Goal: Communication & Community: Answer question/provide support

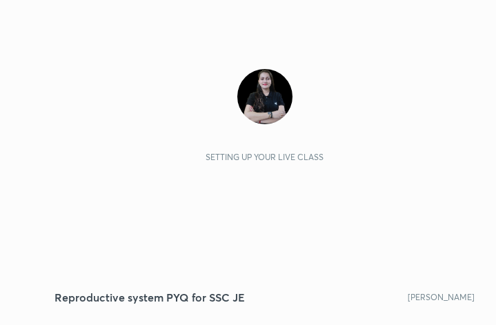
scroll to position [237, 441]
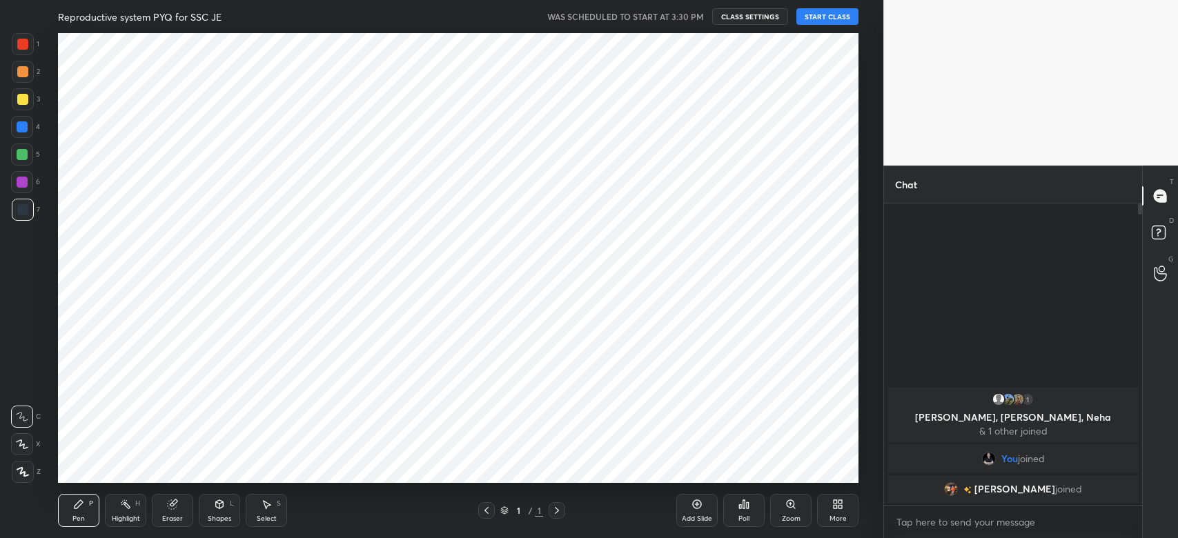
scroll to position [68533, 68156]
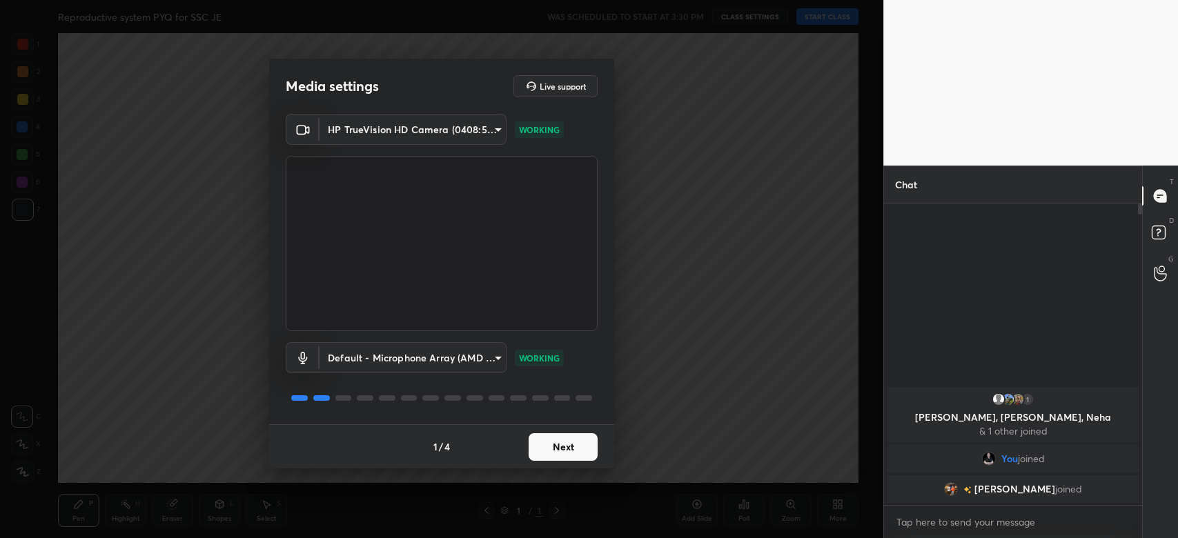
click at [565, 438] on button "Next" at bounding box center [562, 447] width 69 height 28
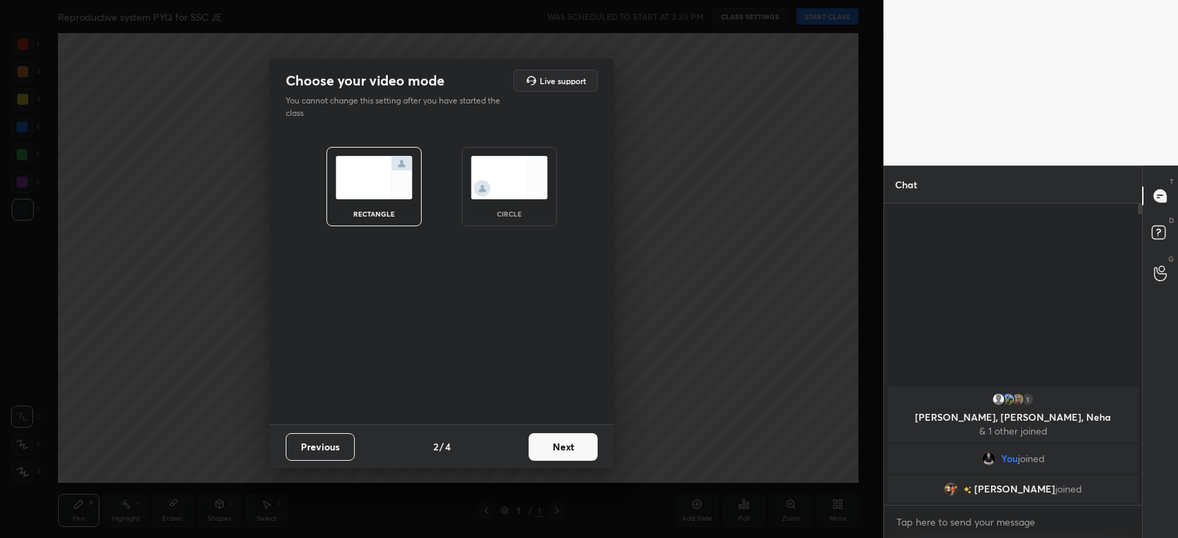
click at [565, 438] on button "Next" at bounding box center [562, 447] width 69 height 28
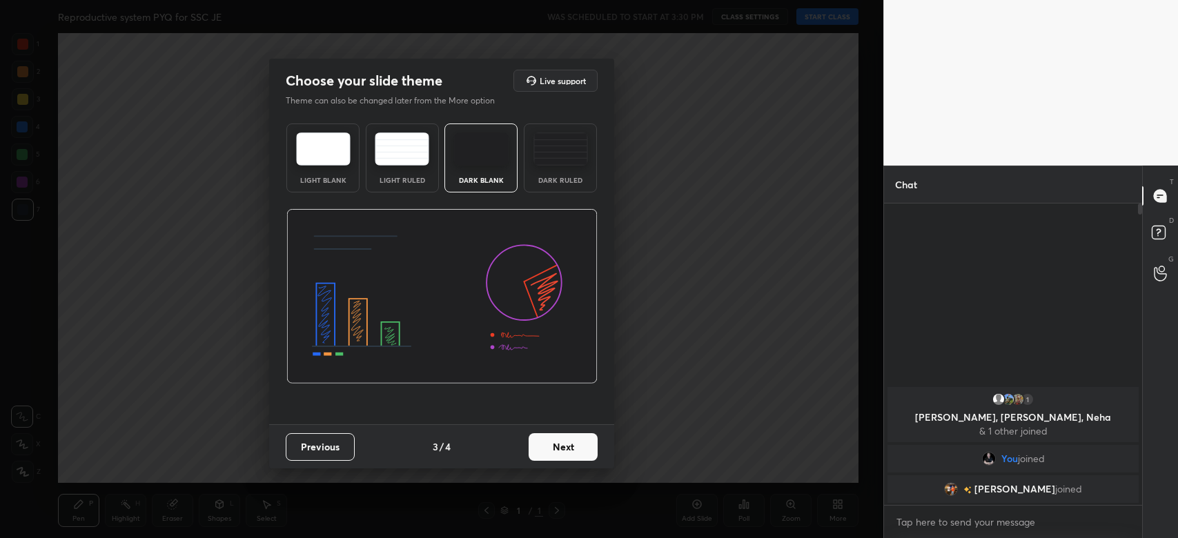
click at [565, 438] on button "Next" at bounding box center [562, 447] width 69 height 28
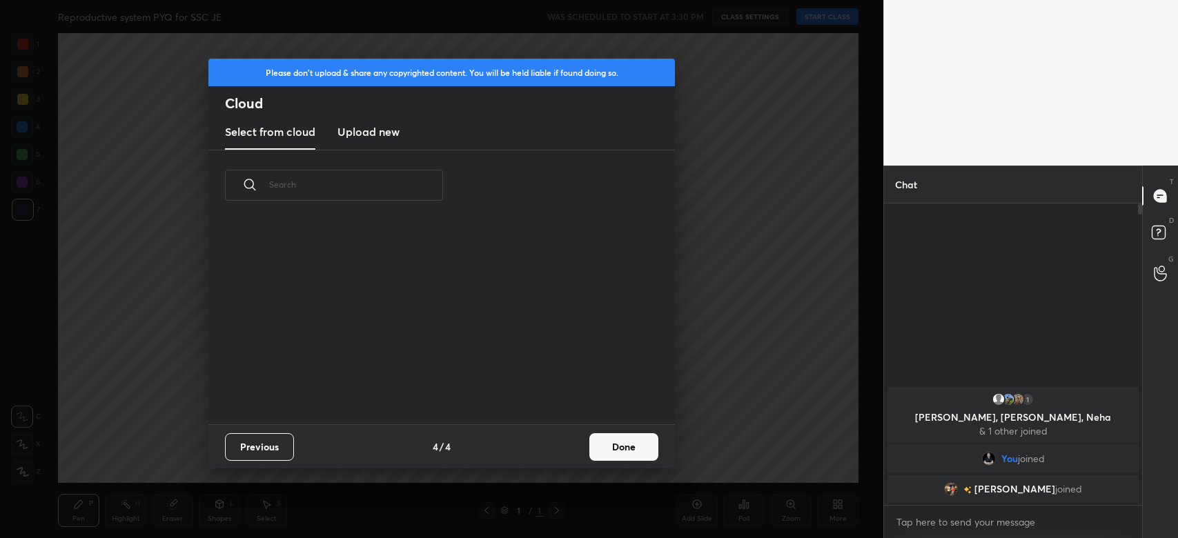
click at [565, 438] on div "Previous 4 / 4 Done" at bounding box center [441, 446] width 466 height 44
click at [613, 441] on button "Done" at bounding box center [623, 447] width 69 height 28
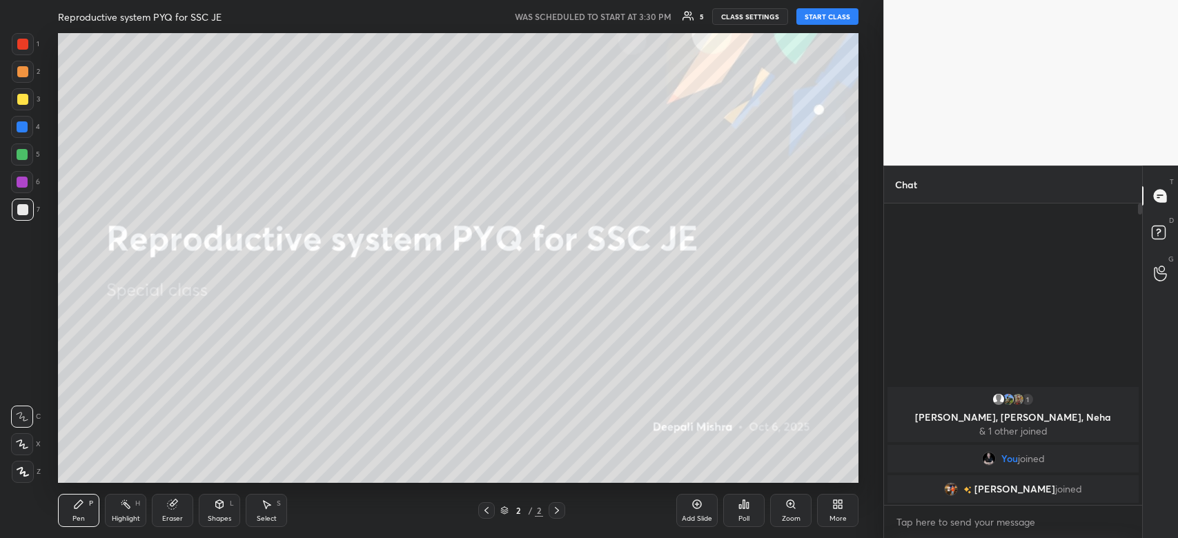
click at [822, 14] on button "START CLASS" at bounding box center [827, 16] width 62 height 17
click at [19, 462] on div at bounding box center [23, 472] width 22 height 22
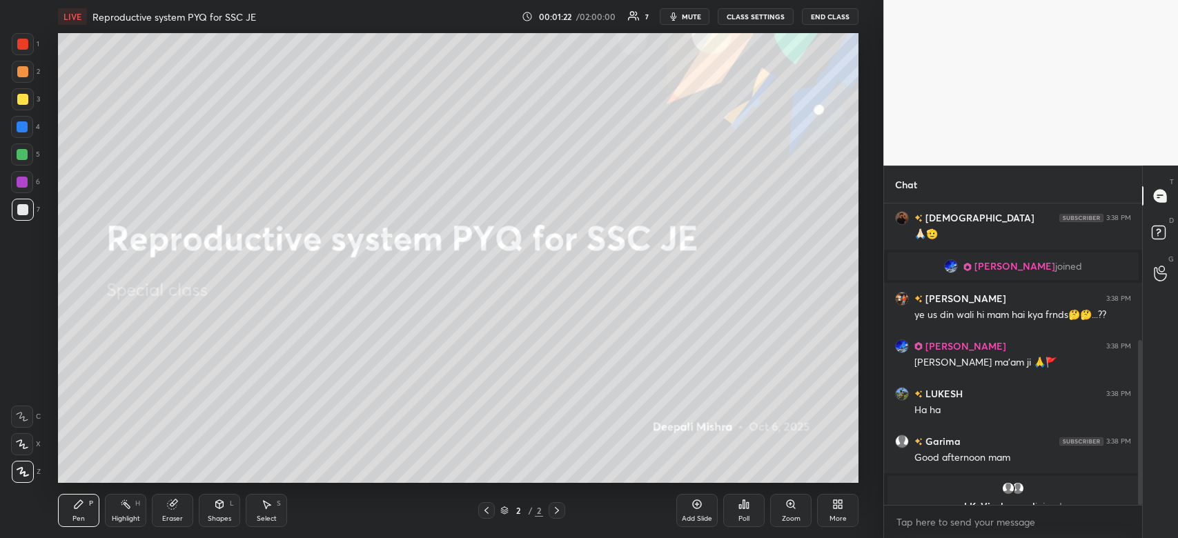
scroll to position [299, 0]
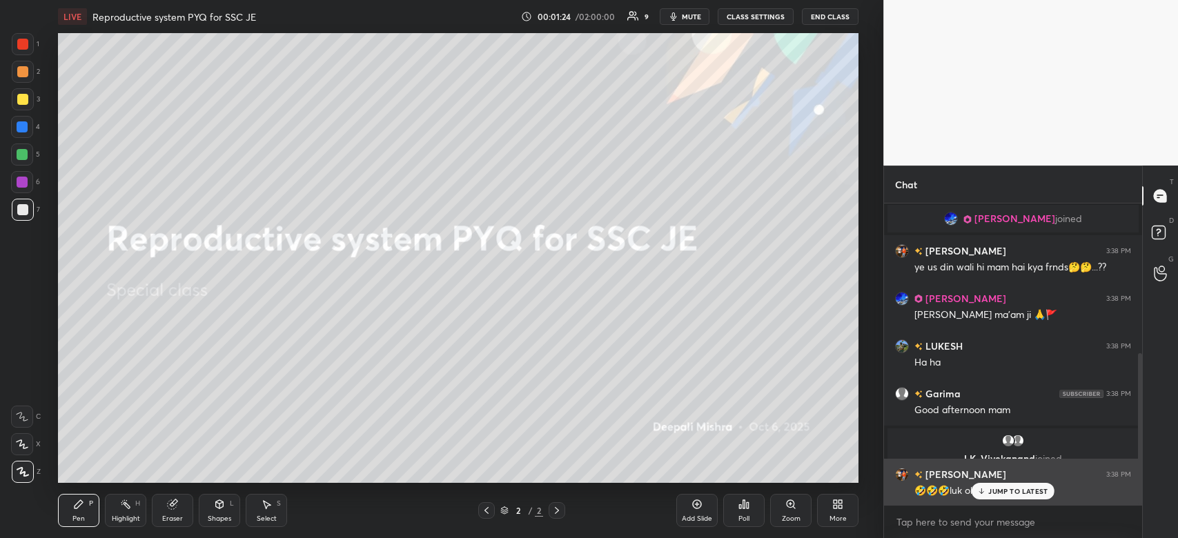
click at [1009, 496] on div "JUMP TO LATEST" at bounding box center [1012, 491] width 83 height 17
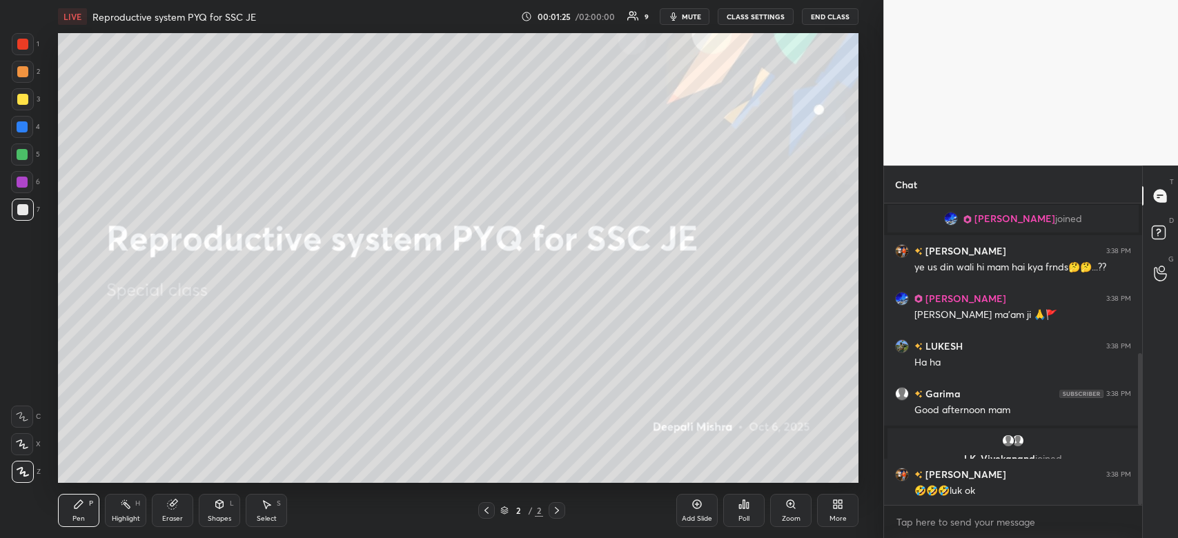
click at [833, 504] on icon at bounding box center [837, 504] width 11 height 11
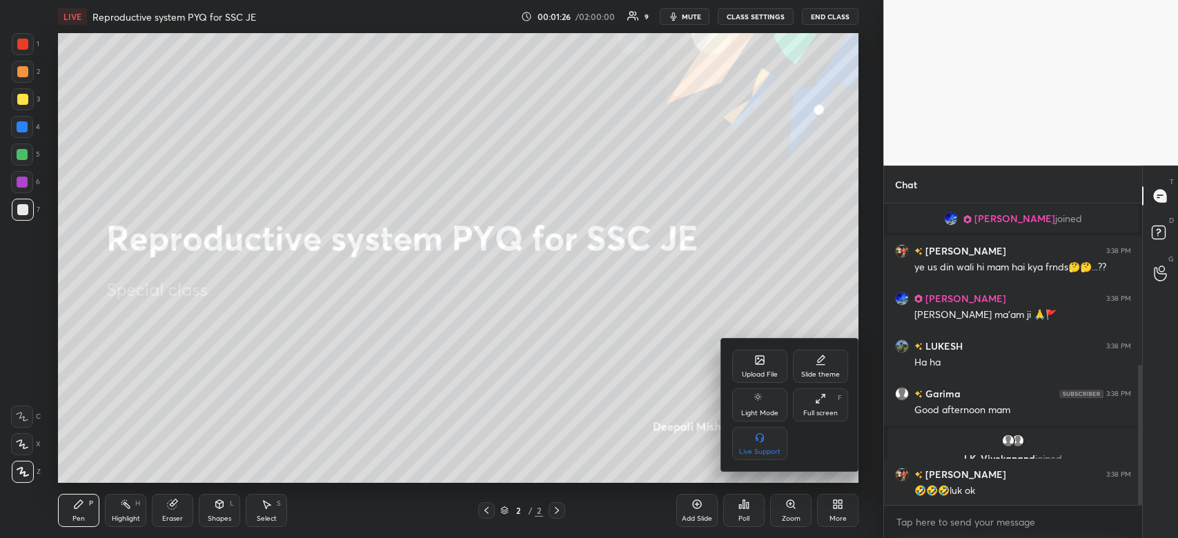
scroll to position [347, 0]
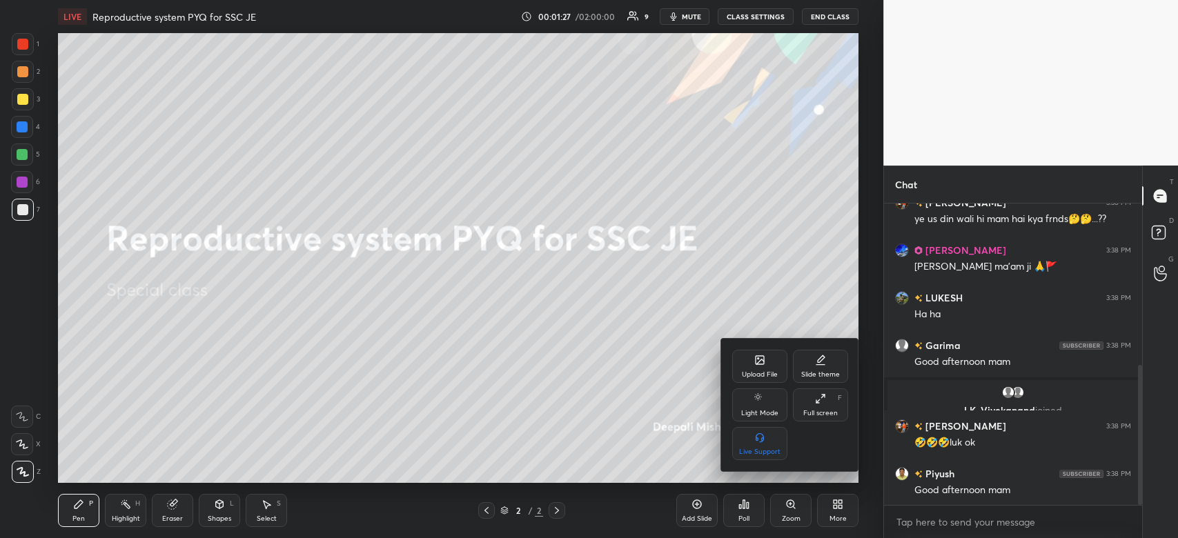
click at [757, 371] on div "Upload File" at bounding box center [760, 374] width 36 height 7
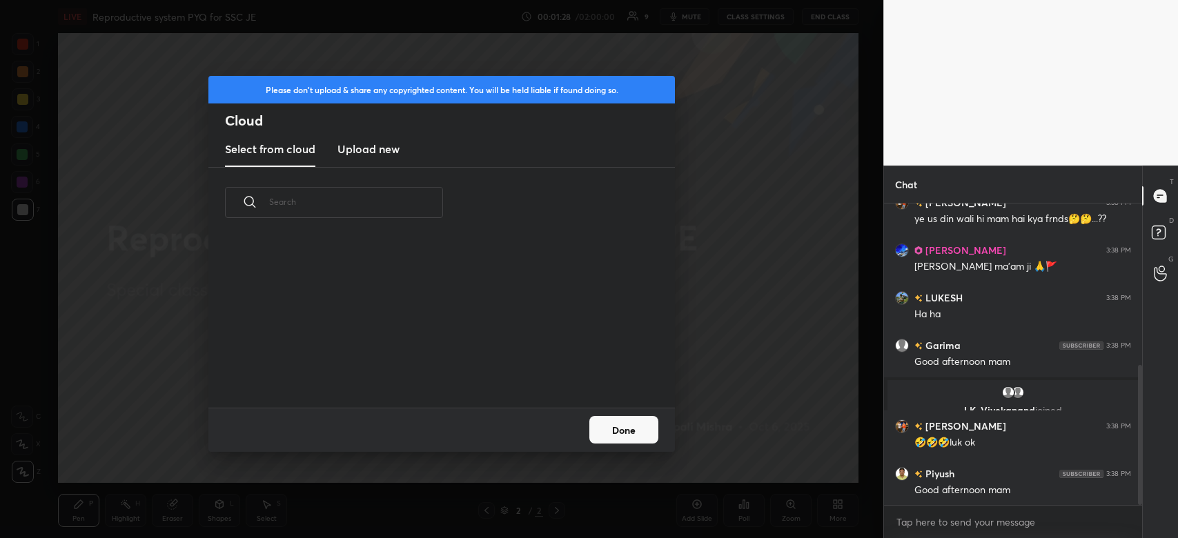
scroll to position [170, 442]
click at [380, 151] on h3 "Upload new" at bounding box center [368, 149] width 62 height 17
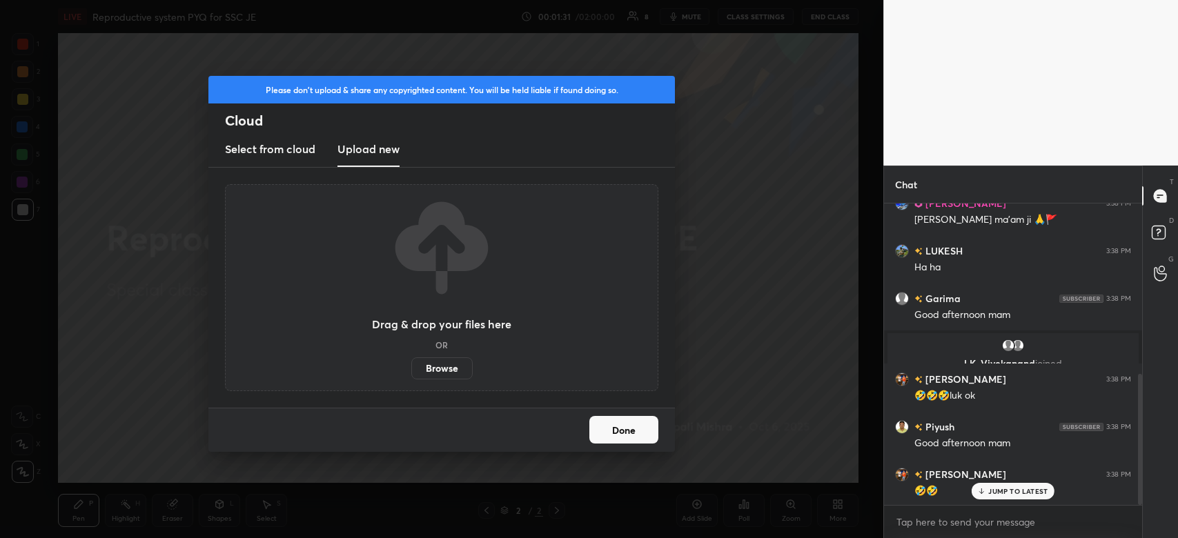
click at [435, 380] on div "Drag & drop your files here OR Browse" at bounding box center [441, 287] width 433 height 207
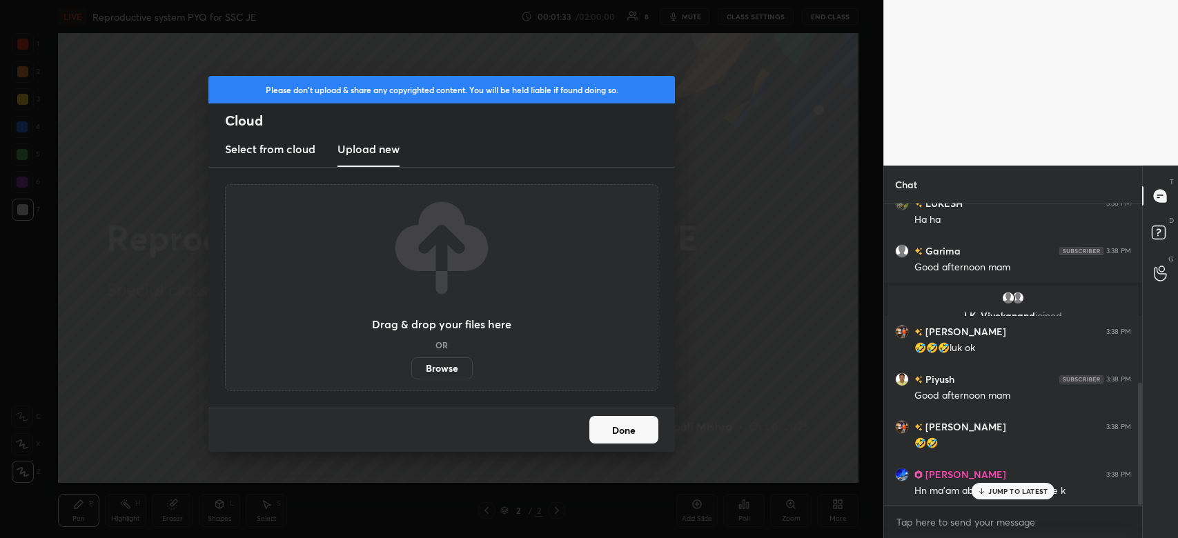
click at [440, 362] on label "Browse" at bounding box center [441, 368] width 61 height 22
click at [411, 362] on input "Browse" at bounding box center [411, 368] width 0 height 22
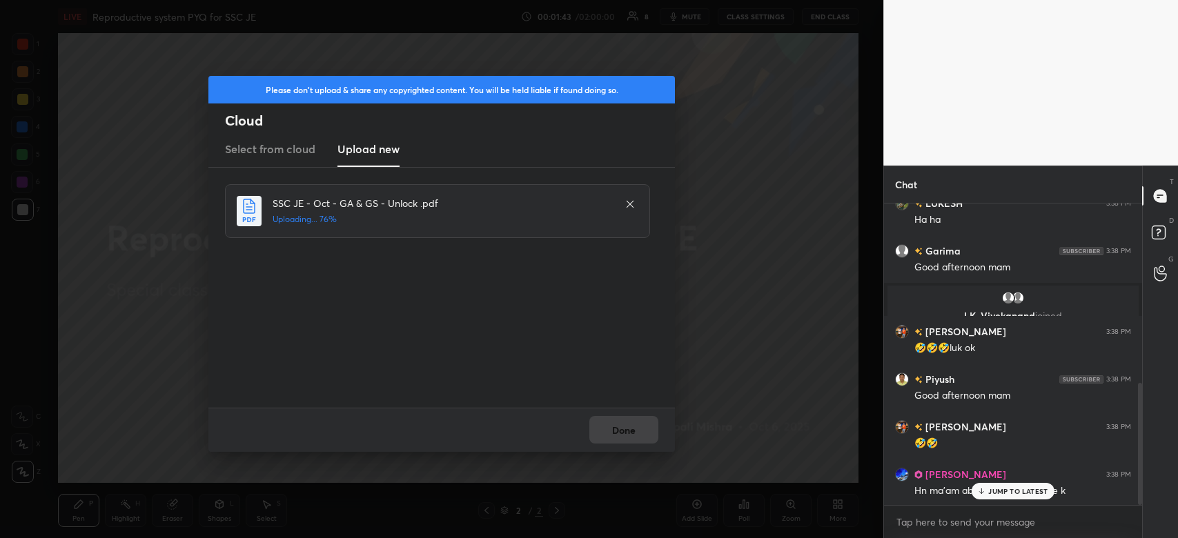
click at [1018, 491] on p "JUMP TO LATEST" at bounding box center [1017, 491] width 59 height 8
click at [651, 421] on button "Done" at bounding box center [623, 430] width 69 height 28
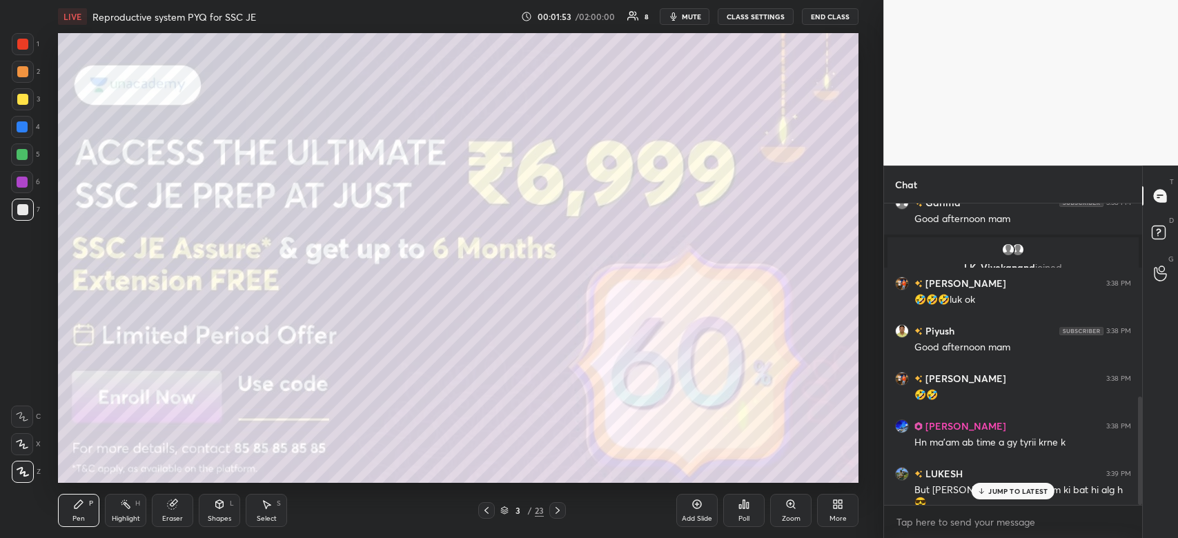
scroll to position [537, 0]
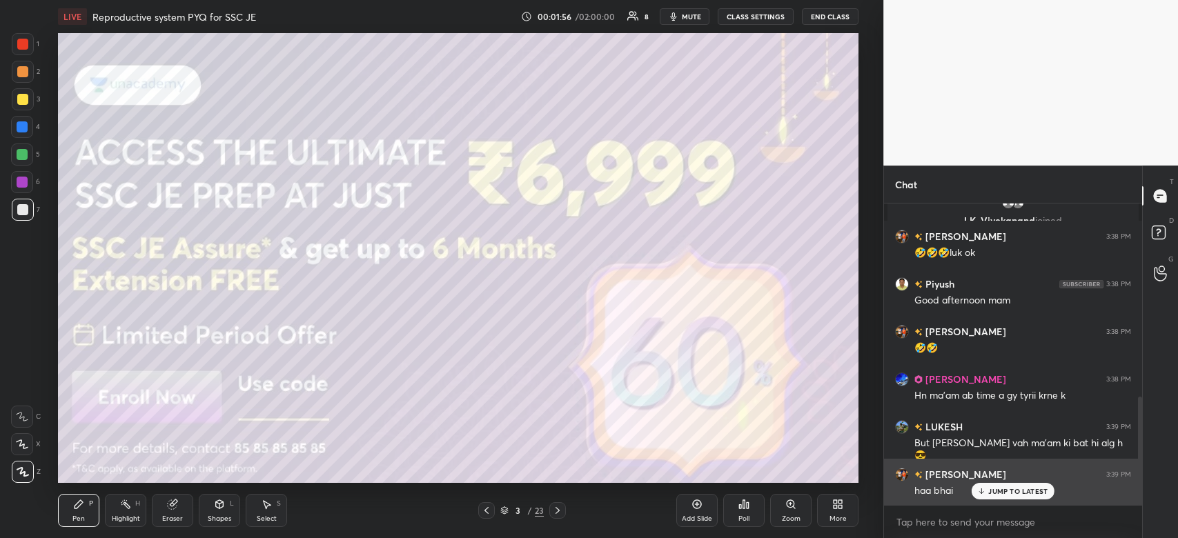
click at [1004, 488] on p "JUMP TO LATEST" at bounding box center [1017, 491] width 59 height 8
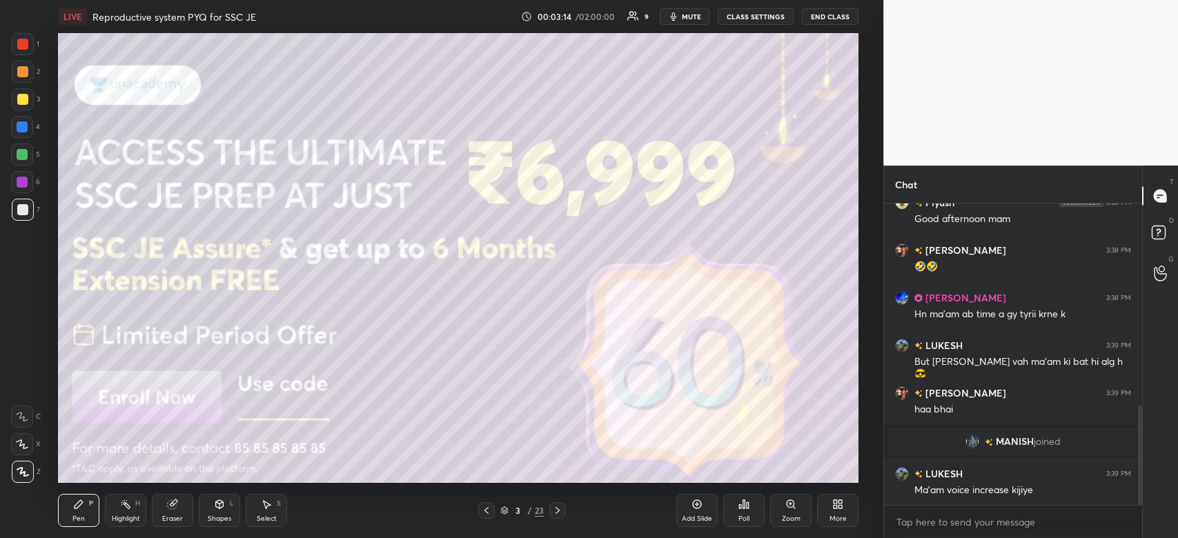
scroll to position [664, 0]
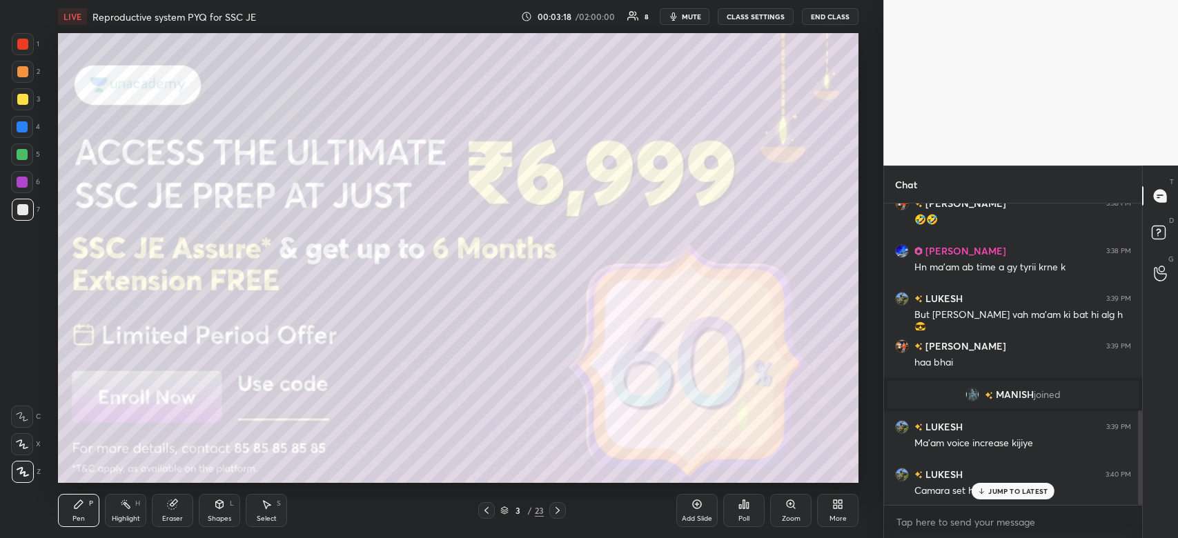
click at [1006, 485] on div "JUMP TO LATEST" at bounding box center [1012, 491] width 83 height 17
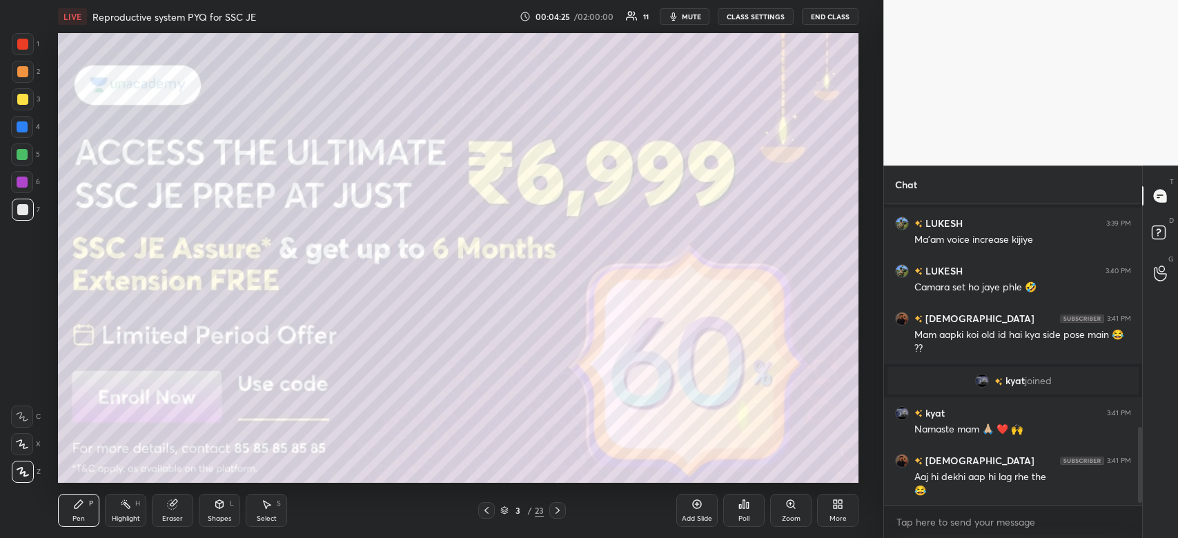
scroll to position [900, 0]
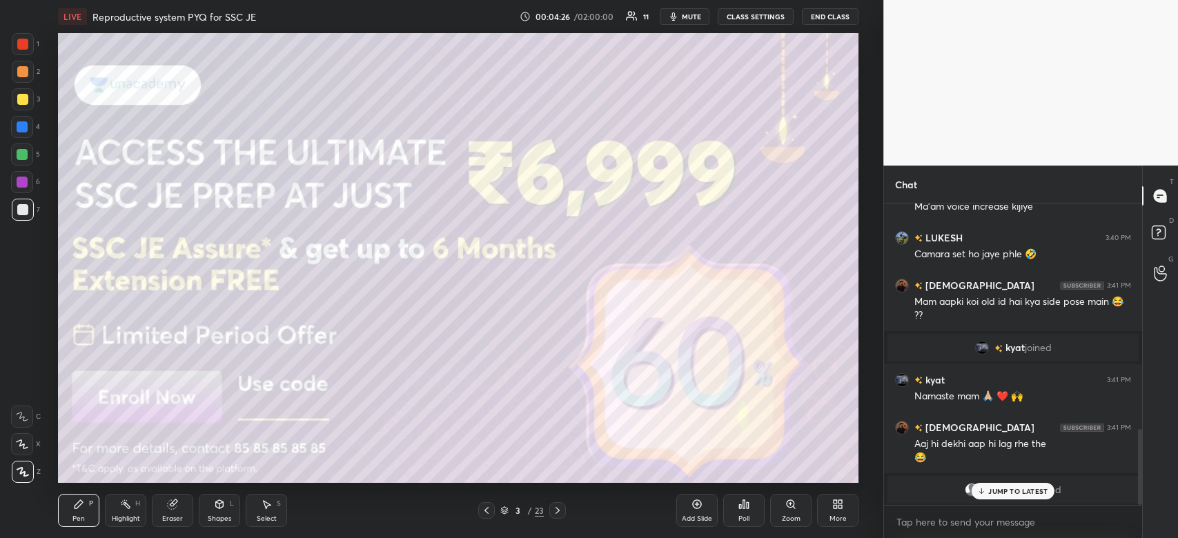
click at [1029, 495] on p "JUMP TO LATEST" at bounding box center [1017, 491] width 59 height 8
click at [7, 53] on div "1 2 3 4 5 6 7 C X Z C X Z E E Erase all H H" at bounding box center [22, 258] width 44 height 450
click at [23, 43] on div at bounding box center [22, 44] width 11 height 11
click at [23, 46] on div at bounding box center [22, 44] width 11 height 11
click at [17, 124] on div at bounding box center [22, 126] width 11 height 11
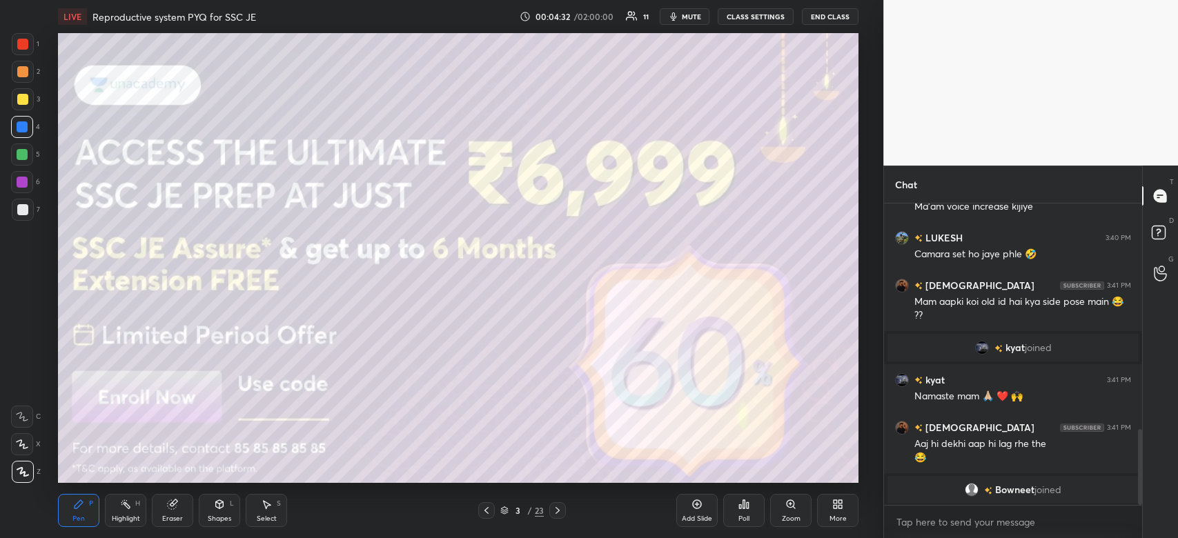
click at [24, 121] on div at bounding box center [22, 127] width 22 height 22
click at [26, 127] on div at bounding box center [22, 126] width 11 height 11
click at [25, 477] on div at bounding box center [23, 472] width 22 height 22
click at [26, 473] on icon at bounding box center [23, 472] width 12 height 10
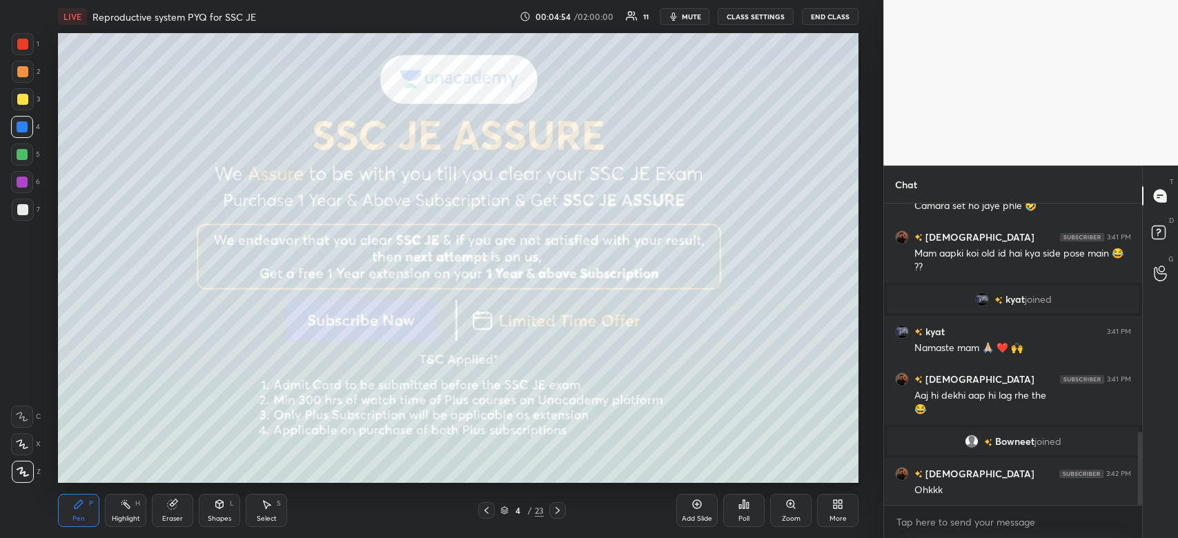
click at [27, 105] on div at bounding box center [23, 99] width 22 height 22
click at [28, 106] on div at bounding box center [23, 99] width 22 height 22
click at [22, 131] on div at bounding box center [22, 126] width 11 height 11
click at [26, 129] on div at bounding box center [22, 126] width 11 height 11
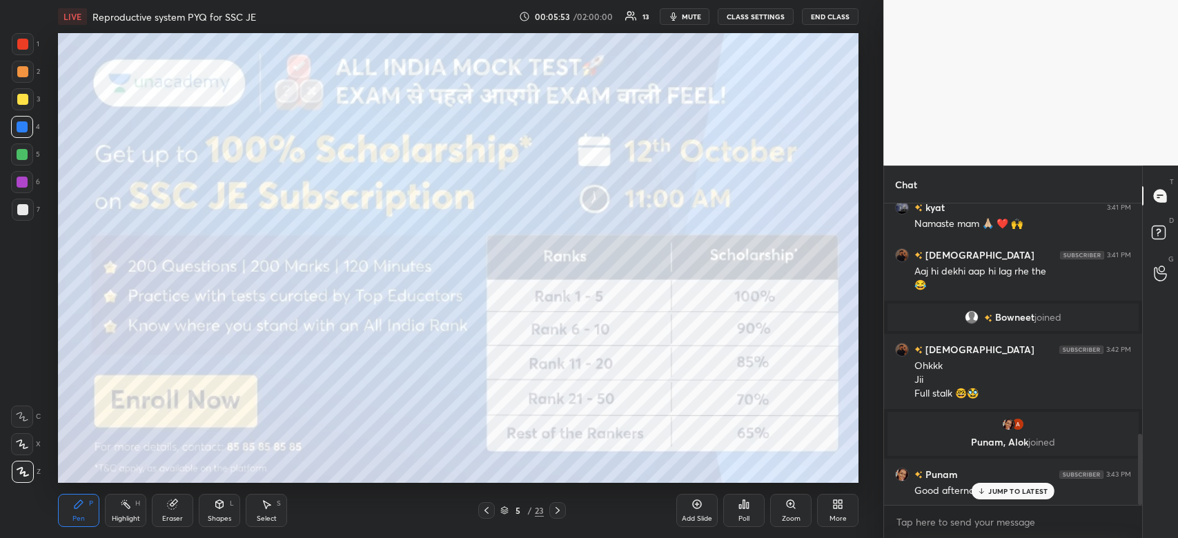
scroll to position [1032, 0]
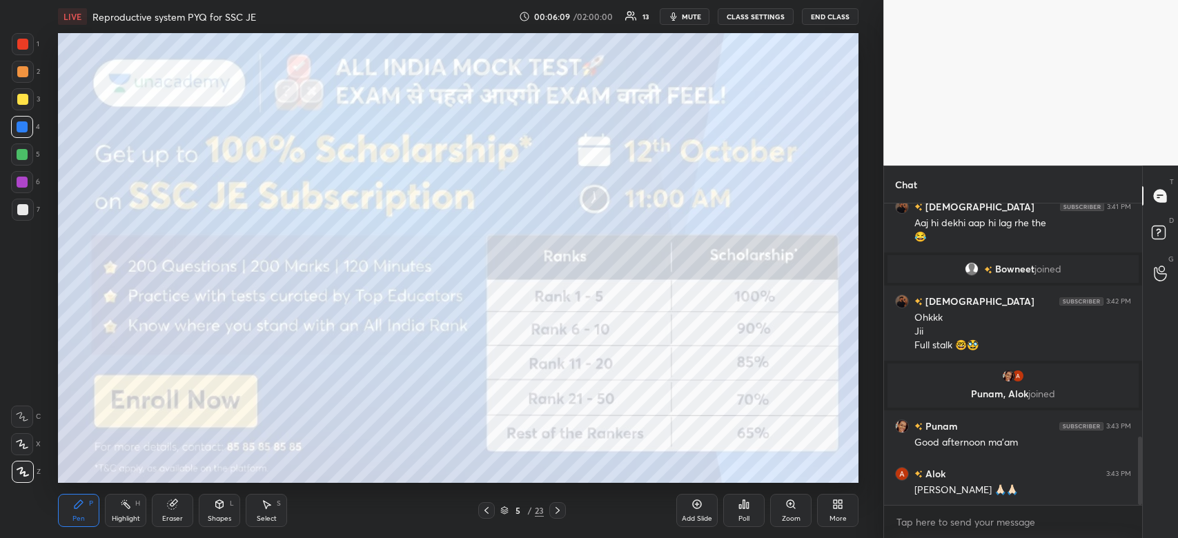
click at [30, 50] on div at bounding box center [23, 44] width 22 height 22
click at [26, 53] on div at bounding box center [23, 44] width 22 height 22
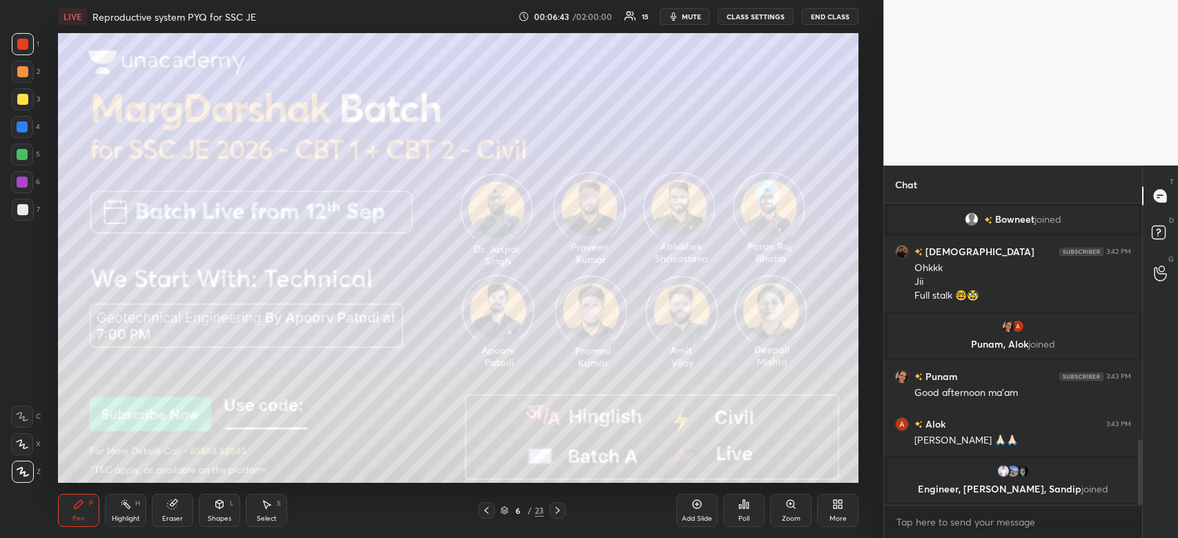
scroll to position [1087, 0]
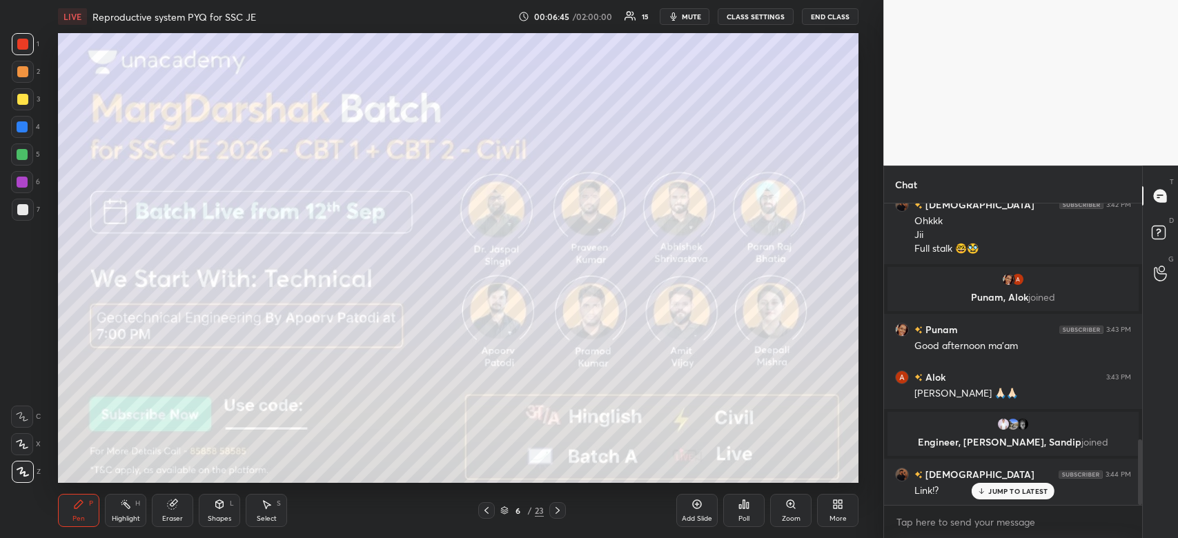
click at [26, 97] on div at bounding box center [22, 99] width 11 height 11
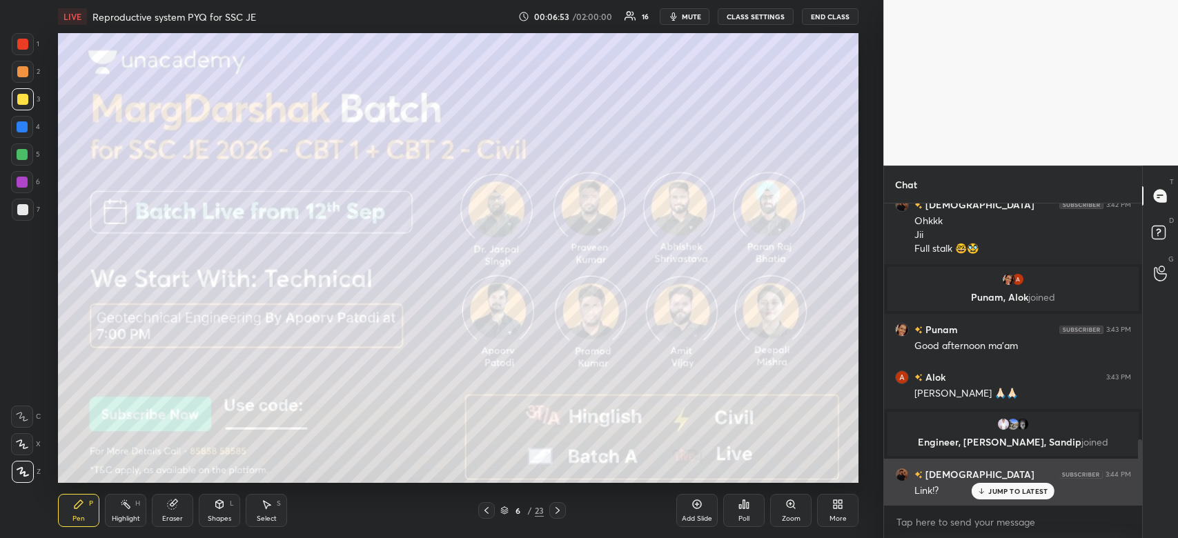
click at [1022, 493] on p "JUMP TO LATEST" at bounding box center [1017, 491] width 59 height 8
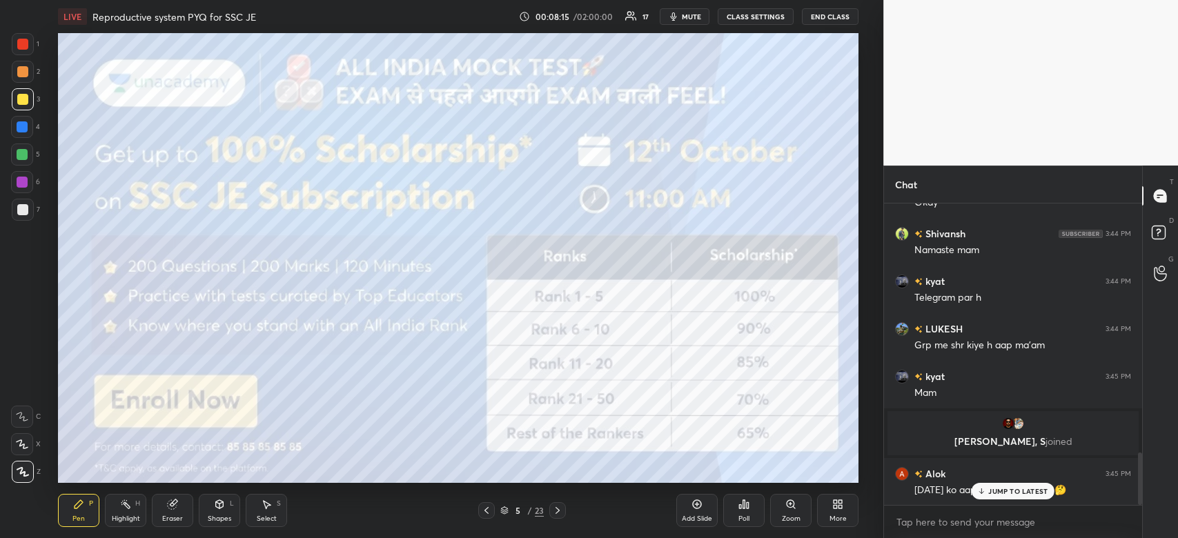
scroll to position [1447, 0]
click at [1015, 493] on p "JUMP TO LATEST" at bounding box center [1017, 491] width 59 height 8
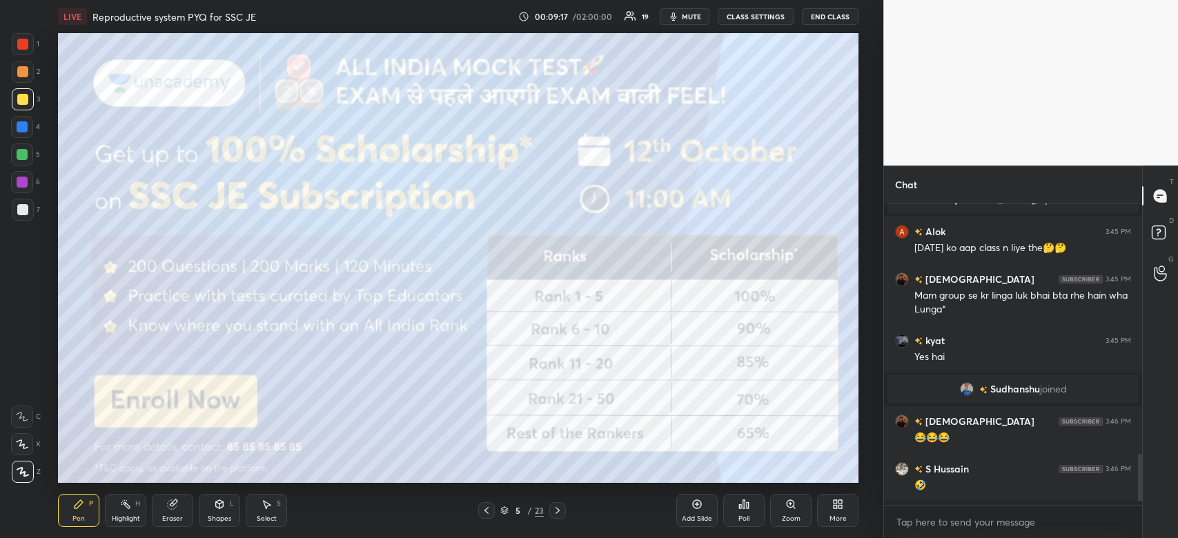
scroll to position [1613, 0]
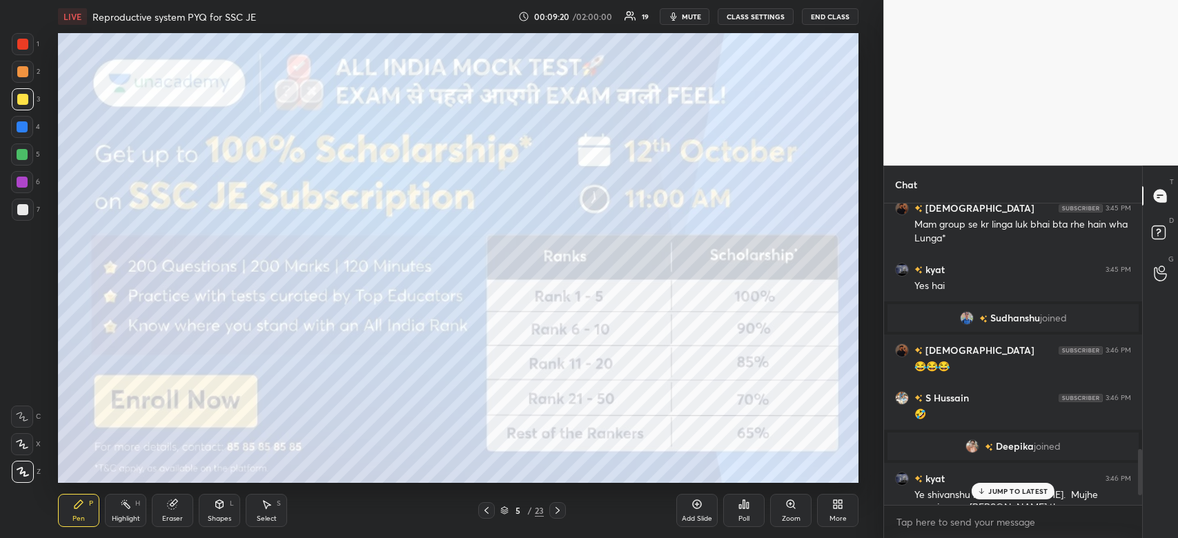
click at [1026, 485] on div "JUMP TO LATEST" at bounding box center [1012, 491] width 83 height 17
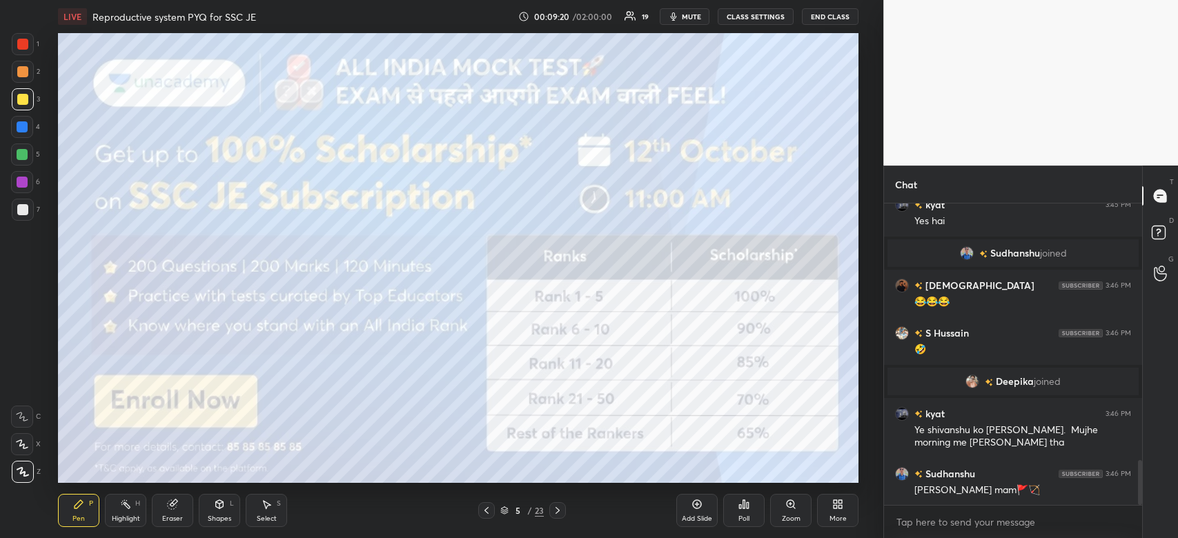
scroll to position [1738, 0]
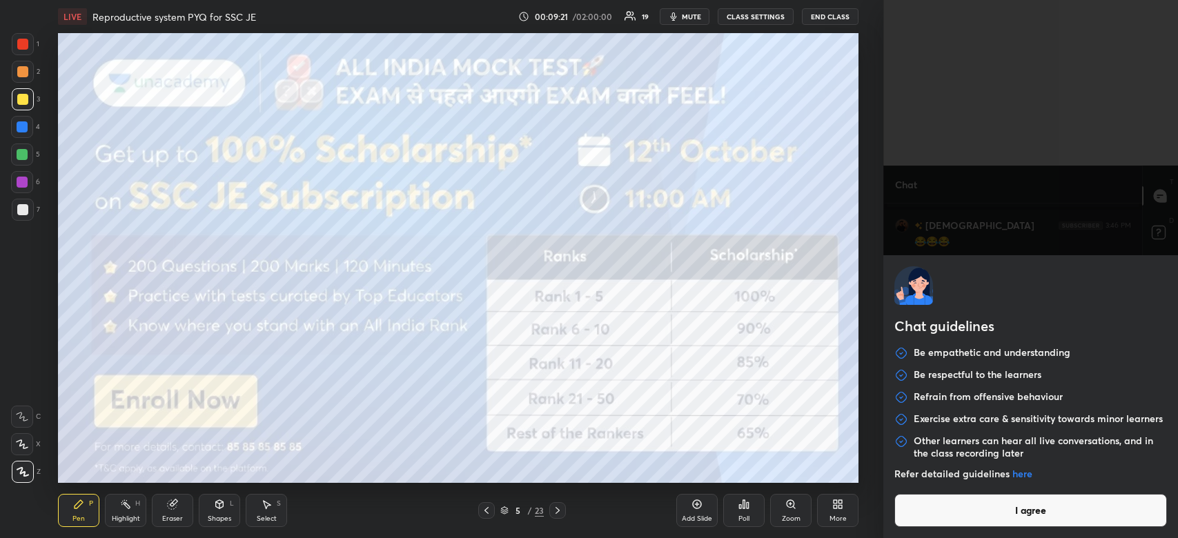
click at [913, 523] on body "1 2 3 4 5 6 7 C X Z C X Z E E Erase all H H LIVE Reproductive system PYQ for SS…" at bounding box center [589, 269] width 1178 height 538
click at [913, 523] on button "I agree" at bounding box center [1030, 510] width 272 height 33
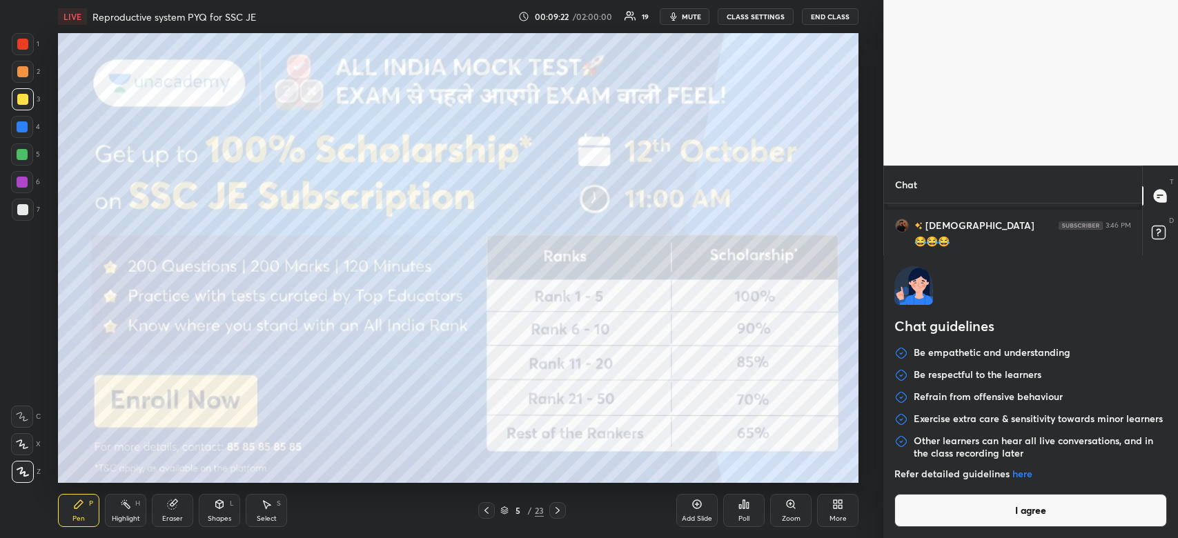
type textarea "x"
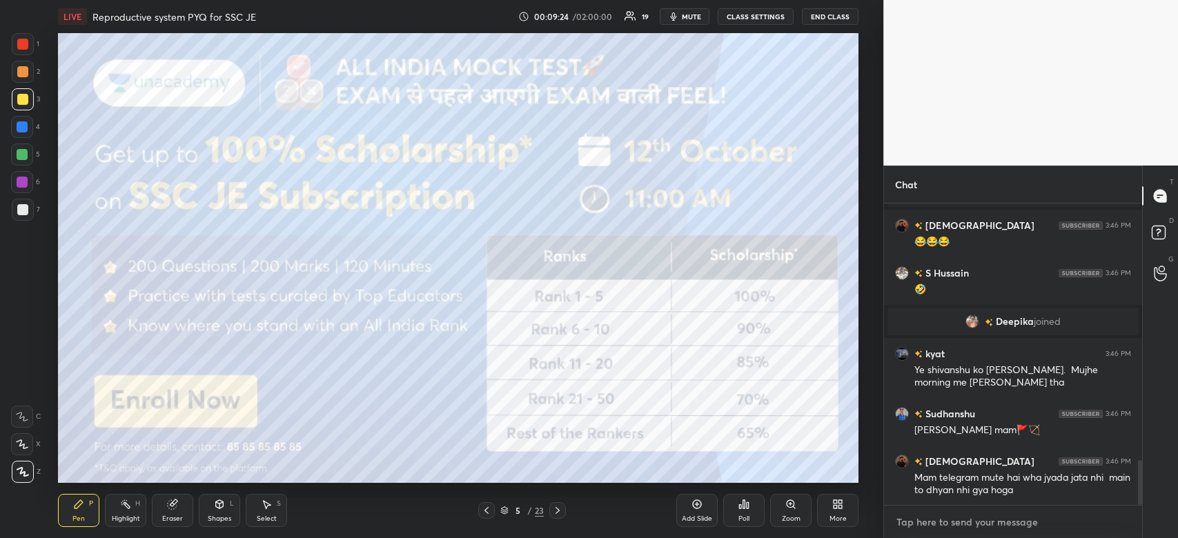
paste textarea "[URL][DOMAIN_NAME]"
type textarea "[URL][DOMAIN_NAME]"
type textarea "x"
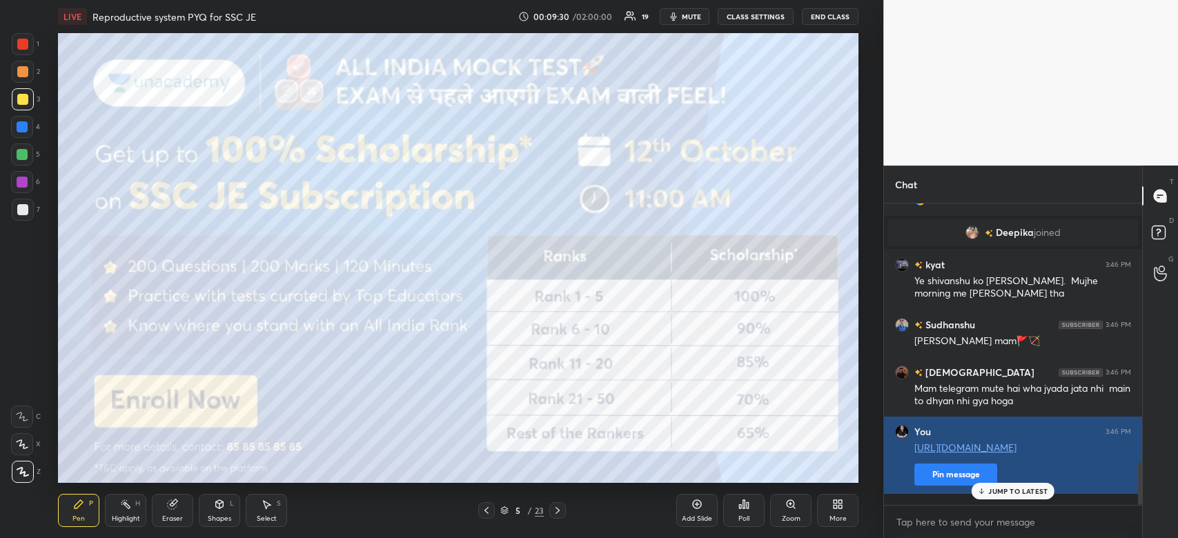
click at [950, 485] on div "Shivansh 3:44 PM Namaste mam kyat 3:44 PM Telegram par h LUKESH 3:44 PM Grp me …" at bounding box center [1013, 355] width 258 height 302
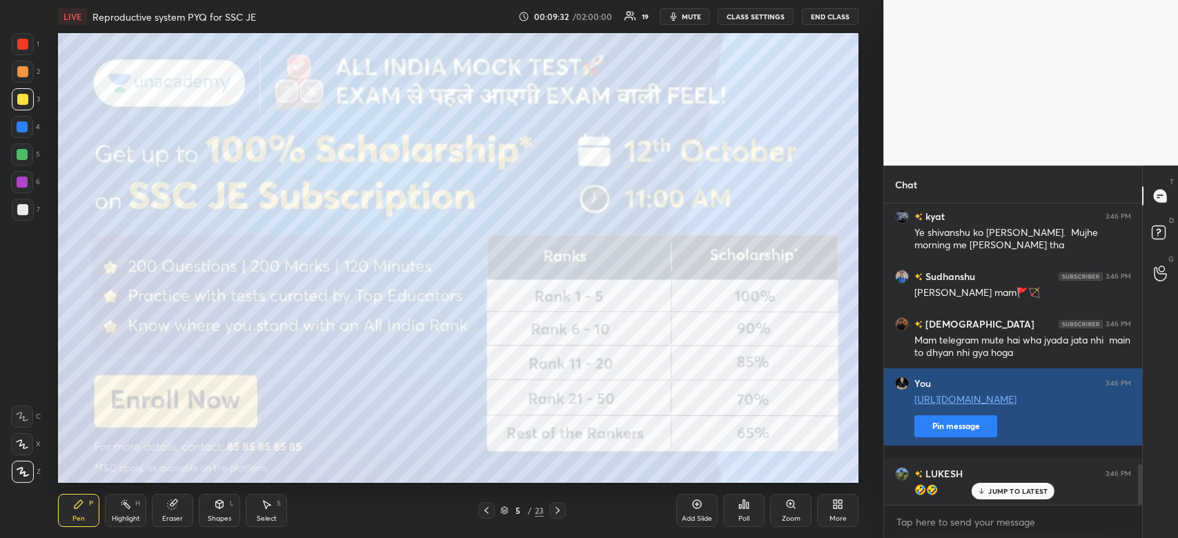
scroll to position [1922, 0]
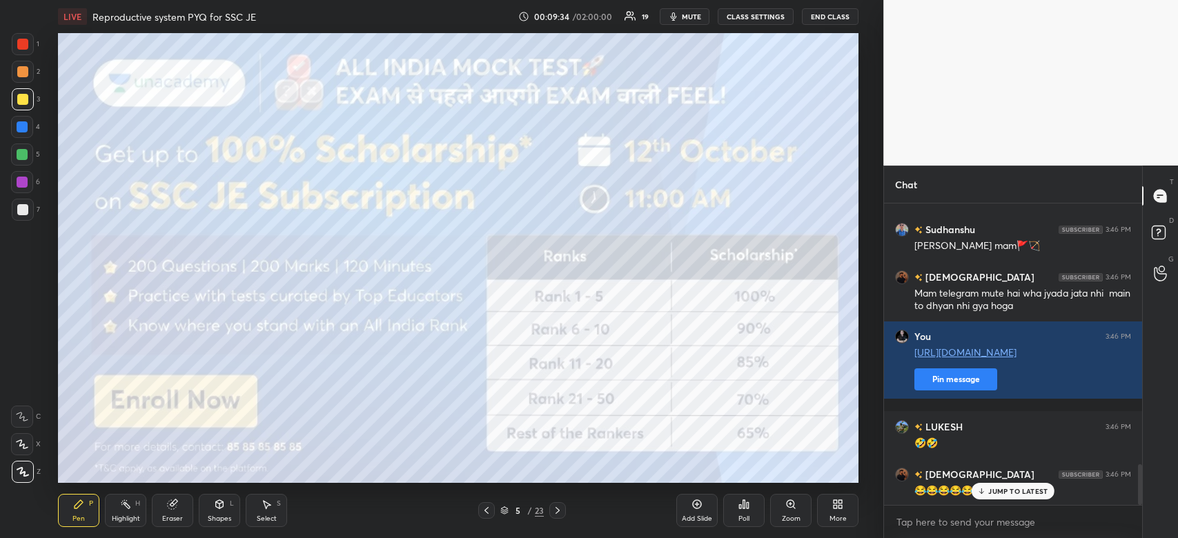
click at [1009, 494] on p "JUMP TO LATEST" at bounding box center [1017, 491] width 59 height 8
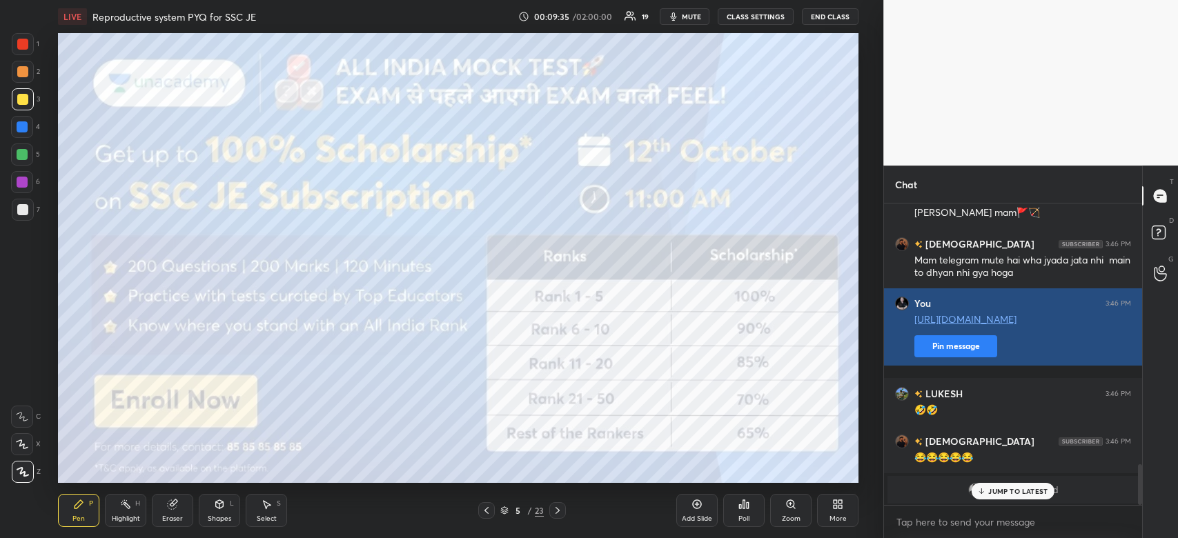
click at [953, 350] on button "Pin message" at bounding box center [955, 346] width 83 height 22
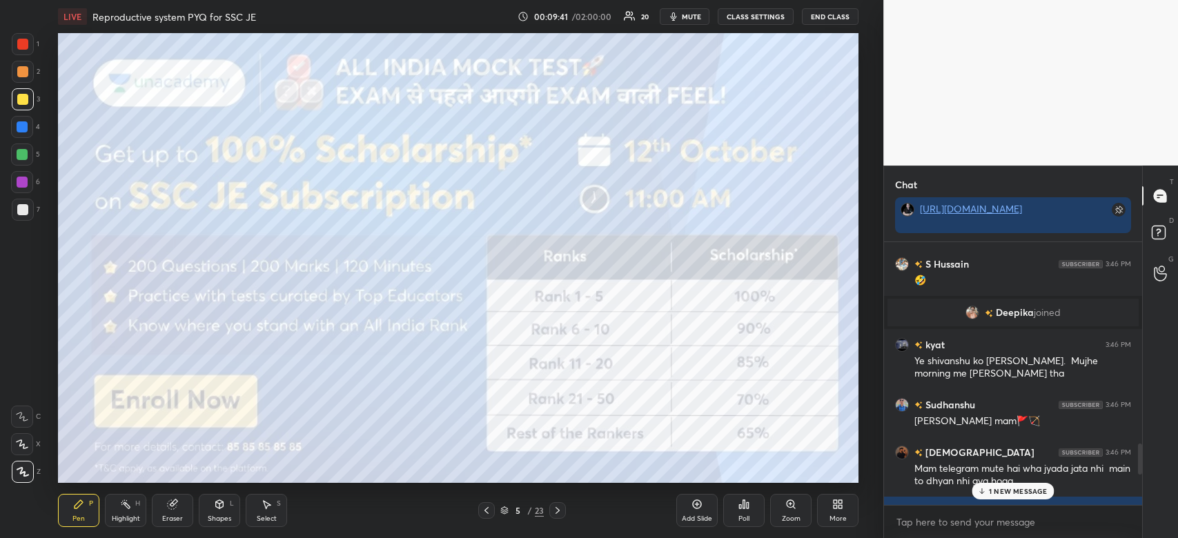
scroll to position [1811, 0]
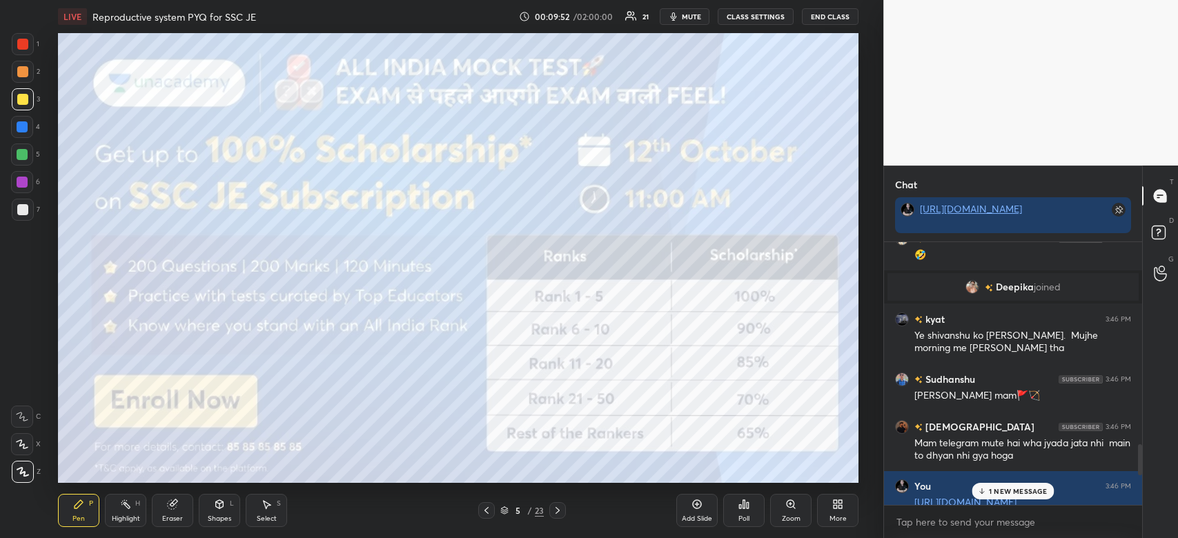
click at [1005, 491] on p "1 NEW MESSAGE" at bounding box center [1018, 491] width 59 height 8
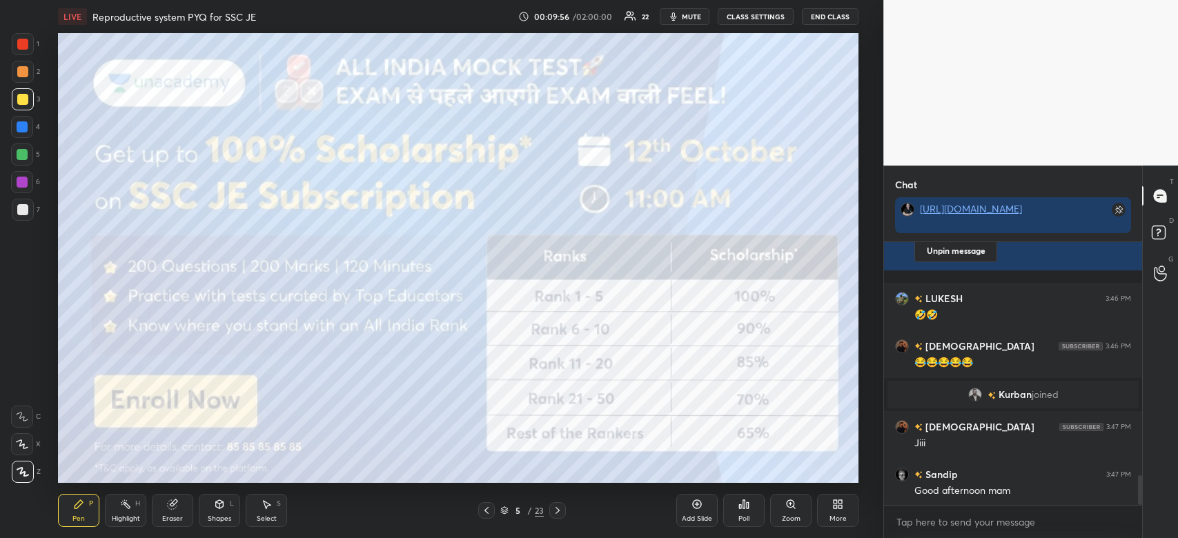
scroll to position [2136, 0]
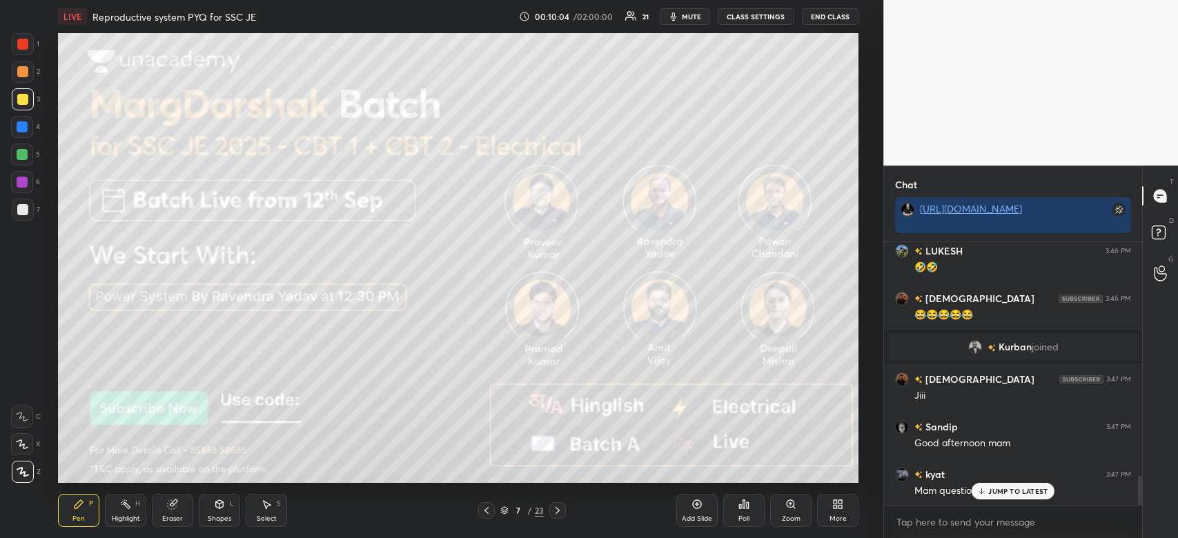
click at [23, 46] on div at bounding box center [22, 44] width 11 height 11
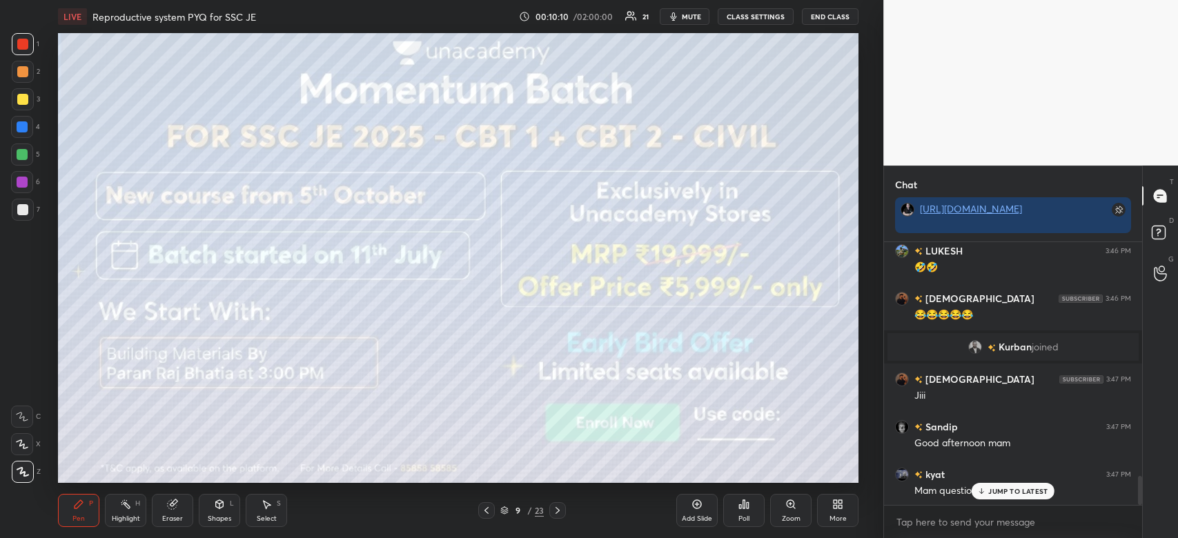
click at [12, 96] on div at bounding box center [23, 99] width 22 height 22
click at [15, 99] on div at bounding box center [23, 99] width 22 height 22
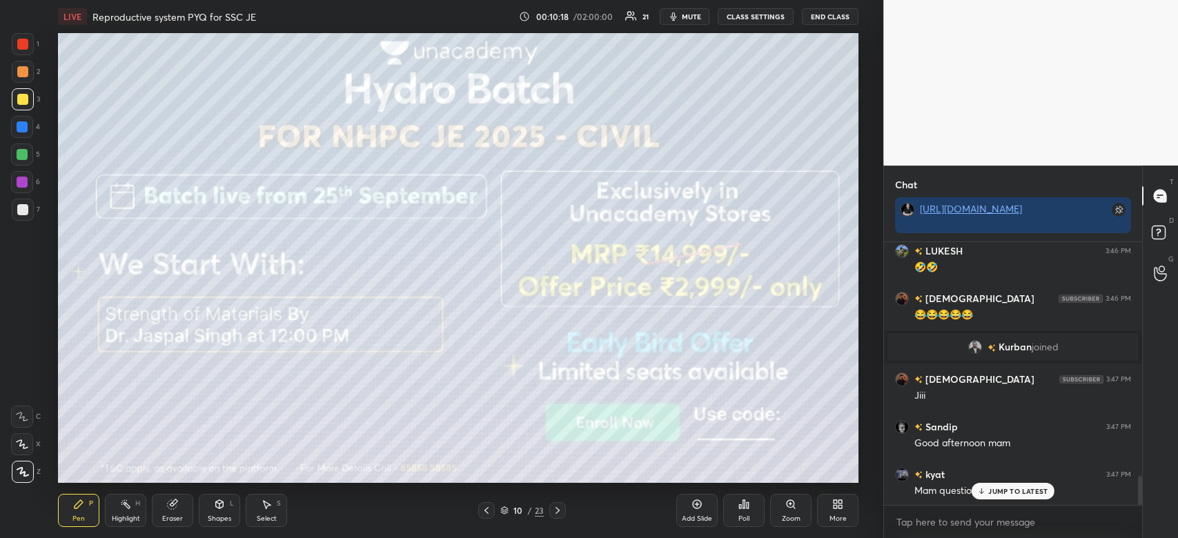
click at [22, 44] on div at bounding box center [22, 44] width 11 height 11
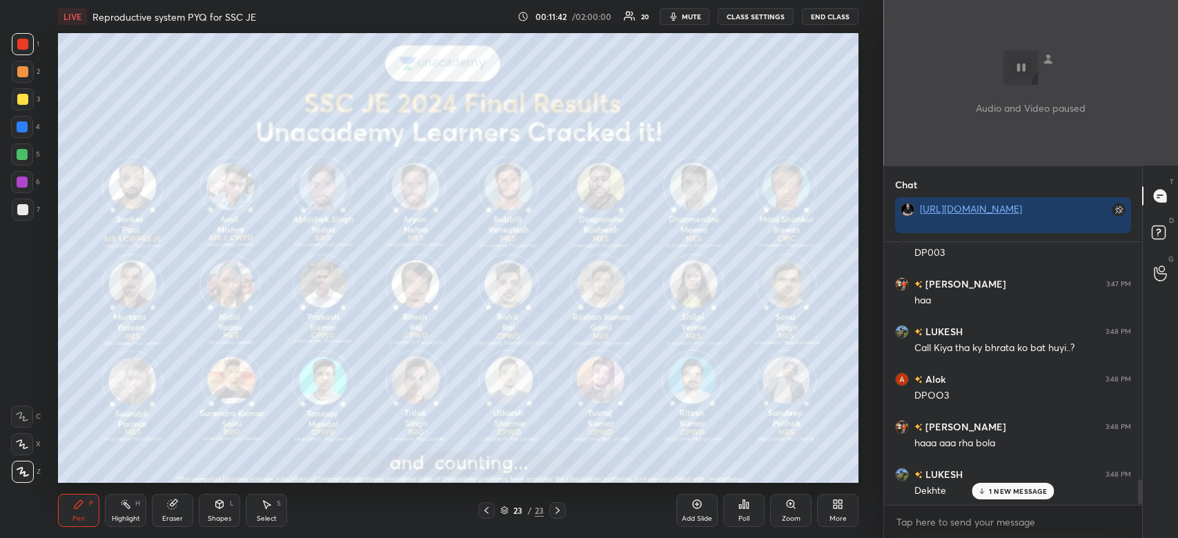
scroll to position [2517, 0]
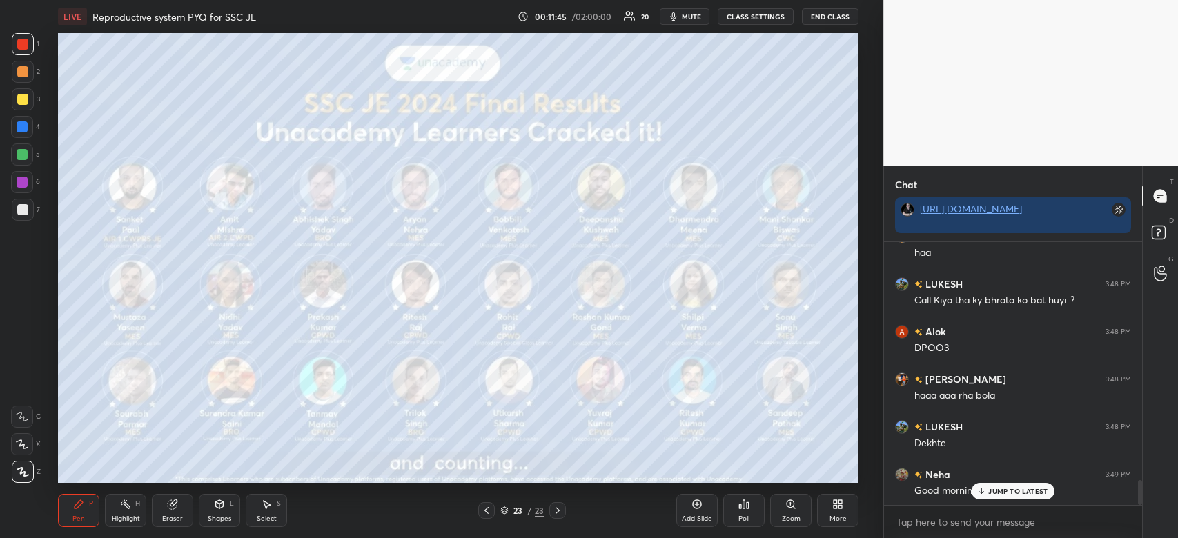
click at [1013, 495] on p "JUMP TO LATEST" at bounding box center [1017, 491] width 59 height 8
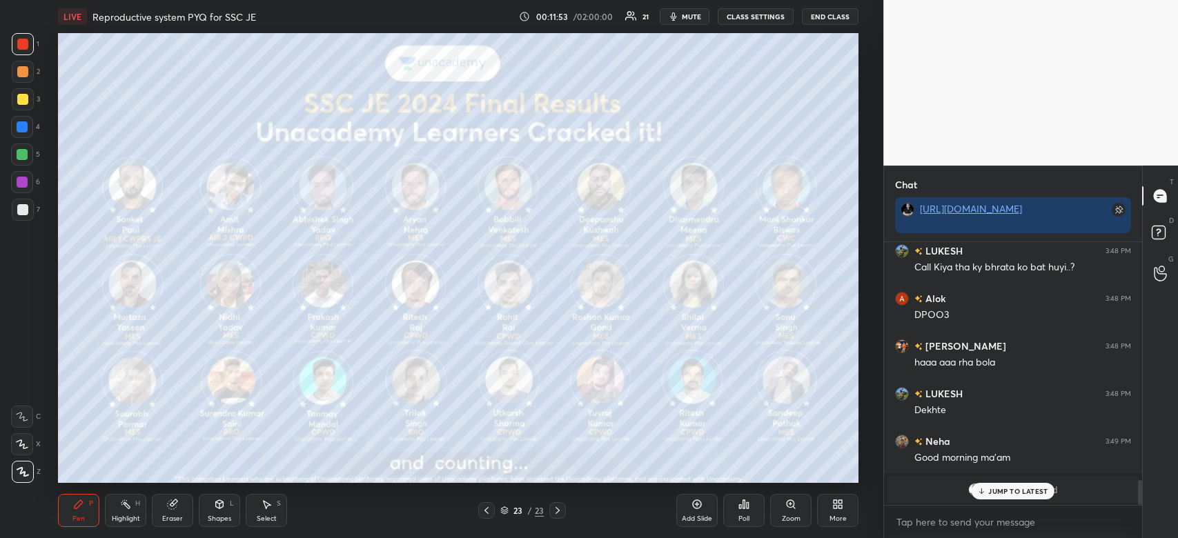
click at [832, 506] on icon at bounding box center [837, 504] width 11 height 11
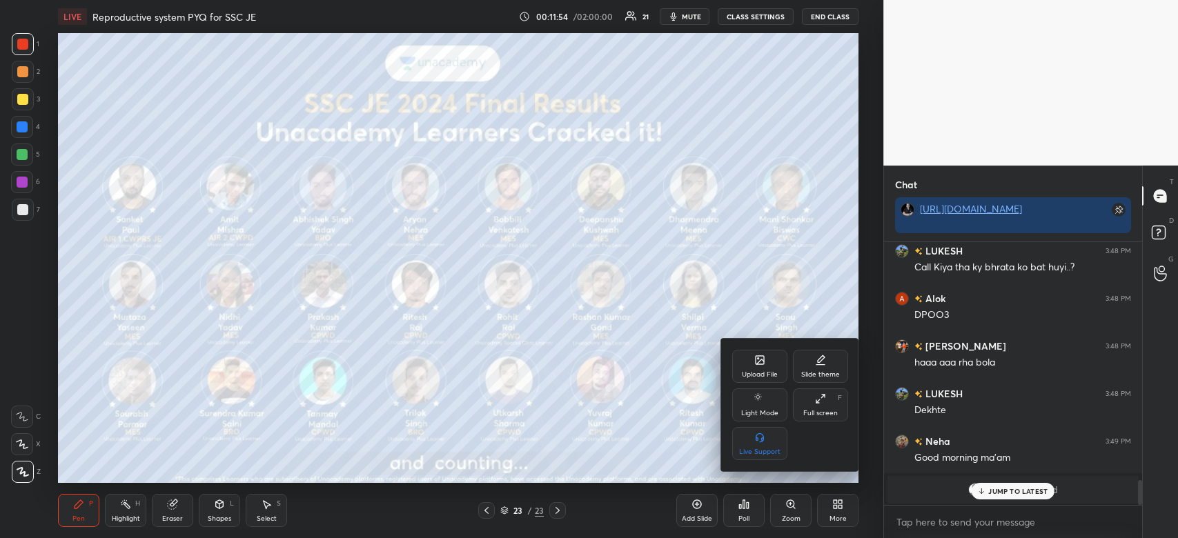
click at [624, 450] on div at bounding box center [589, 269] width 1178 height 538
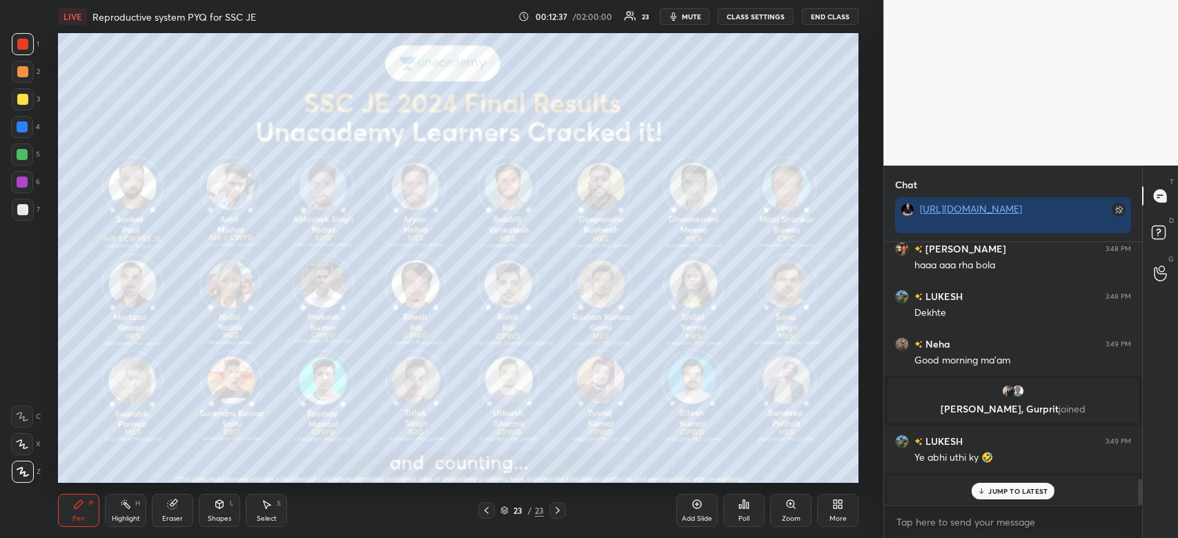
scroll to position [2381, 0]
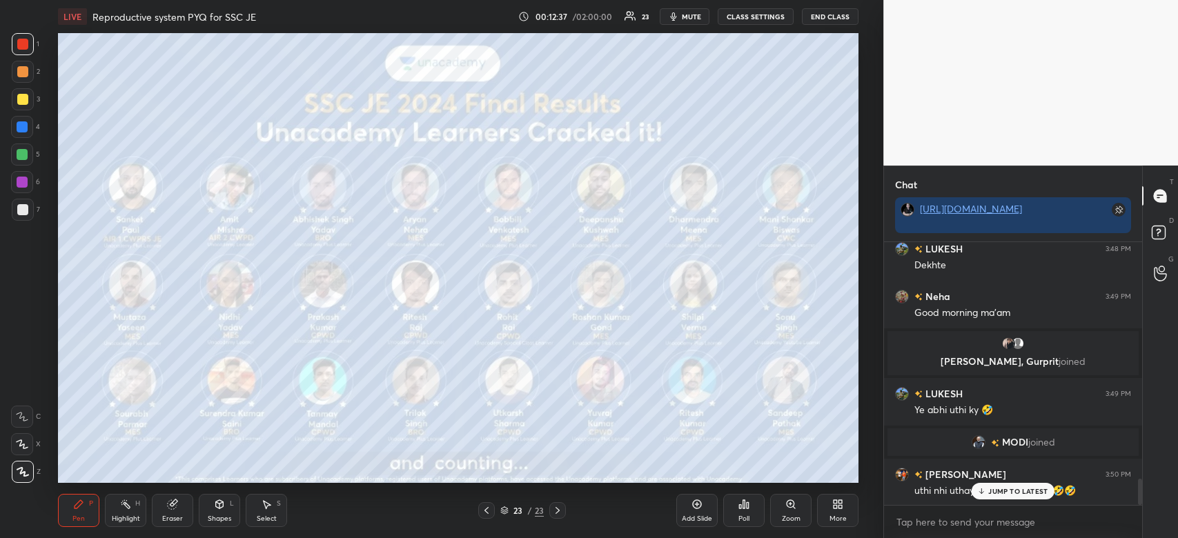
click at [832, 510] on icon at bounding box center [837, 504] width 11 height 11
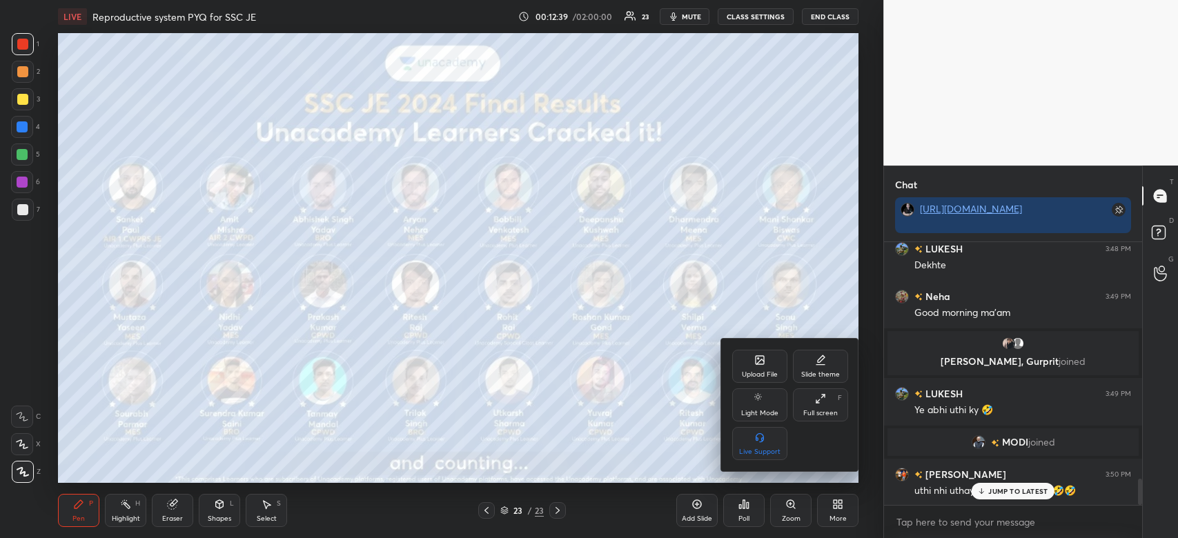
click at [764, 371] on div "Upload File" at bounding box center [760, 374] width 36 height 7
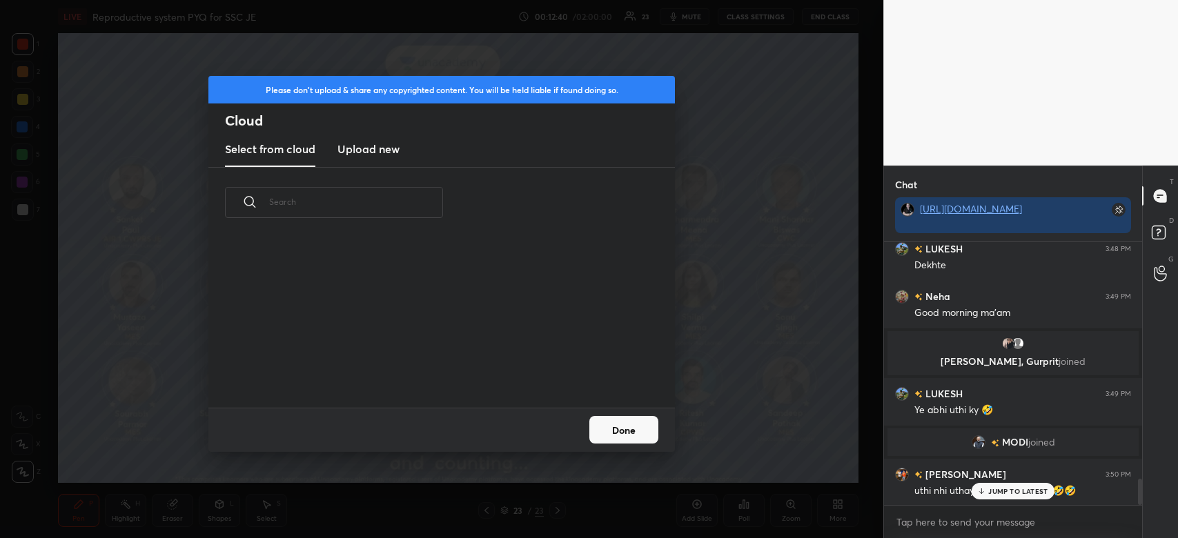
scroll to position [170, 442]
click at [376, 143] on h3 "Upload new" at bounding box center [368, 149] width 62 height 17
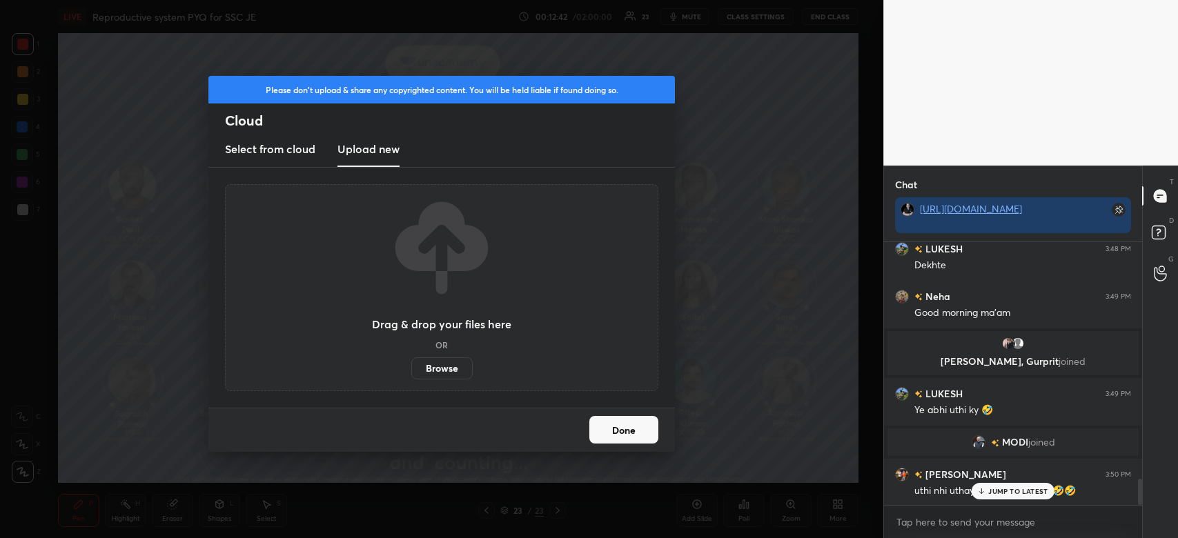
click at [447, 366] on label "Browse" at bounding box center [441, 368] width 61 height 22
click at [411, 366] on input "Browse" at bounding box center [411, 368] width 0 height 22
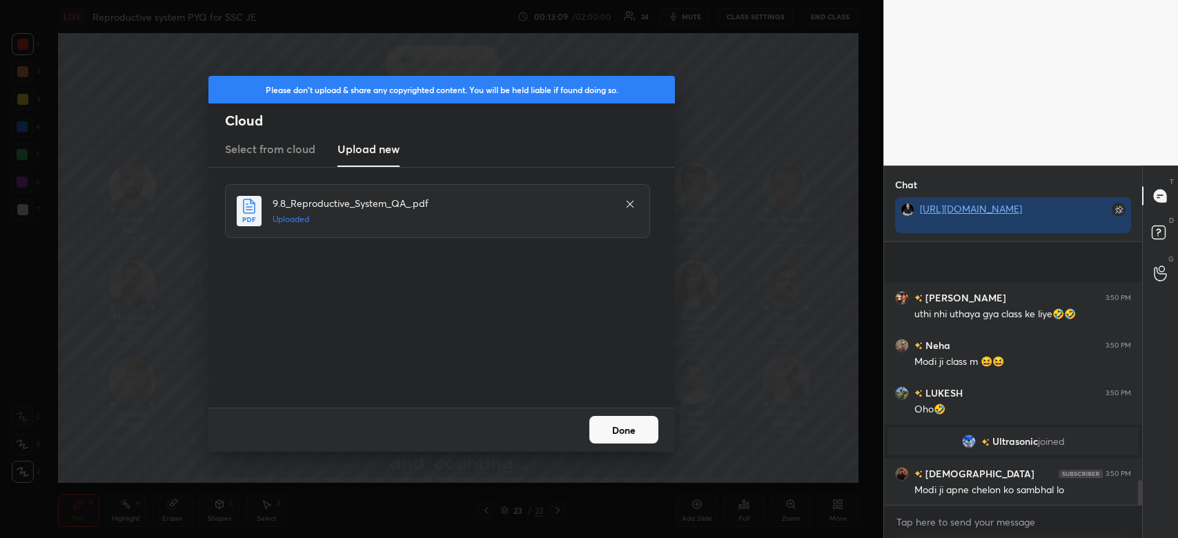
scroll to position [2544, 0]
click at [637, 435] on button "Done" at bounding box center [623, 430] width 69 height 28
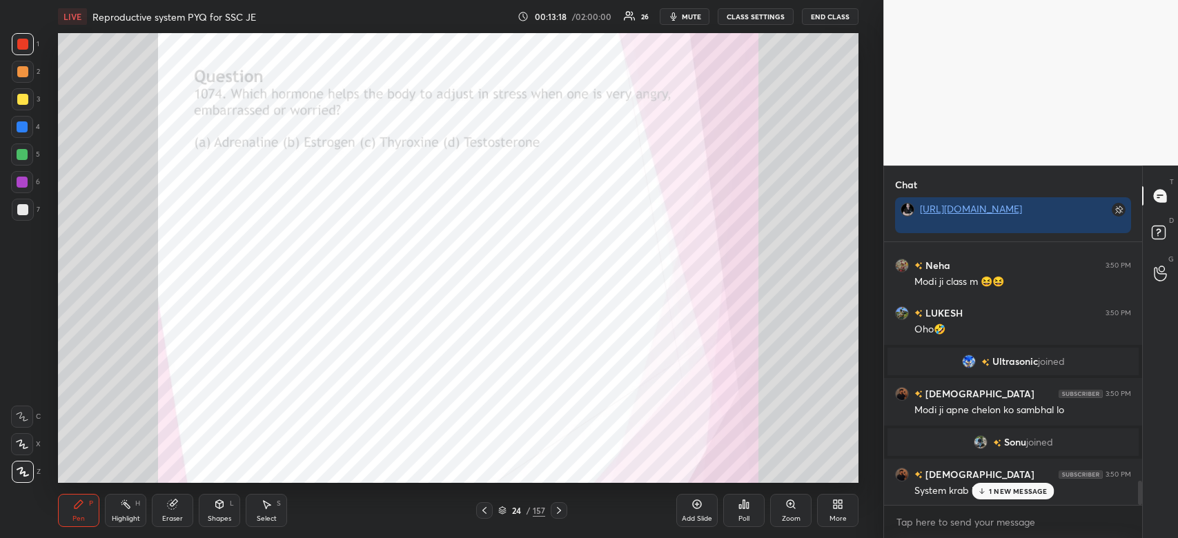
scroll to position [2648, 0]
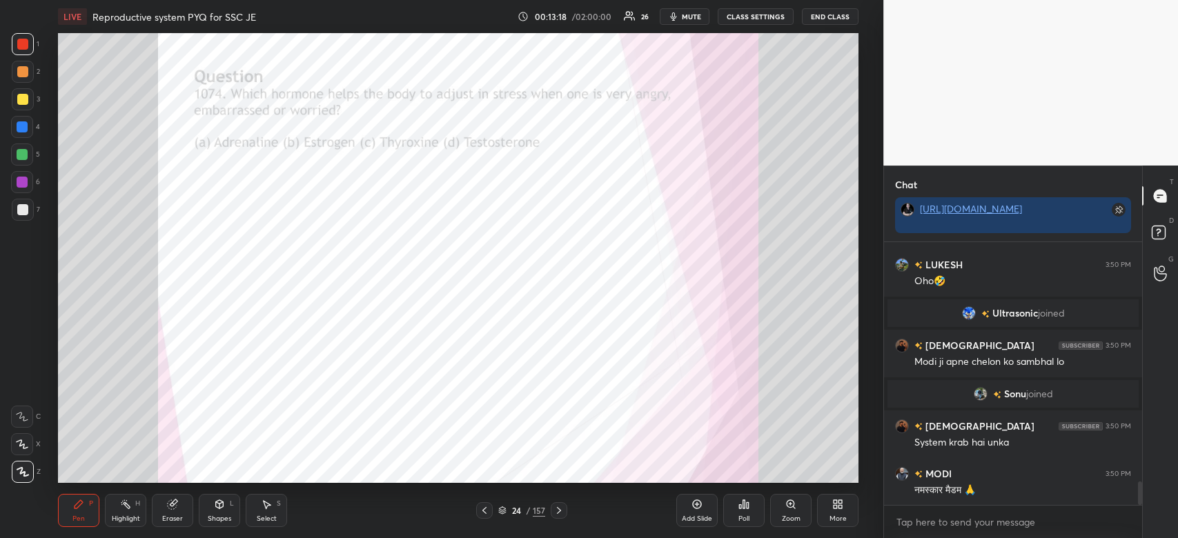
click at [506, 508] on icon at bounding box center [502, 510] width 8 height 8
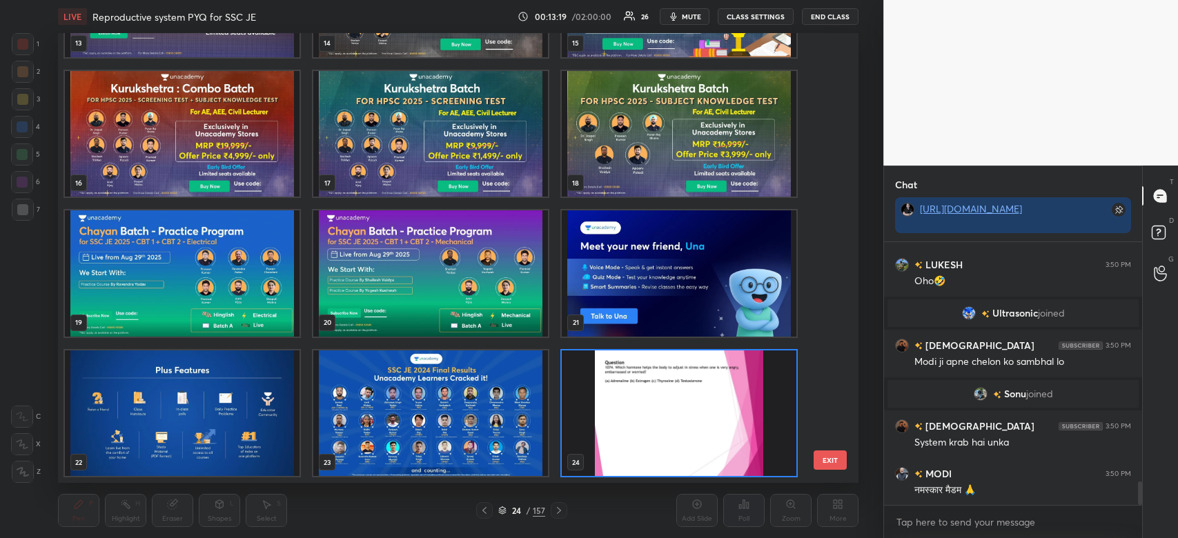
scroll to position [2694, 0]
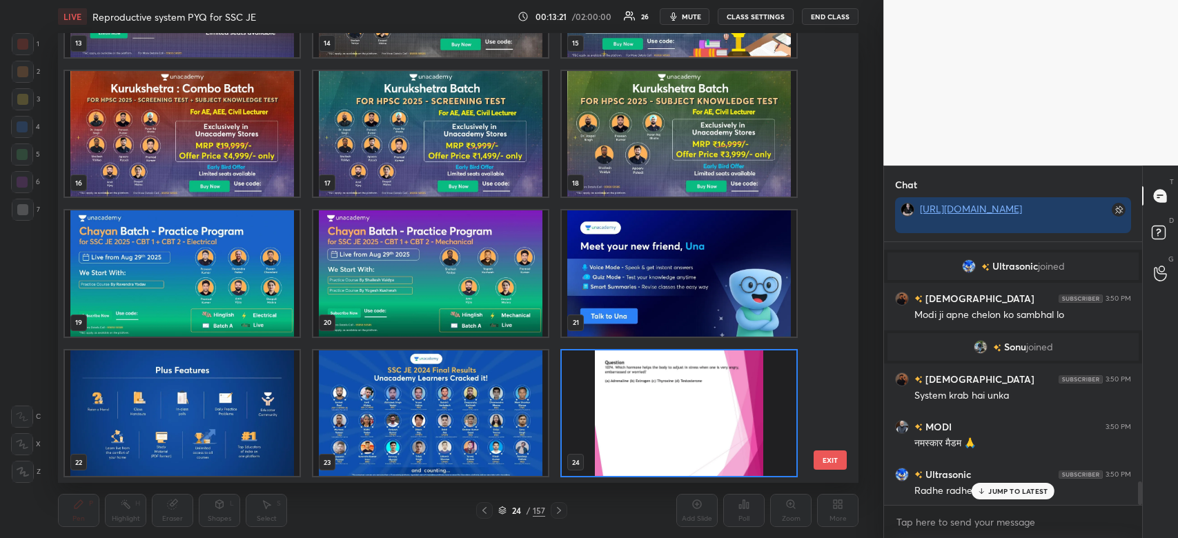
click at [998, 496] on div "JUMP TO LATEST" at bounding box center [1012, 491] width 83 height 17
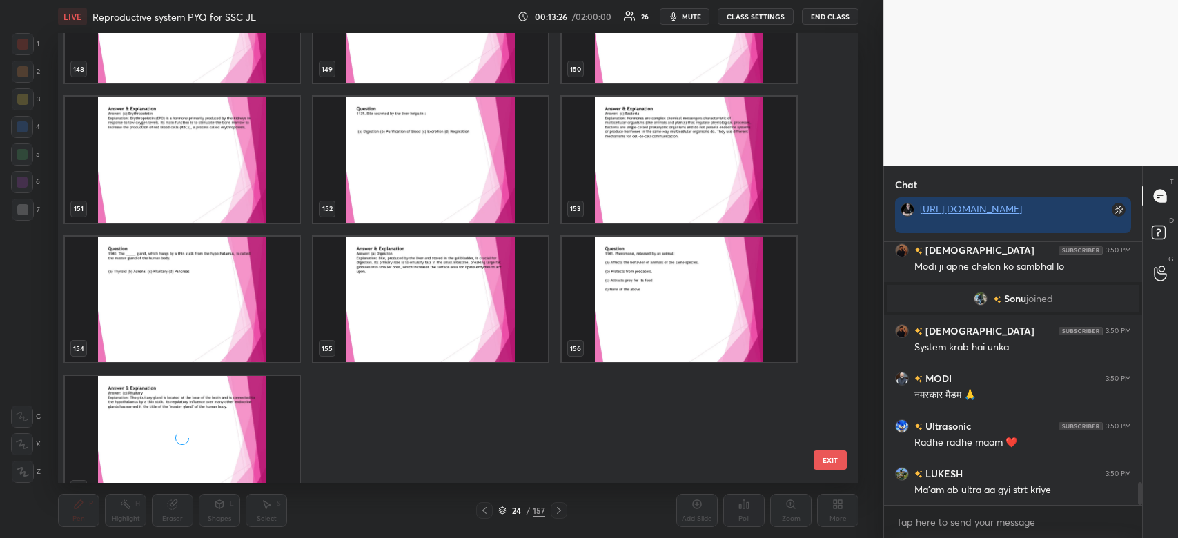
scroll to position [6954, 0]
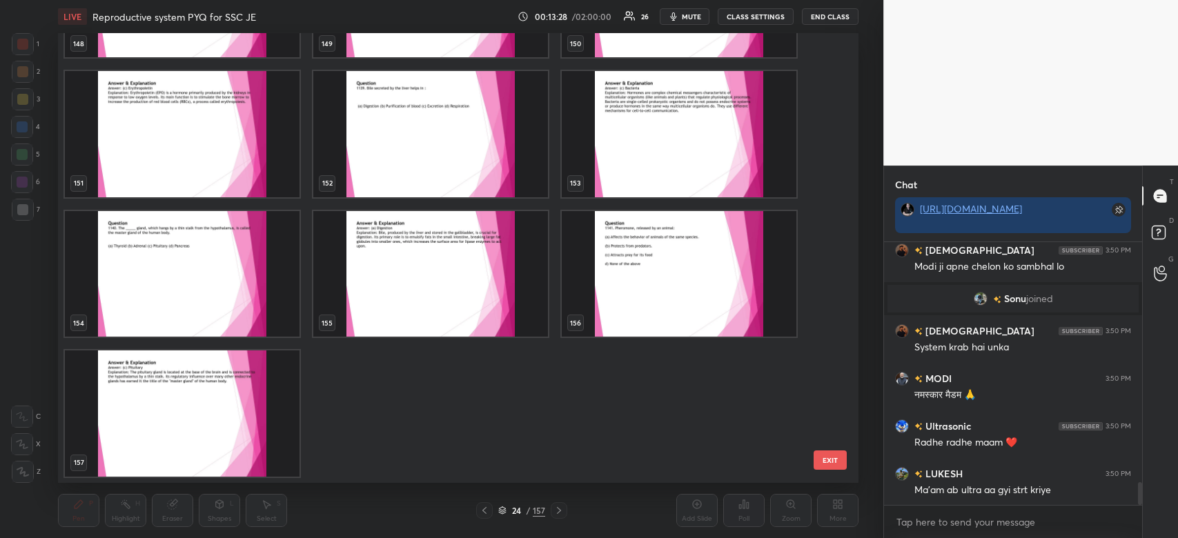
click at [200, 403] on img "grid" at bounding box center [182, 413] width 235 height 126
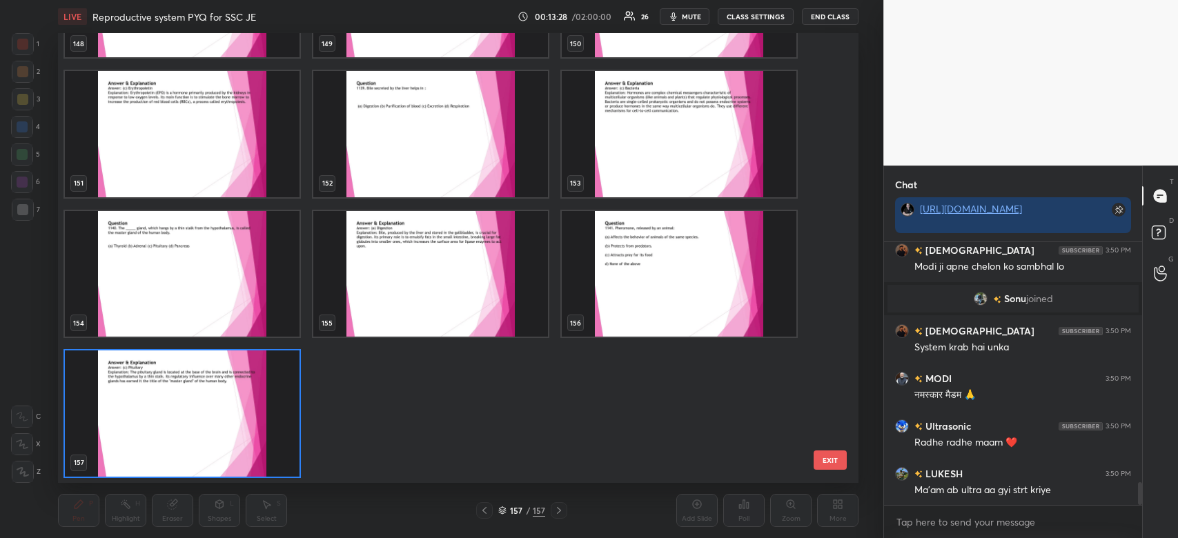
click at [200, 400] on img "grid" at bounding box center [182, 413] width 235 height 126
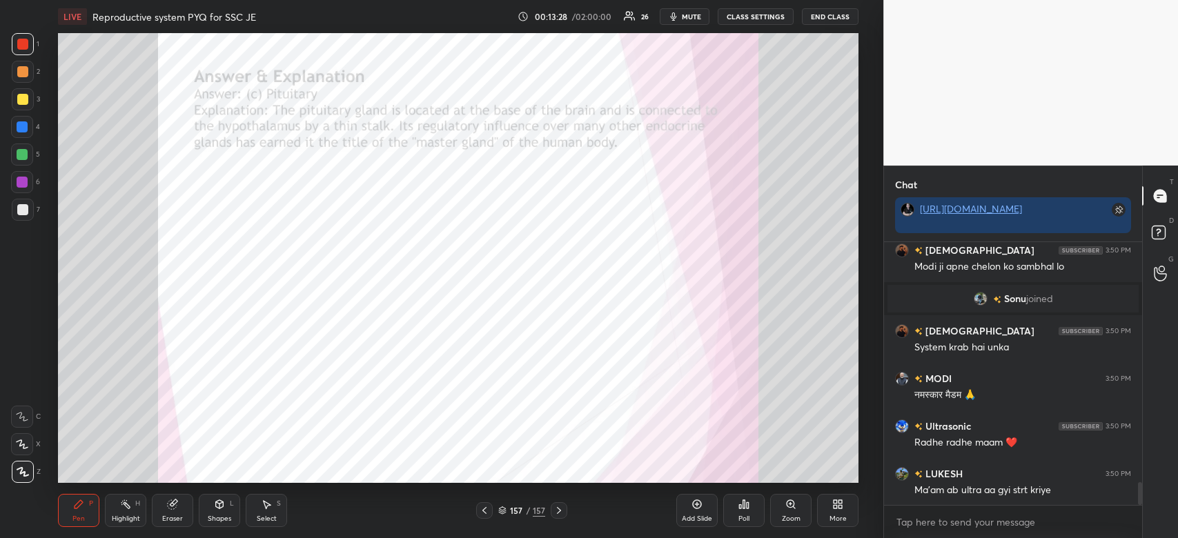
drag, startPoint x: 200, startPoint y: 400, endPoint x: 252, endPoint y: 407, distance: 52.9
click at [247, 407] on img "grid" at bounding box center [182, 413] width 235 height 126
click at [705, 517] on div "Add Slide" at bounding box center [697, 518] width 30 height 7
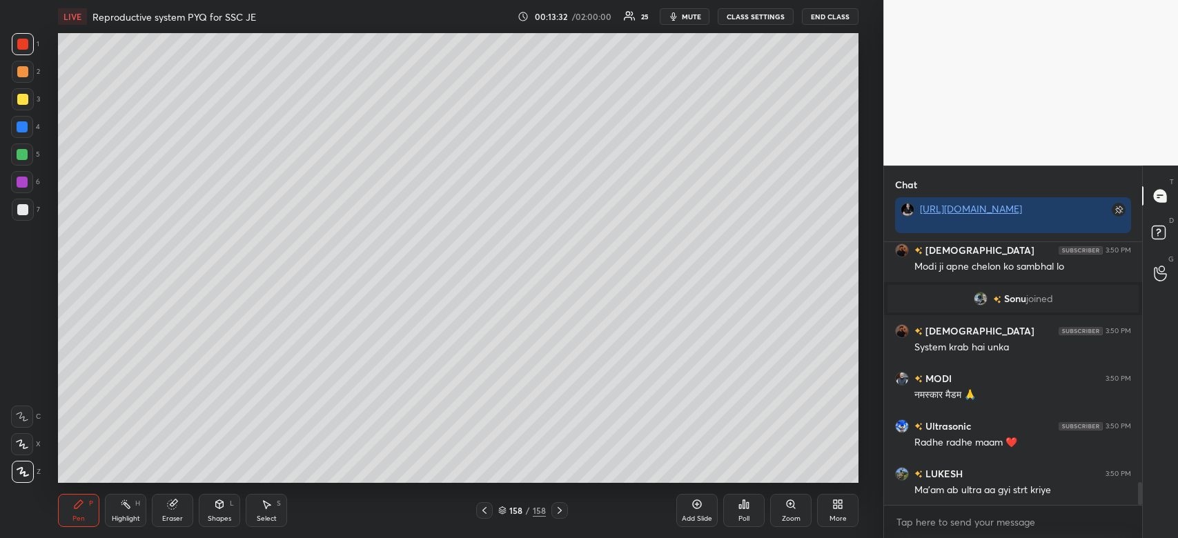
drag, startPoint x: 846, startPoint y: 508, endPoint x: 839, endPoint y: 497, distance: 12.4
click at [839, 497] on div "More" at bounding box center [837, 510] width 41 height 33
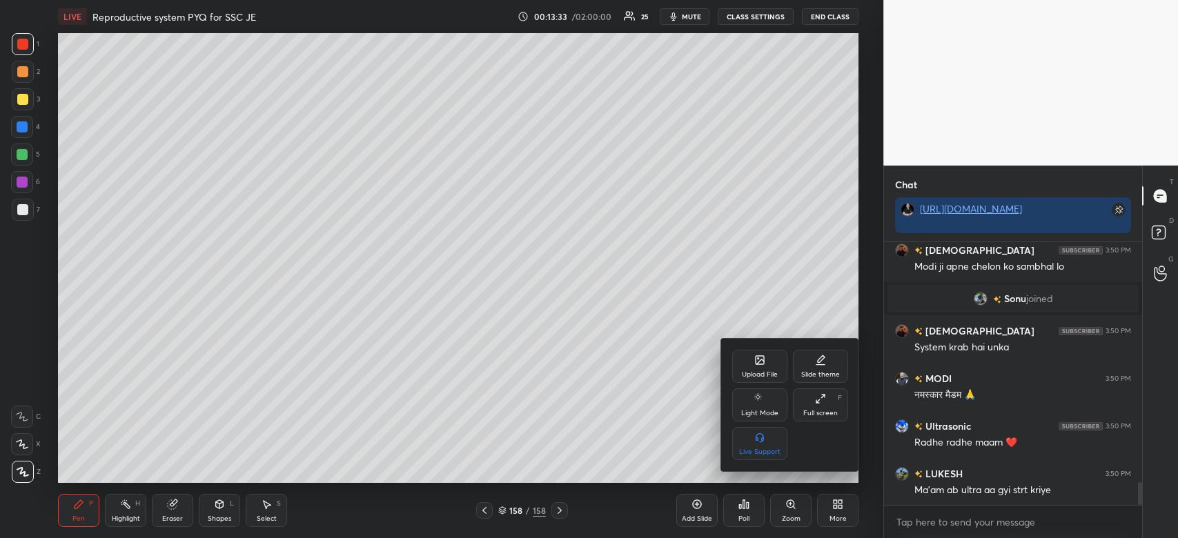
click at [756, 366] on icon at bounding box center [759, 360] width 11 height 11
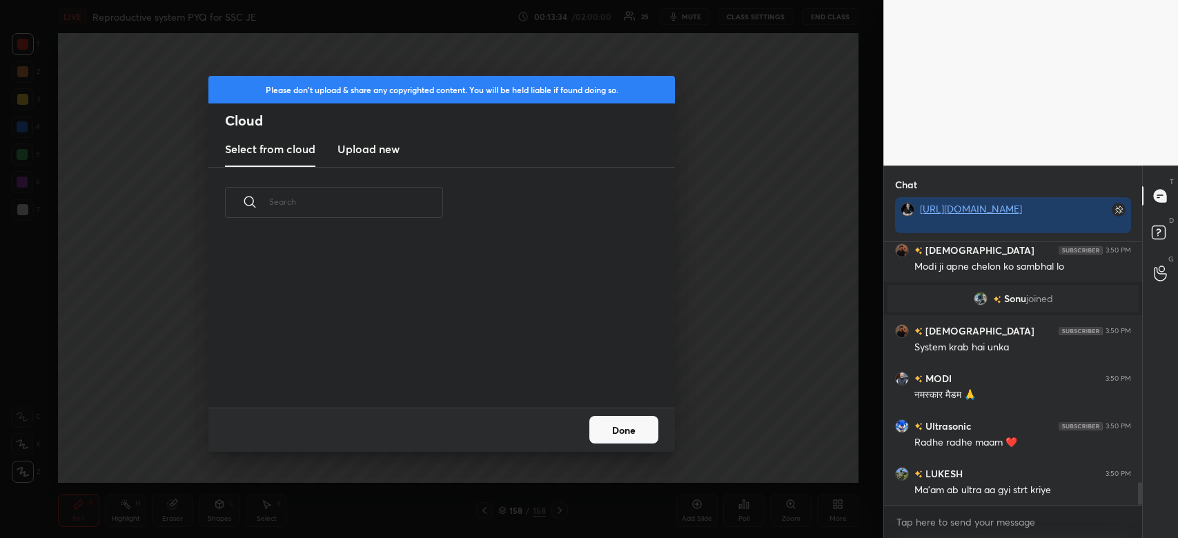
scroll to position [170, 442]
click at [357, 148] on h3 "Upload new" at bounding box center [368, 149] width 62 height 17
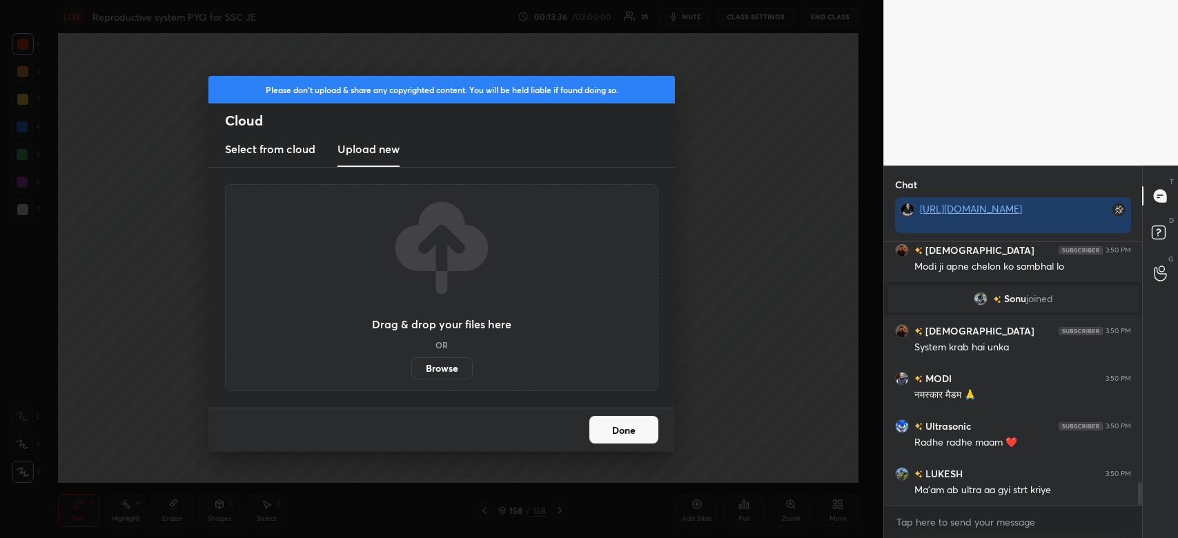
click at [454, 369] on label "Browse" at bounding box center [441, 368] width 61 height 22
click at [411, 369] on input "Browse" at bounding box center [411, 368] width 0 height 22
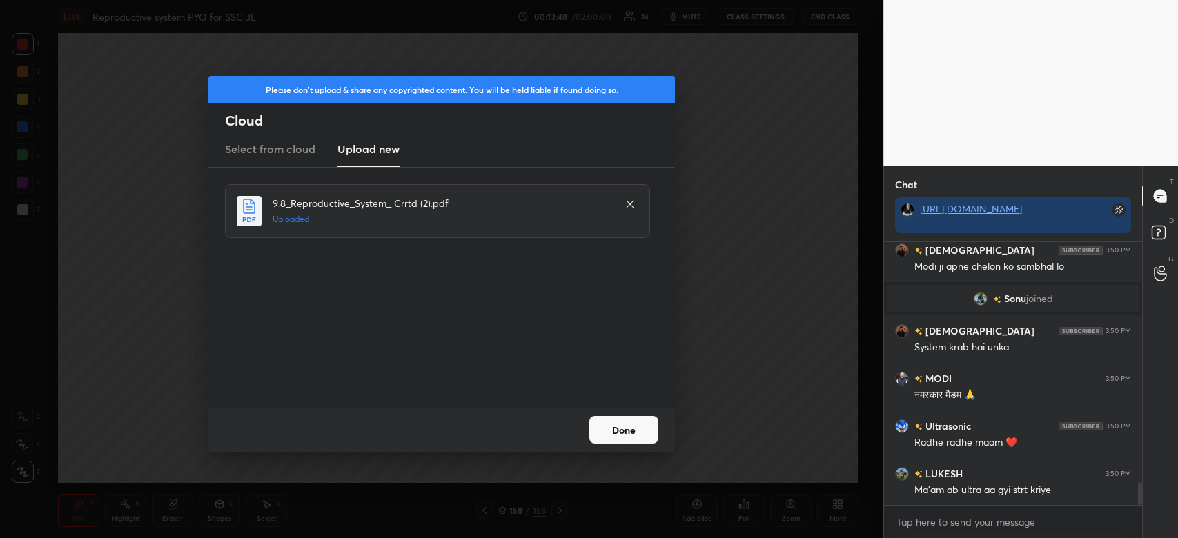
click at [653, 417] on button "Done" at bounding box center [623, 430] width 69 height 28
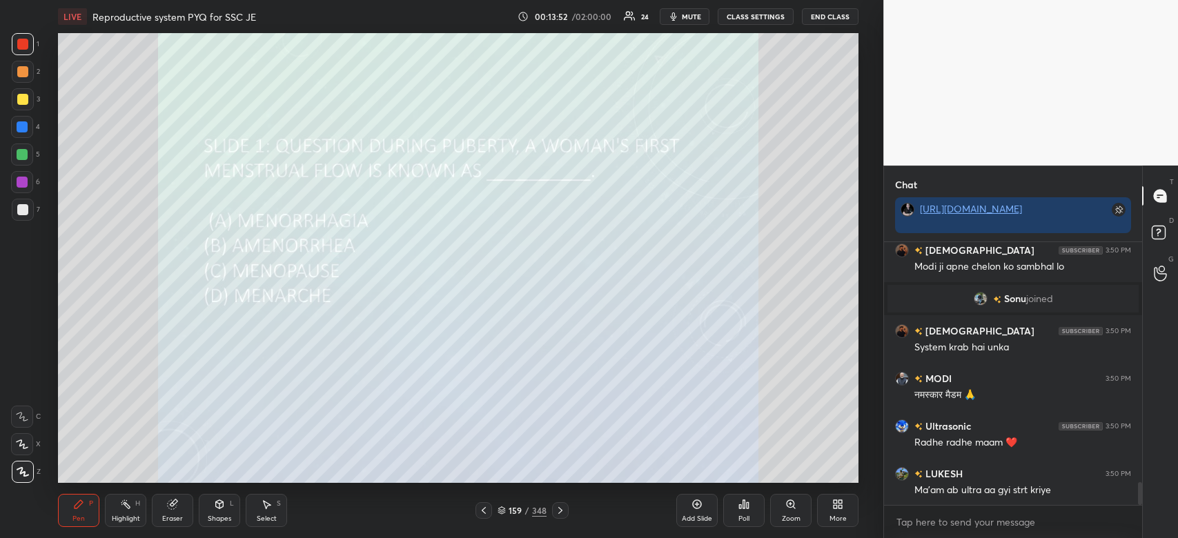
click at [742, 505] on icon at bounding box center [743, 504] width 11 height 11
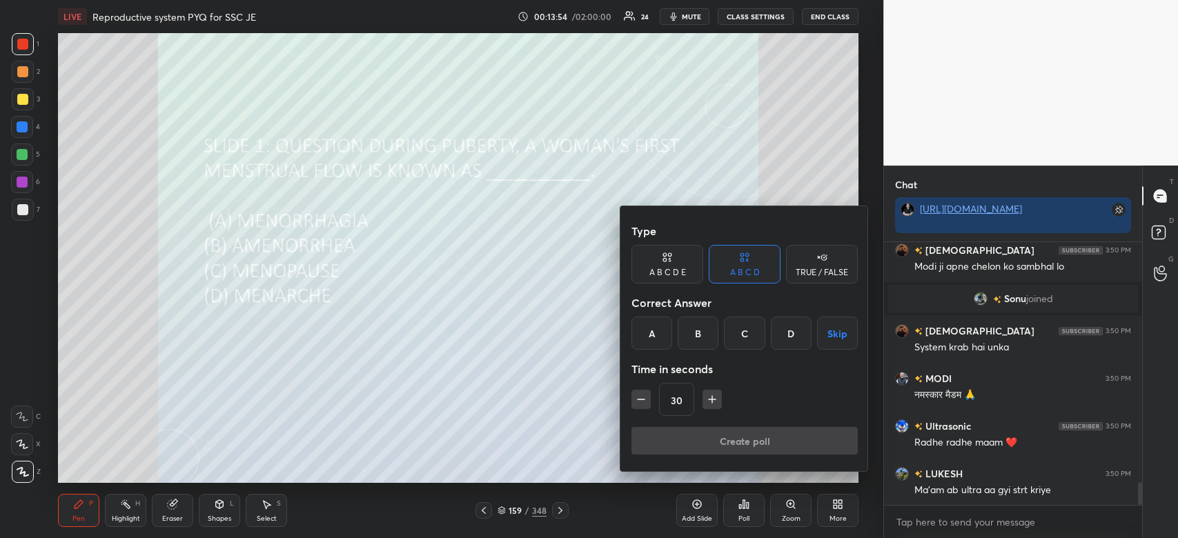
click at [799, 335] on div "D" at bounding box center [791, 333] width 41 height 33
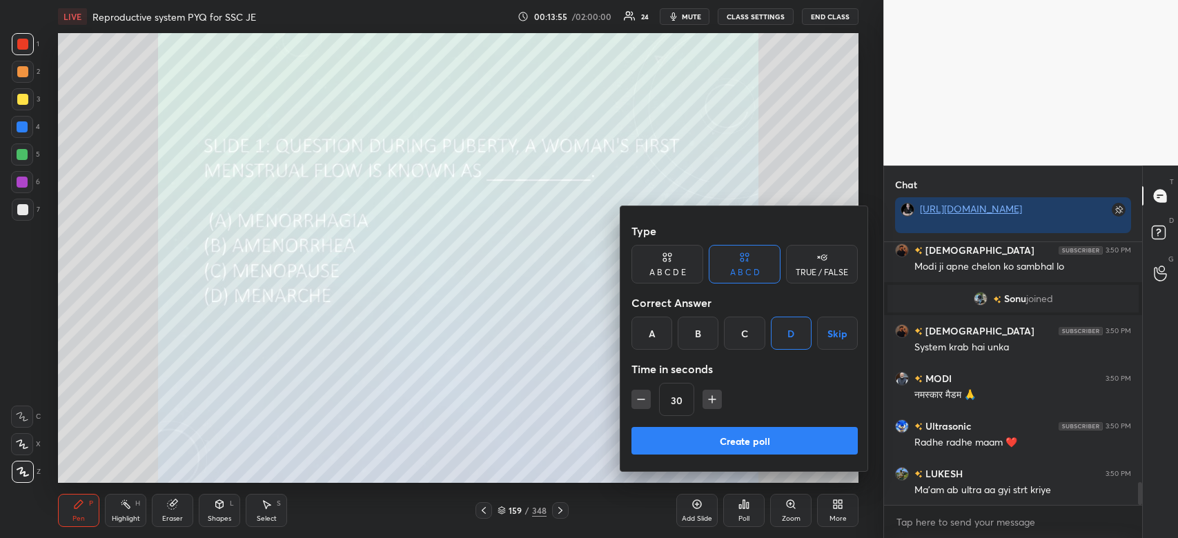
click at [723, 450] on button "Create poll" at bounding box center [744, 441] width 226 height 28
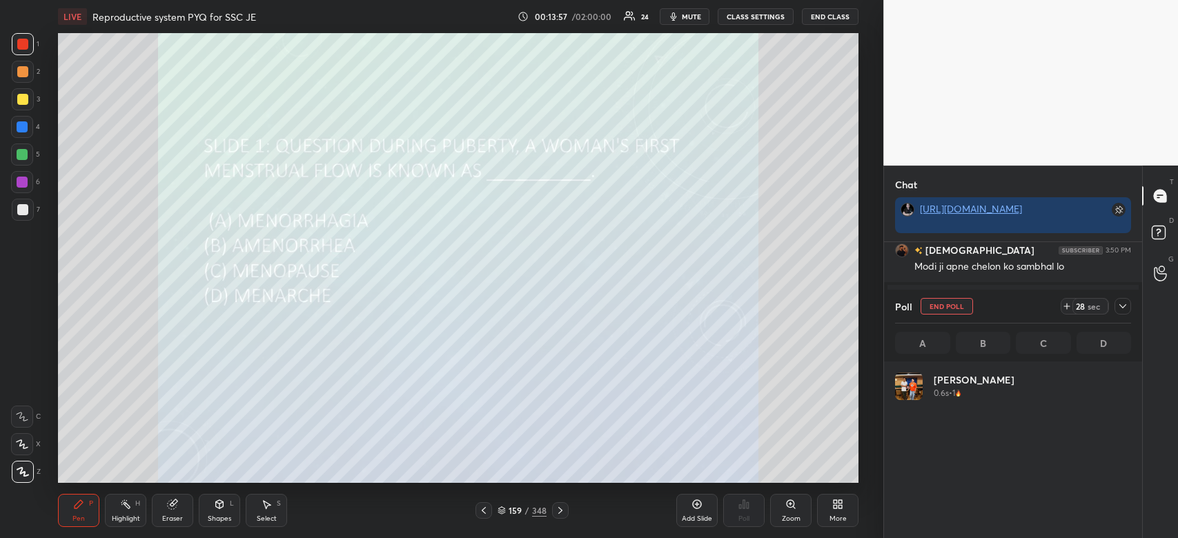
scroll to position [161, 232]
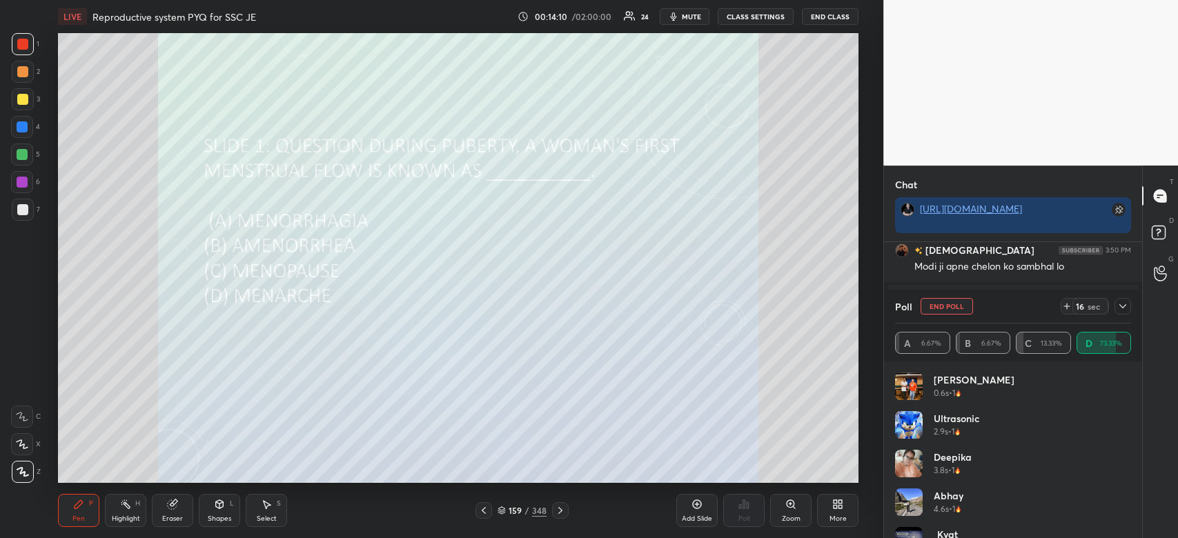
click at [1120, 305] on icon at bounding box center [1122, 306] width 7 height 4
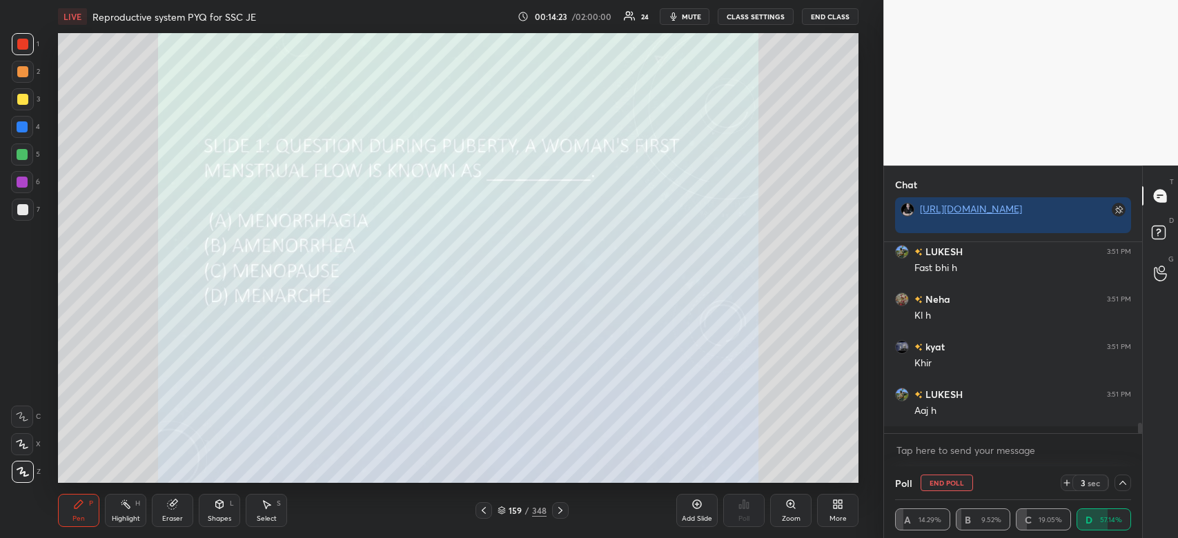
scroll to position [3004, 0]
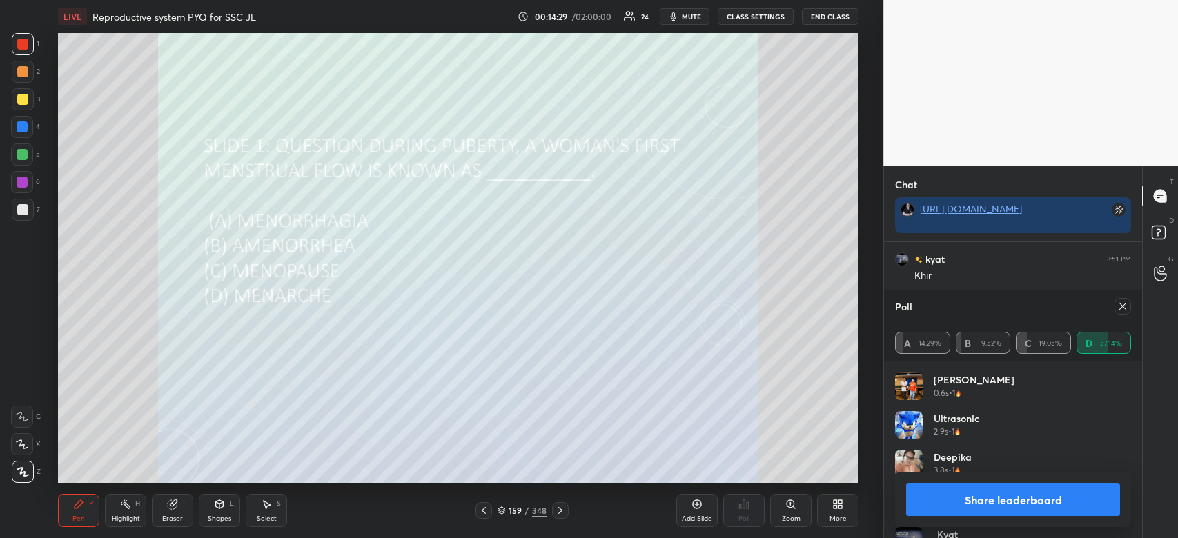
click at [985, 500] on button "Share leaderboard" at bounding box center [1013, 499] width 214 height 33
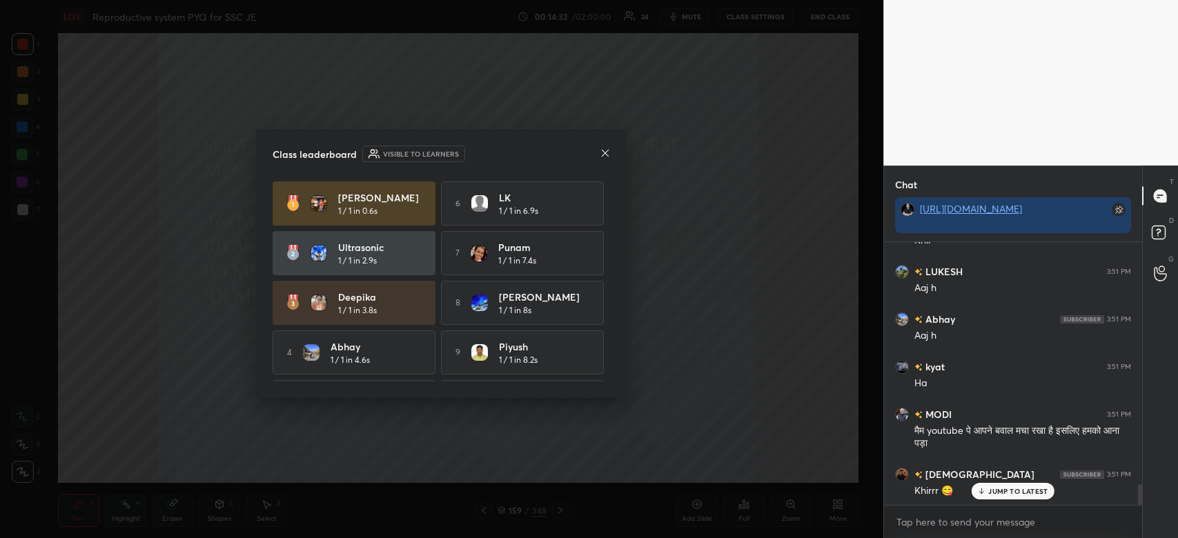
click at [1004, 497] on div "JUMP TO LATEST" at bounding box center [1012, 491] width 83 height 17
click at [605, 152] on icon at bounding box center [605, 152] width 7 height 7
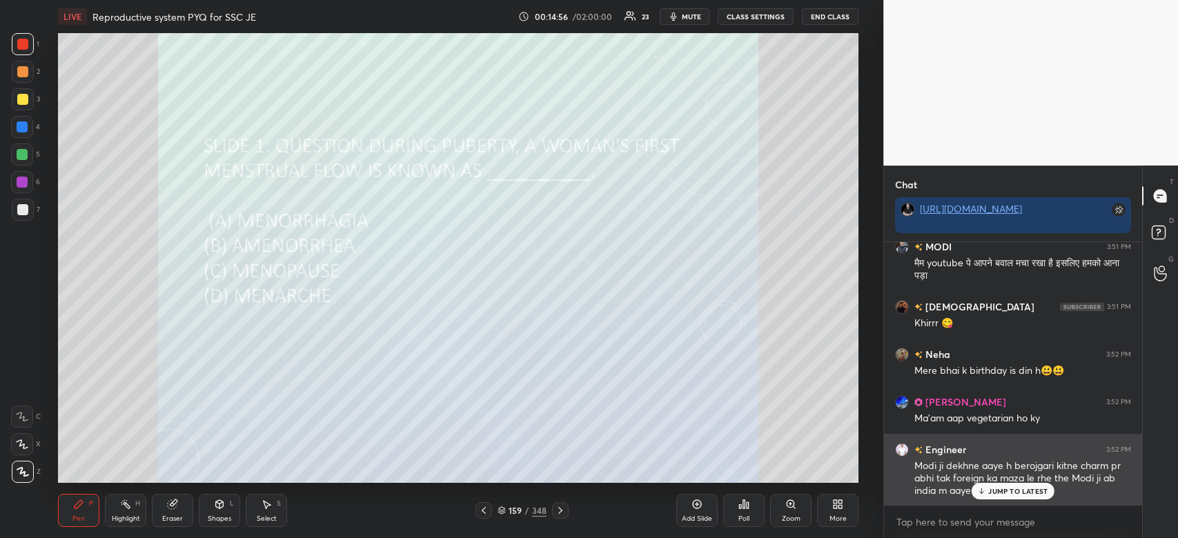
click at [1020, 488] on p "JUMP TO LATEST" at bounding box center [1017, 491] width 59 height 8
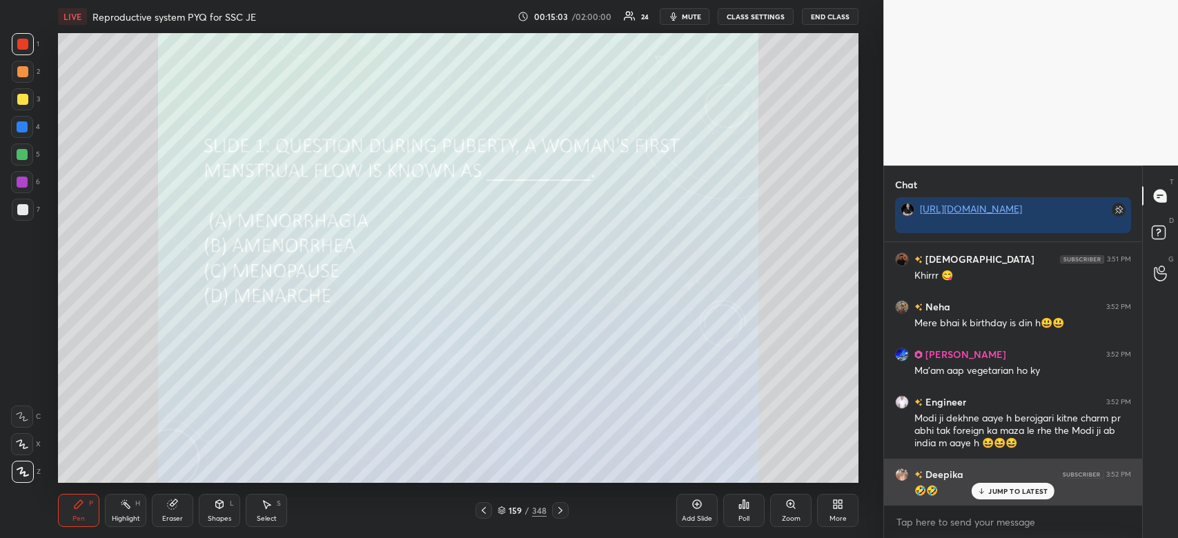
click at [1015, 489] on p "JUMP TO LATEST" at bounding box center [1017, 491] width 59 height 8
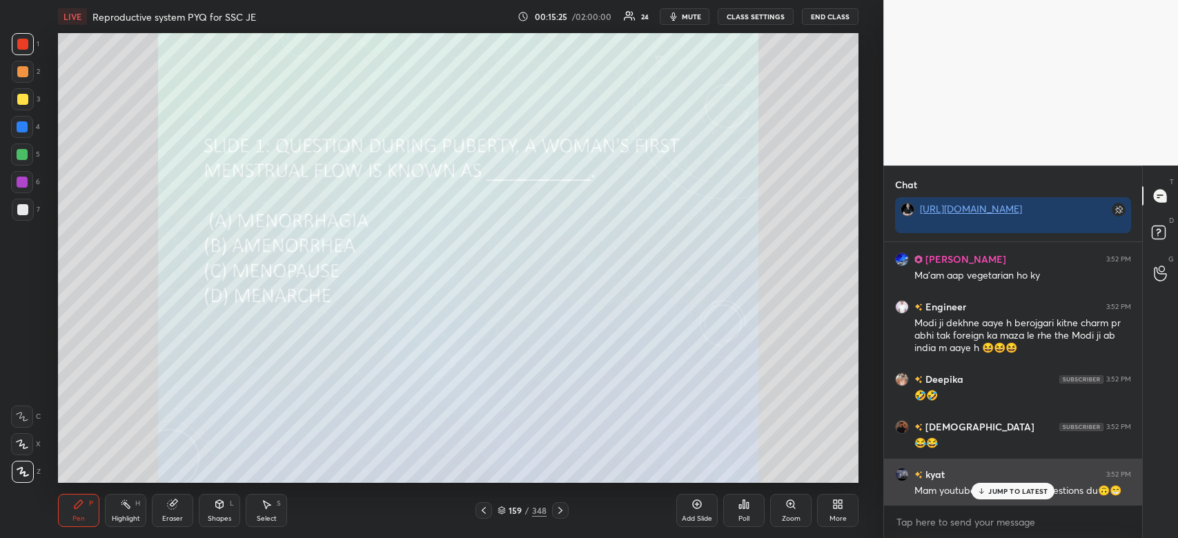
click at [1031, 492] on p "JUMP TO LATEST" at bounding box center [1017, 491] width 59 height 8
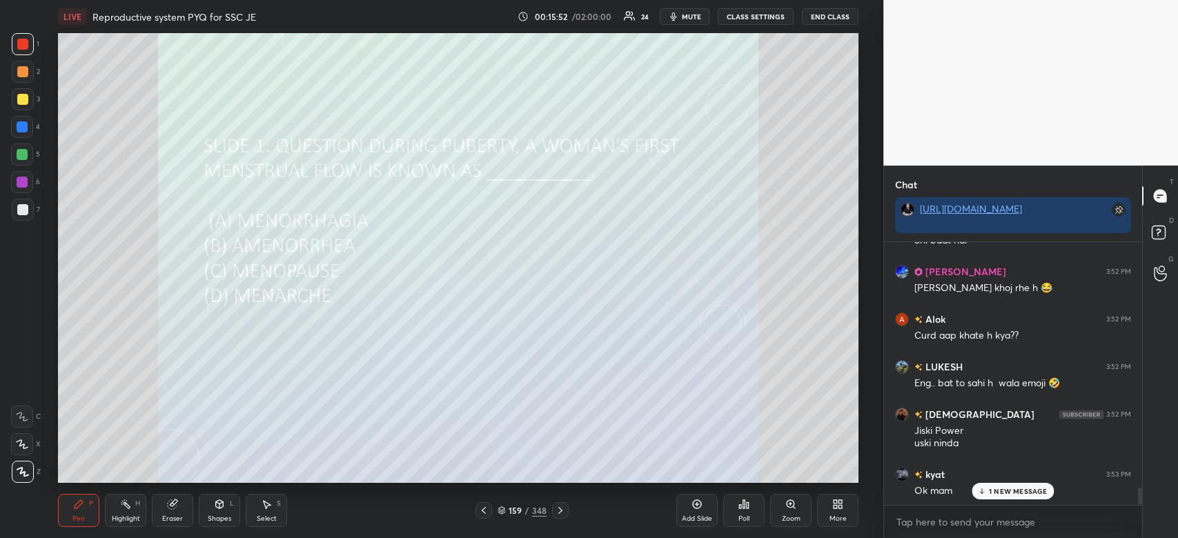
scroll to position [3804, 0]
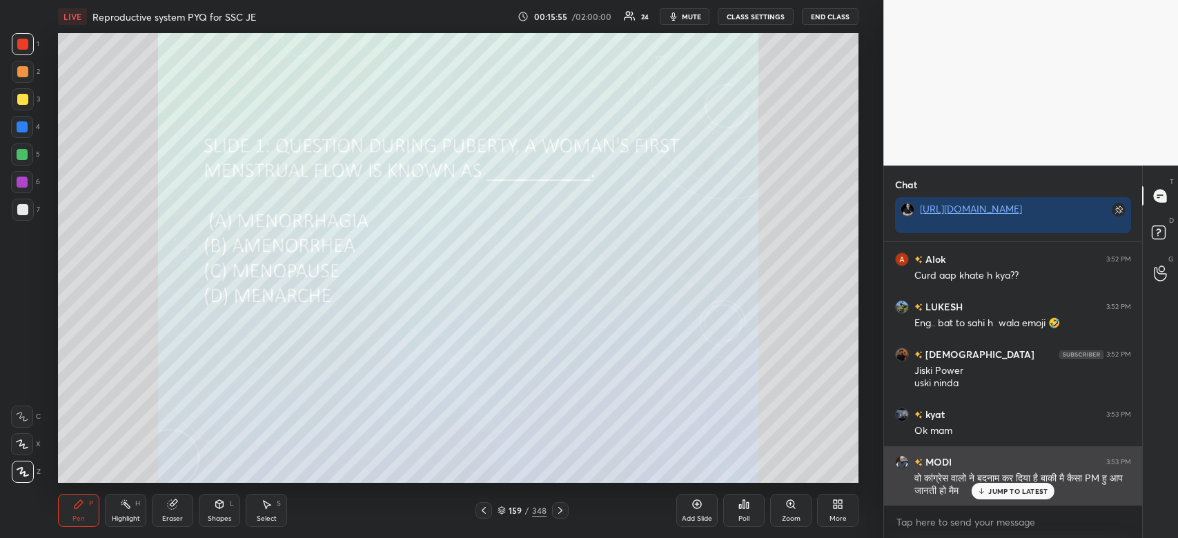
click at [1044, 493] on p "JUMP TO LATEST" at bounding box center [1017, 491] width 59 height 8
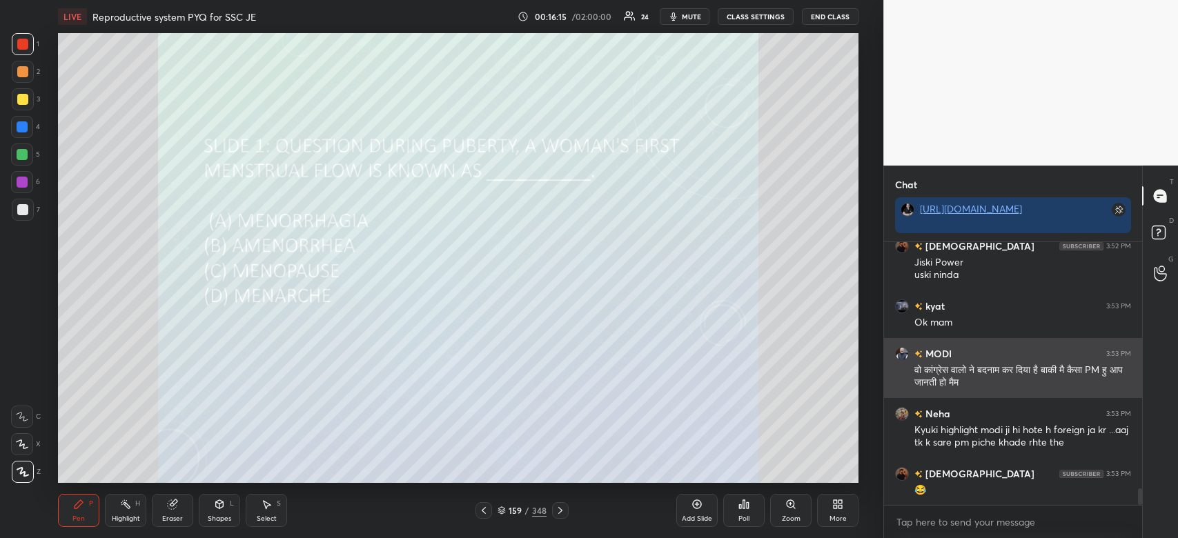
scroll to position [3925, 0]
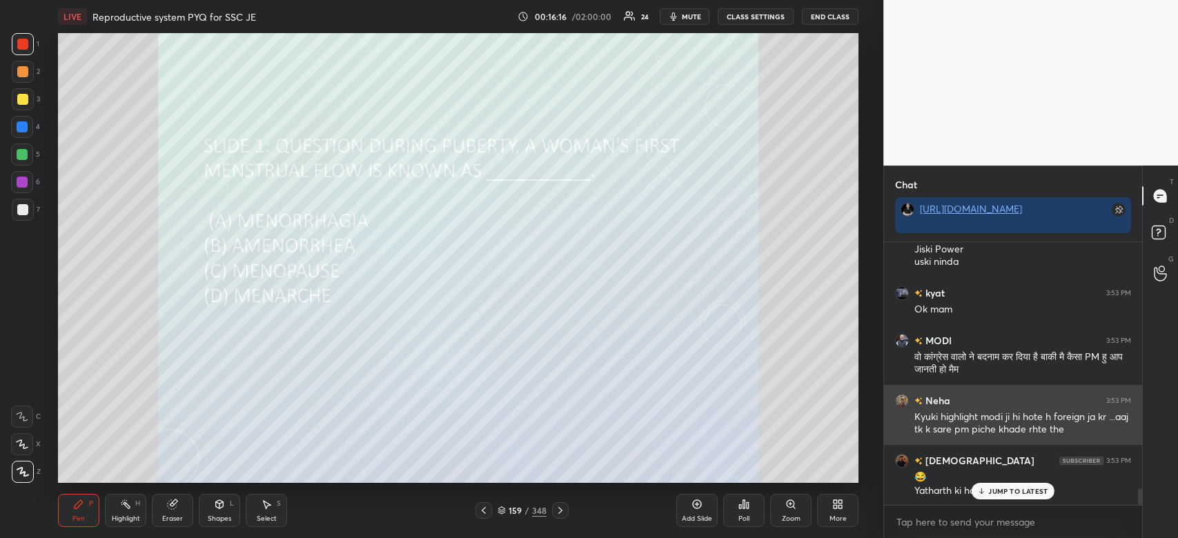
click at [929, 428] on div "Kyuki highlight modi ji hi hote h foreign ja kr ...aaj tk k sare pm piche khade…" at bounding box center [1022, 423] width 217 height 26
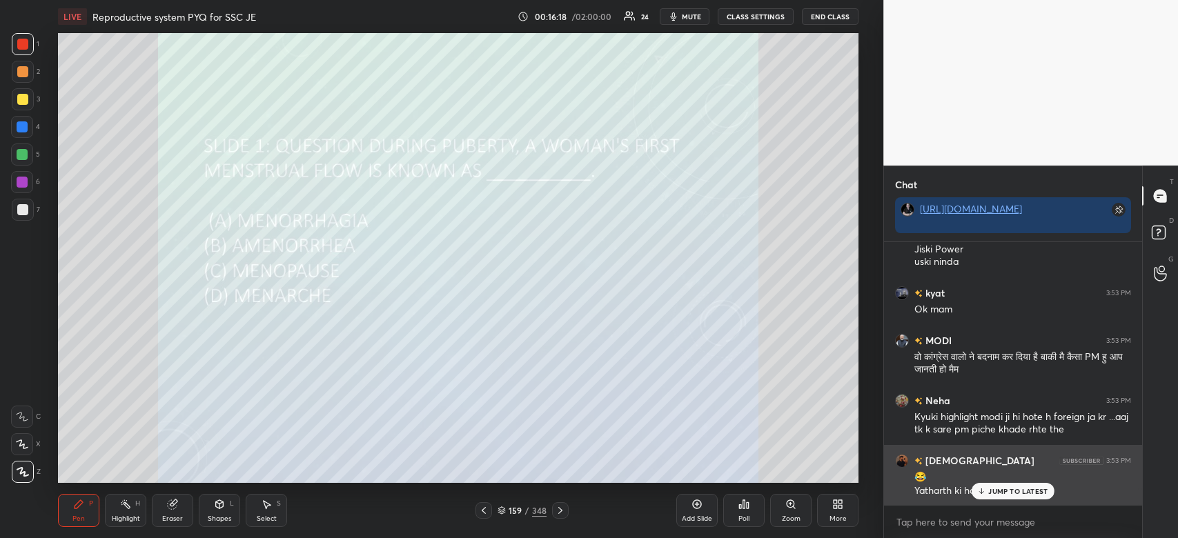
click at [1006, 494] on p "JUMP TO LATEST" at bounding box center [1017, 491] width 59 height 8
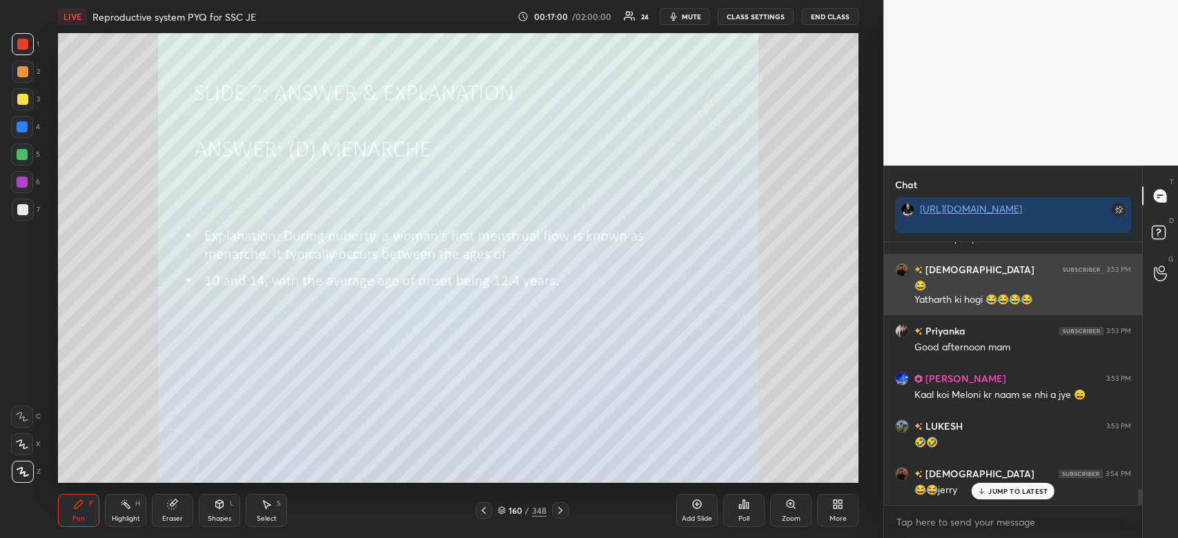
scroll to position [4163, 0]
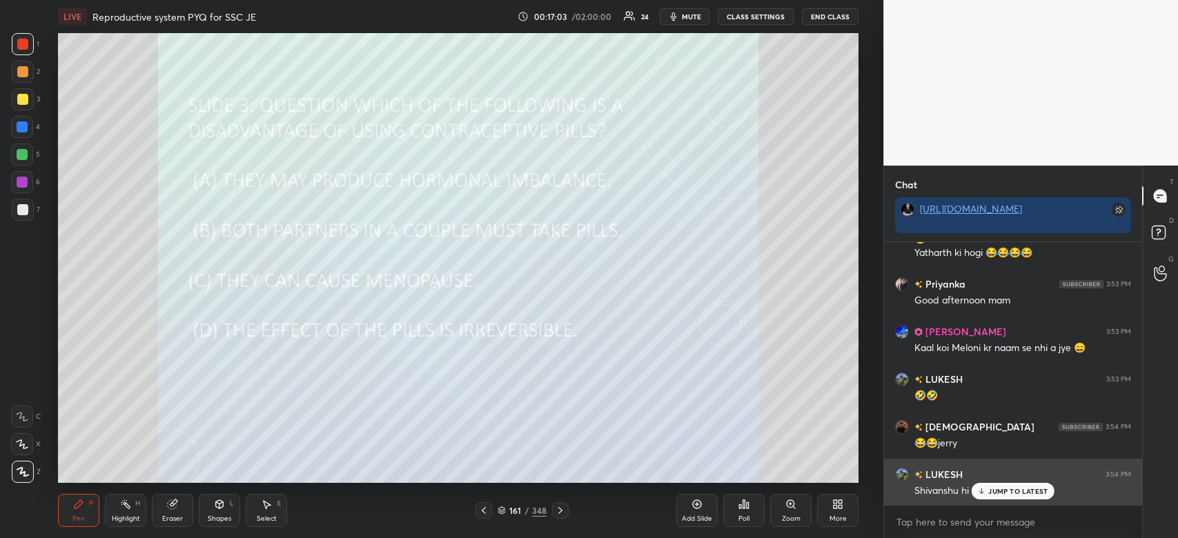
click at [1014, 494] on p "JUMP TO LATEST" at bounding box center [1017, 491] width 59 height 8
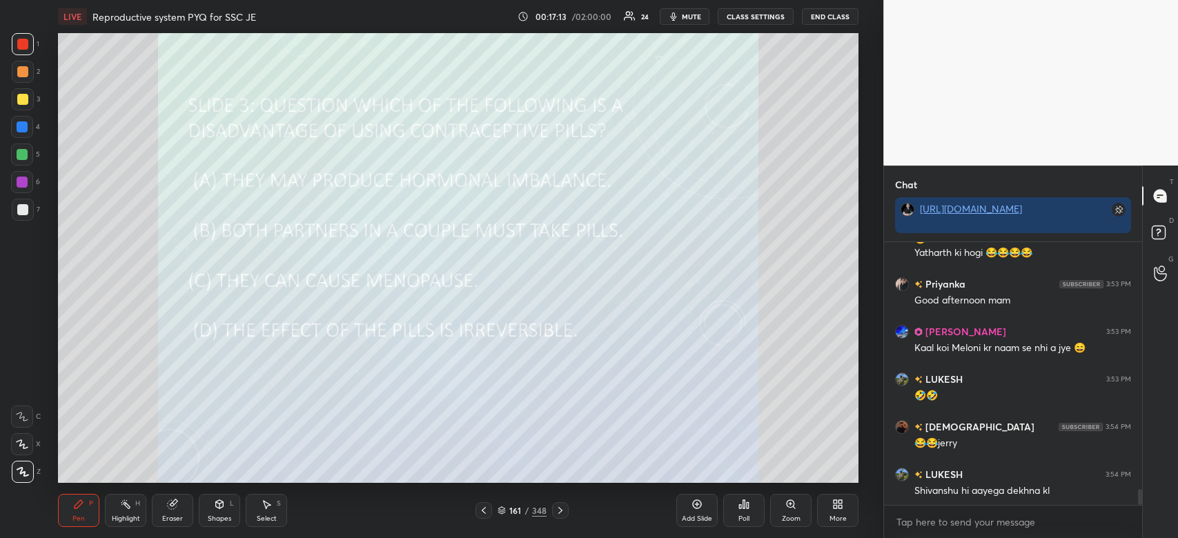
click at [744, 510] on icon at bounding box center [743, 504] width 11 height 11
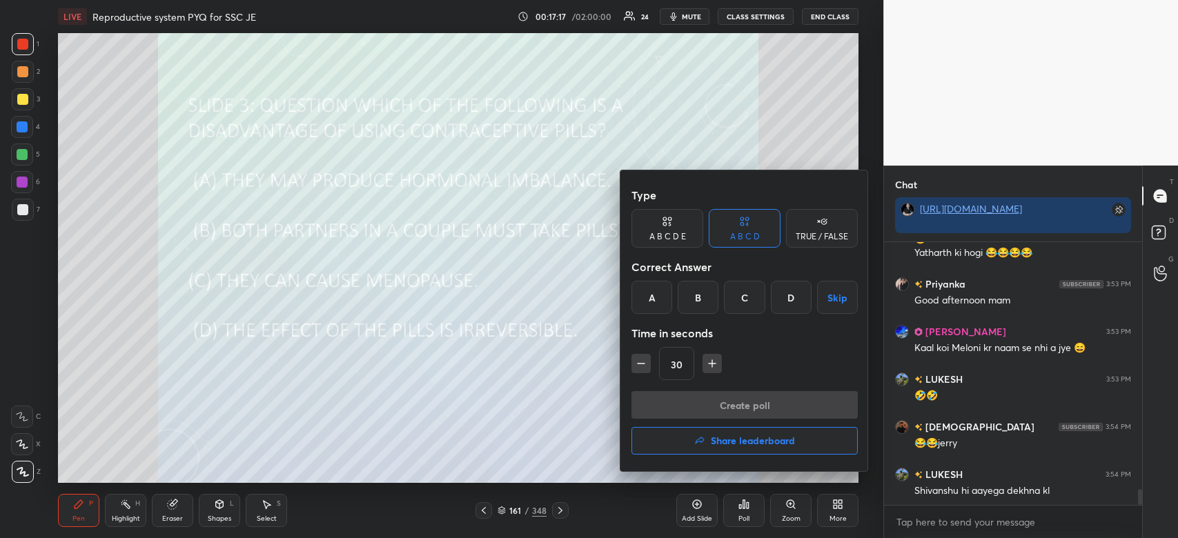
click at [648, 290] on div "A" at bounding box center [651, 297] width 41 height 33
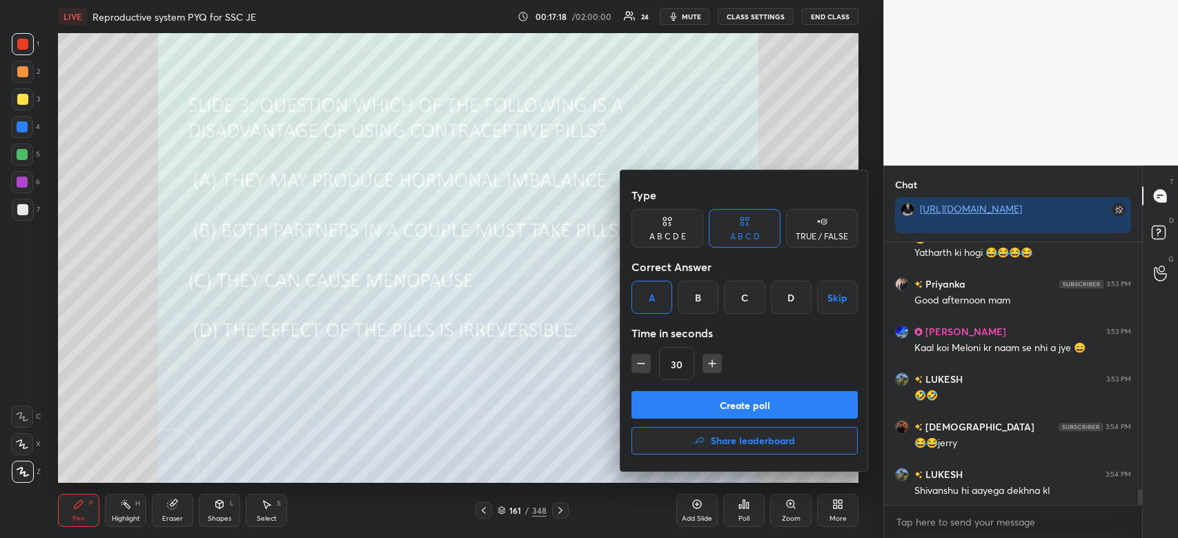
click at [682, 396] on button "Create poll" at bounding box center [744, 405] width 226 height 28
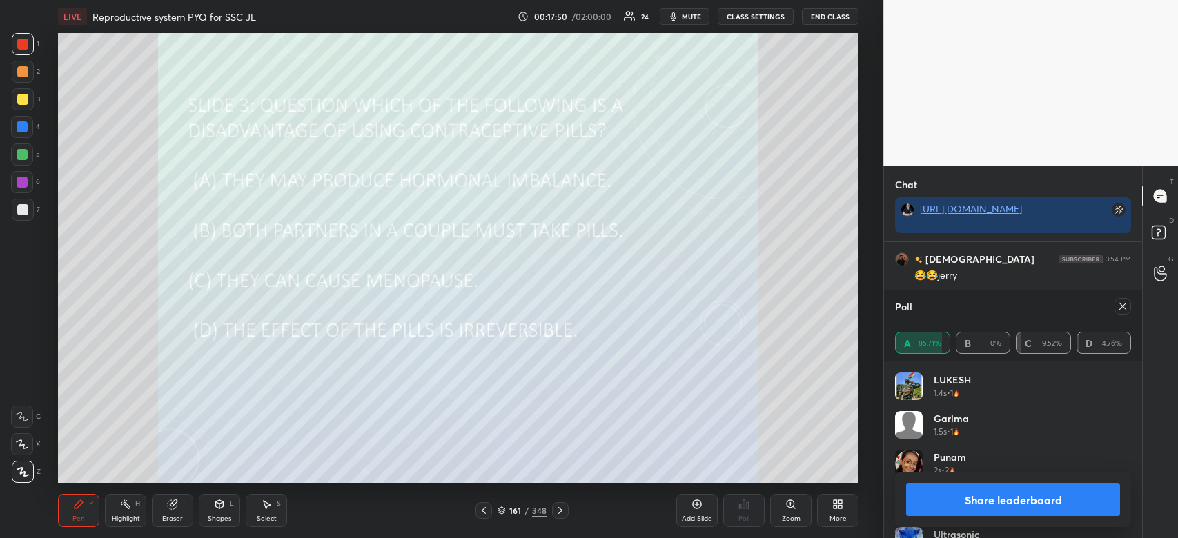
scroll to position [4390, 0]
click at [1044, 505] on button "Share leaderboard" at bounding box center [1013, 499] width 214 height 33
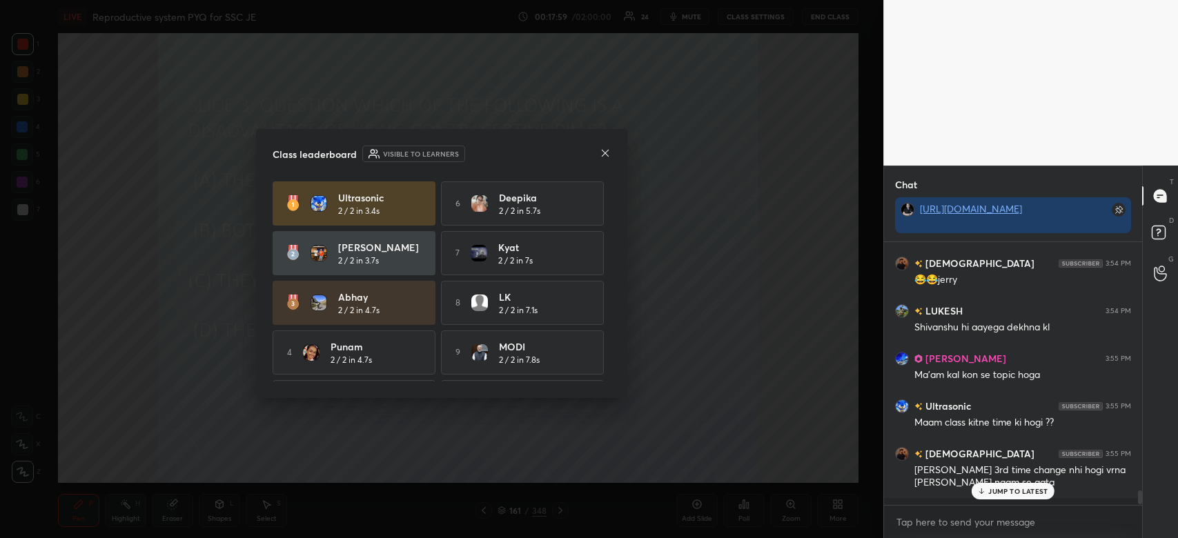
scroll to position [255, 254]
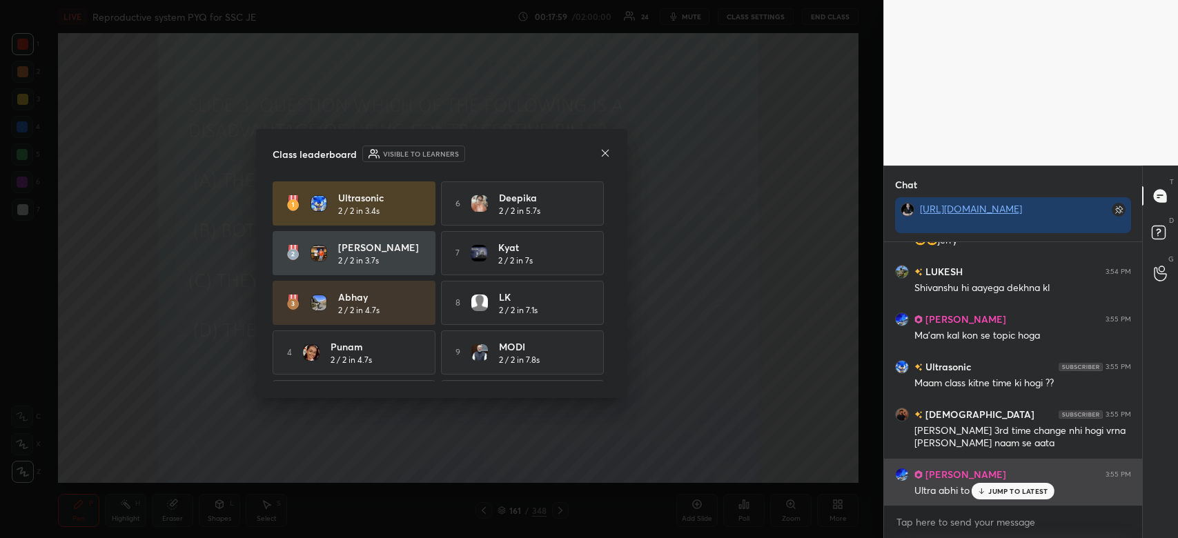
click at [1015, 499] on div "JUMP TO LATEST" at bounding box center [1012, 491] width 83 height 17
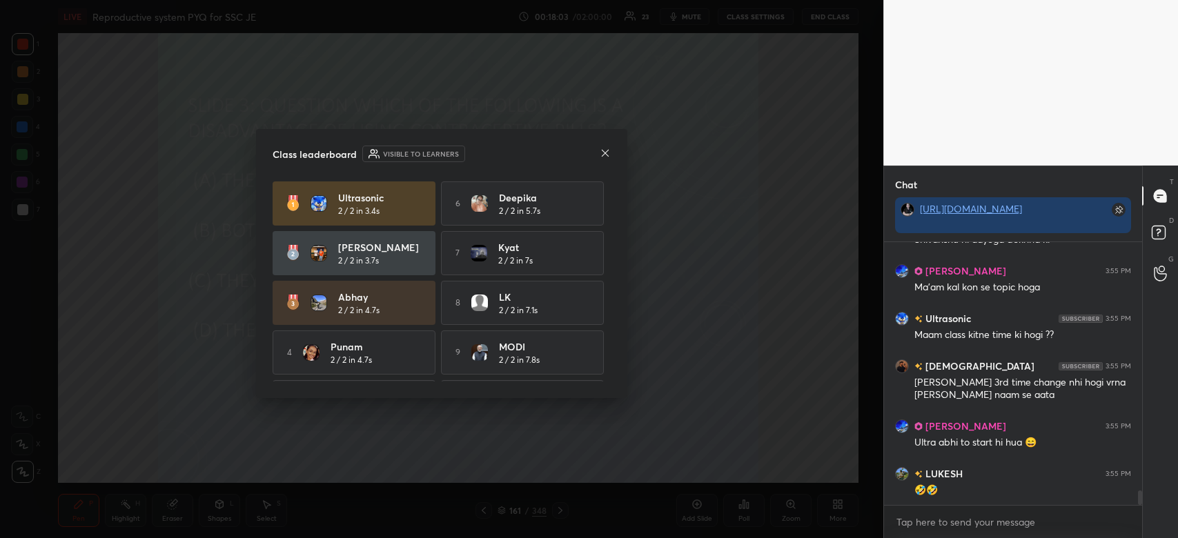
click at [608, 152] on icon at bounding box center [604, 153] width 11 height 11
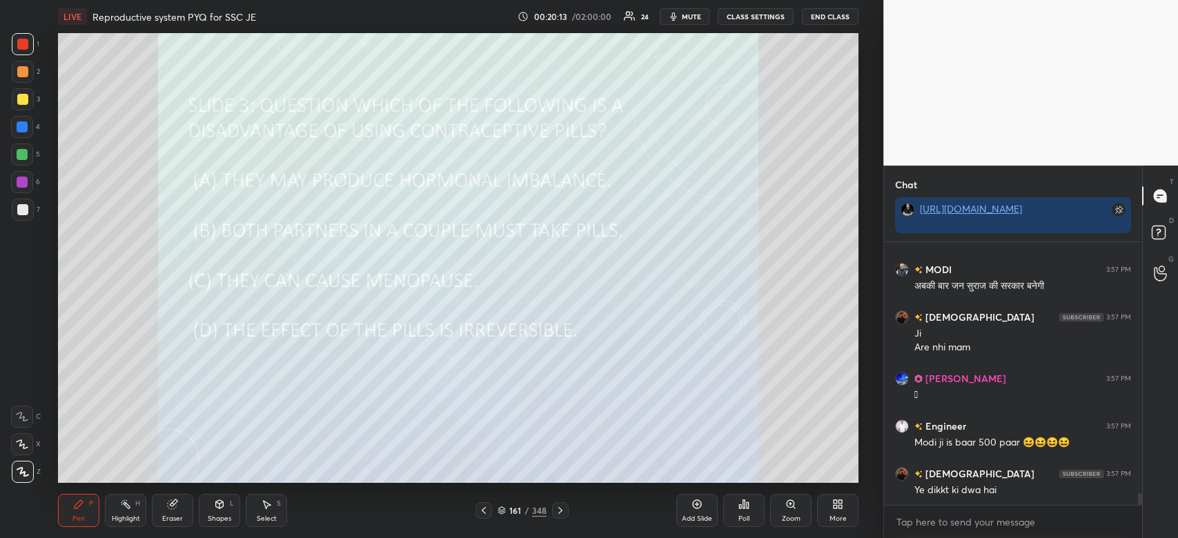
scroll to position [5532, 0]
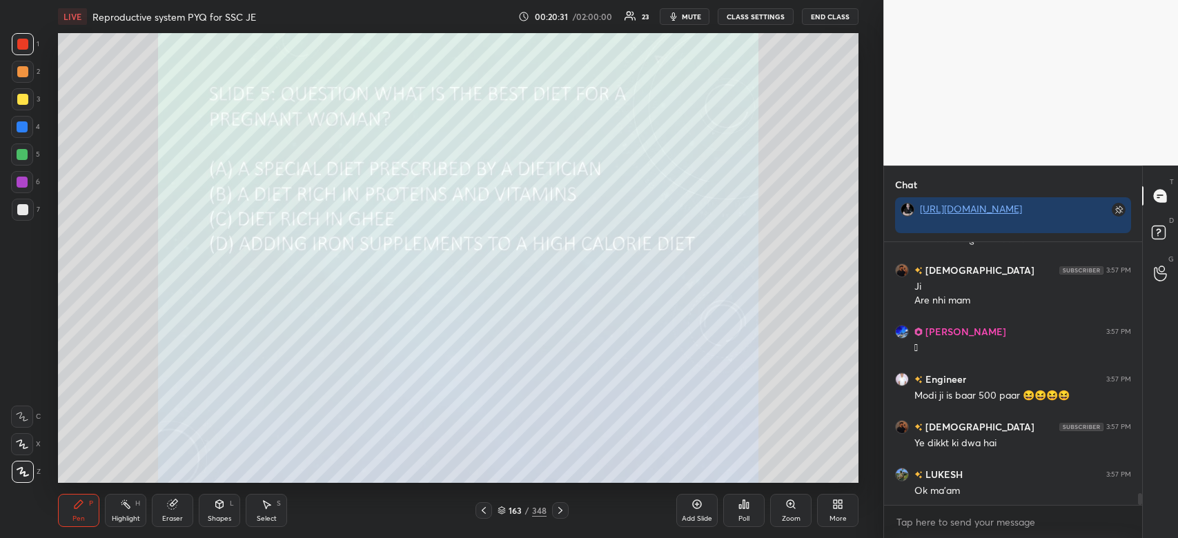
click at [747, 505] on icon at bounding box center [747, 505] width 2 height 6
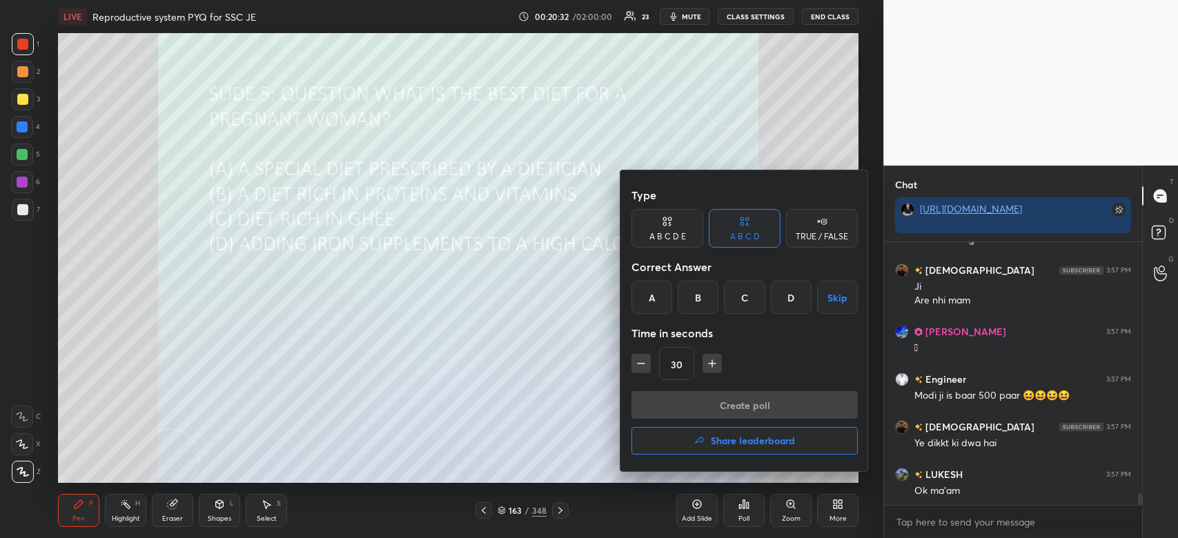
click at [653, 295] on div "A" at bounding box center [651, 297] width 41 height 33
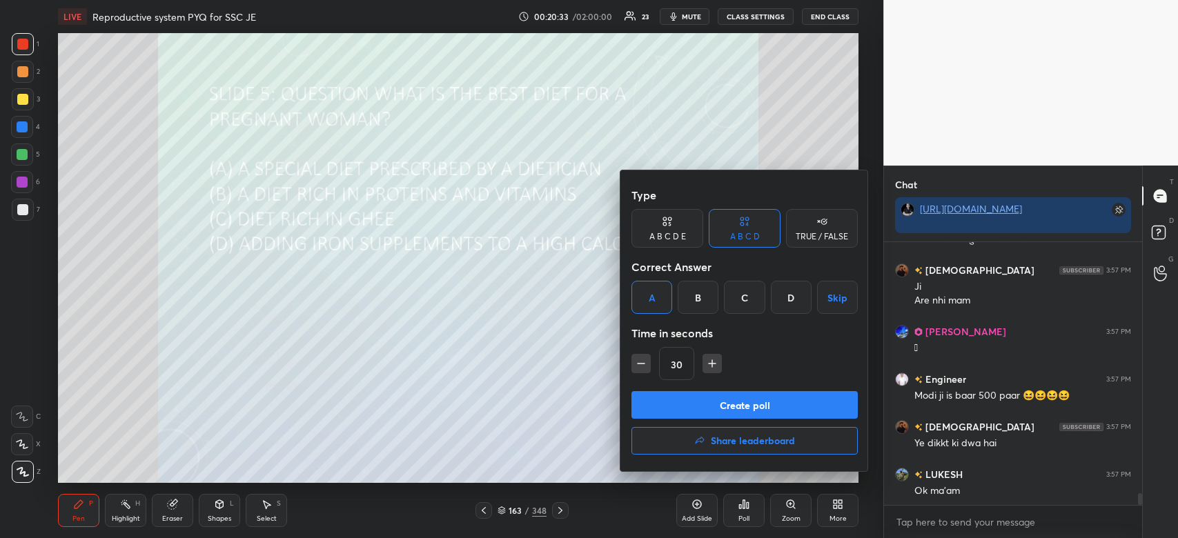
click at [672, 405] on button "Create poll" at bounding box center [744, 405] width 226 height 28
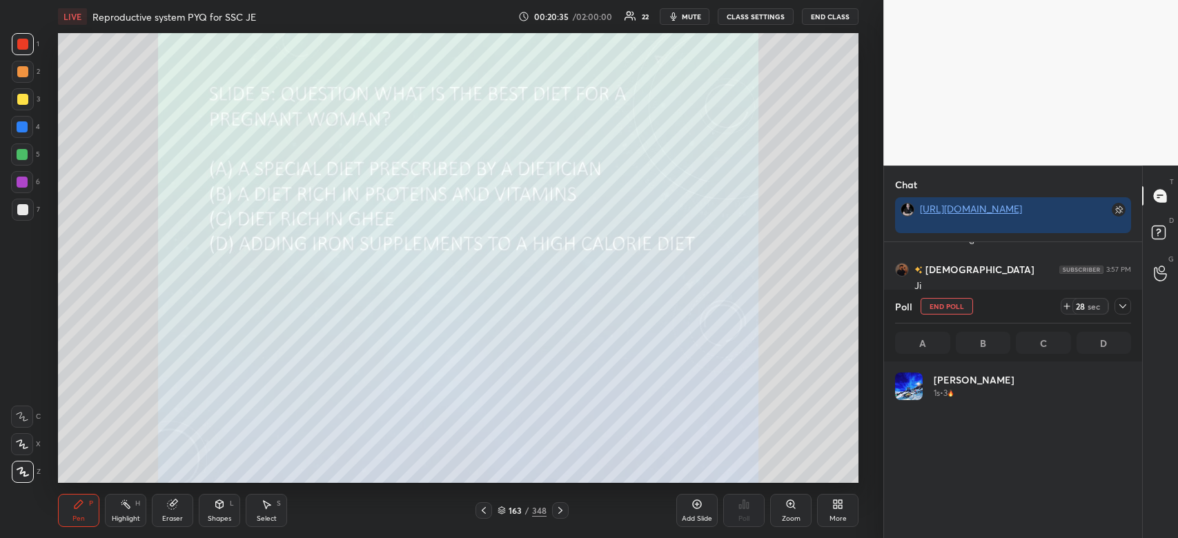
scroll to position [4, 4]
click at [1120, 312] on icon at bounding box center [1122, 306] width 11 height 11
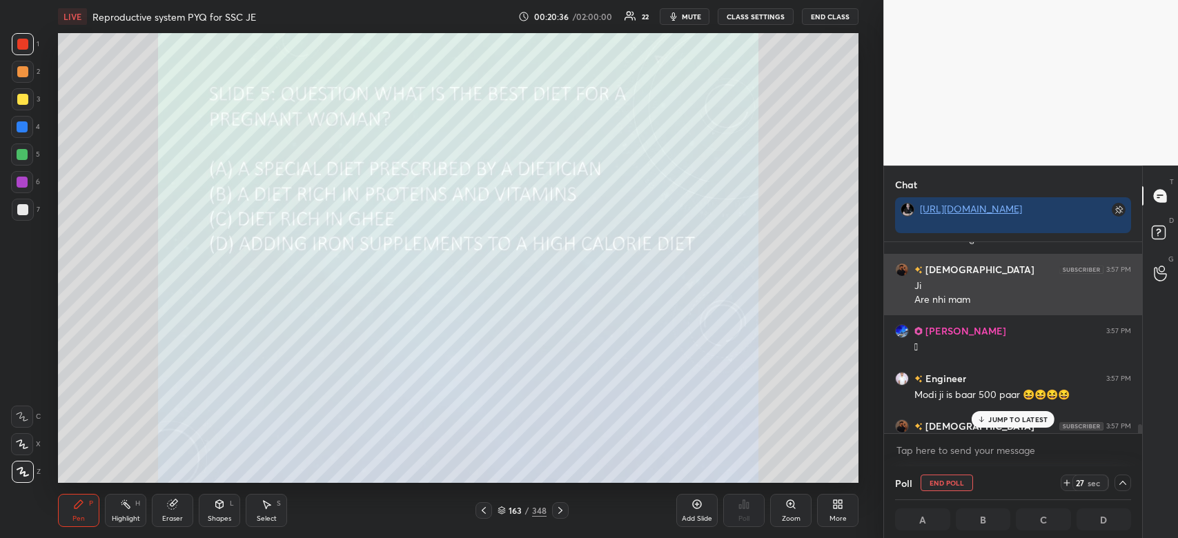
scroll to position [0, 4]
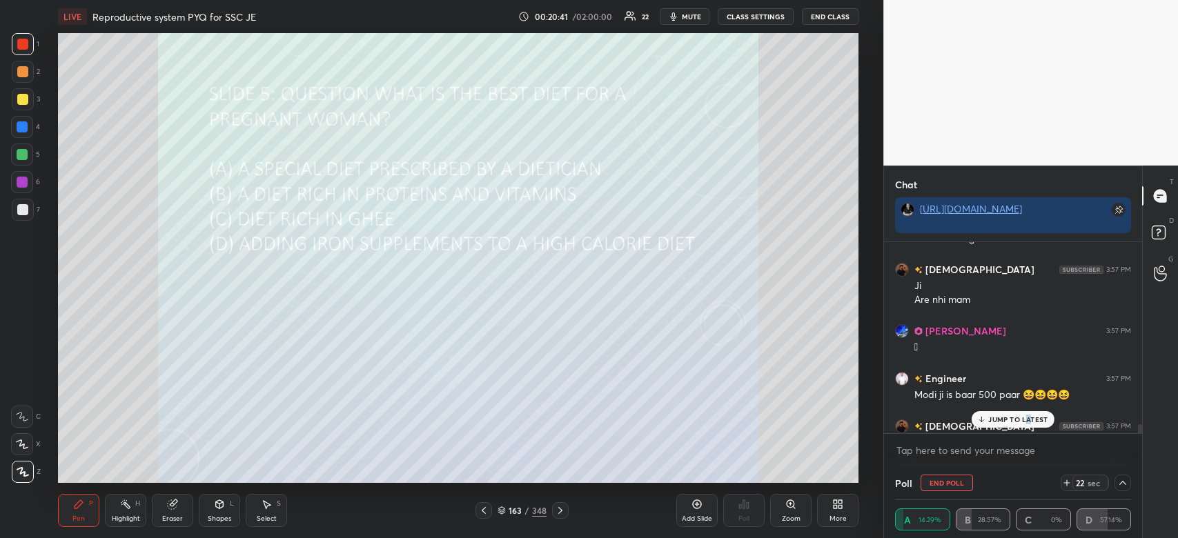
click at [1026, 422] on p "JUMP TO LATEST" at bounding box center [1017, 419] width 59 height 8
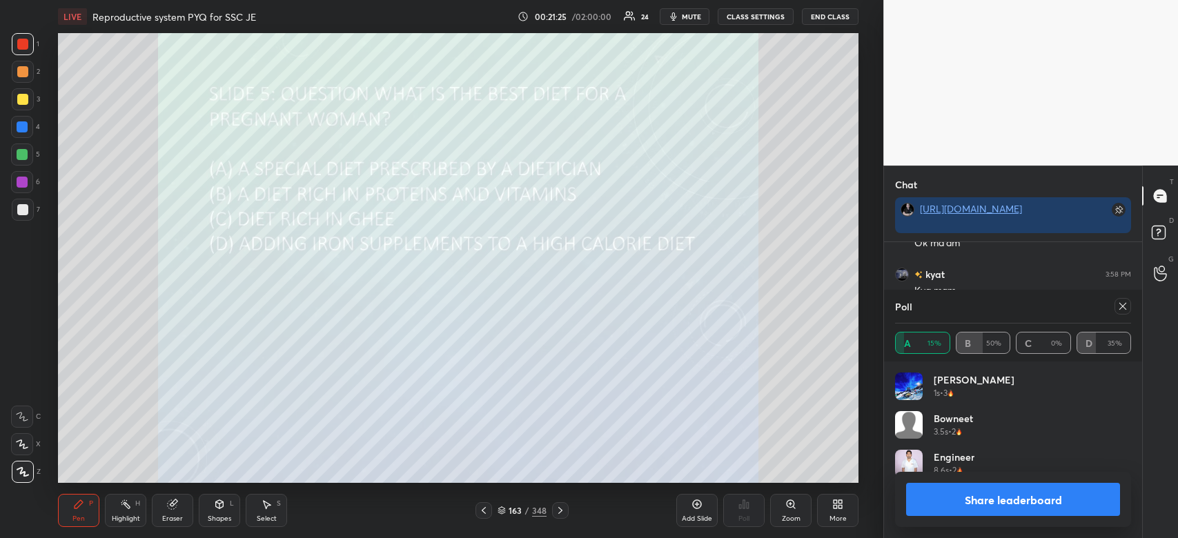
scroll to position [4932, 0]
click at [1022, 501] on button "Share leaderboard" at bounding box center [1013, 499] width 214 height 33
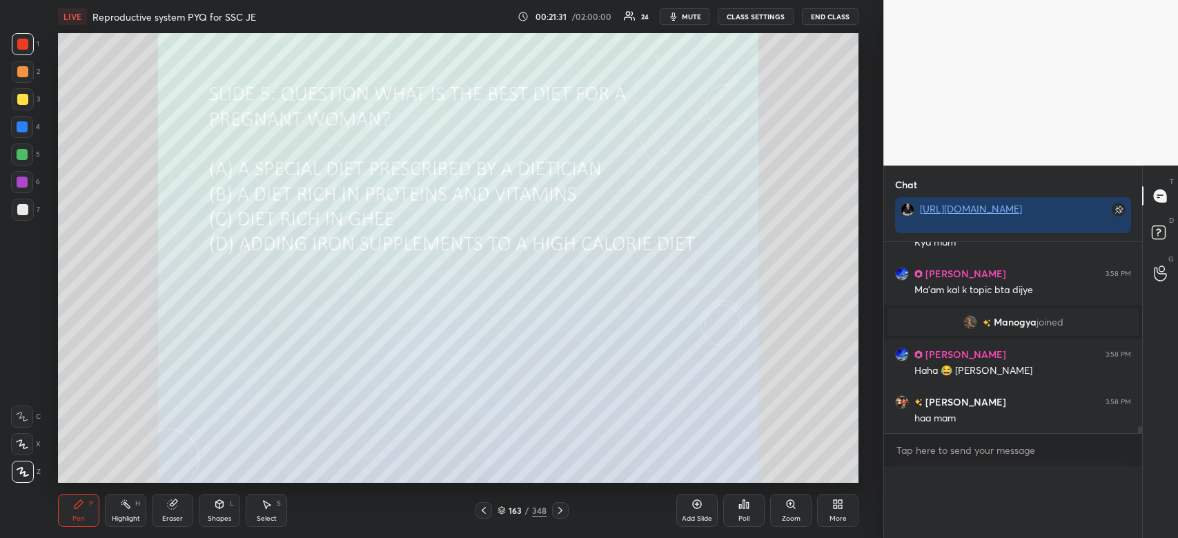
scroll to position [0, 0]
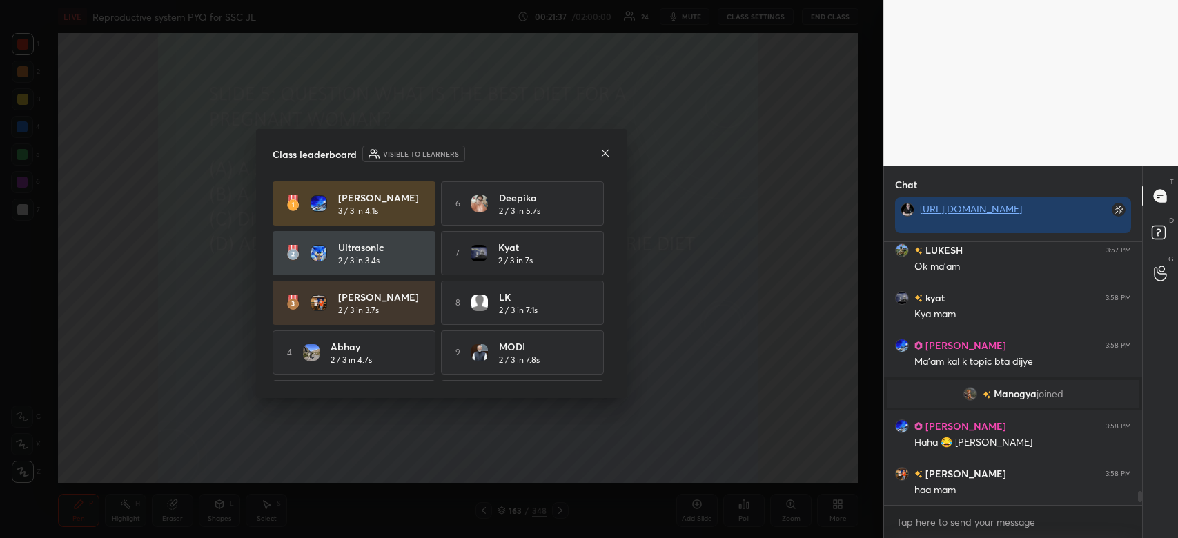
click at [607, 153] on icon at bounding box center [604, 153] width 11 height 11
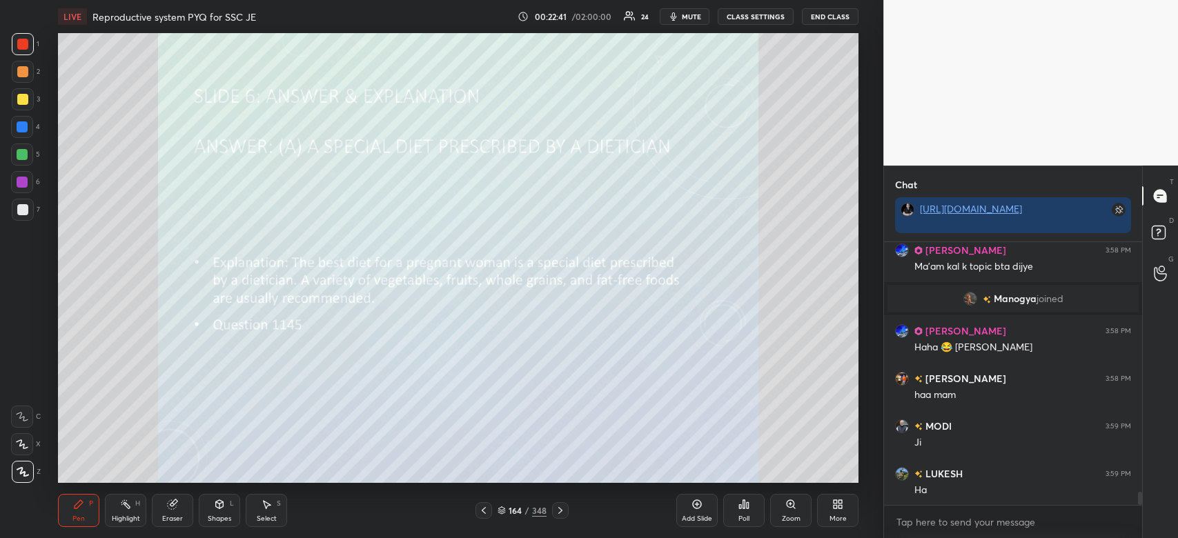
scroll to position [5003, 0]
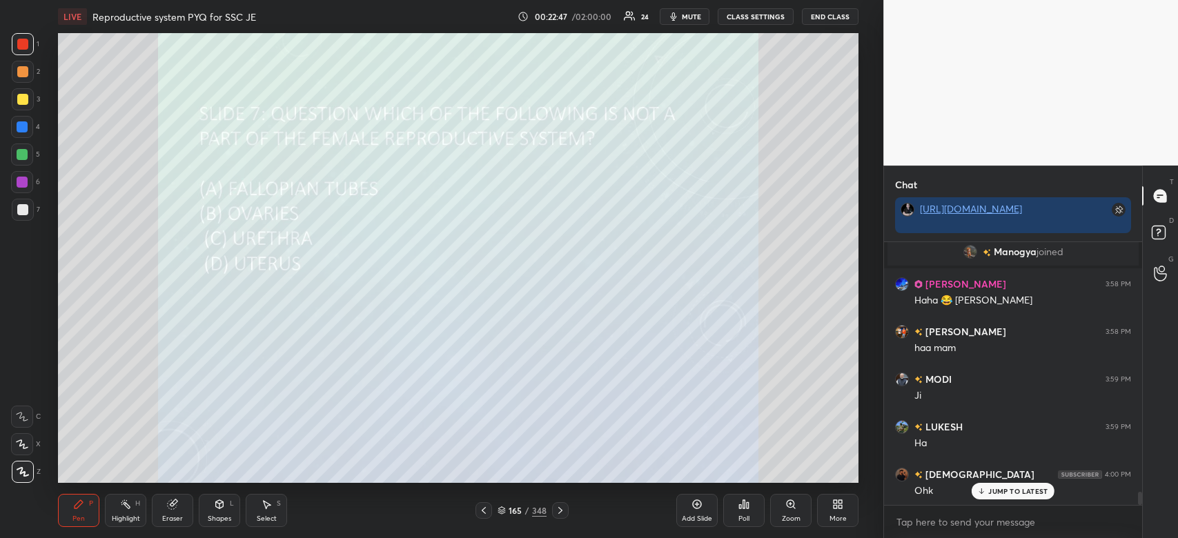
click at [740, 516] on div "Poll" at bounding box center [743, 518] width 11 height 7
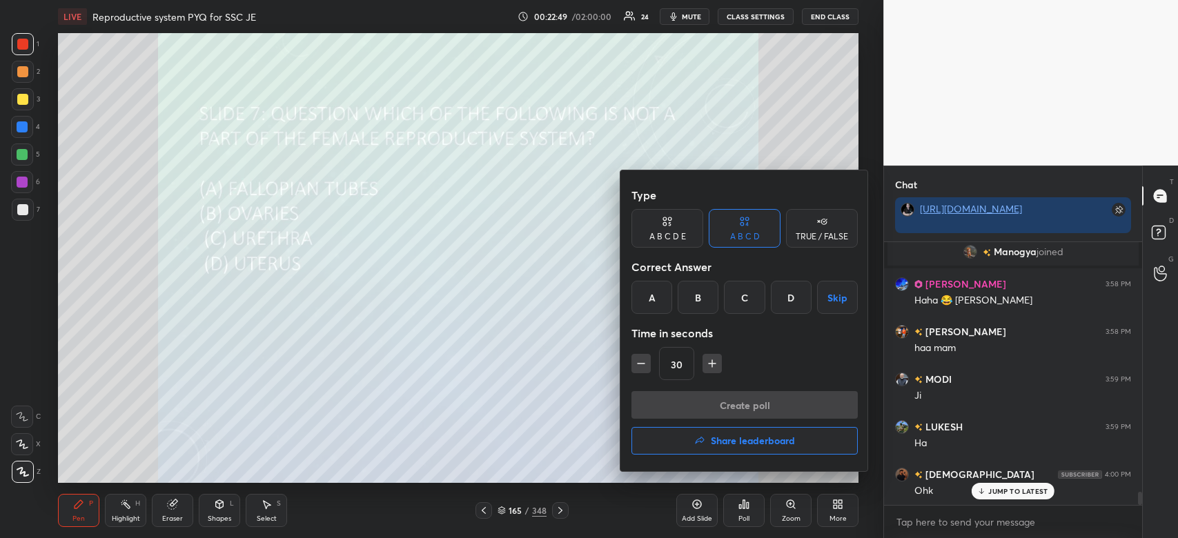
click at [749, 294] on div "C" at bounding box center [744, 297] width 41 height 33
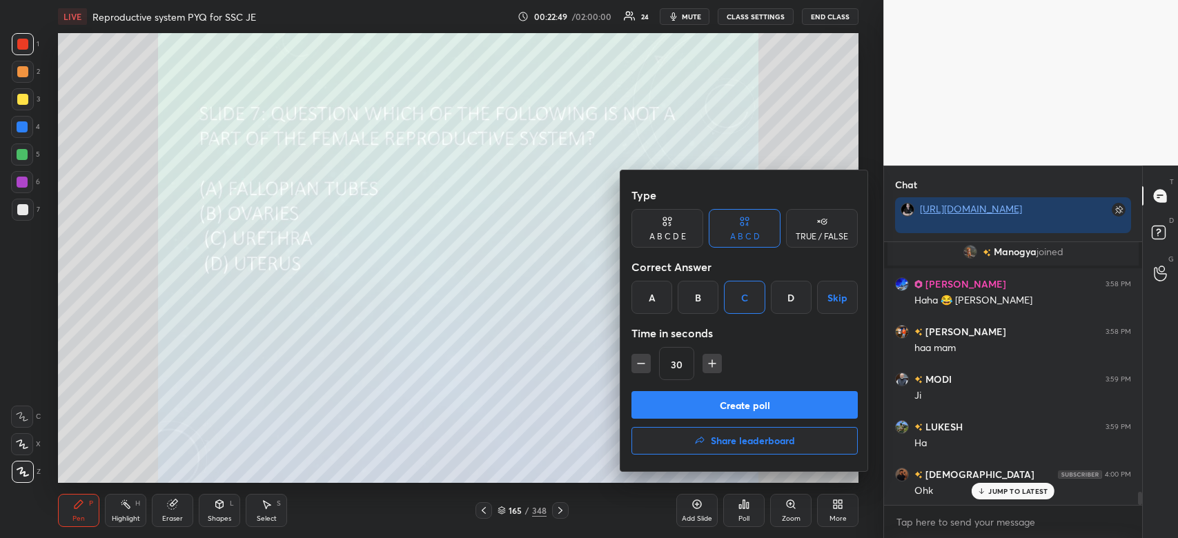
click at [711, 401] on button "Create poll" at bounding box center [744, 405] width 226 height 28
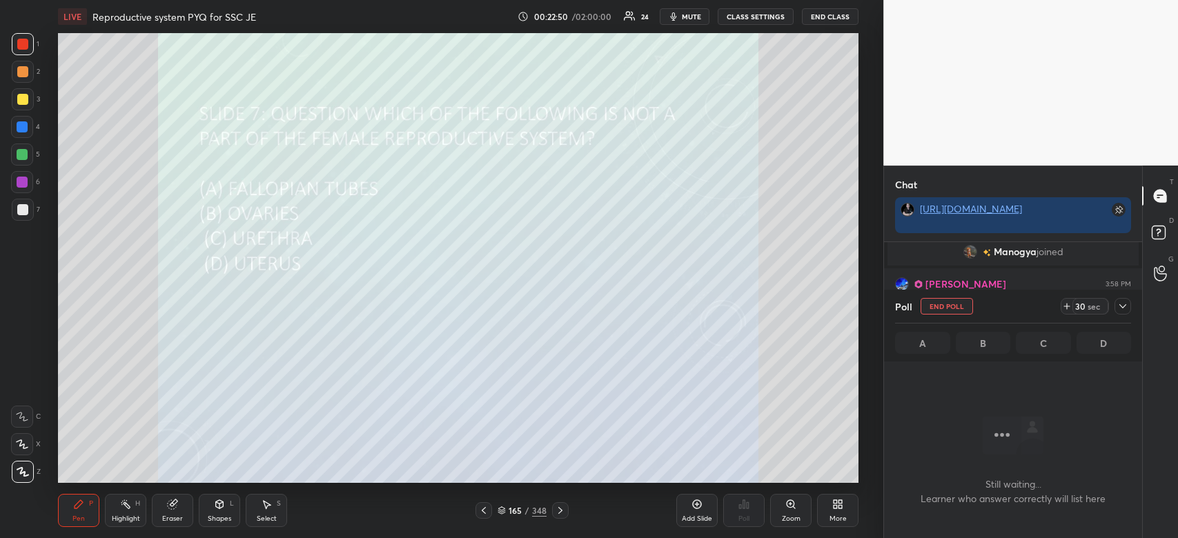
scroll to position [221, 254]
click at [688, 17] on span "mute" at bounding box center [691, 17] width 19 height 10
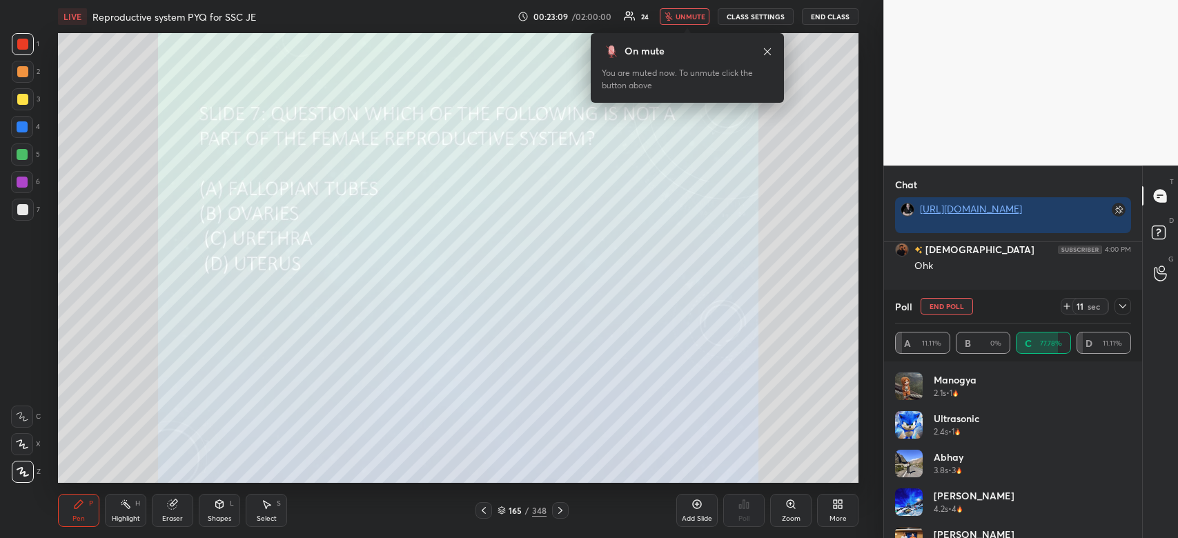
scroll to position [5276, 0]
click at [688, 17] on span "unmute" at bounding box center [690, 17] width 30 height 10
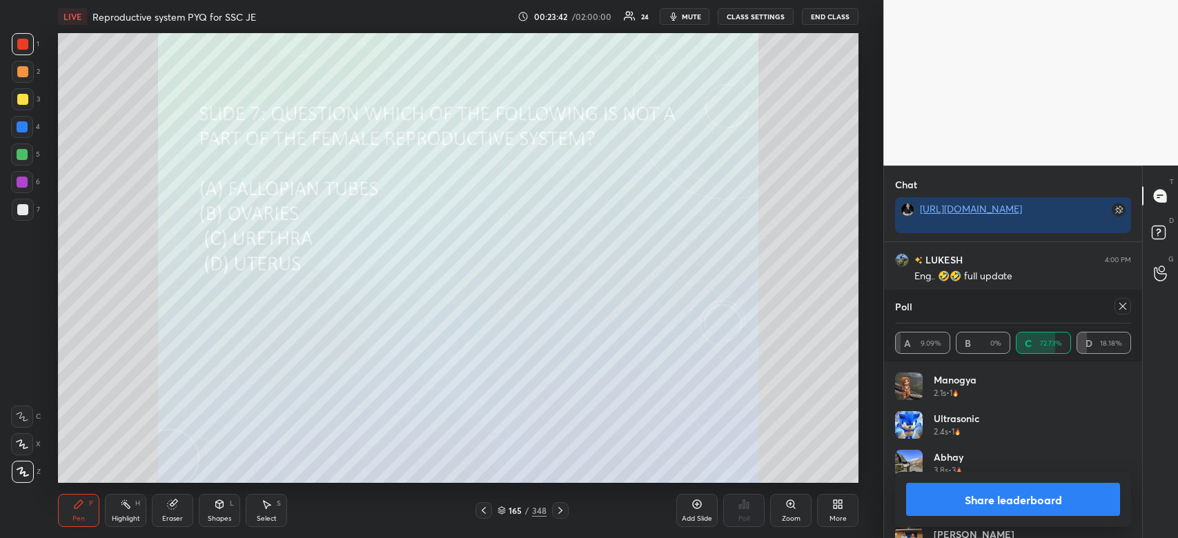
scroll to position [5657, 0]
click at [1031, 505] on button "Share leaderboard" at bounding box center [1013, 499] width 214 height 33
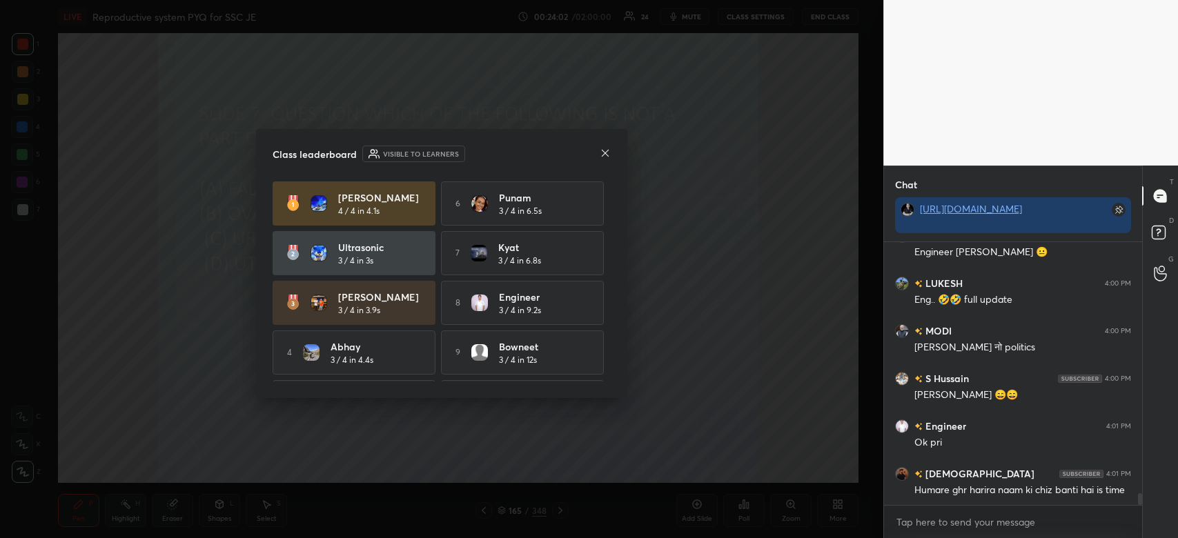
scroll to position [5632, 0]
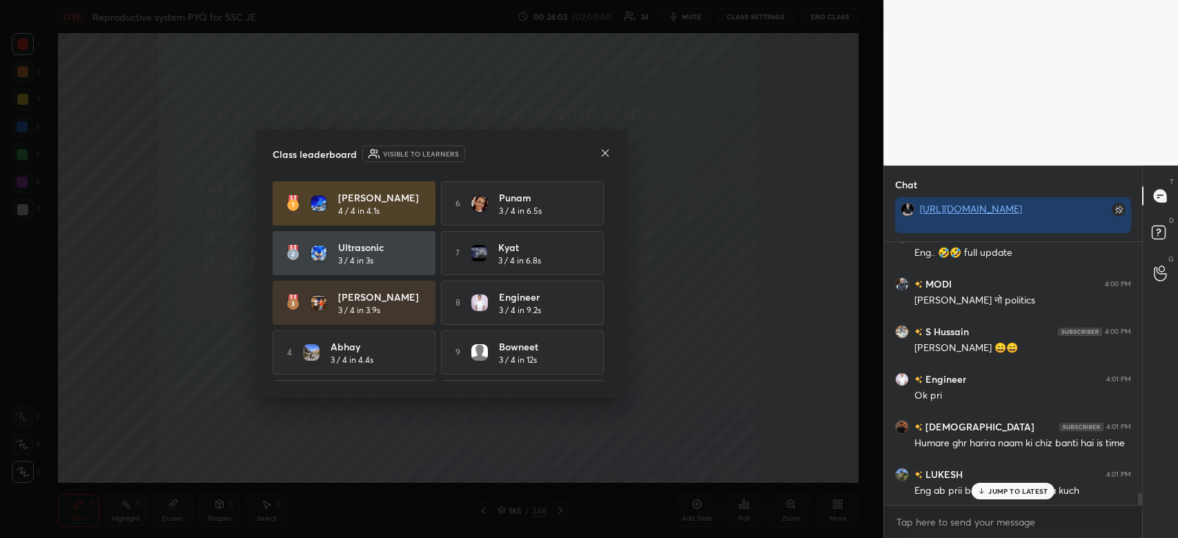
click at [606, 152] on icon at bounding box center [604, 153] width 11 height 11
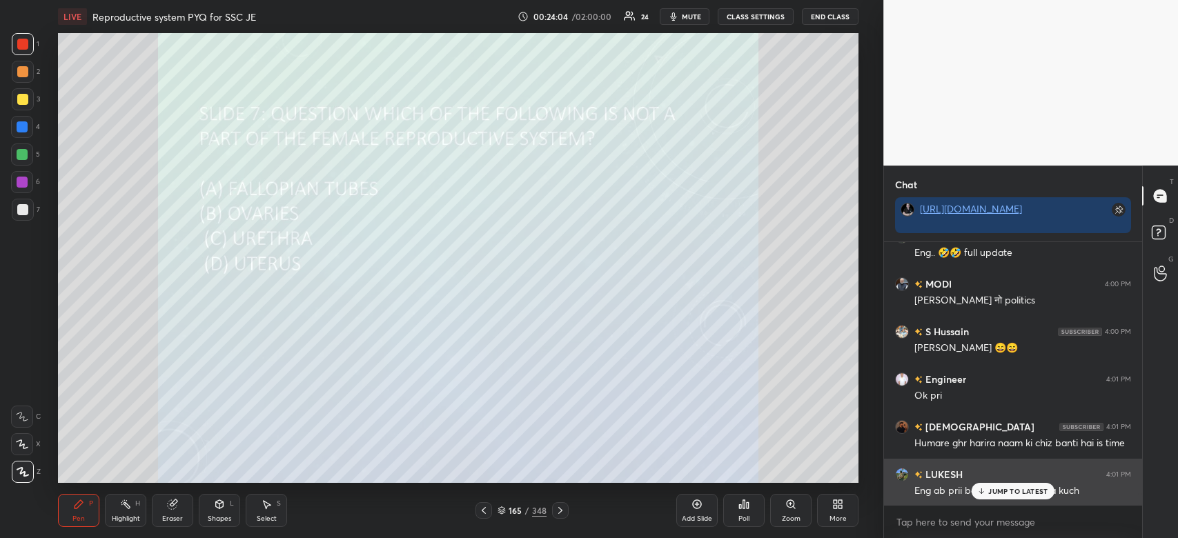
click at [1038, 488] on p "JUMP TO LATEST" at bounding box center [1017, 491] width 59 height 8
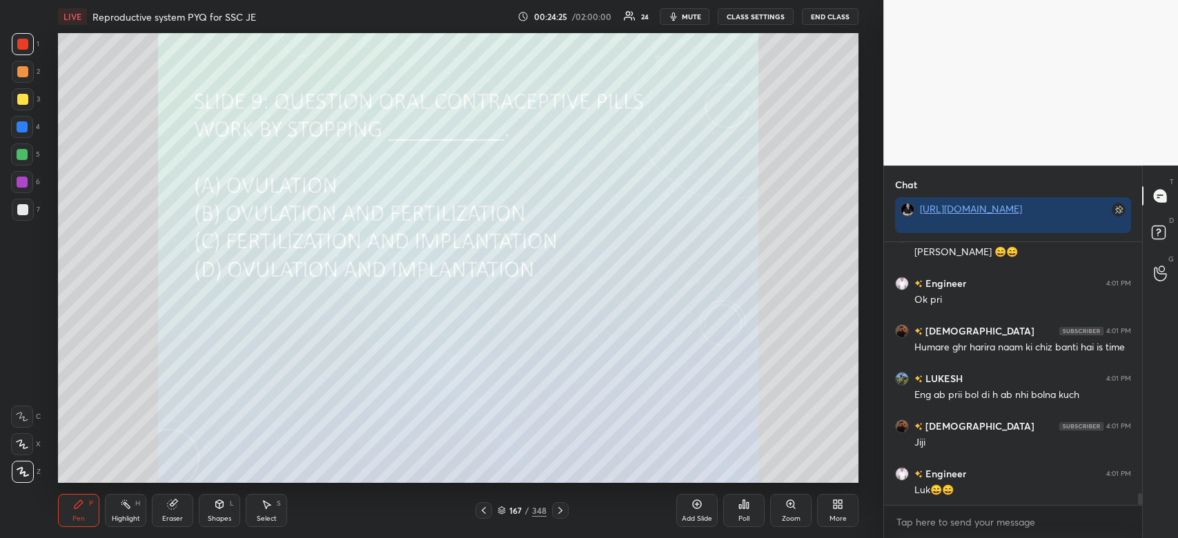
scroll to position [5775, 0]
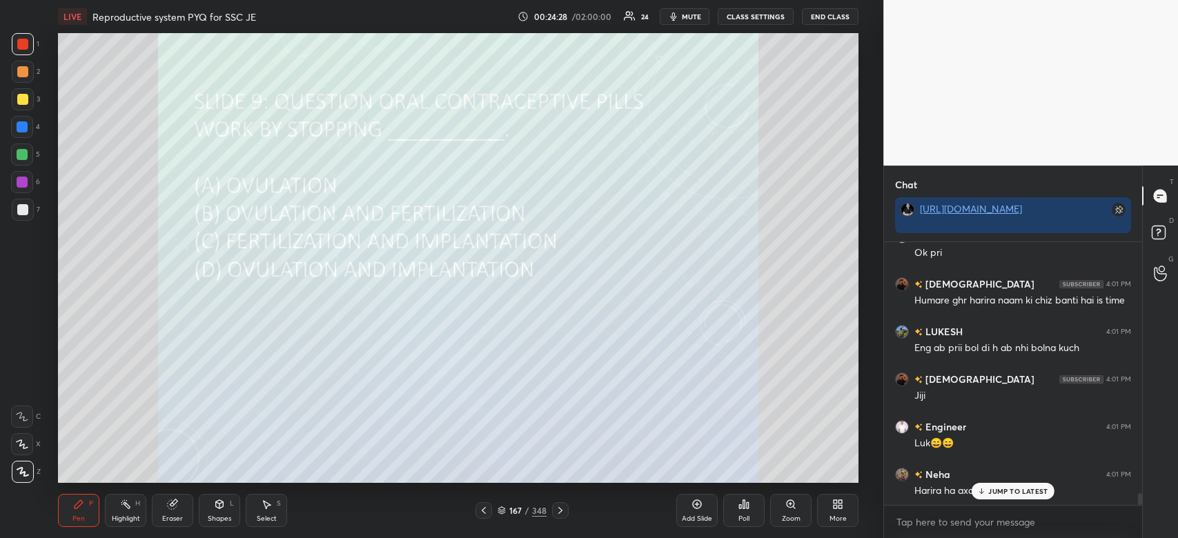
click at [745, 510] on div "Poll" at bounding box center [743, 510] width 41 height 33
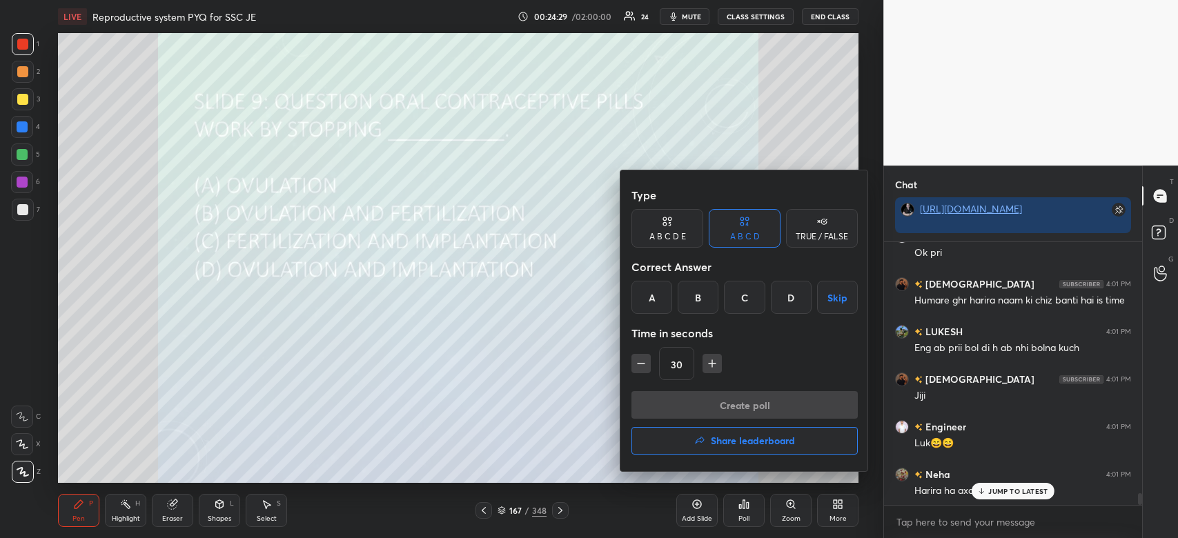
click at [650, 304] on div "A" at bounding box center [651, 297] width 41 height 33
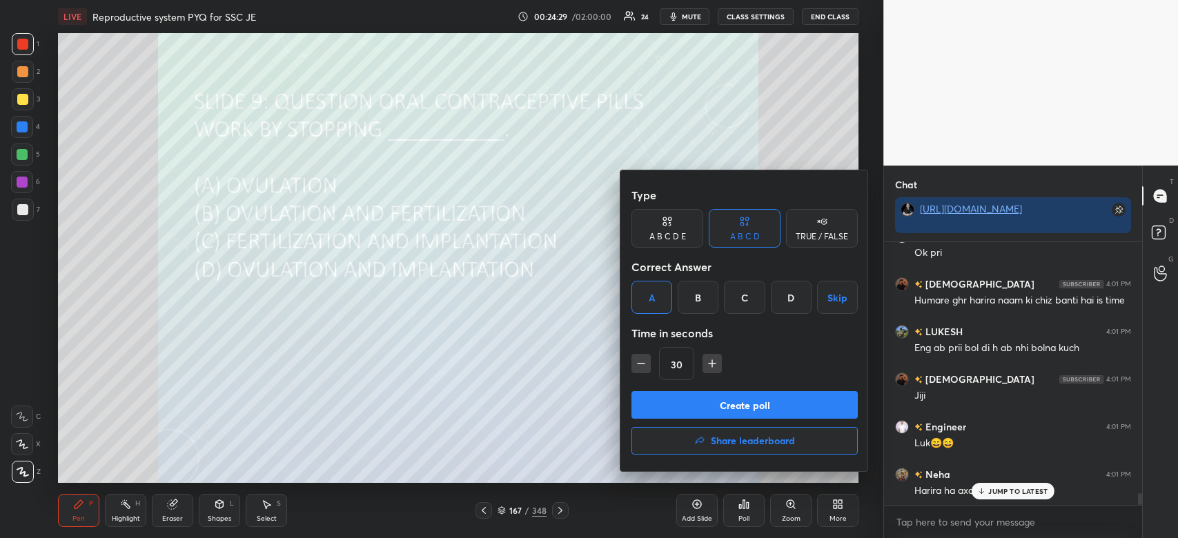
click at [689, 403] on button "Create poll" at bounding box center [744, 405] width 226 height 28
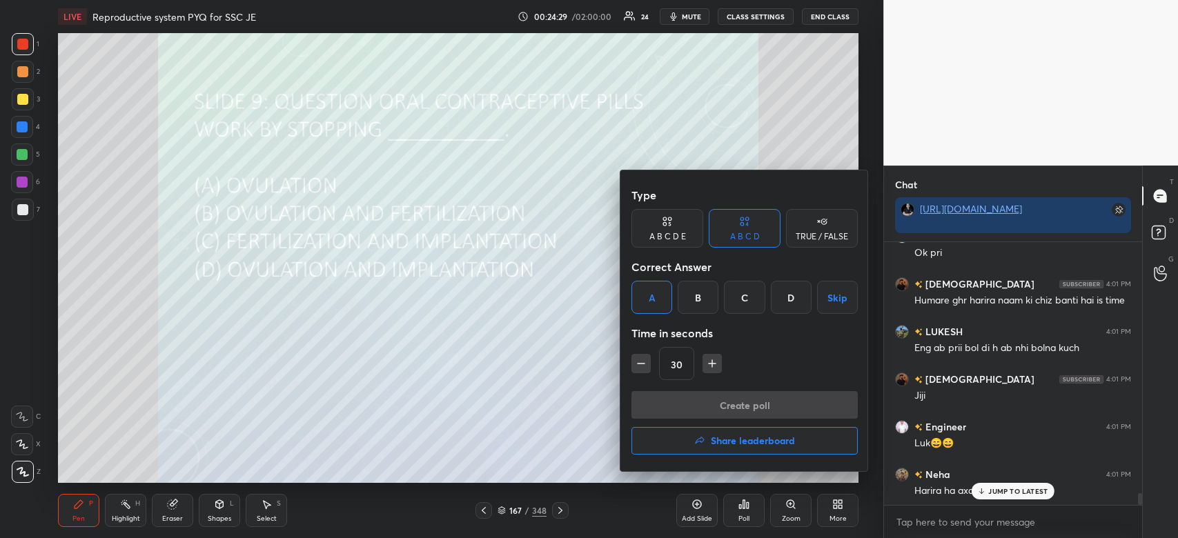
scroll to position [5, 4]
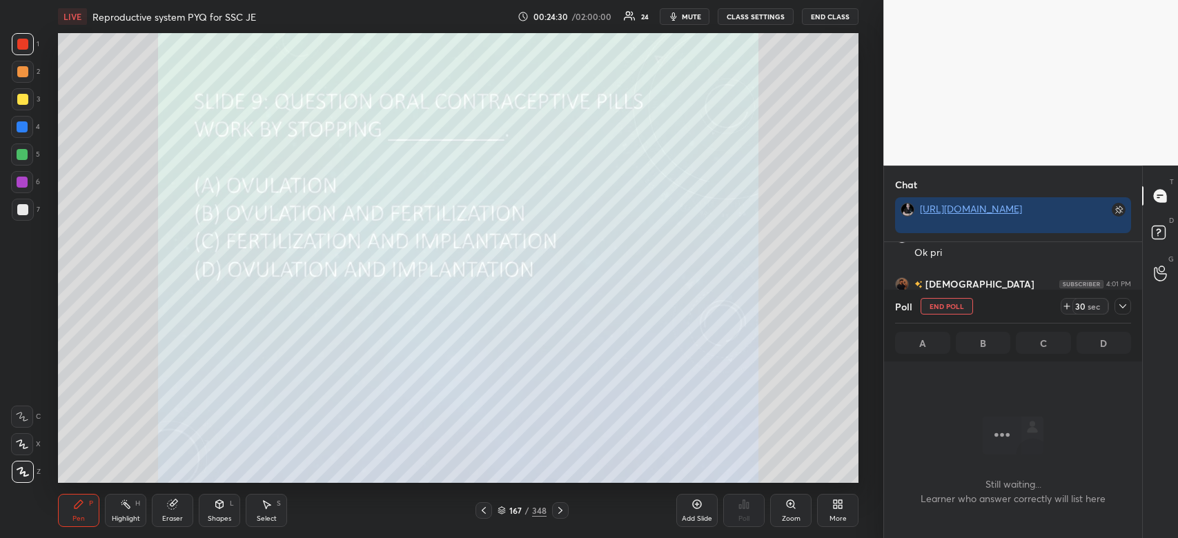
click at [1120, 304] on icon at bounding box center [1122, 306] width 11 height 11
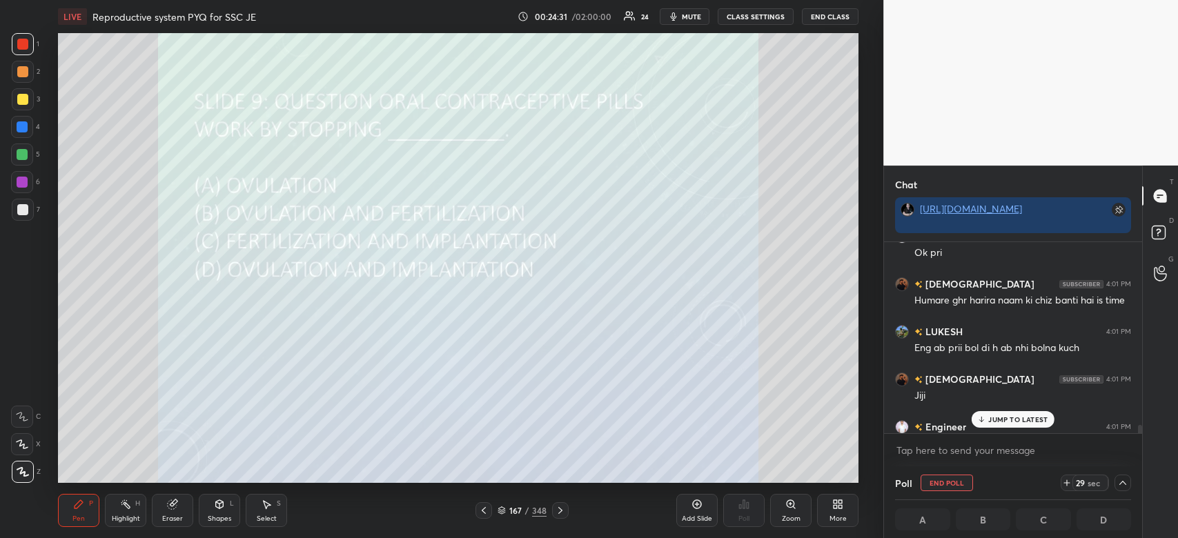
click at [1037, 417] on p "JUMP TO LATEST" at bounding box center [1017, 419] width 59 height 8
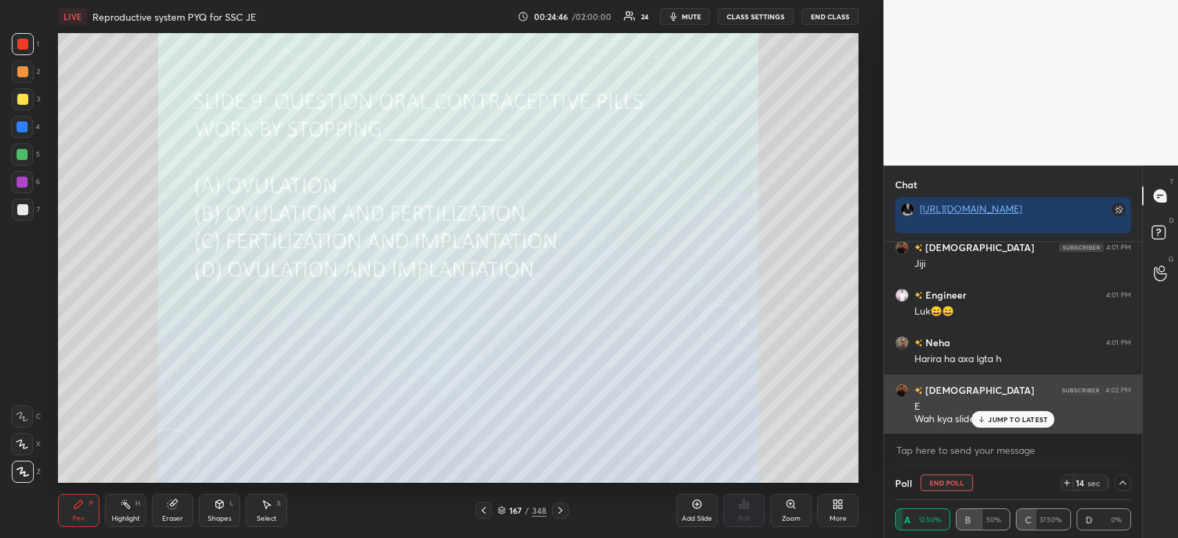
click at [1006, 430] on div "shivanshu 4:02 PM E Wah kya slides hai" at bounding box center [1013, 405] width 258 height 60
click at [1022, 428] on div "shivanshu 4:02 PM E Wah kya slides hai" at bounding box center [1013, 405] width 258 height 60
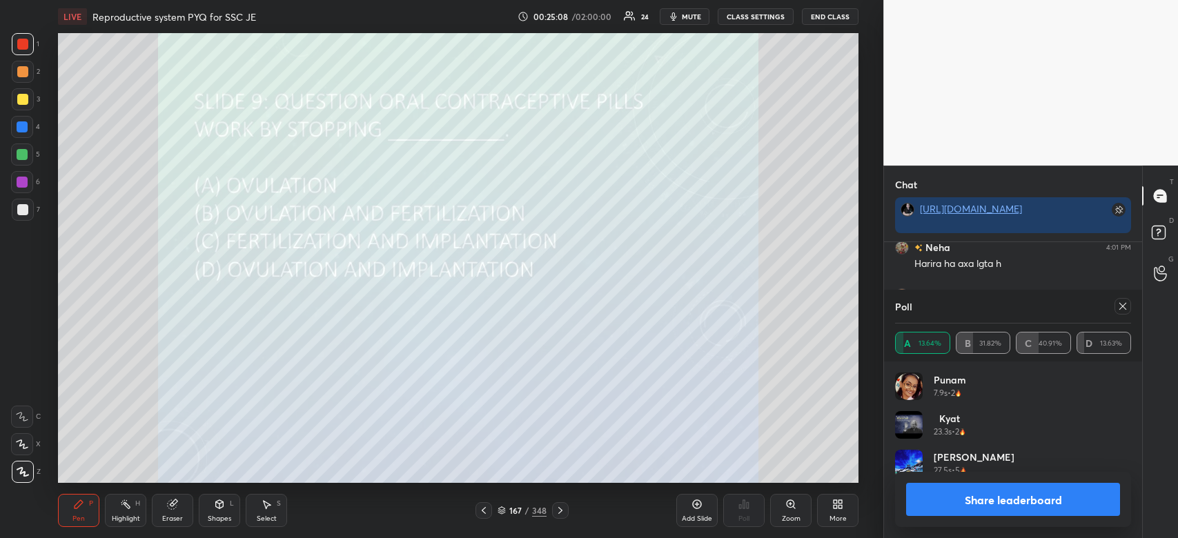
scroll to position [6049, 0]
click at [982, 503] on button "Share leaderboard" at bounding box center [1013, 499] width 214 height 33
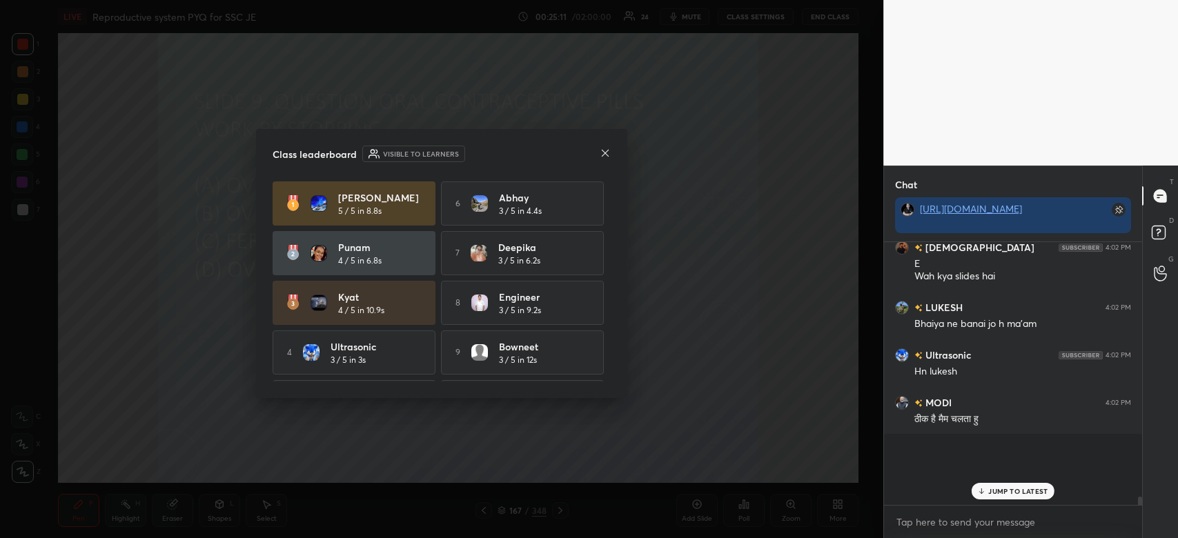
scroll to position [6021, 0]
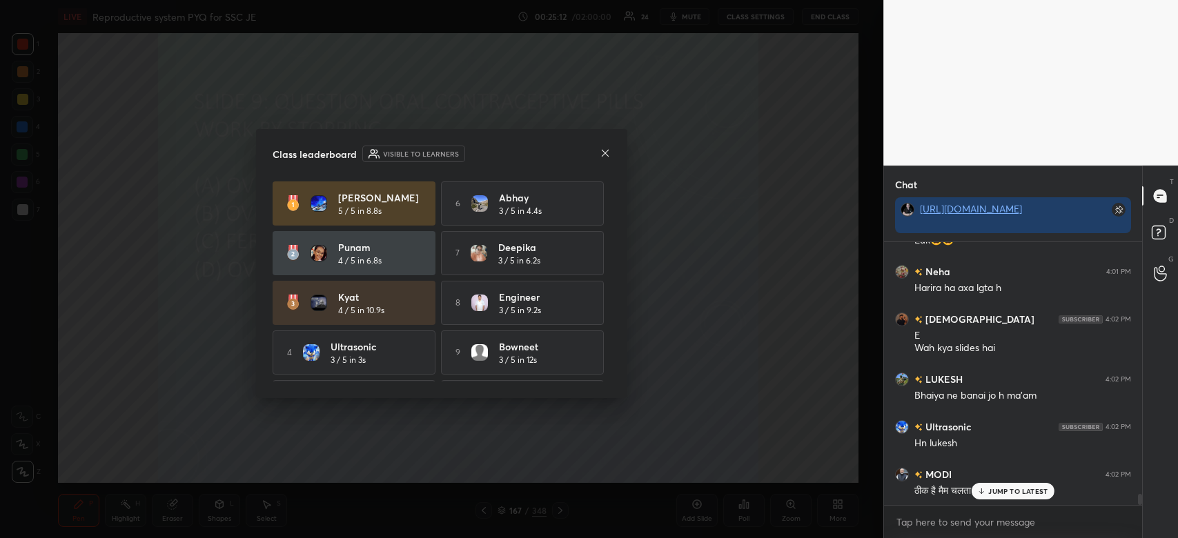
click at [608, 152] on icon at bounding box center [604, 153] width 11 height 11
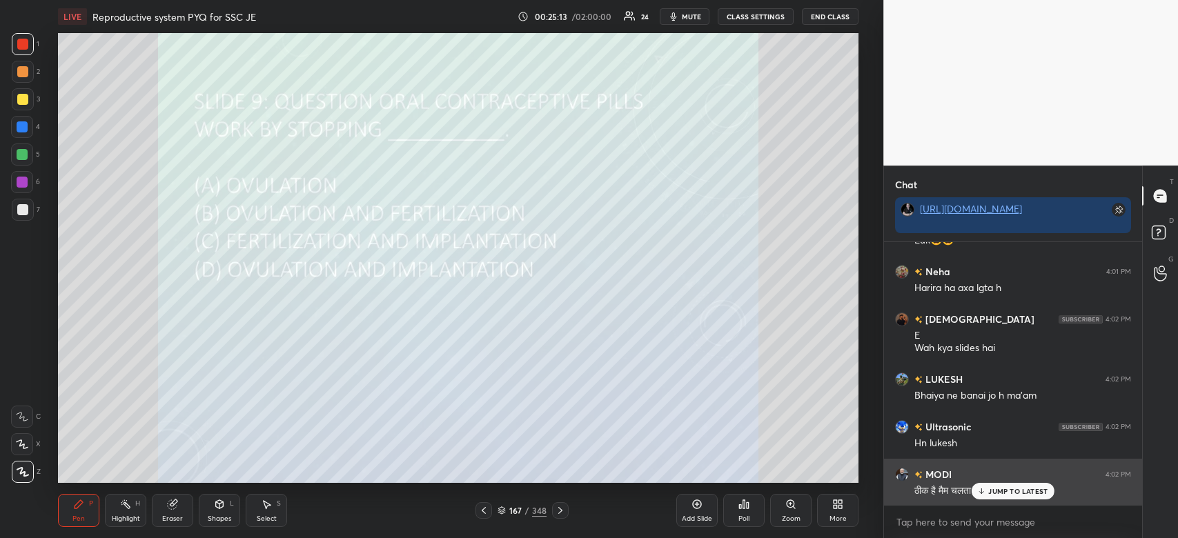
click at [1010, 488] on p "JUMP TO LATEST" at bounding box center [1017, 491] width 59 height 8
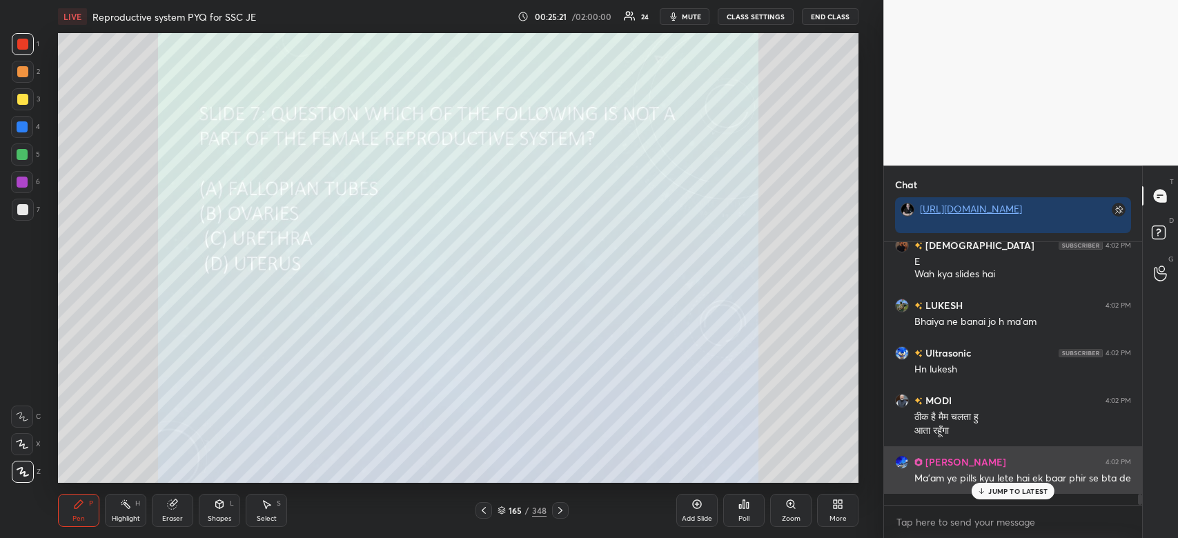
click at [1008, 489] on p "JUMP TO LATEST" at bounding box center [1017, 491] width 59 height 8
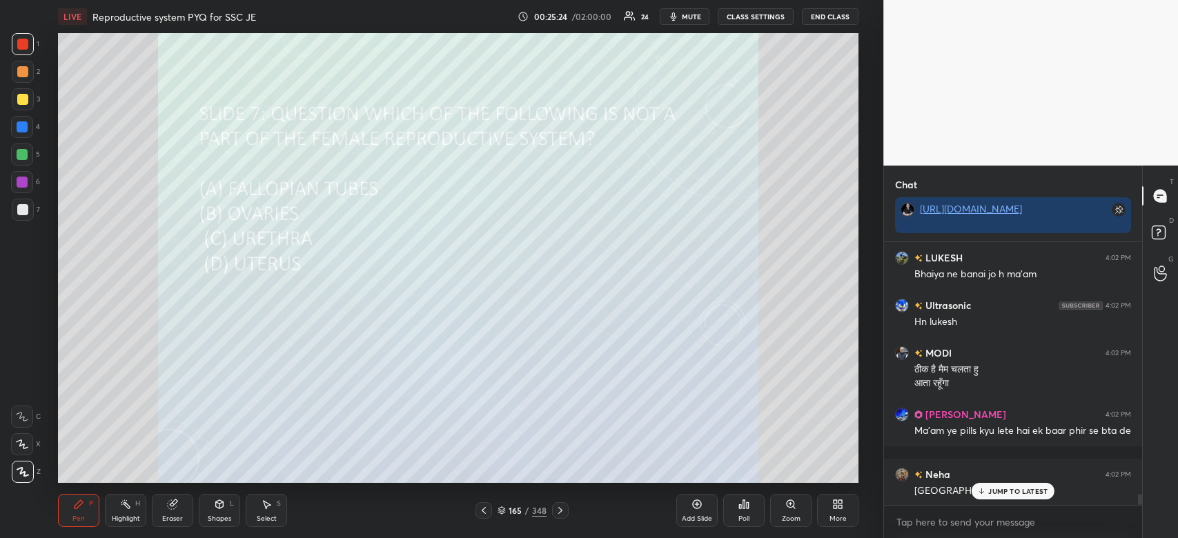
click at [24, 102] on div at bounding box center [22, 99] width 11 height 11
click at [28, 99] on div at bounding box center [22, 99] width 11 height 11
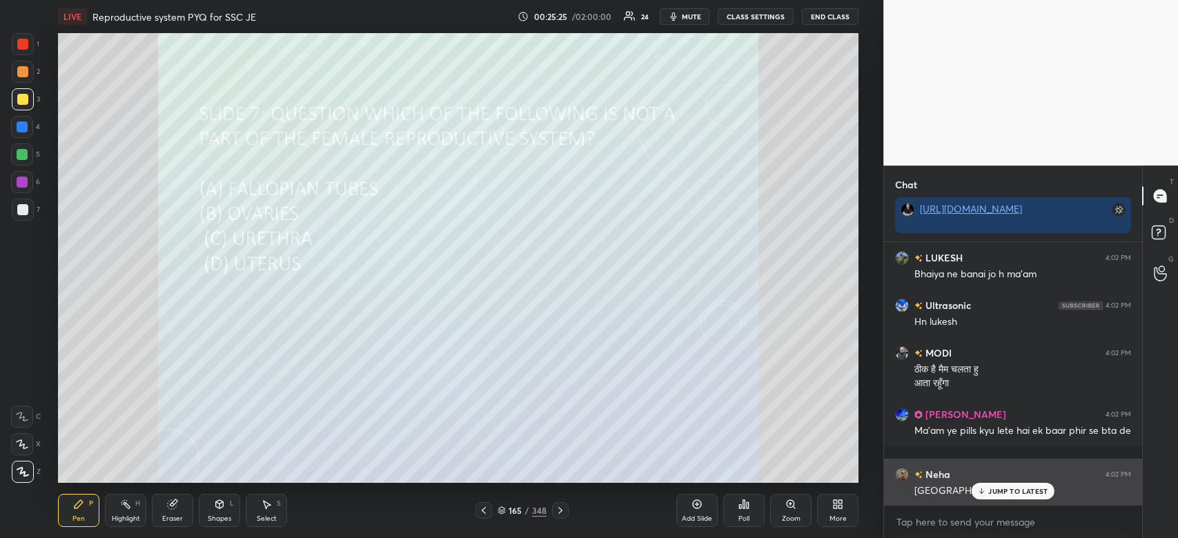
click at [1011, 490] on p "JUMP TO LATEST" at bounding box center [1017, 491] width 59 height 8
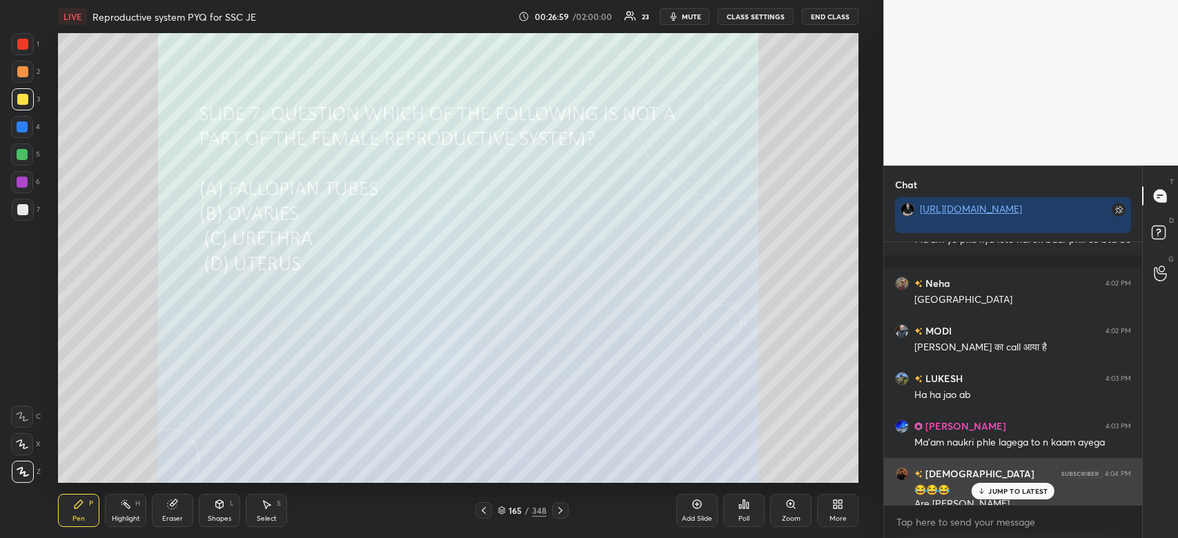
scroll to position [6303, 0]
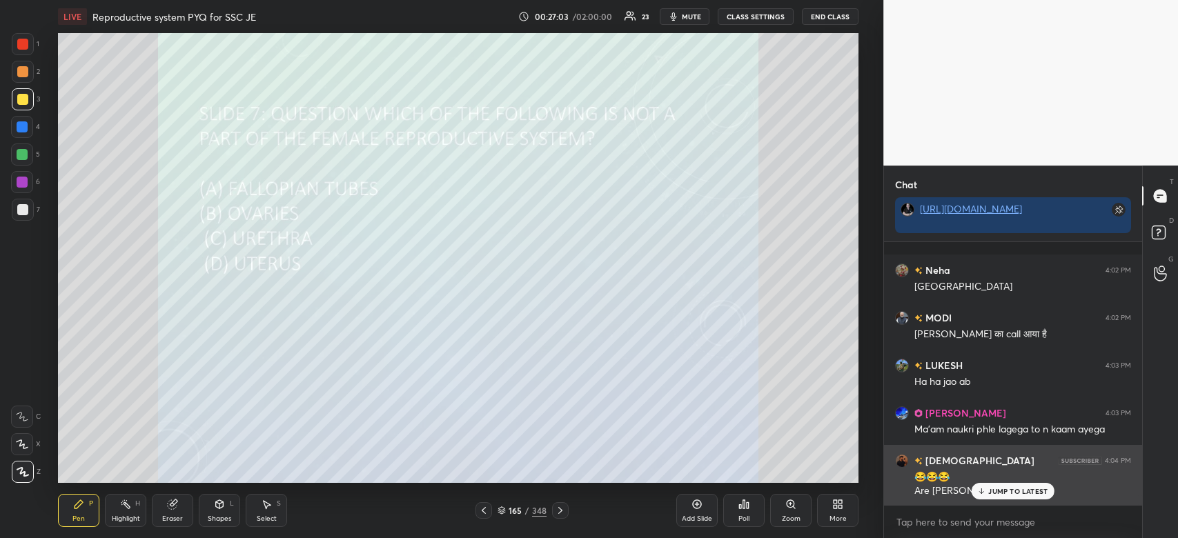
click at [1014, 489] on p "JUMP TO LATEST" at bounding box center [1017, 491] width 59 height 8
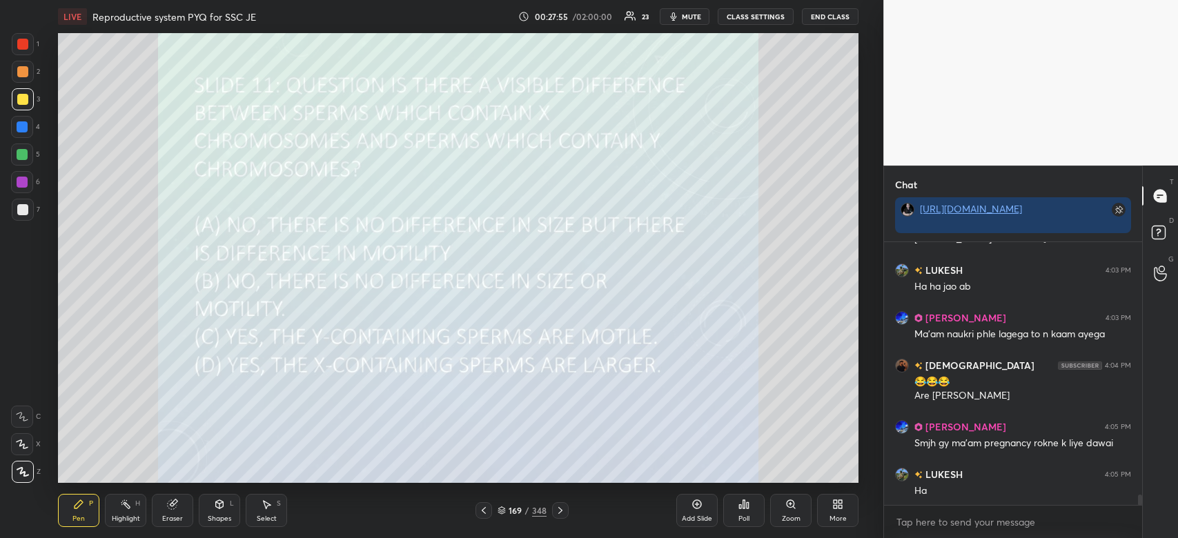
scroll to position [6446, 0]
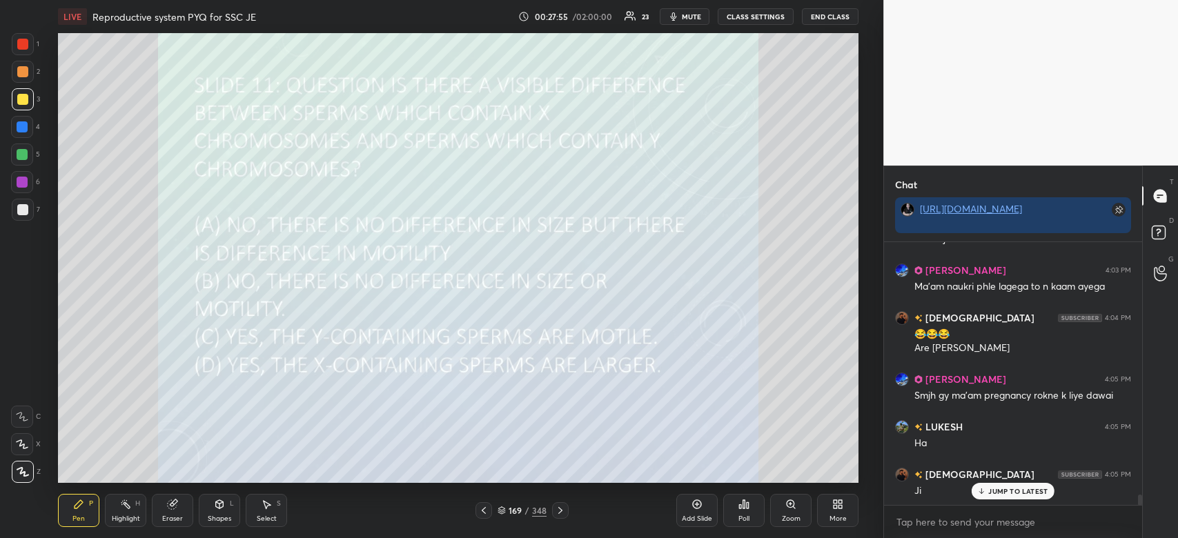
click at [744, 510] on div "Poll" at bounding box center [743, 510] width 41 height 33
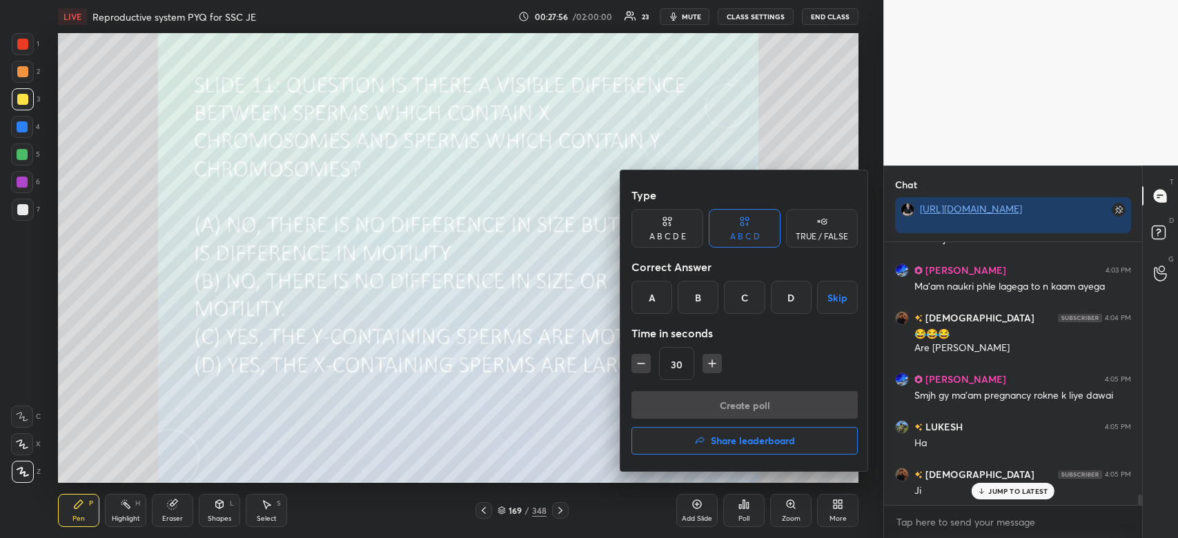
click at [695, 299] on div "B" at bounding box center [697, 297] width 41 height 33
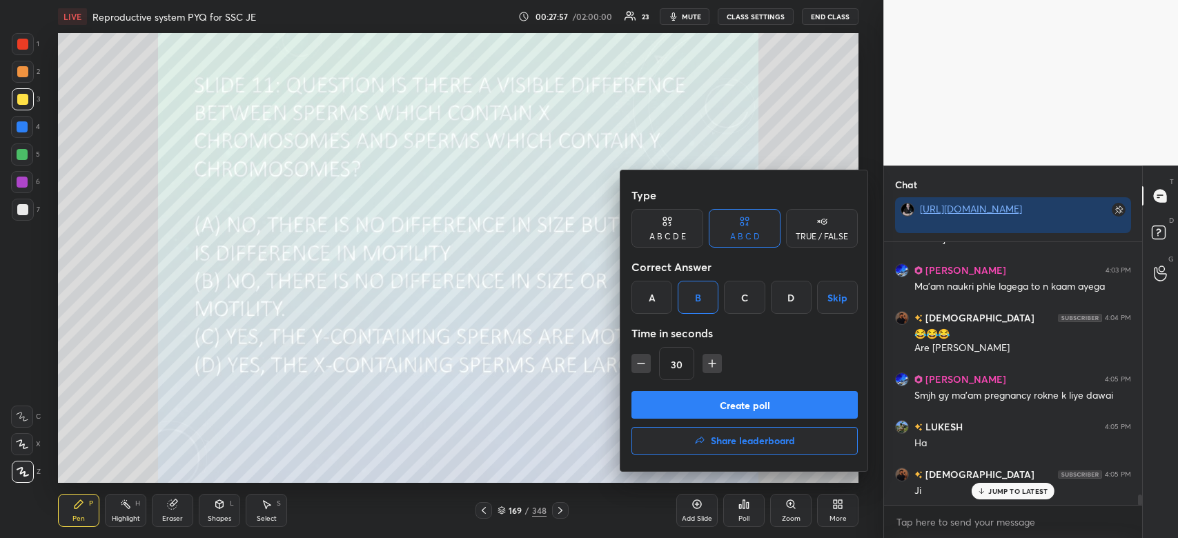
click at [729, 399] on button "Create poll" at bounding box center [744, 405] width 226 height 28
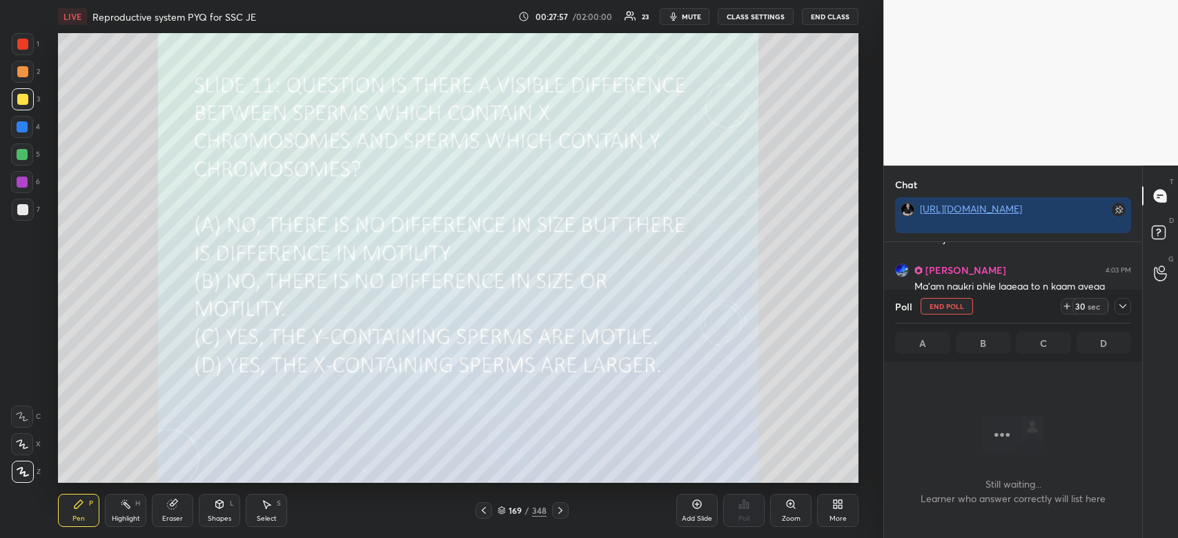
scroll to position [221, 254]
click at [1120, 306] on icon at bounding box center [1122, 306] width 7 height 4
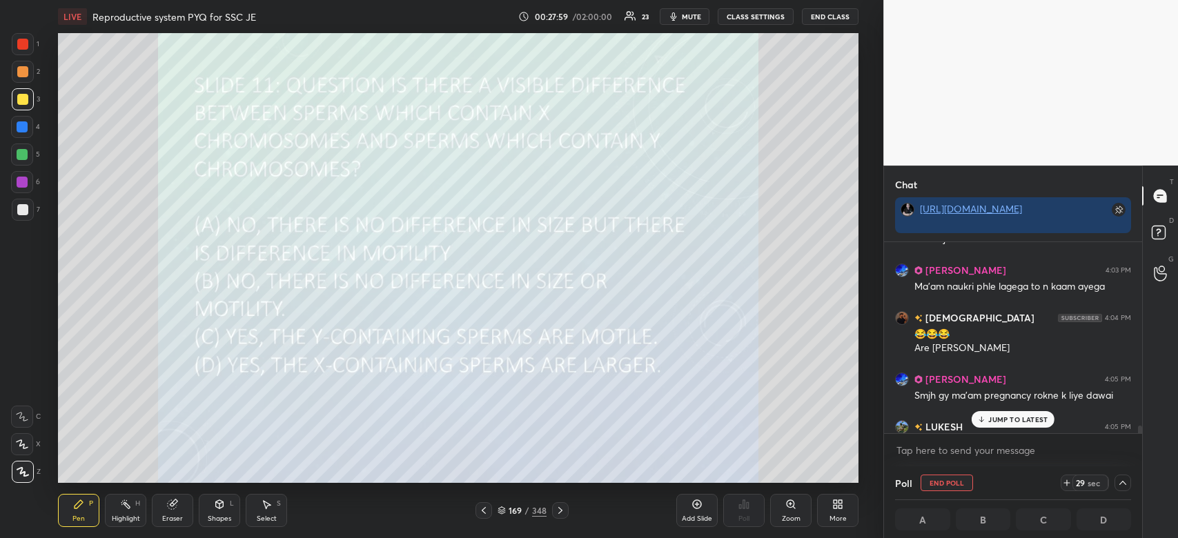
click at [1031, 419] on p "JUMP TO LATEST" at bounding box center [1017, 419] width 59 height 8
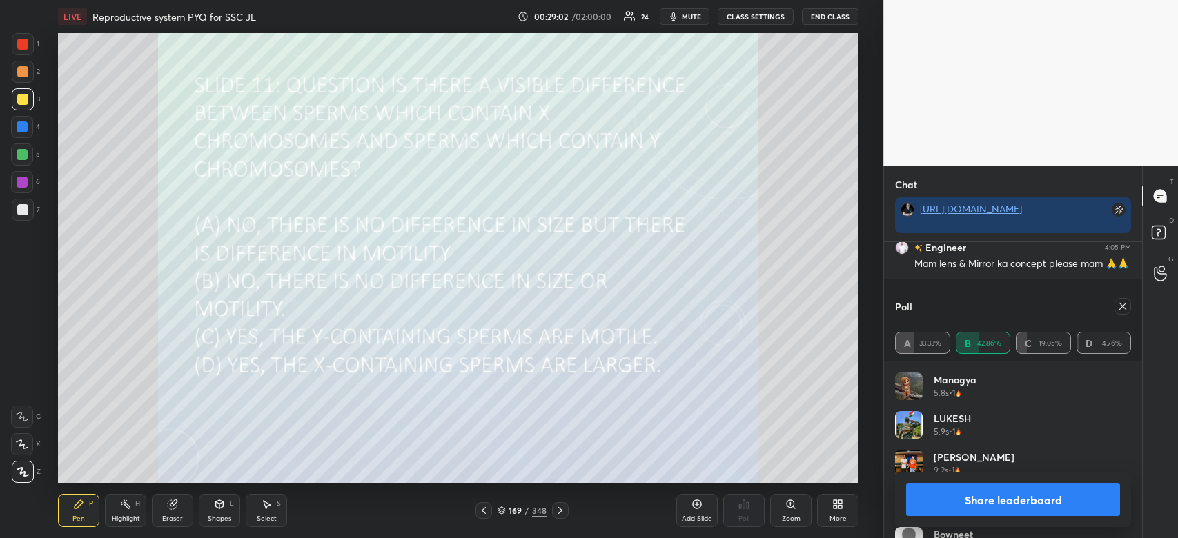
scroll to position [6342, 0]
click at [1085, 497] on button "Share leaderboard" at bounding box center [1013, 499] width 214 height 33
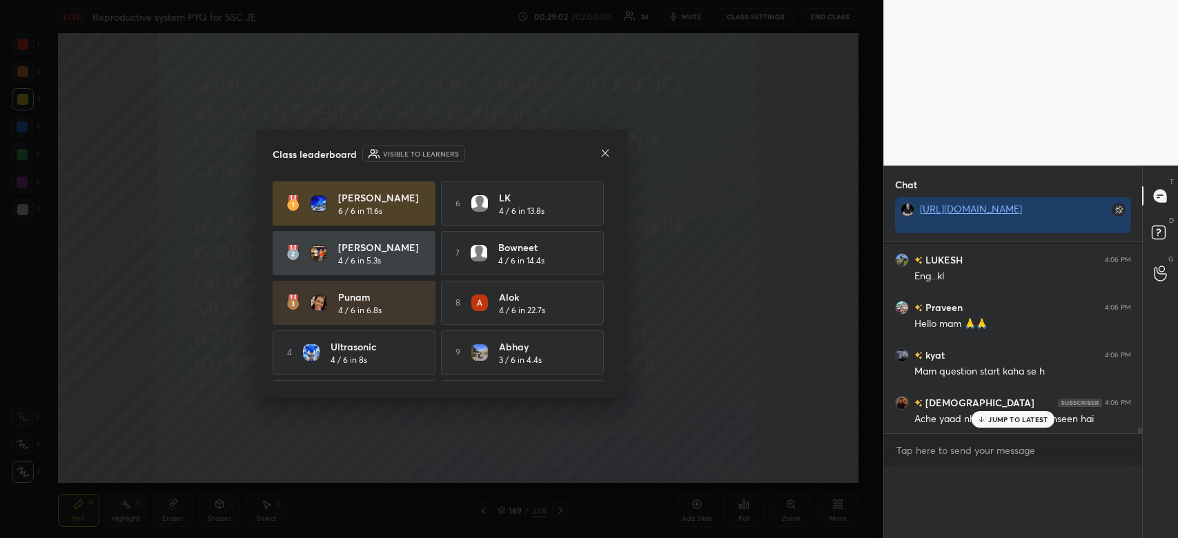
scroll to position [6306, 0]
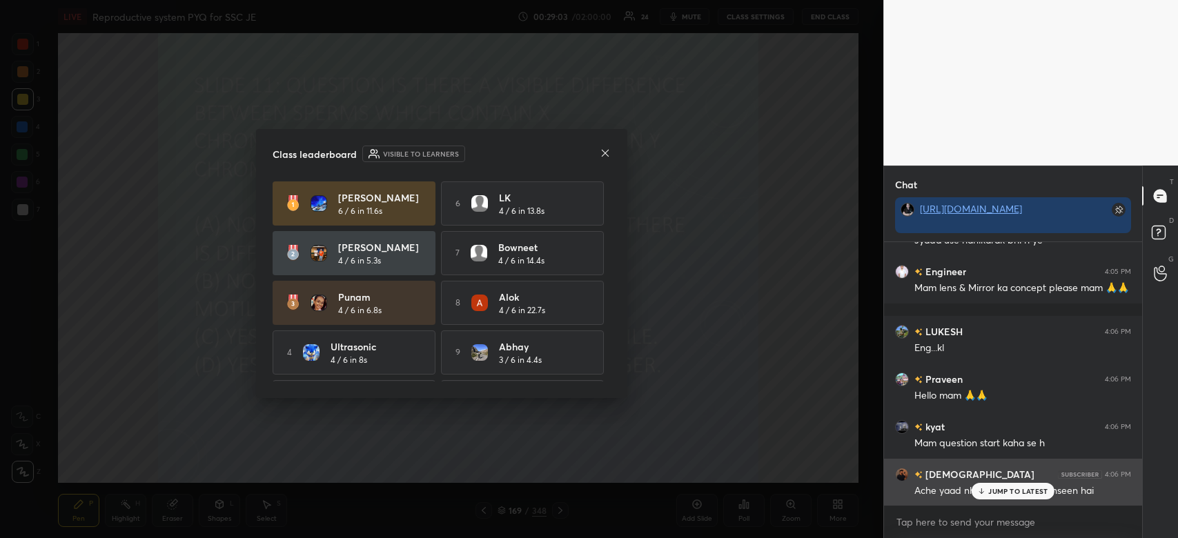
click at [1012, 492] on p "JUMP TO LATEST" at bounding box center [1017, 491] width 59 height 8
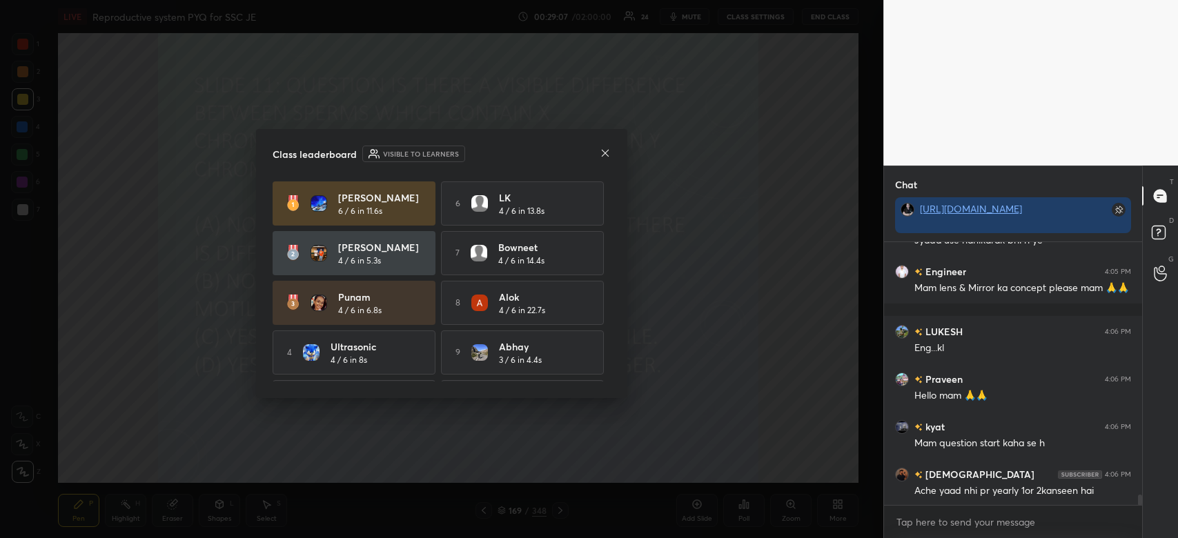
click at [606, 155] on icon at bounding box center [604, 153] width 11 height 11
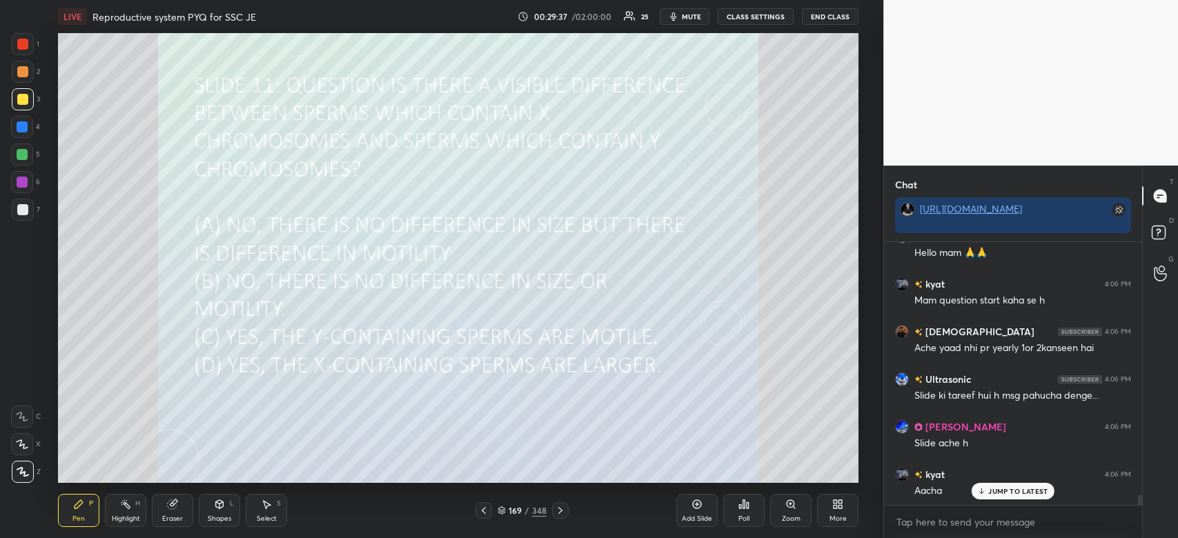
scroll to position [6461, 0]
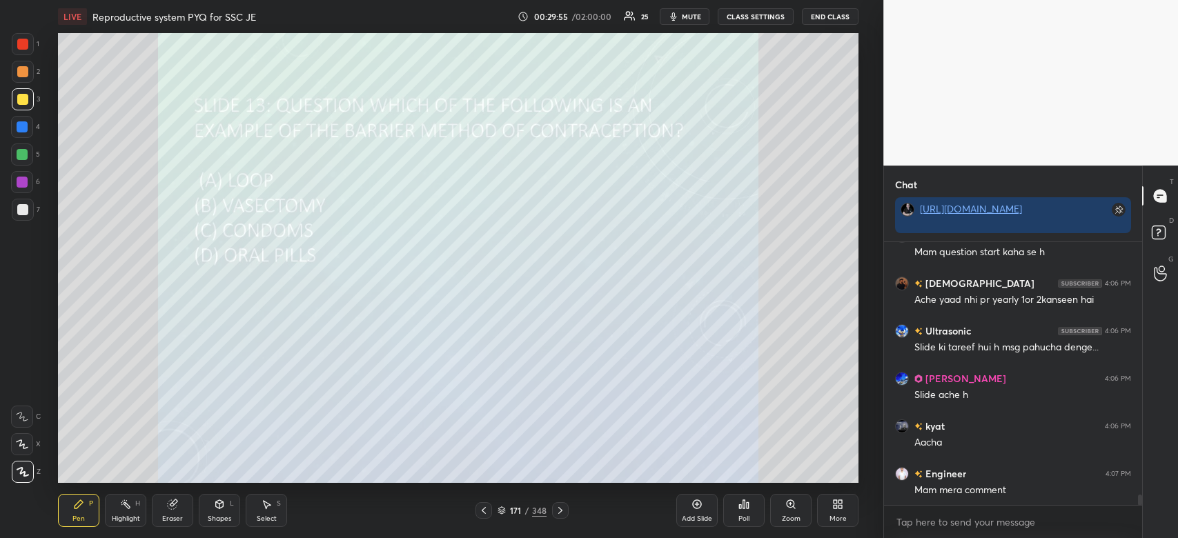
click at [747, 514] on div "Poll" at bounding box center [743, 510] width 41 height 33
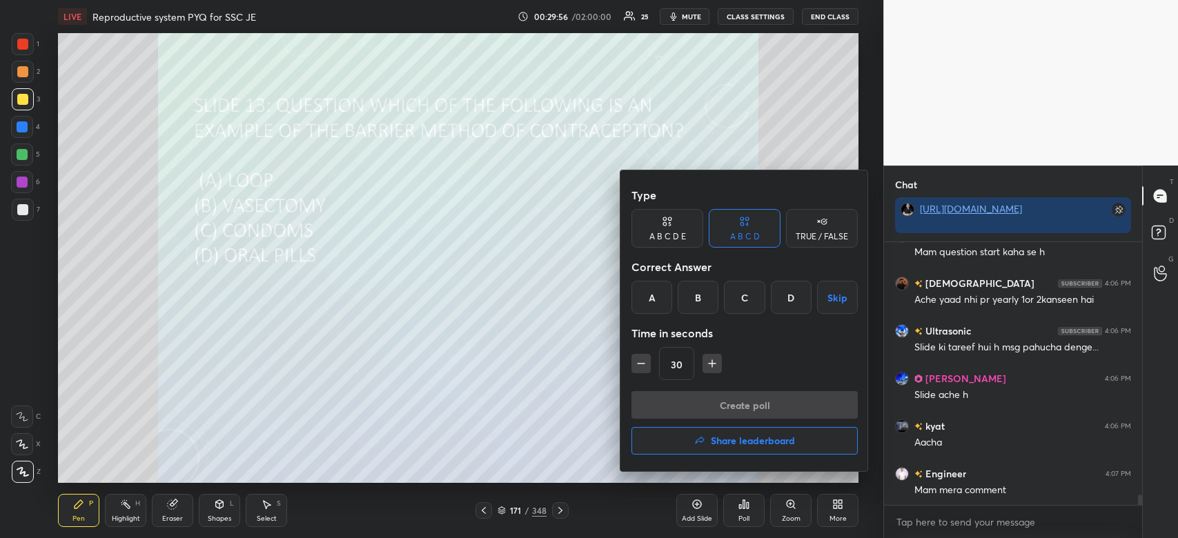
click at [747, 305] on div "C" at bounding box center [744, 297] width 41 height 33
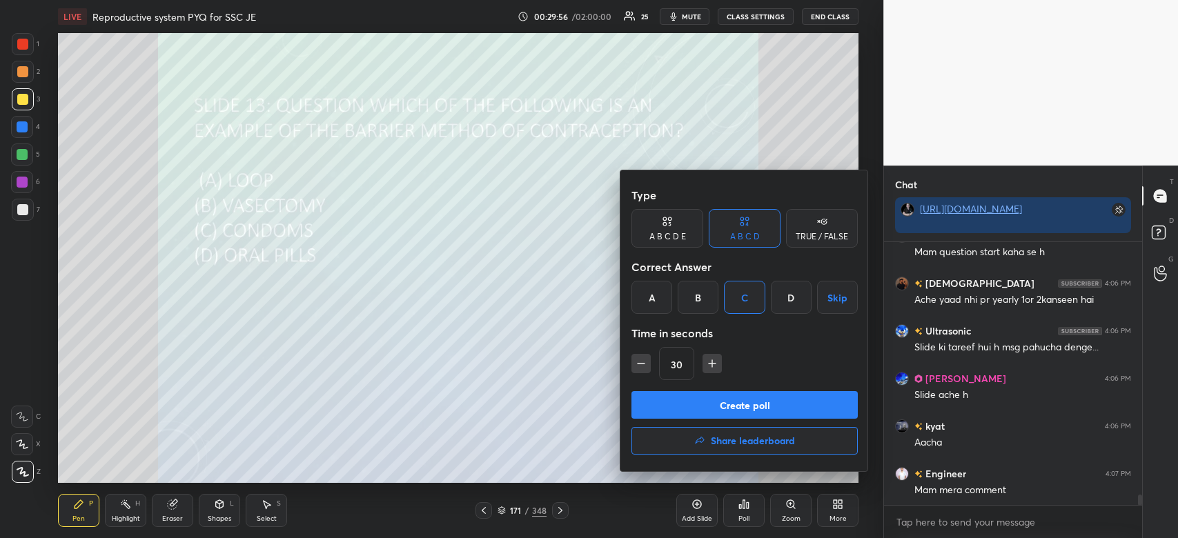
click at [747, 410] on button "Create poll" at bounding box center [744, 405] width 226 height 28
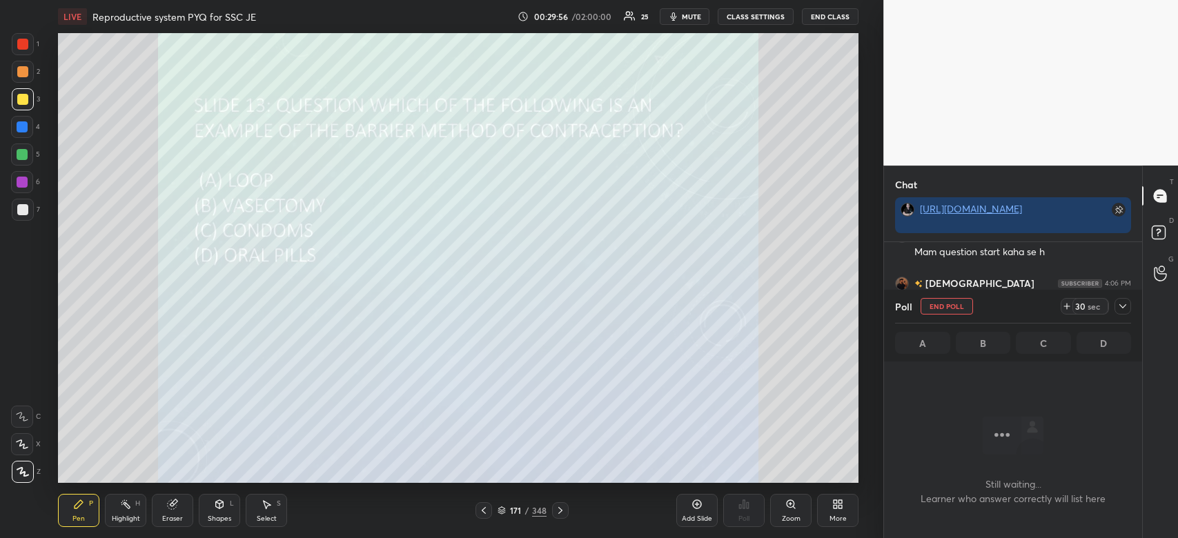
scroll to position [221, 254]
click at [1123, 308] on icon at bounding box center [1122, 306] width 11 height 11
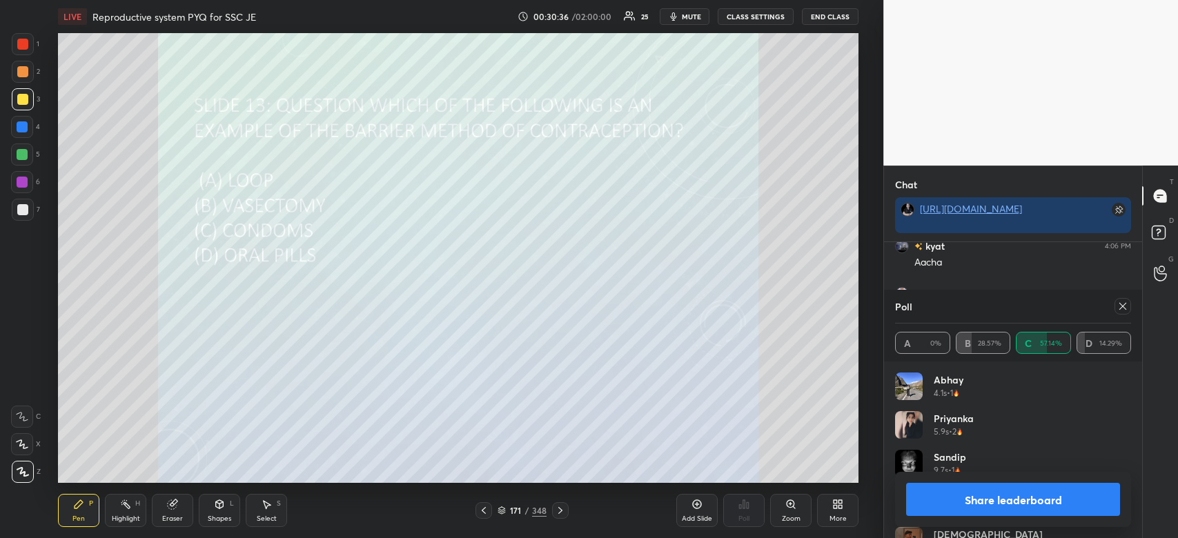
scroll to position [6689, 0]
click at [1029, 515] on button "Share leaderboard" at bounding box center [1013, 499] width 214 height 33
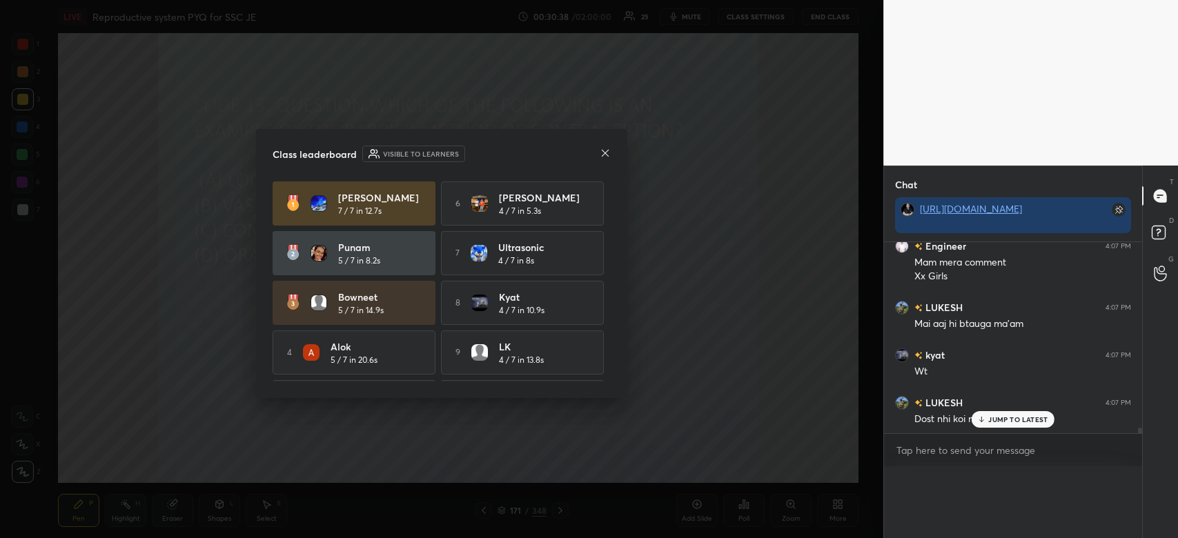
scroll to position [210, 254]
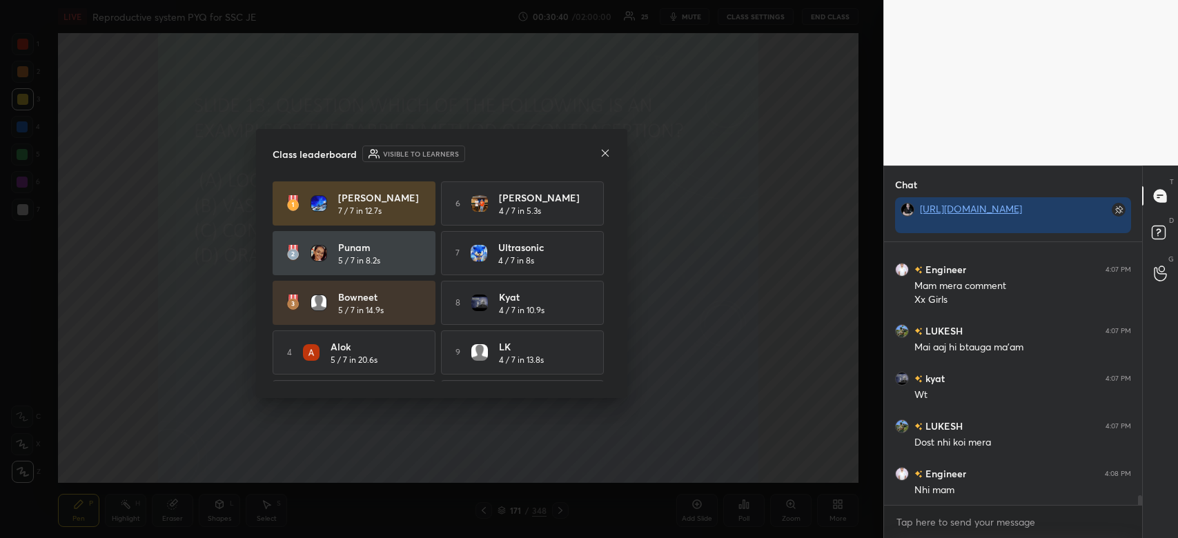
click at [602, 150] on icon at bounding box center [604, 153] width 11 height 11
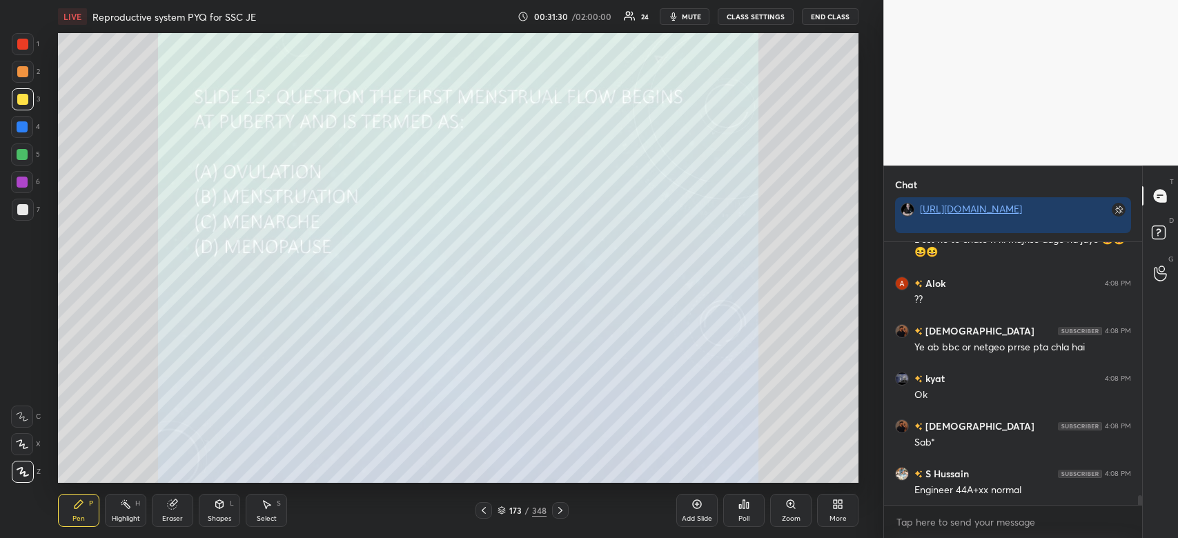
scroll to position [7092, 0]
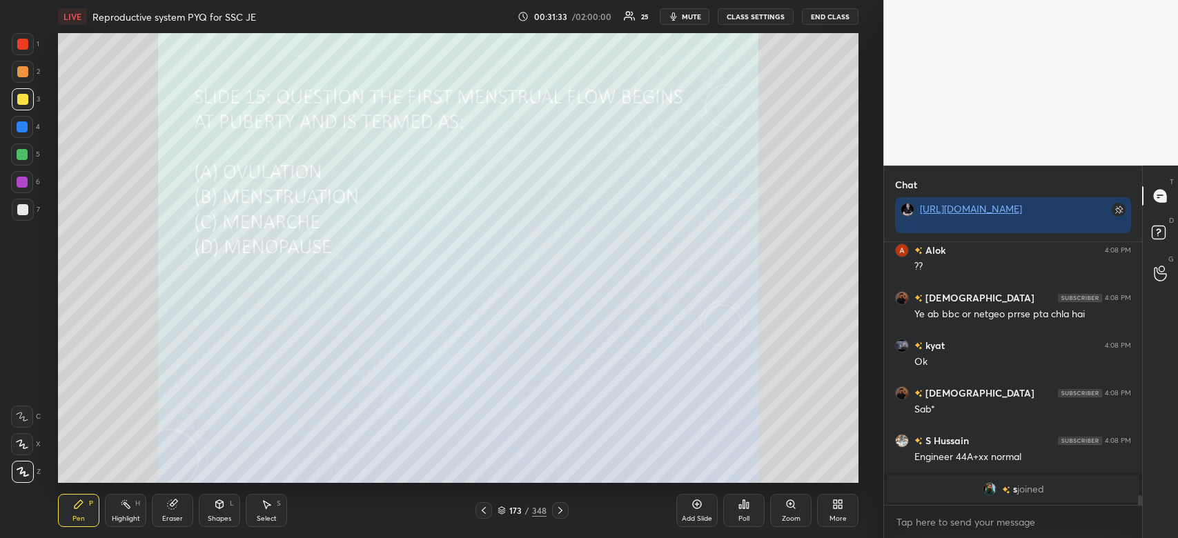
click at [748, 508] on icon at bounding box center [747, 505] width 2 height 6
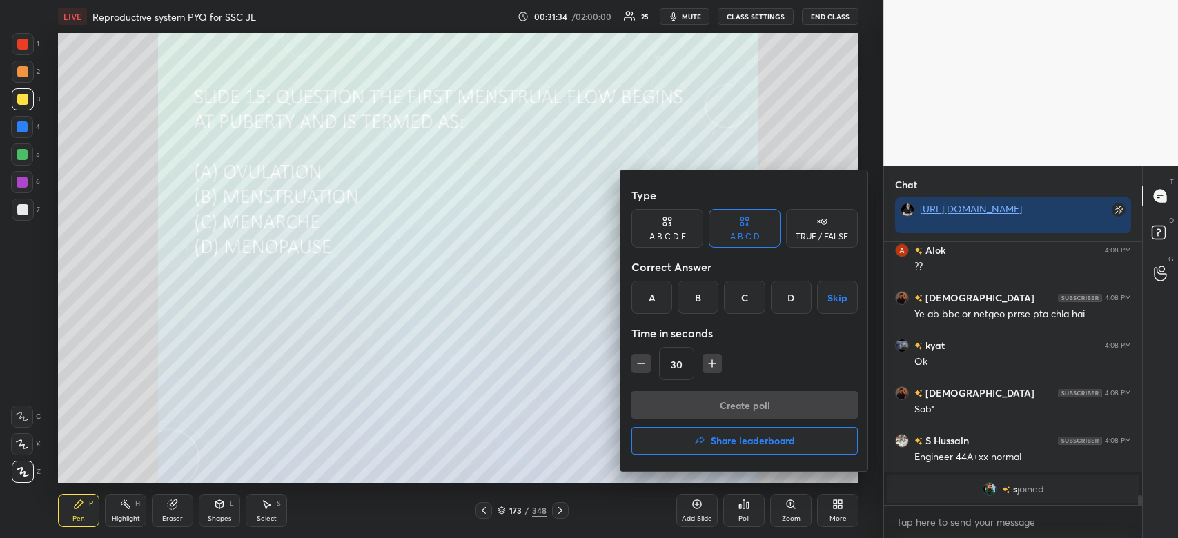
click at [737, 297] on div "C" at bounding box center [744, 297] width 41 height 33
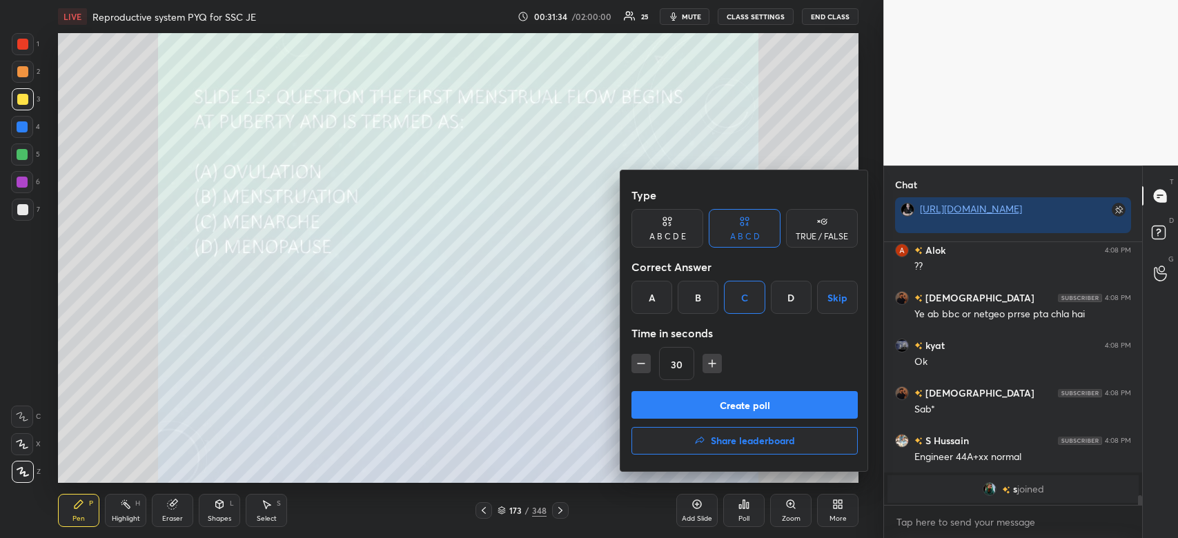
click at [724, 404] on button "Create poll" at bounding box center [744, 405] width 226 height 28
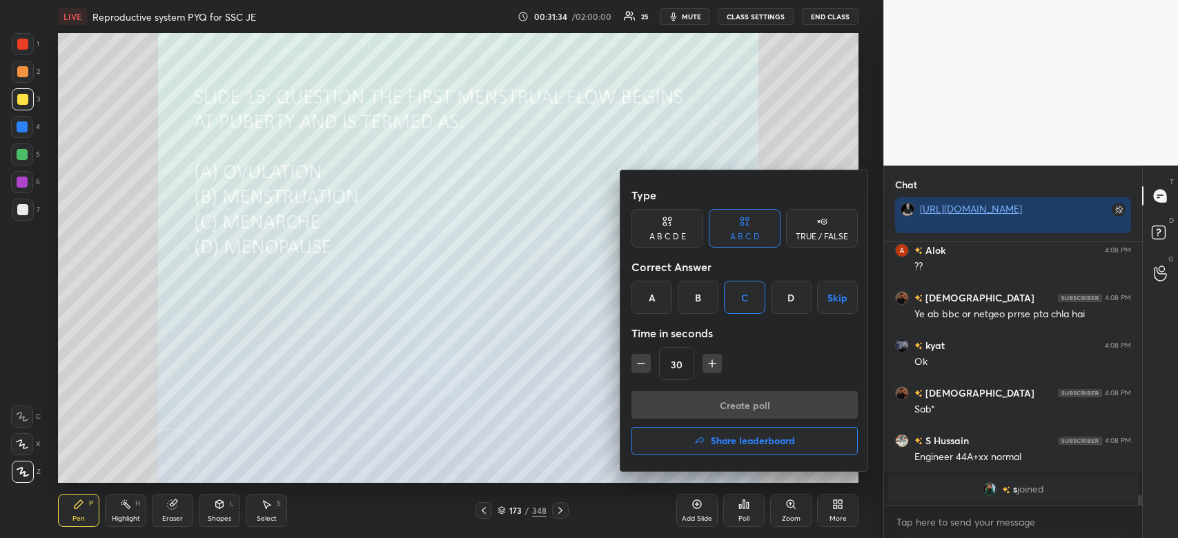
scroll to position [264, 254]
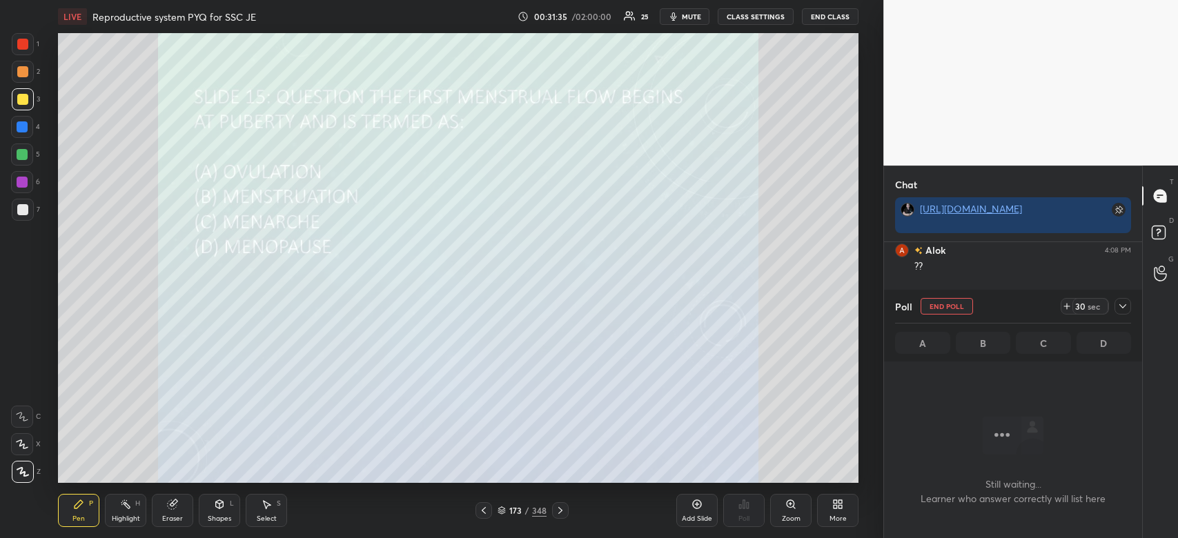
click at [1122, 304] on icon at bounding box center [1122, 306] width 11 height 11
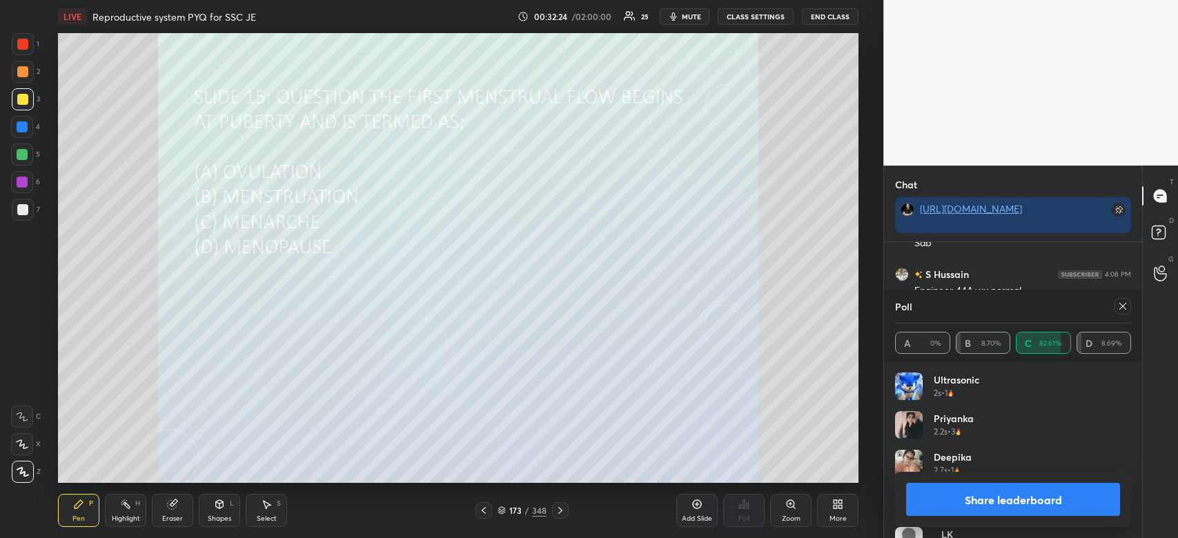
scroll to position [7069, 0]
click at [1023, 502] on button "Share leaderboard" at bounding box center [1013, 499] width 214 height 33
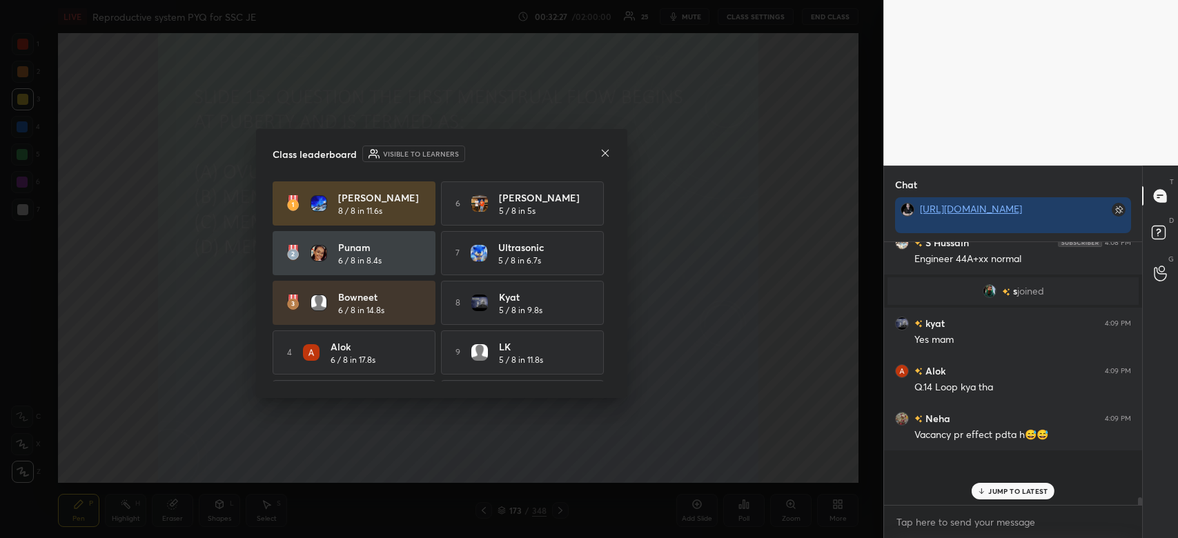
scroll to position [4, 4]
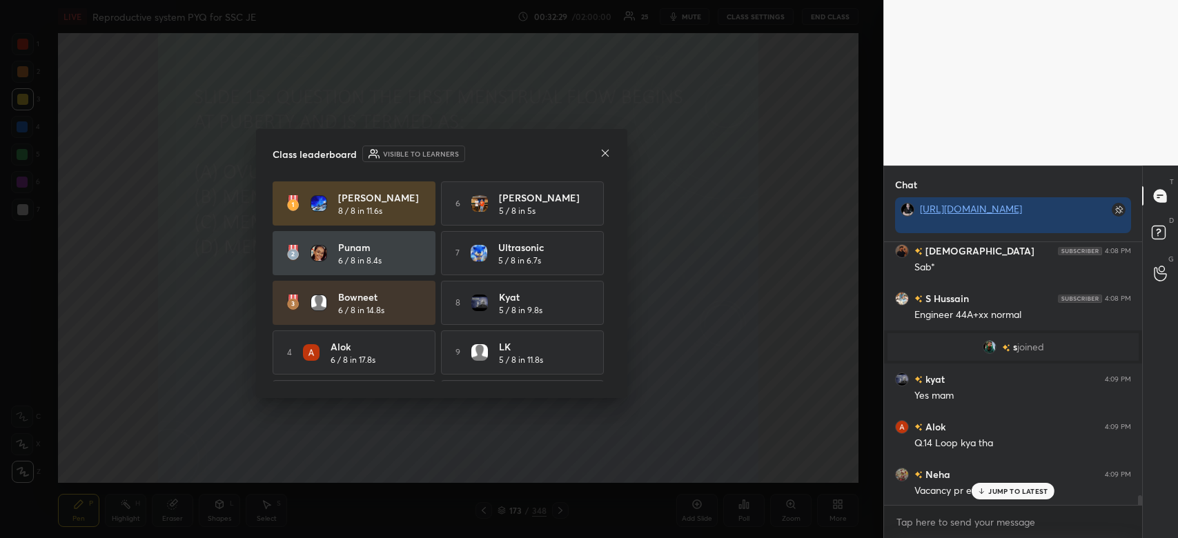
click at [606, 150] on icon at bounding box center [604, 153] width 11 height 11
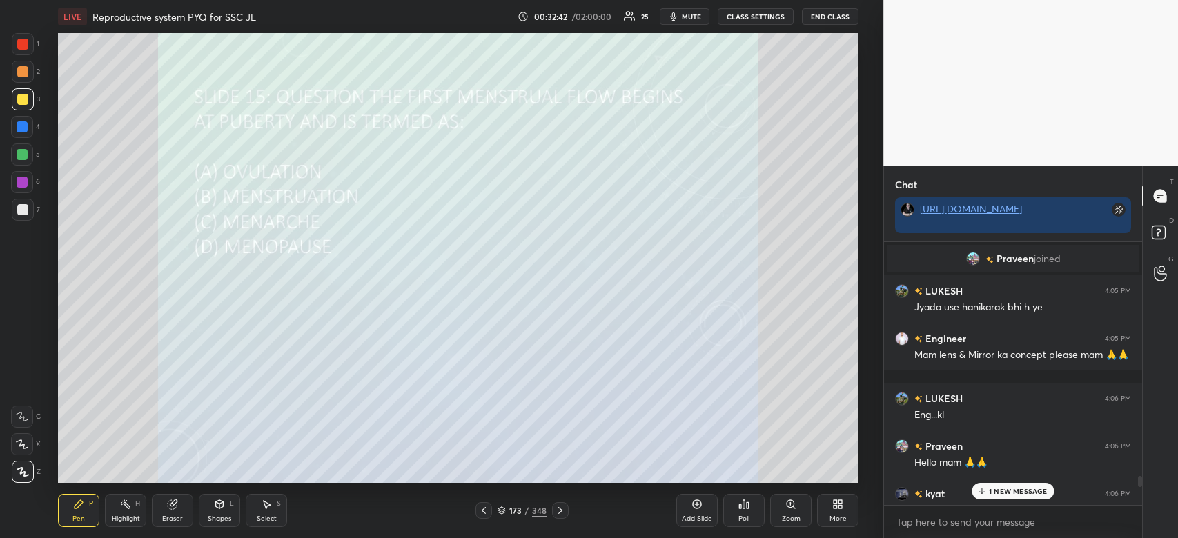
click at [1023, 490] on p "1 NEW MESSAGE" at bounding box center [1018, 491] width 59 height 8
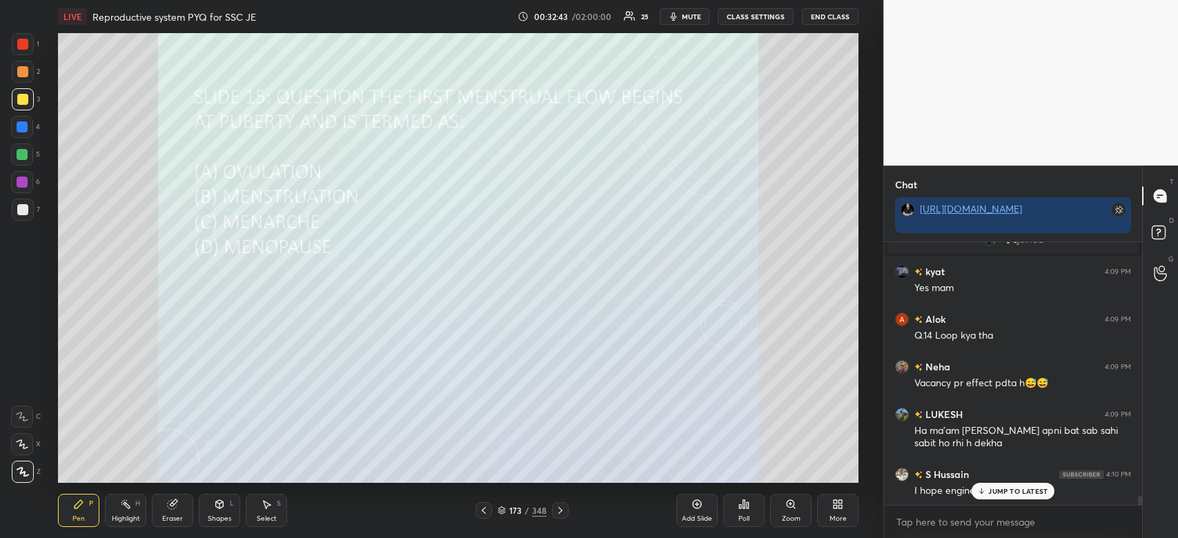
click at [1023, 490] on p "JUMP TO LATEST" at bounding box center [1017, 491] width 59 height 8
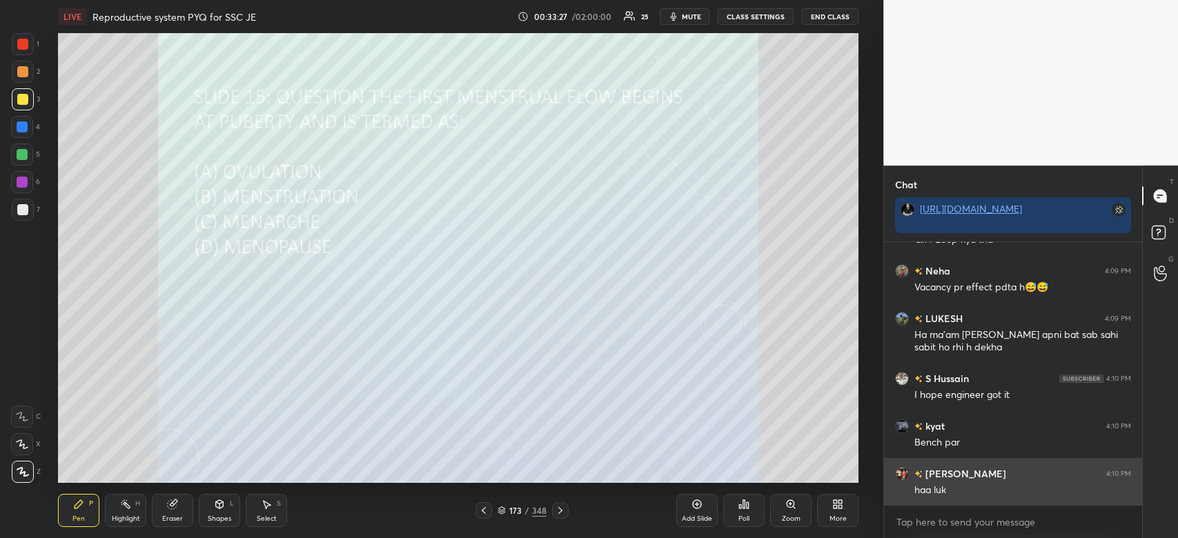
scroll to position [7419, 0]
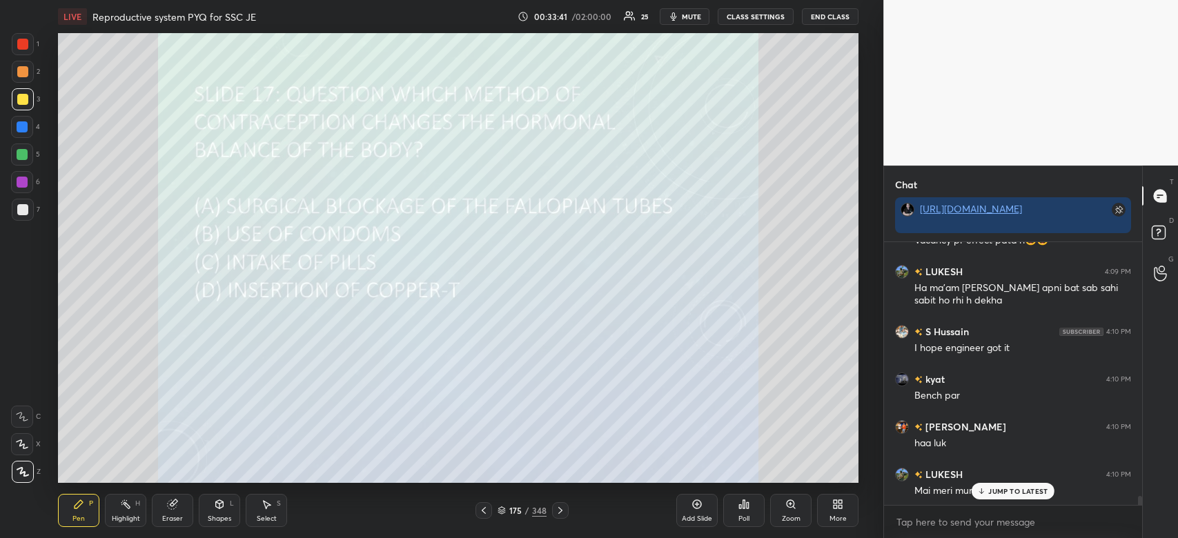
click at [742, 513] on div "Poll" at bounding box center [743, 510] width 41 height 33
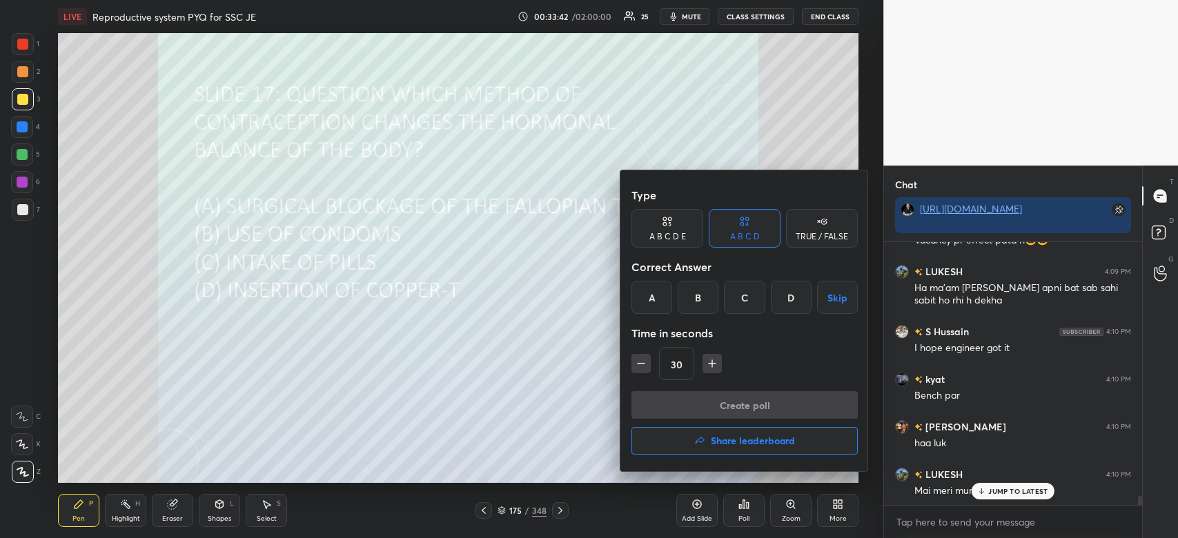
click at [738, 307] on div "C" at bounding box center [744, 297] width 41 height 33
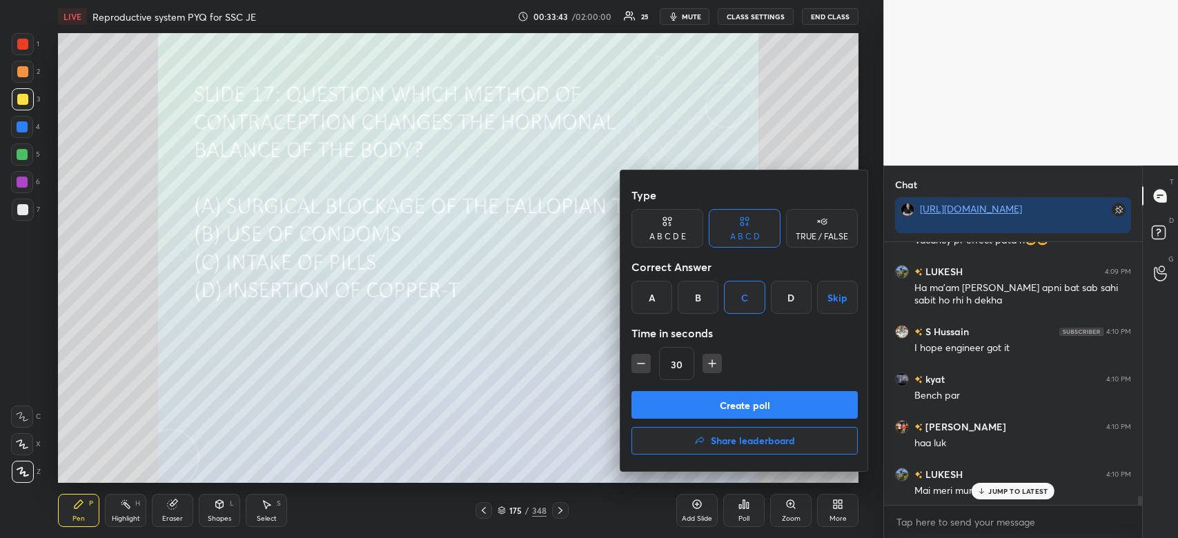
click at [749, 408] on button "Create poll" at bounding box center [744, 405] width 226 height 28
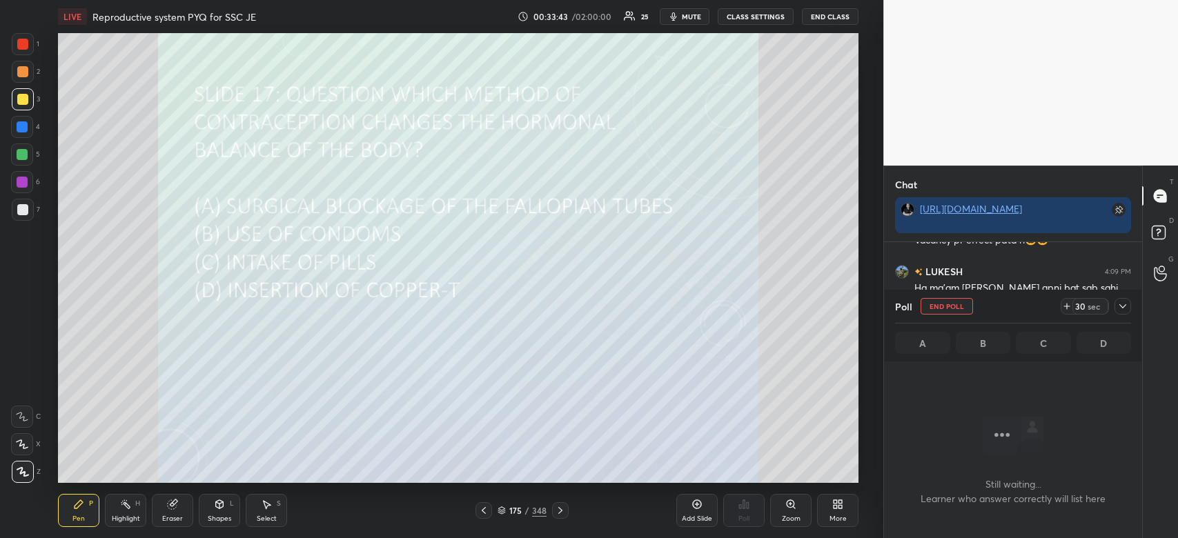
scroll to position [221, 254]
click at [1117, 310] on icon at bounding box center [1122, 306] width 11 height 11
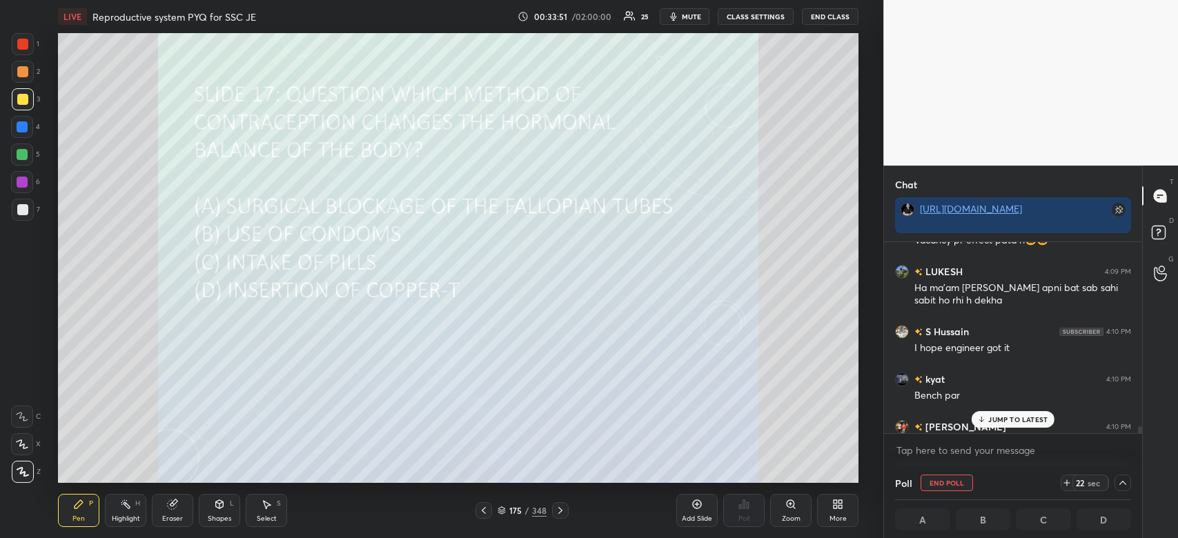
scroll to position [0, 4]
click at [1015, 415] on p "JUMP TO LATEST" at bounding box center [1017, 419] width 59 height 8
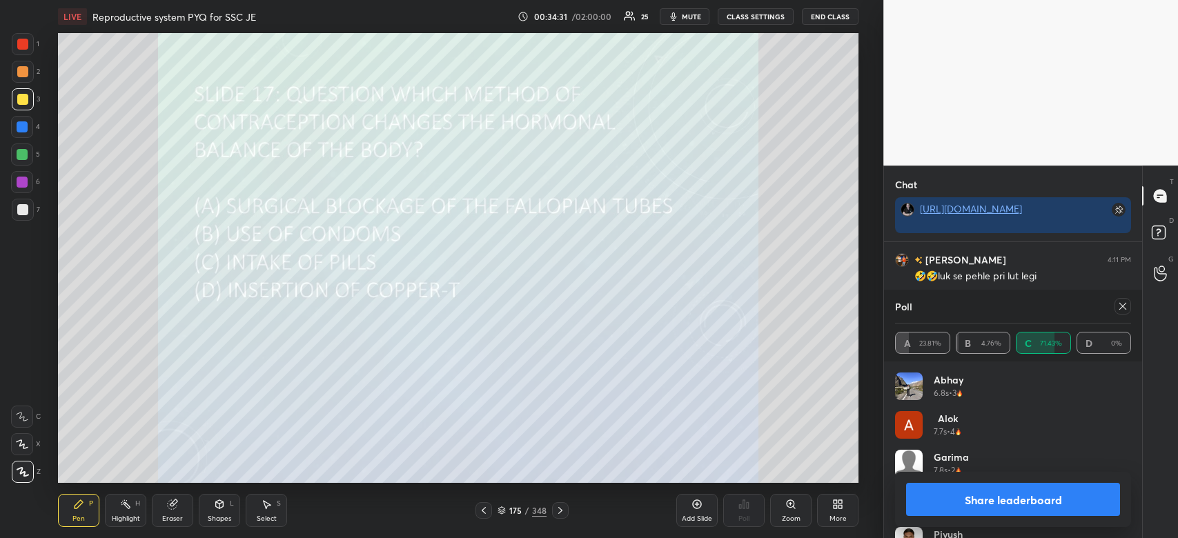
scroll to position [7837, 0]
click at [1040, 503] on button "Share leaderboard" at bounding box center [1013, 499] width 214 height 33
type textarea "x"
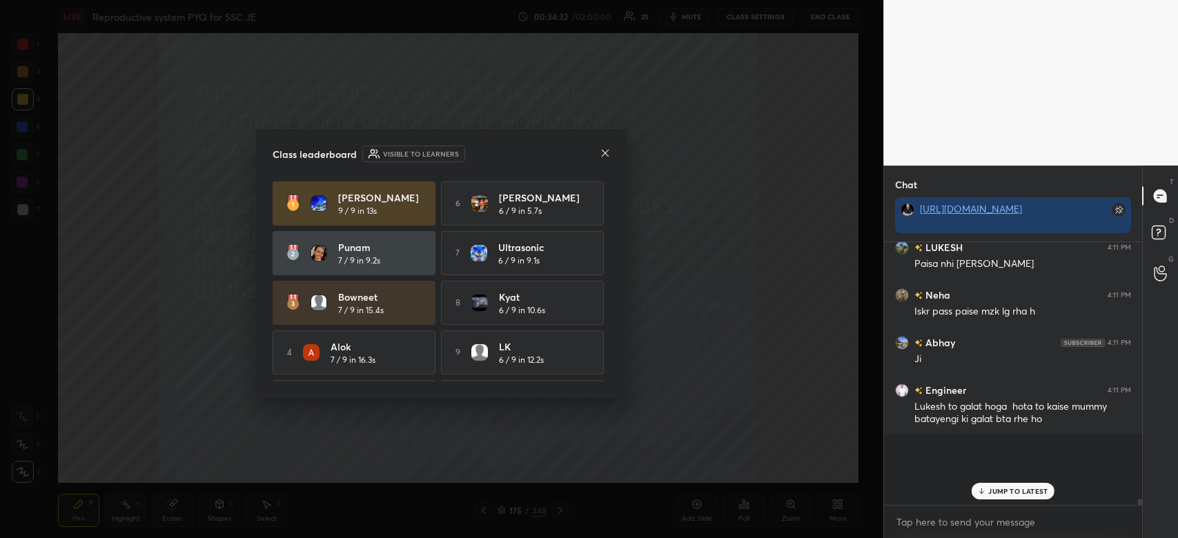
scroll to position [7808, 0]
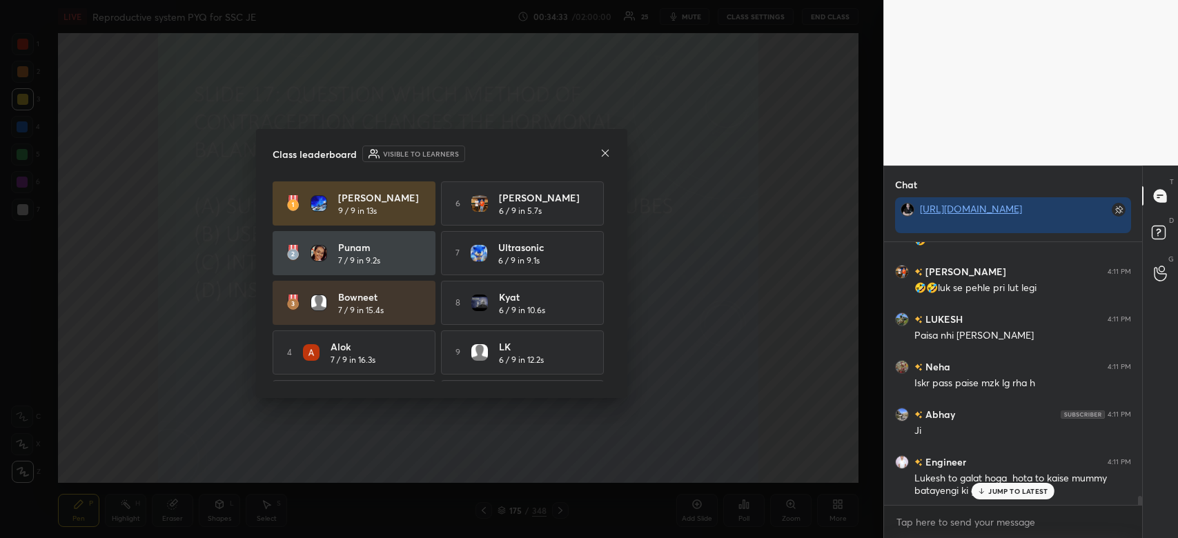
click at [604, 155] on icon at bounding box center [604, 153] width 11 height 11
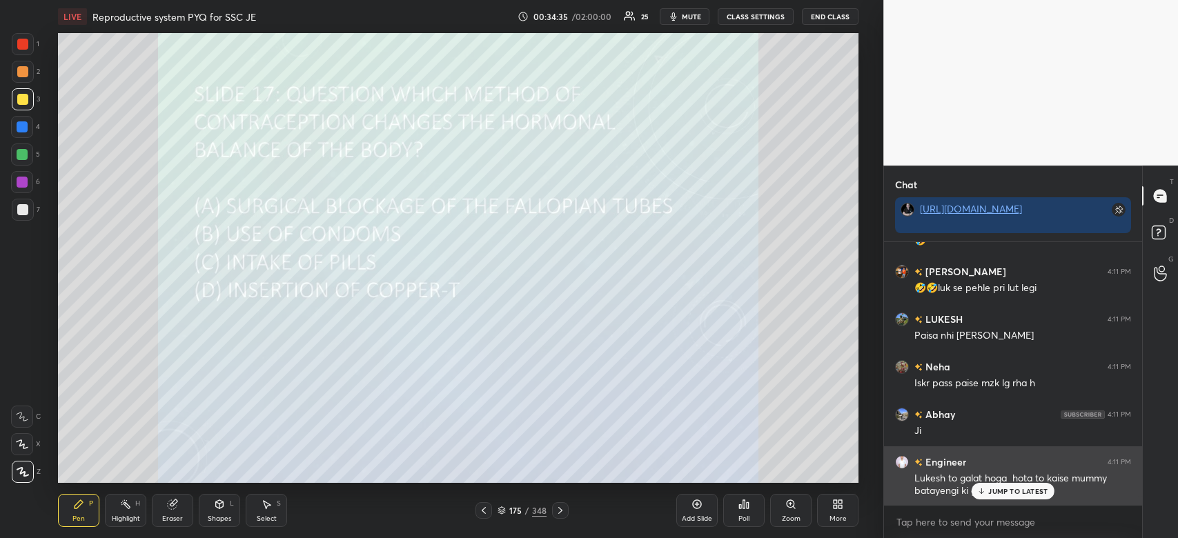
click at [1012, 497] on div "JUMP TO LATEST" at bounding box center [1012, 491] width 83 height 17
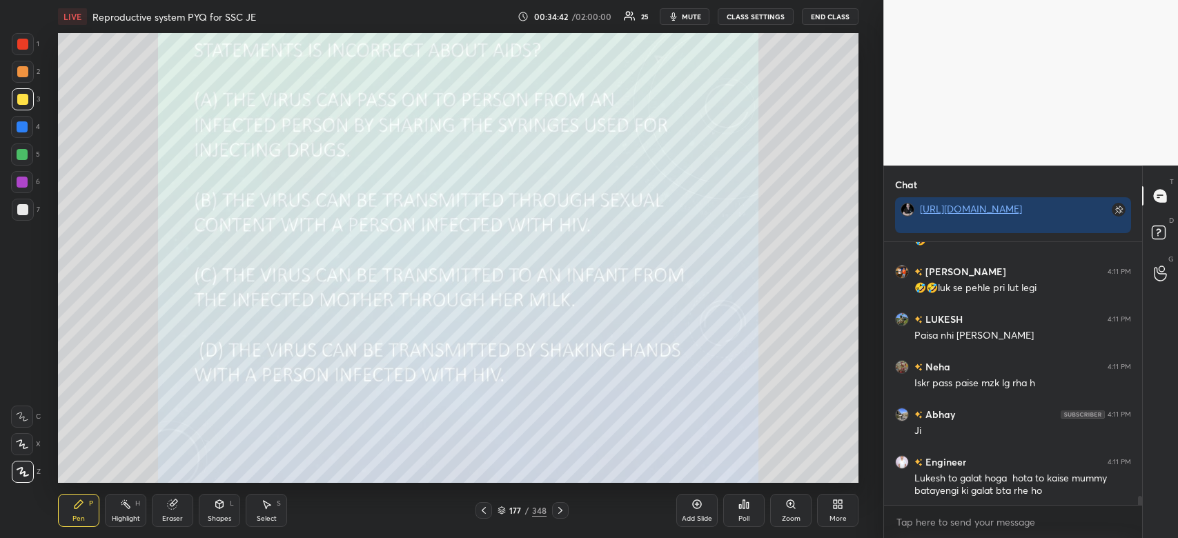
click at [747, 511] on div "Poll" at bounding box center [743, 510] width 41 height 33
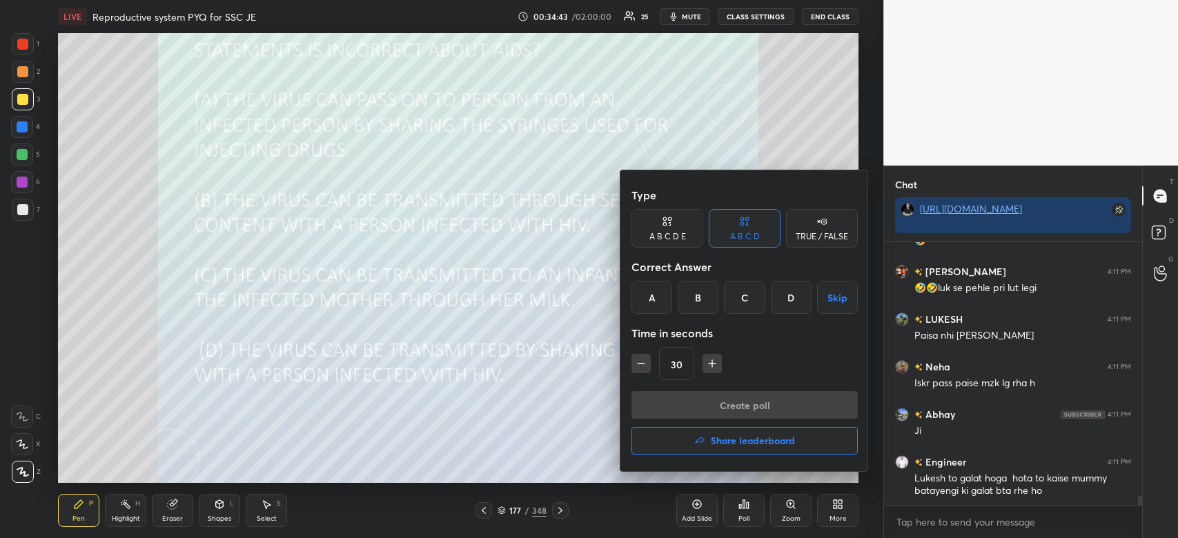
click at [780, 301] on div "D" at bounding box center [791, 297] width 41 height 33
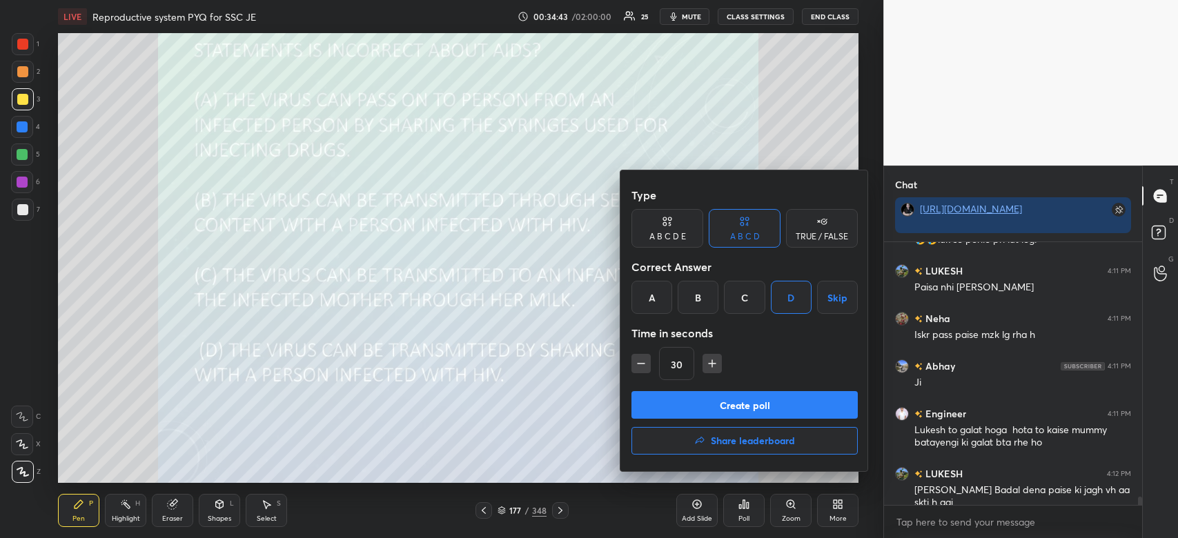
click at [708, 367] on icon "button" at bounding box center [712, 364] width 14 height 14
click at [712, 365] on icon "button" at bounding box center [712, 363] width 0 height 7
type input "60"
click at [725, 408] on button "Create poll" at bounding box center [744, 405] width 226 height 28
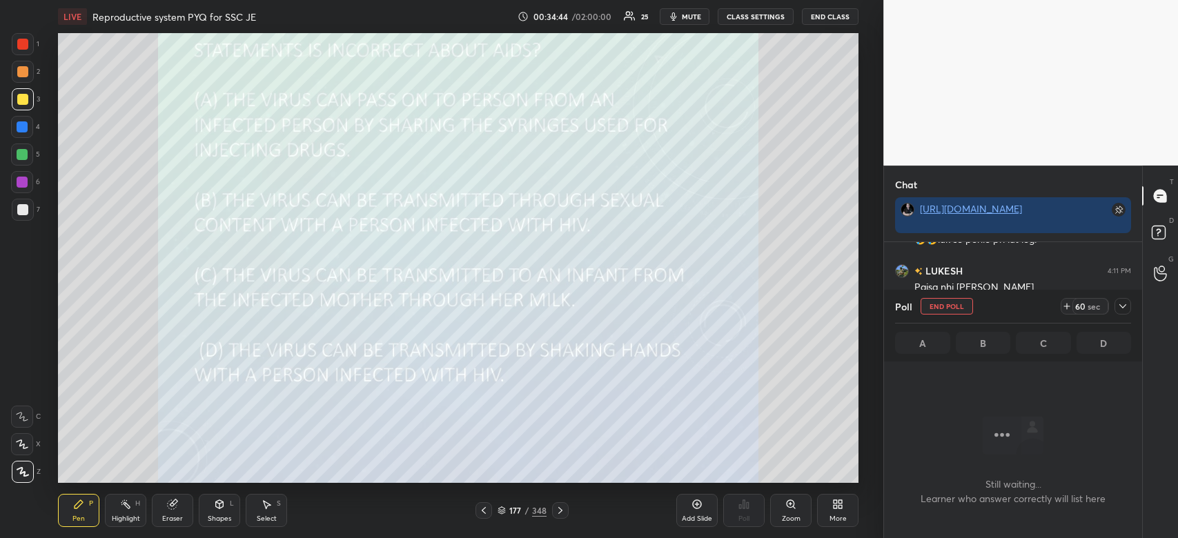
click at [1122, 303] on icon at bounding box center [1122, 306] width 11 height 11
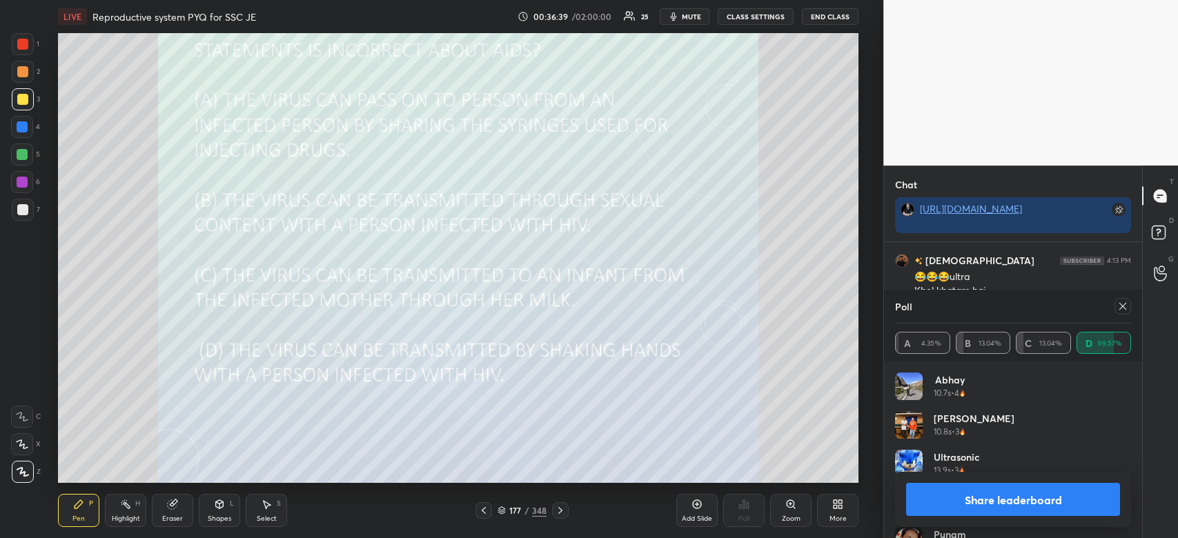
scroll to position [8753, 0]
click at [1057, 510] on button "Share leaderboard" at bounding box center [1013, 499] width 214 height 33
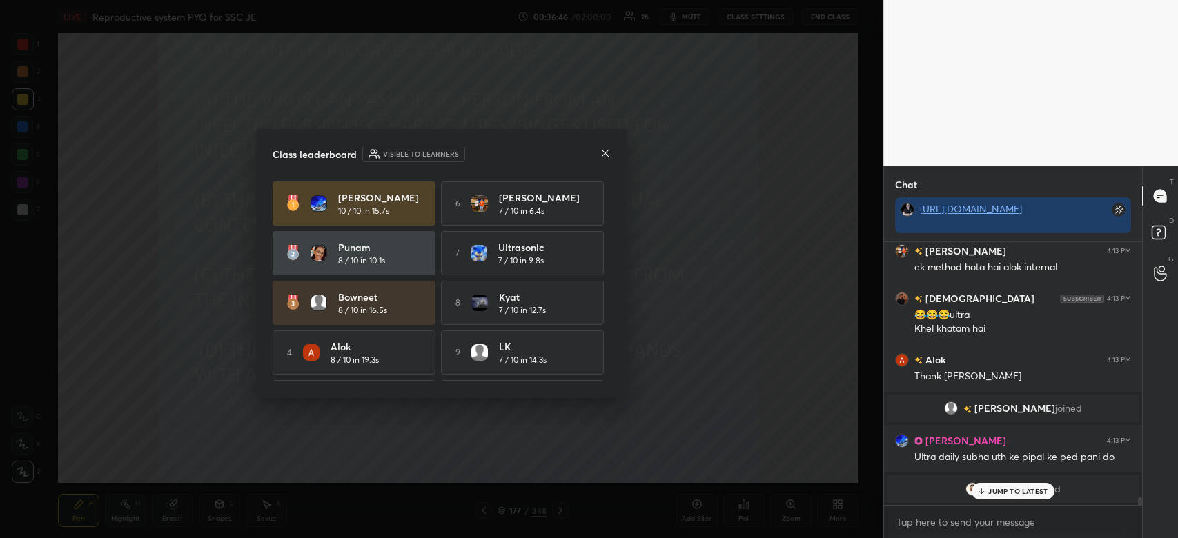
scroll to position [259, 254]
click at [1022, 493] on p "JUMP TO LATEST" at bounding box center [1017, 491] width 59 height 8
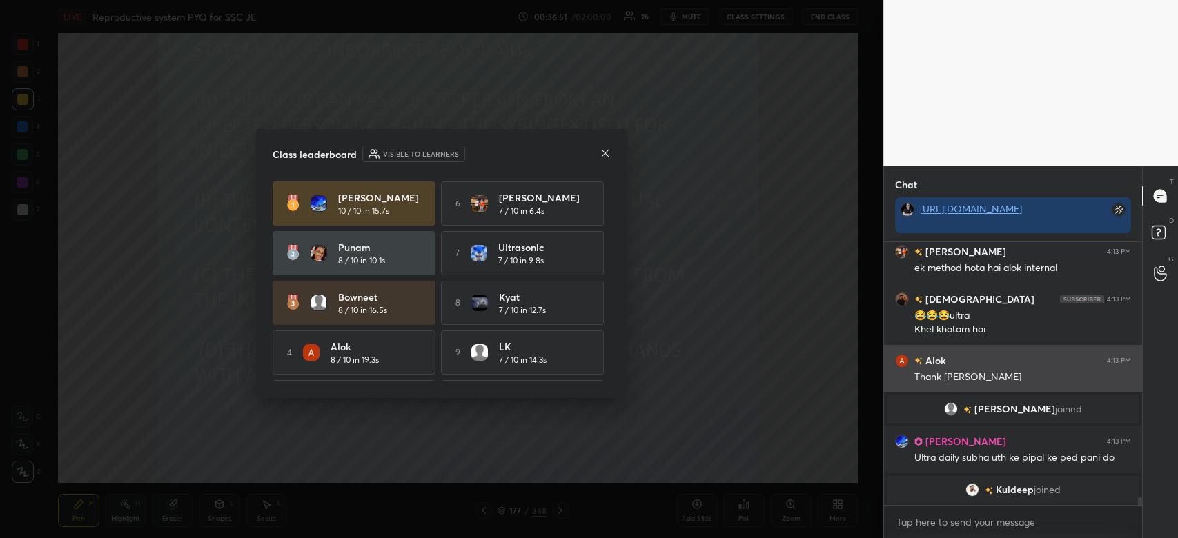
click at [606, 149] on icon at bounding box center [604, 153] width 11 height 11
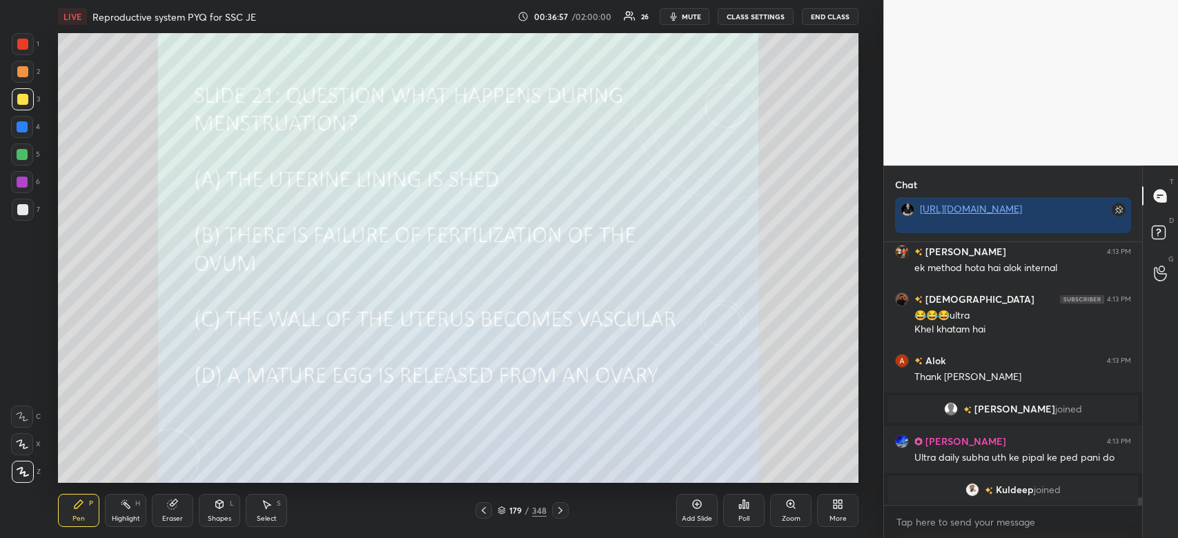
click at [733, 510] on div "Poll" at bounding box center [743, 510] width 41 height 33
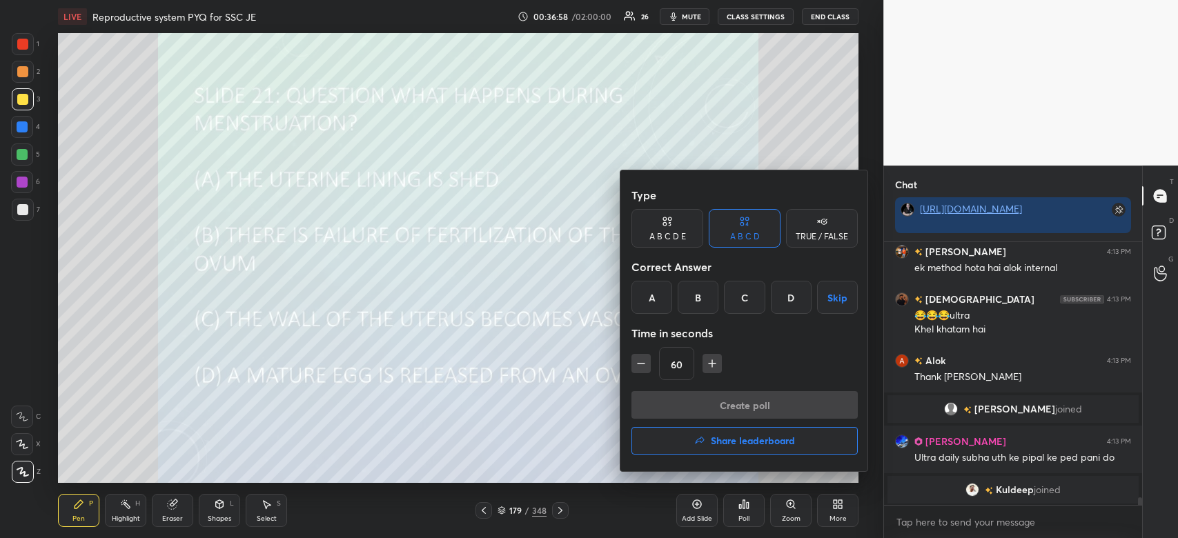
click at [640, 306] on div "A" at bounding box center [651, 297] width 41 height 33
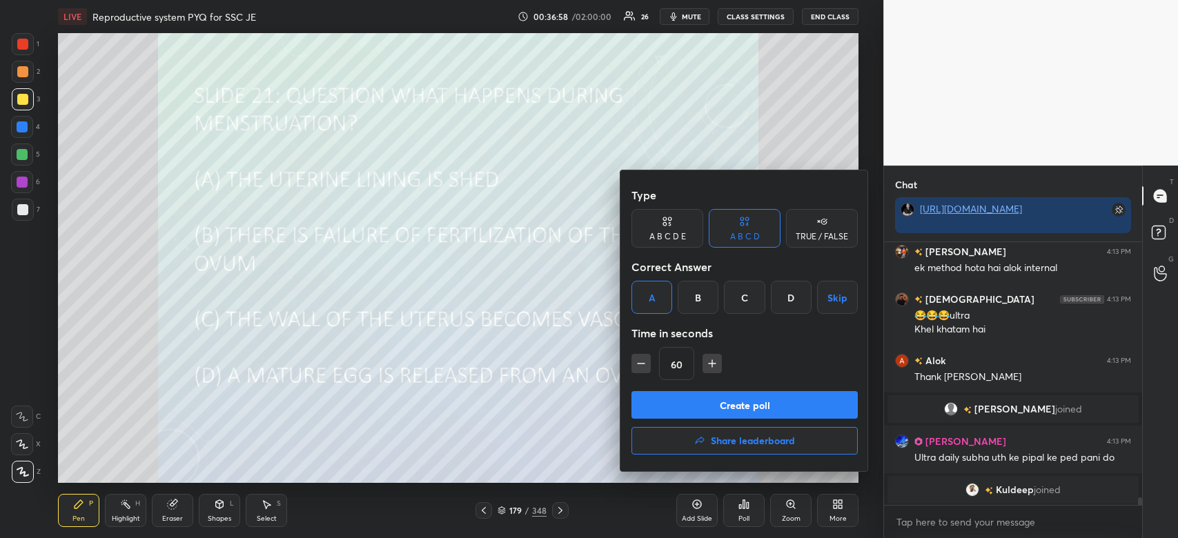
click at [680, 420] on div "Create poll Share leaderboard" at bounding box center [744, 425] width 226 height 69
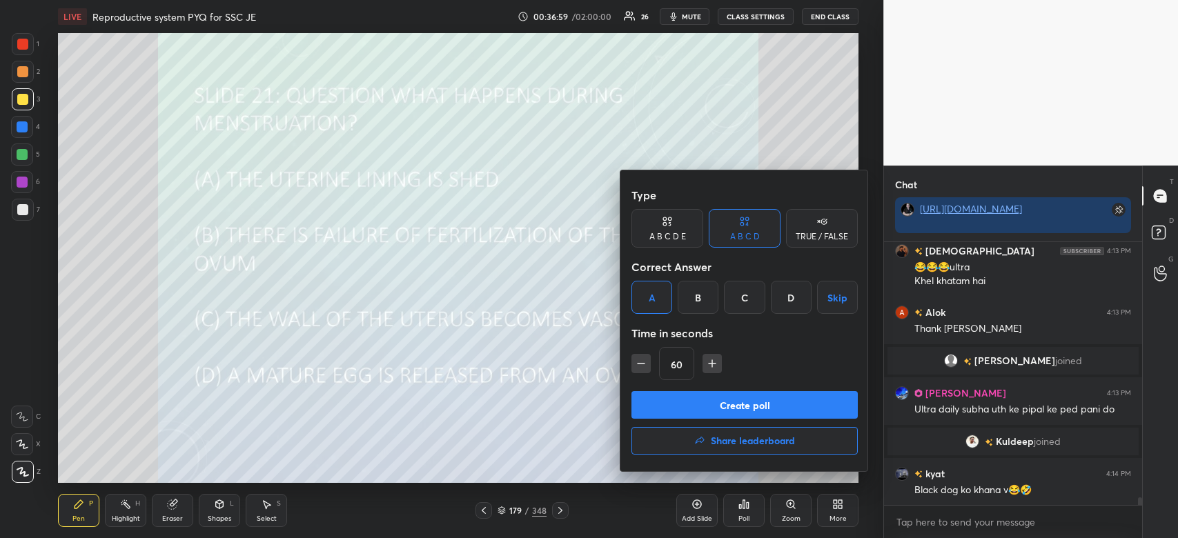
click at [720, 404] on button "Create poll" at bounding box center [744, 405] width 226 height 28
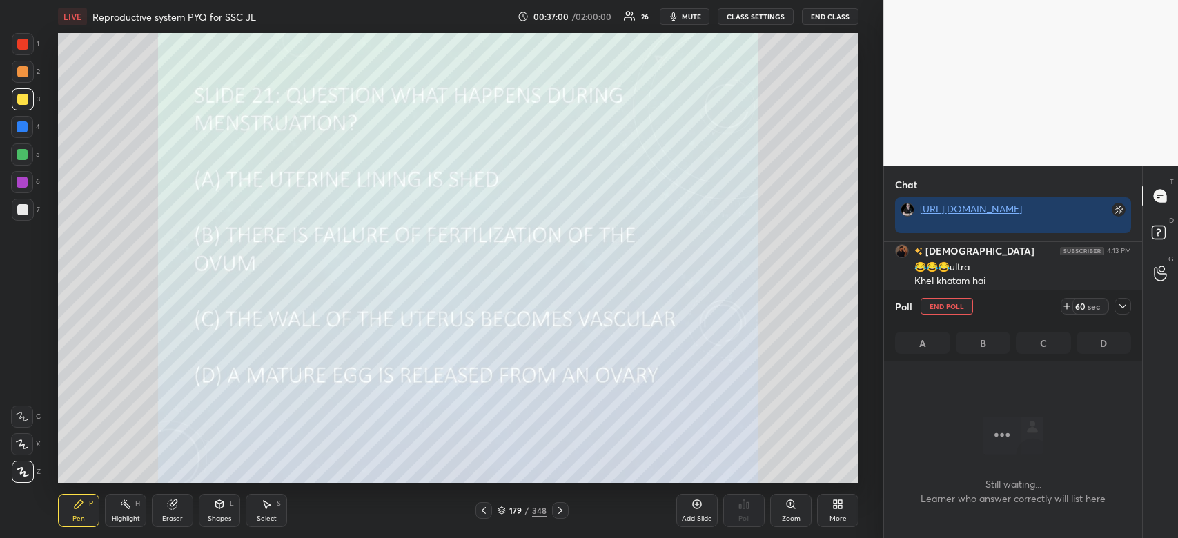
scroll to position [188, 254]
click at [1118, 307] on icon at bounding box center [1122, 306] width 11 height 11
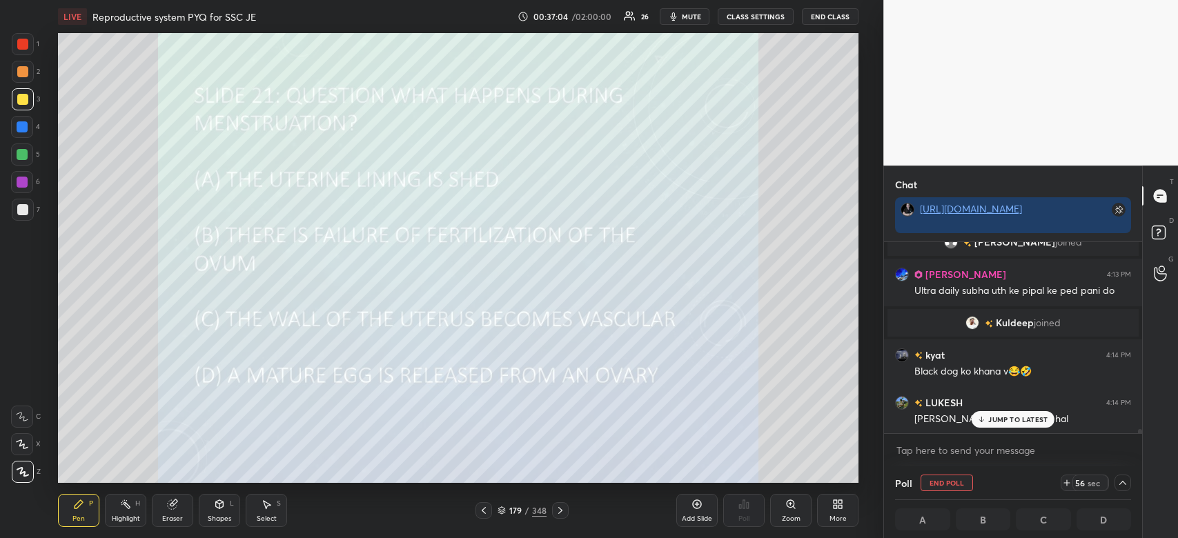
click at [1020, 417] on p "JUMP TO LATEST" at bounding box center [1017, 419] width 59 height 8
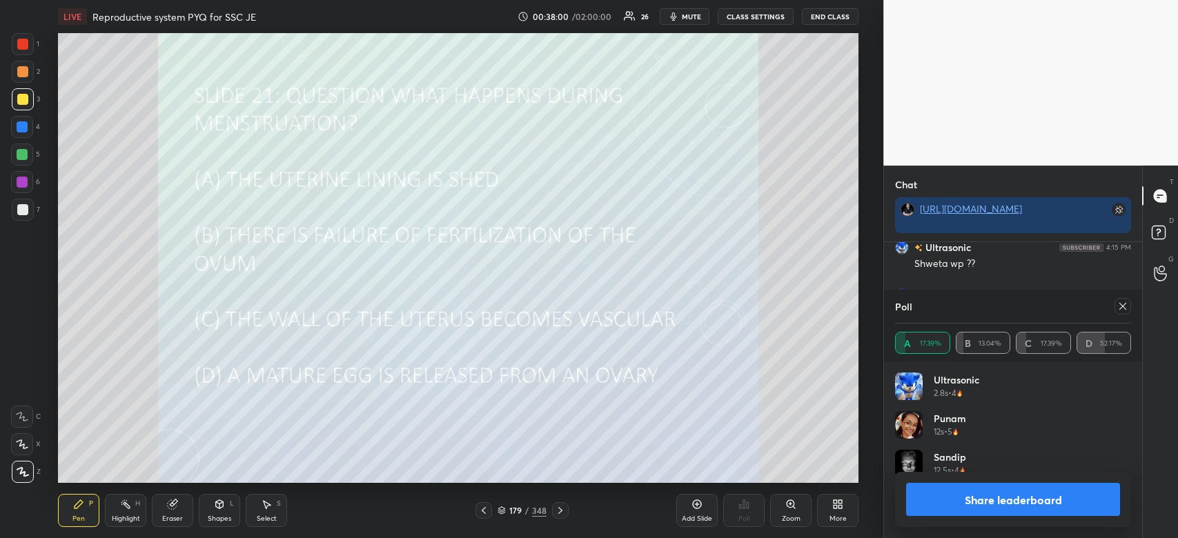
scroll to position [161, 232]
click at [968, 504] on button "Share leaderboard" at bounding box center [1013, 499] width 214 height 33
type textarea "x"
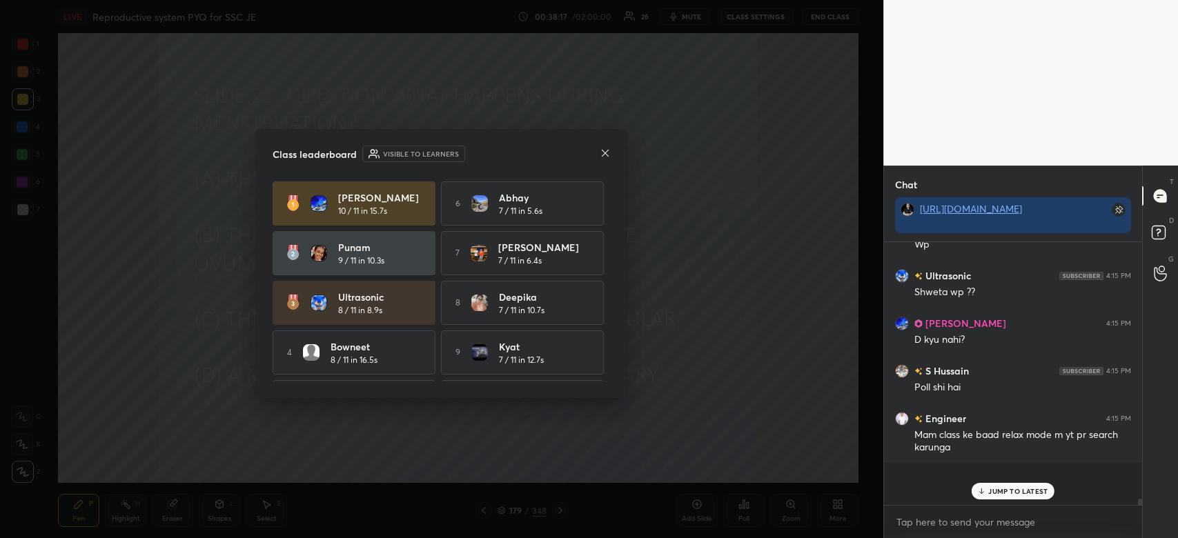
scroll to position [252, 254]
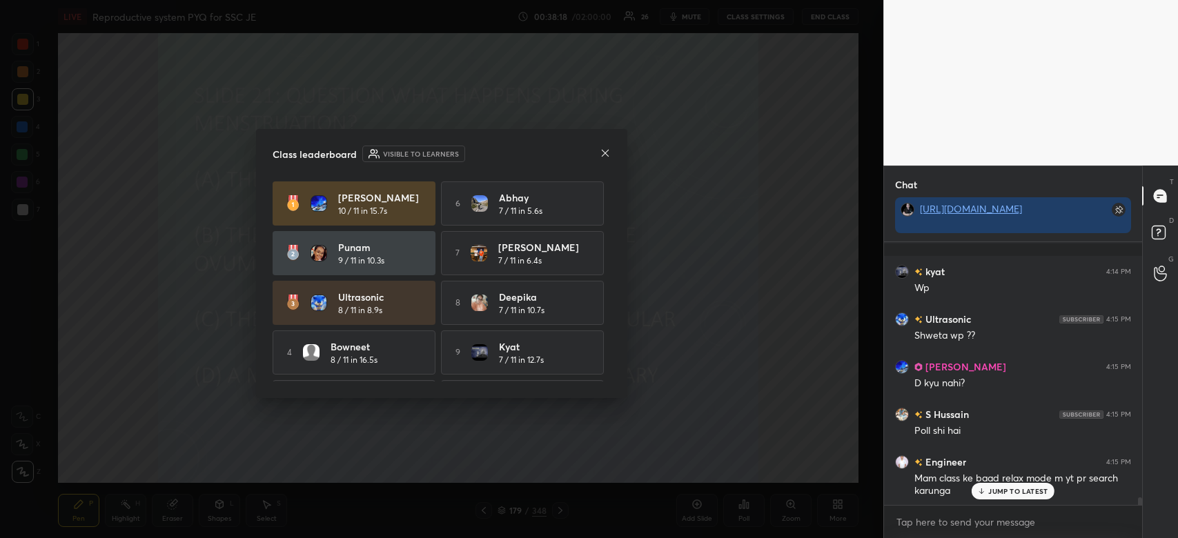
click at [604, 155] on icon at bounding box center [604, 153] width 11 height 11
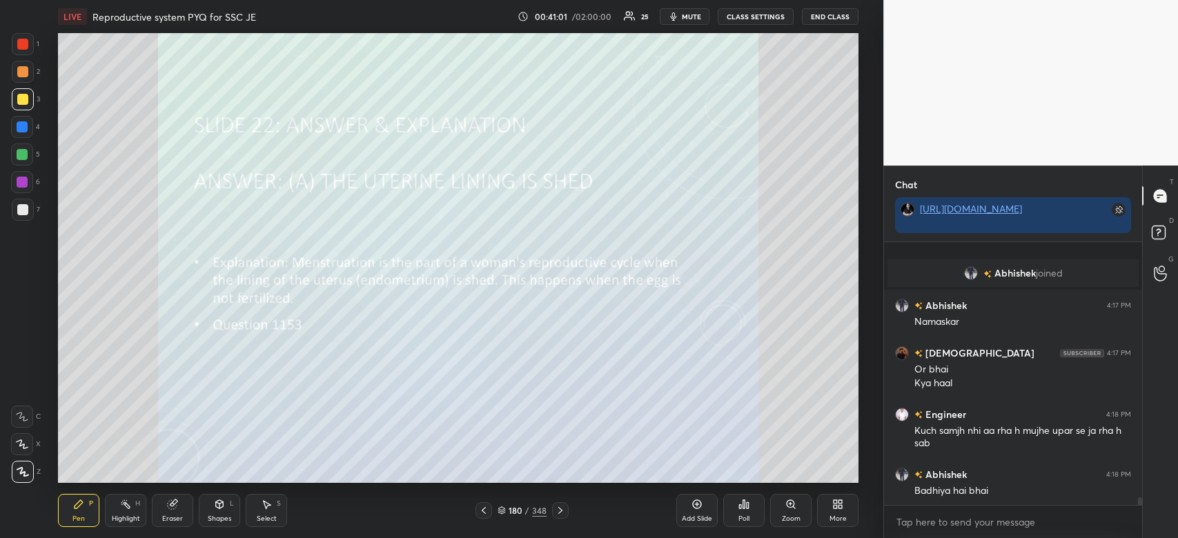
scroll to position [9133, 0]
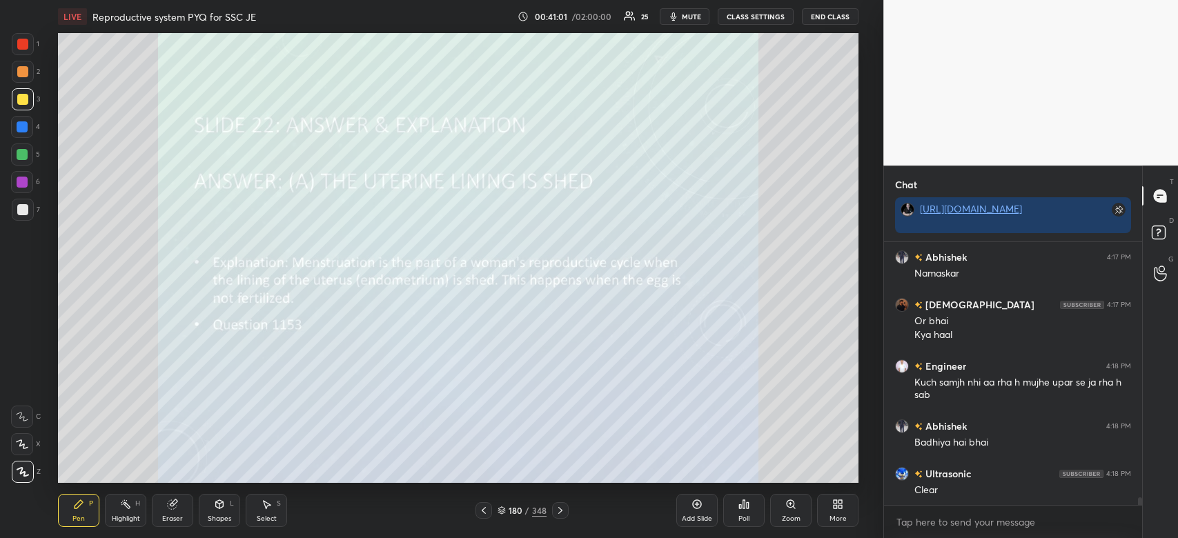
click at [1011, 494] on div "Clear" at bounding box center [1022, 491] width 217 height 14
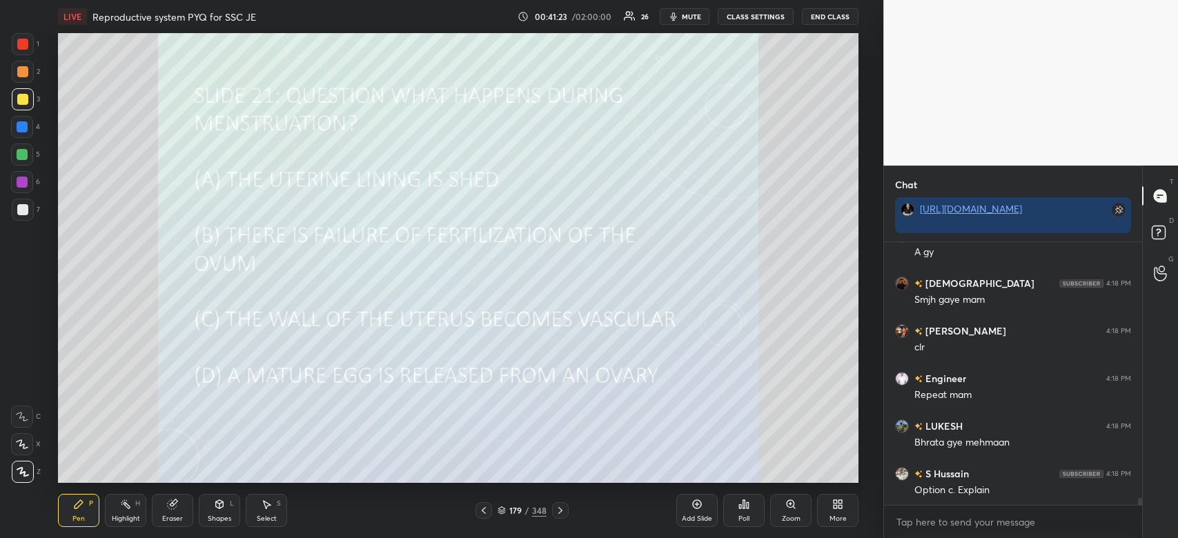
scroll to position [9466, 0]
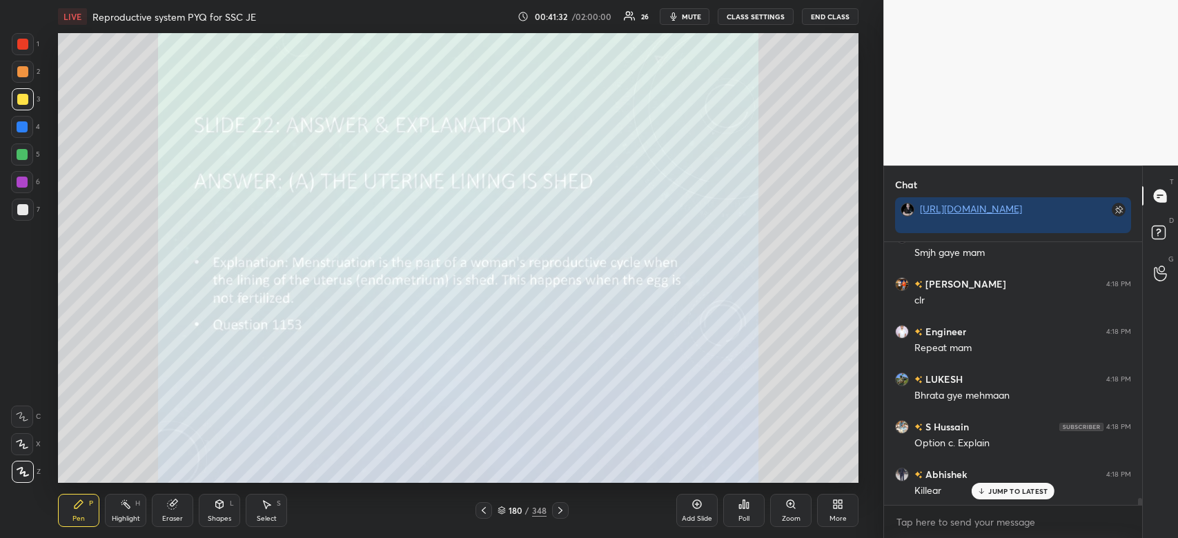
click at [29, 41] on div at bounding box center [23, 44] width 22 height 22
click at [26, 46] on div at bounding box center [22, 44] width 11 height 11
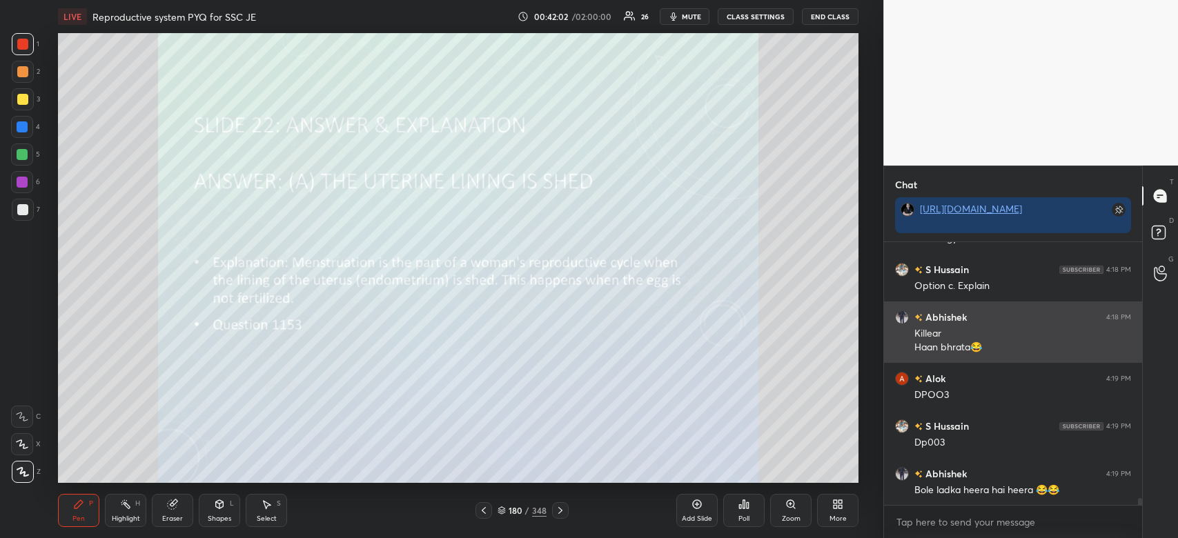
scroll to position [9670, 0]
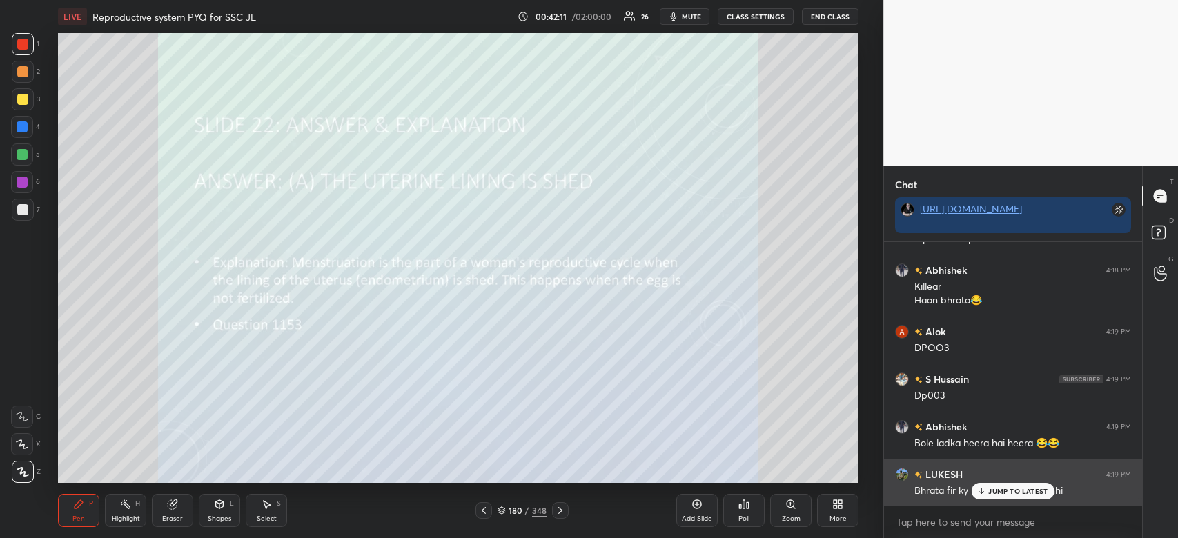
click at [1036, 484] on div "JUMP TO LATEST" at bounding box center [1012, 491] width 83 height 17
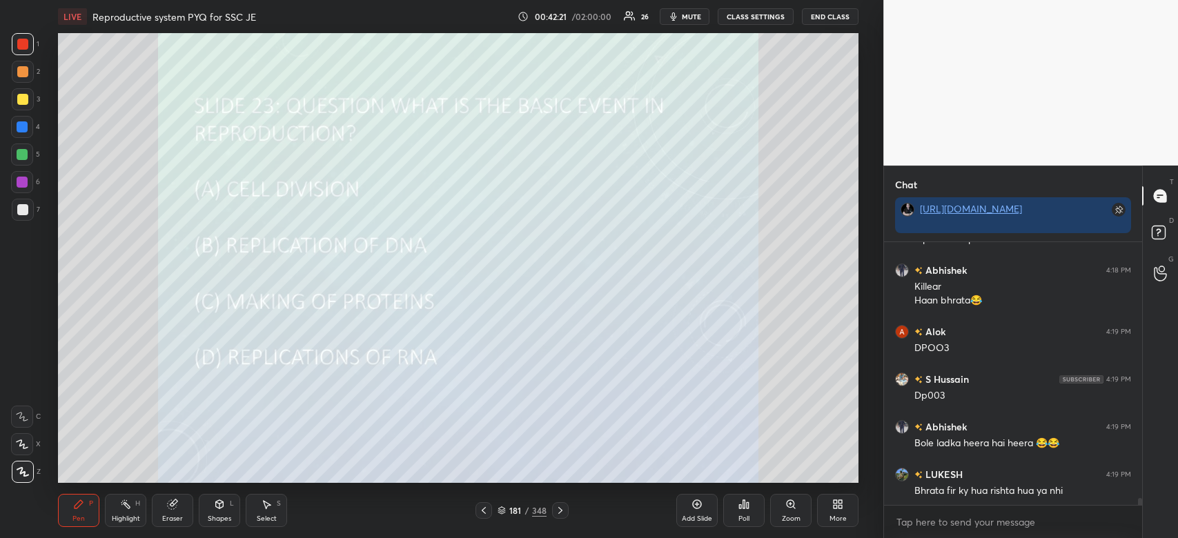
click at [742, 508] on icon at bounding box center [743, 504] width 11 height 11
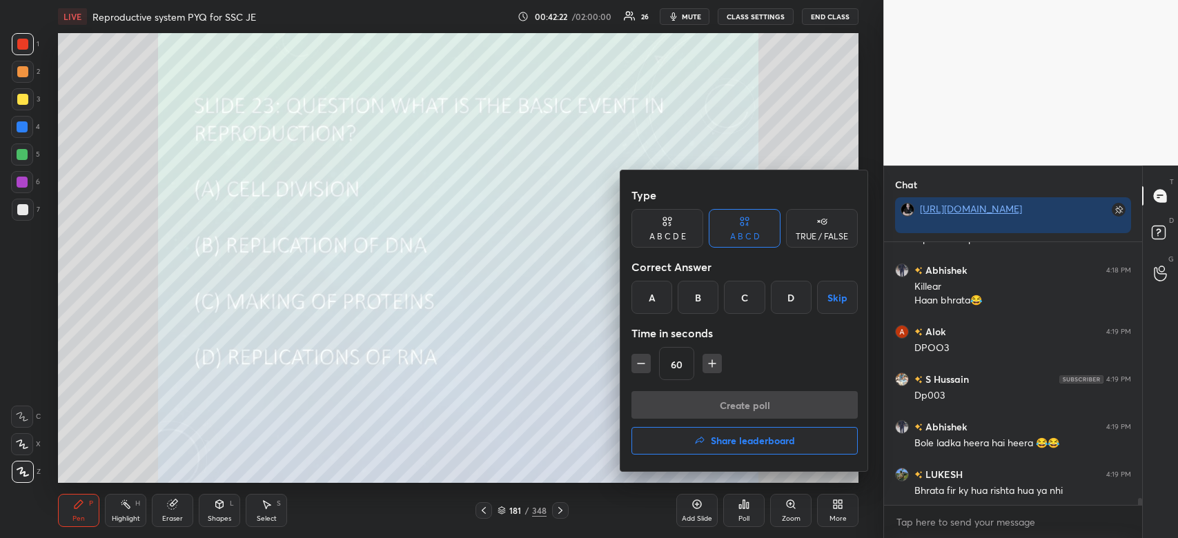
click at [700, 302] on div "B" at bounding box center [697, 297] width 41 height 33
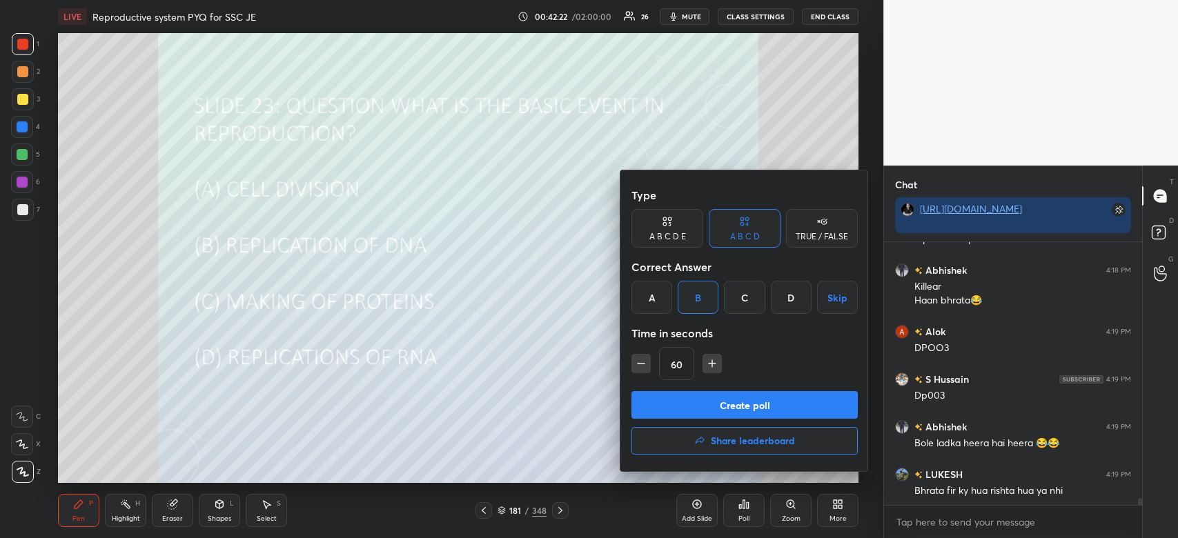
click at [646, 356] on button "button" at bounding box center [640, 363] width 19 height 19
type input "45"
click at [686, 397] on button "Create poll" at bounding box center [744, 405] width 226 height 28
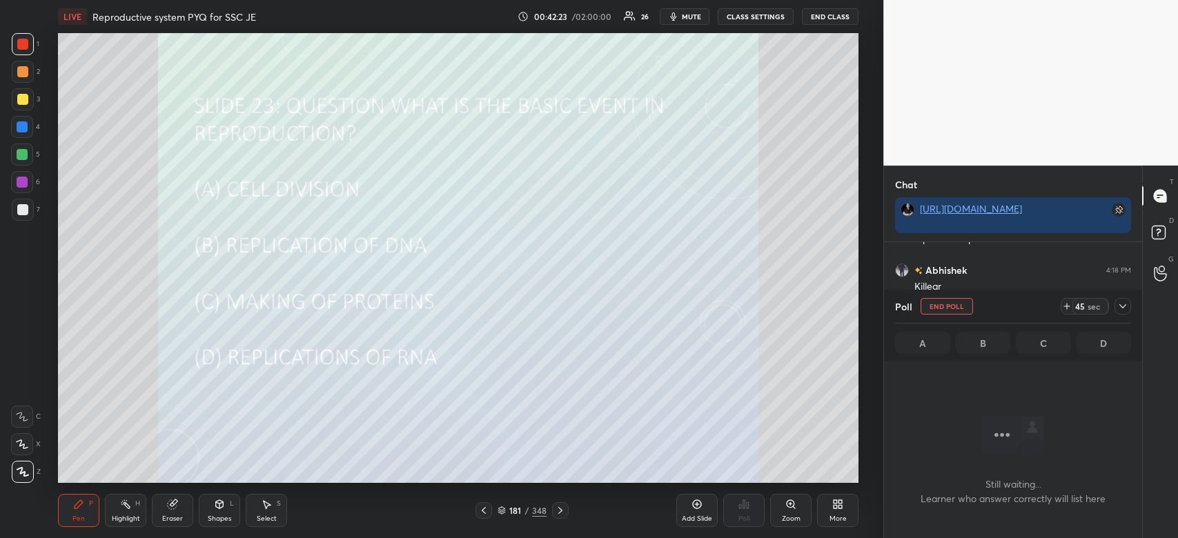
scroll to position [4, 4]
click at [1121, 309] on icon at bounding box center [1122, 306] width 11 height 11
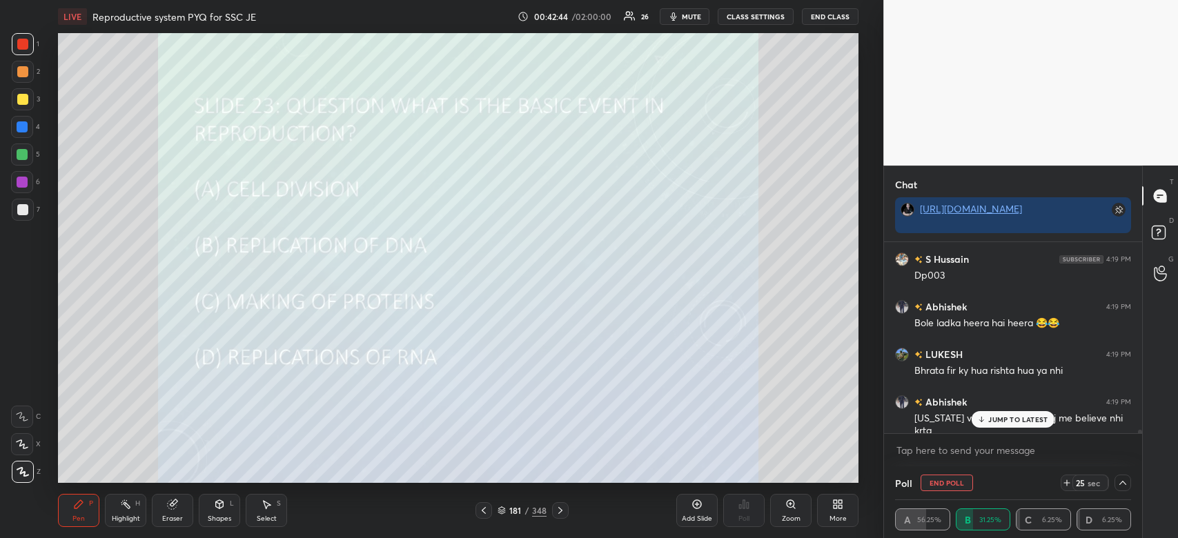
scroll to position [9837, 0]
click at [1035, 413] on div "JUMP TO LATEST" at bounding box center [1012, 419] width 83 height 17
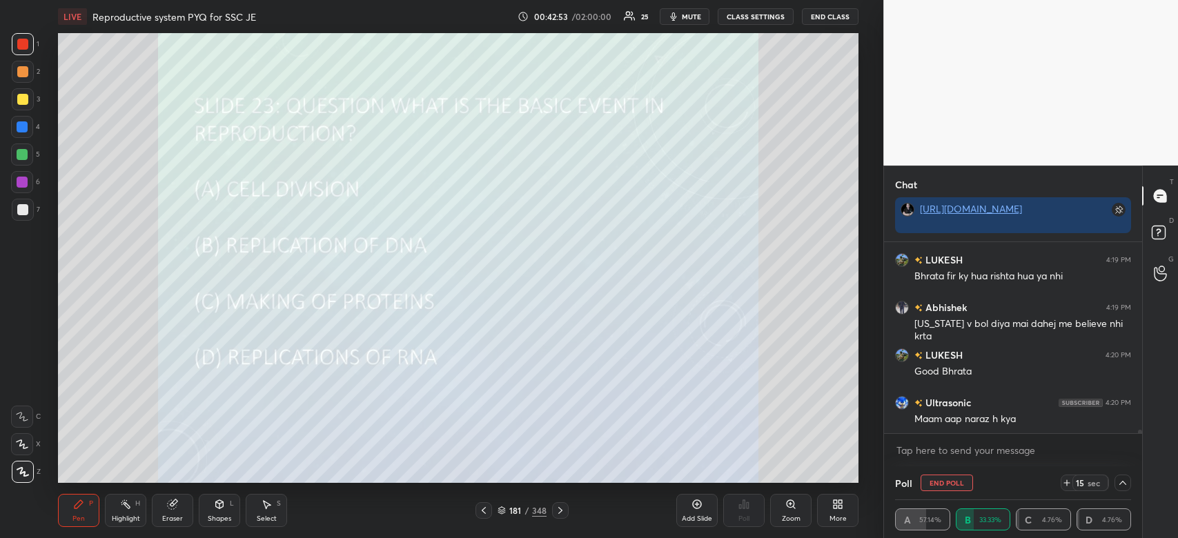
scroll to position [9933, 0]
click at [1035, 413] on div "Bhai gifts lelena" at bounding box center [1022, 419] width 217 height 14
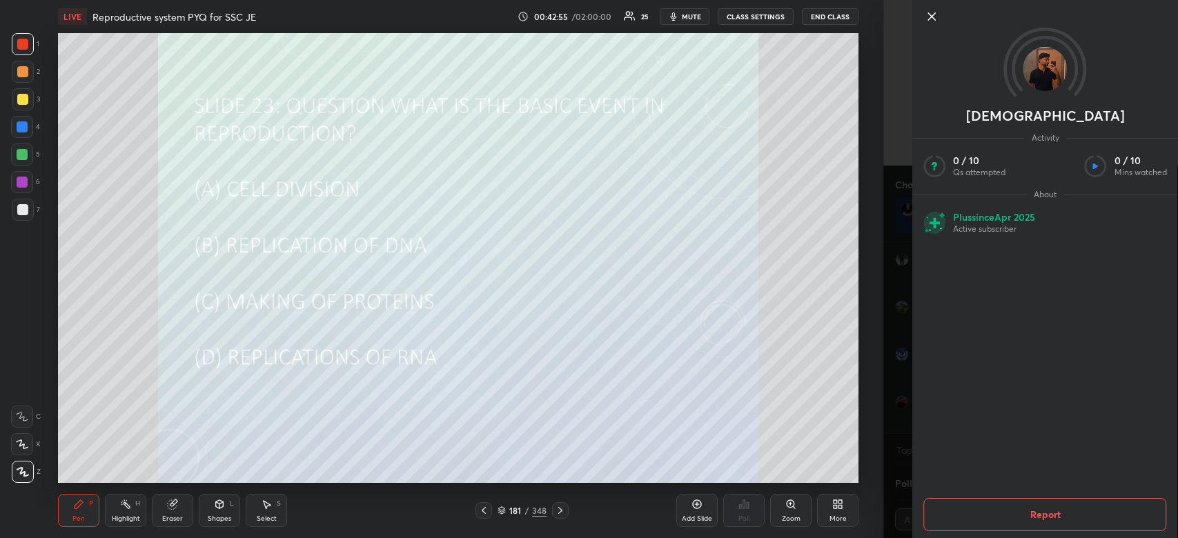
click at [860, 389] on div "Setting up your live class Poll for secs No correct answer Start poll" at bounding box center [458, 258] width 828 height 450
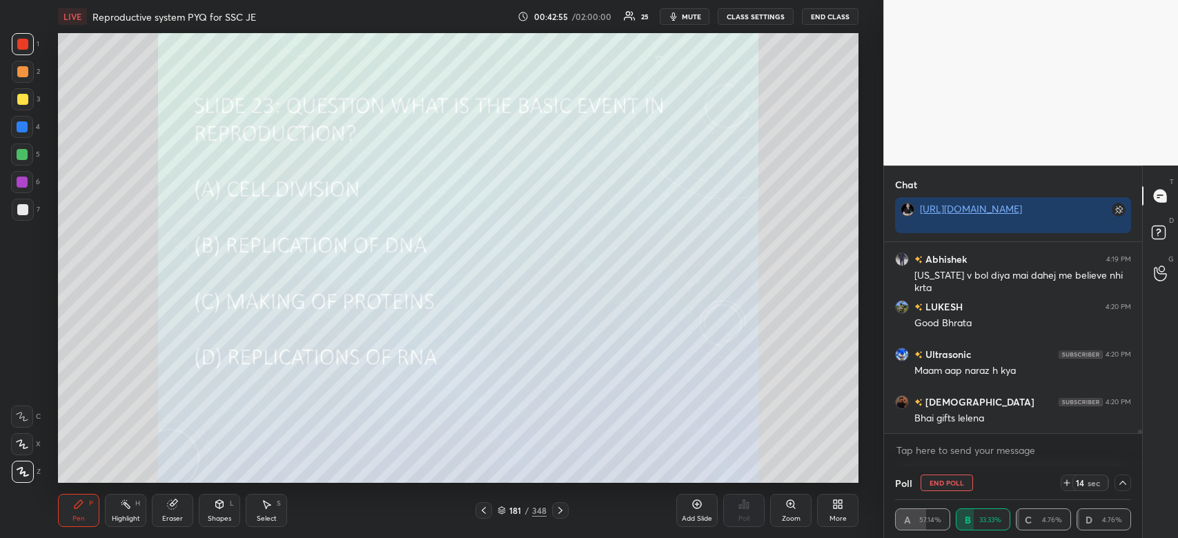
scroll to position [9980, 0]
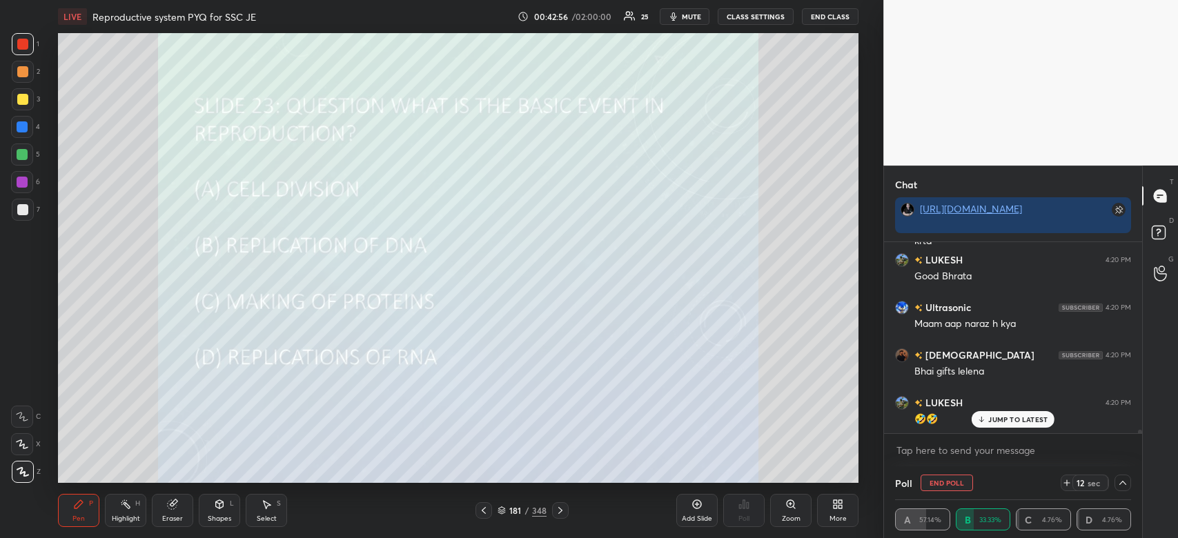
click at [1007, 418] on p "JUMP TO LATEST" at bounding box center [1017, 419] width 59 height 8
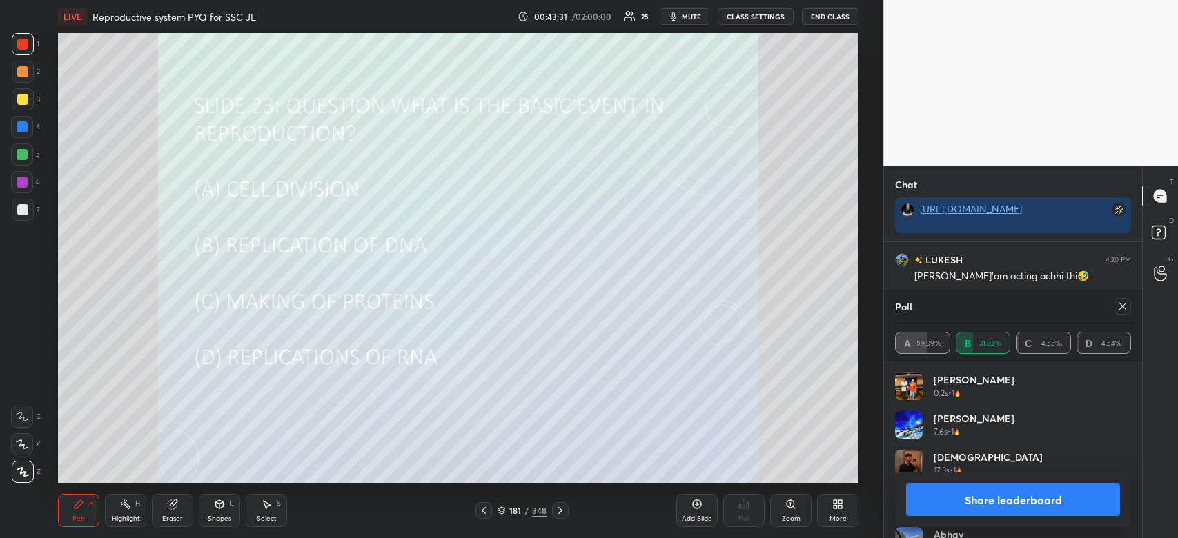
scroll to position [10421, 0]
click at [970, 504] on button "Share leaderboard" at bounding box center [1013, 499] width 214 height 33
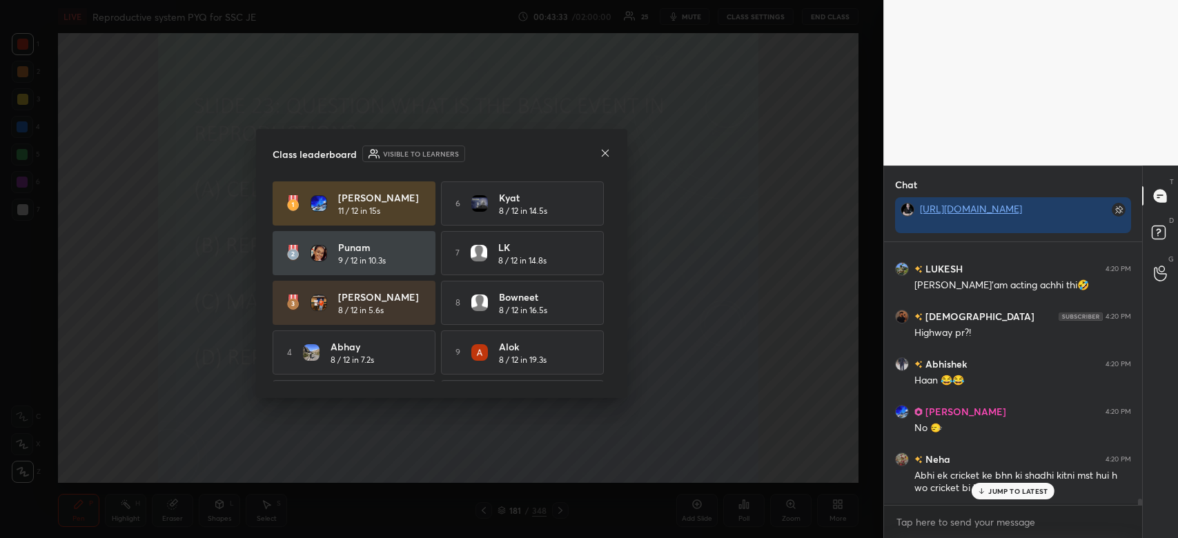
scroll to position [10349, 0]
click at [1010, 494] on p "JUMP TO LATEST" at bounding box center [1017, 491] width 59 height 8
click at [602, 153] on icon at bounding box center [604, 153] width 11 height 11
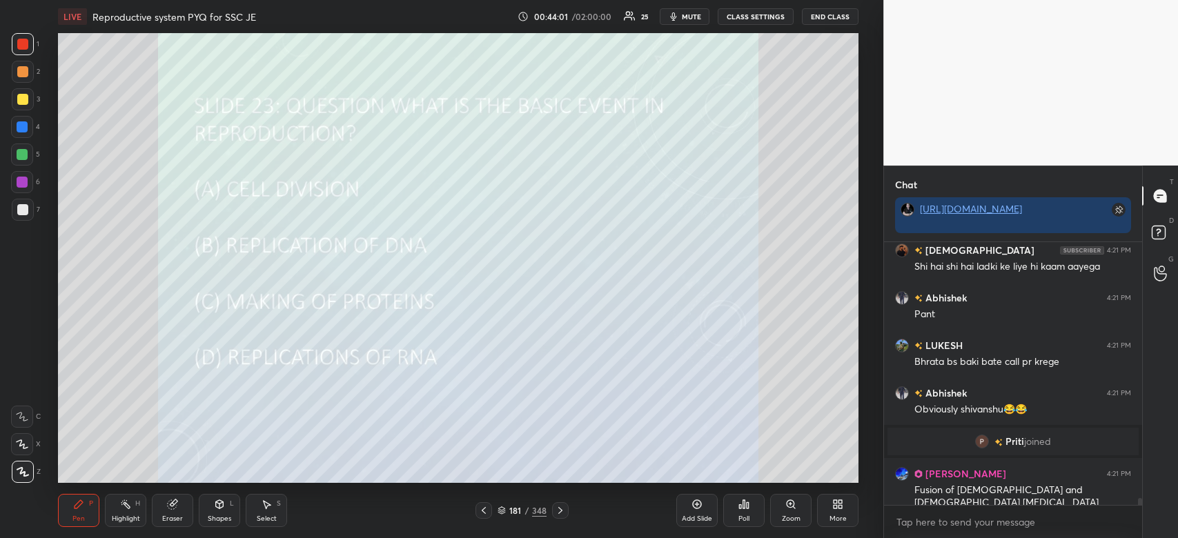
scroll to position [10067, 0]
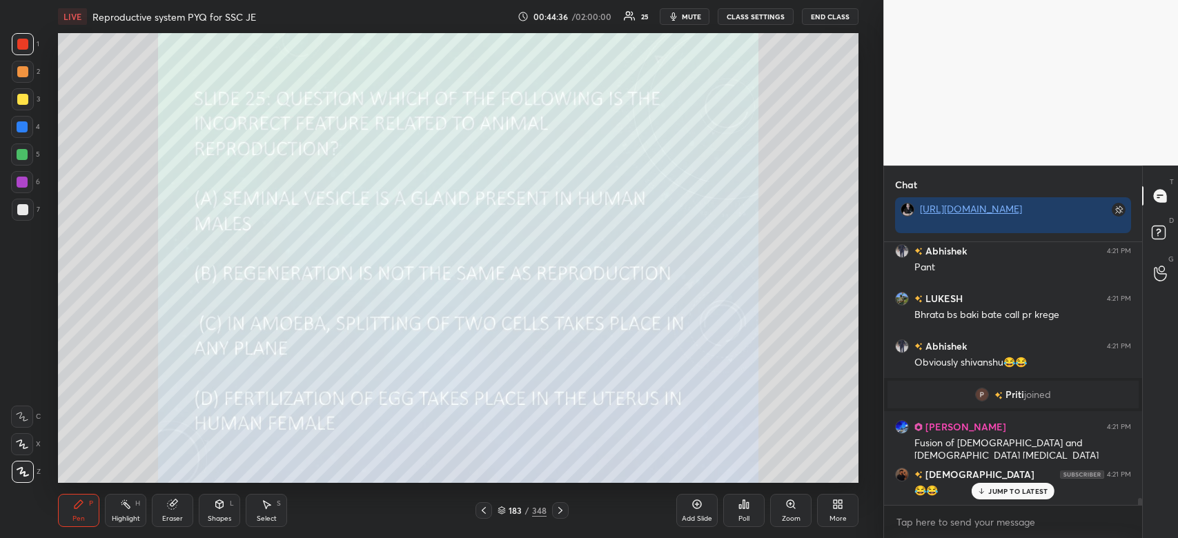
click at [746, 508] on icon at bounding box center [747, 505] width 2 height 6
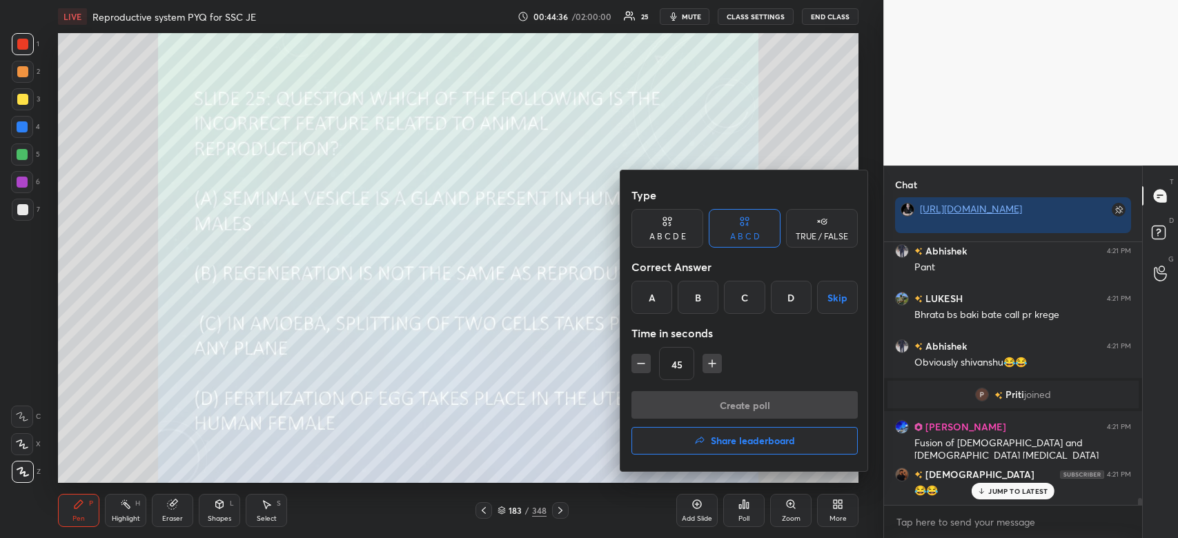
click at [786, 299] on div "D" at bounding box center [791, 297] width 41 height 33
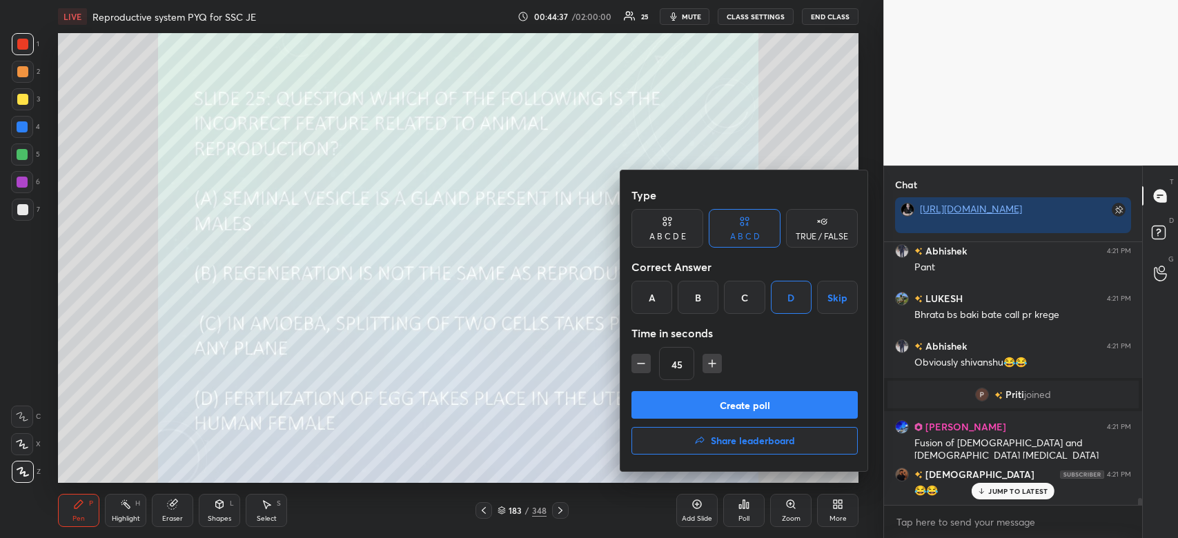
click at [742, 406] on button "Create poll" at bounding box center [744, 405] width 226 height 28
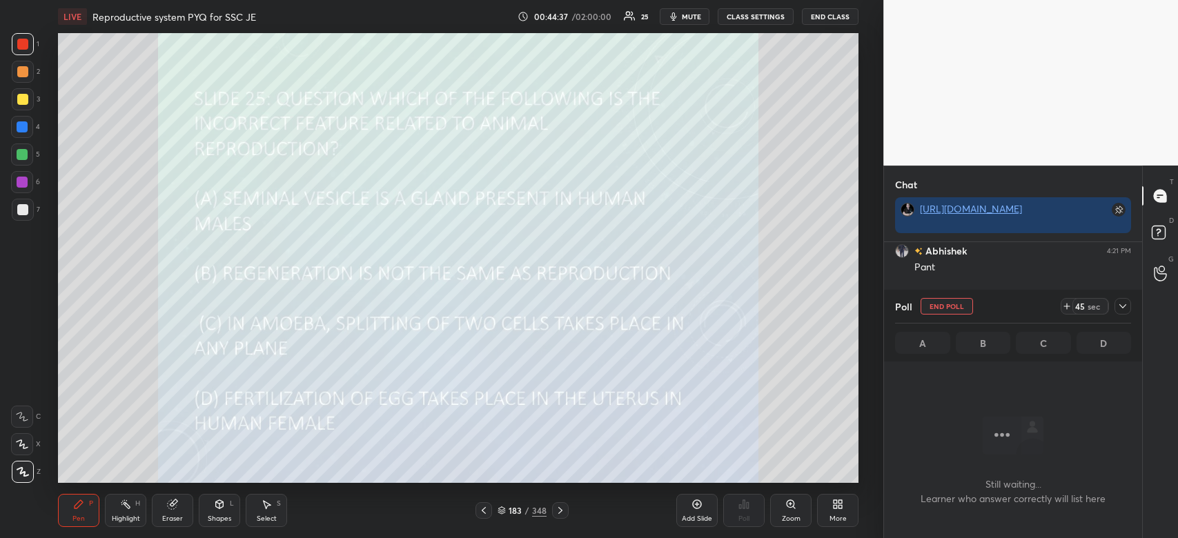
scroll to position [221, 254]
click at [1131, 305] on div "Poll End Poll 45 sec A B C D" at bounding box center [1013, 326] width 258 height 72
click at [1126, 309] on icon at bounding box center [1122, 306] width 11 height 11
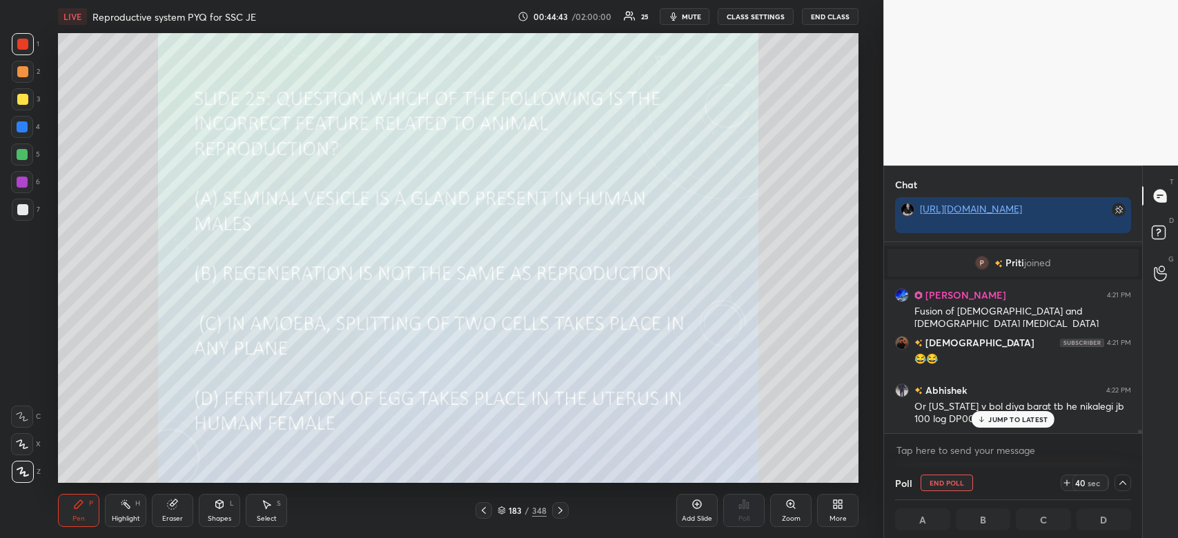
click at [994, 418] on p "JUMP TO LATEST" at bounding box center [1017, 419] width 59 height 8
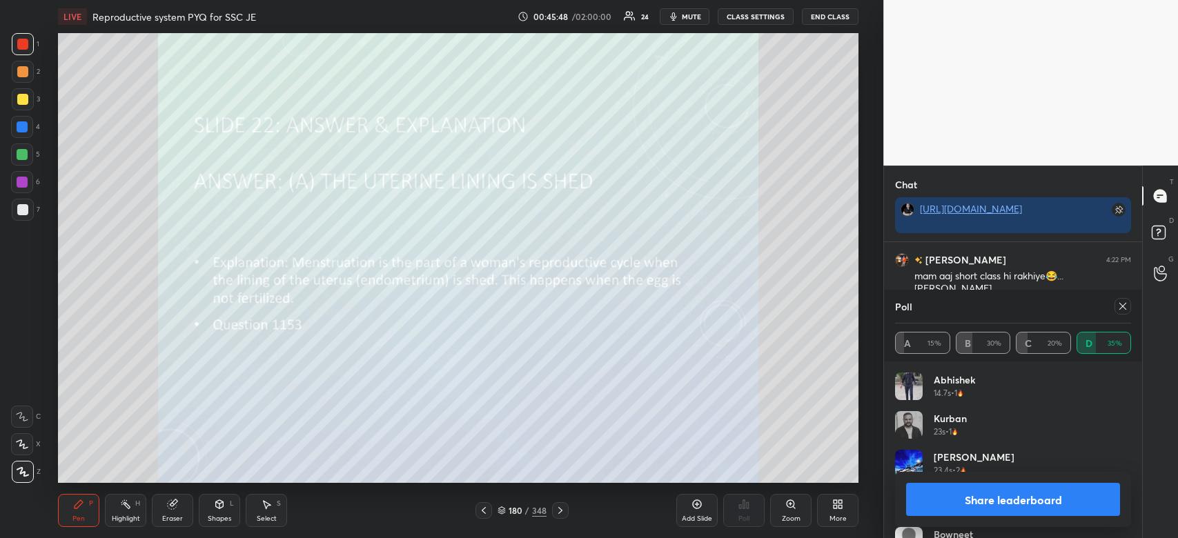
scroll to position [10688, 0]
click at [1003, 502] on button "Share leaderboard" at bounding box center [1013, 499] width 214 height 33
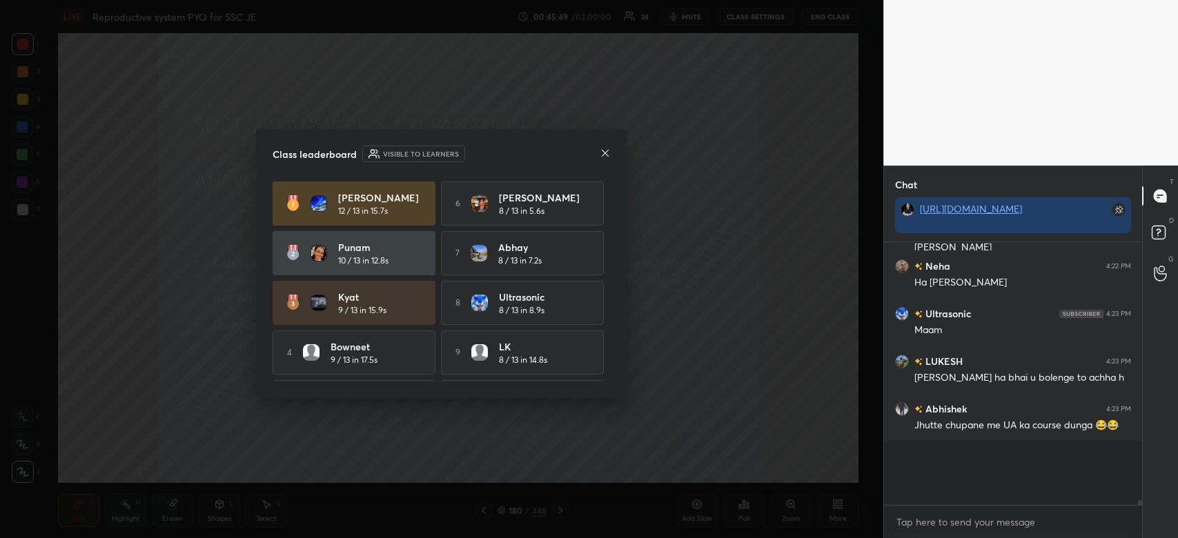
scroll to position [10646, 0]
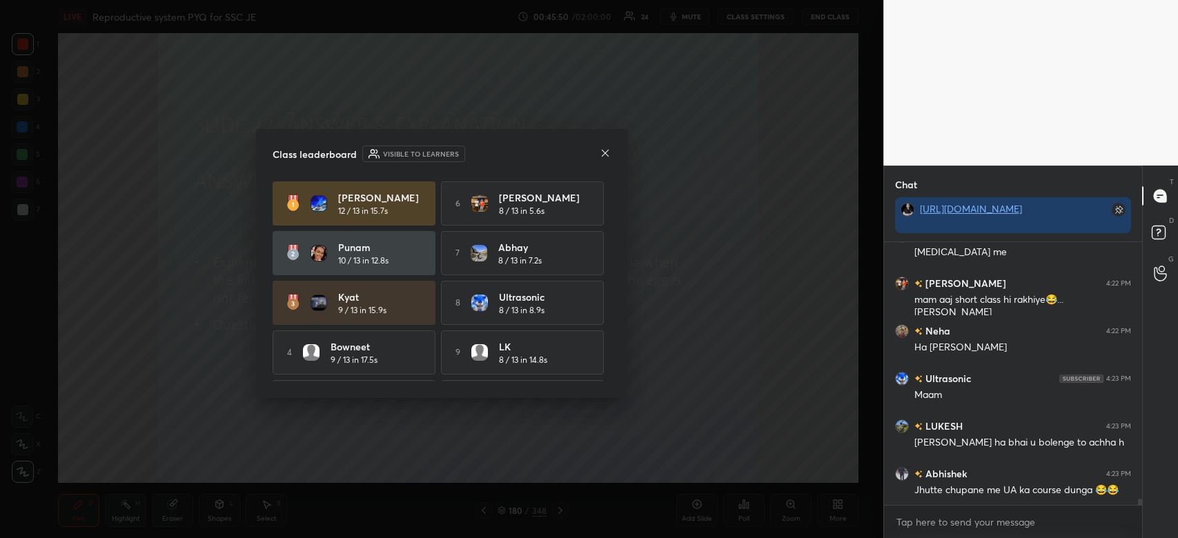
click at [608, 152] on icon at bounding box center [604, 153] width 11 height 11
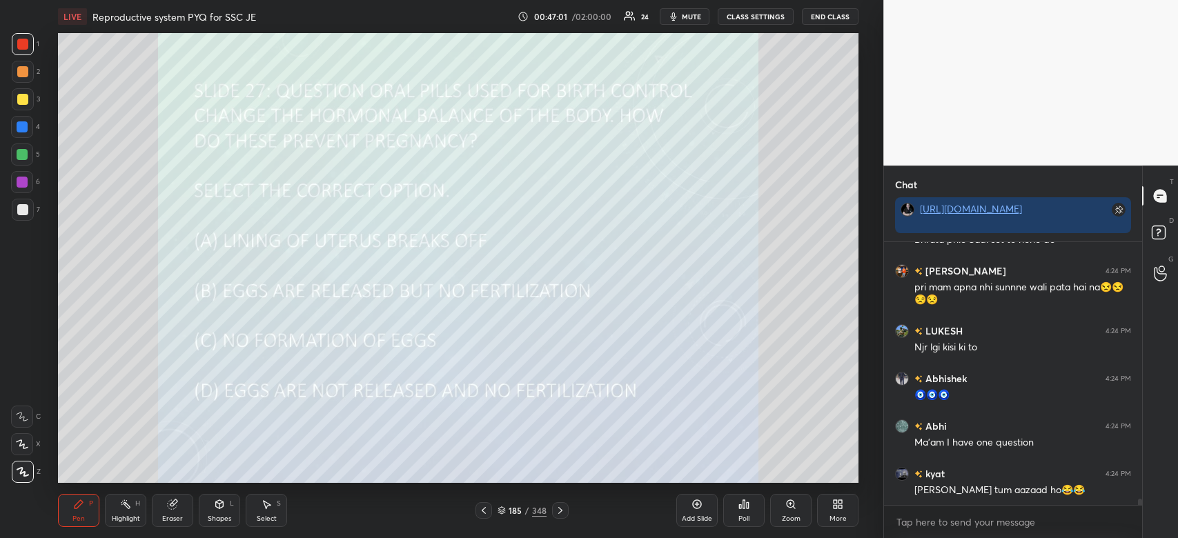
scroll to position [11057, 0]
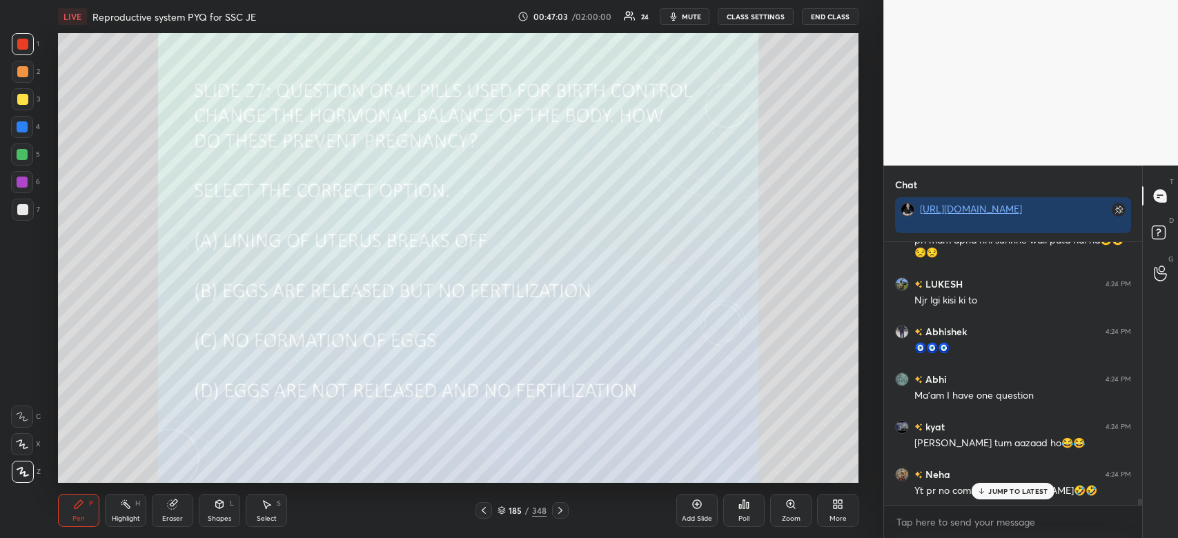
click at [743, 515] on div "Poll" at bounding box center [743, 518] width 11 height 7
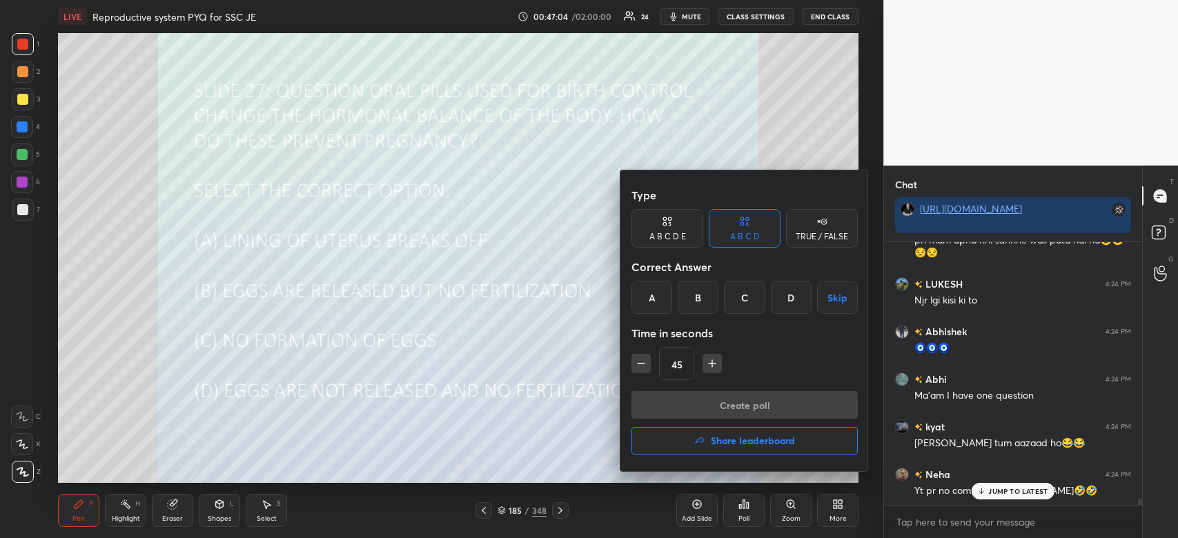
click at [786, 306] on div "D" at bounding box center [791, 297] width 41 height 33
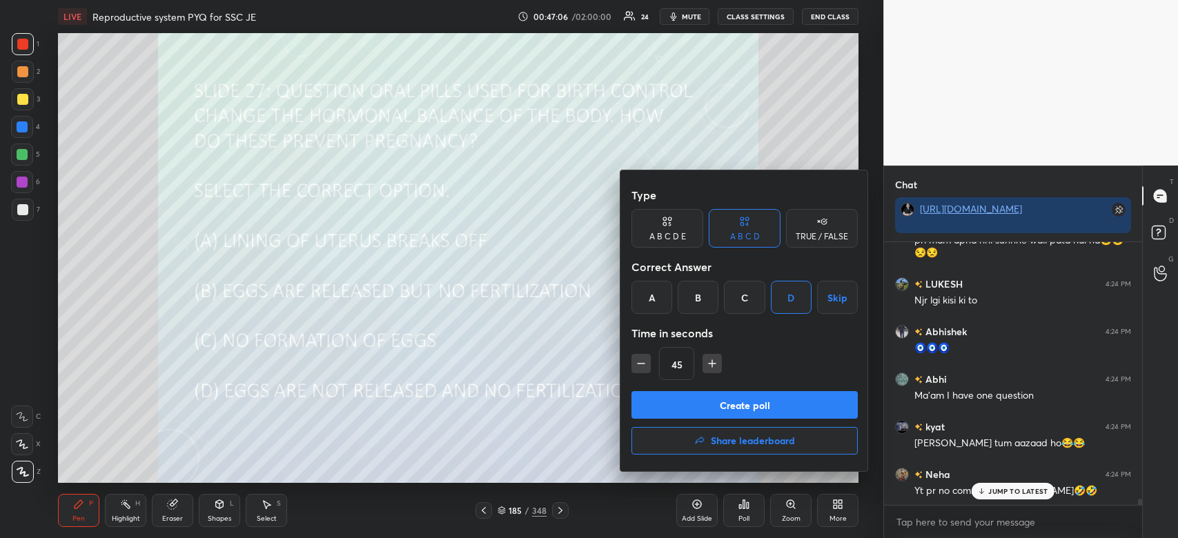
click at [713, 400] on button "Create poll" at bounding box center [744, 405] width 226 height 28
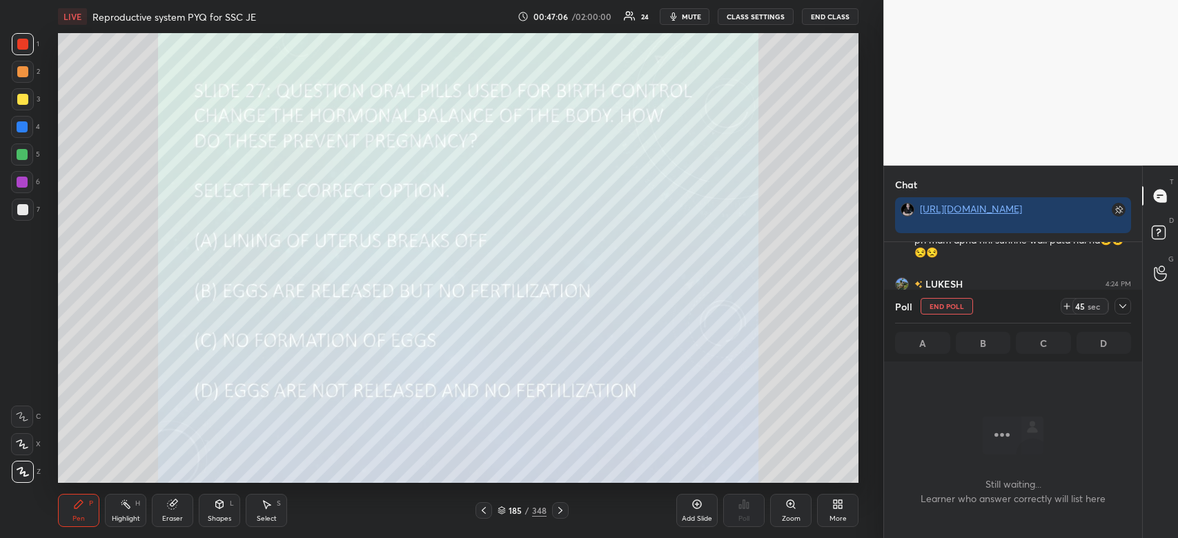
scroll to position [221, 254]
click at [1123, 309] on icon at bounding box center [1122, 306] width 11 height 11
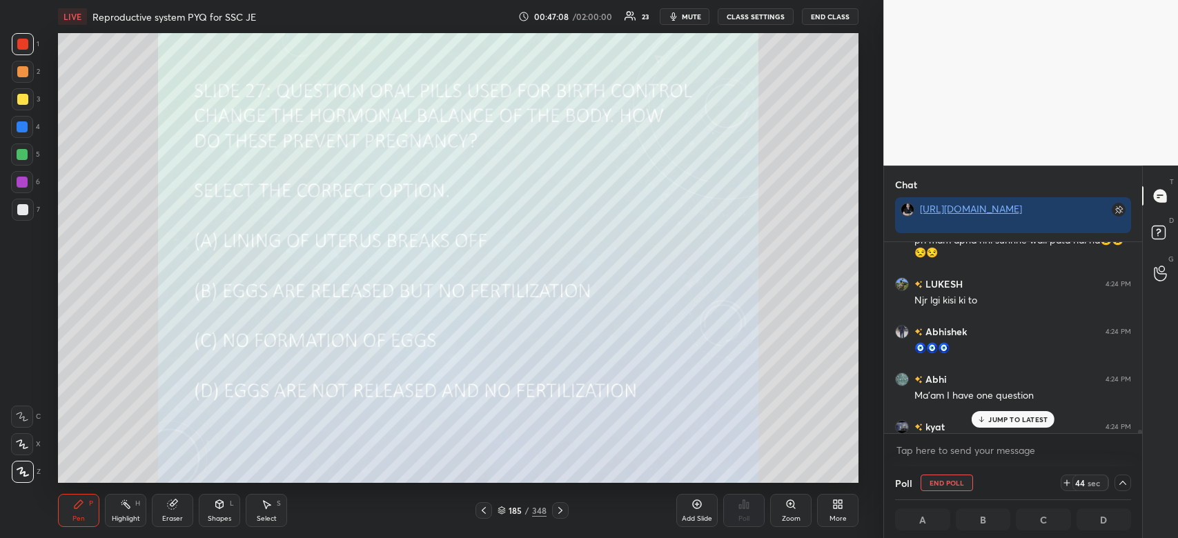
scroll to position [11176, 0]
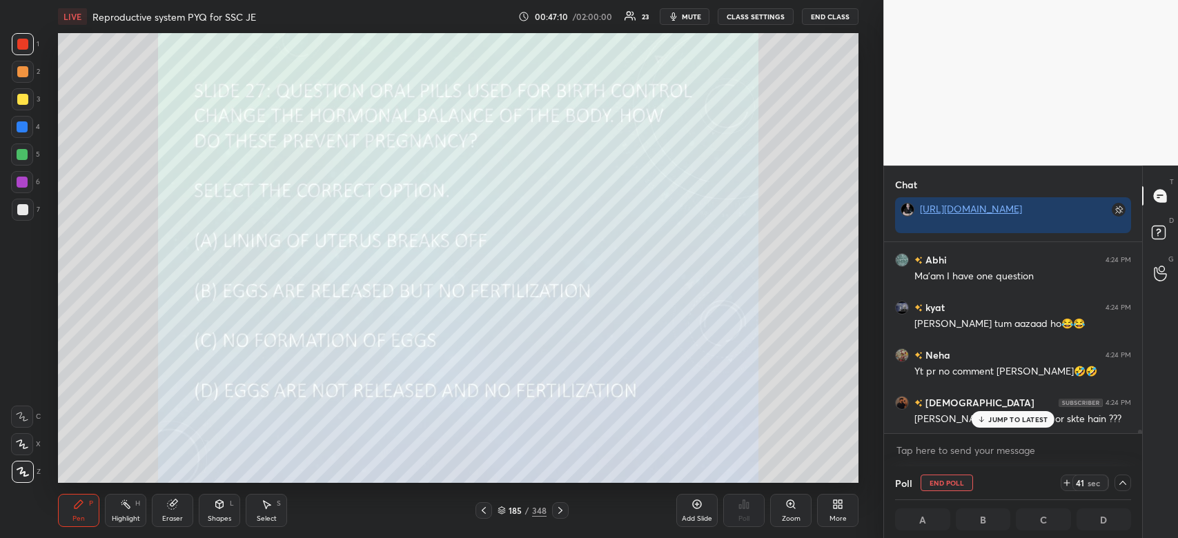
click at [998, 422] on p "JUMP TO LATEST" at bounding box center [1017, 419] width 59 height 8
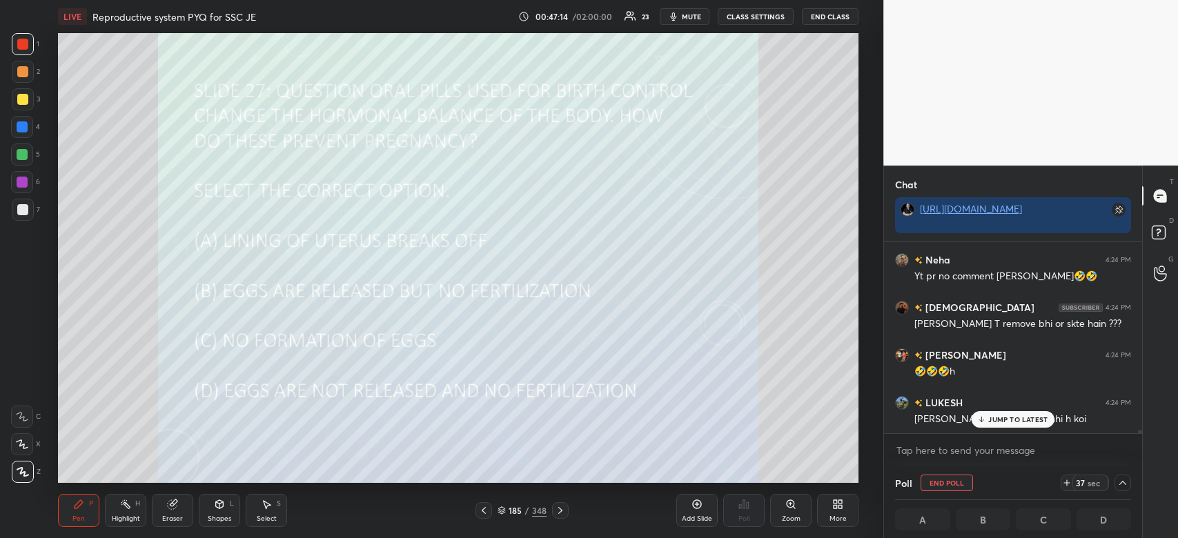
scroll to position [0, 4]
click at [1024, 413] on div "JUMP TO LATEST" at bounding box center [1012, 419] width 83 height 17
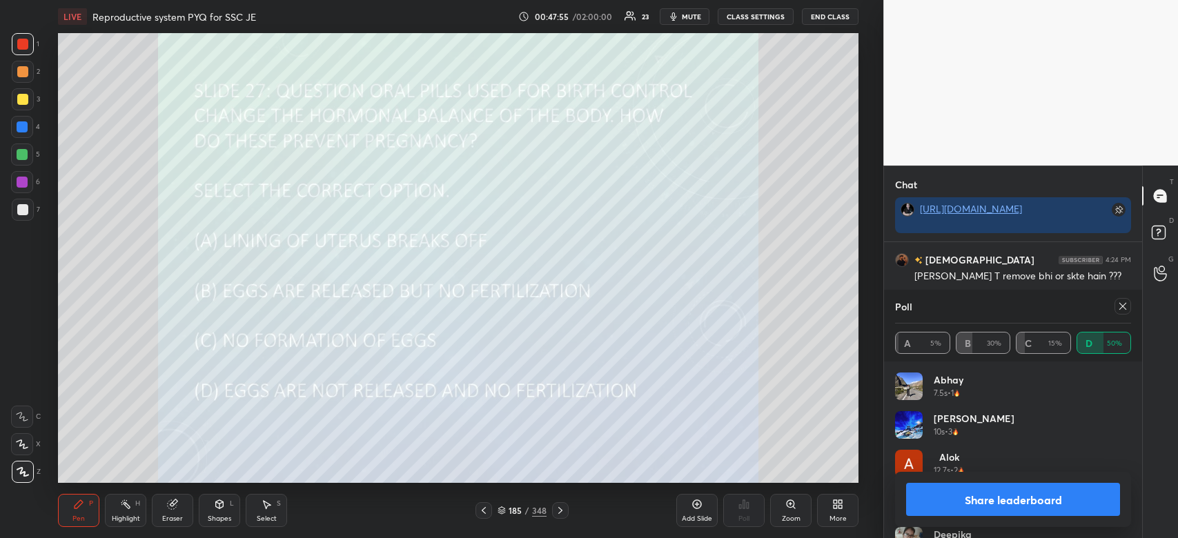
scroll to position [11367, 0]
click at [1040, 510] on button "Share leaderboard" at bounding box center [1013, 499] width 214 height 33
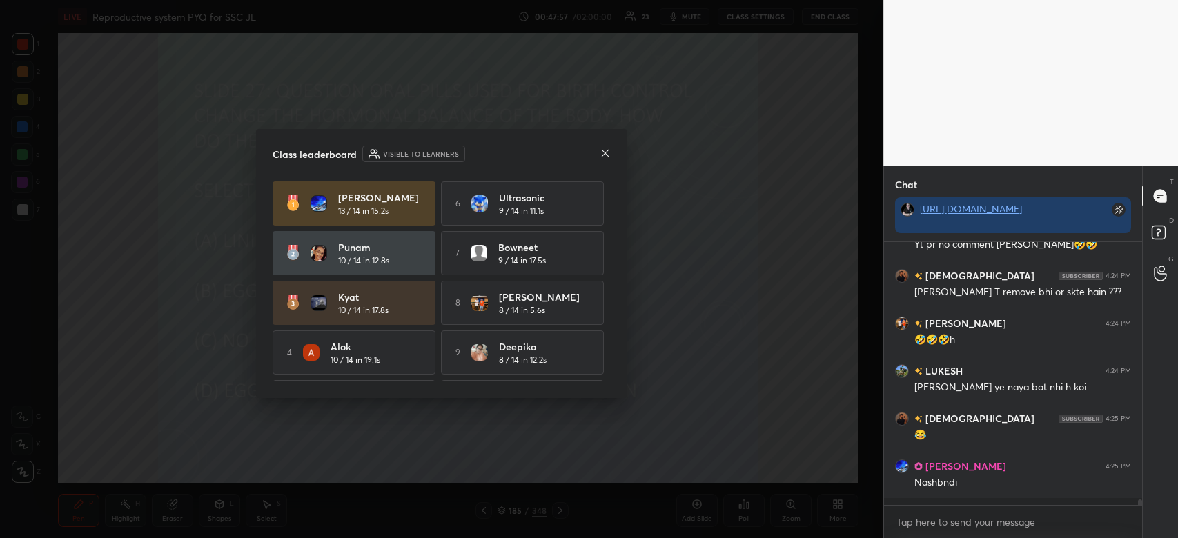
scroll to position [11299, 0]
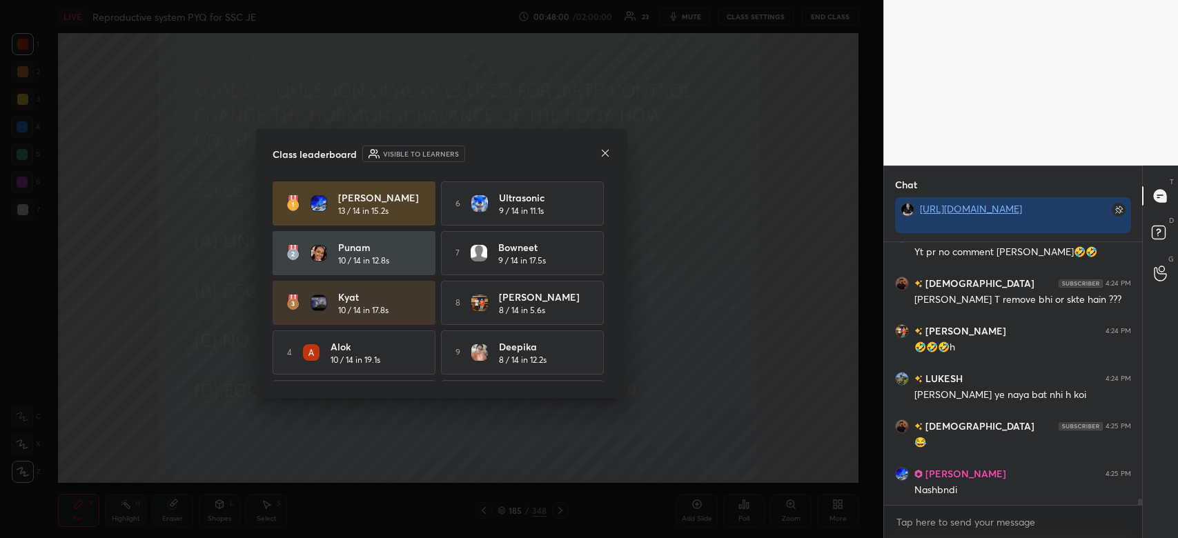
click at [603, 152] on icon at bounding box center [604, 153] width 11 height 11
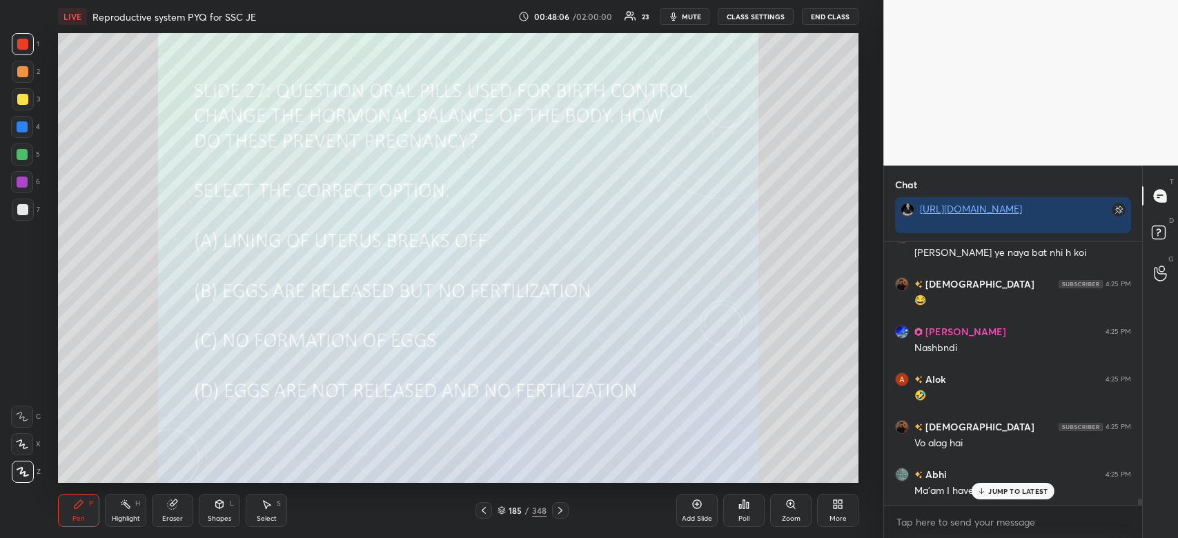
click at [1035, 494] on p "JUMP TO LATEST" at bounding box center [1017, 491] width 59 height 8
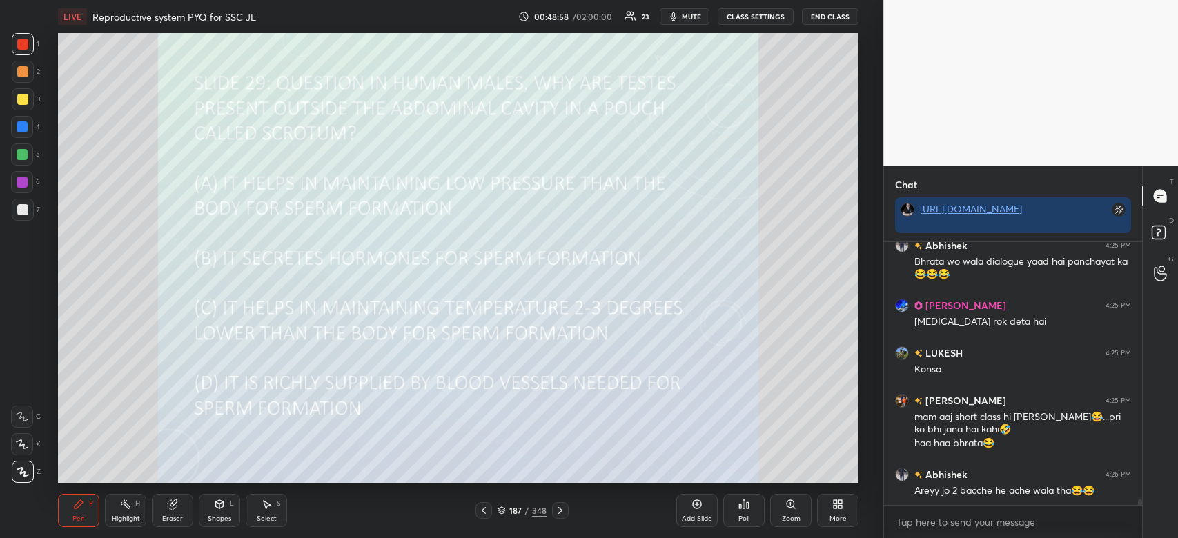
scroll to position [11919, 0]
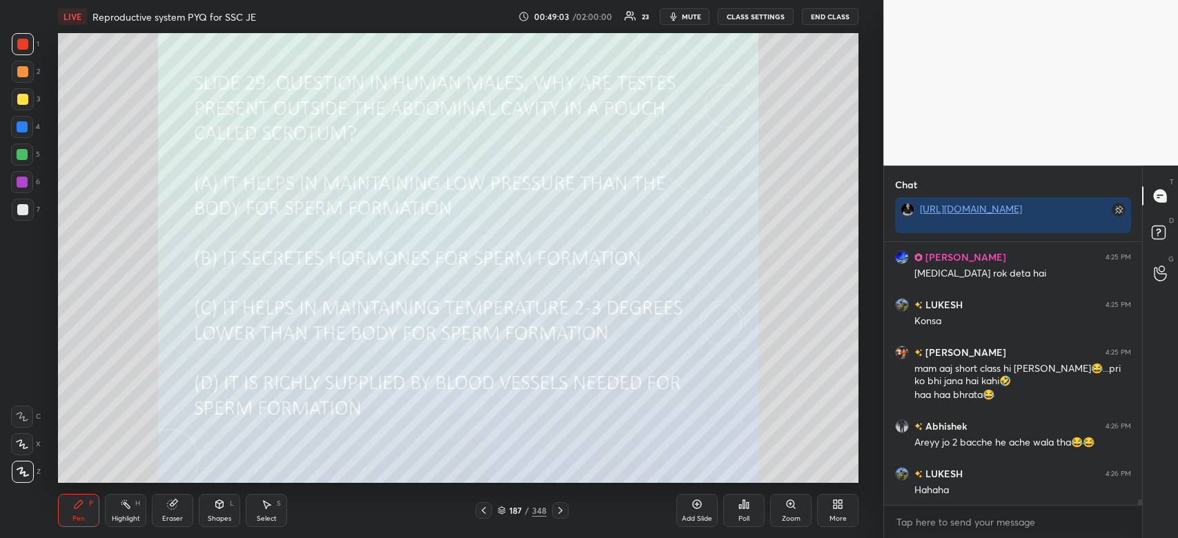
click at [743, 516] on div "Poll" at bounding box center [743, 518] width 11 height 7
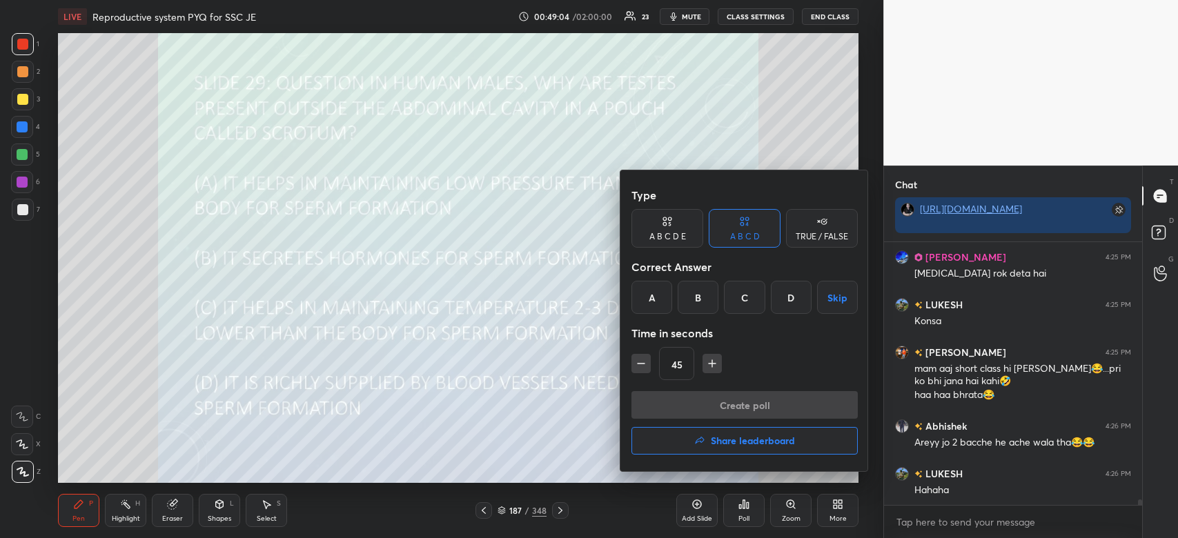
click at [744, 291] on div "C" at bounding box center [744, 297] width 41 height 33
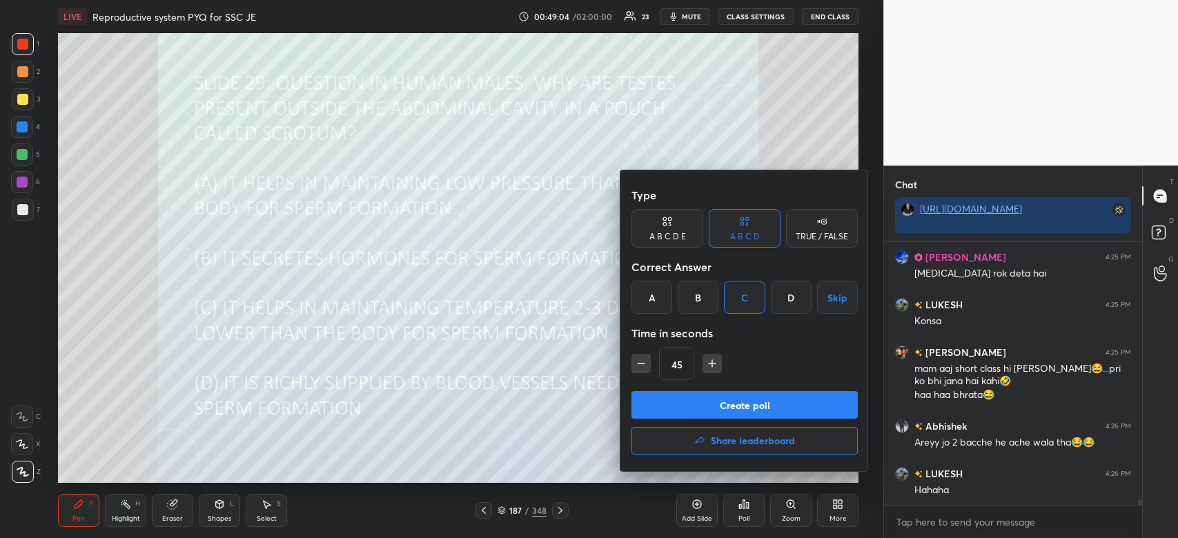
click at [736, 401] on button "Create poll" at bounding box center [744, 405] width 226 height 28
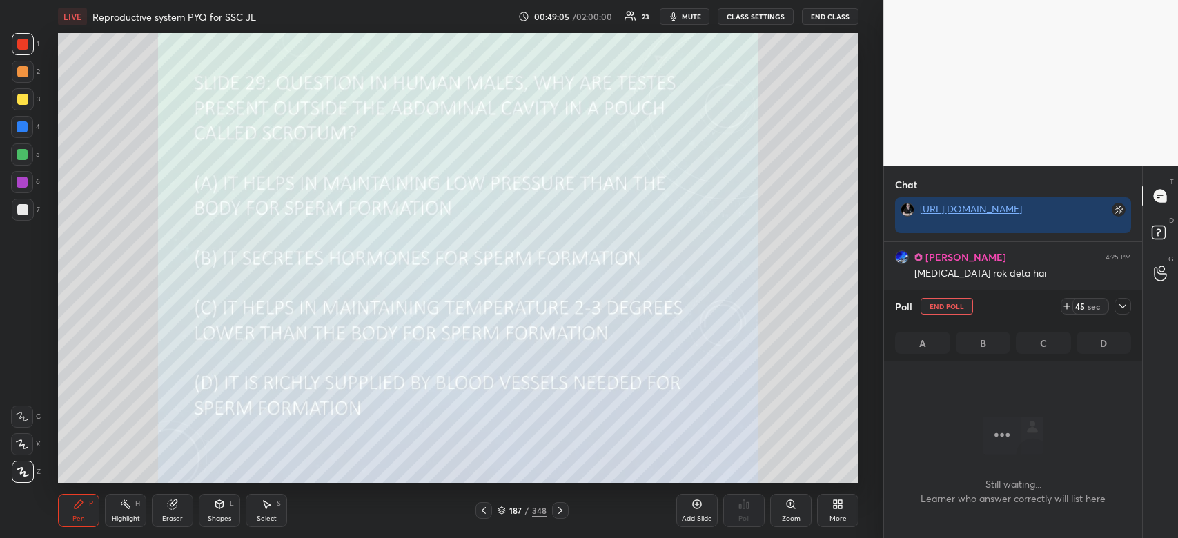
scroll to position [221, 254]
click at [1120, 310] on icon at bounding box center [1122, 306] width 11 height 11
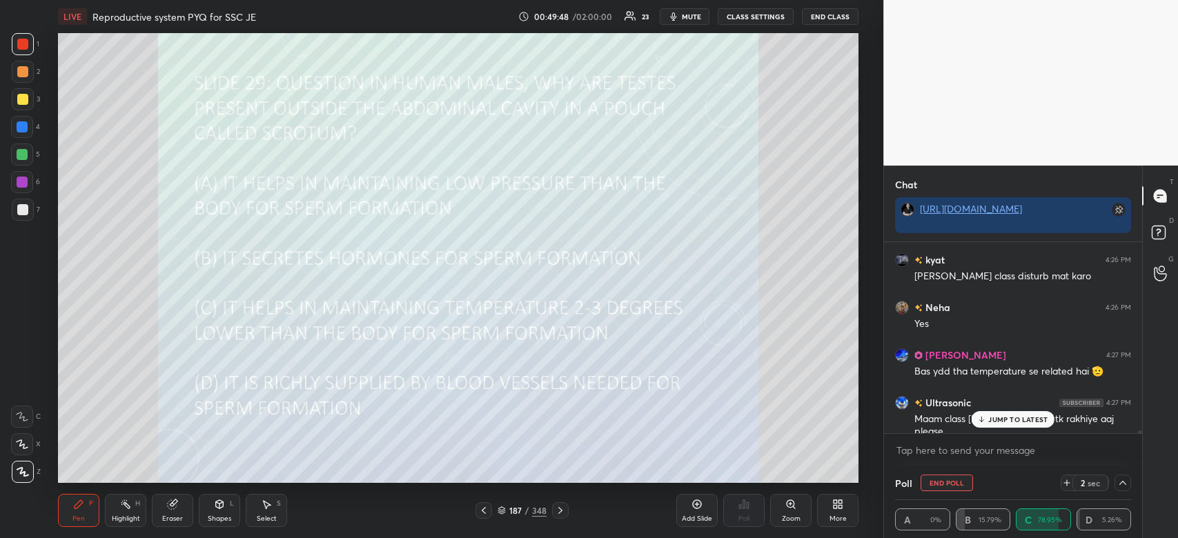
scroll to position [12323, 0]
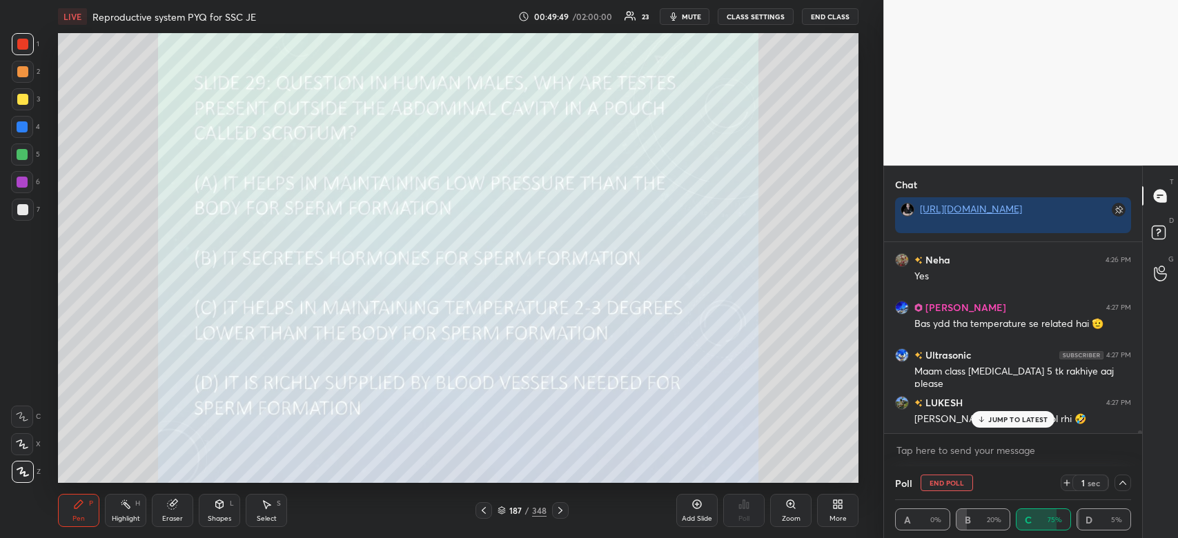
click at [1013, 419] on p "JUMP TO LATEST" at bounding box center [1017, 419] width 59 height 8
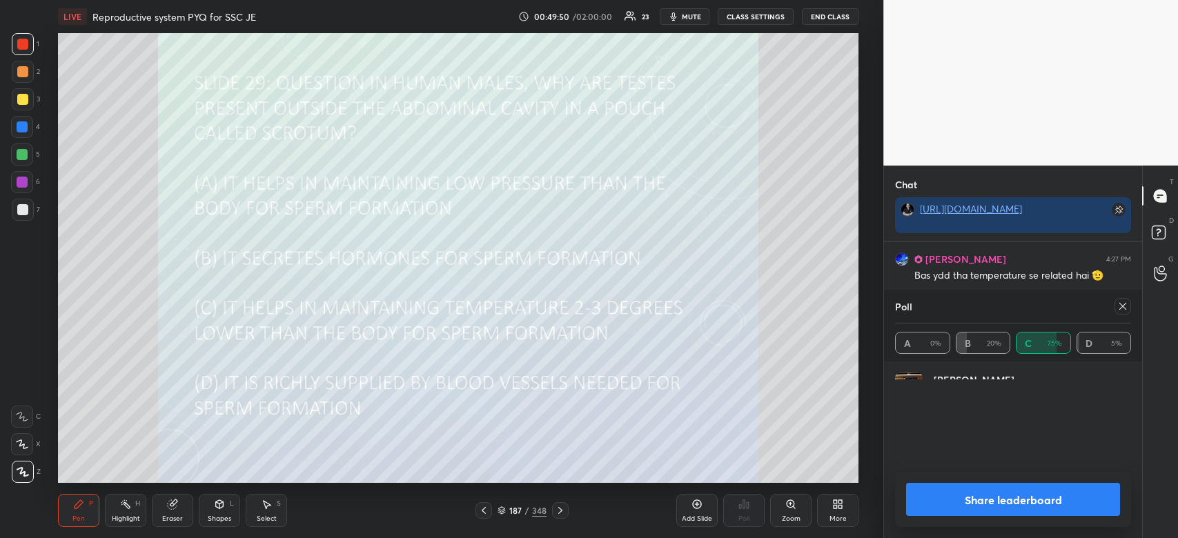
scroll to position [161, 232]
click at [945, 503] on button "Share leaderboard" at bounding box center [1013, 499] width 214 height 33
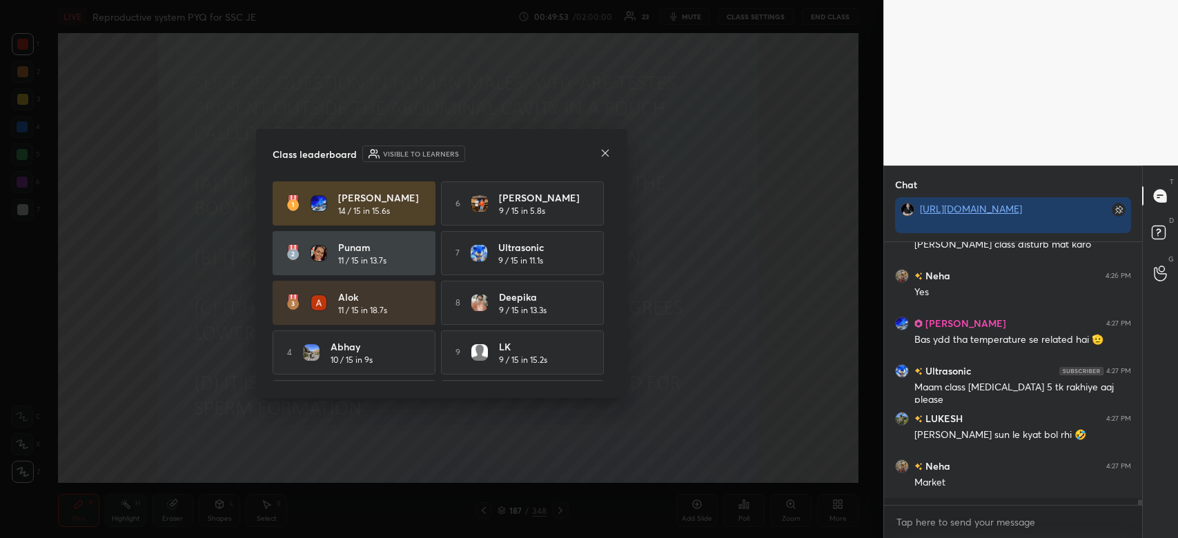
scroll to position [255, 254]
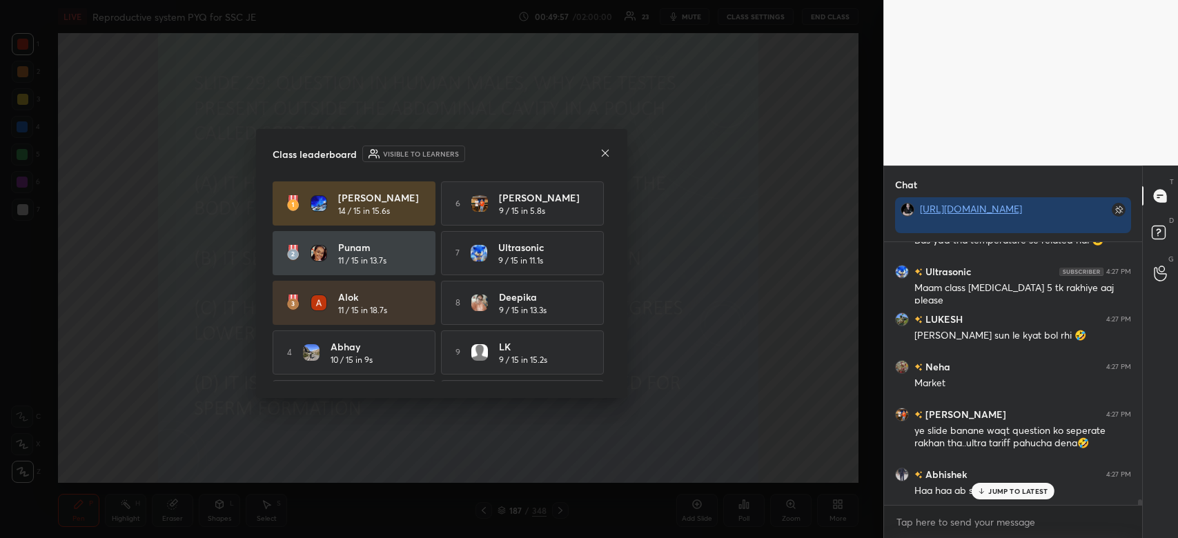
click at [1032, 495] on p "JUMP TO LATEST" at bounding box center [1017, 491] width 59 height 8
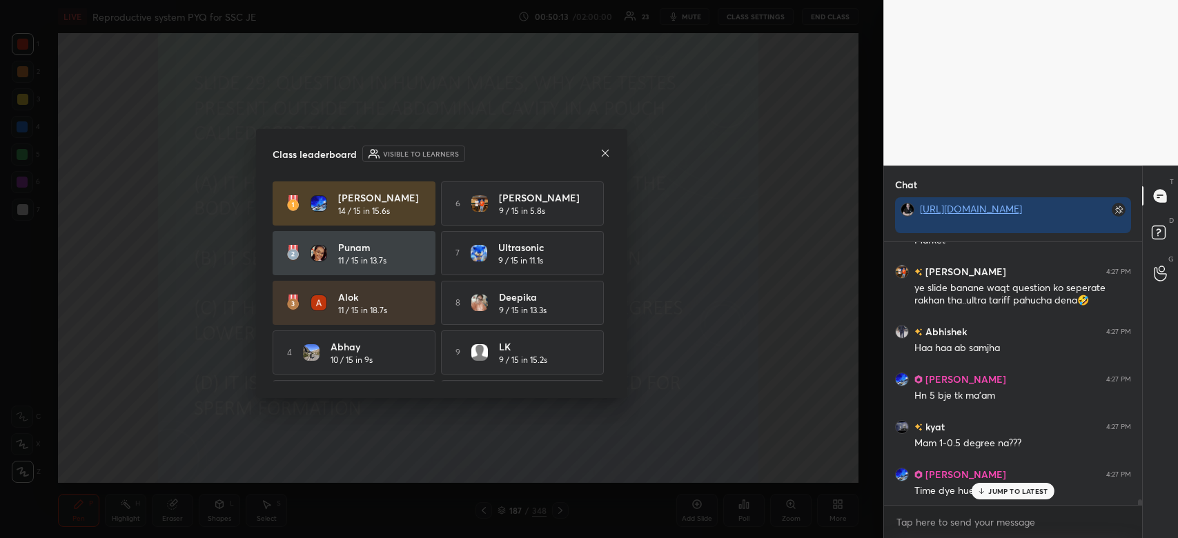
click at [602, 151] on icon at bounding box center [604, 153] width 11 height 11
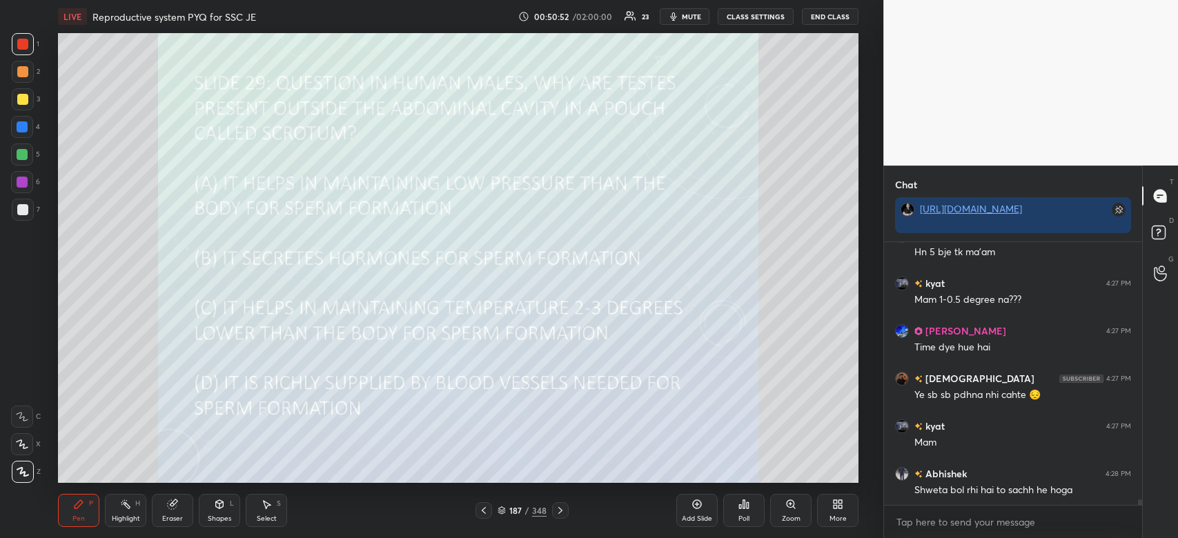
scroll to position [12740, 0]
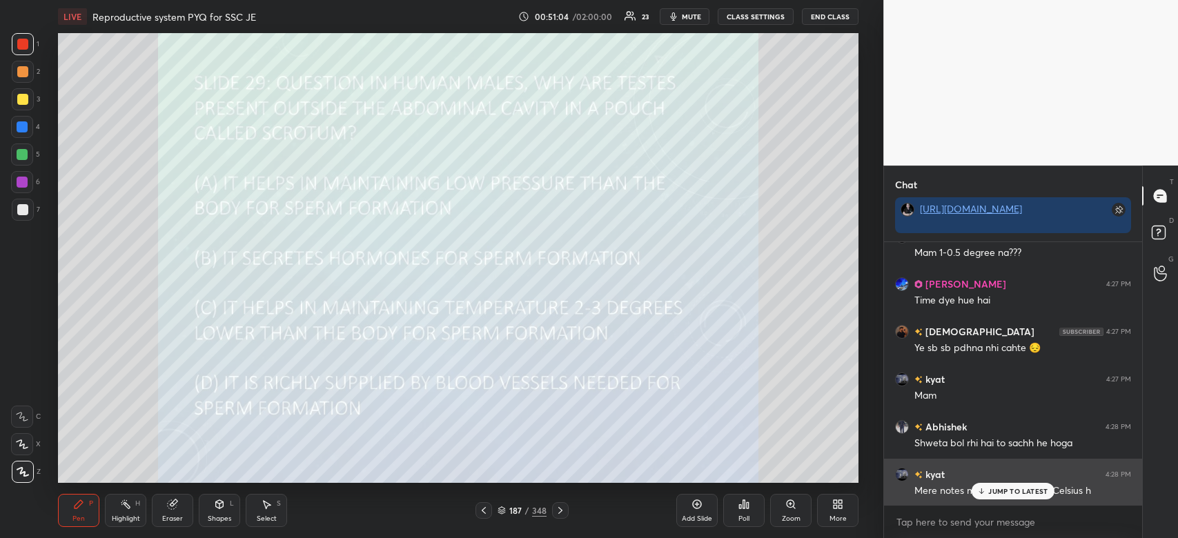
click at [1043, 488] on p "JUMP TO LATEST" at bounding box center [1017, 491] width 59 height 8
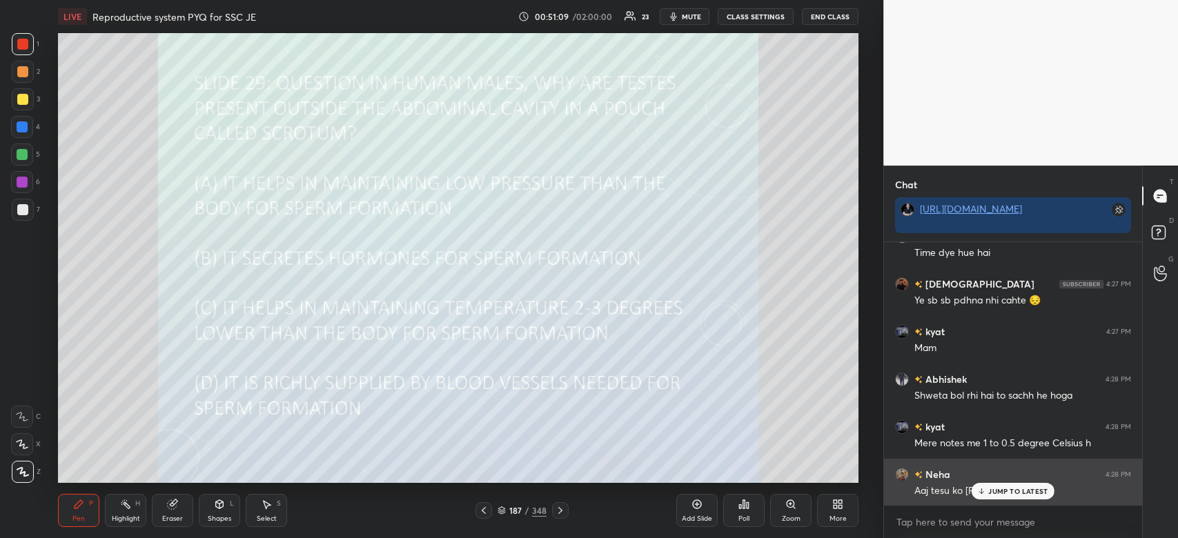
click at [1025, 489] on p "JUMP TO LATEST" at bounding box center [1017, 491] width 59 height 8
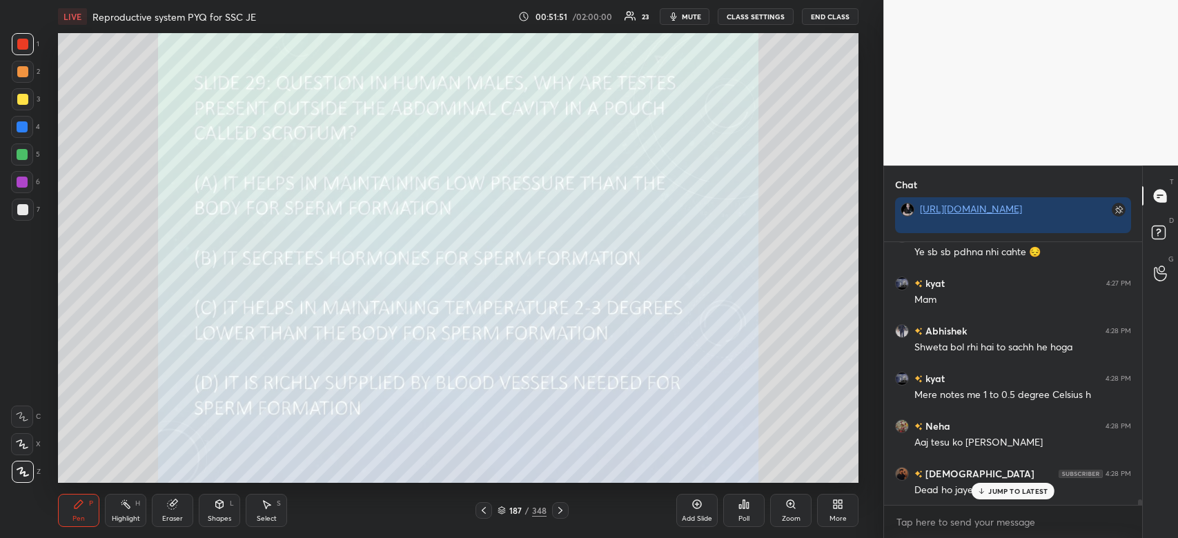
scroll to position [13074, 0]
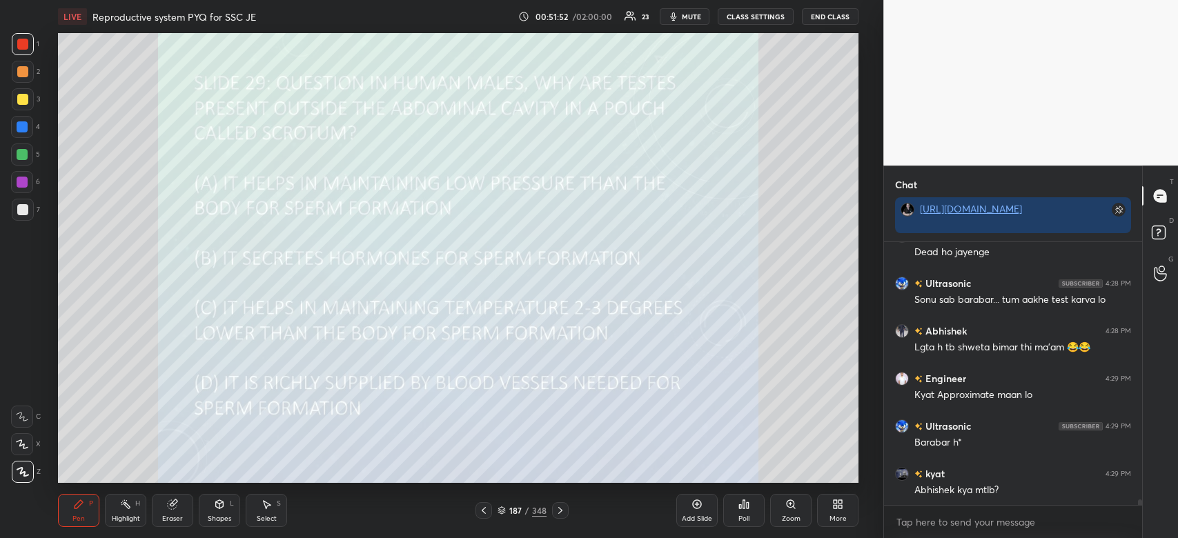
click at [836, 521] on div "More" at bounding box center [837, 518] width 17 height 7
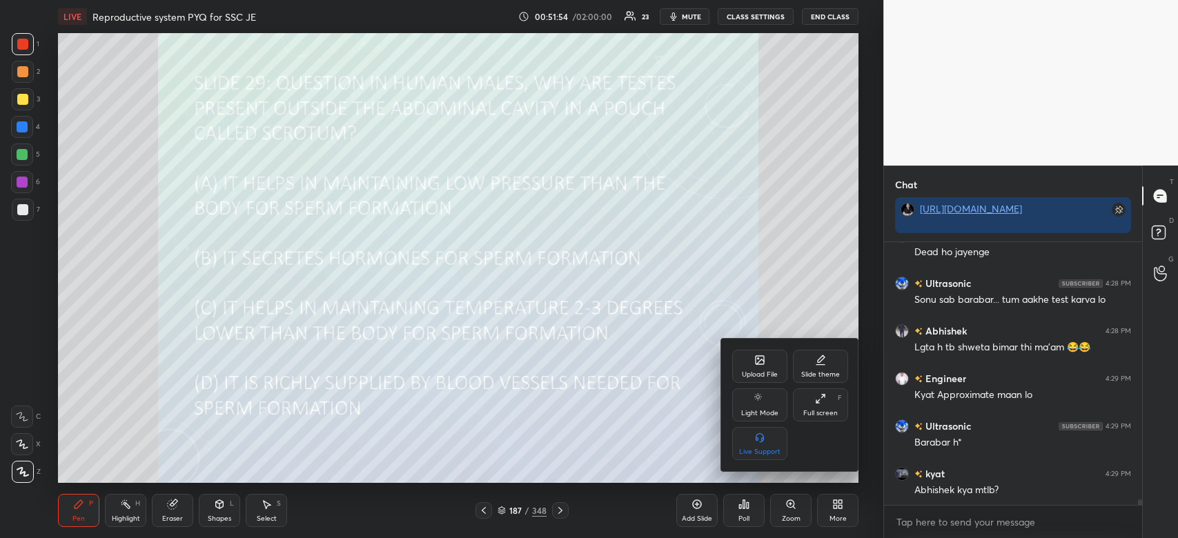
click at [755, 359] on icon at bounding box center [759, 360] width 8 height 8
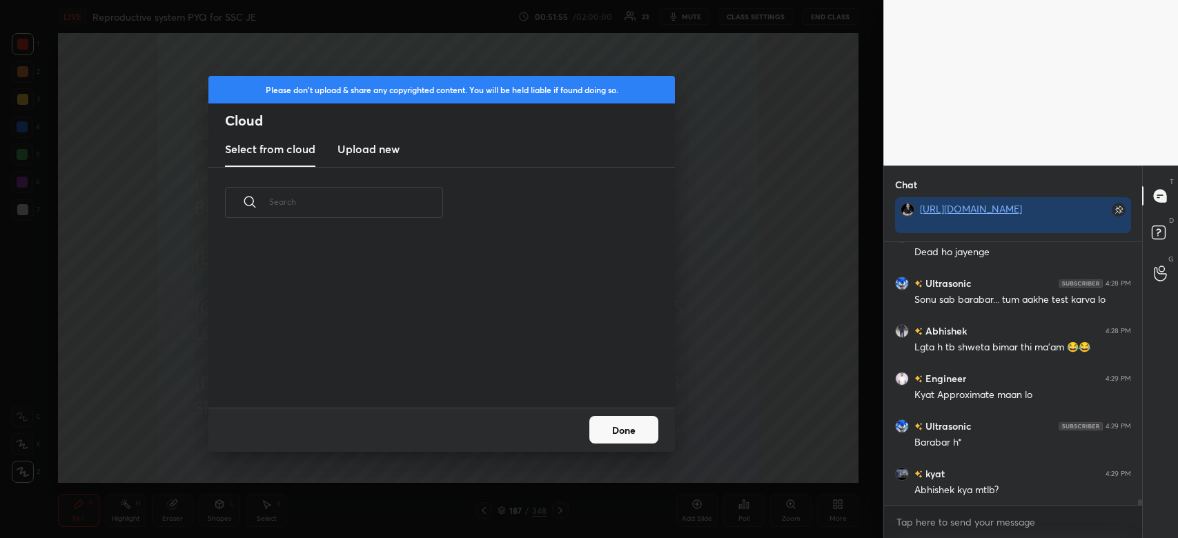
scroll to position [170, 442]
click at [355, 143] on h3 "Upload new" at bounding box center [368, 149] width 62 height 17
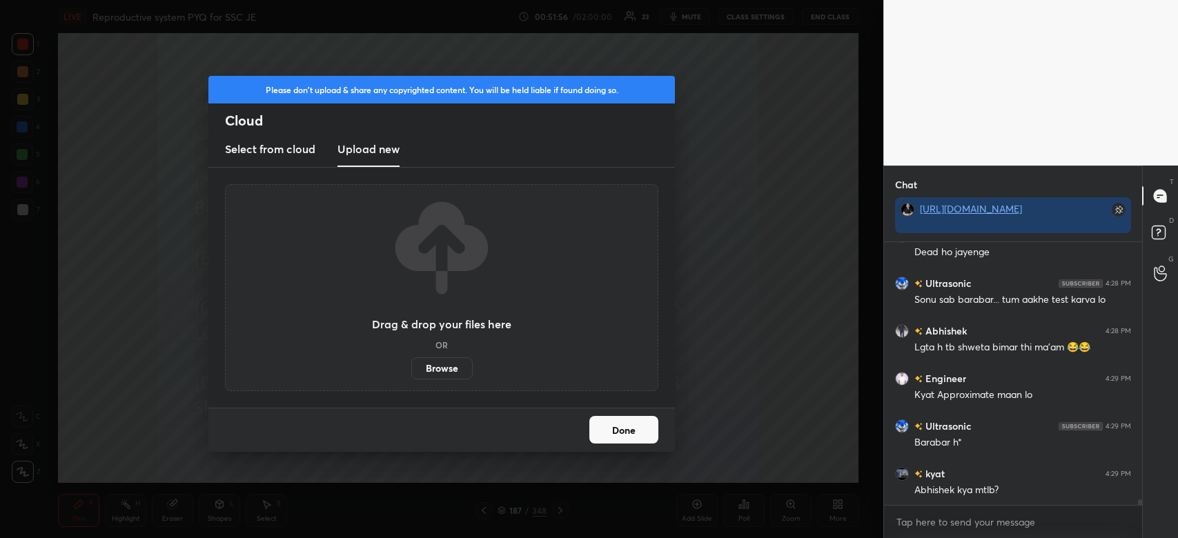
click at [437, 364] on label "Browse" at bounding box center [441, 368] width 61 height 22
click at [411, 364] on input "Browse" at bounding box center [411, 368] width 0 height 22
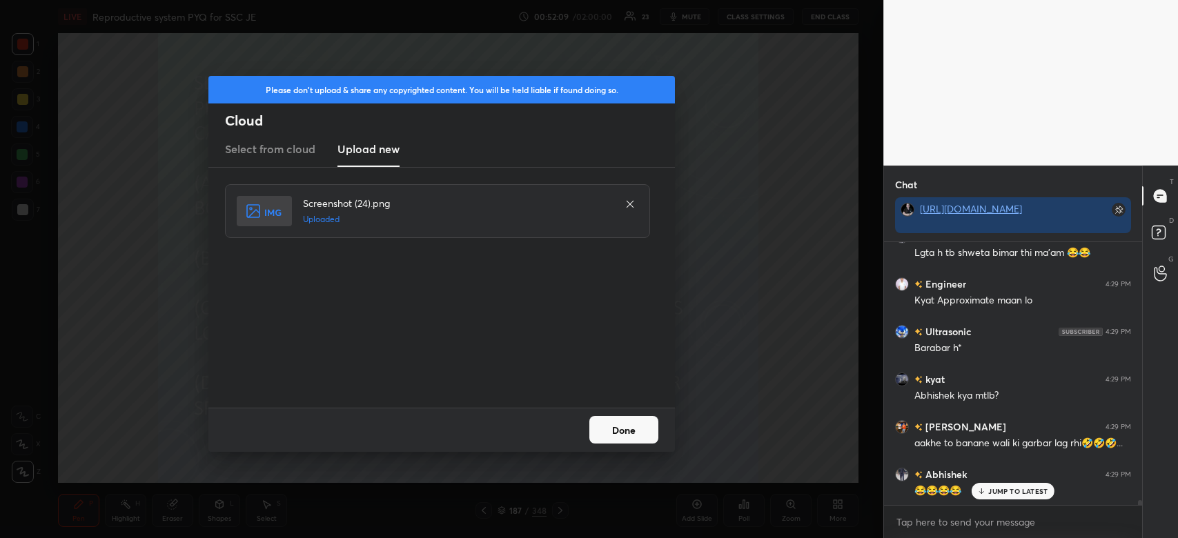
scroll to position [13217, 0]
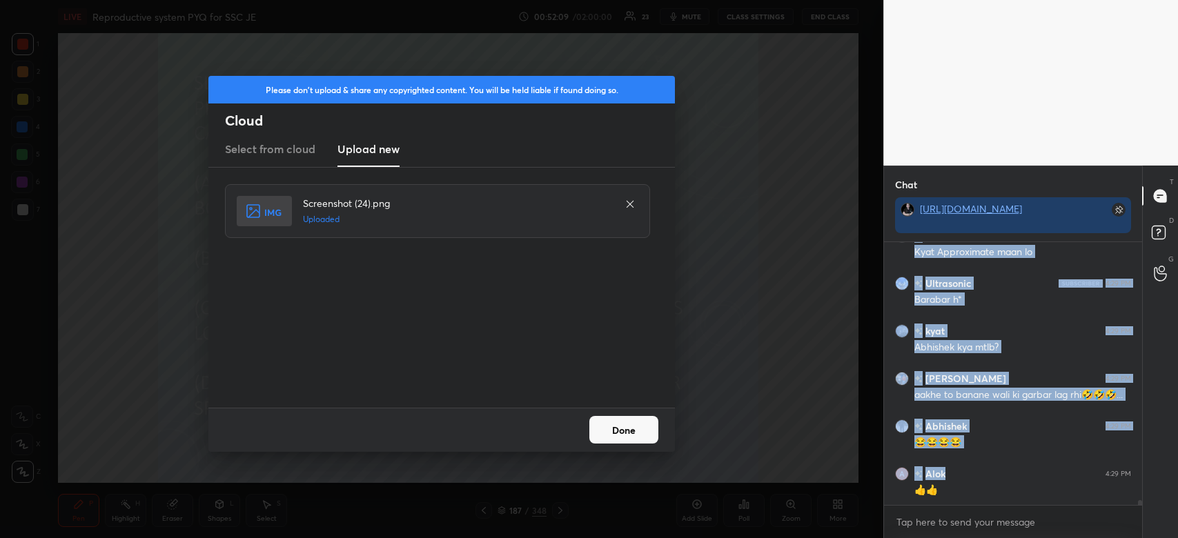
drag, startPoint x: 1032, startPoint y: 498, endPoint x: 695, endPoint y: 419, distance: 346.4
click at [787, 429] on body "1 2 3 4 5 6 7 C X Z C X Z E E Erase all H H LIVE Reproductive system PYQ for SS…" at bounding box center [589, 269] width 1178 height 538
click at [630, 426] on button "Done" at bounding box center [623, 430] width 69 height 28
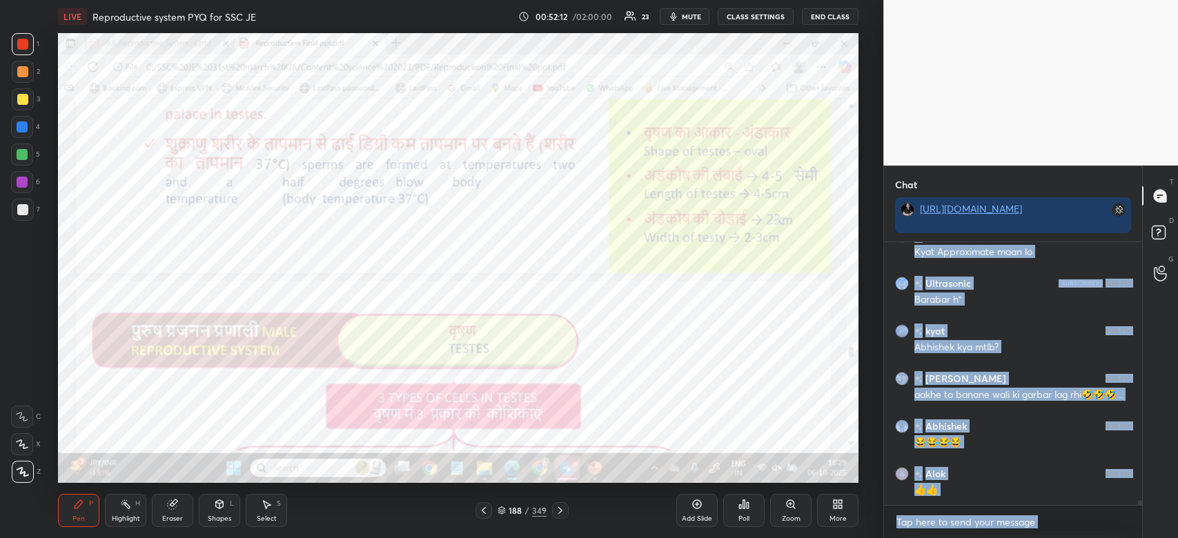
scroll to position [13263, 0]
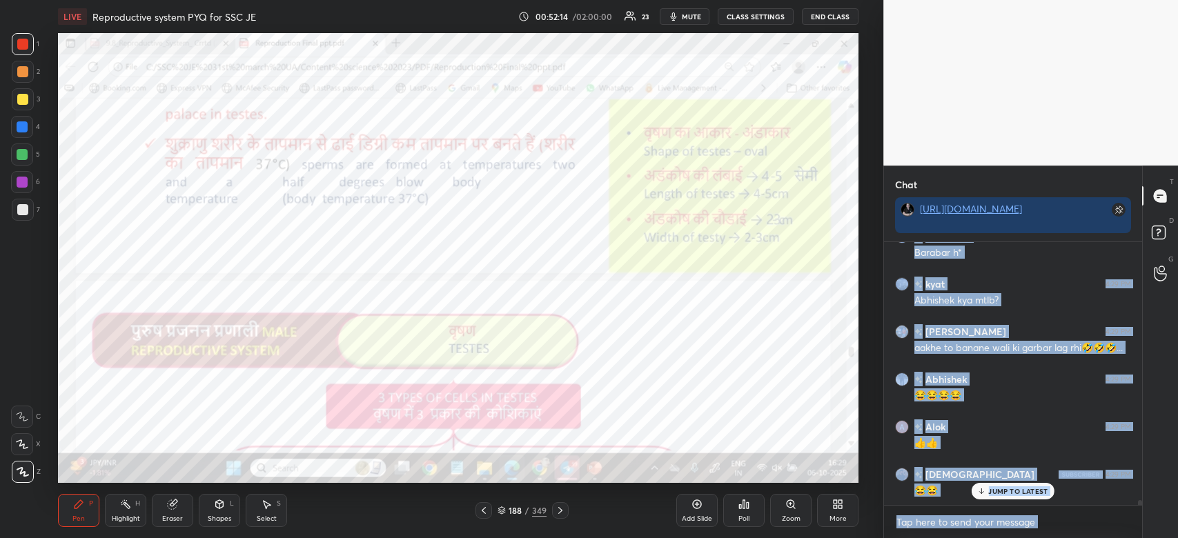
click at [1038, 493] on p "JUMP TO LATEST" at bounding box center [1017, 491] width 59 height 8
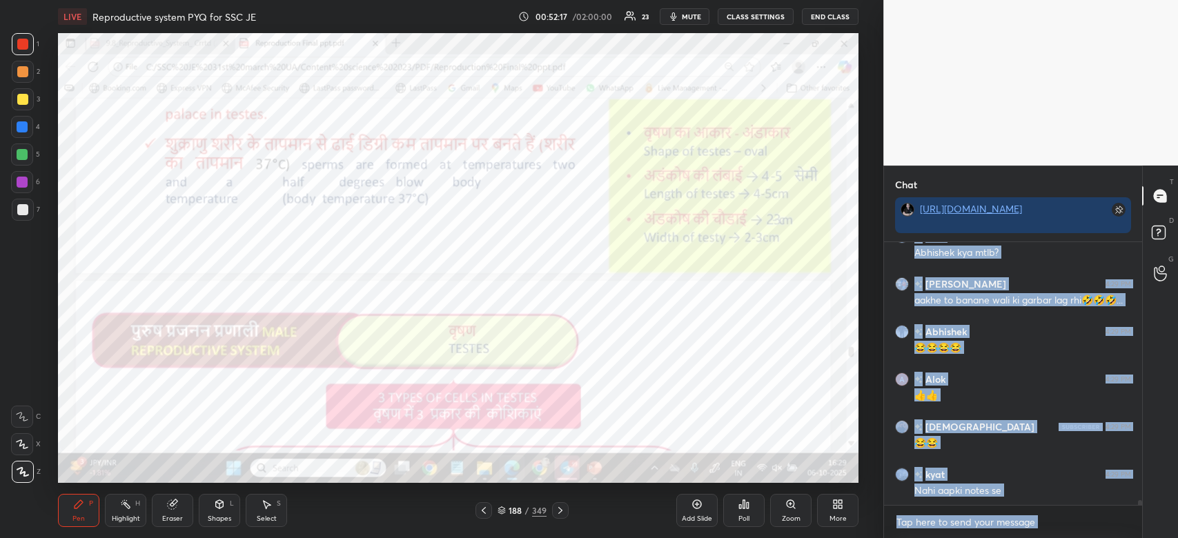
drag, startPoint x: 926, startPoint y: 530, endPoint x: 940, endPoint y: 527, distance: 14.9
click at [926, 529] on textarea at bounding box center [1013, 522] width 236 height 22
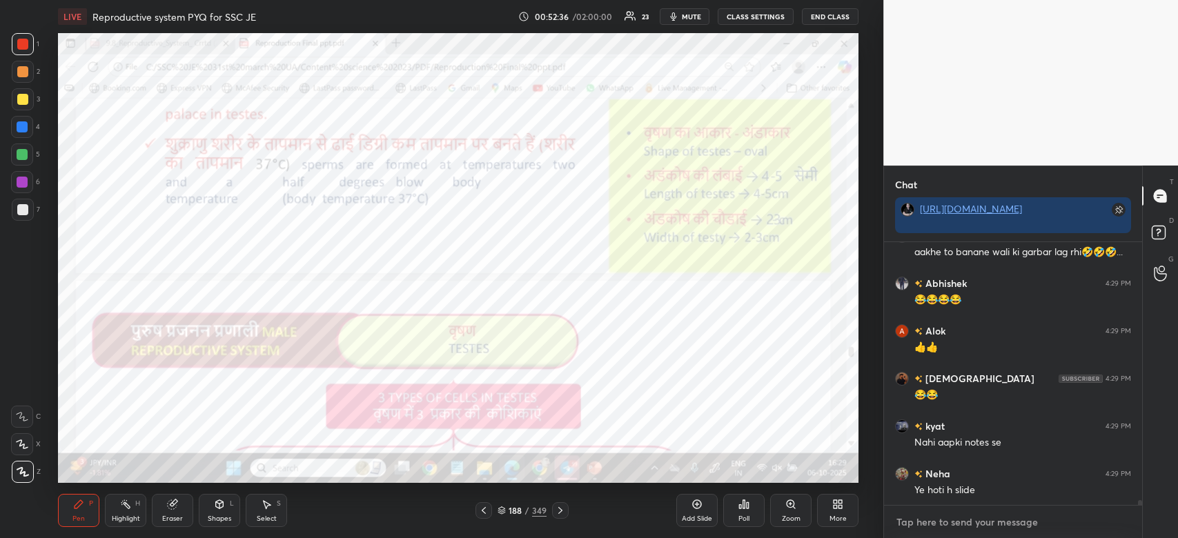
scroll to position [13406, 0]
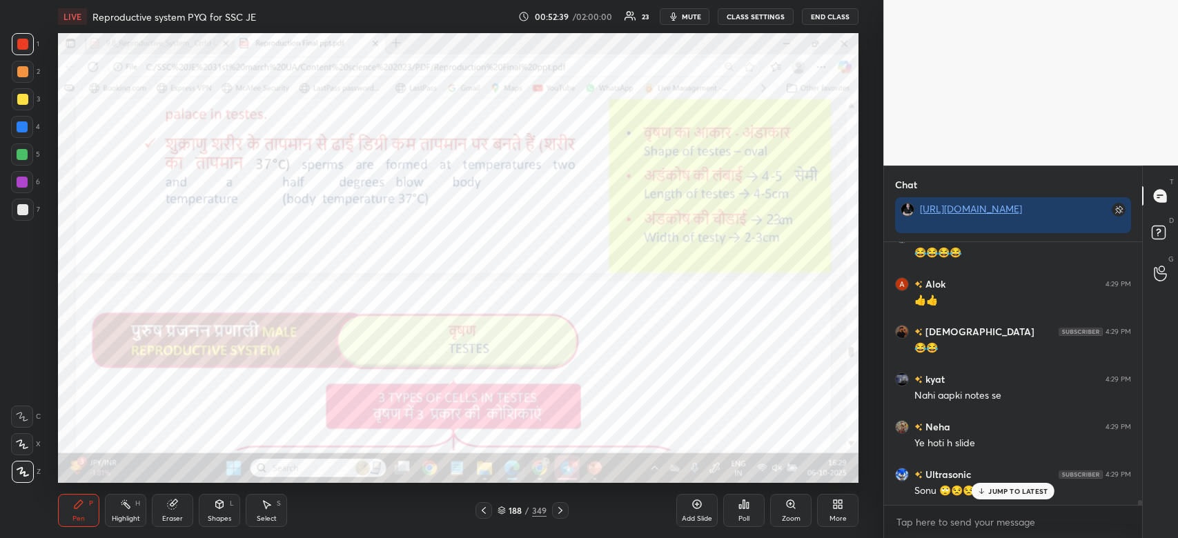
click at [1031, 494] on p "JUMP TO LATEST" at bounding box center [1017, 491] width 59 height 8
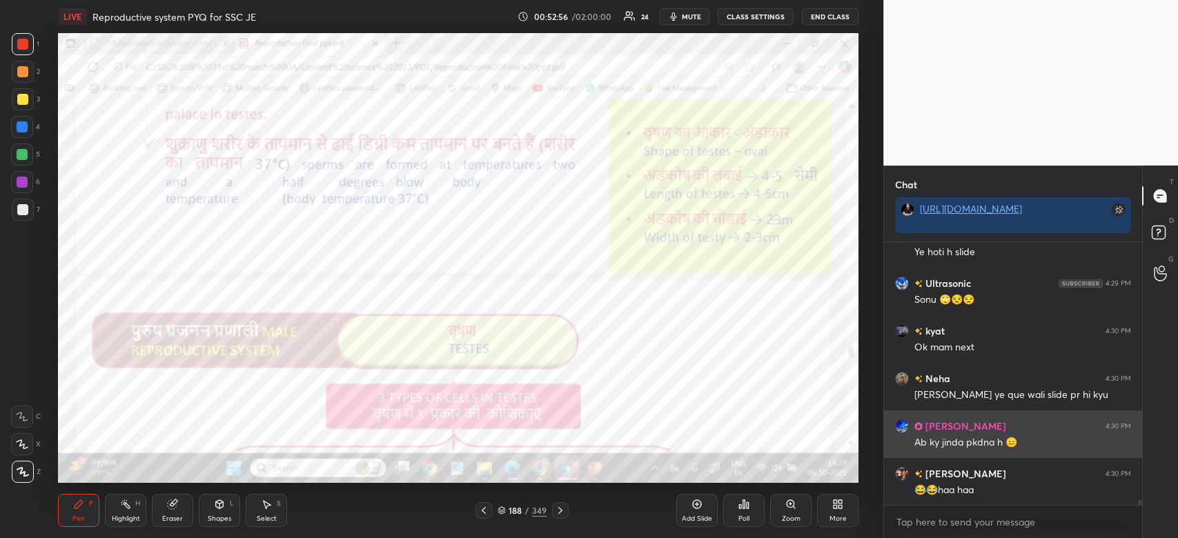
scroll to position [13644, 0]
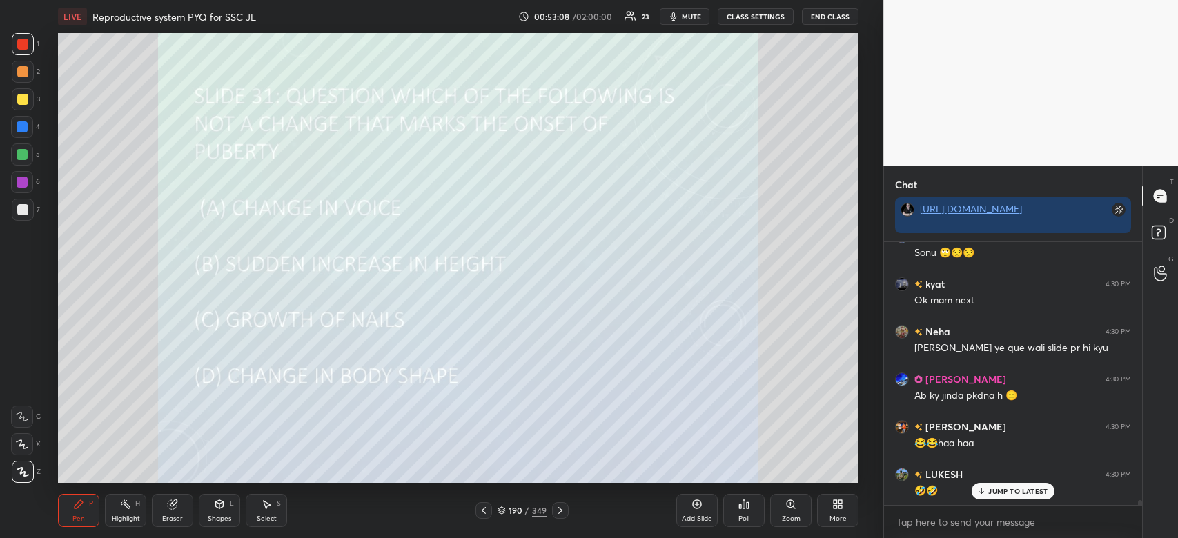
click at [732, 512] on div "Poll" at bounding box center [743, 510] width 41 height 33
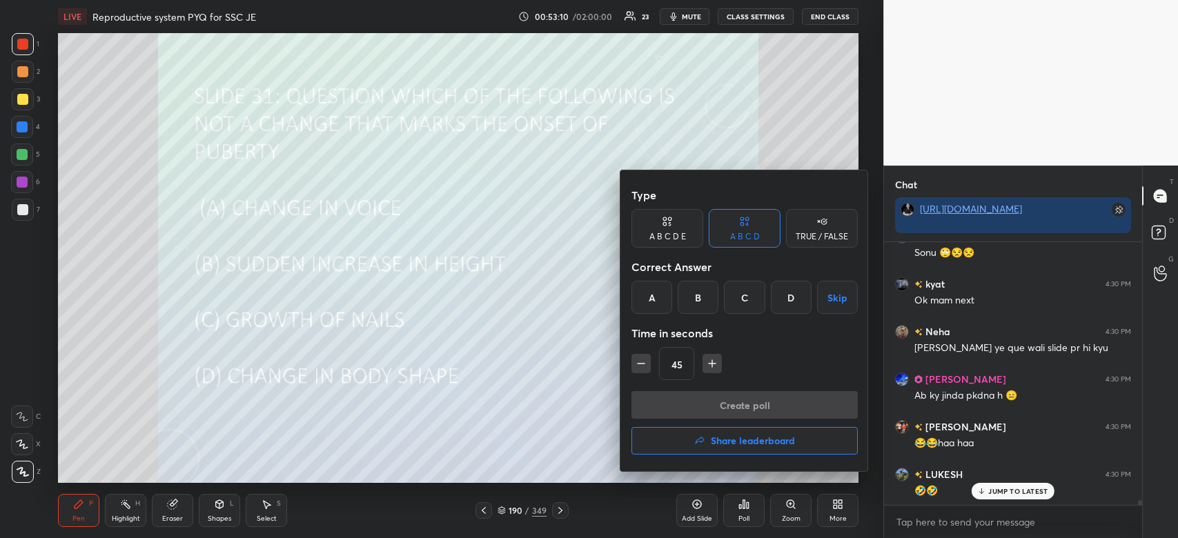
click at [746, 307] on div "C" at bounding box center [744, 297] width 41 height 33
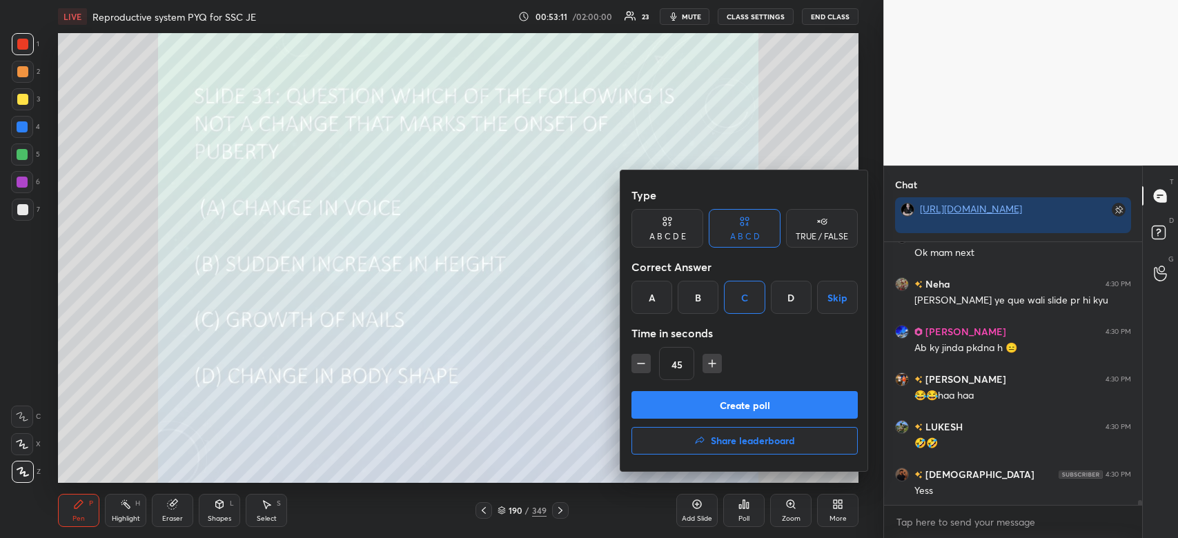
scroll to position [13740, 0]
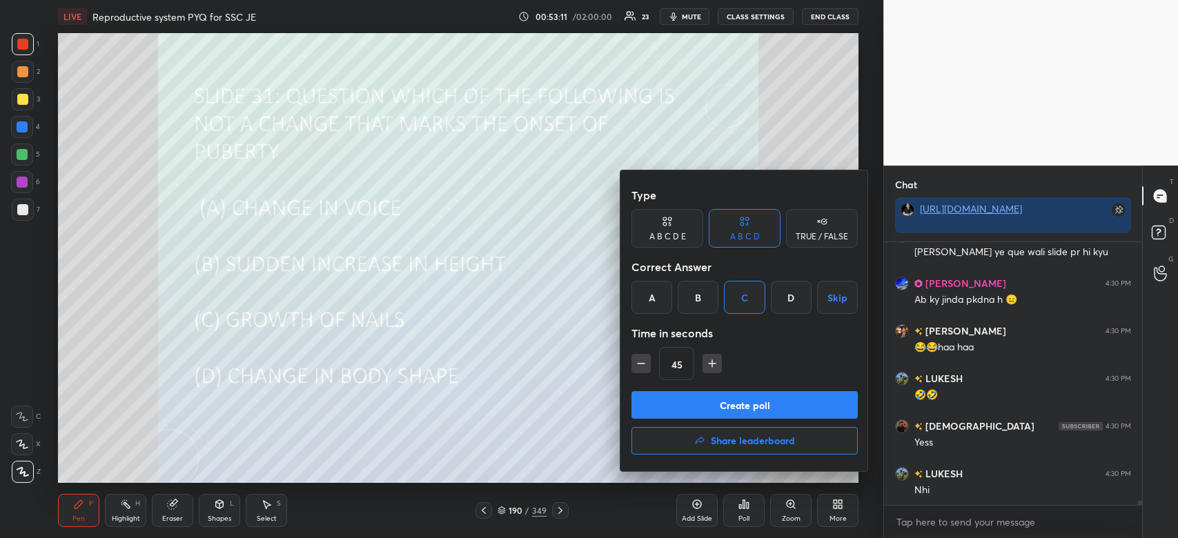
click at [711, 405] on button "Create poll" at bounding box center [744, 405] width 226 height 28
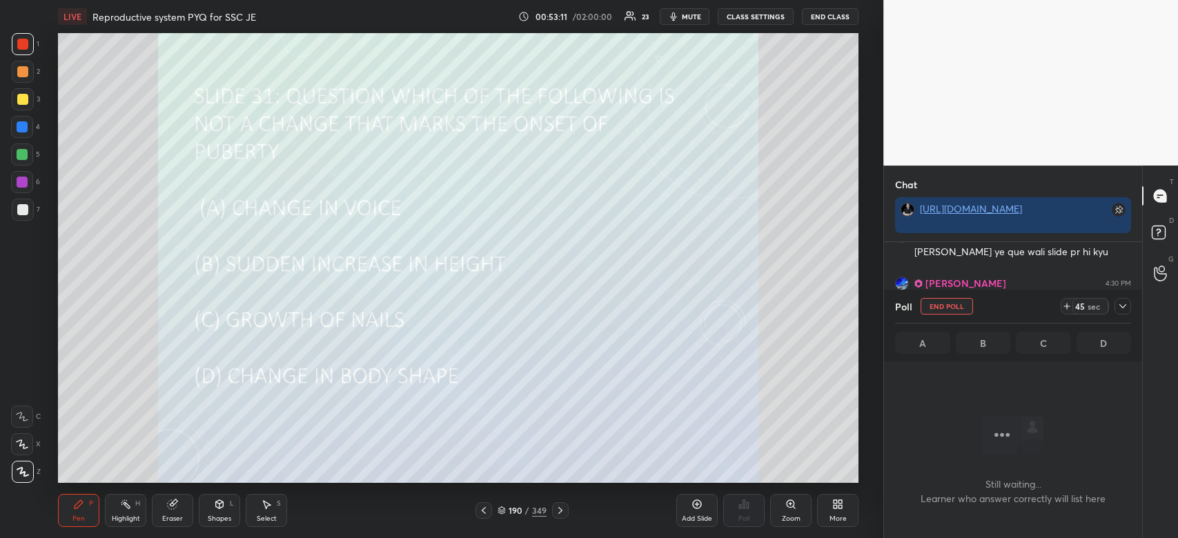
scroll to position [4, 4]
click at [1118, 306] on icon at bounding box center [1122, 306] width 11 height 11
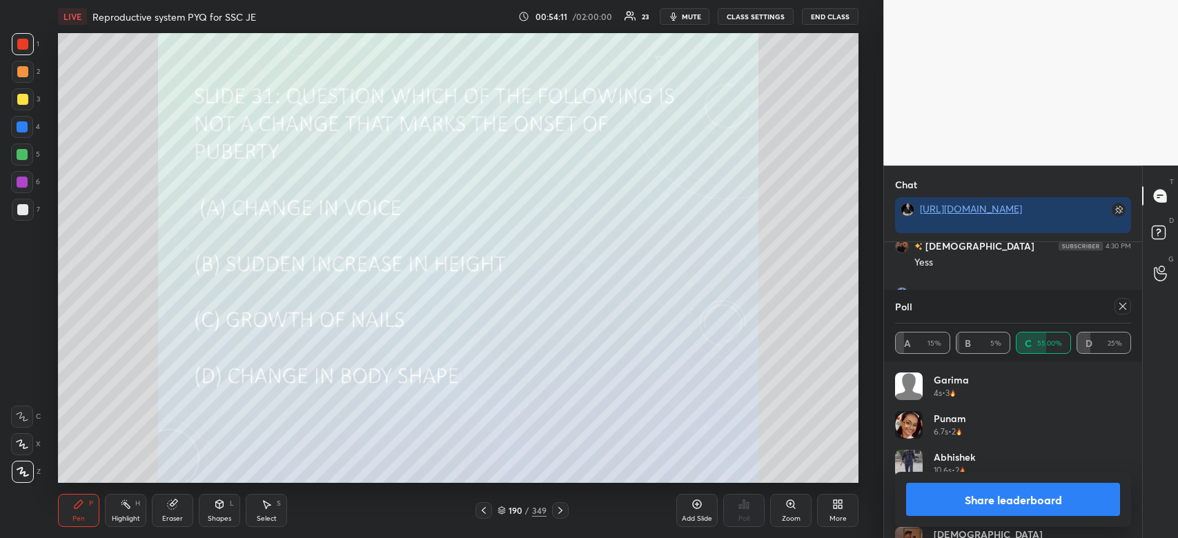
scroll to position [13968, 0]
click at [1002, 497] on button "Share leaderboard" at bounding box center [1013, 499] width 214 height 33
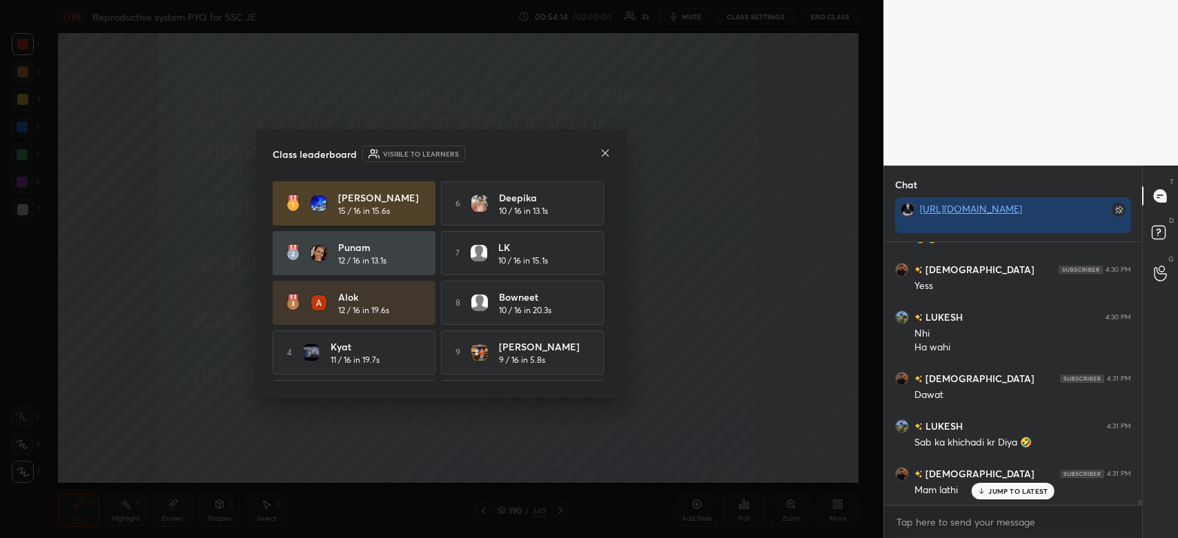
scroll to position [5, 4]
click at [1006, 490] on p "JUMP TO LATEST" at bounding box center [1017, 491] width 59 height 8
click at [609, 152] on icon at bounding box center [604, 153] width 11 height 11
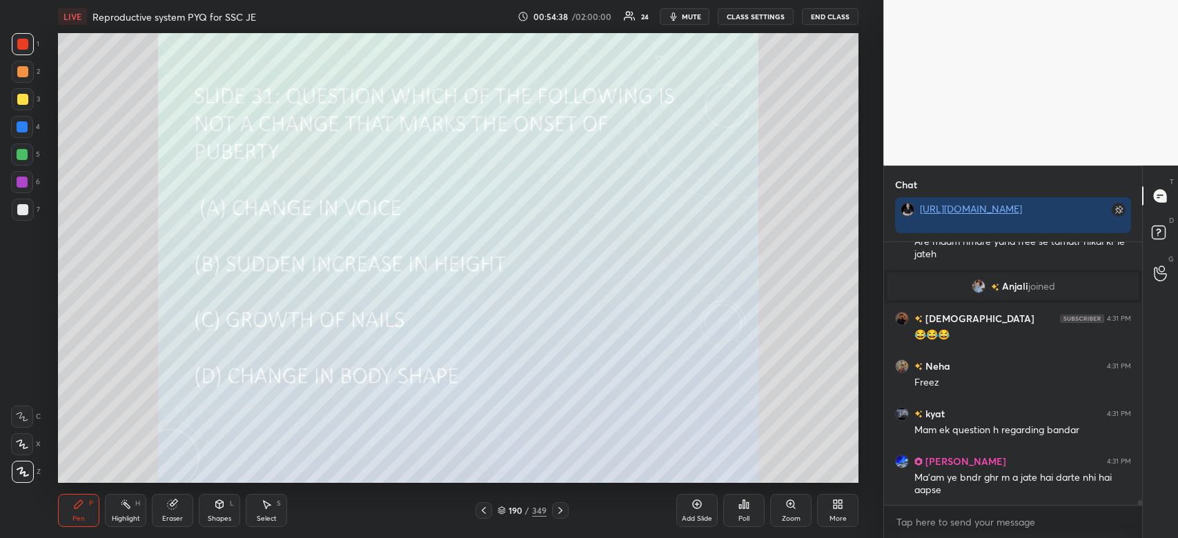
scroll to position [14240, 0]
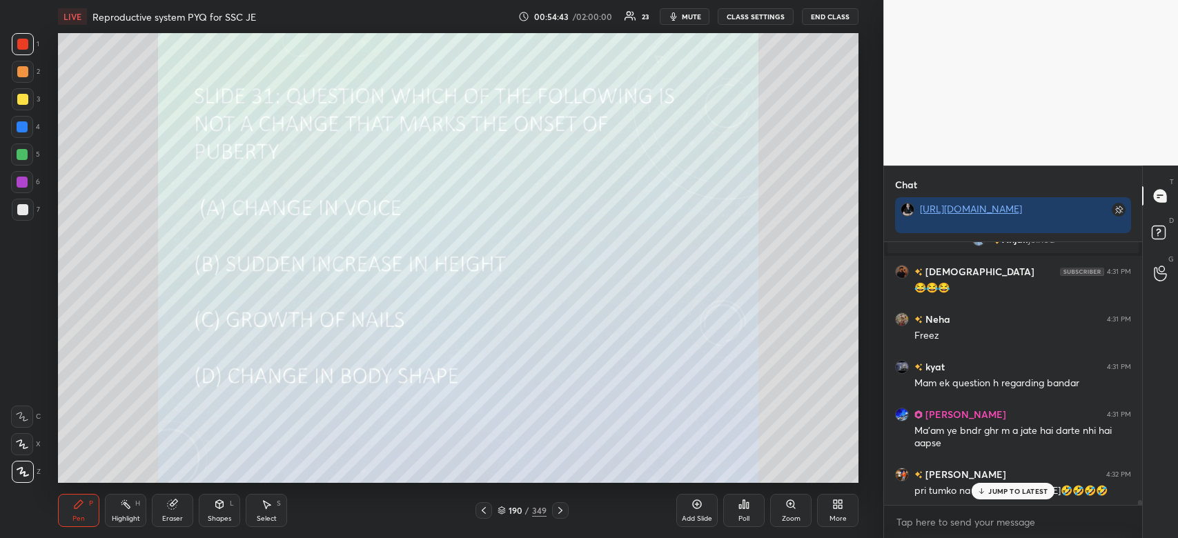
click at [1009, 484] on div "JUMP TO LATEST" at bounding box center [1012, 491] width 83 height 17
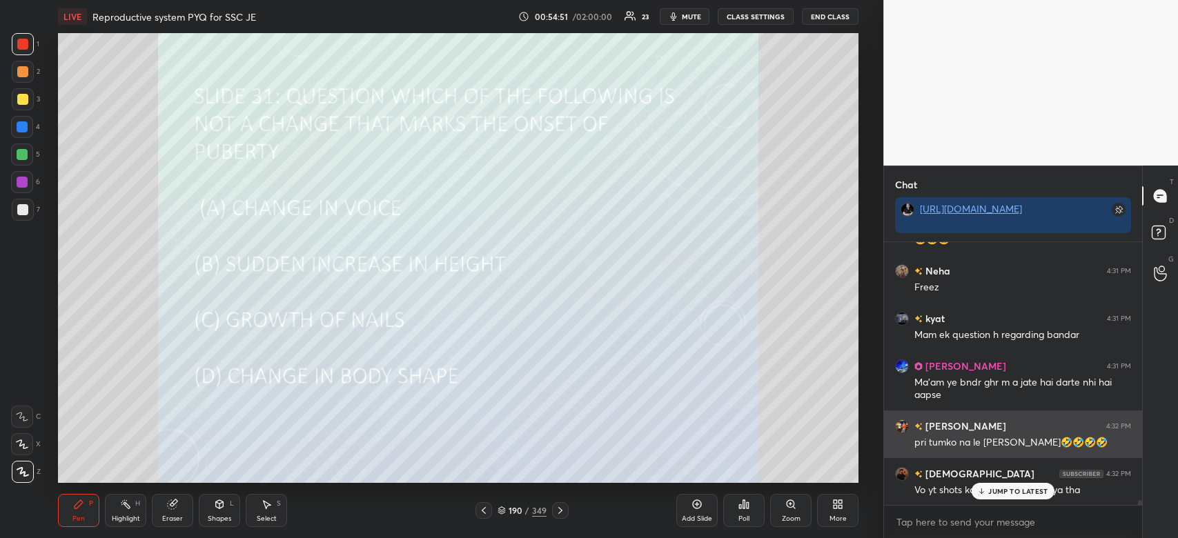
scroll to position [14335, 0]
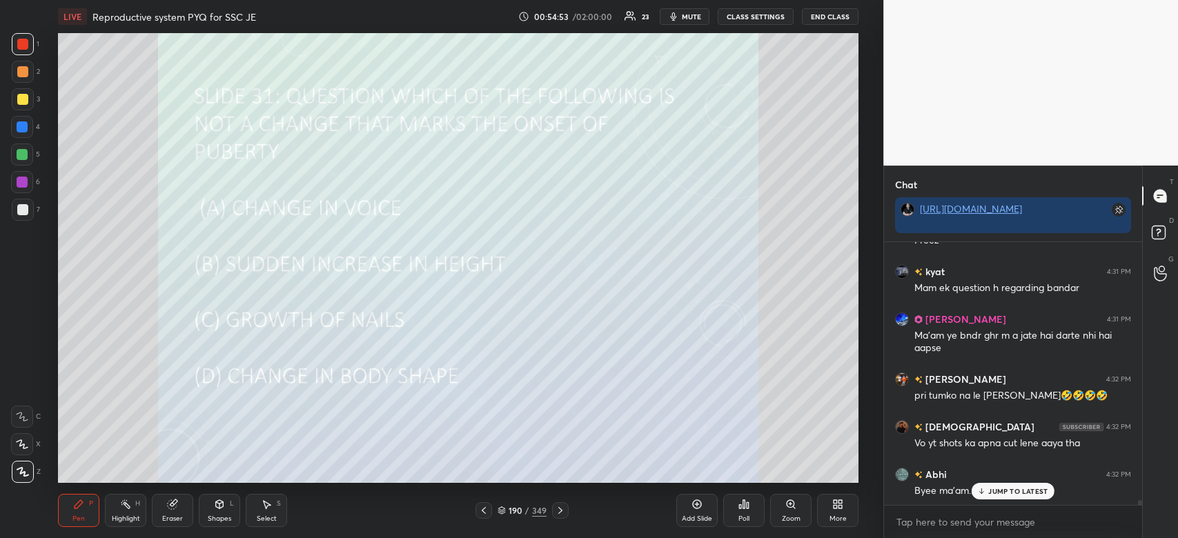
click at [1004, 490] on p "JUMP TO LATEST" at bounding box center [1017, 491] width 59 height 8
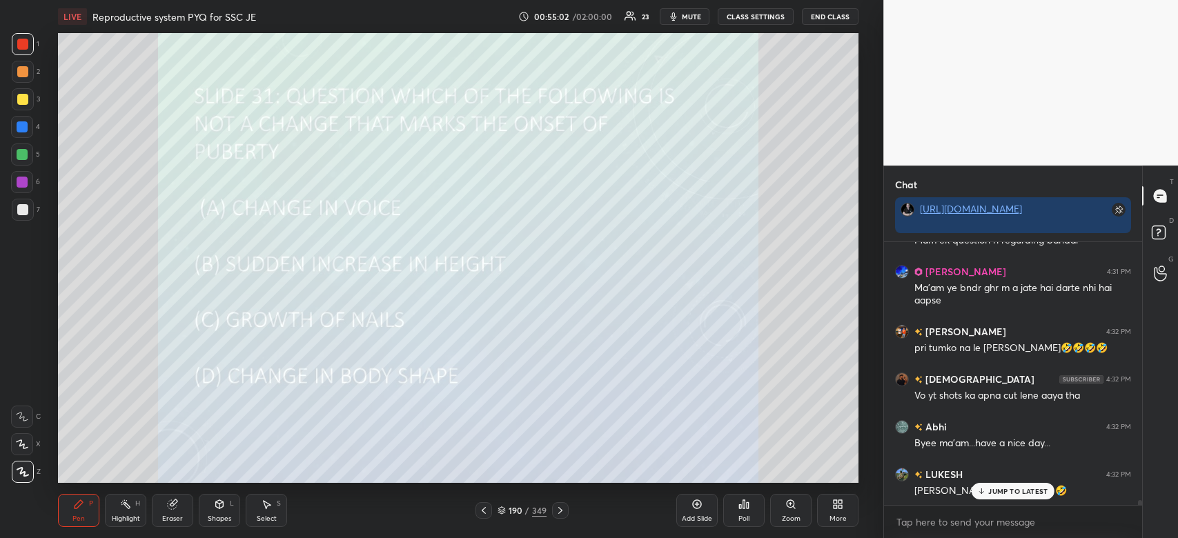
click at [989, 493] on p "JUMP TO LATEST" at bounding box center [1017, 491] width 59 height 8
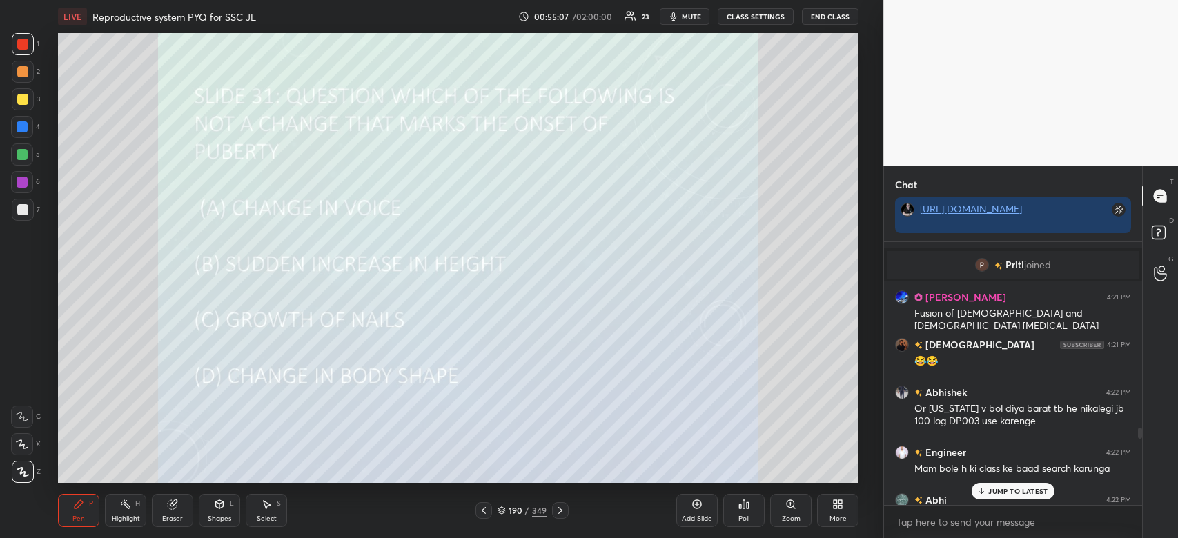
scroll to position [10138, 0]
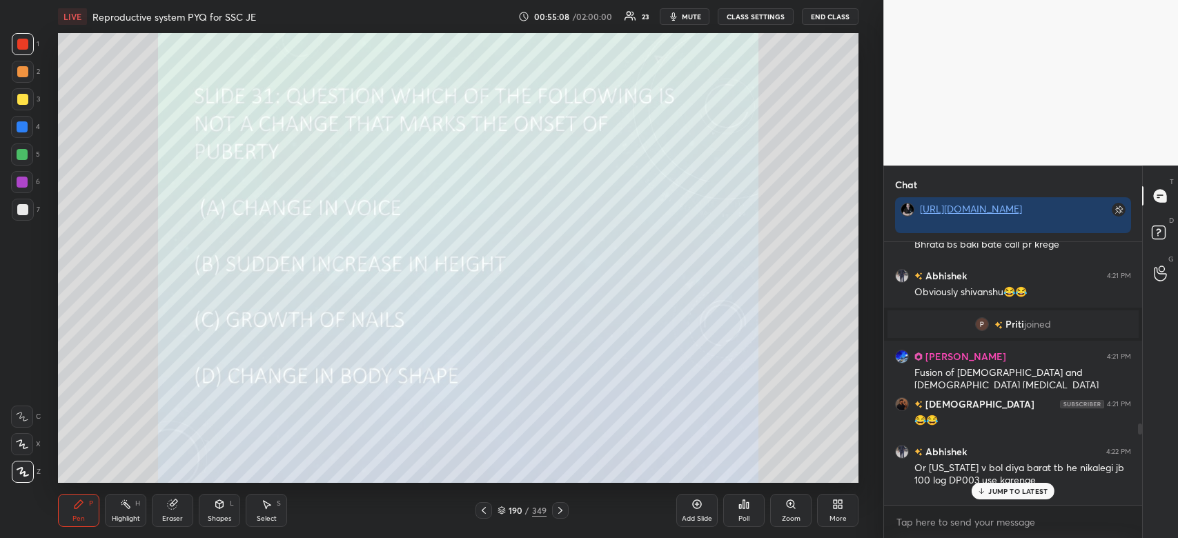
click at [1028, 491] on p "JUMP TO LATEST" at bounding box center [1017, 491] width 59 height 8
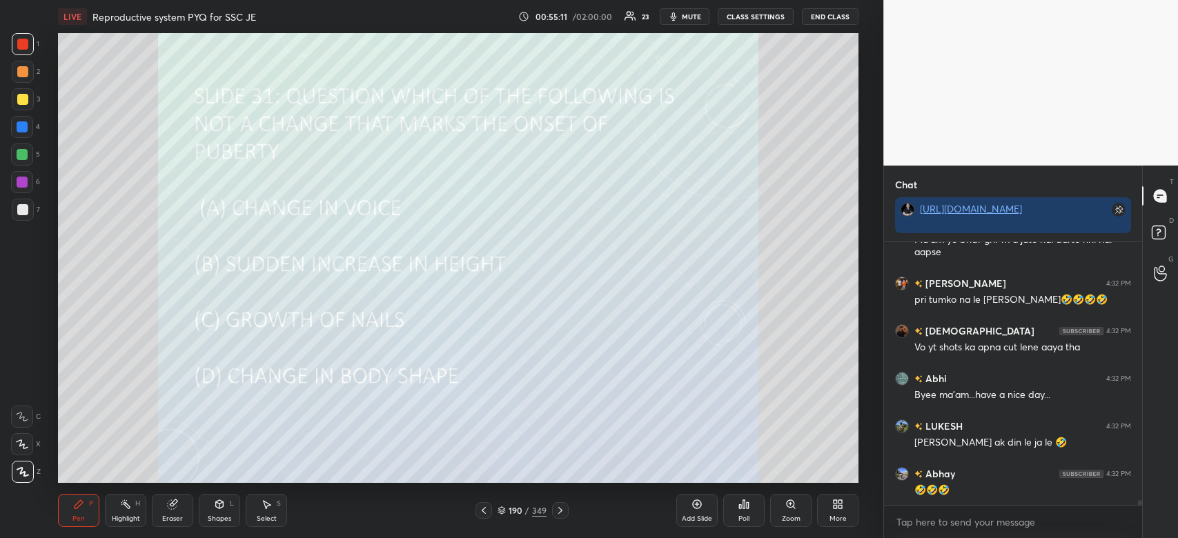
scroll to position [14478, 0]
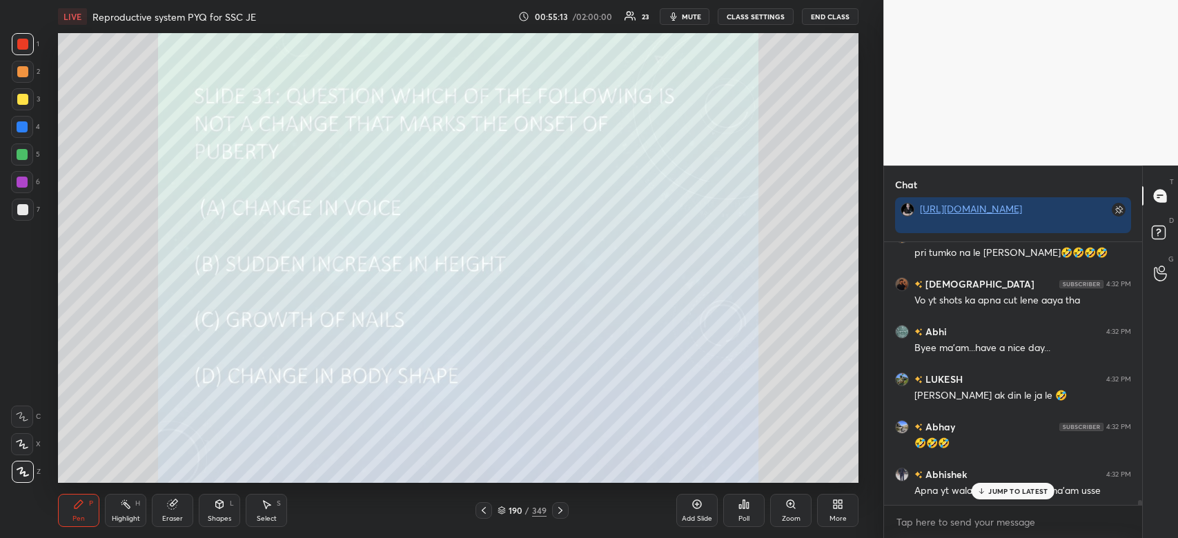
click at [1004, 490] on p "JUMP TO LATEST" at bounding box center [1017, 491] width 59 height 8
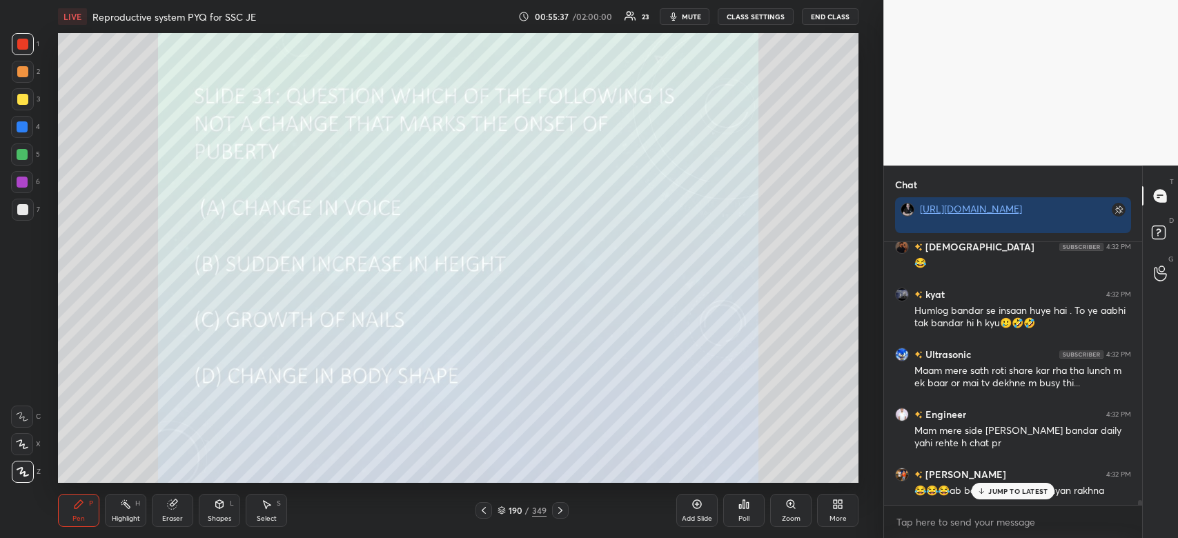
scroll to position [14956, 0]
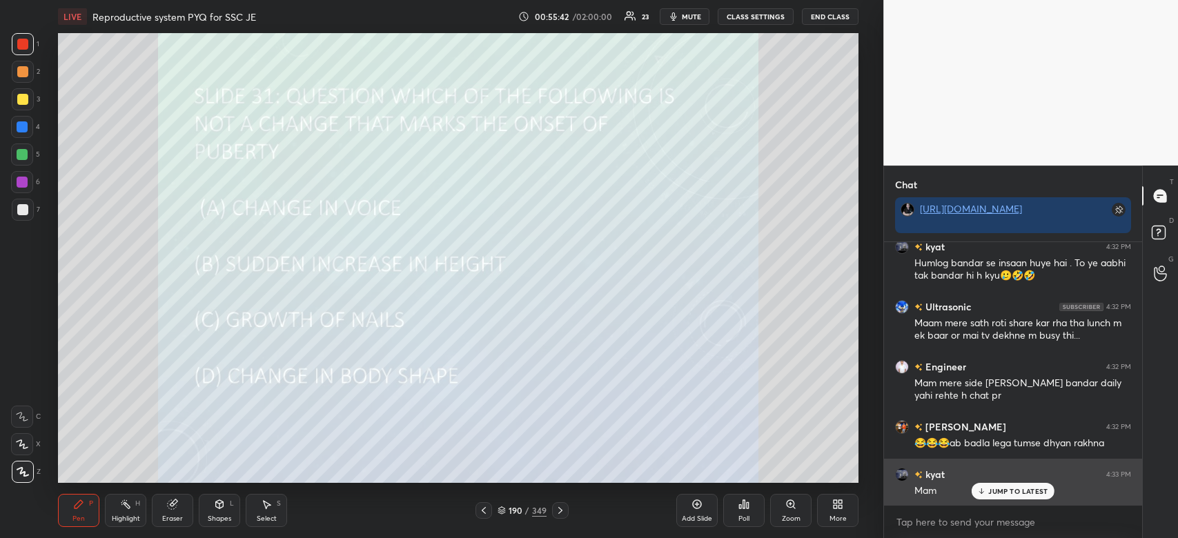
click at [1010, 495] on p "JUMP TO LATEST" at bounding box center [1017, 491] width 59 height 8
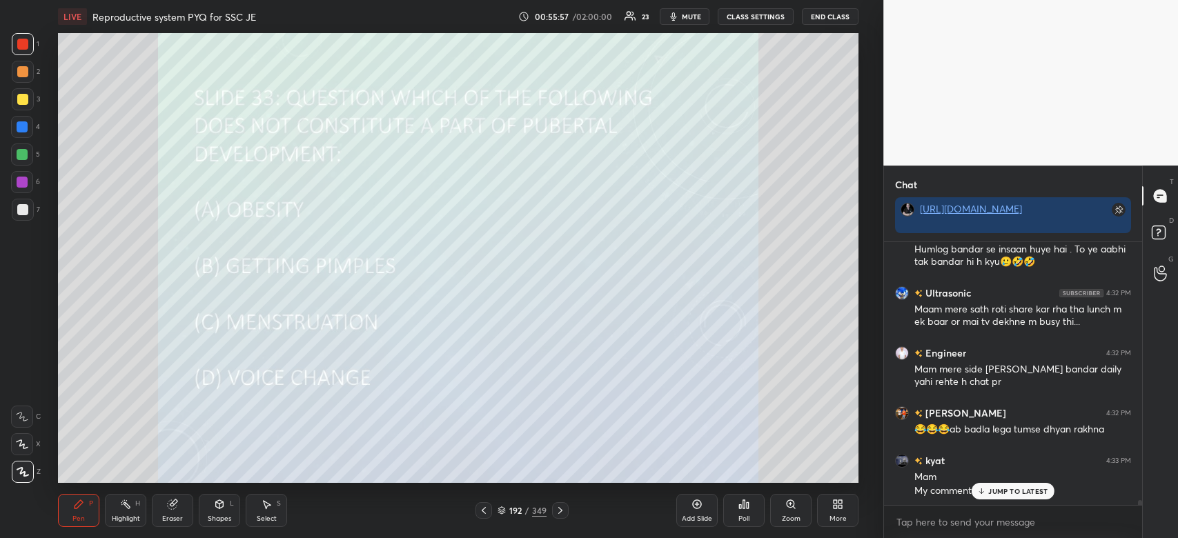
click at [744, 505] on icon at bounding box center [744, 504] width 2 height 8
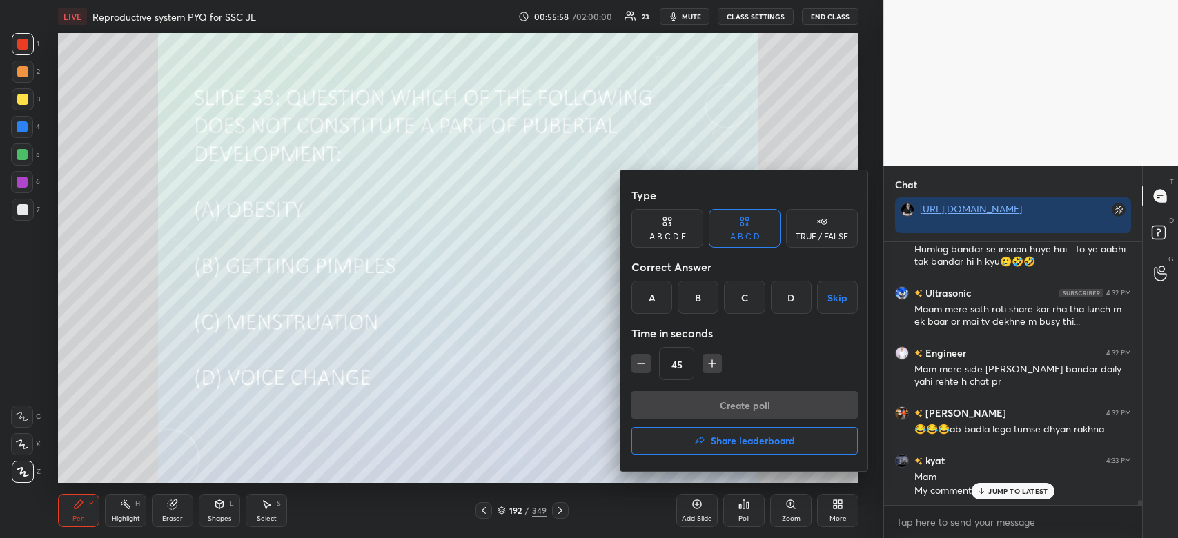
click at [649, 297] on div "A" at bounding box center [651, 297] width 41 height 33
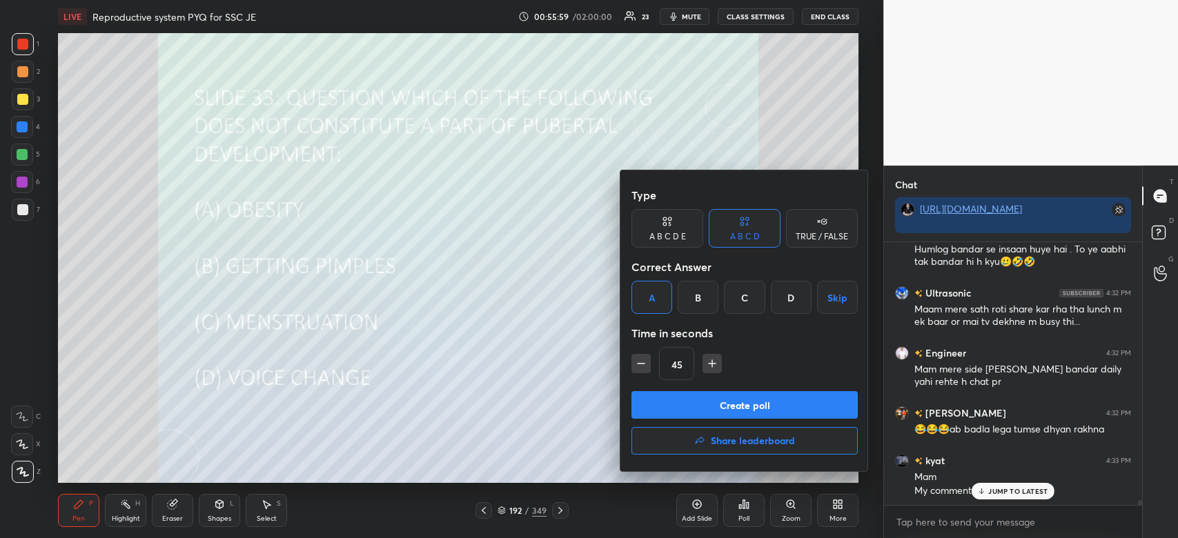
click at [655, 394] on button "Create poll" at bounding box center [744, 405] width 226 height 28
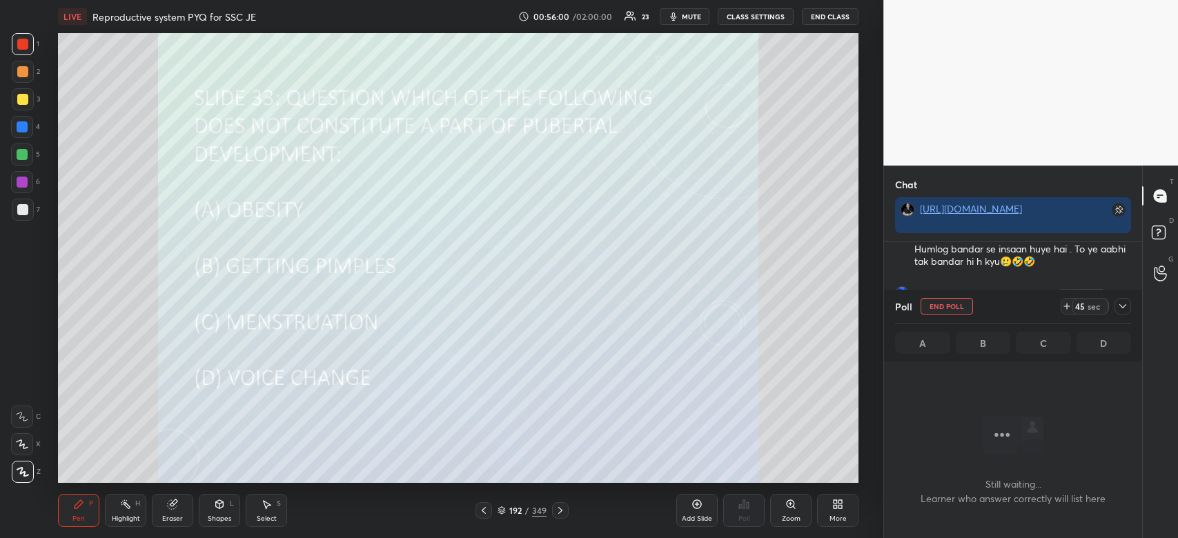
scroll to position [221, 254]
click at [1122, 308] on icon at bounding box center [1122, 306] width 11 height 11
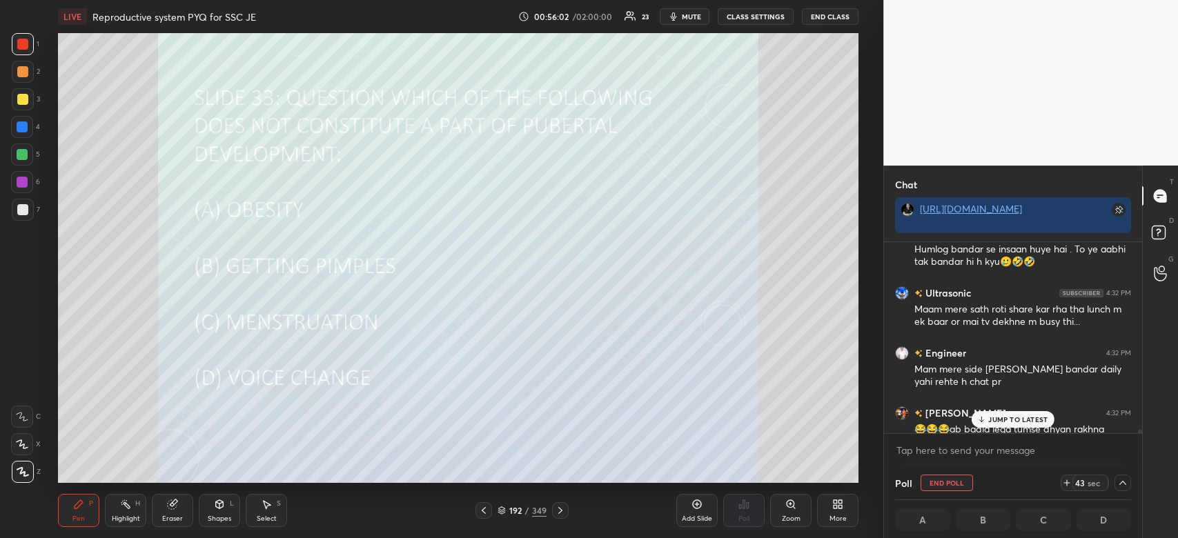
click at [1015, 419] on p "JUMP TO LATEST" at bounding box center [1017, 419] width 59 height 8
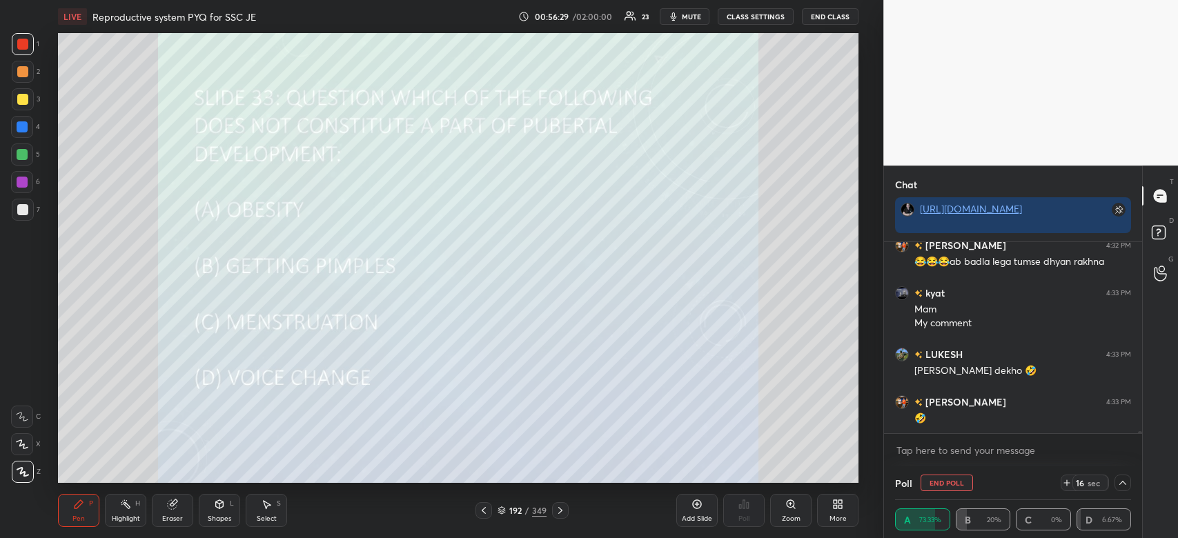
scroll to position [15184, 0]
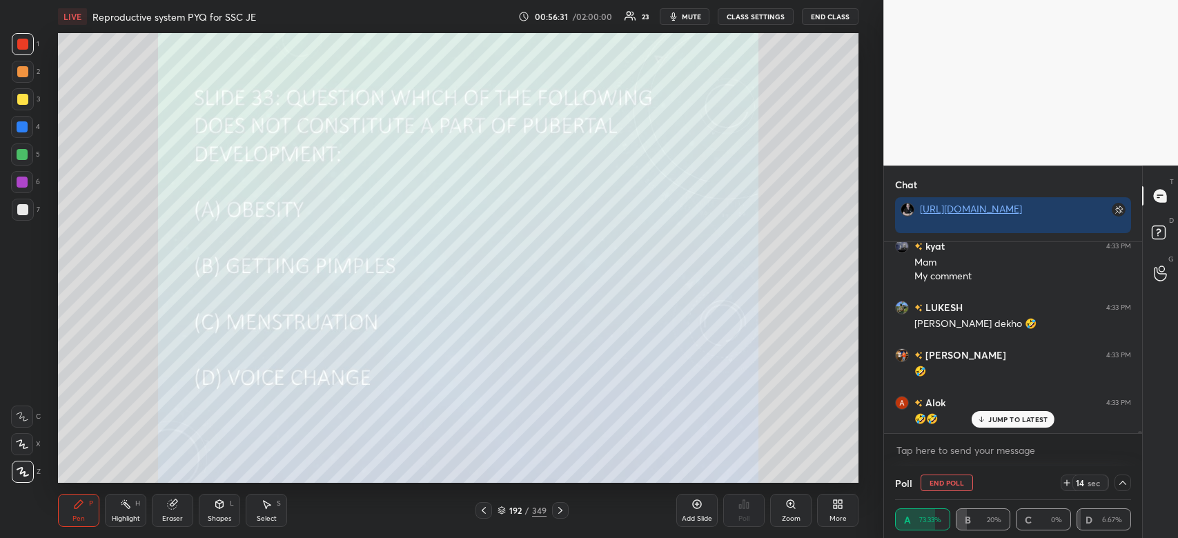
click at [1035, 426] on div "JUMP TO LATEST" at bounding box center [1012, 419] width 83 height 17
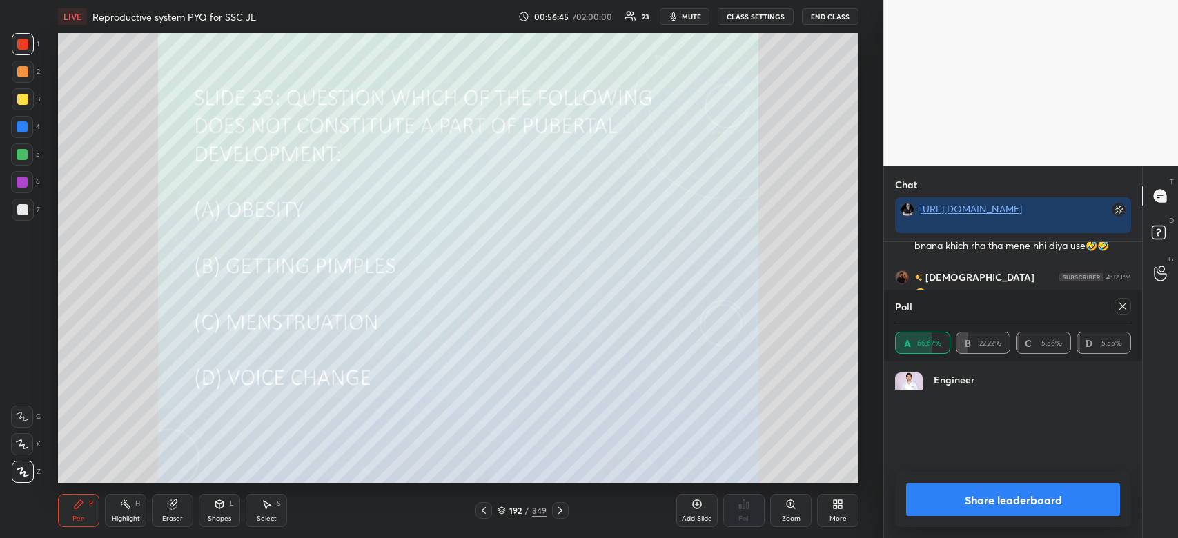
scroll to position [161, 232]
click at [931, 484] on button "Share leaderboard" at bounding box center [1013, 499] width 214 height 33
type textarea "x"
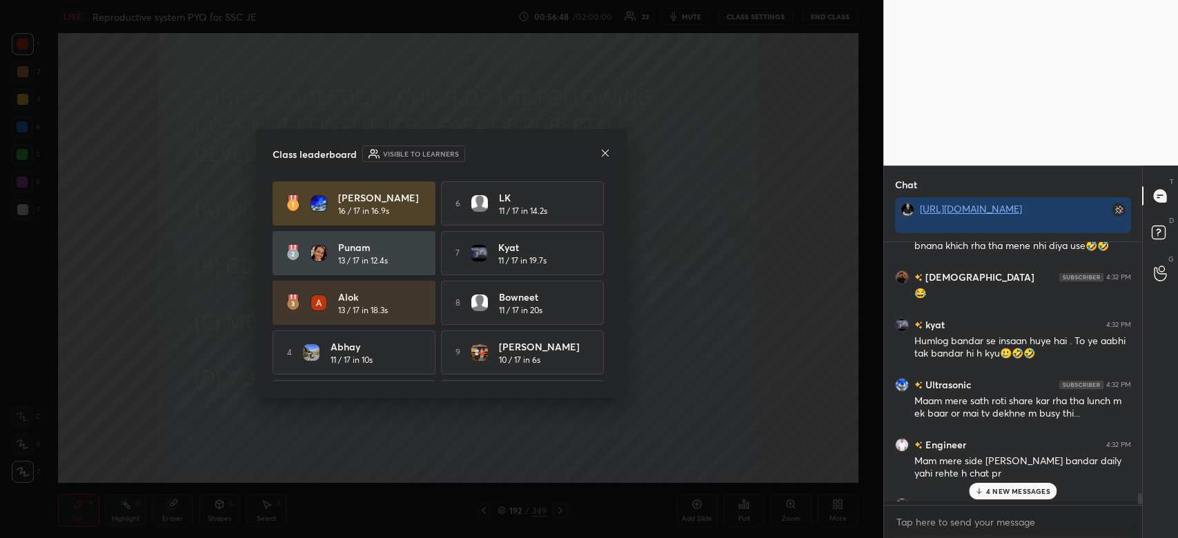
scroll to position [259, 254]
click at [607, 154] on icon at bounding box center [604, 153] width 11 height 11
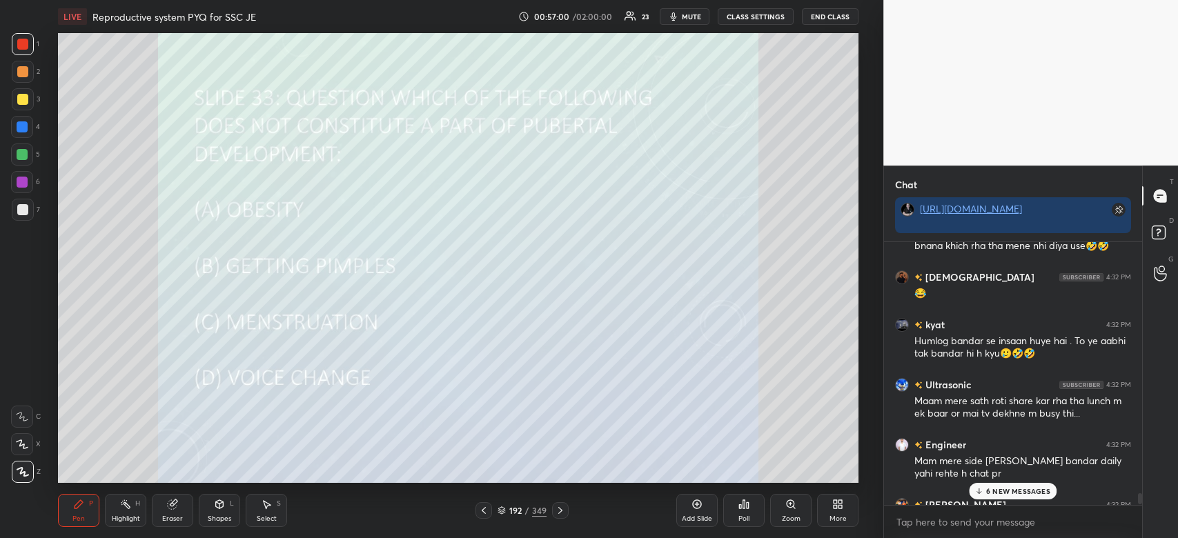
click at [1030, 492] on p "6 NEW MESSAGES" at bounding box center [1018, 491] width 64 height 8
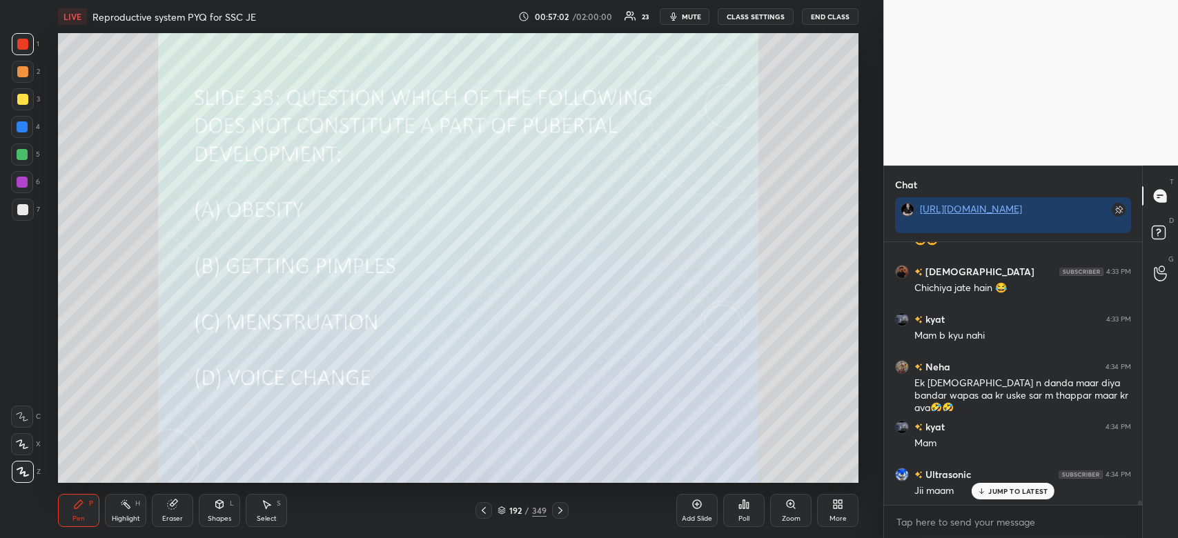
click at [1030, 492] on p "JUMP TO LATEST" at bounding box center [1017, 491] width 59 height 8
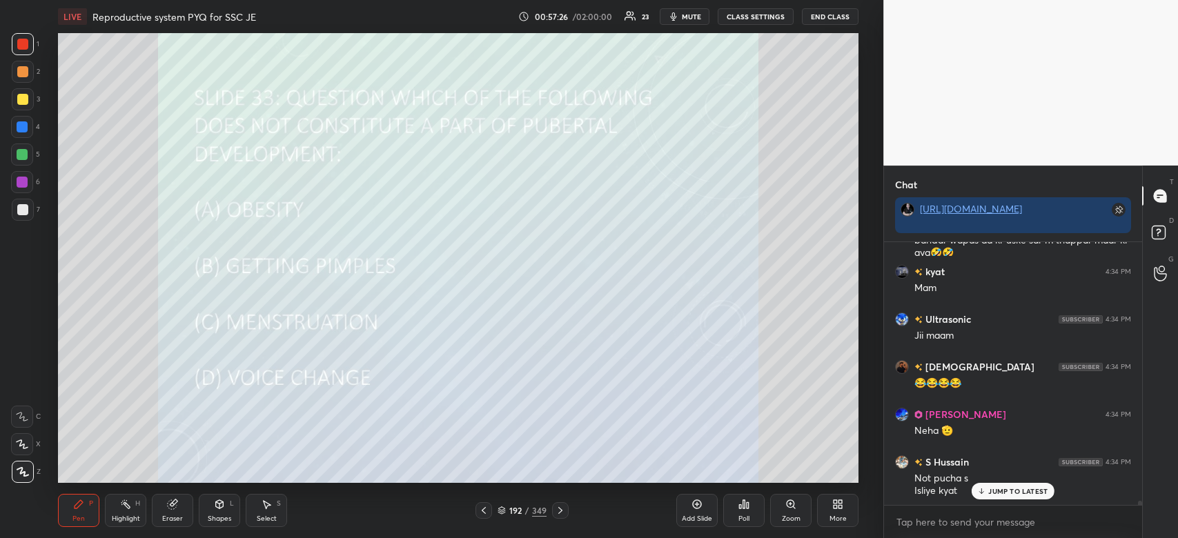
scroll to position [15613, 0]
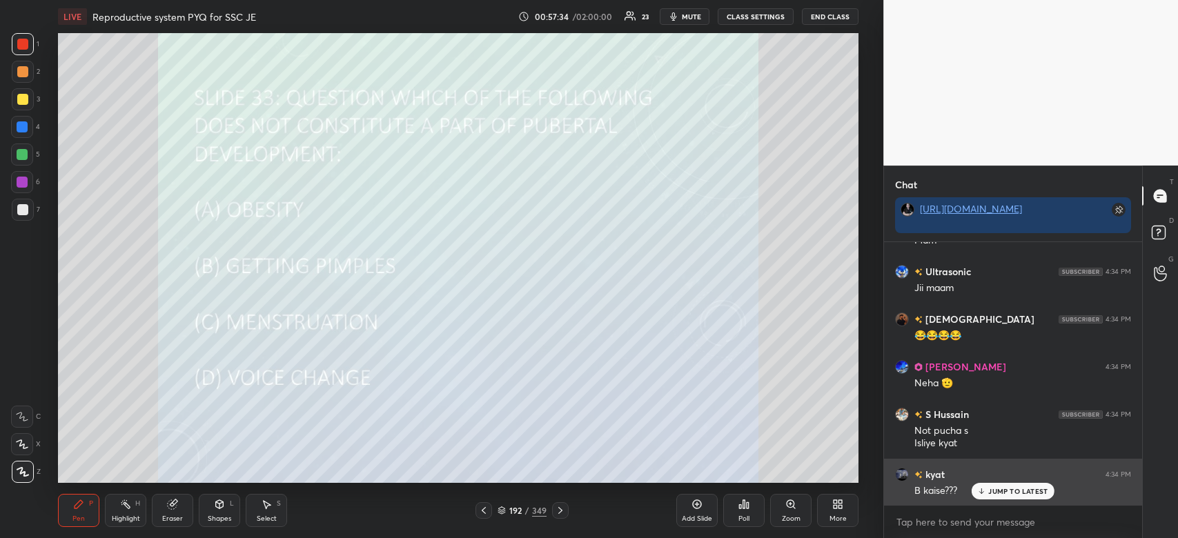
click at [1013, 488] on p "JUMP TO LATEST" at bounding box center [1017, 491] width 59 height 8
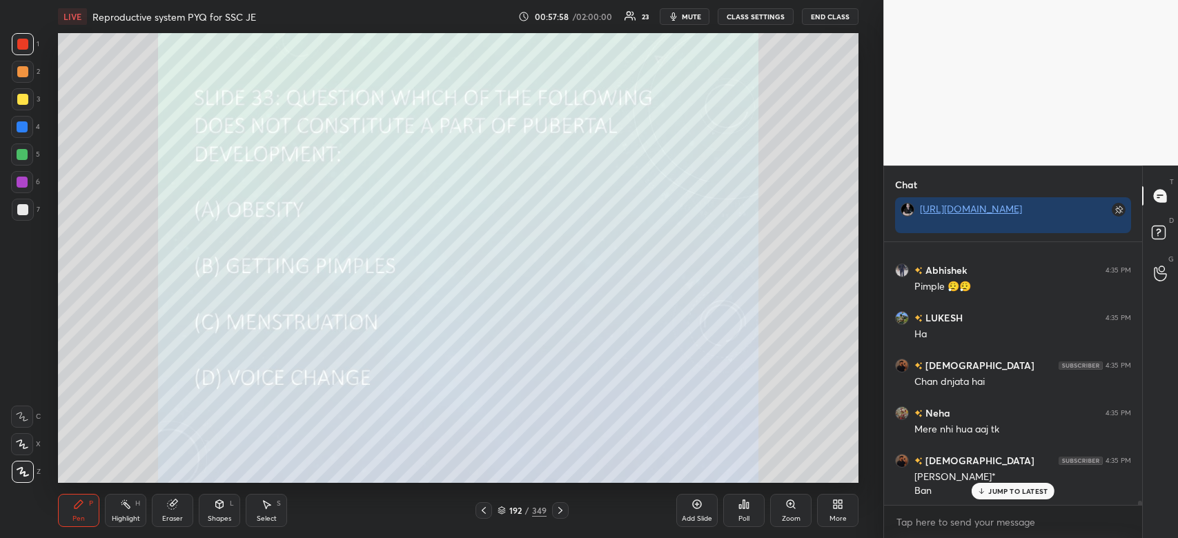
scroll to position [15960, 0]
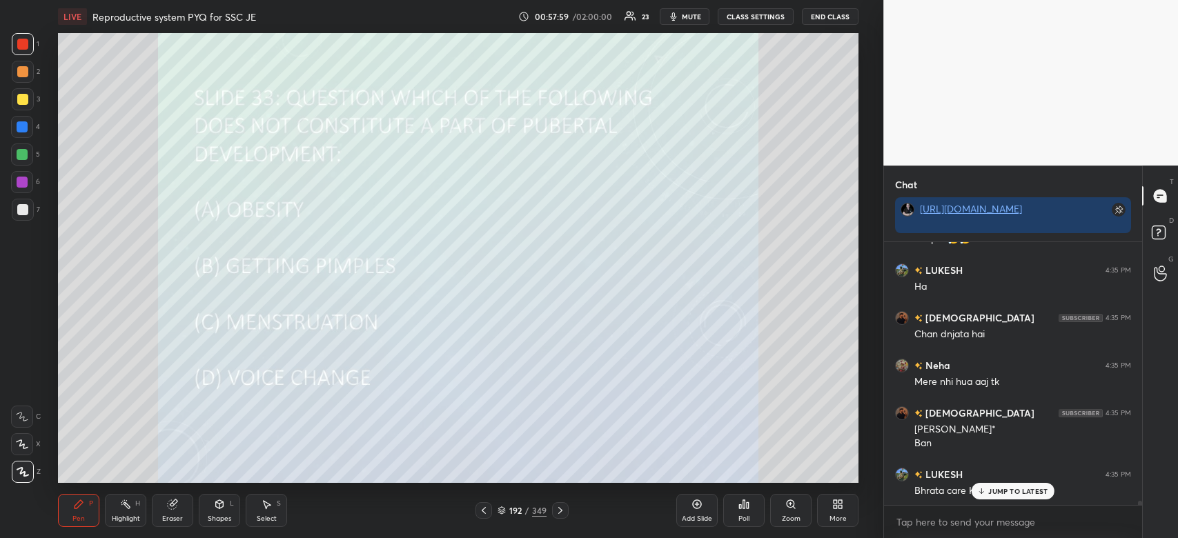
click at [693, 14] on span "mute" at bounding box center [691, 17] width 19 height 10
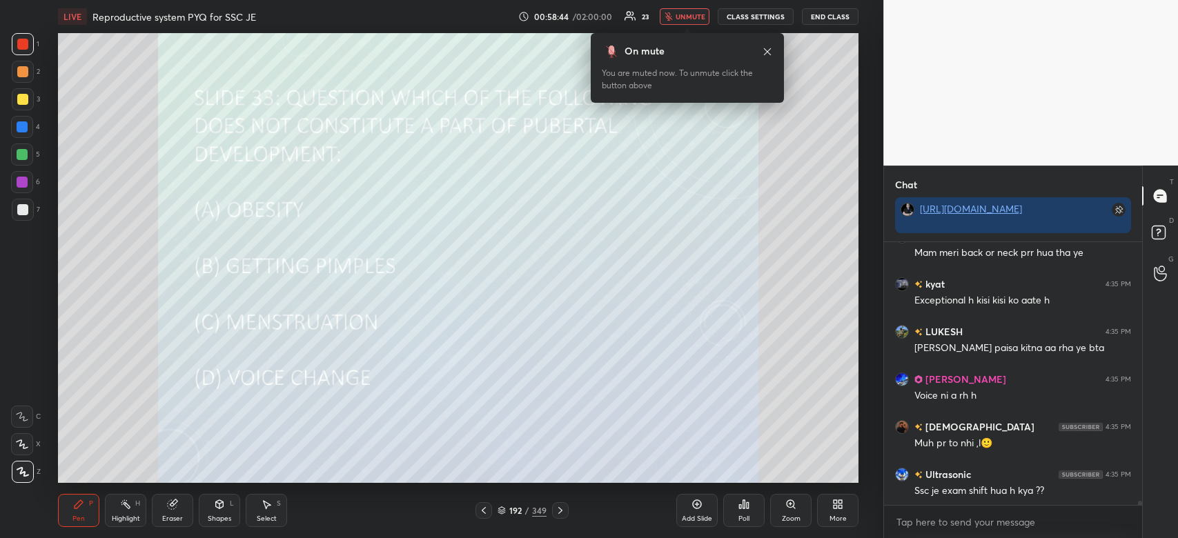
scroll to position [16402, 0]
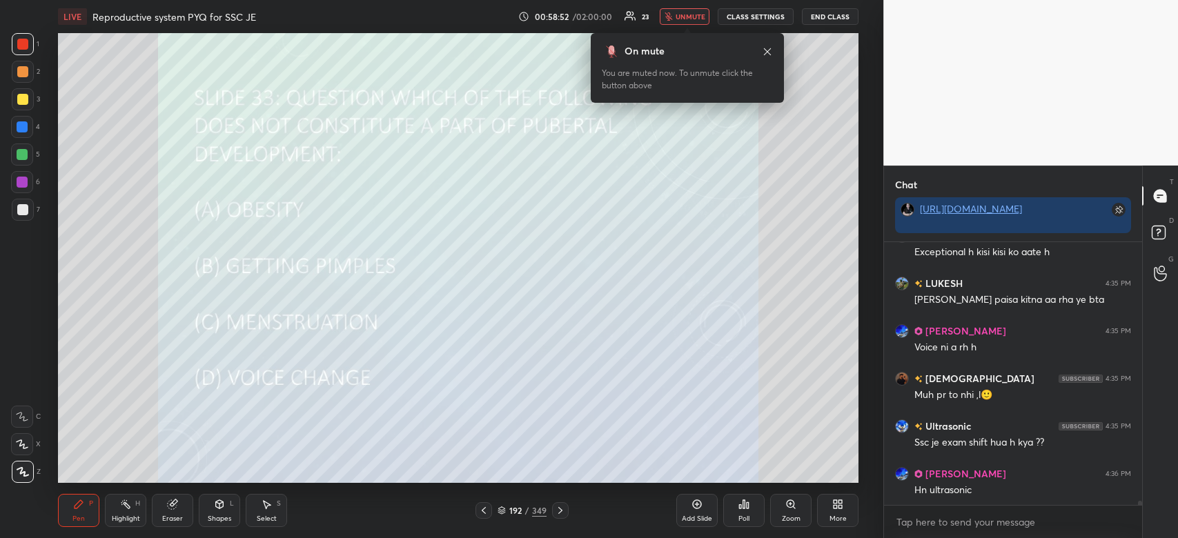
click at [692, 19] on span "unmute" at bounding box center [690, 17] width 30 height 10
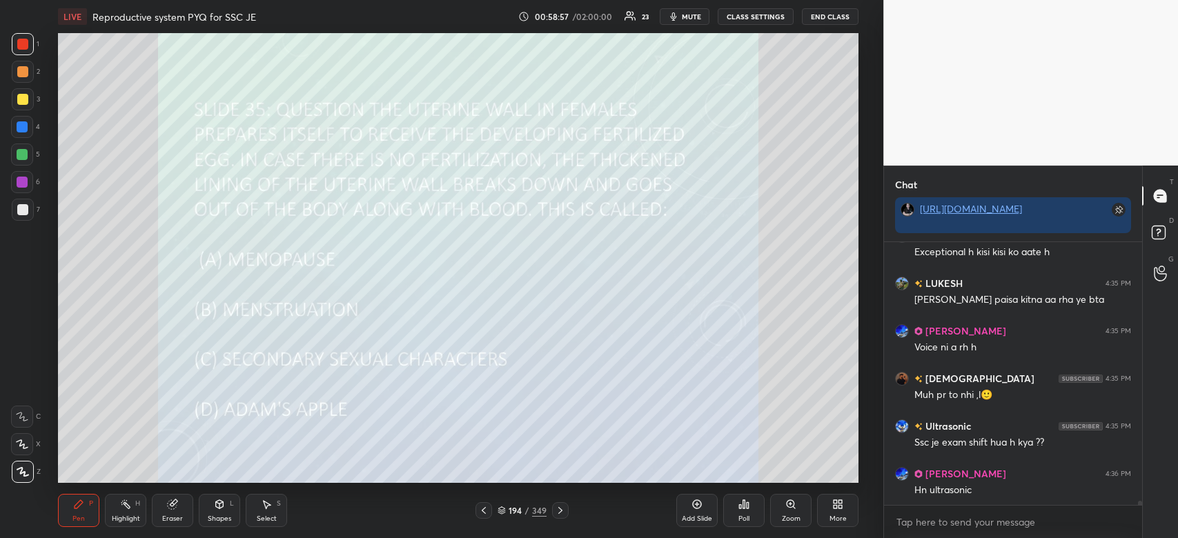
scroll to position [16448, 0]
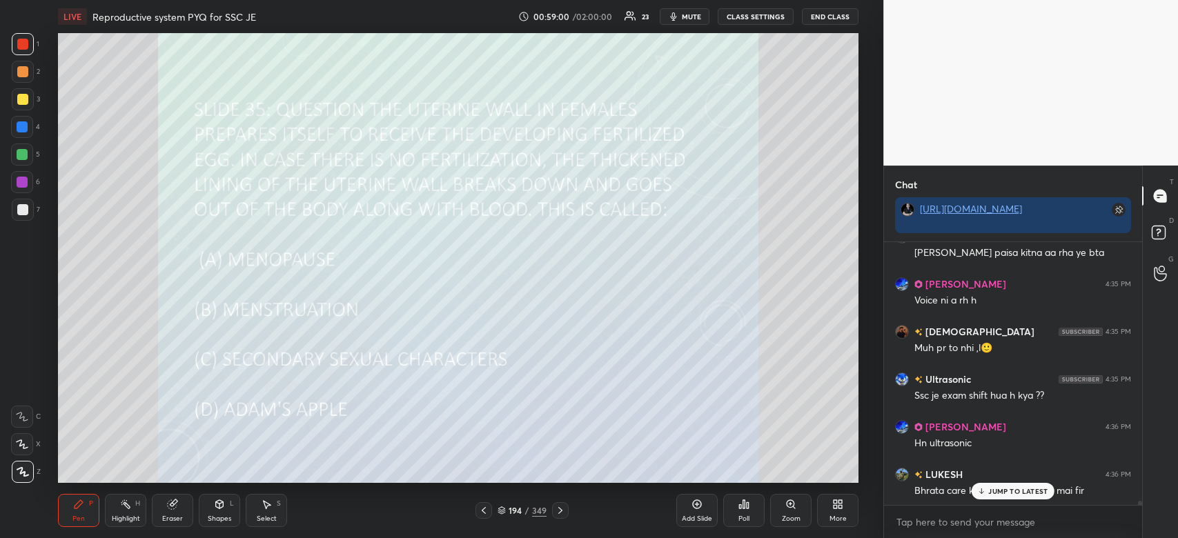
click at [744, 510] on div "Poll" at bounding box center [743, 510] width 41 height 33
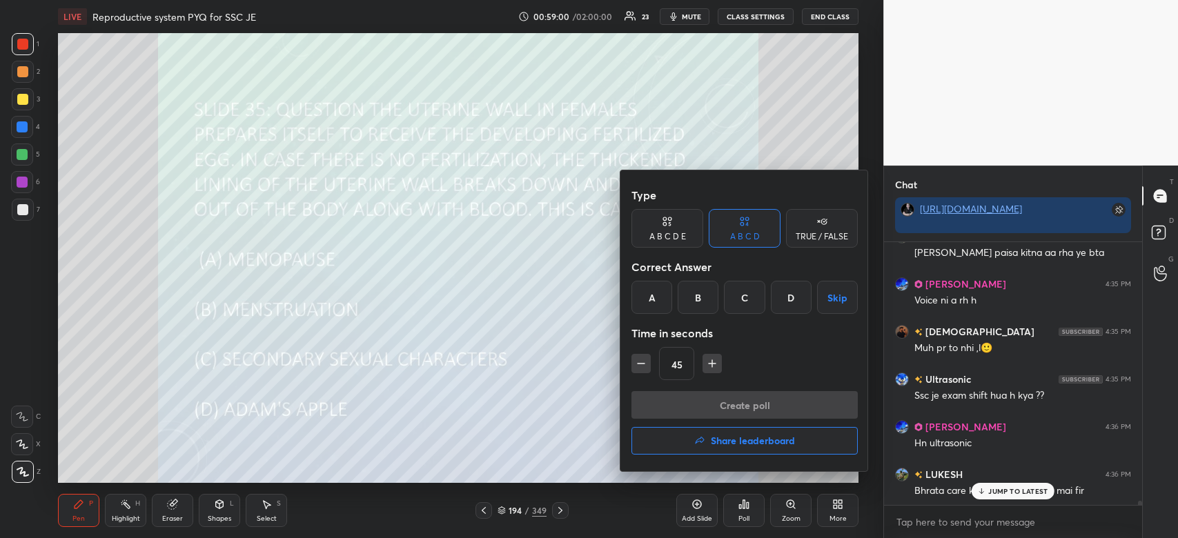
click at [702, 301] on div "B" at bounding box center [697, 297] width 41 height 33
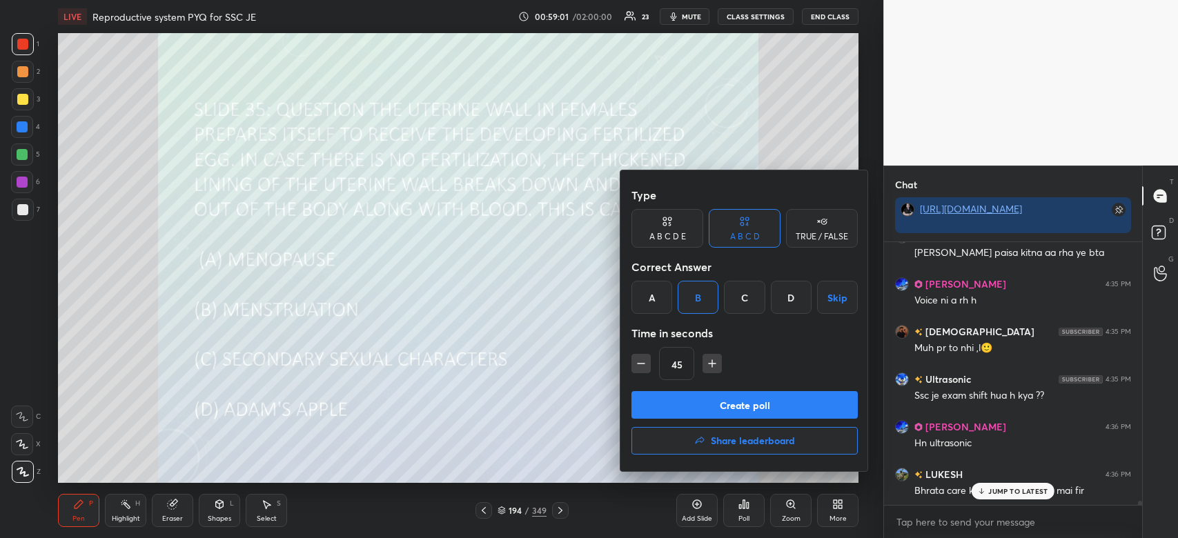
click at [713, 395] on button "Create poll" at bounding box center [744, 405] width 226 height 28
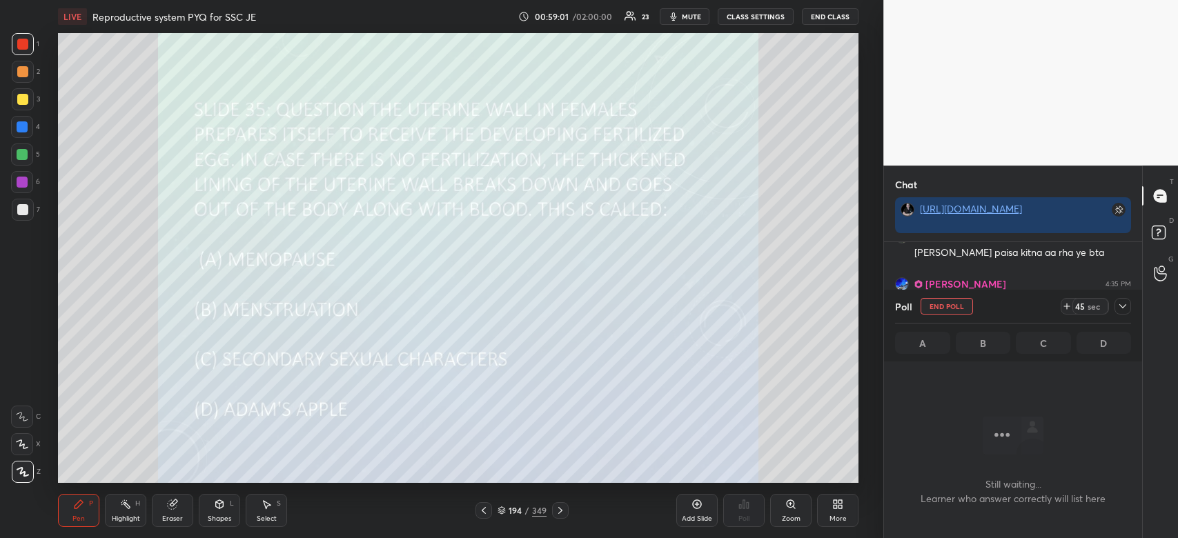
scroll to position [221, 254]
click at [1122, 306] on icon at bounding box center [1122, 306] width 11 height 11
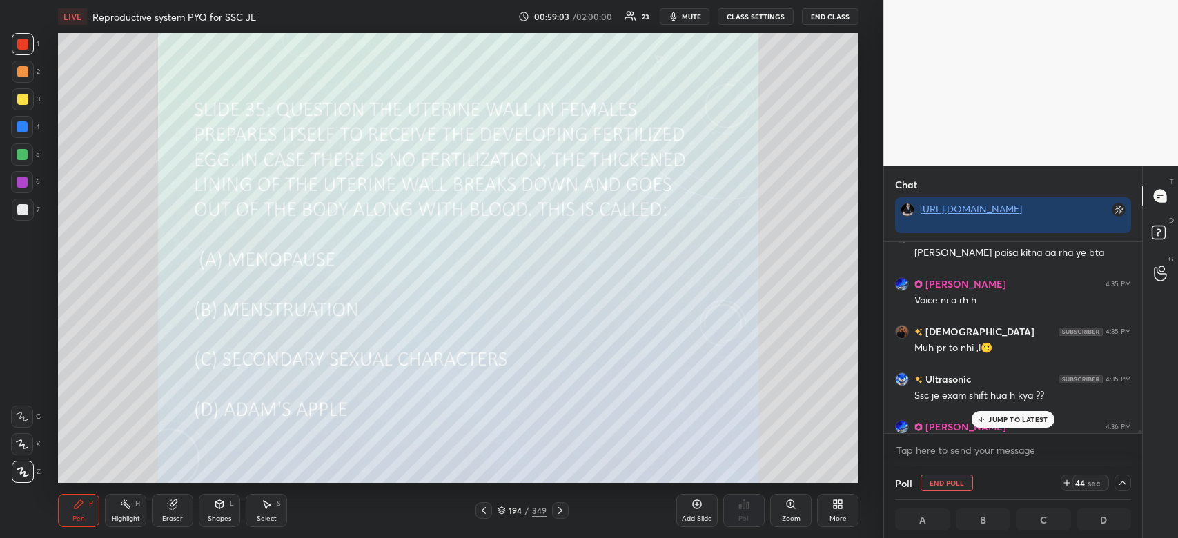
click at [1025, 418] on p "JUMP TO LATEST" at bounding box center [1017, 419] width 59 height 8
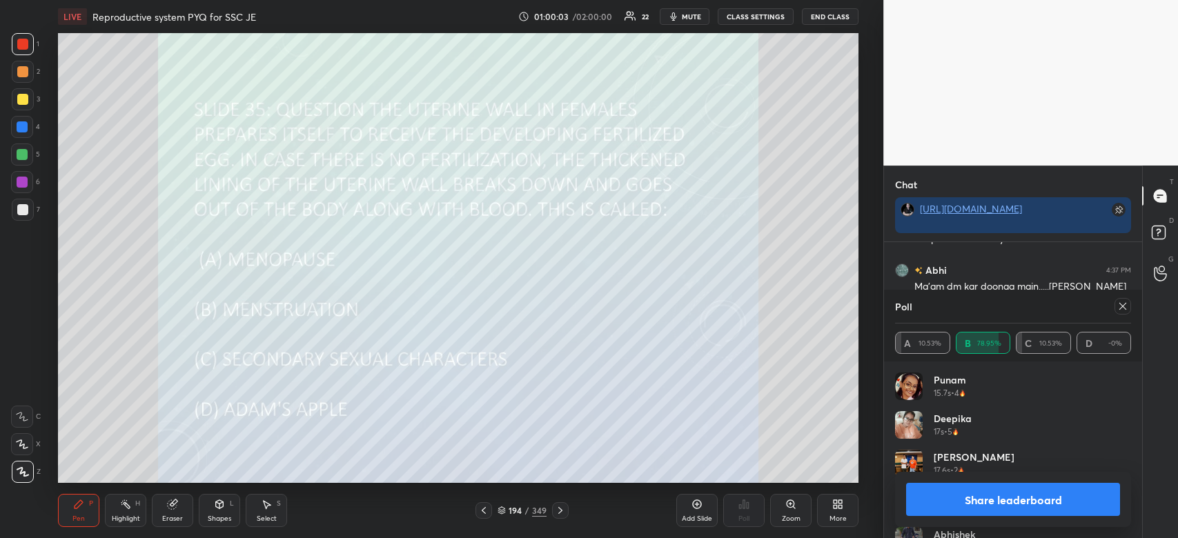
scroll to position [16998, 0]
click at [1042, 502] on button "Share leaderboard" at bounding box center [1013, 499] width 214 height 33
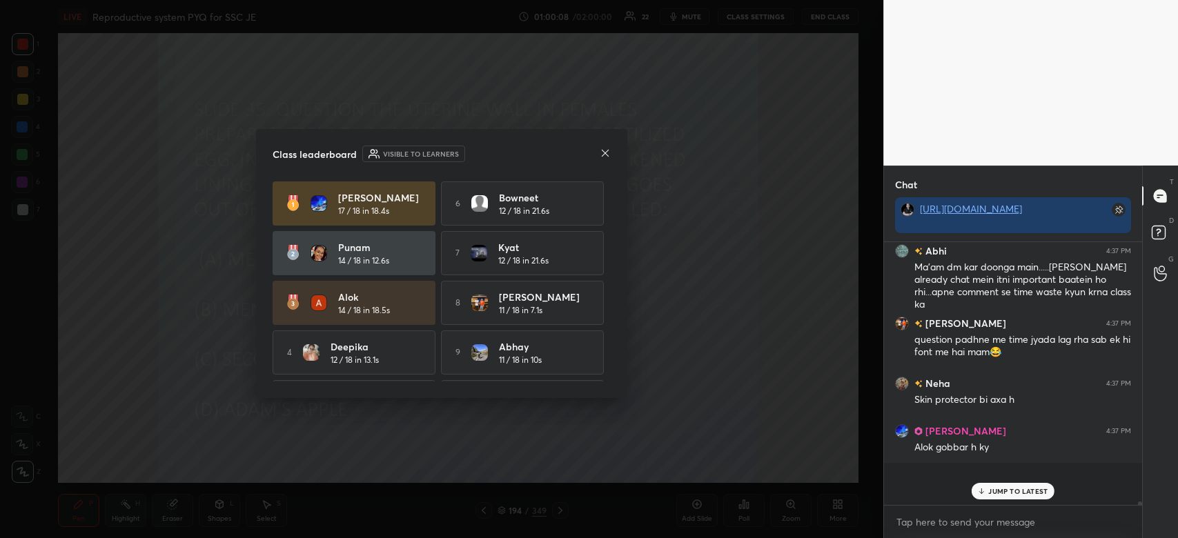
scroll to position [255, 254]
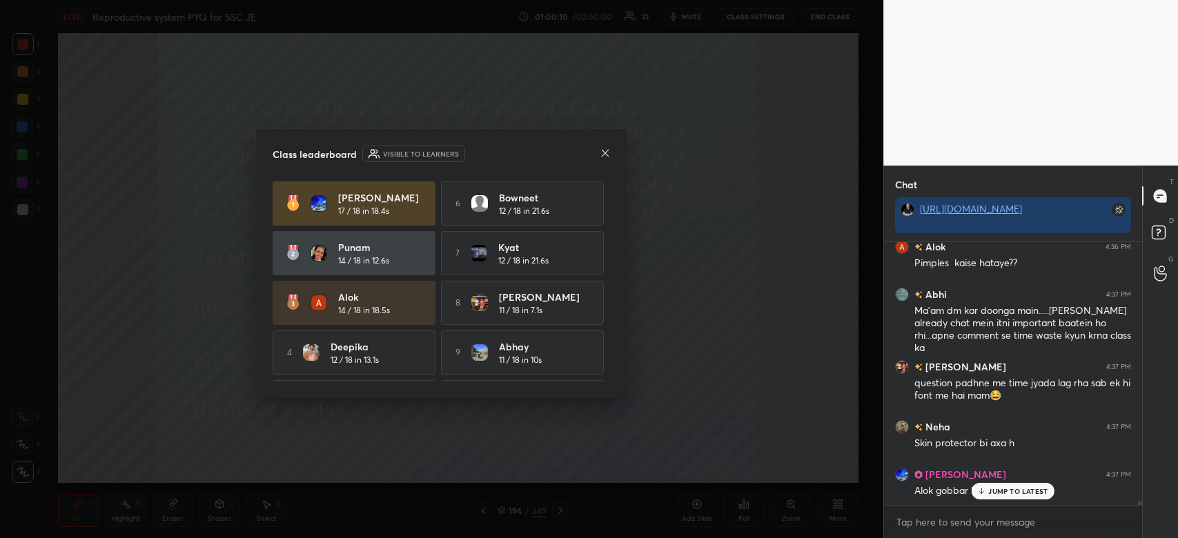
click at [608, 154] on icon at bounding box center [604, 153] width 11 height 11
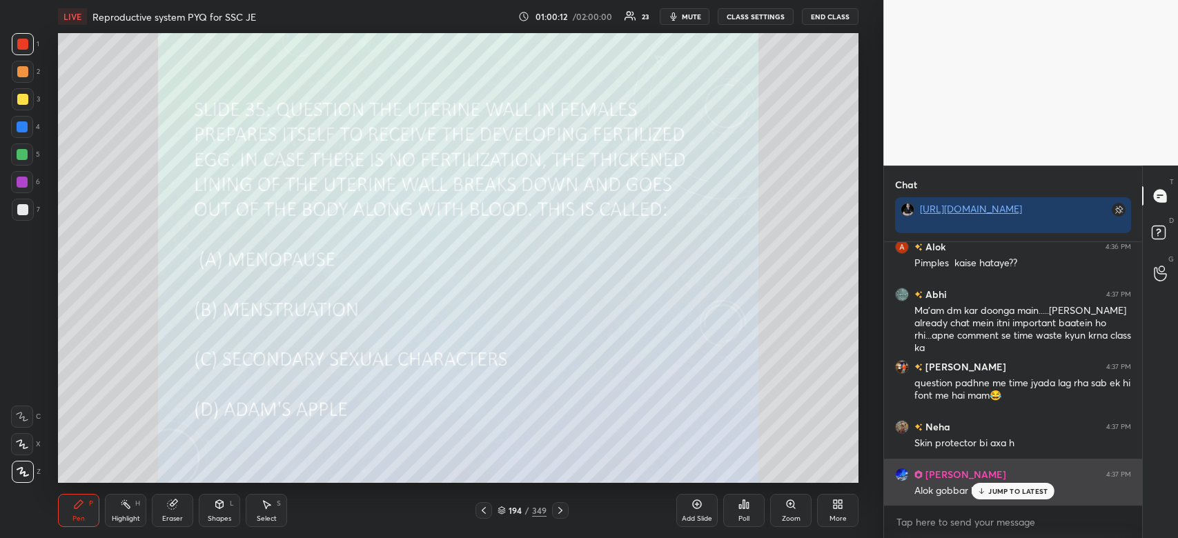
click at [1024, 489] on p "JUMP TO LATEST" at bounding box center [1017, 491] width 59 height 8
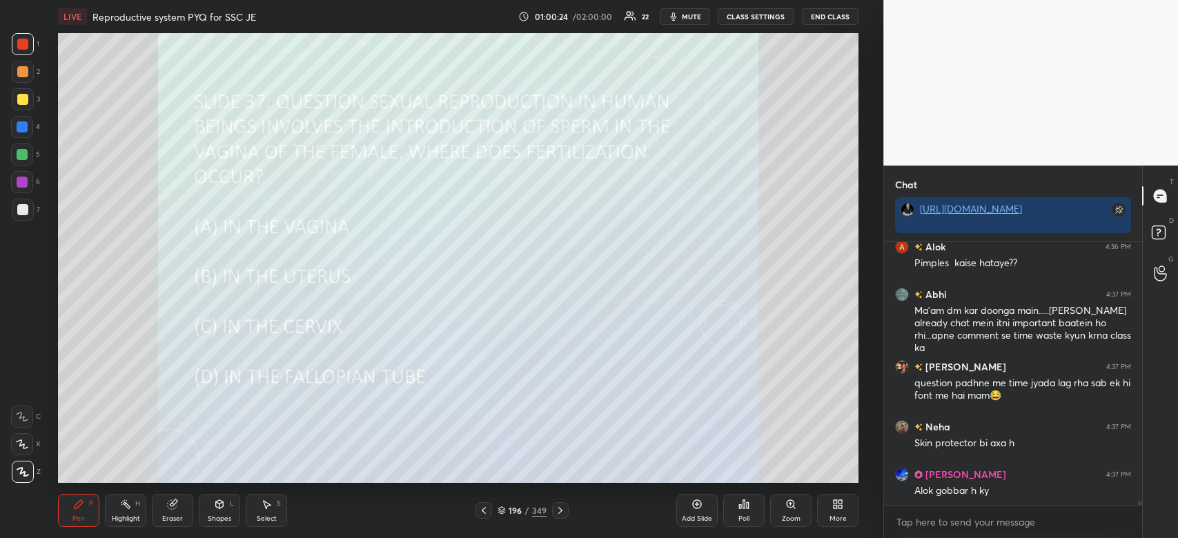
click at [742, 510] on icon at bounding box center [743, 504] width 11 height 11
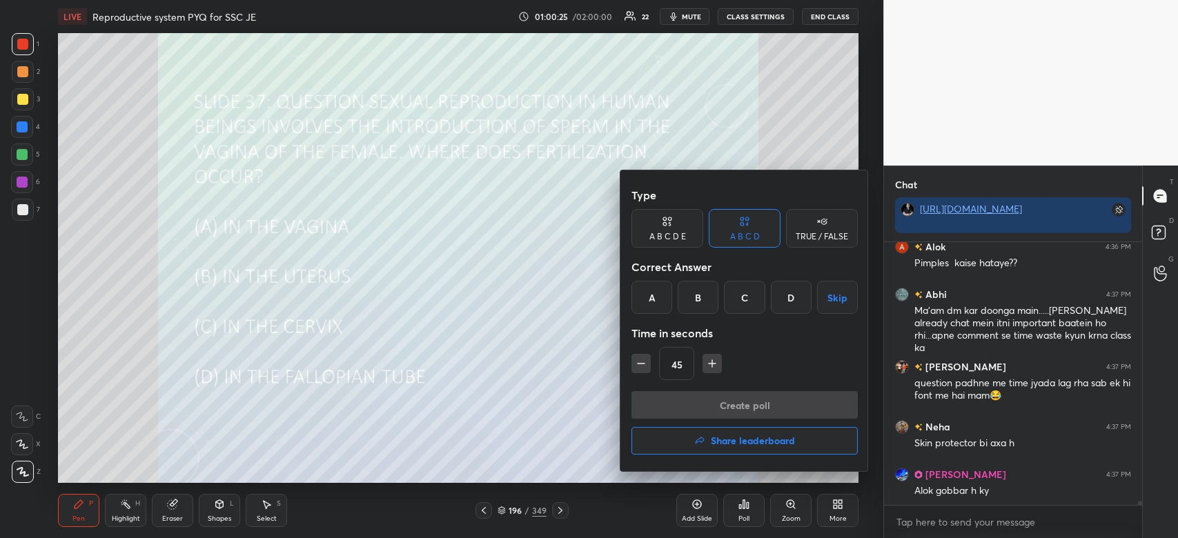
click at [776, 301] on div "D" at bounding box center [791, 297] width 41 height 33
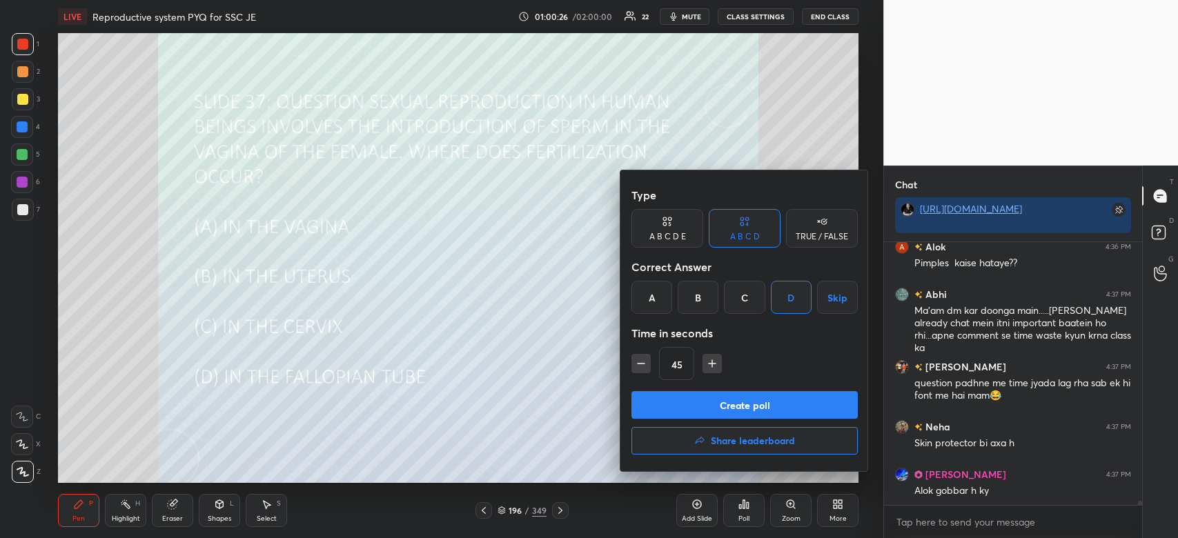
click at [753, 399] on button "Create poll" at bounding box center [744, 405] width 226 height 28
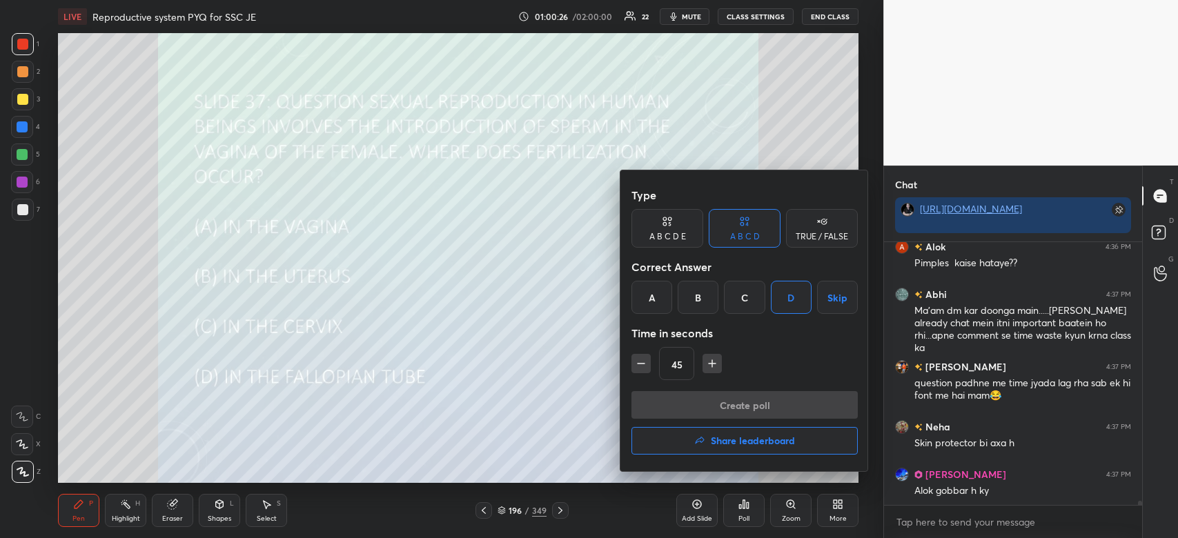
scroll to position [237, 254]
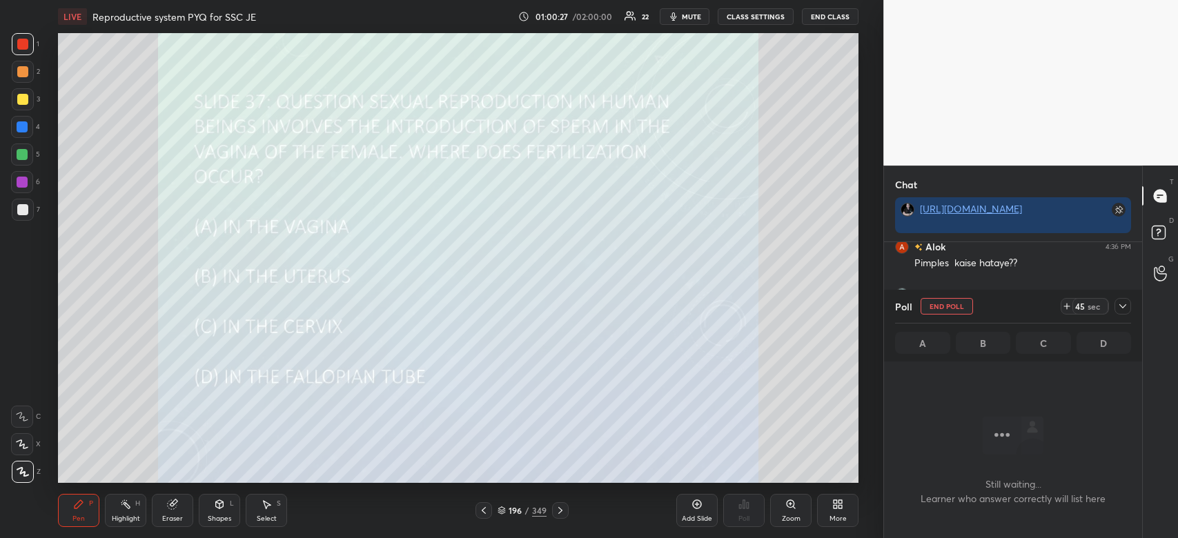
click at [1121, 310] on icon at bounding box center [1122, 306] width 11 height 11
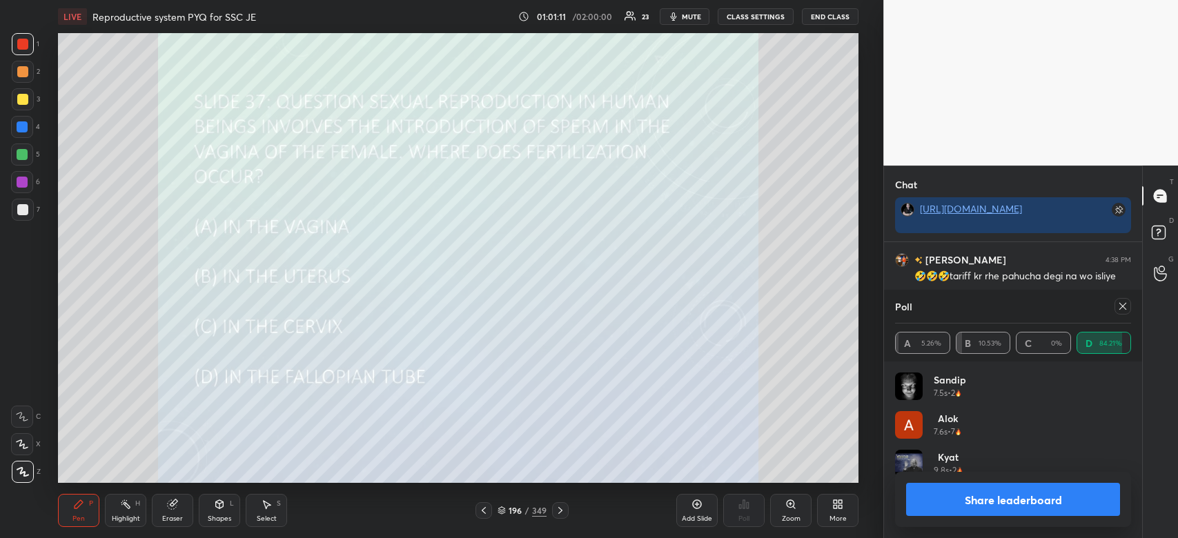
scroll to position [4, 4]
click at [1011, 506] on button "Share leaderboard" at bounding box center [1013, 499] width 214 height 33
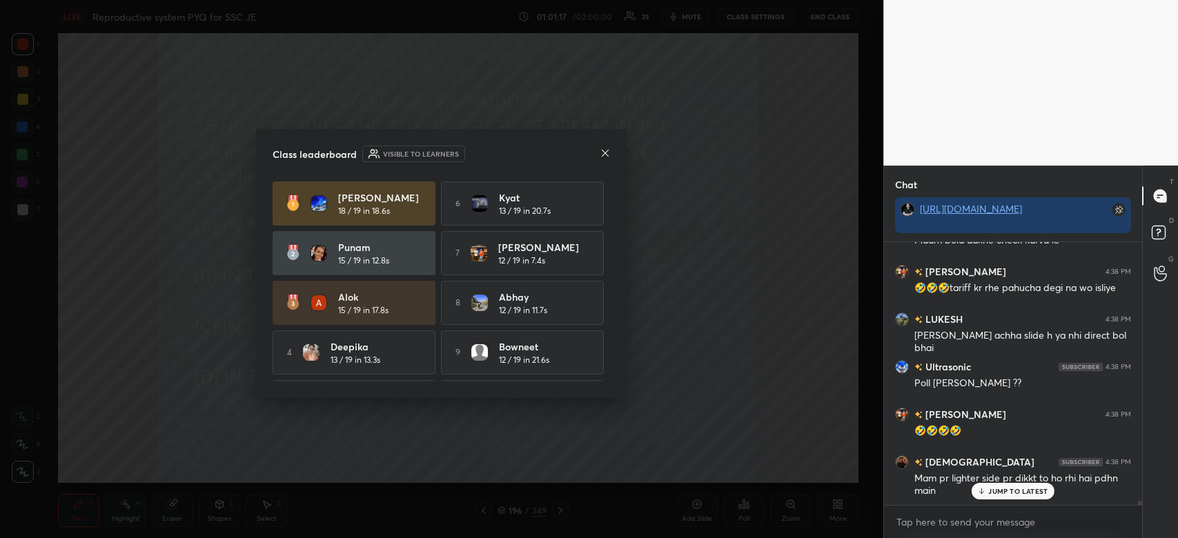
click at [991, 490] on p "JUMP TO LATEST" at bounding box center [1017, 491] width 59 height 8
click at [604, 152] on icon at bounding box center [605, 152] width 7 height 7
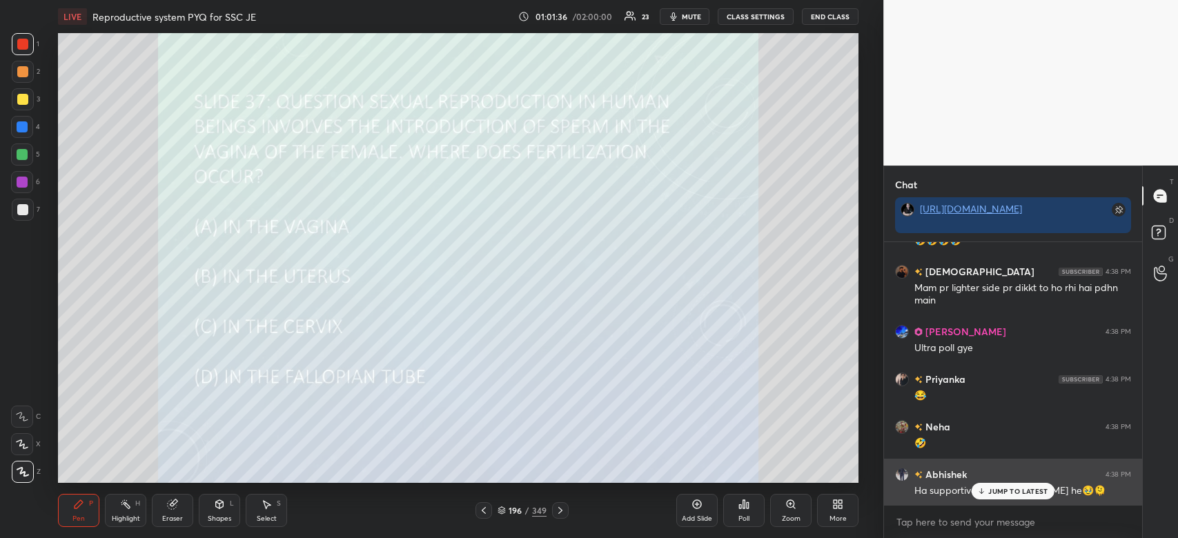
click at [1024, 493] on p "JUMP TO LATEST" at bounding box center [1017, 491] width 59 height 8
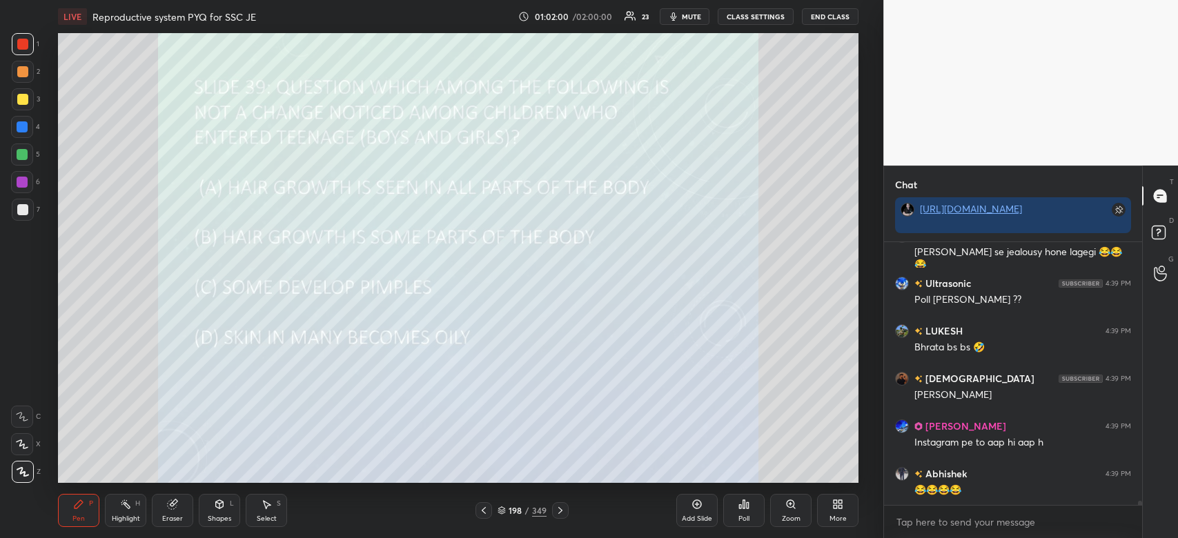
click at [734, 499] on div "Poll" at bounding box center [743, 510] width 41 height 33
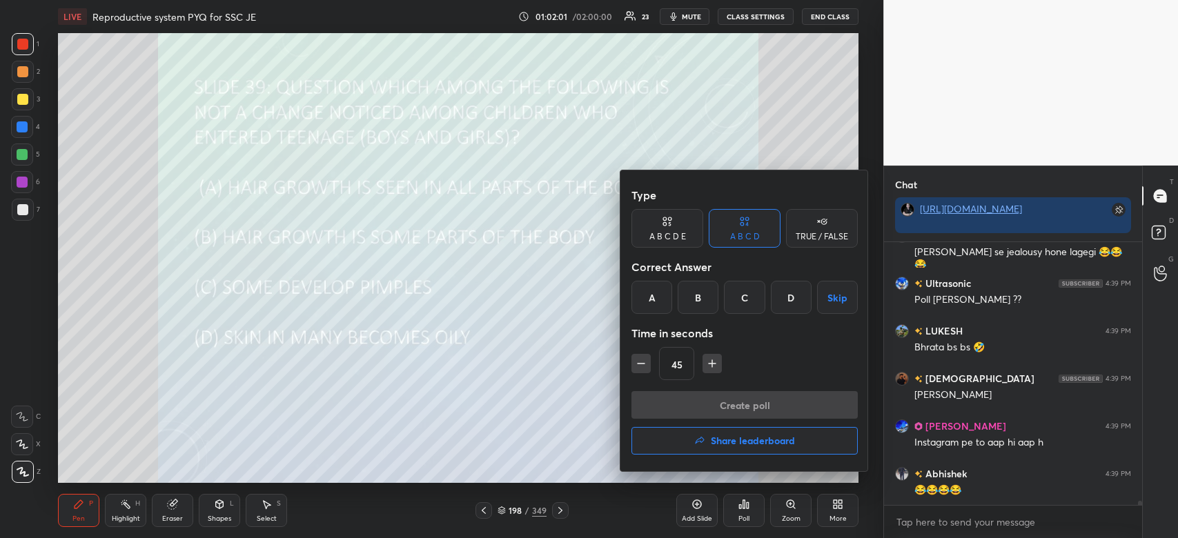
click at [653, 294] on div "A" at bounding box center [651, 297] width 41 height 33
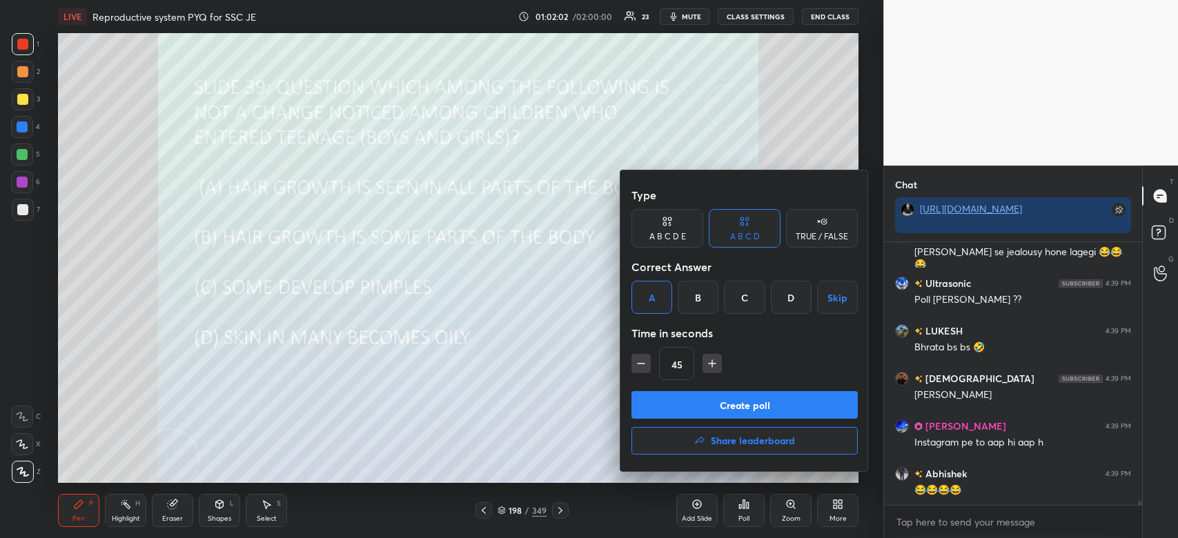
click at [675, 406] on button "Create poll" at bounding box center [744, 405] width 226 height 28
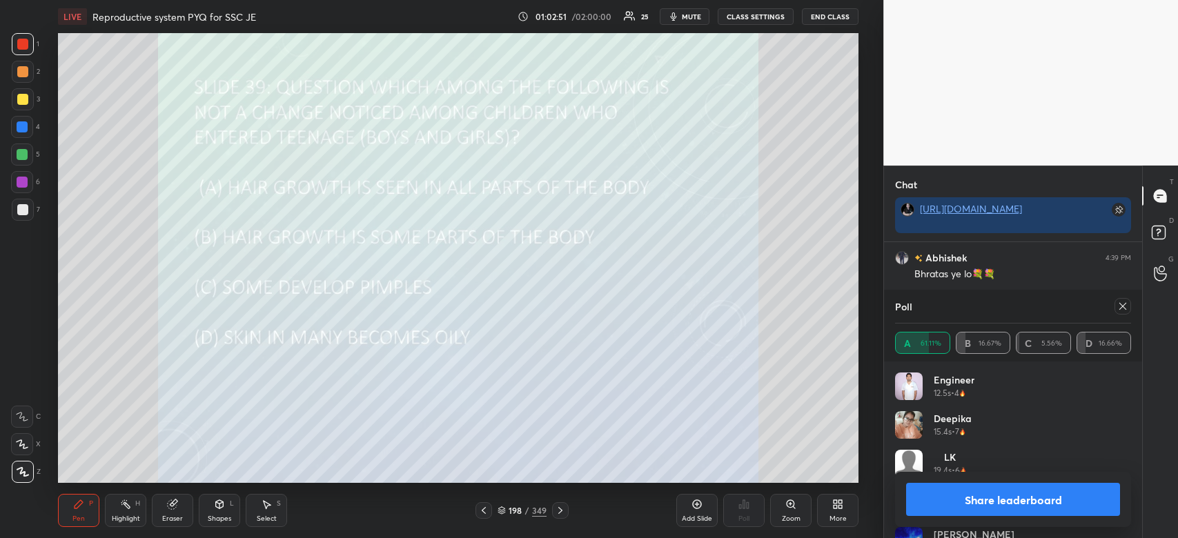
scroll to position [15766, 0]
click at [1068, 497] on button "Share leaderboard" at bounding box center [1013, 499] width 214 height 33
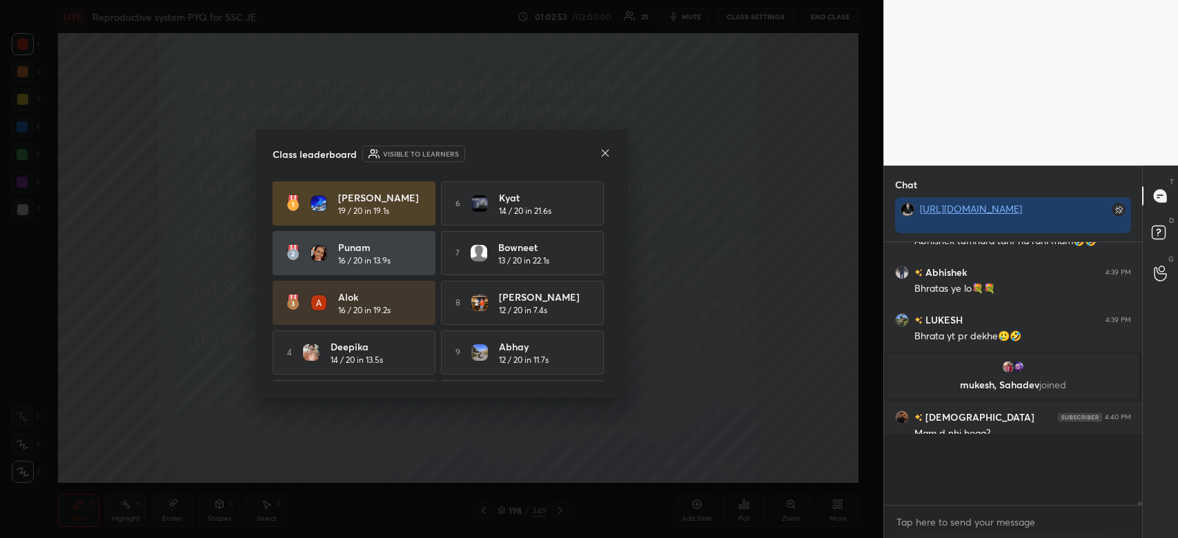
scroll to position [255, 254]
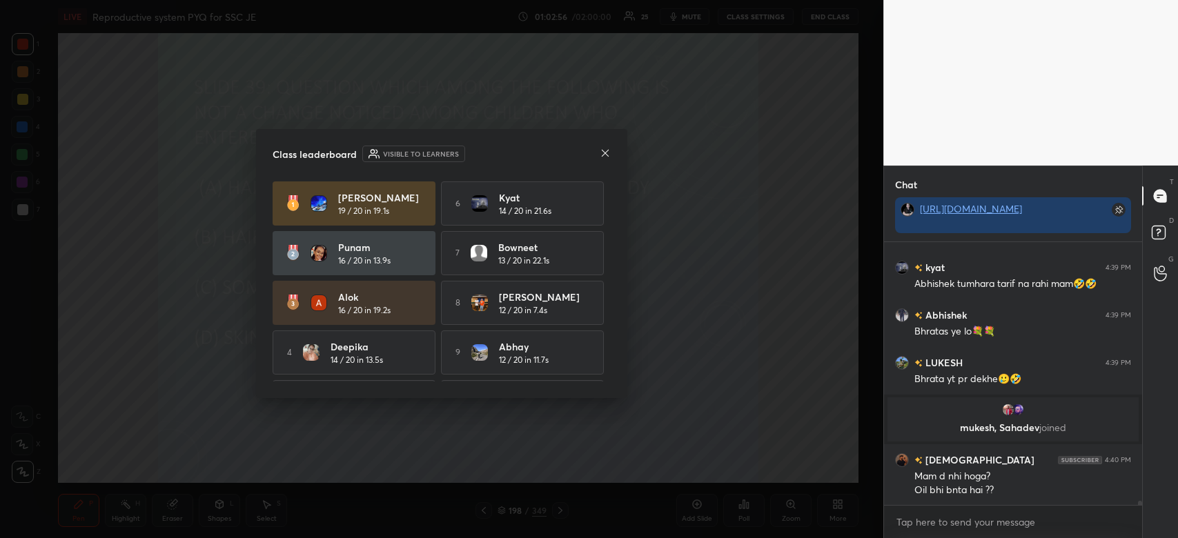
click at [605, 150] on icon at bounding box center [604, 153] width 11 height 11
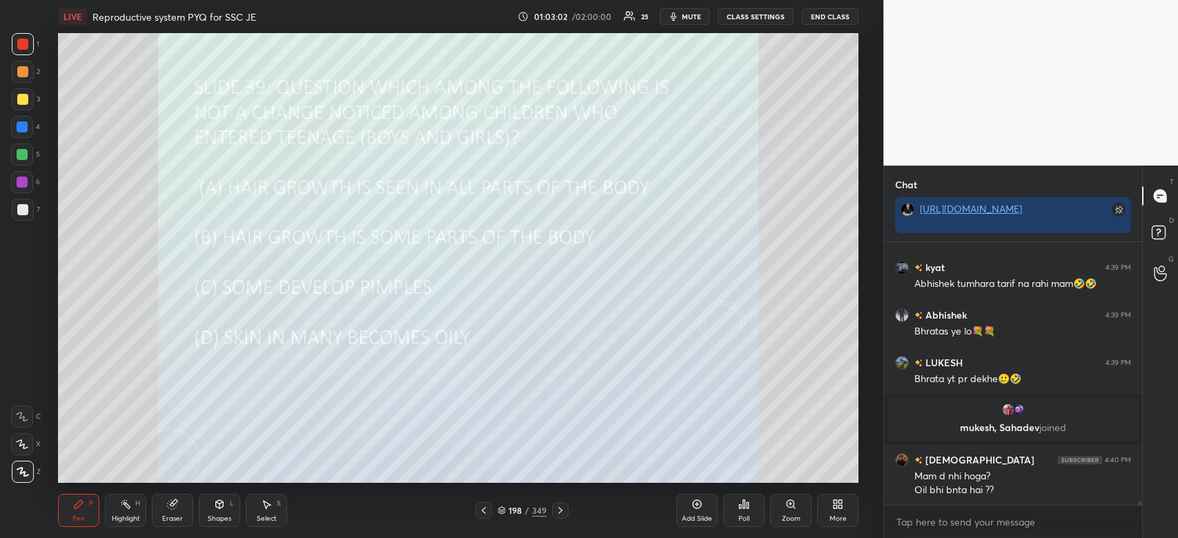
scroll to position [15741, 0]
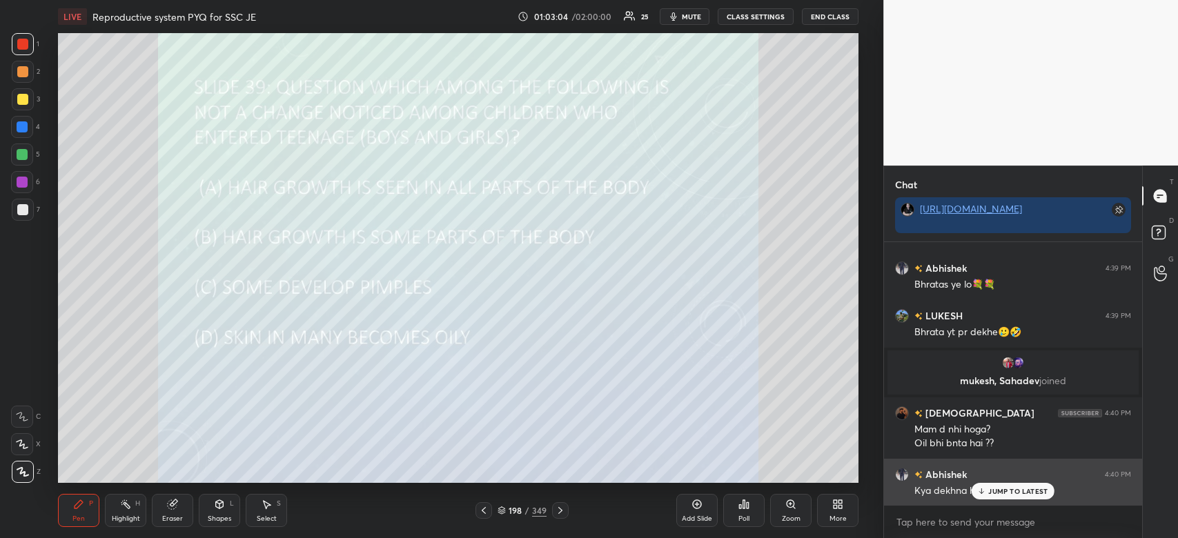
click at [1004, 500] on div "Abhishek 4:40 PM Kya dekhna hai bhrata" at bounding box center [1013, 483] width 258 height 48
click at [1011, 496] on div "JUMP TO LATEST" at bounding box center [1012, 491] width 83 height 17
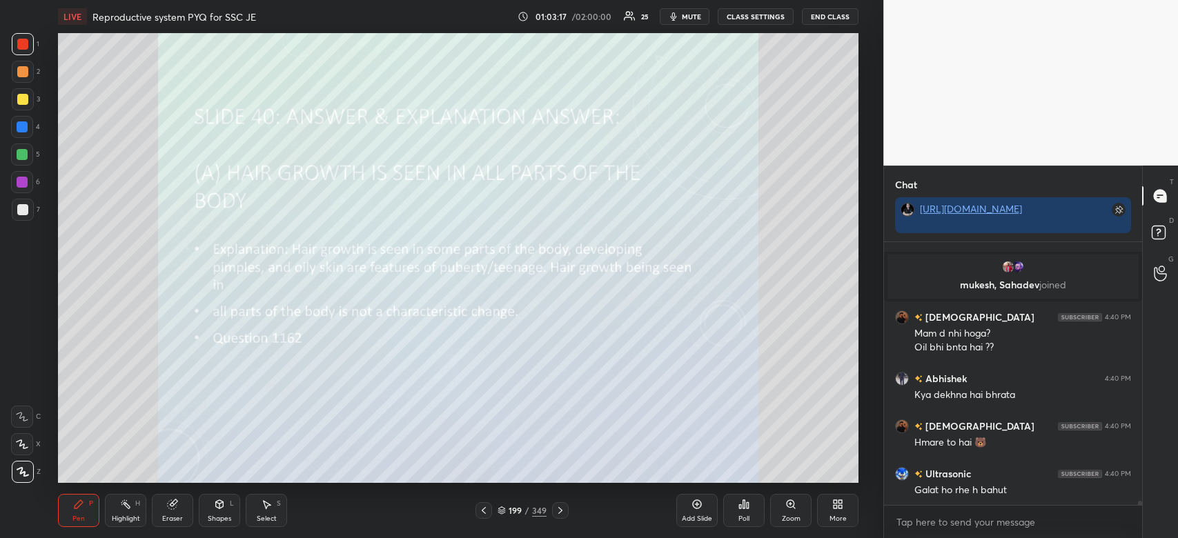
scroll to position [15870, 0]
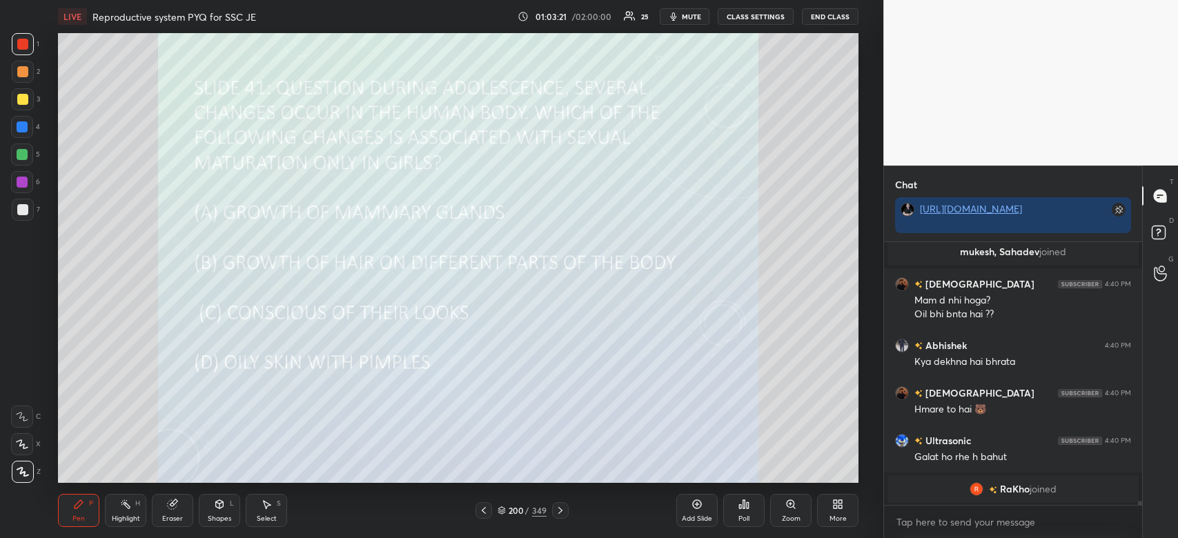
click at [738, 509] on icon at bounding box center [743, 504] width 11 height 11
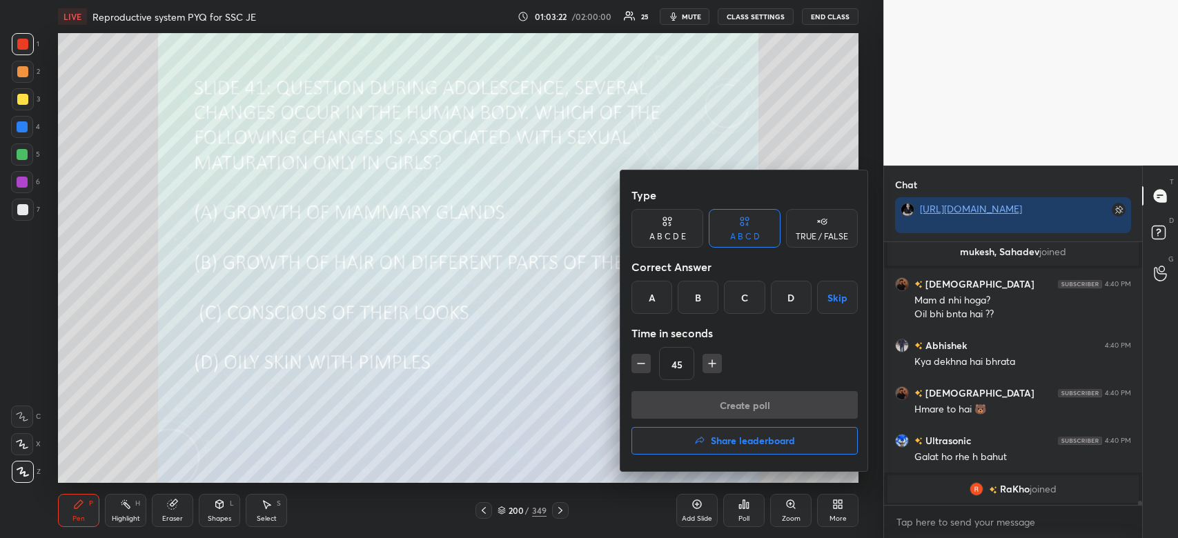
click at [653, 305] on div "A" at bounding box center [651, 297] width 41 height 33
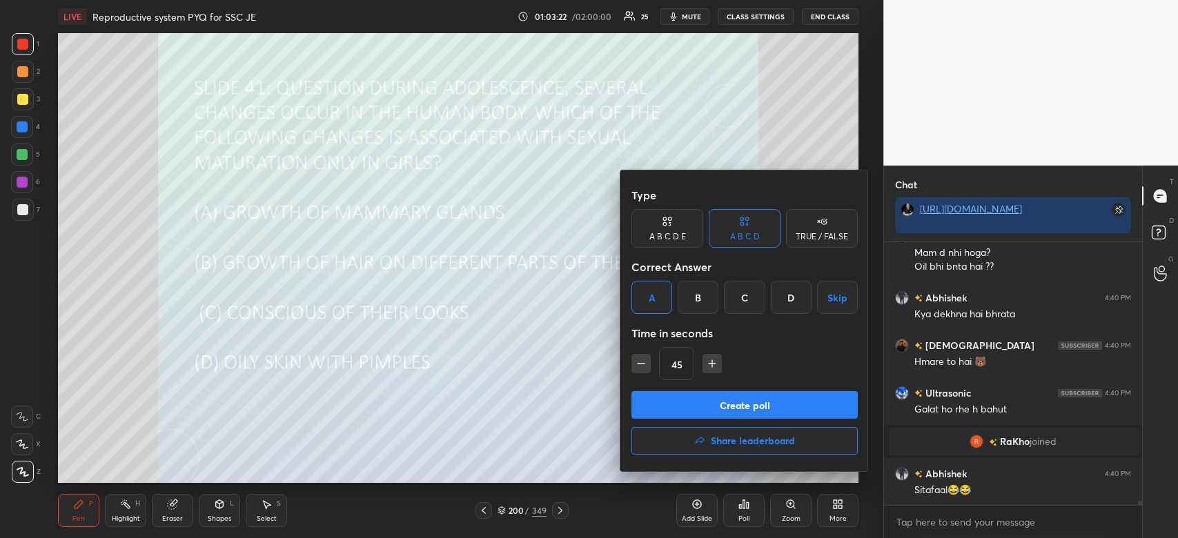
scroll to position [15852, 0]
click at [667, 416] on button "Create poll" at bounding box center [744, 405] width 226 height 28
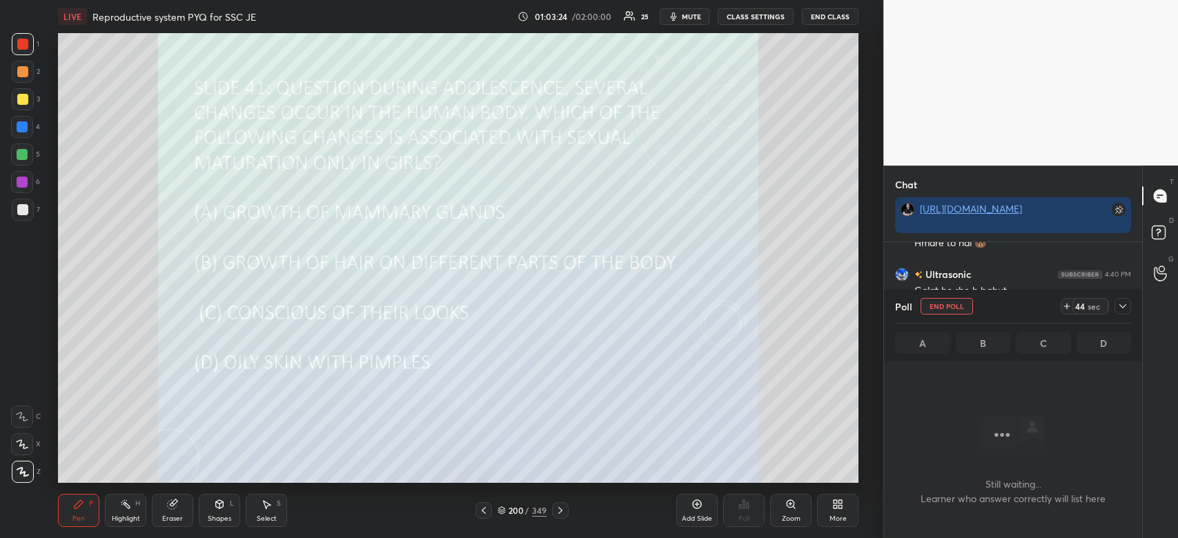
click at [1120, 307] on icon at bounding box center [1122, 306] width 7 height 4
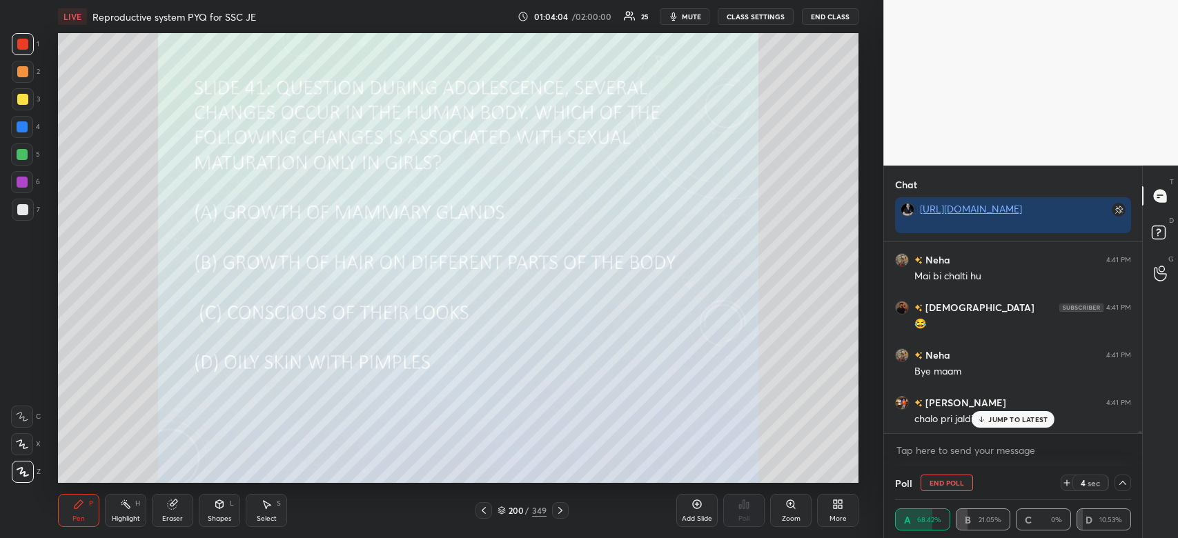
scroll to position [16474, 0]
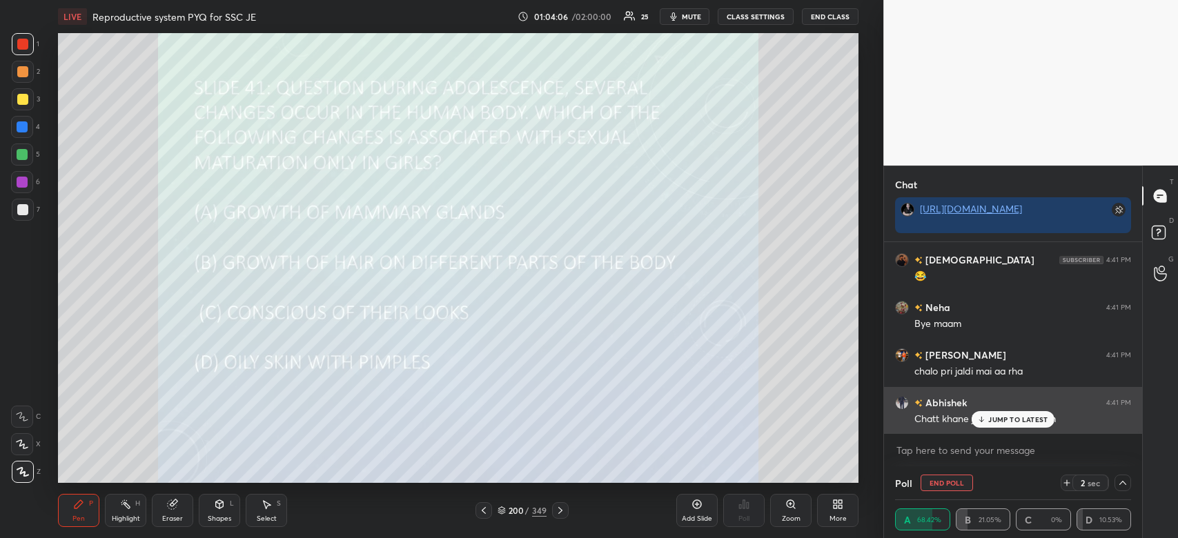
click at [1033, 424] on p "JUMP TO LATEST" at bounding box center [1017, 419] width 59 height 8
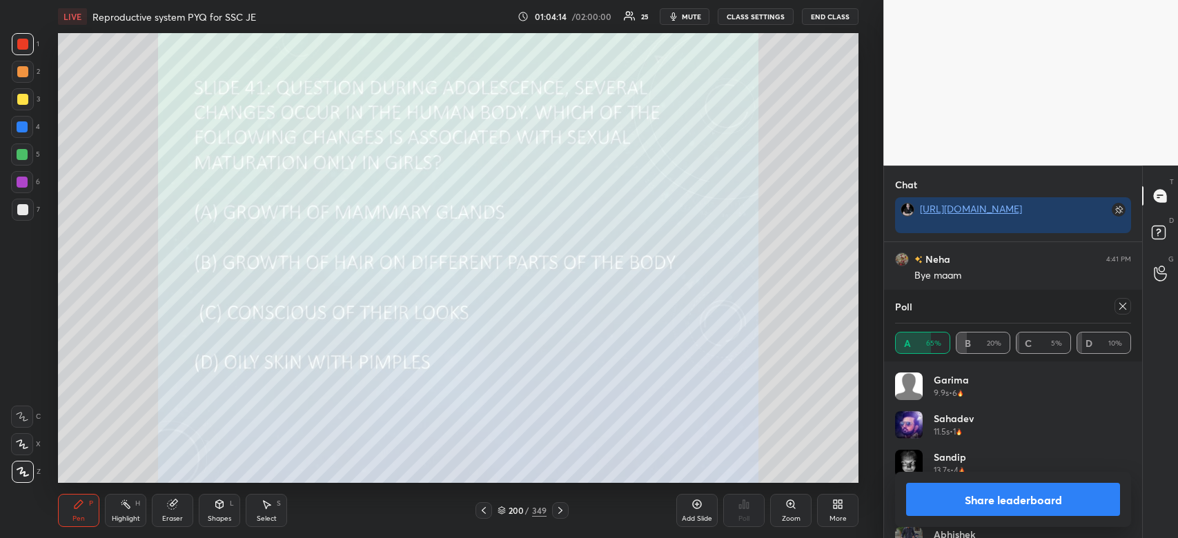
click at [701, 14] on span "mute" at bounding box center [691, 17] width 19 height 10
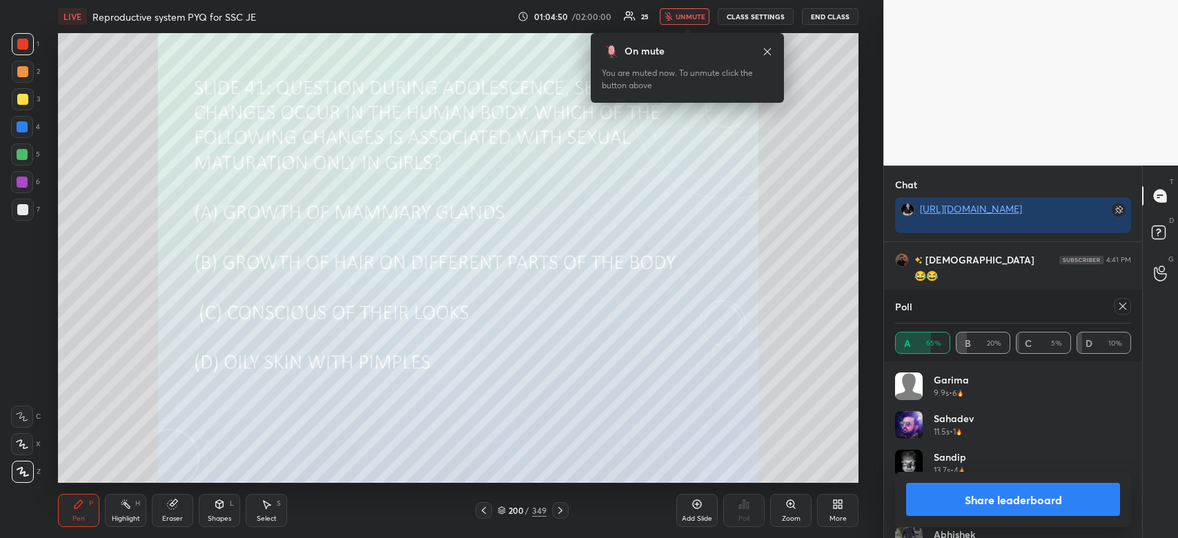
scroll to position [16903, 0]
click at [1029, 479] on div "Share leaderboard" at bounding box center [1013, 499] width 236 height 55
click at [1049, 502] on button "Share leaderboard" at bounding box center [1013, 499] width 214 height 33
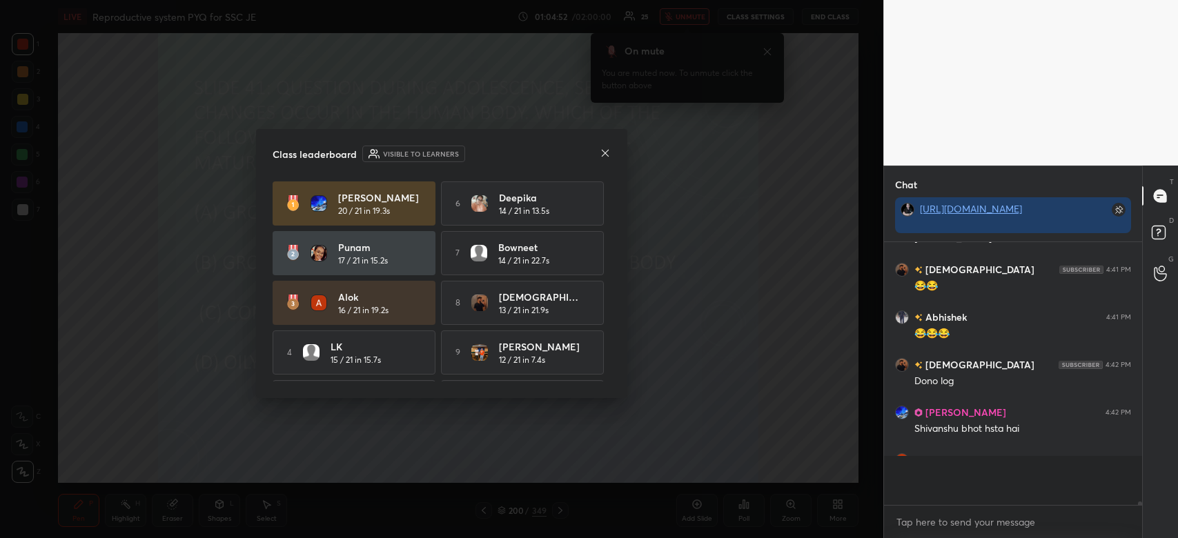
scroll to position [252, 254]
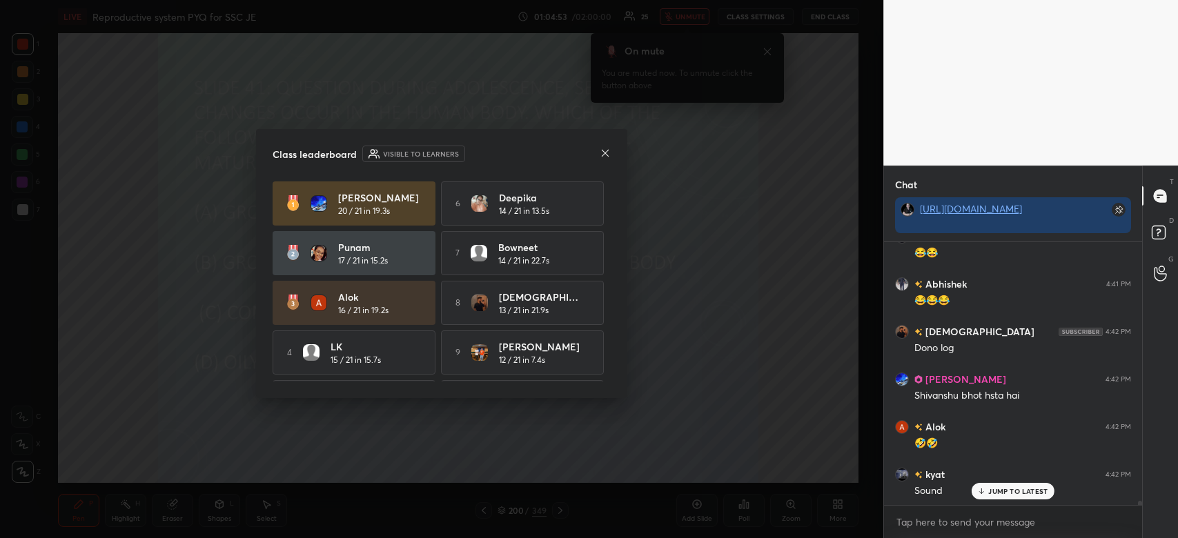
click at [608, 152] on icon at bounding box center [604, 153] width 11 height 11
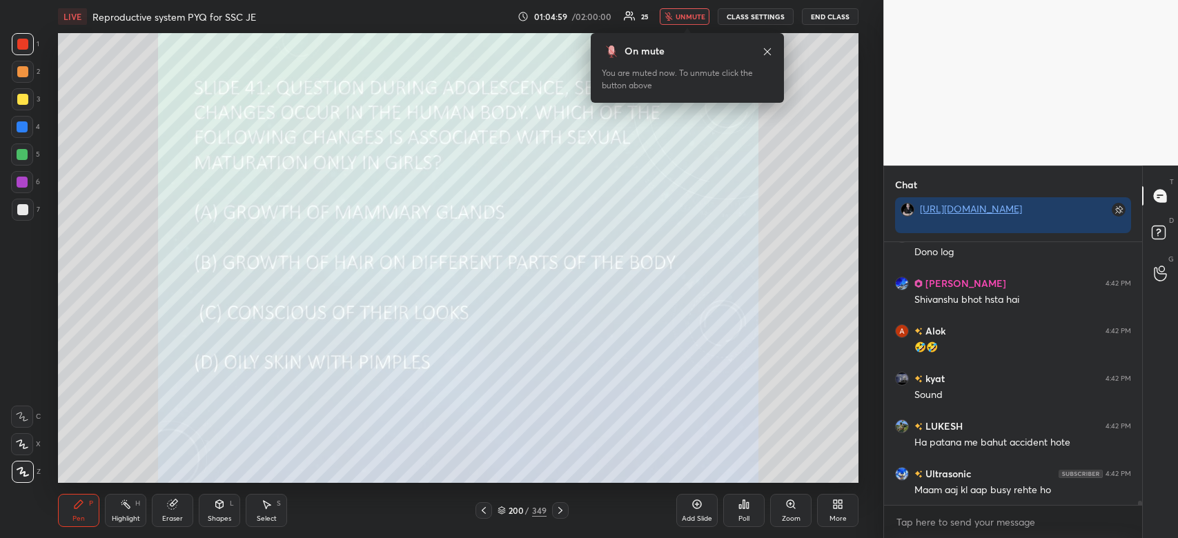
click at [686, 14] on span "unmute" at bounding box center [690, 17] width 30 height 10
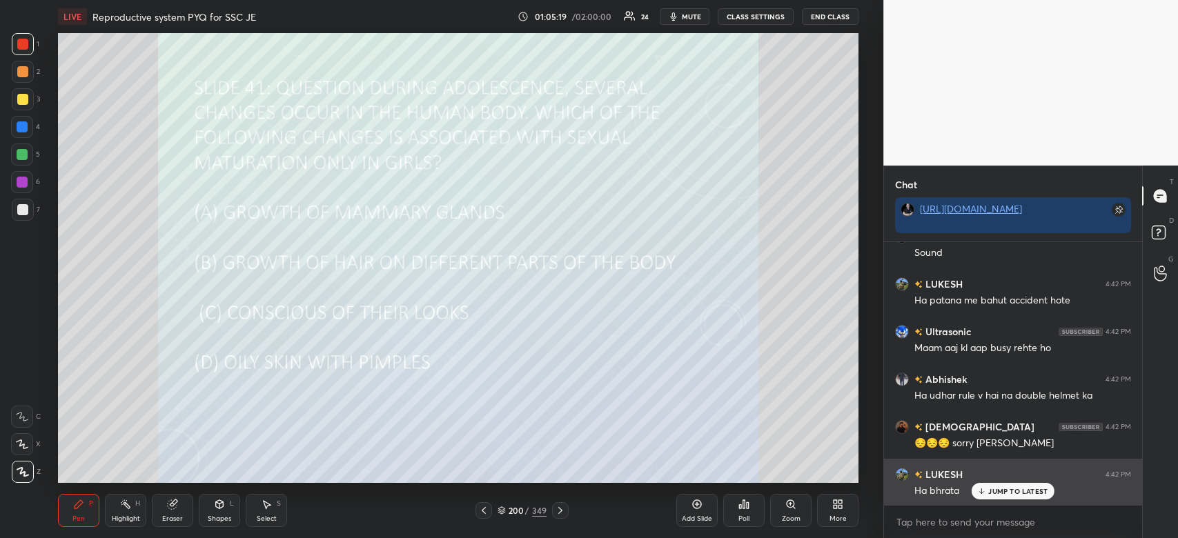
click at [1004, 491] on p "JUMP TO LATEST" at bounding box center [1017, 491] width 59 height 8
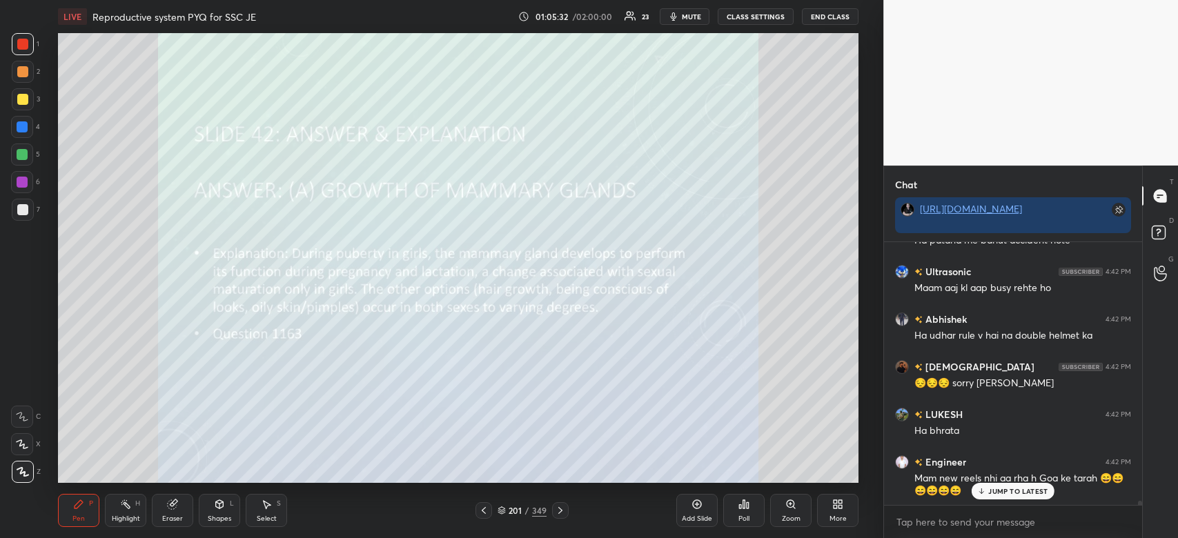
scroll to position [17224, 0]
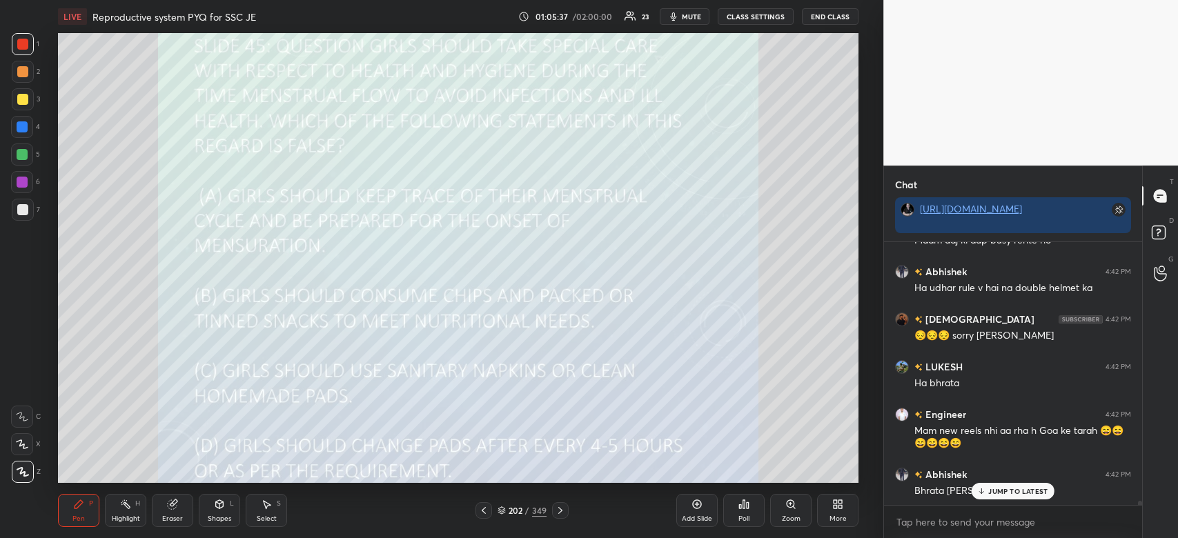
click at [698, 17] on span "mute" at bounding box center [691, 17] width 19 height 10
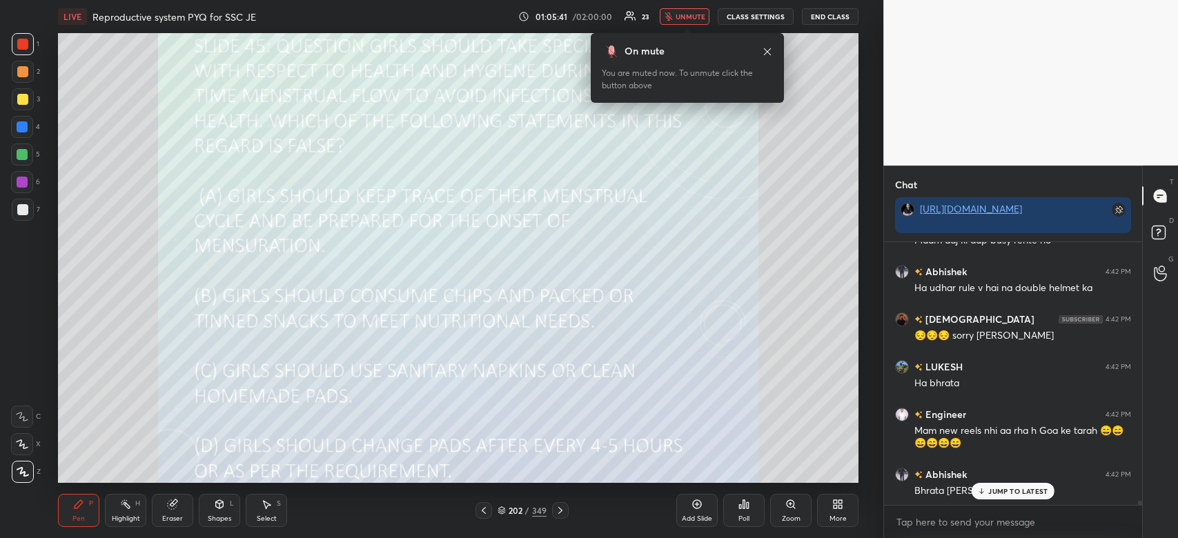
click at [748, 513] on div "Poll" at bounding box center [743, 510] width 41 height 33
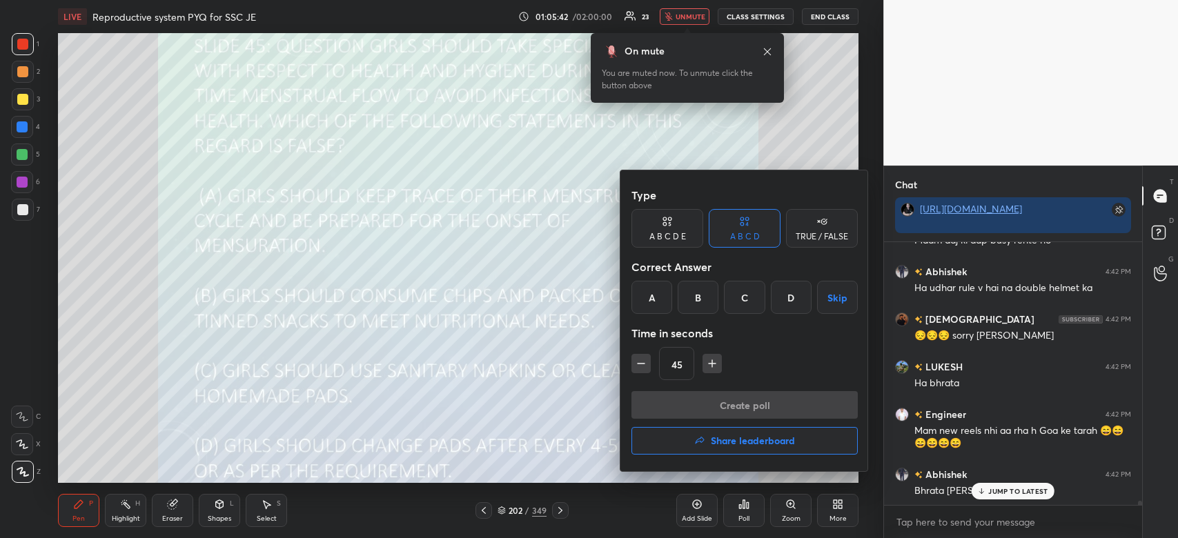
click at [699, 295] on div "B" at bounding box center [697, 297] width 41 height 33
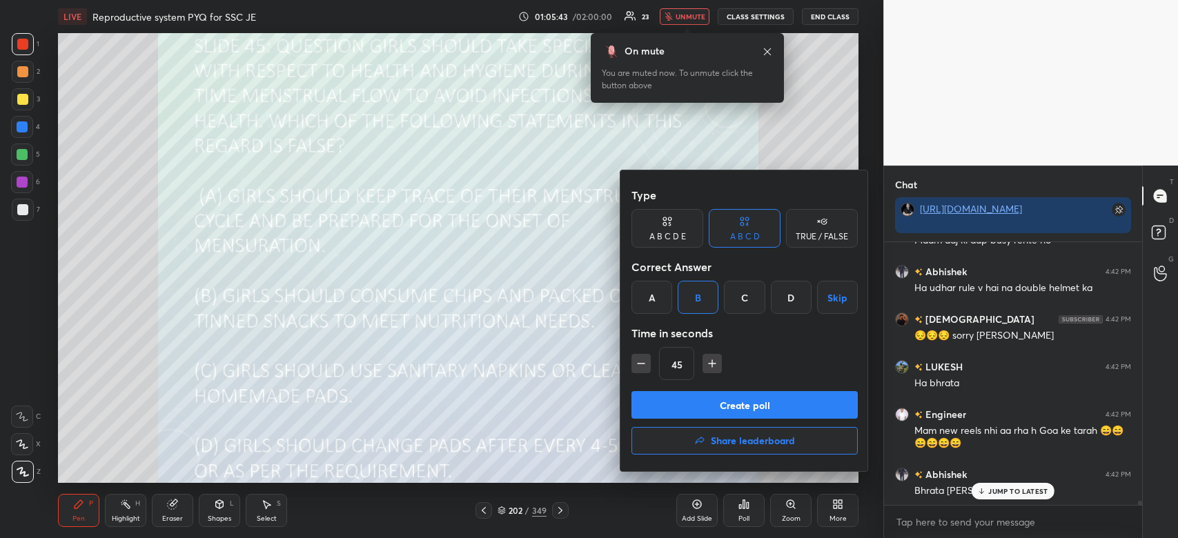
click at [702, 402] on button "Create poll" at bounding box center [744, 405] width 226 height 28
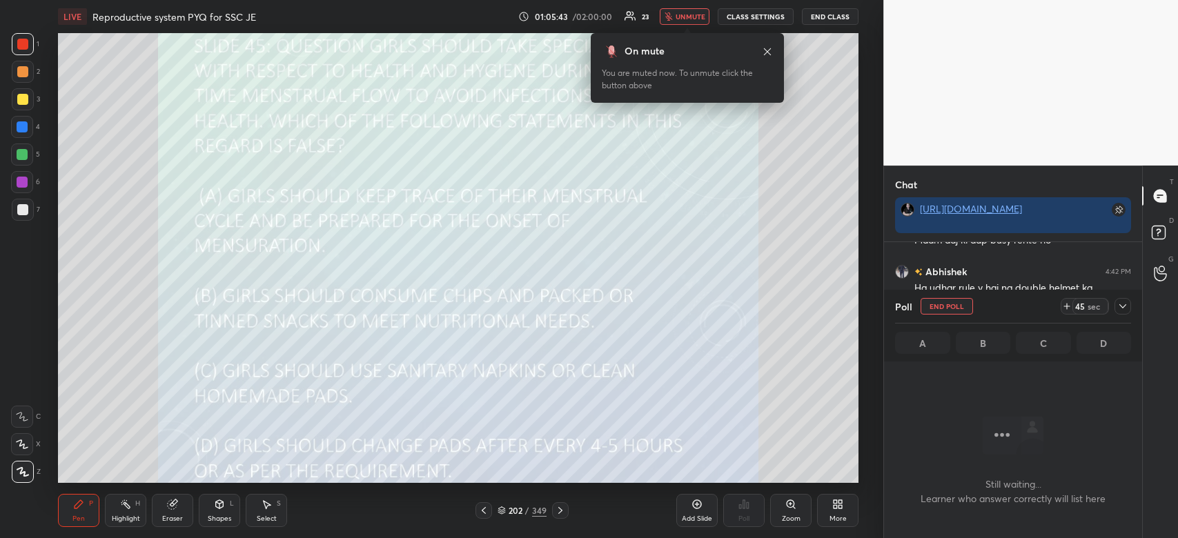
scroll to position [4, 4]
click at [1073, 306] on div "42 sec" at bounding box center [1090, 306] width 36 height 17
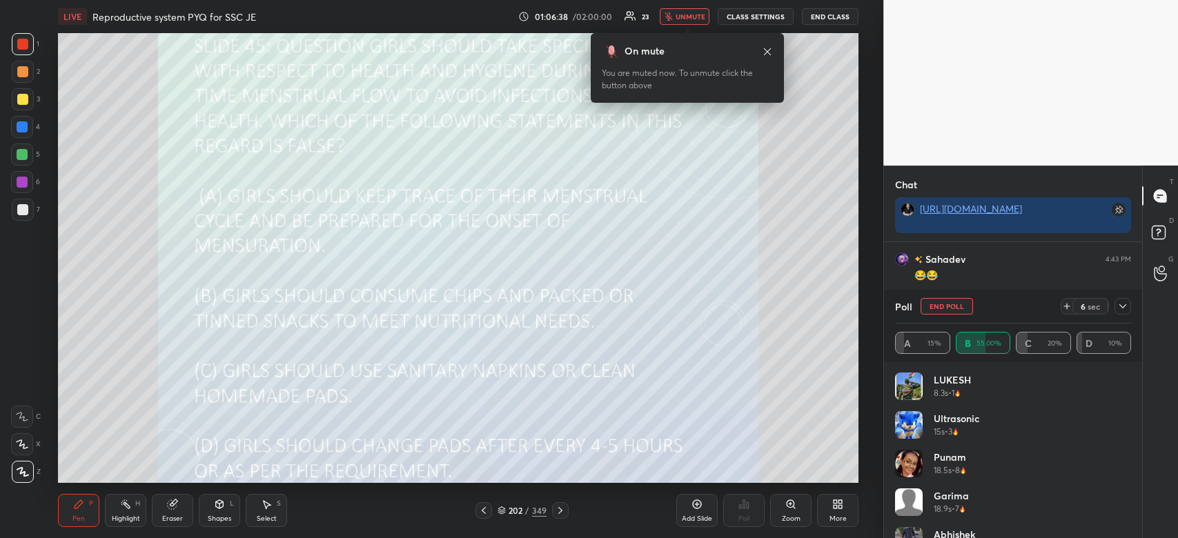
scroll to position [17772, 0]
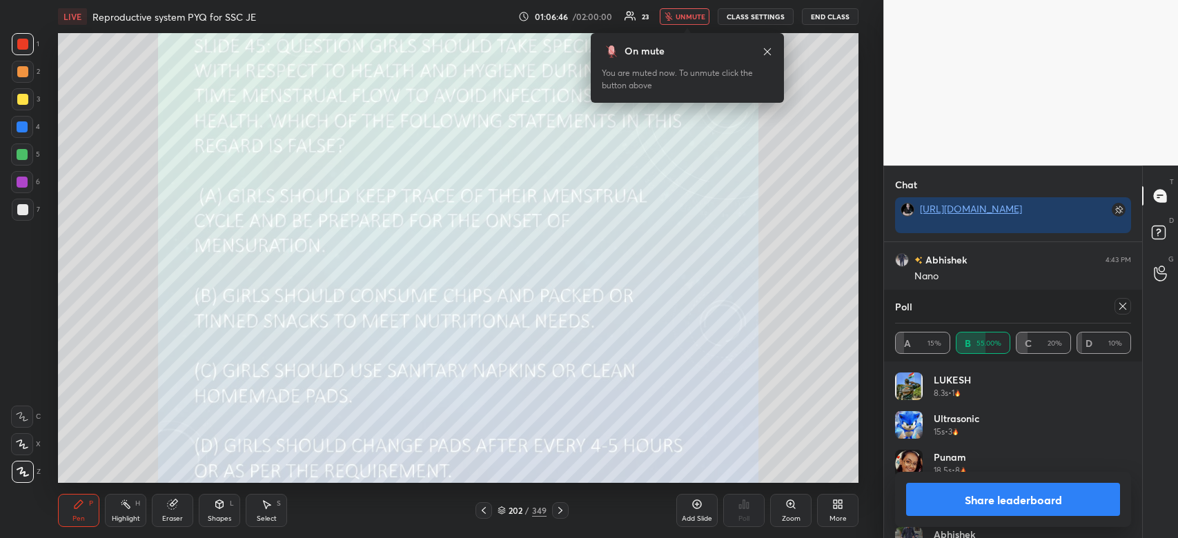
click at [1000, 493] on button "Share leaderboard" at bounding box center [1013, 499] width 214 height 33
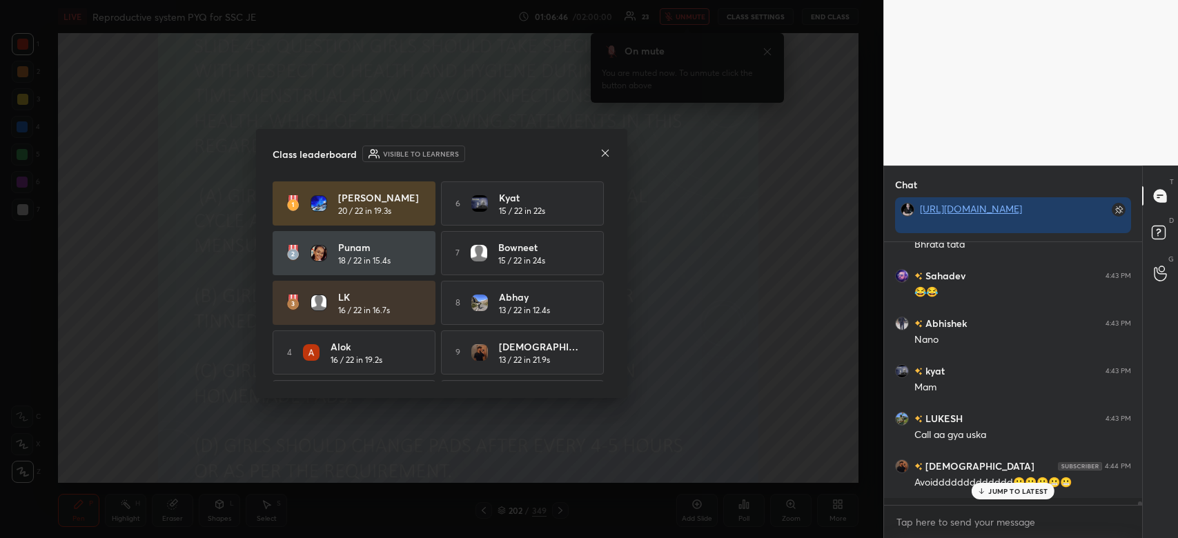
scroll to position [255, 254]
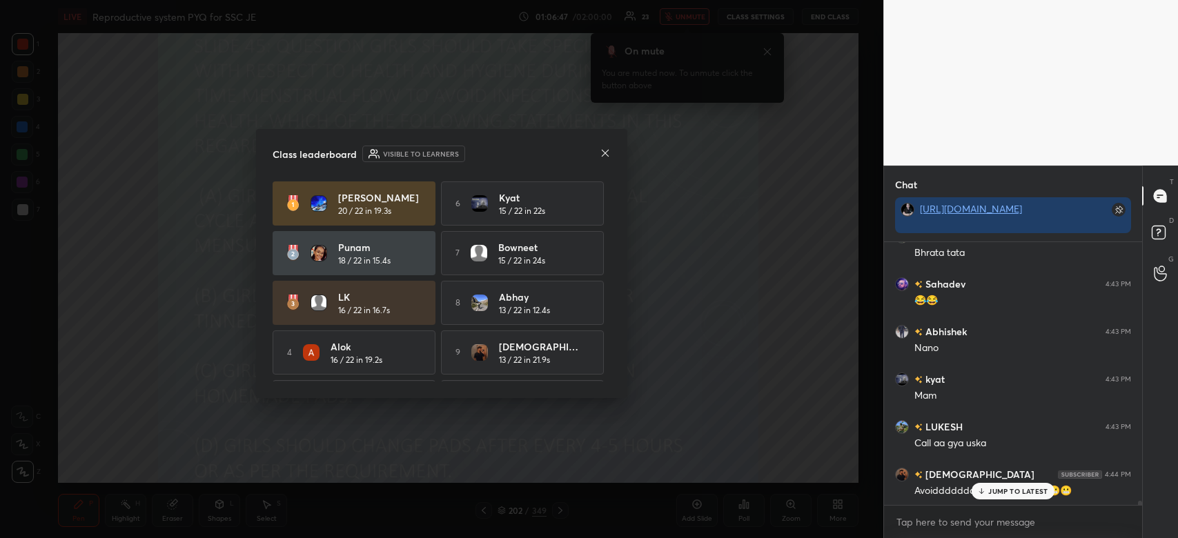
click at [605, 157] on icon at bounding box center [604, 153] width 11 height 11
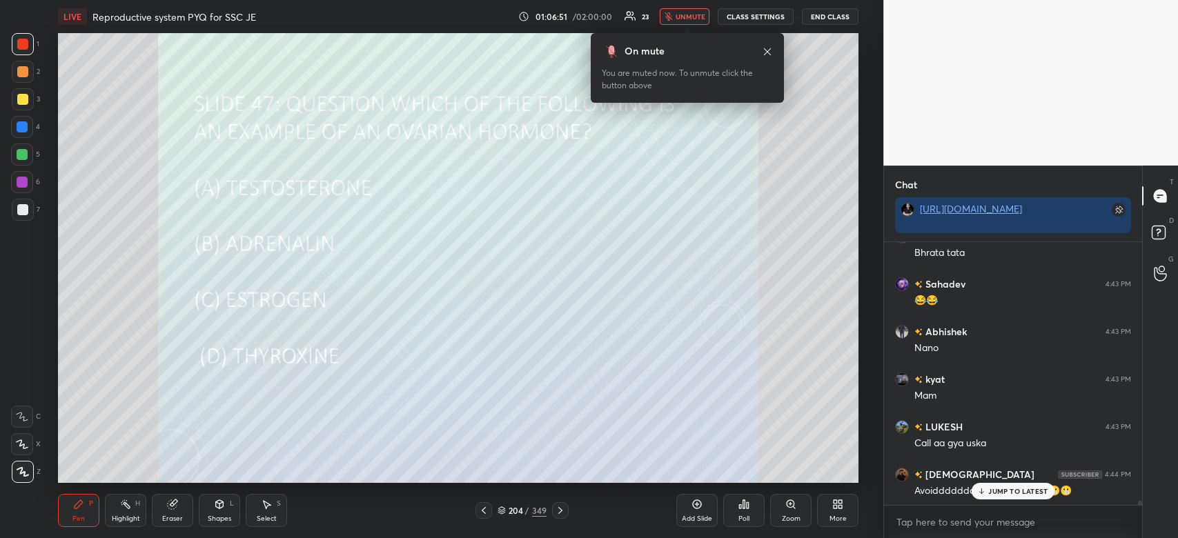
click at [745, 513] on div "Poll" at bounding box center [743, 510] width 41 height 33
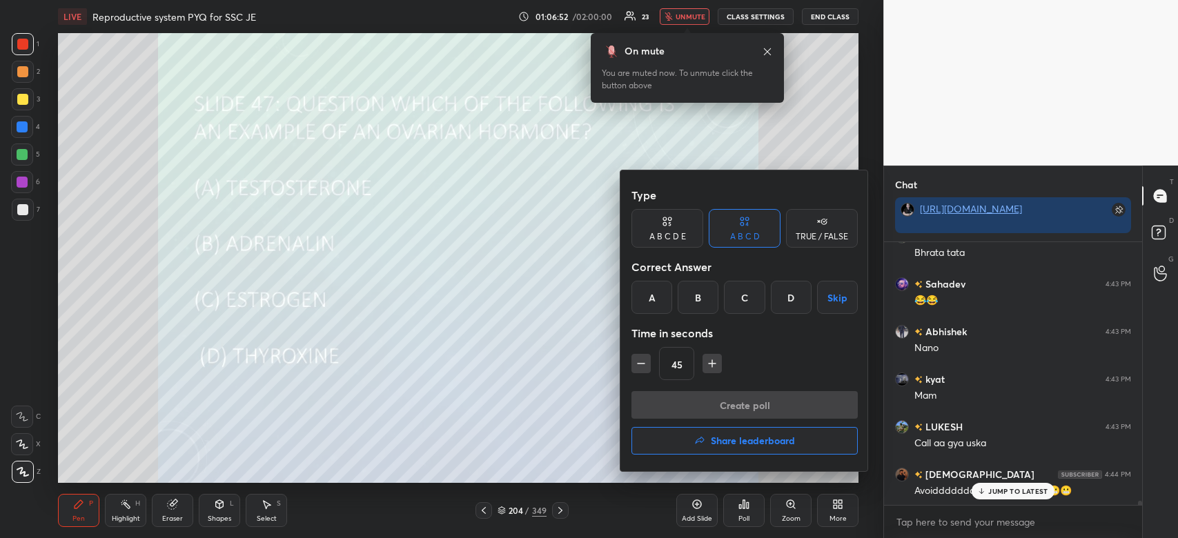
click at [746, 298] on div "C" at bounding box center [744, 297] width 41 height 33
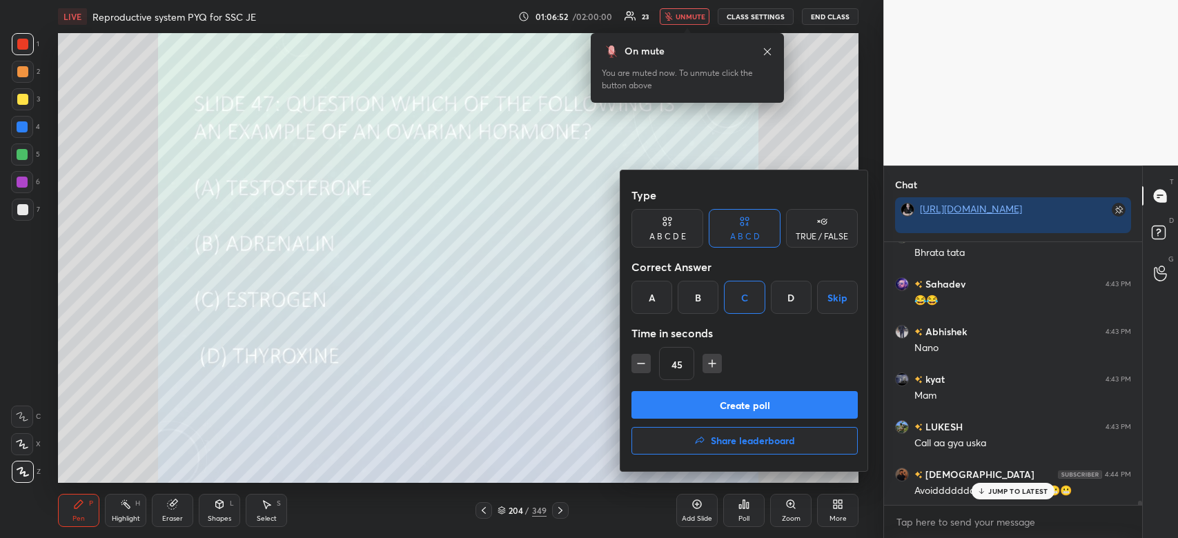
click at [738, 405] on button "Create poll" at bounding box center [744, 405] width 226 height 28
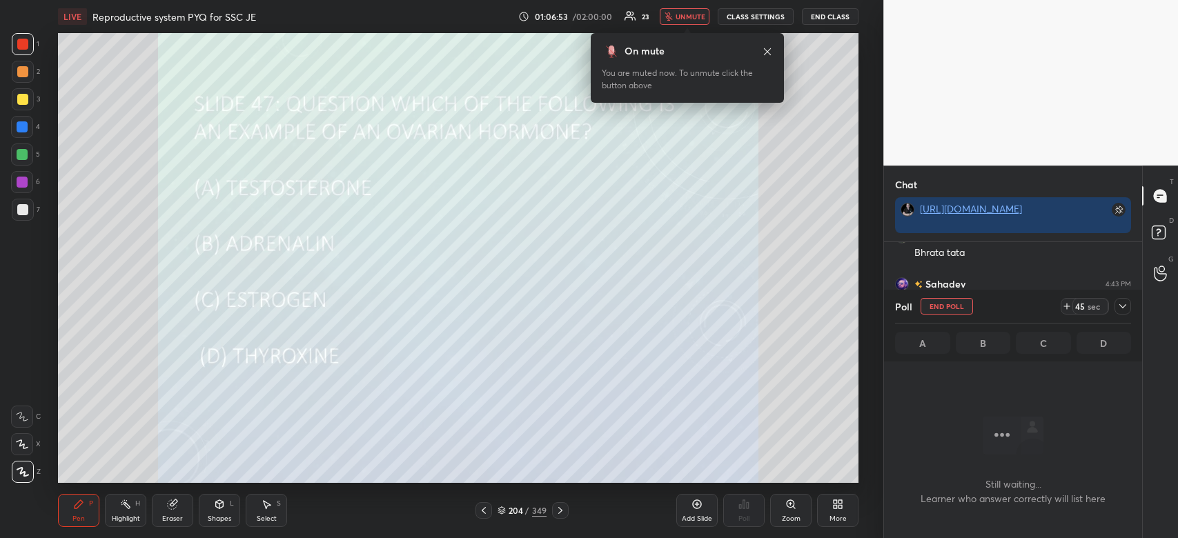
scroll to position [188, 254]
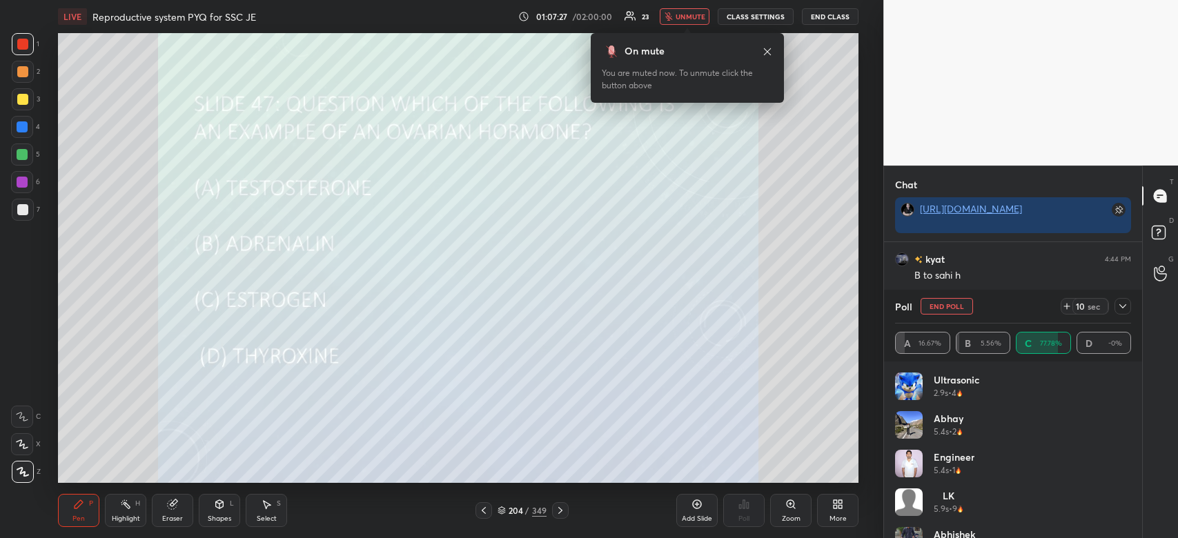
click at [694, 9] on button "unmute" at bounding box center [684, 16] width 50 height 17
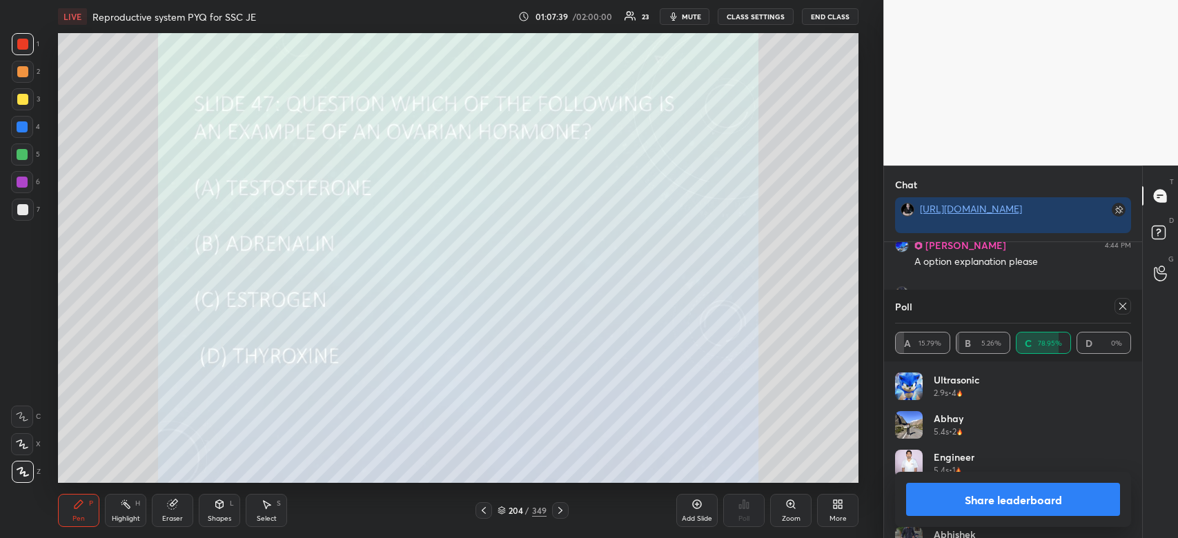
click at [993, 504] on button "Share leaderboard" at bounding box center [1013, 499] width 214 height 33
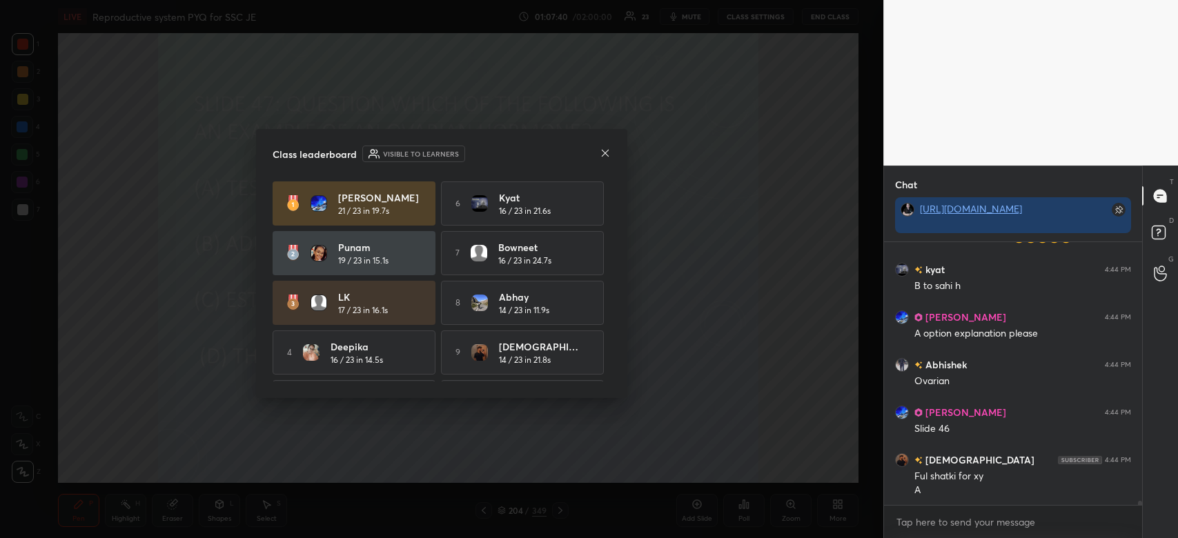
click at [607, 152] on icon at bounding box center [604, 153] width 11 height 11
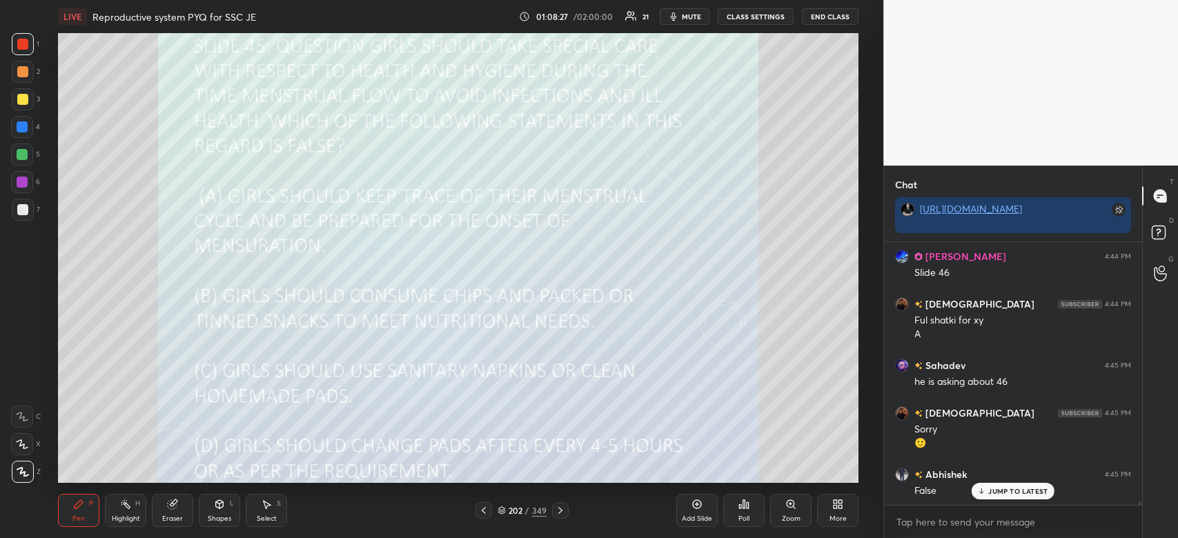
scroll to position [18156, 0]
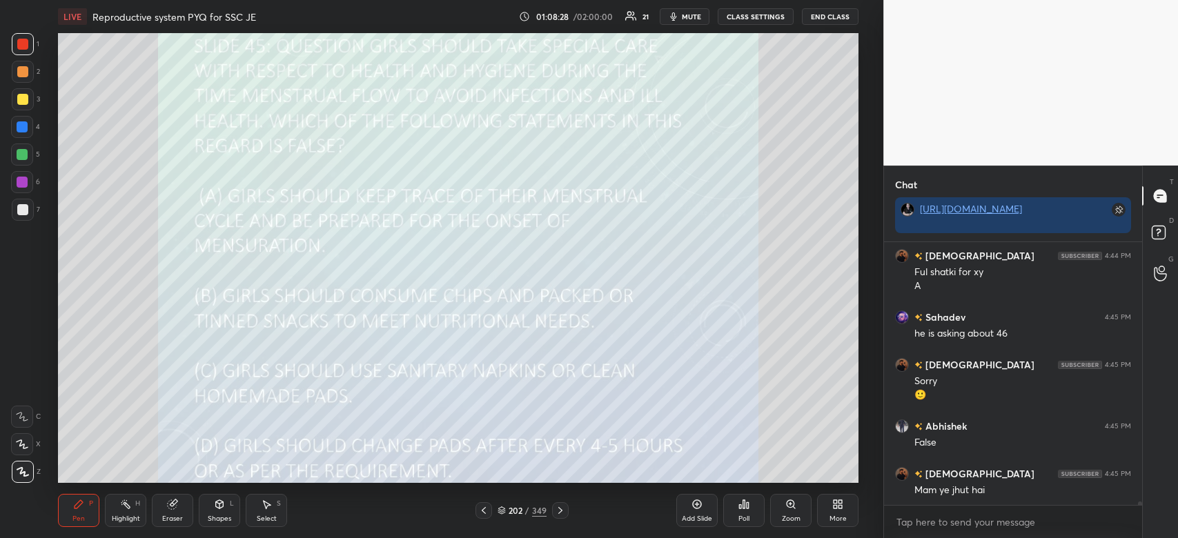
click at [685, 13] on span "mute" at bounding box center [691, 17] width 19 height 10
click at [685, 13] on span "unmute" at bounding box center [690, 17] width 30 height 10
click at [685, 13] on span "mute" at bounding box center [691, 17] width 19 height 10
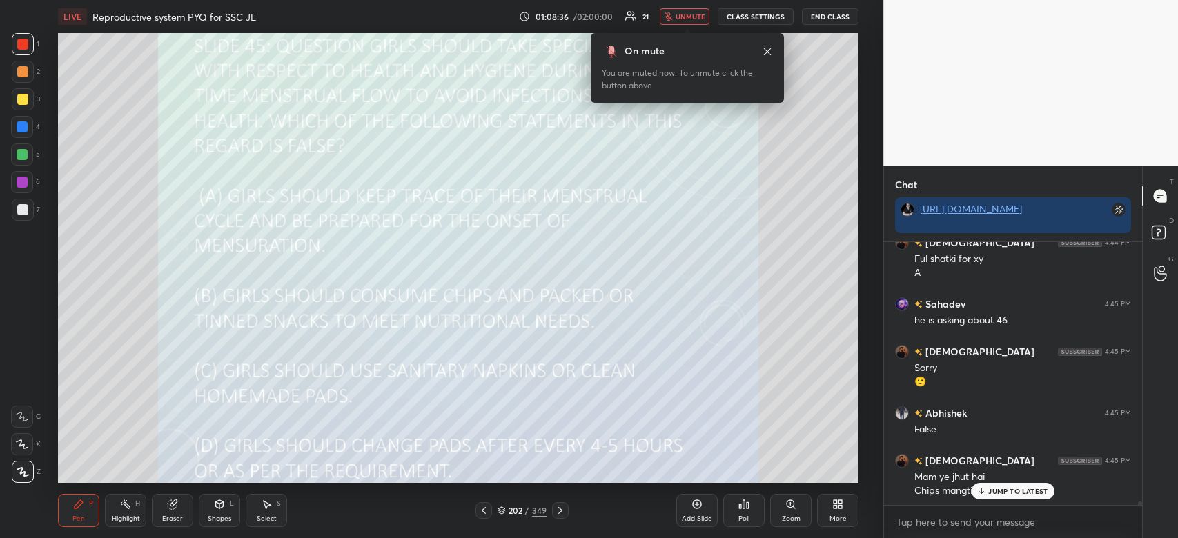
scroll to position [18217, 0]
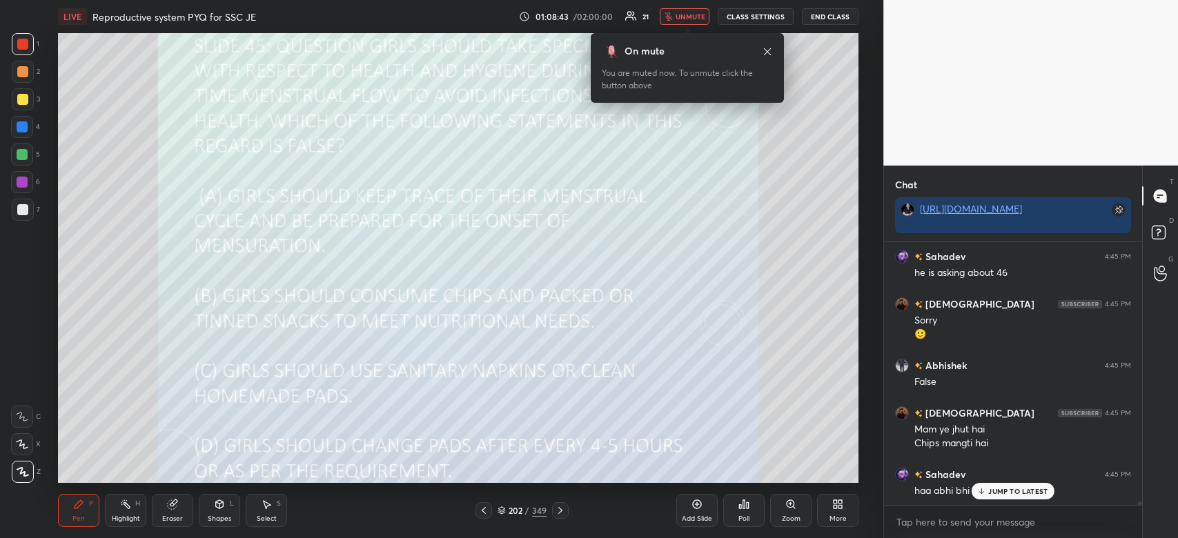
click at [685, 13] on span "unmute" at bounding box center [690, 17] width 30 height 10
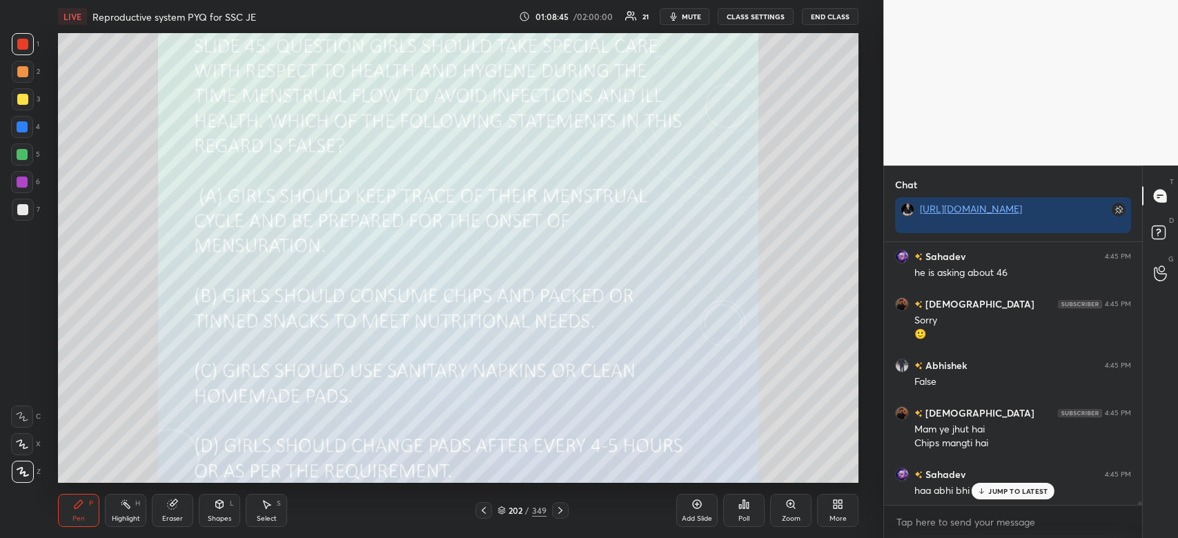
click at [685, 13] on span "mute" at bounding box center [691, 17] width 19 height 10
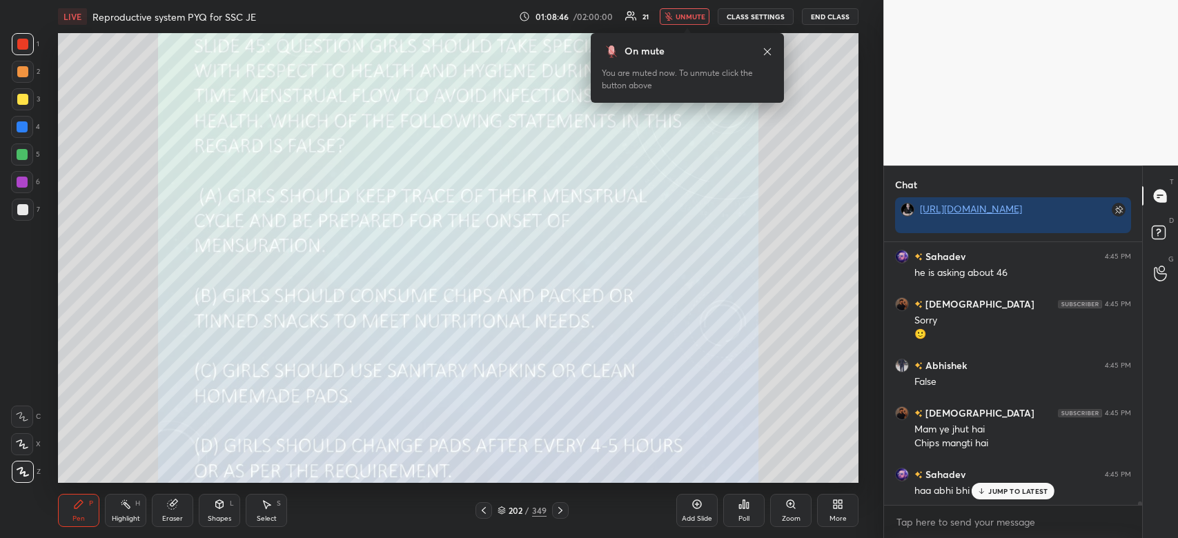
click at [685, 13] on span "unmute" at bounding box center [690, 17] width 30 height 10
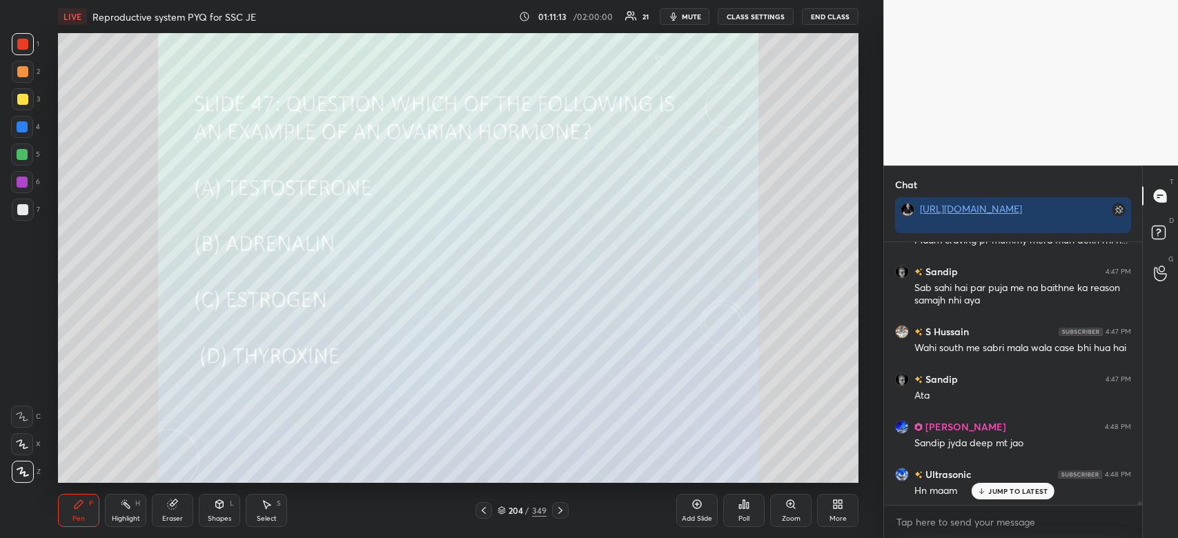
scroll to position [19001, 0]
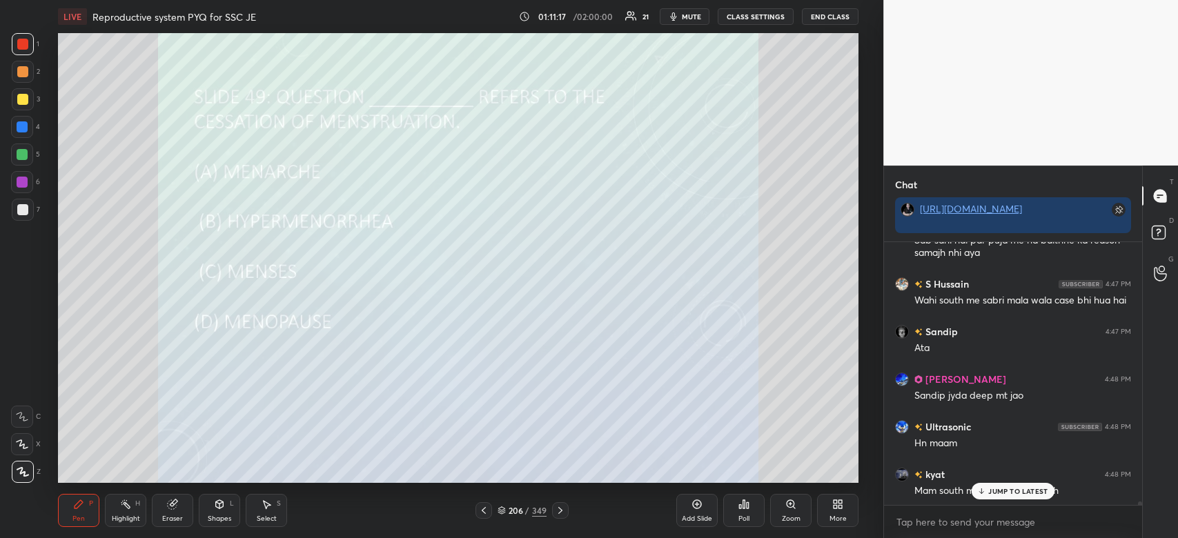
click at [744, 502] on icon at bounding box center [744, 504] width 2 height 8
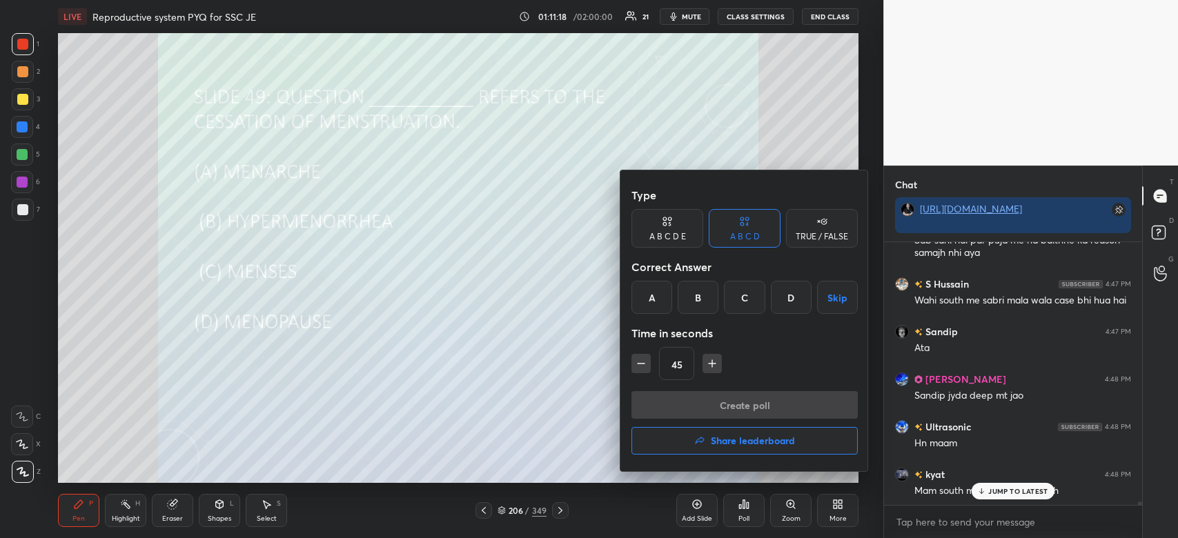
click at [783, 295] on div "D" at bounding box center [791, 297] width 41 height 33
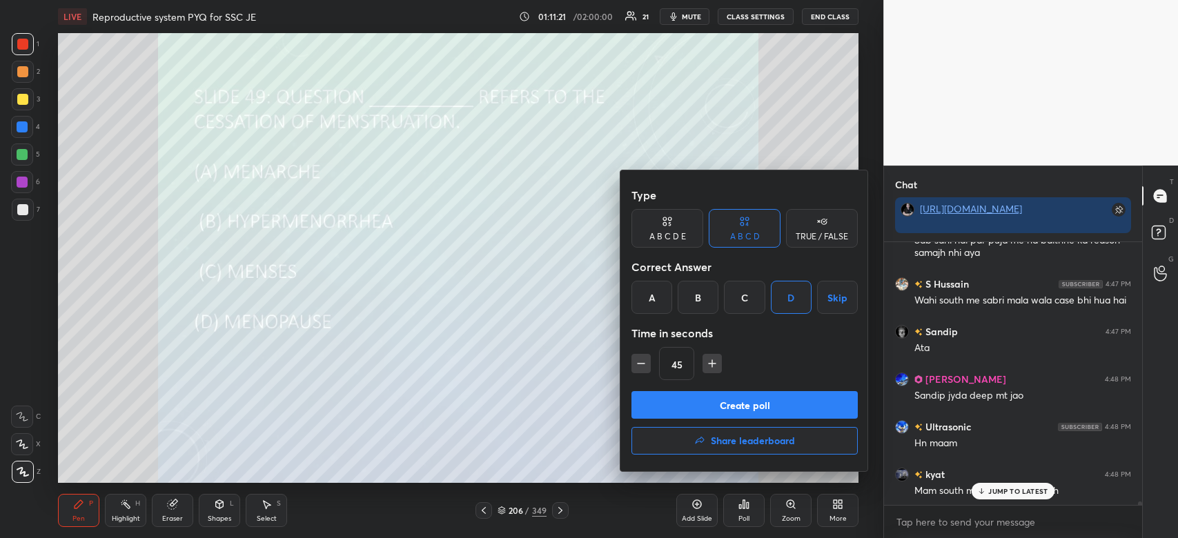
click at [744, 406] on button "Create poll" at bounding box center [744, 405] width 226 height 28
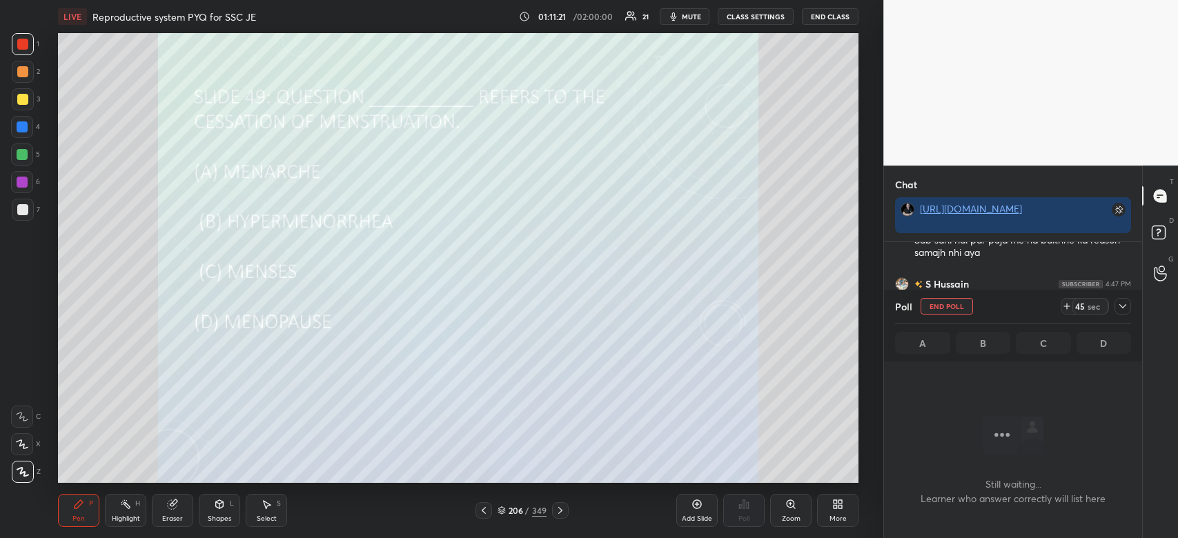
scroll to position [221, 254]
click at [1126, 304] on icon at bounding box center [1122, 306] width 11 height 11
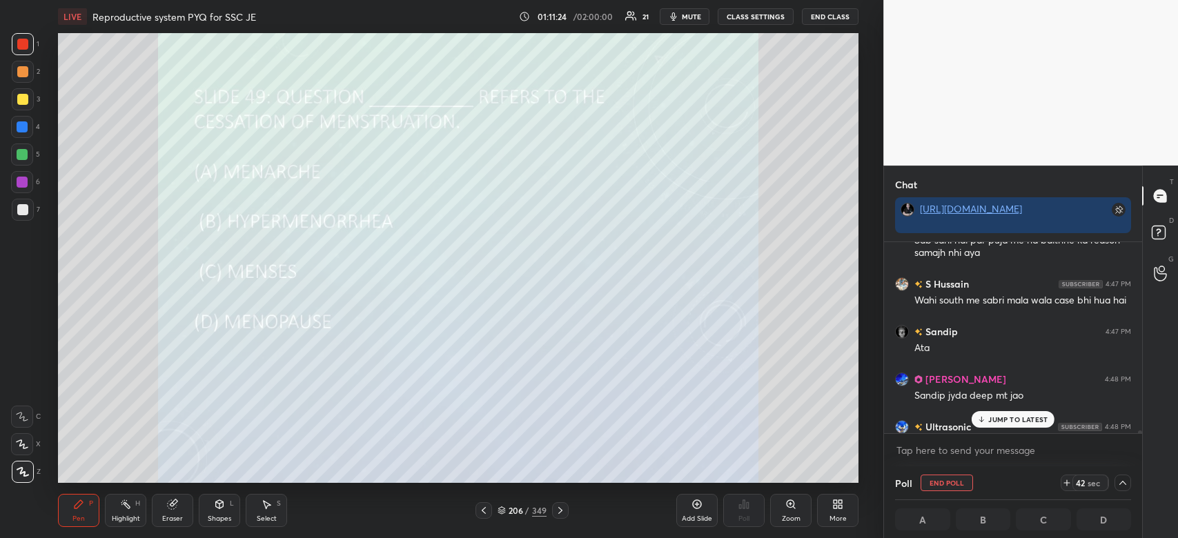
scroll to position [19073, 0]
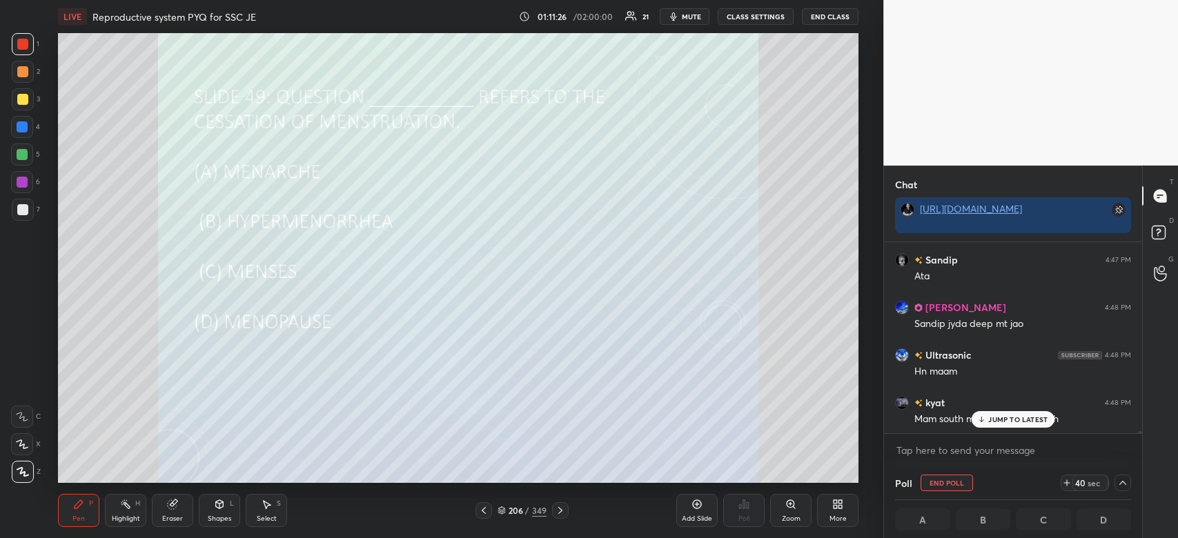
click at [1033, 414] on div "JUMP TO LATEST" at bounding box center [1012, 419] width 83 height 17
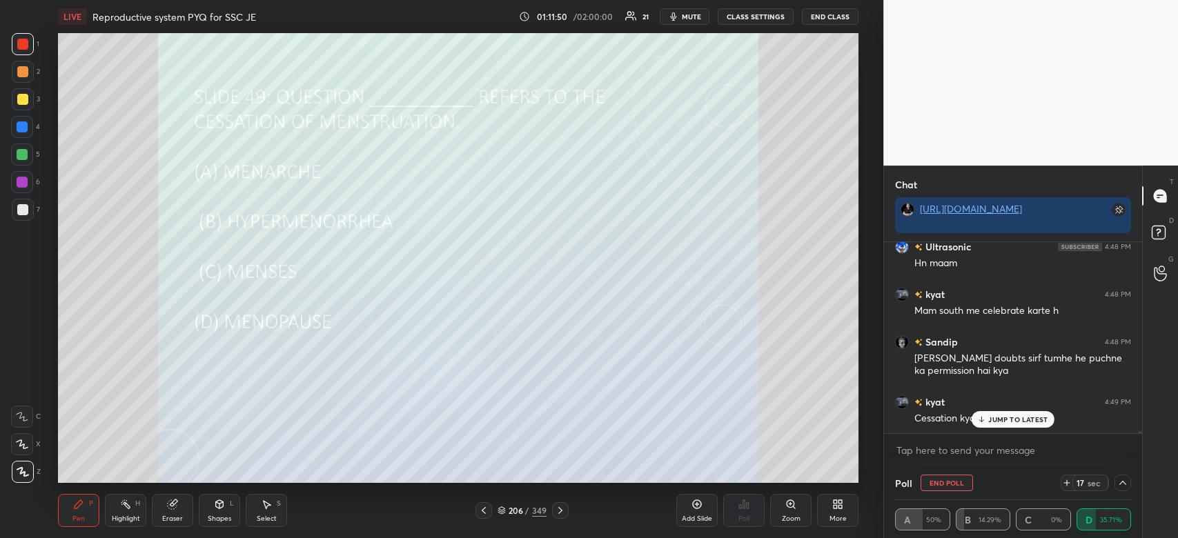
scroll to position [19228, 0]
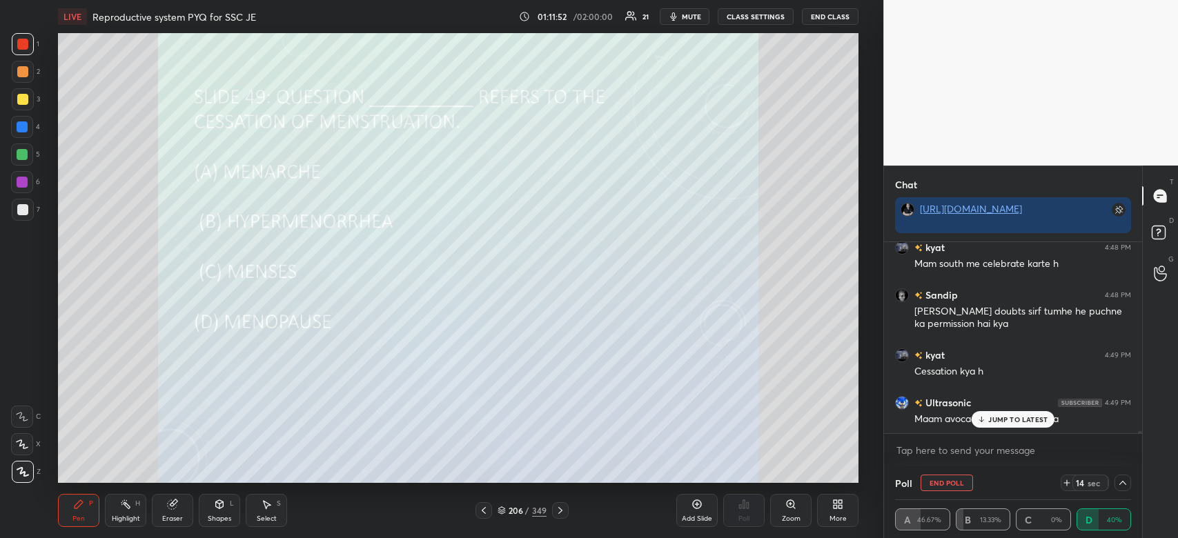
click at [1033, 414] on div "JUMP TO LATEST" at bounding box center [1012, 419] width 83 height 17
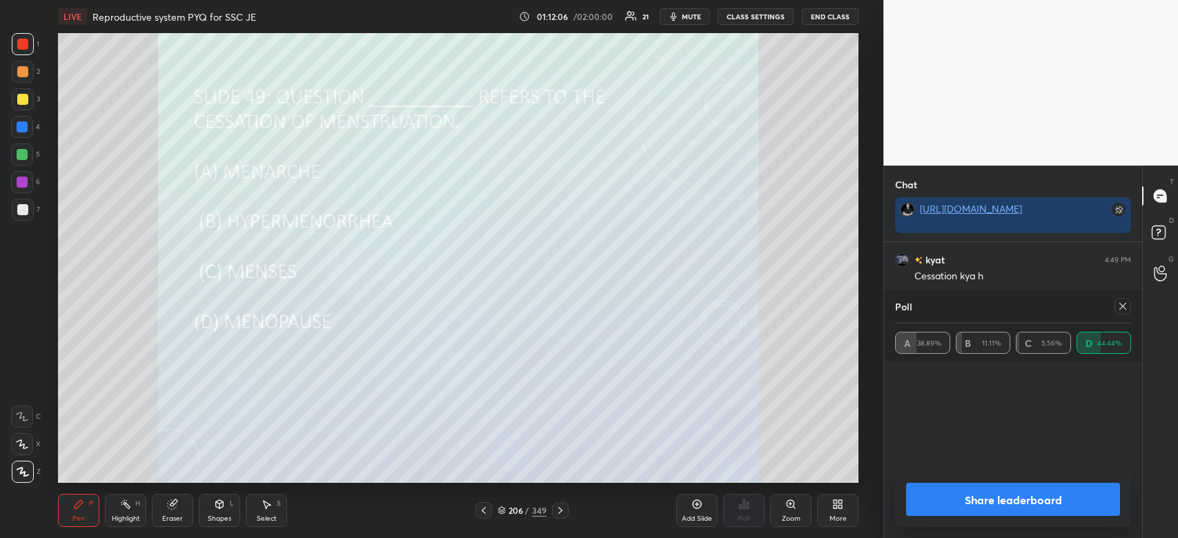
scroll to position [161, 232]
click at [1000, 496] on button "Share leaderboard" at bounding box center [1013, 499] width 214 height 33
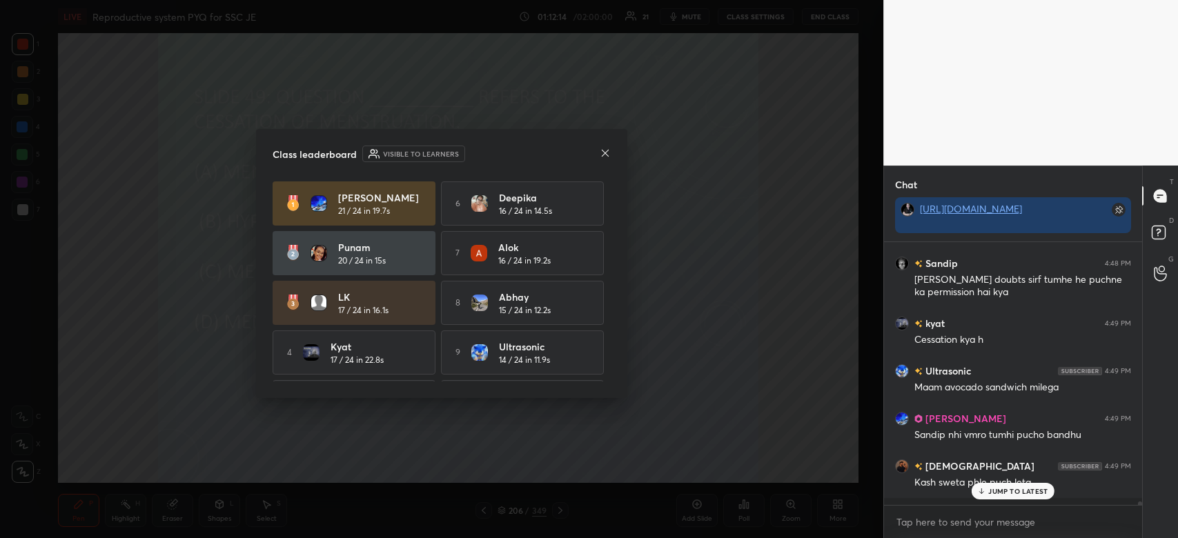
scroll to position [19256, 0]
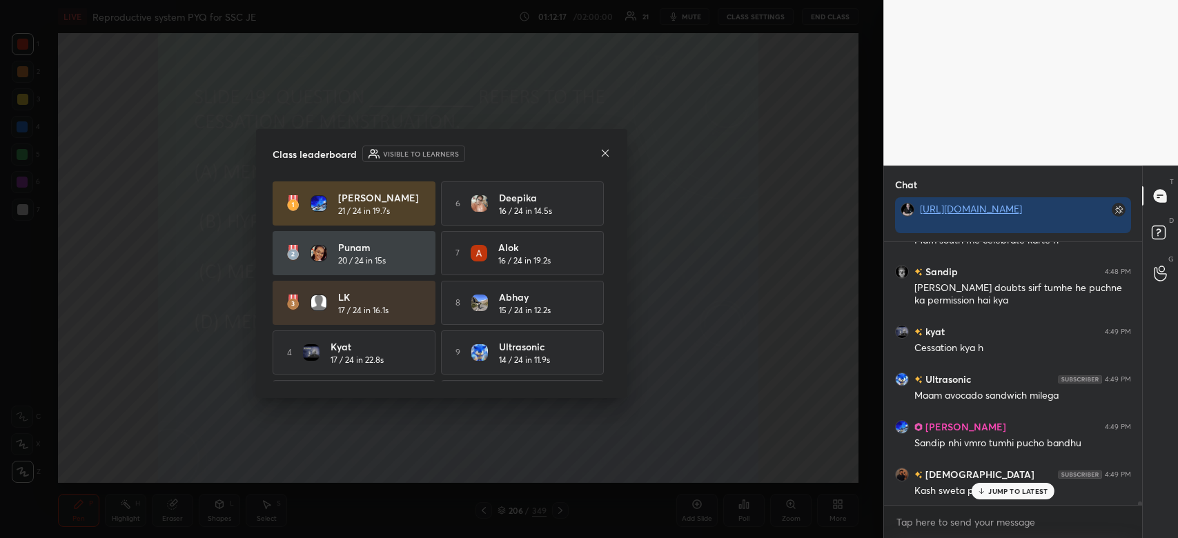
click at [602, 150] on icon at bounding box center [604, 153] width 11 height 11
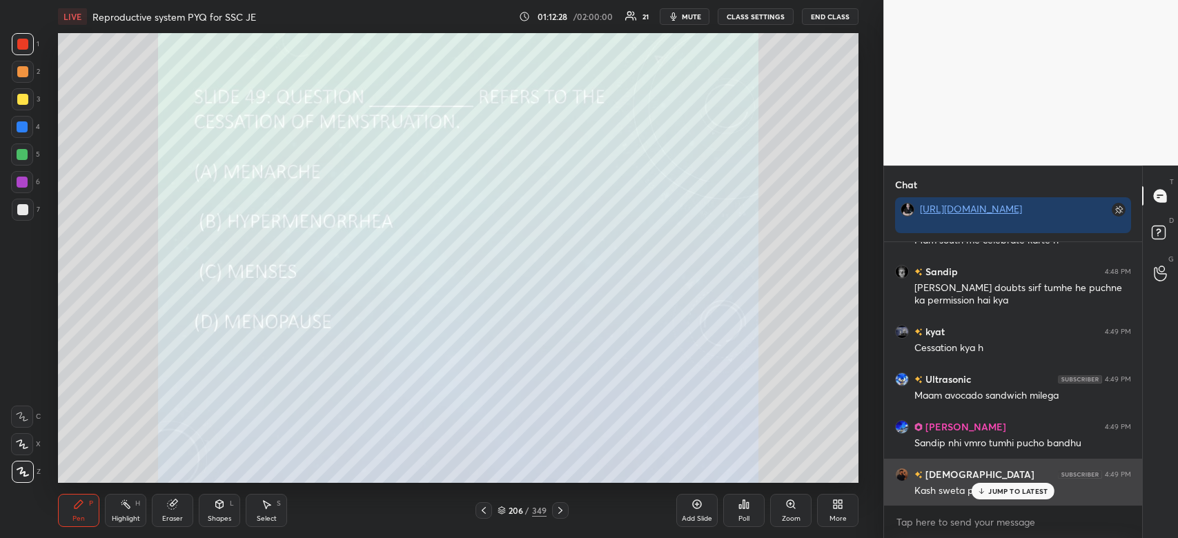
click at [1021, 492] on p "JUMP TO LATEST" at bounding box center [1017, 491] width 59 height 8
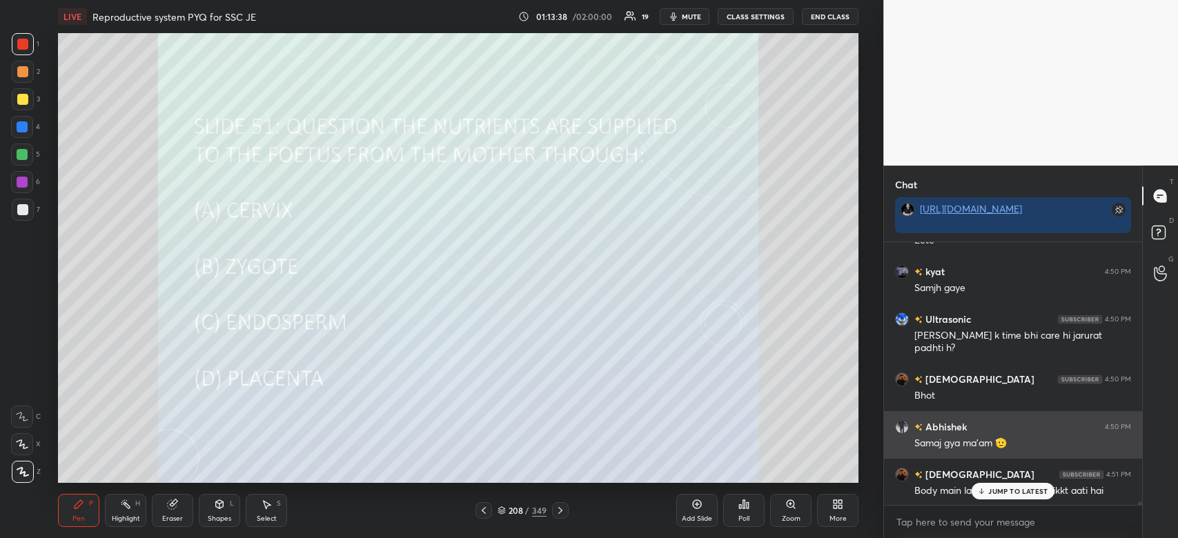
scroll to position [19612, 0]
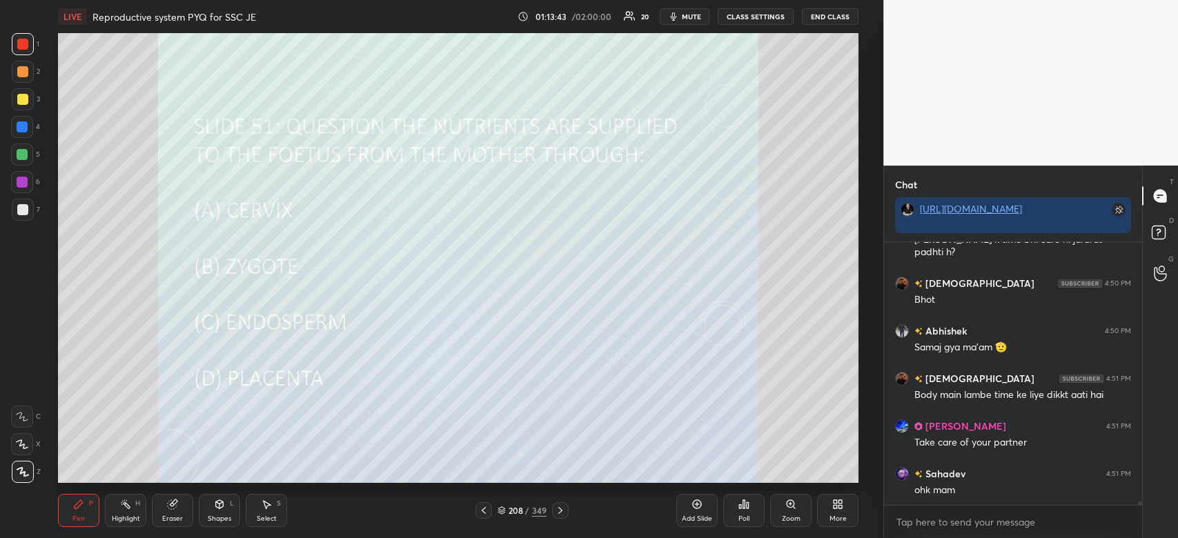
click at [731, 512] on div "Poll" at bounding box center [743, 510] width 41 height 33
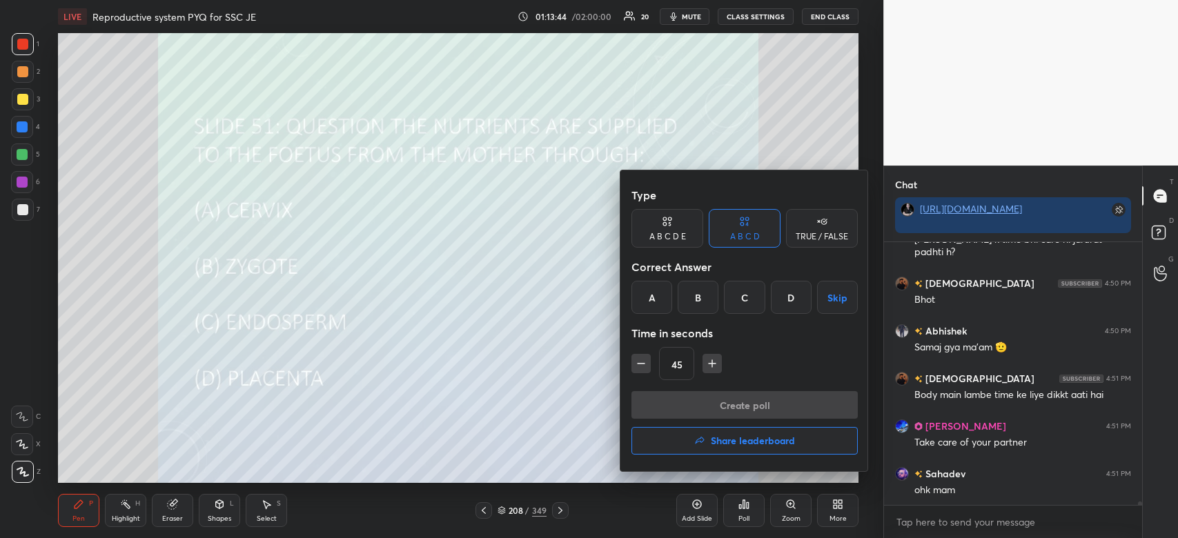
click at [789, 298] on div "D" at bounding box center [791, 297] width 41 height 33
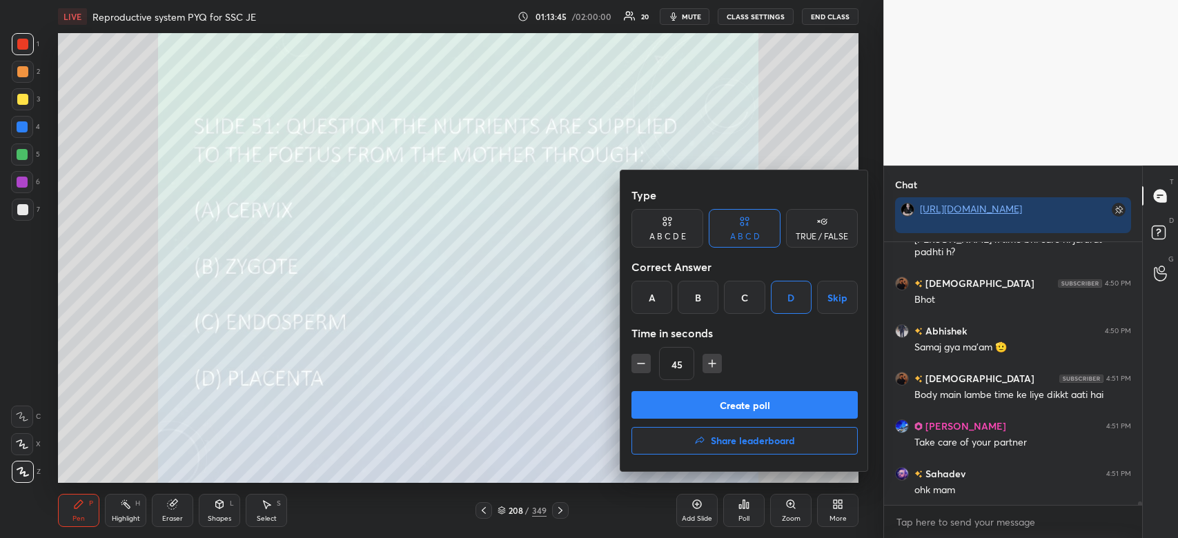
click at [773, 406] on button "Create poll" at bounding box center [744, 405] width 226 height 28
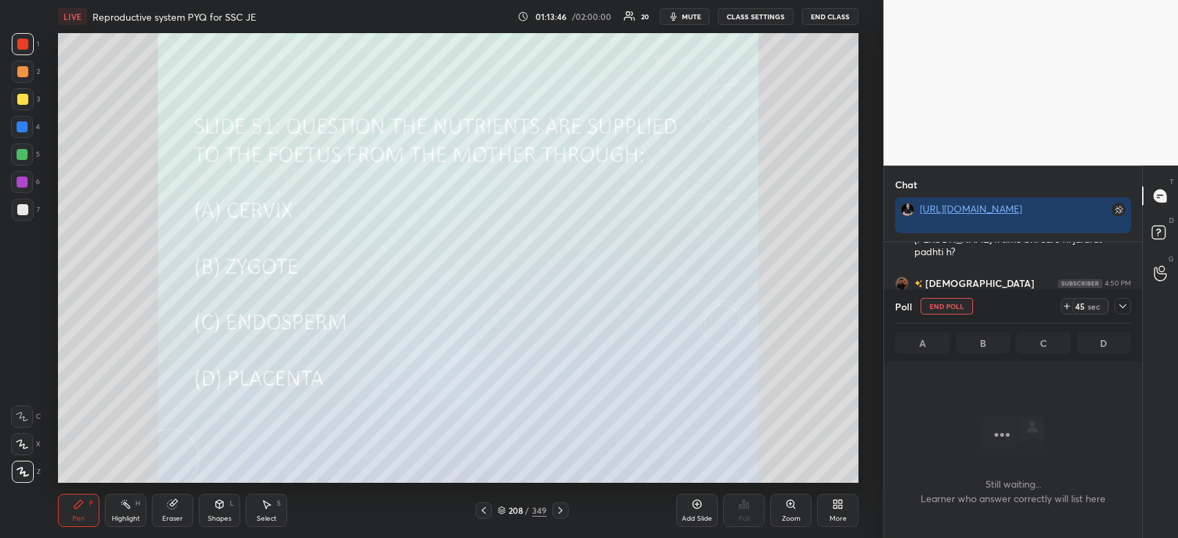
scroll to position [221, 254]
click at [1120, 310] on icon at bounding box center [1122, 306] width 11 height 11
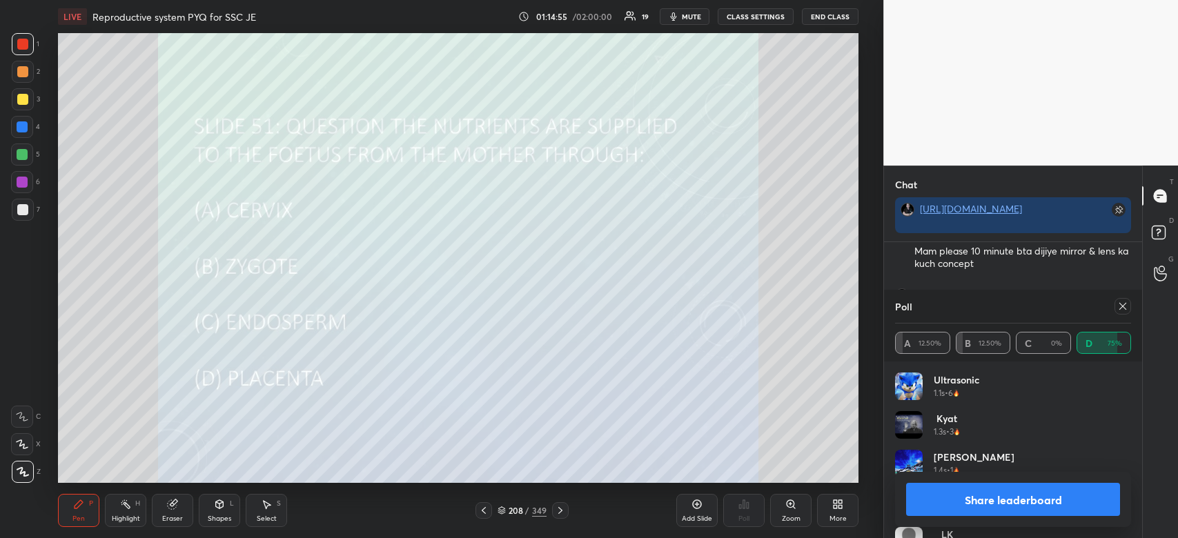
scroll to position [19994, 0]
click at [1020, 502] on button "Share leaderboard" at bounding box center [1013, 499] width 214 height 33
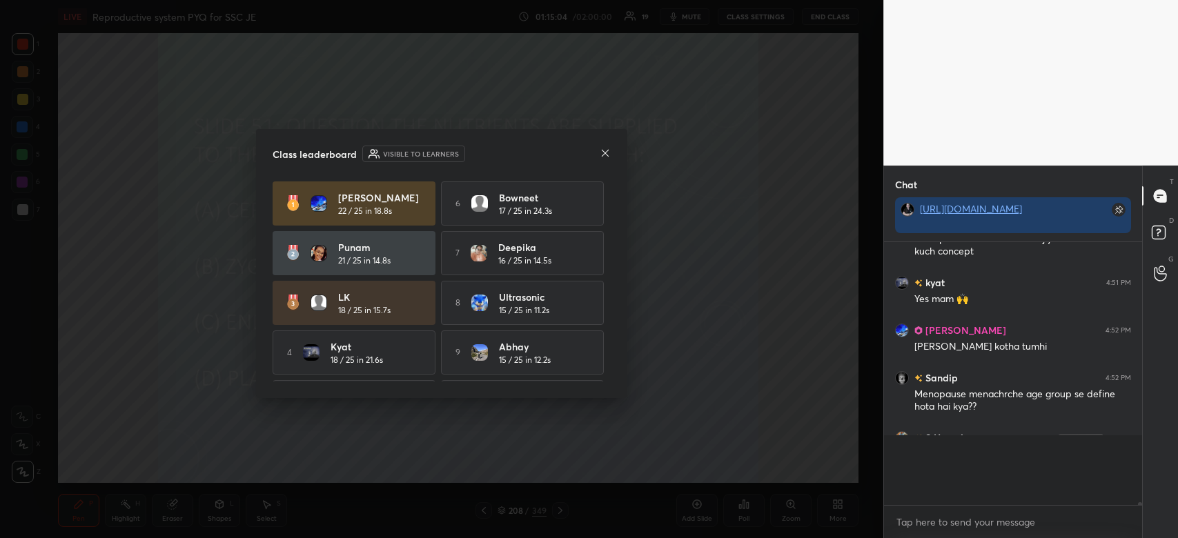
scroll to position [248, 254]
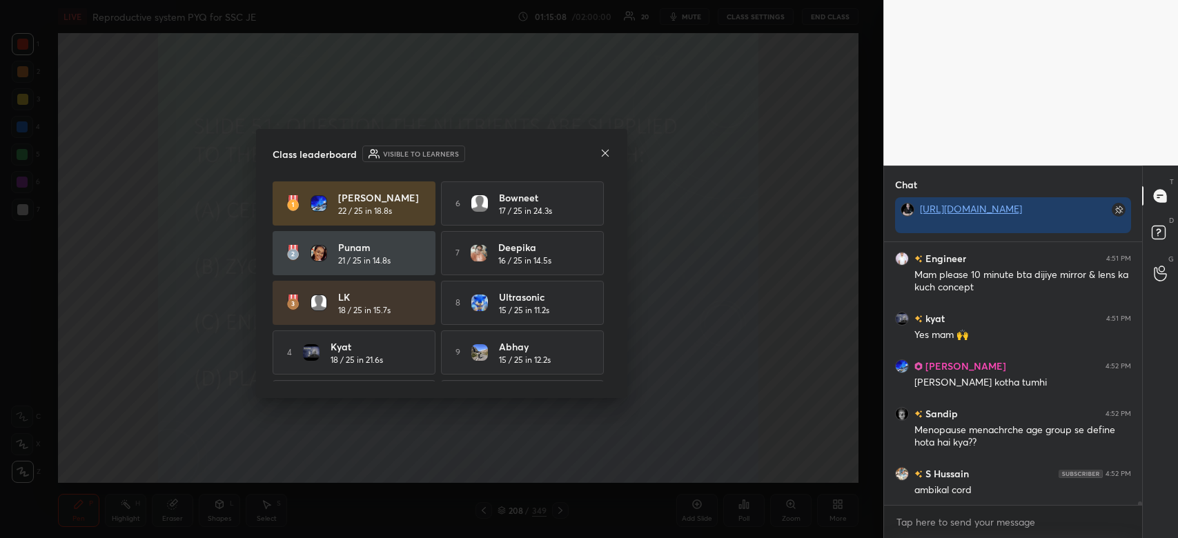
click at [603, 157] on icon at bounding box center [604, 153] width 11 height 11
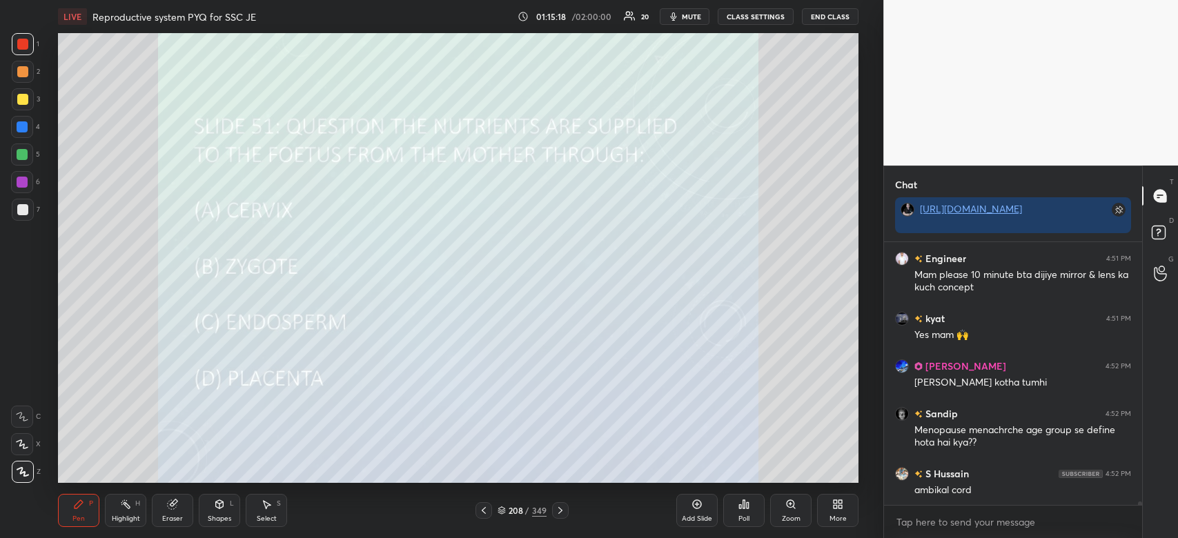
scroll to position [19969, 0]
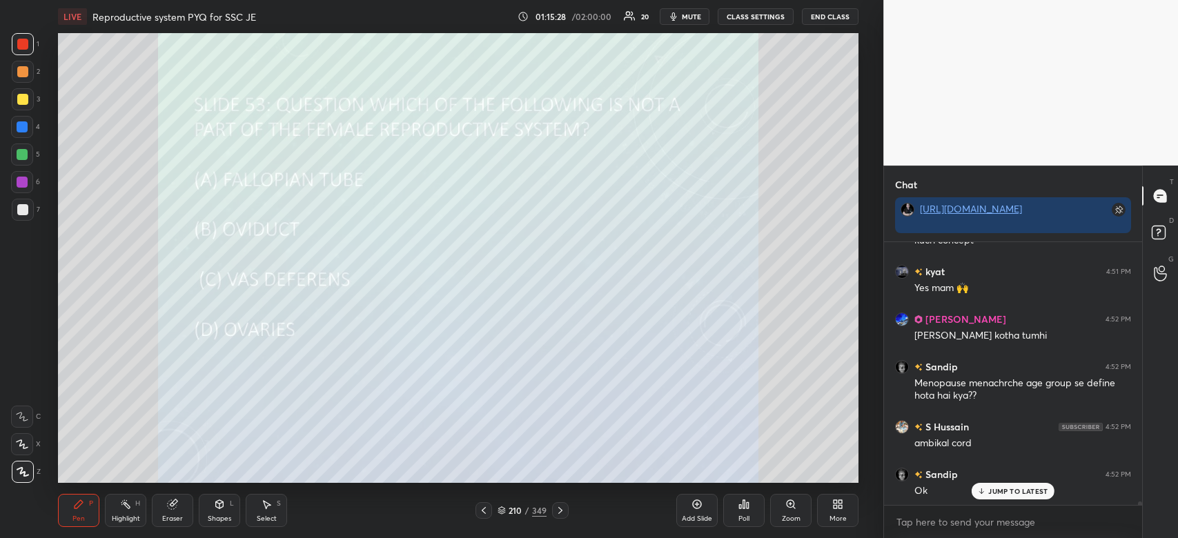
click at [754, 503] on div "Poll" at bounding box center [743, 510] width 41 height 33
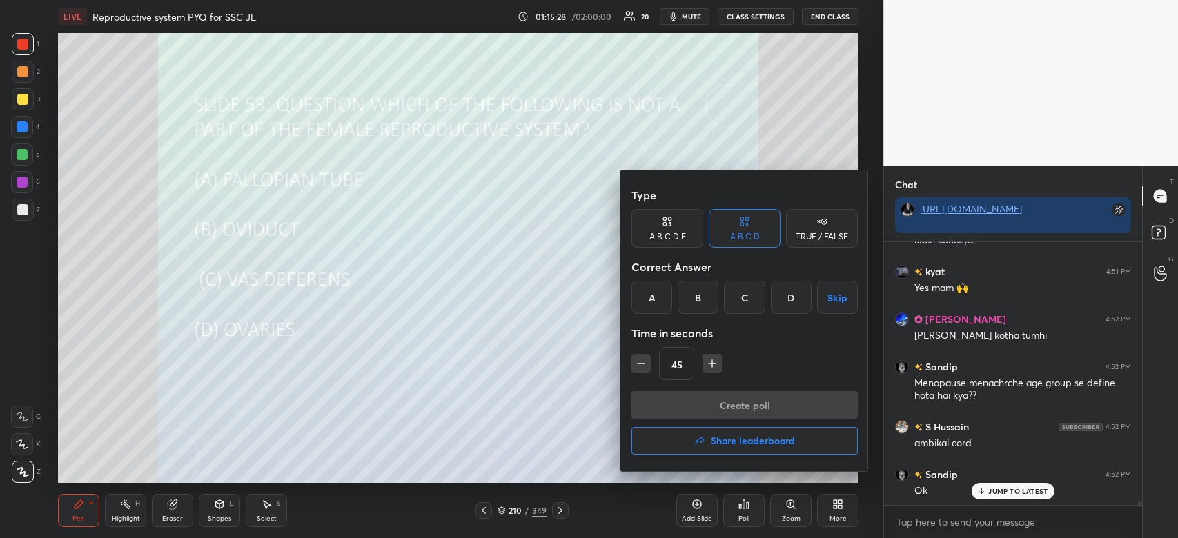
click at [740, 294] on div "C" at bounding box center [744, 297] width 41 height 33
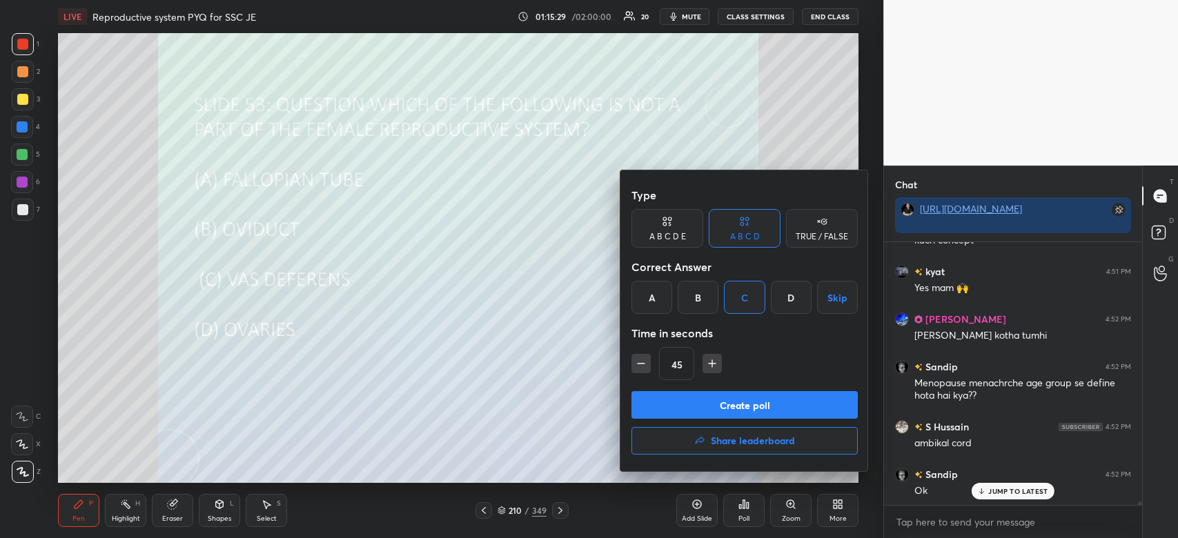
click at [735, 408] on button "Create poll" at bounding box center [744, 405] width 226 height 28
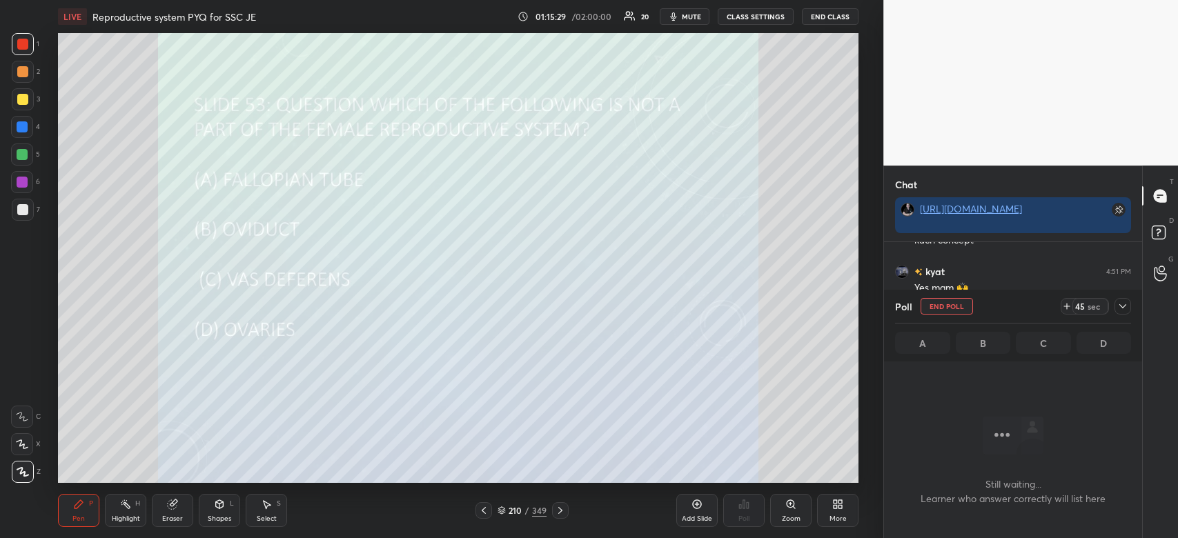
scroll to position [264, 254]
click at [1066, 307] on icon at bounding box center [1066, 306] width 11 height 11
click at [1066, 308] on icon at bounding box center [1066, 306] width 11 height 11
click at [1066, 308] on icon at bounding box center [1066, 307] width 0 height 6
click at [1066, 308] on icon at bounding box center [1066, 306] width 11 height 11
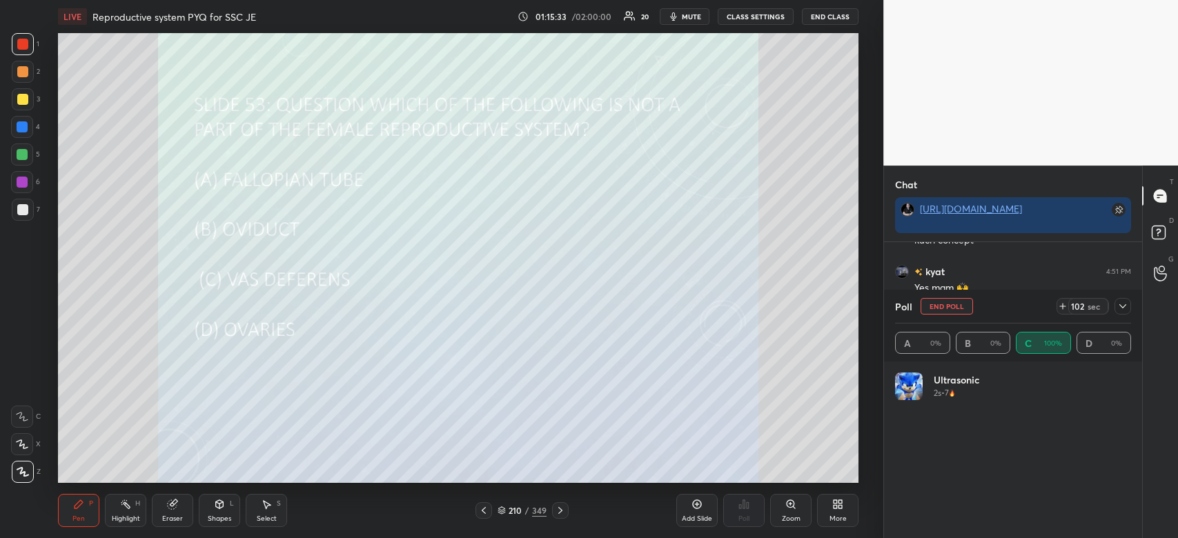
click at [1060, 307] on icon at bounding box center [1062, 306] width 11 height 11
click at [694, 13] on span "mute" at bounding box center [691, 17] width 19 height 10
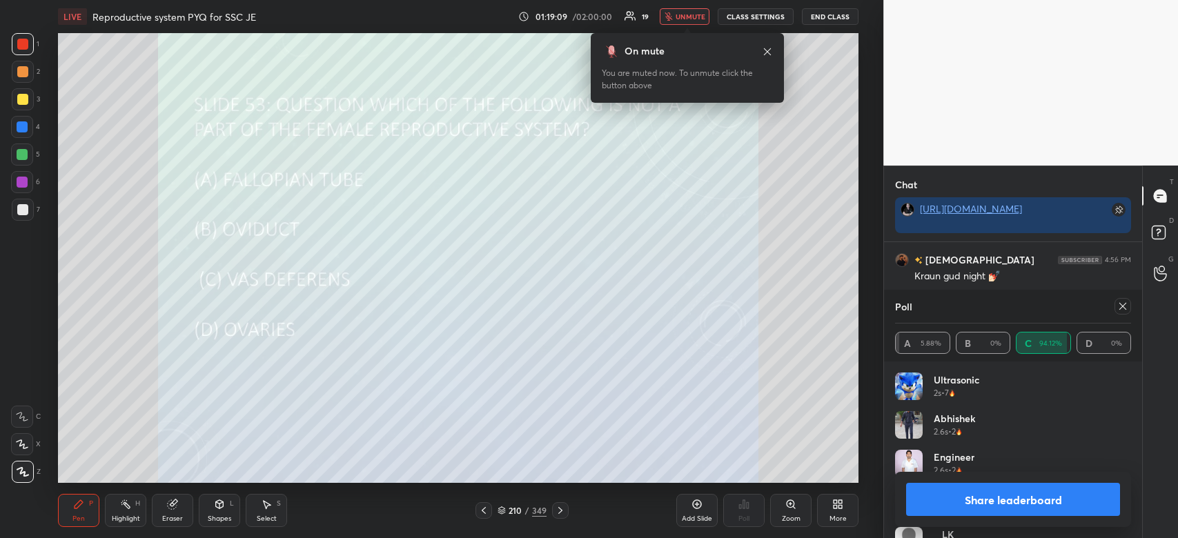
scroll to position [21026, 0]
click at [683, 17] on span "unmute" at bounding box center [690, 17] width 30 height 10
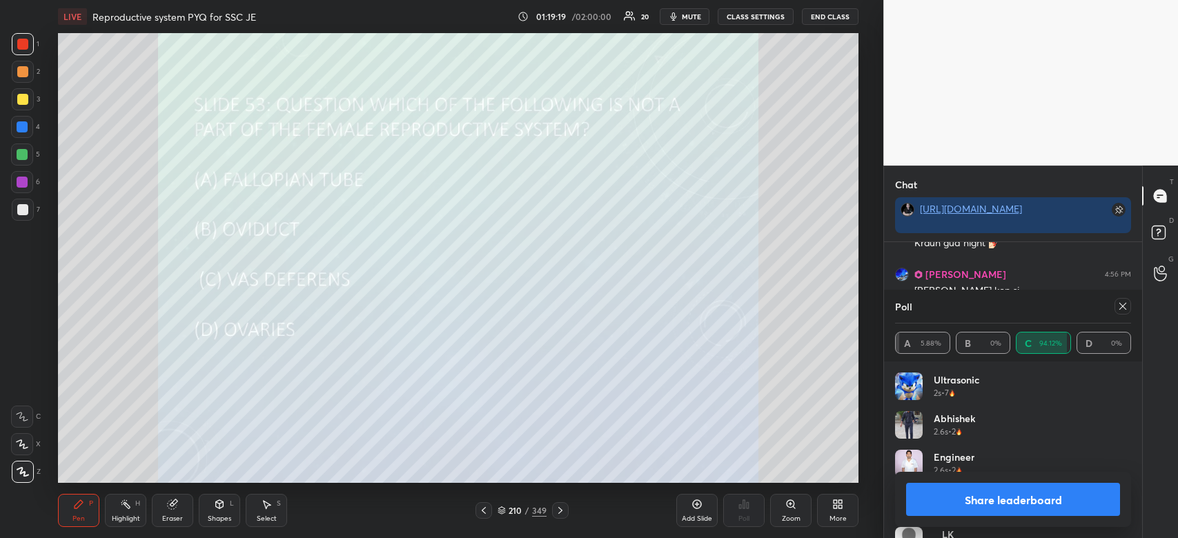
click at [1023, 502] on button "Share leaderboard" at bounding box center [1013, 499] width 214 height 33
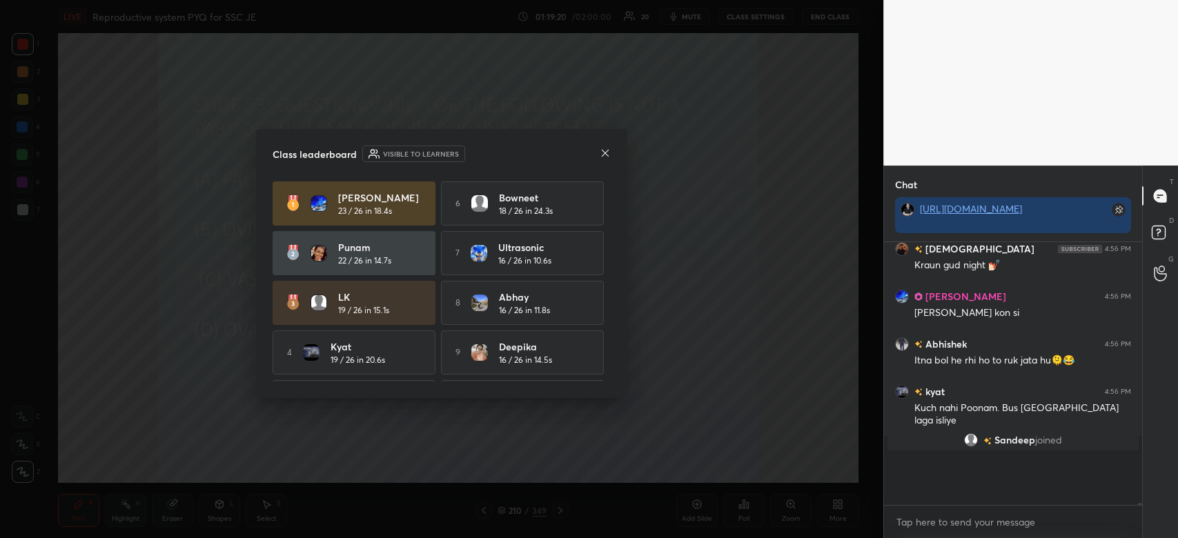
scroll to position [259, 254]
click at [603, 150] on icon at bounding box center [604, 153] width 11 height 11
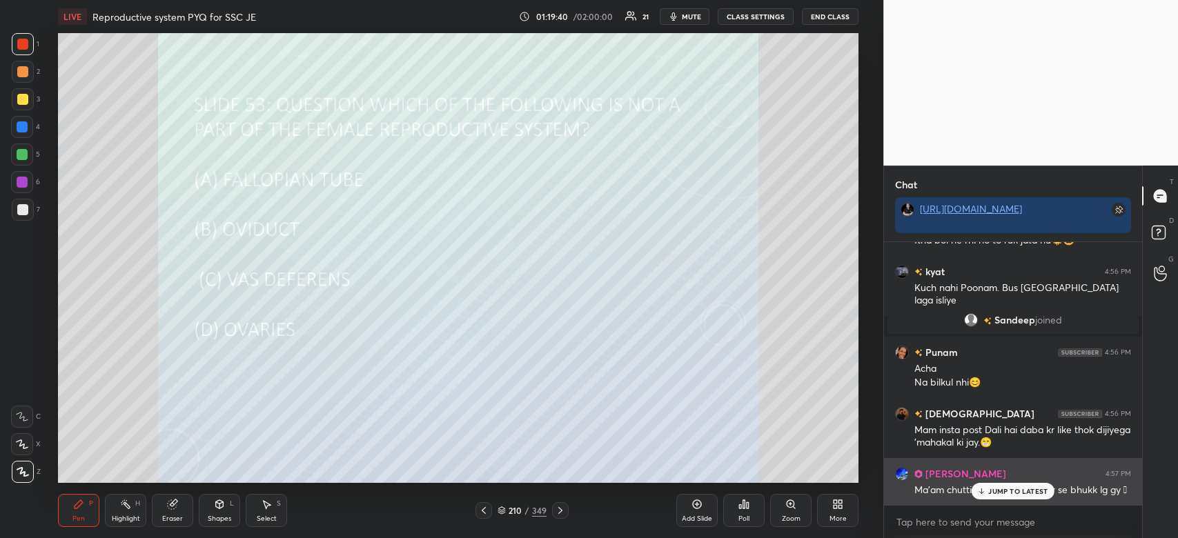
scroll to position [21171, 0]
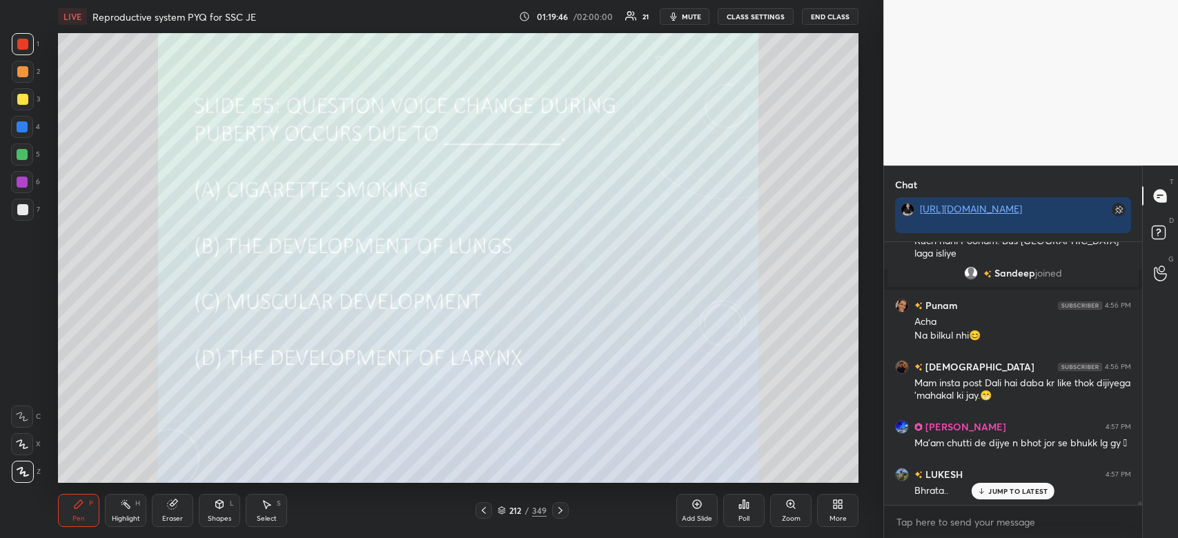
click at [747, 508] on icon at bounding box center [747, 505] width 2 height 6
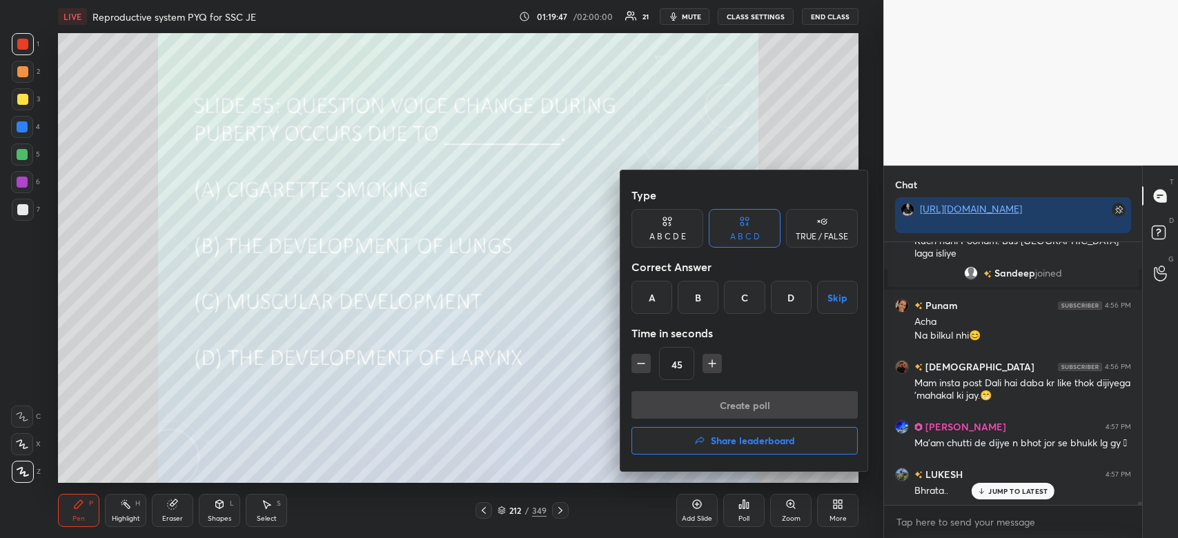
click at [790, 295] on div "D" at bounding box center [791, 297] width 41 height 33
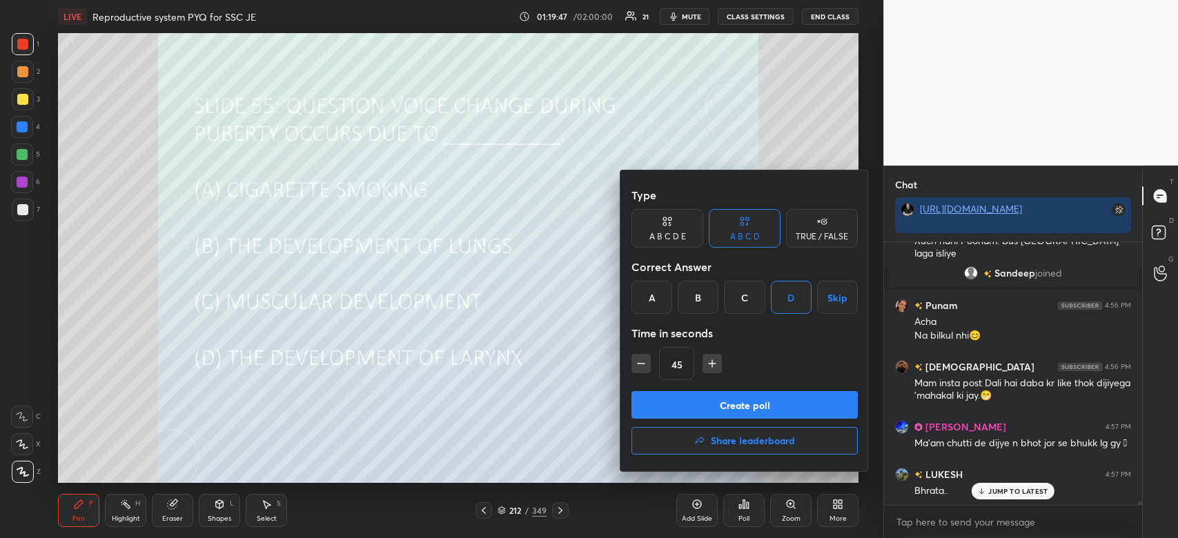
click at [784, 408] on button "Create poll" at bounding box center [744, 405] width 226 height 28
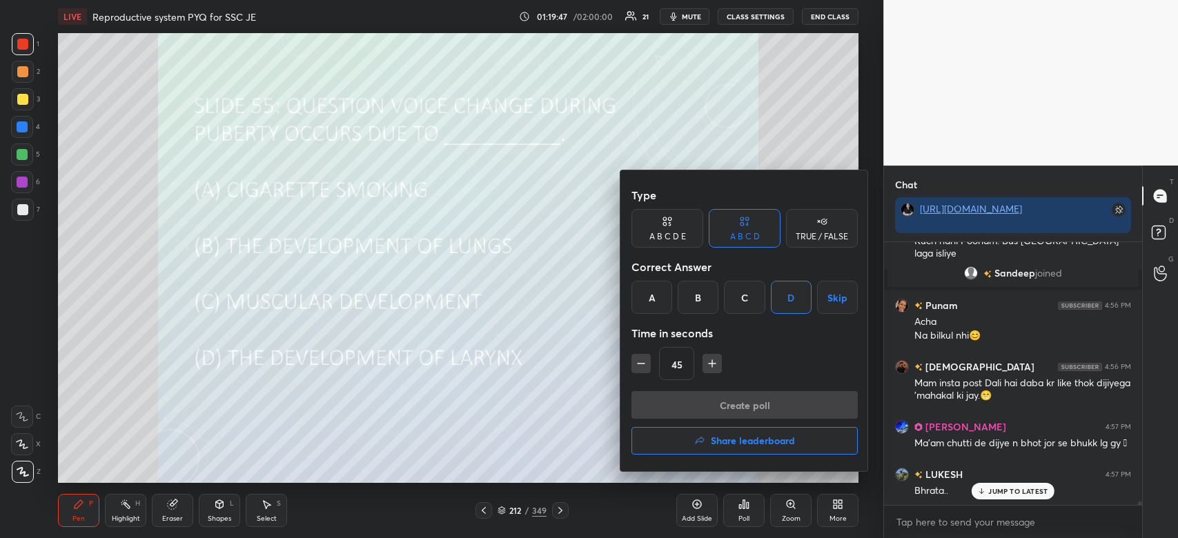
scroll to position [270, 254]
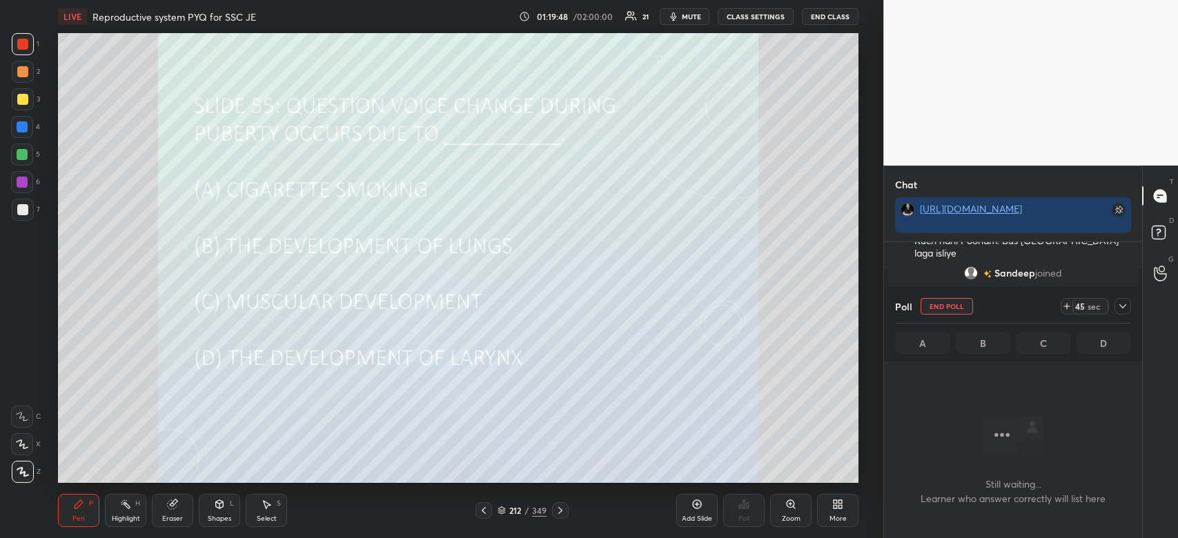
click at [1121, 304] on icon at bounding box center [1122, 306] width 11 height 11
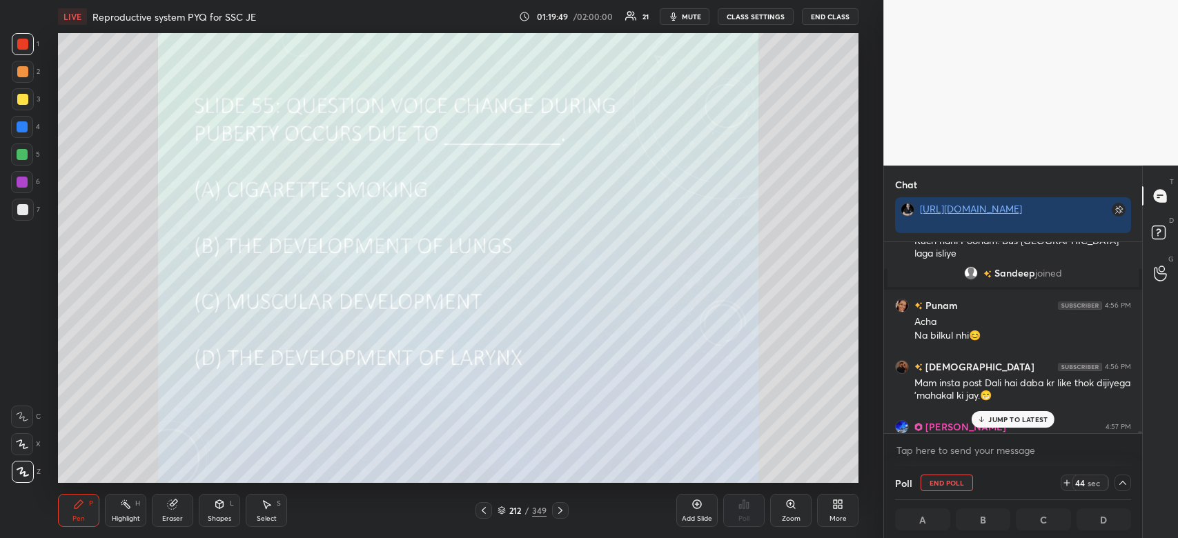
click at [1031, 417] on p "JUMP TO LATEST" at bounding box center [1017, 419] width 59 height 8
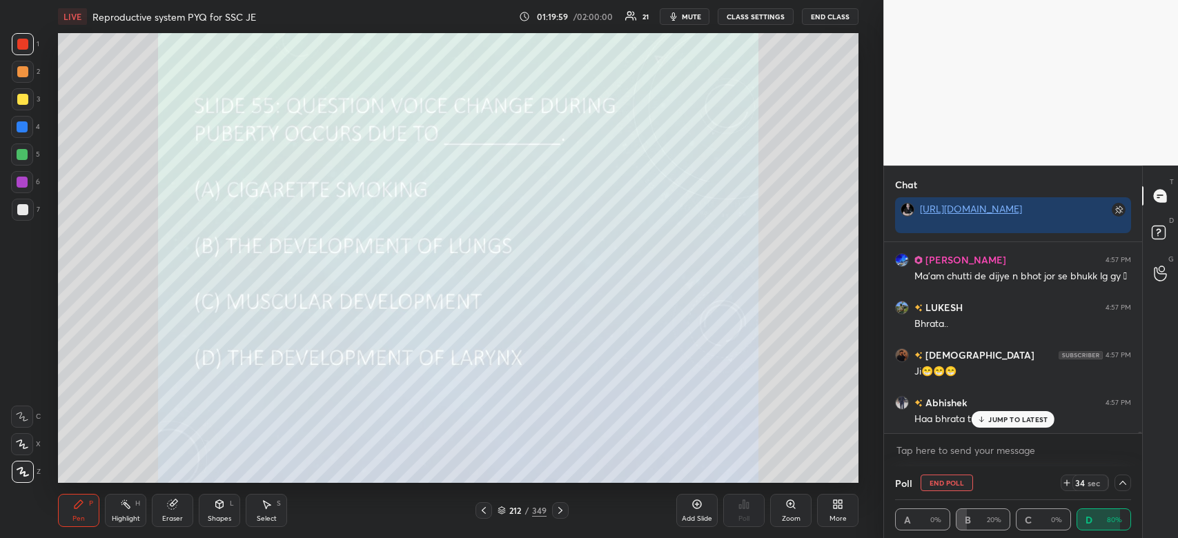
click at [1019, 422] on p "JUMP TO LATEST" at bounding box center [1017, 419] width 59 height 8
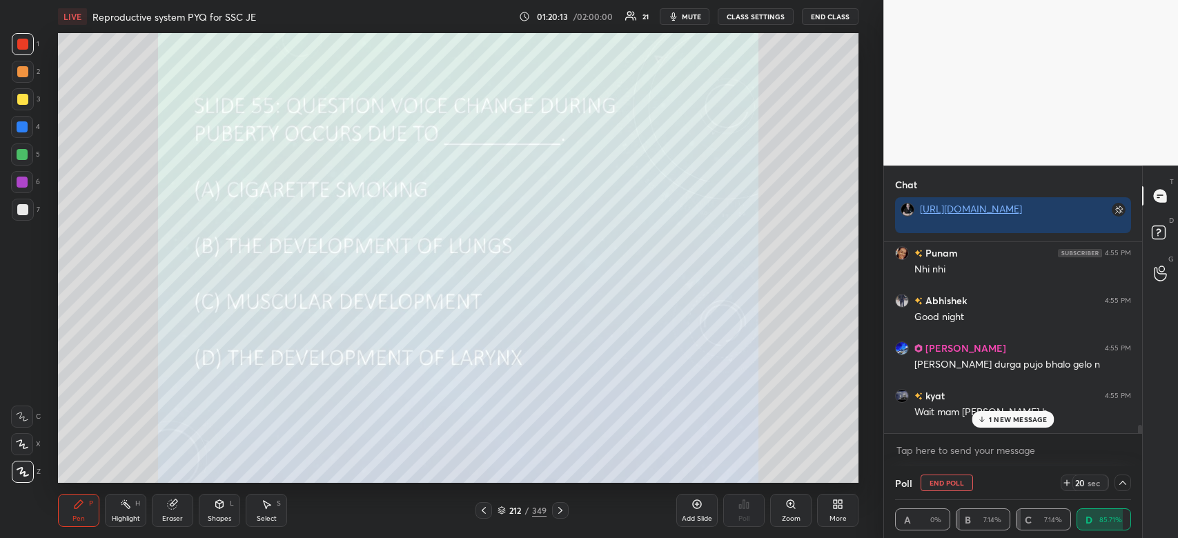
click at [1010, 417] on p "1 NEW MESSAGE" at bounding box center [1018, 419] width 59 height 8
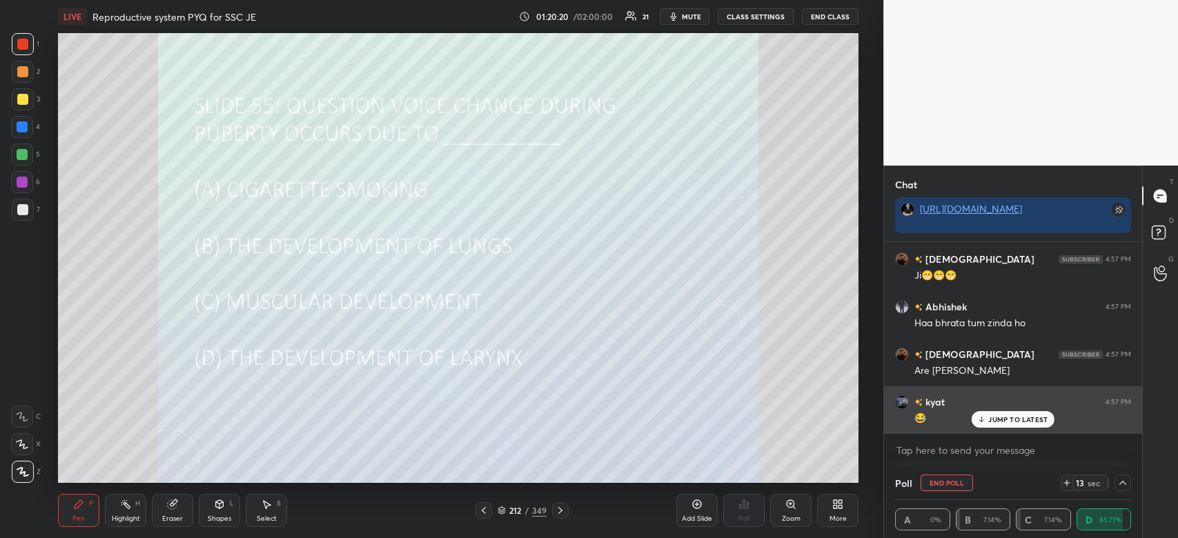
scroll to position [21481, 0]
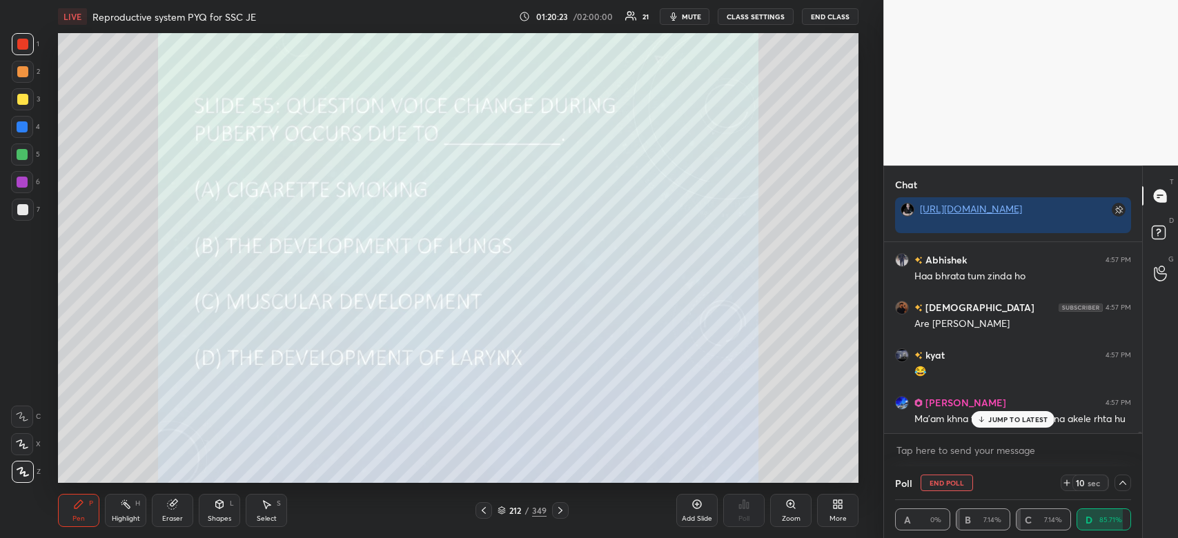
click at [1018, 418] on p "JUMP TO LATEST" at bounding box center [1017, 419] width 59 height 8
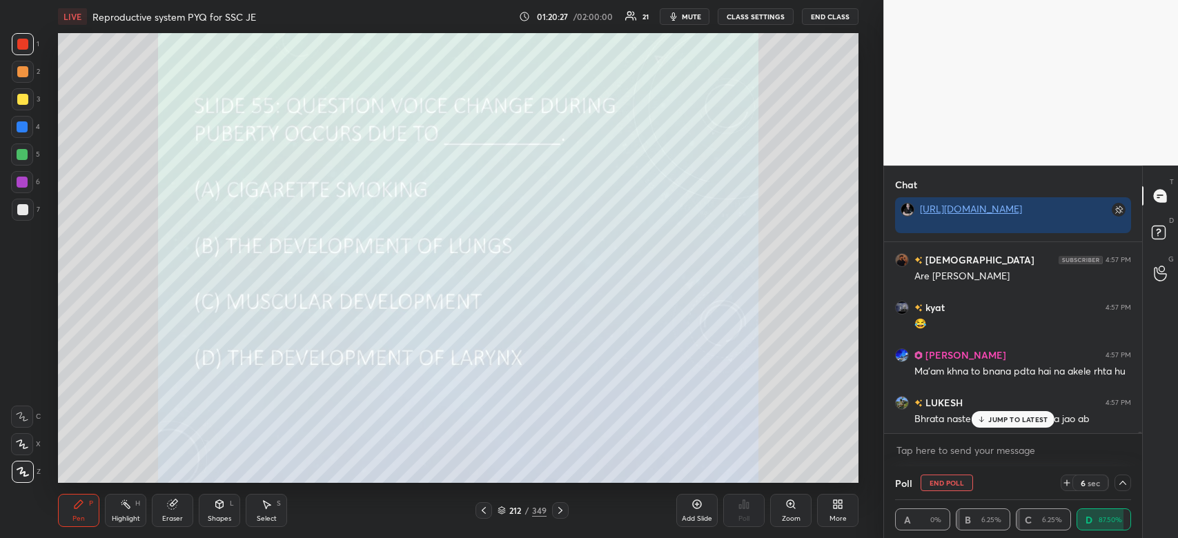
click at [1008, 418] on p "JUMP TO LATEST" at bounding box center [1017, 419] width 59 height 8
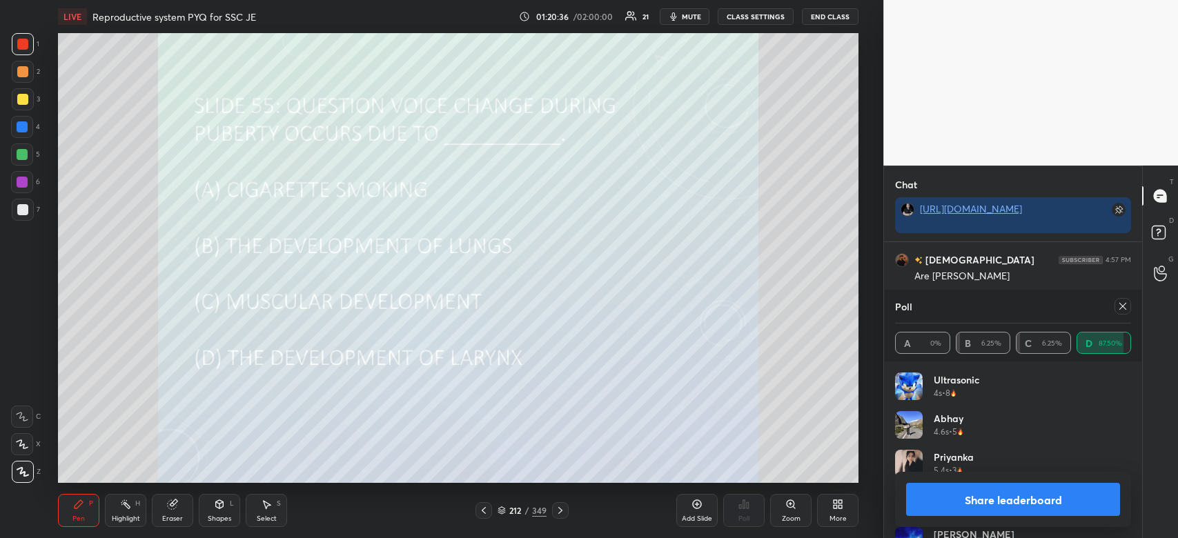
scroll to position [21577, 0]
click at [1015, 509] on button "Share leaderboard" at bounding box center [1013, 499] width 214 height 33
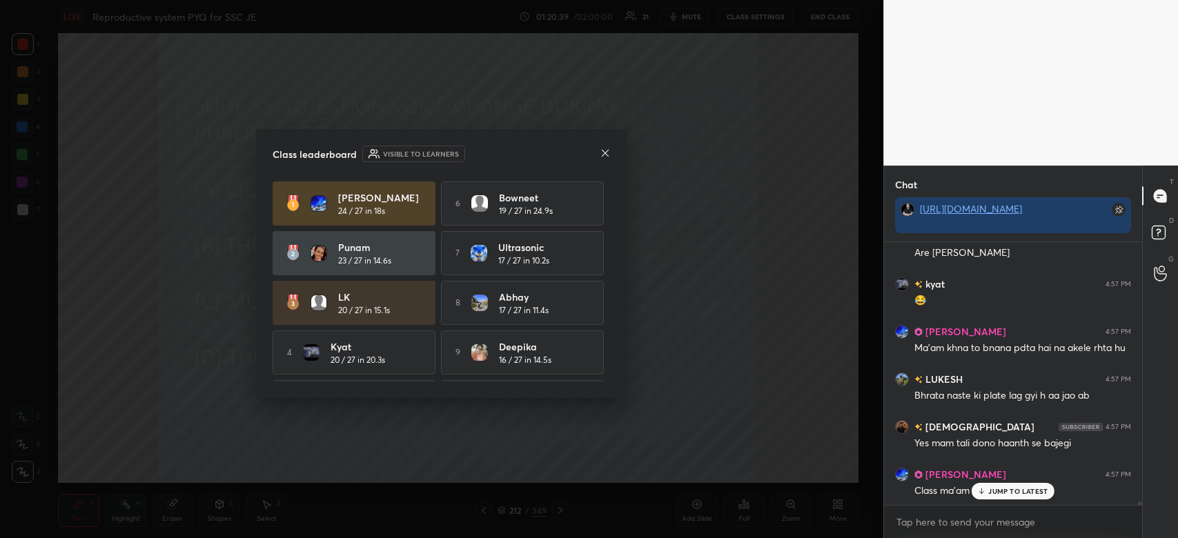
click at [606, 150] on icon at bounding box center [604, 153] width 11 height 11
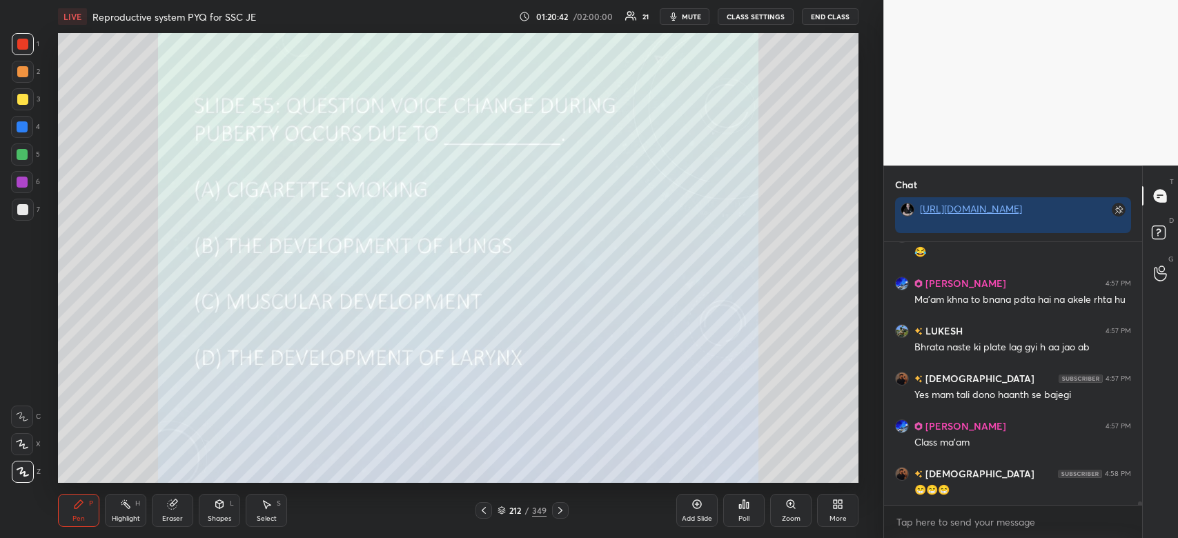
click at [1021, 493] on div "😁😁😁" at bounding box center [1022, 491] width 217 height 14
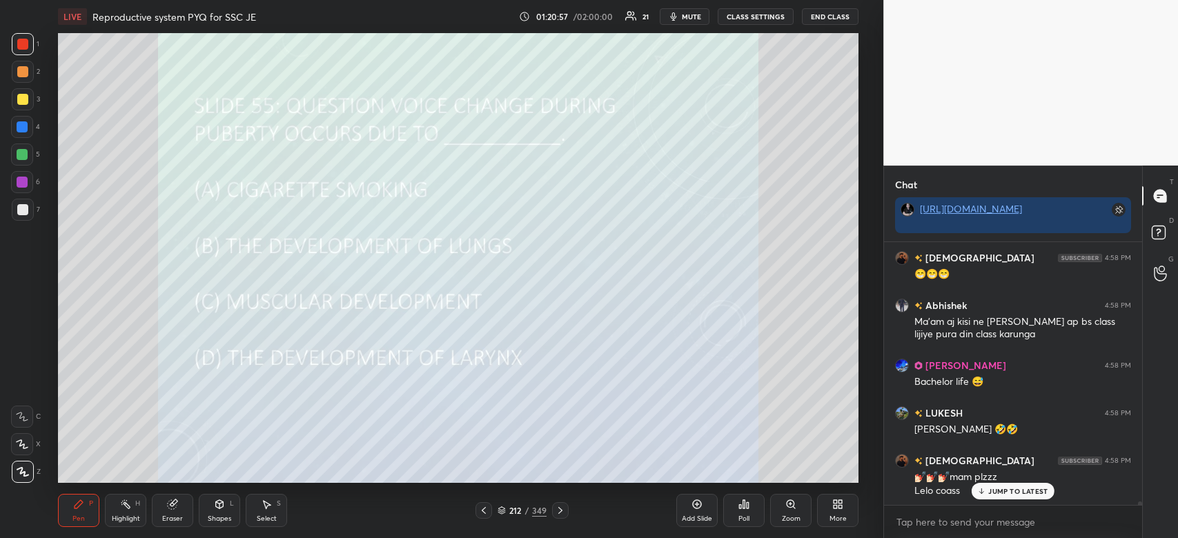
click at [1001, 483] on div "JUMP TO LATEST" at bounding box center [1012, 491] width 83 height 17
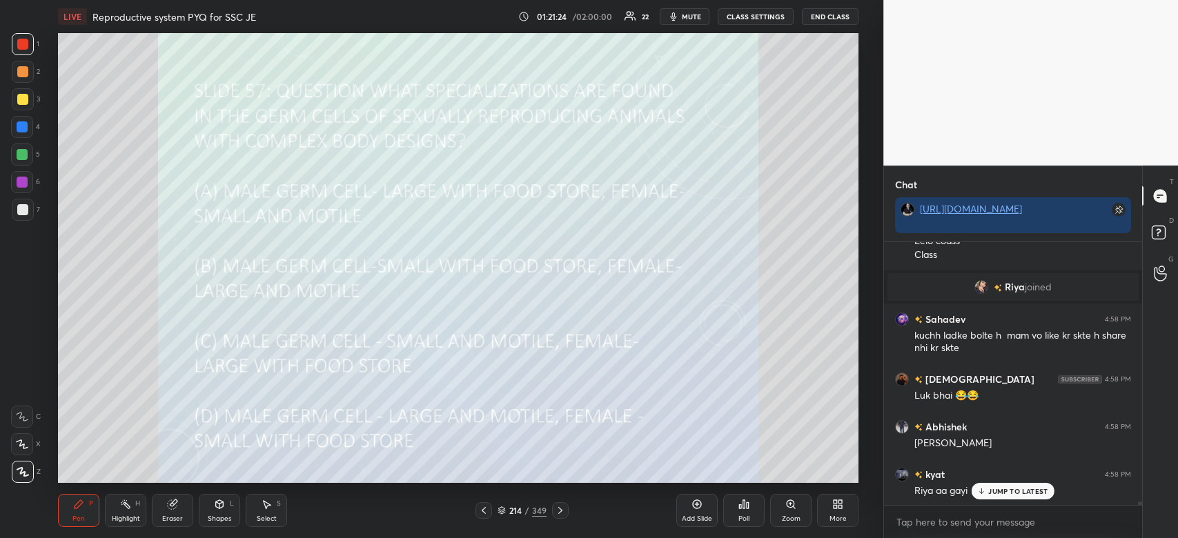
click at [740, 510] on div "Poll" at bounding box center [743, 510] width 41 height 33
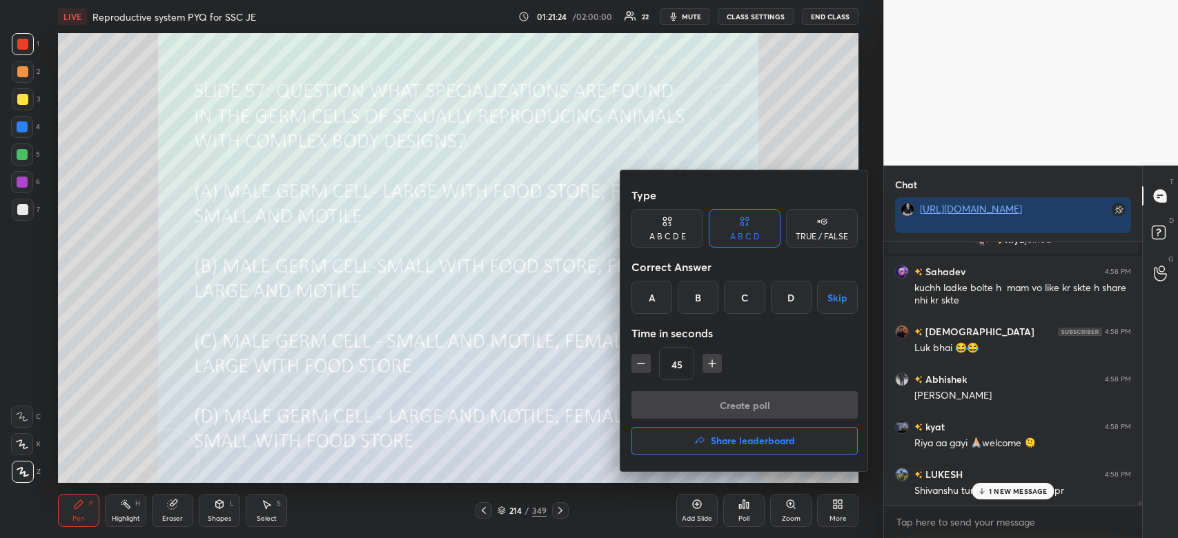
click at [739, 306] on div "C" at bounding box center [744, 297] width 41 height 33
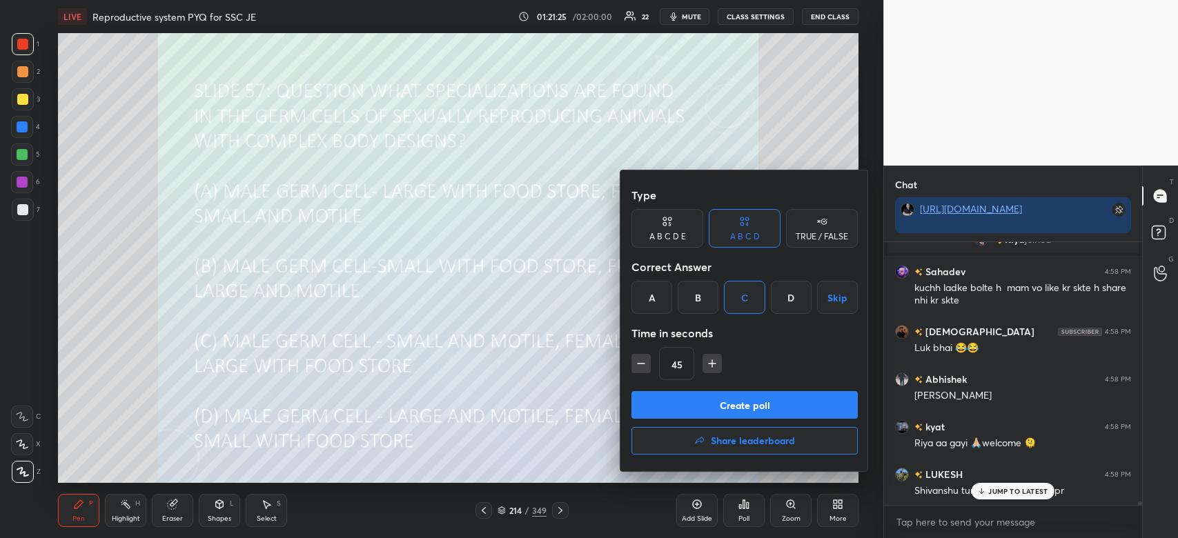
click at [735, 398] on button "Create poll" at bounding box center [744, 405] width 226 height 28
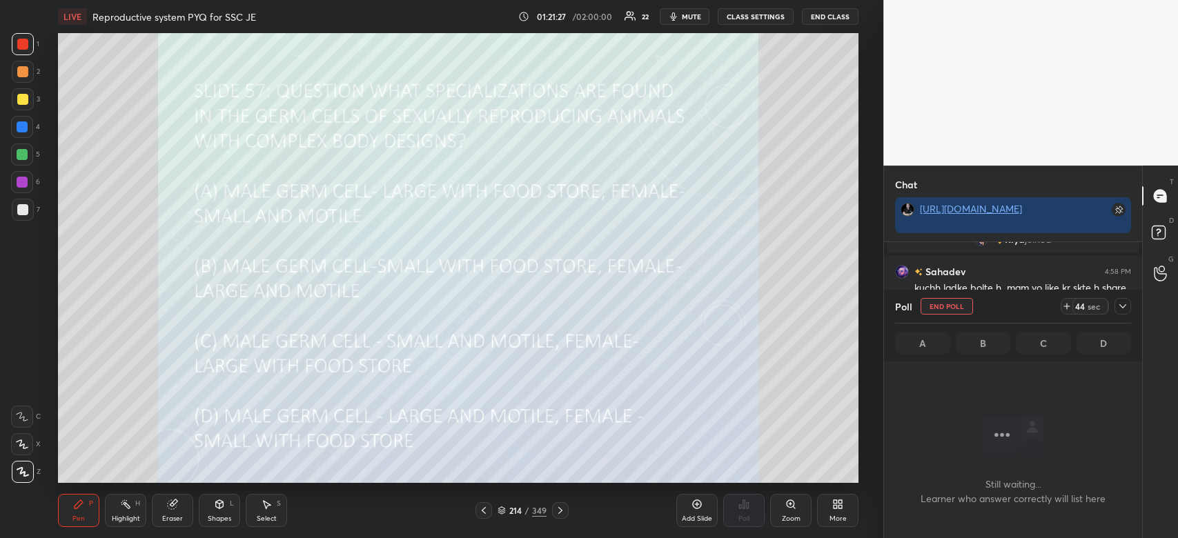
click at [1127, 306] on div at bounding box center [1122, 306] width 17 height 17
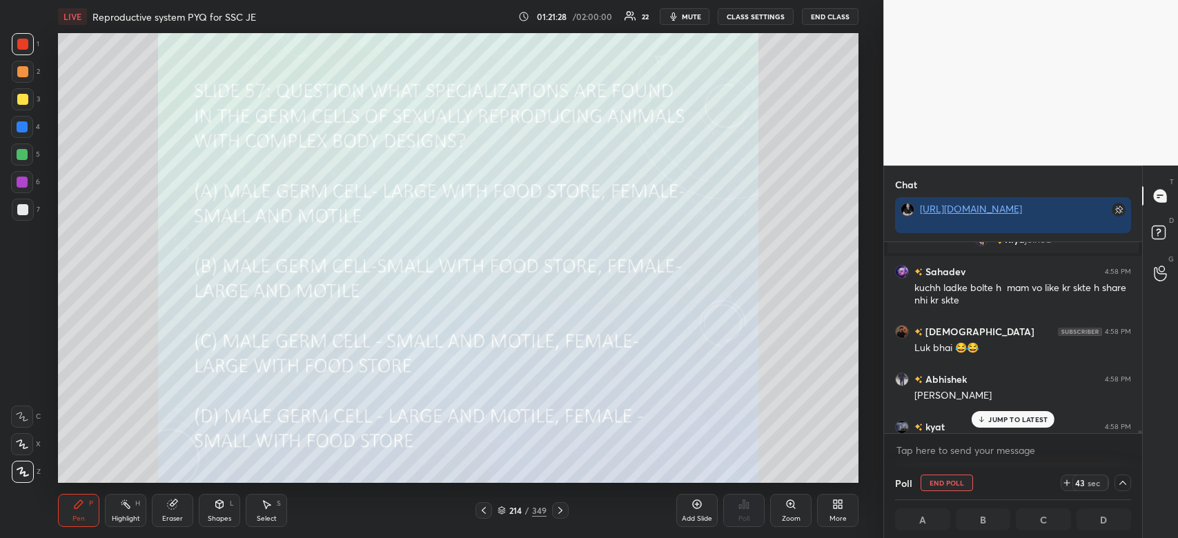
click at [1013, 413] on div "JUMP TO LATEST" at bounding box center [1012, 419] width 83 height 17
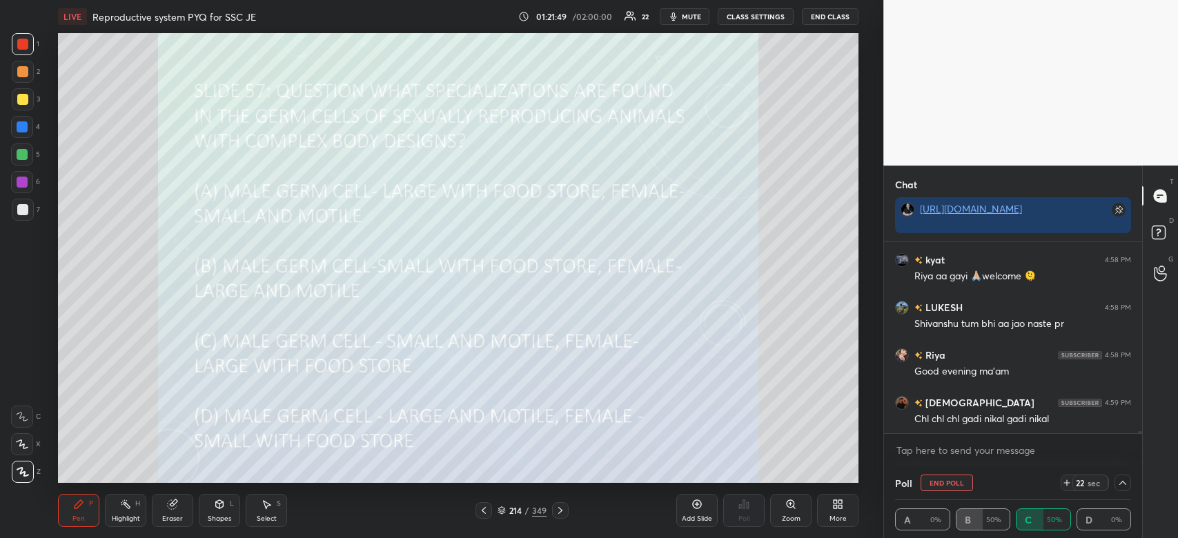
scroll to position [20563, 0]
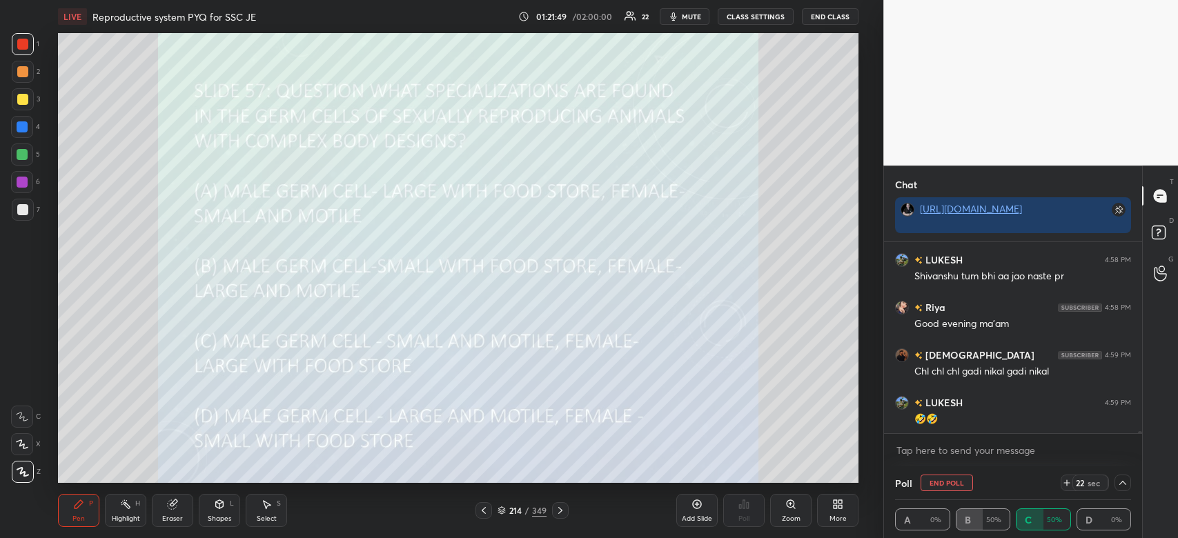
click at [1006, 416] on div "🤣🤣" at bounding box center [1022, 420] width 217 height 14
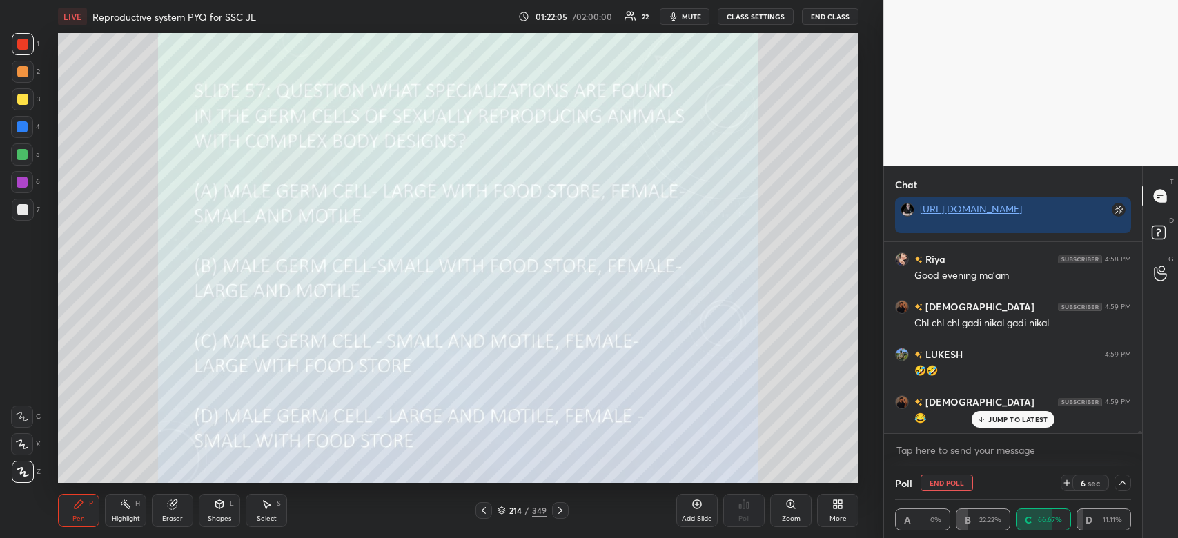
scroll to position [20658, 0]
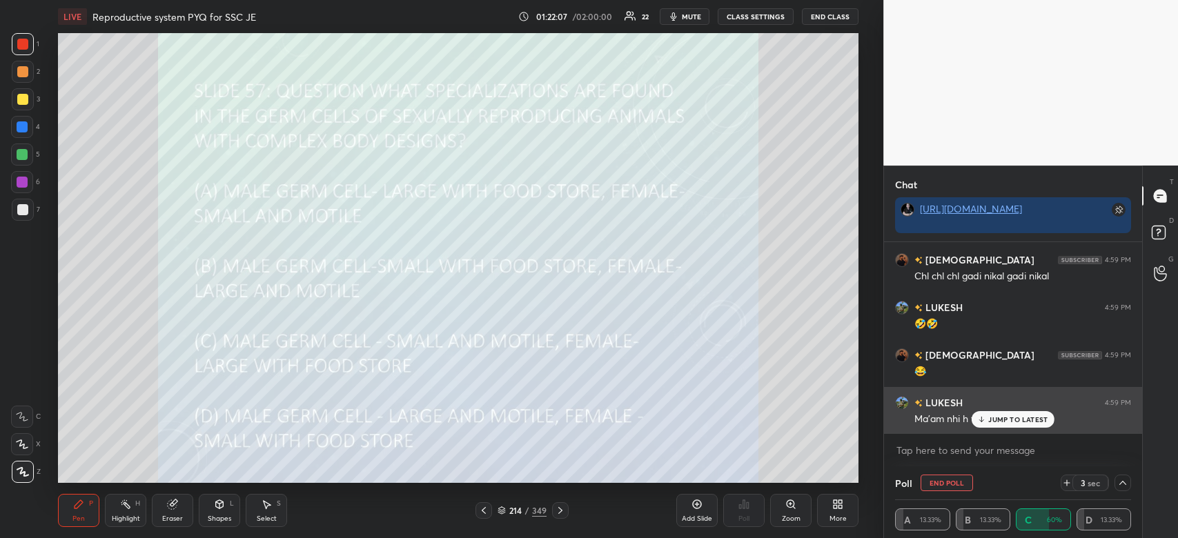
click at [1026, 428] on div "LUKESH 4:59 PM Ma'am nhi h vah gya sahi me" at bounding box center [1013, 411] width 258 height 48
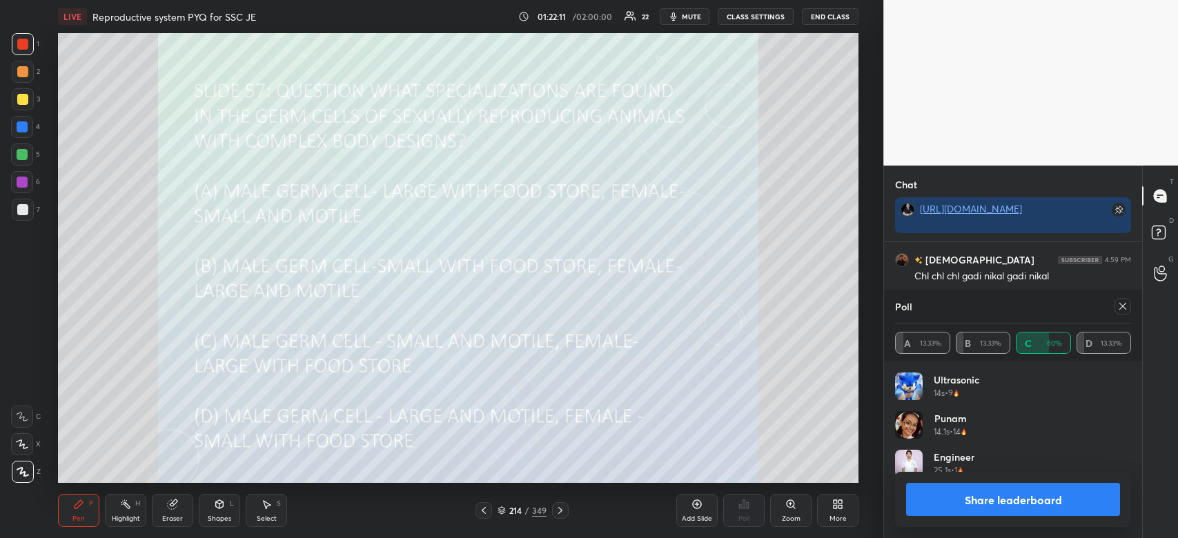
scroll to position [161, 232]
click at [974, 501] on button "Share leaderboard" at bounding box center [1013, 499] width 214 height 33
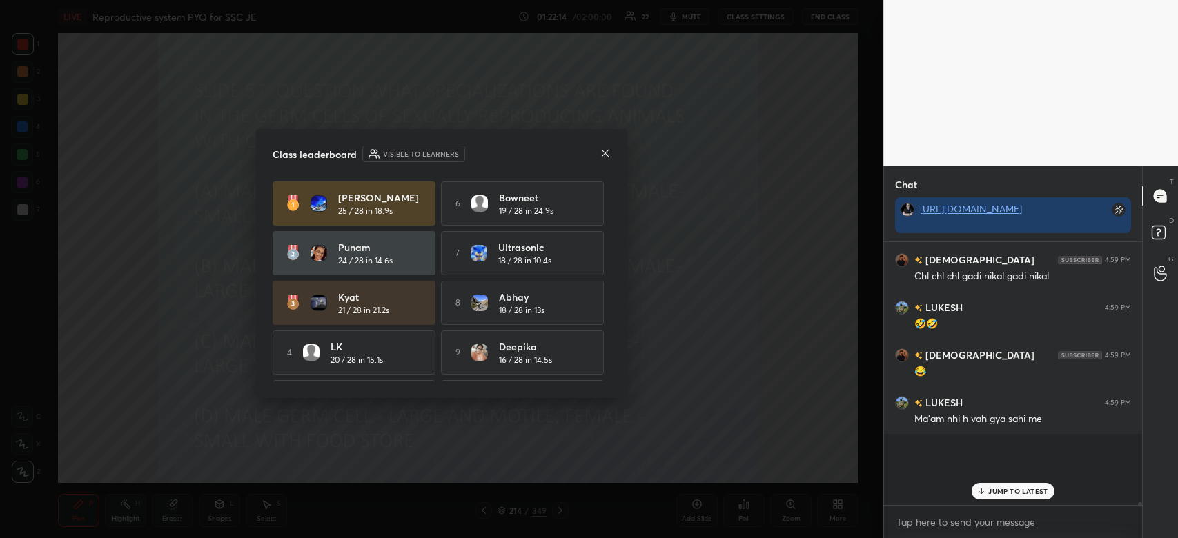
scroll to position [20594, 0]
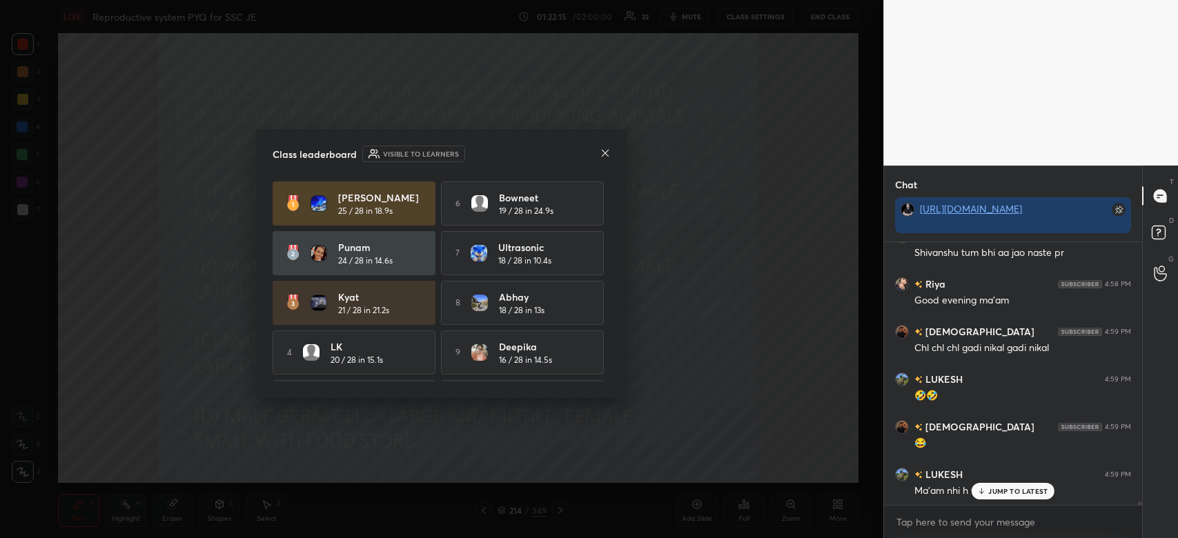
click at [986, 493] on div "shivanshu 4:58 PM 😁😁😁 Abhishek 4:58 PM Ma'am aj kisi ne [PERSON_NAME] ap bs cla…" at bounding box center [1013, 373] width 258 height 263
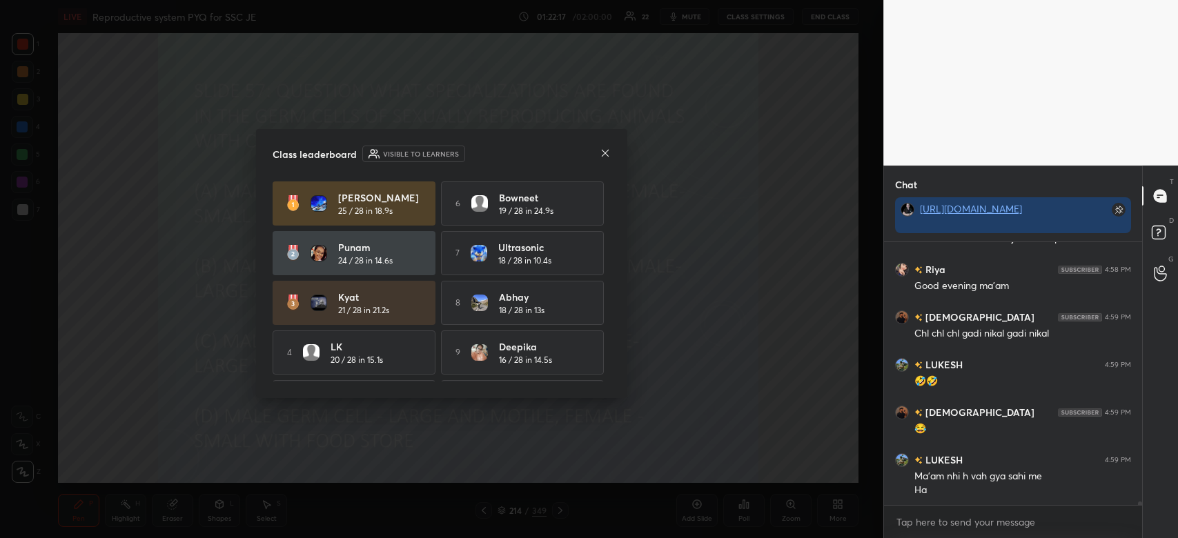
click at [607, 154] on icon at bounding box center [604, 153] width 11 height 11
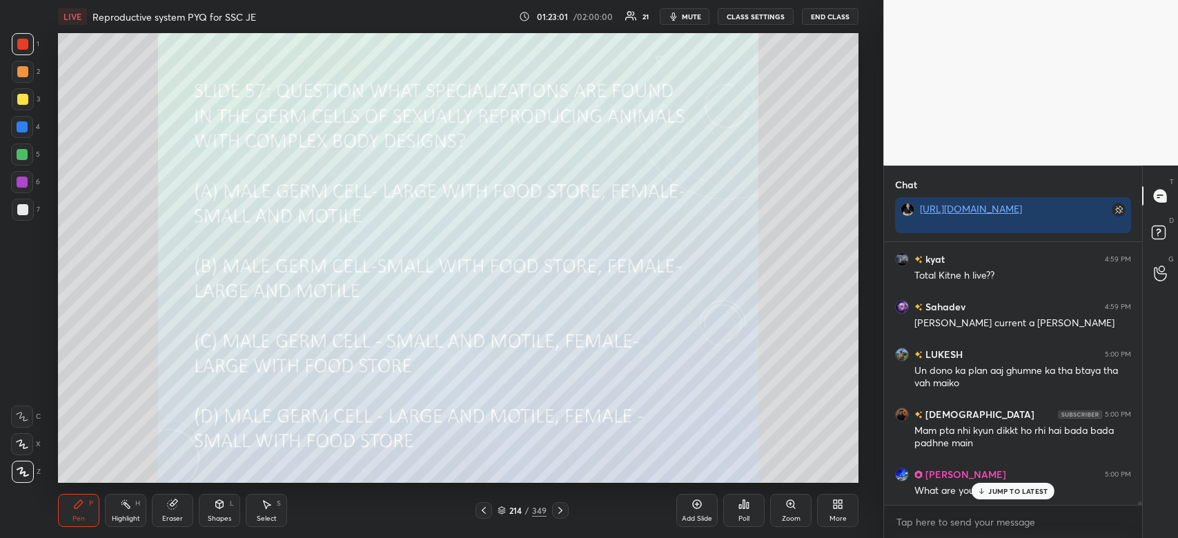
scroll to position [21054, 0]
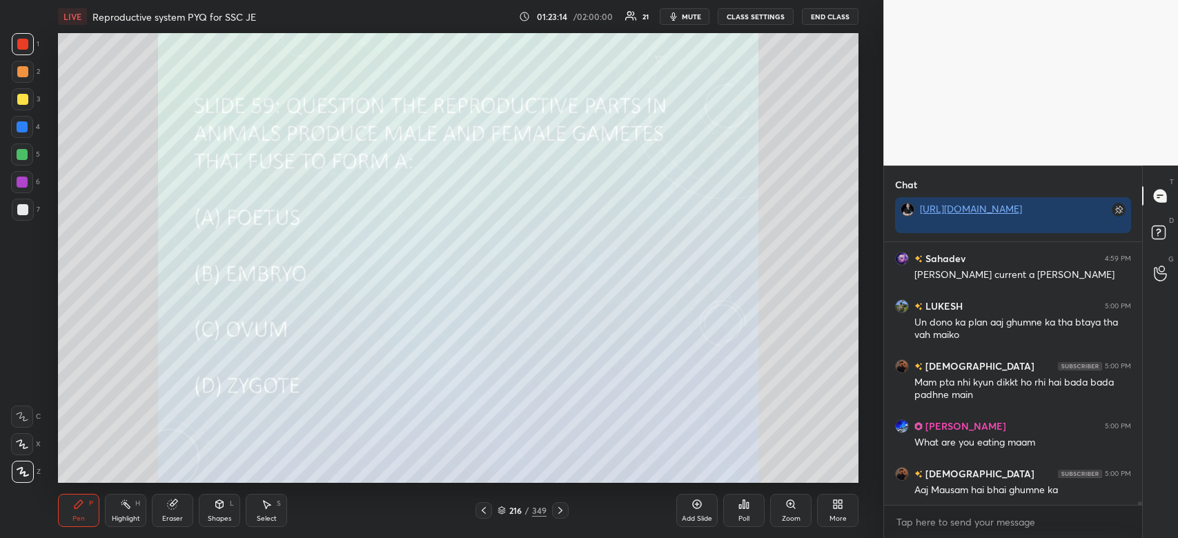
click at [753, 509] on div "Poll" at bounding box center [743, 510] width 41 height 33
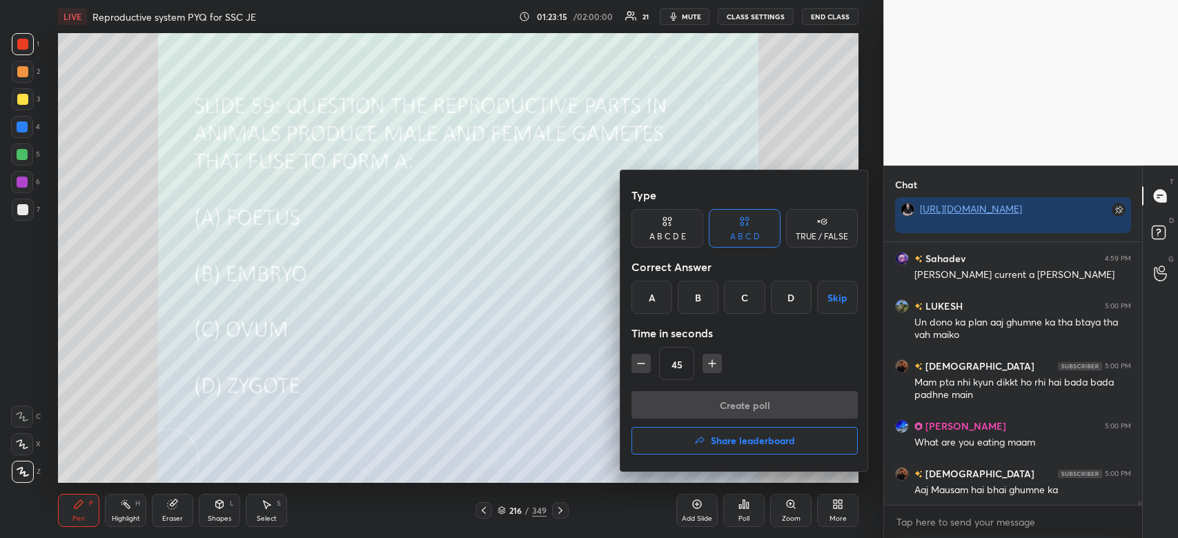
scroll to position [21067, 0]
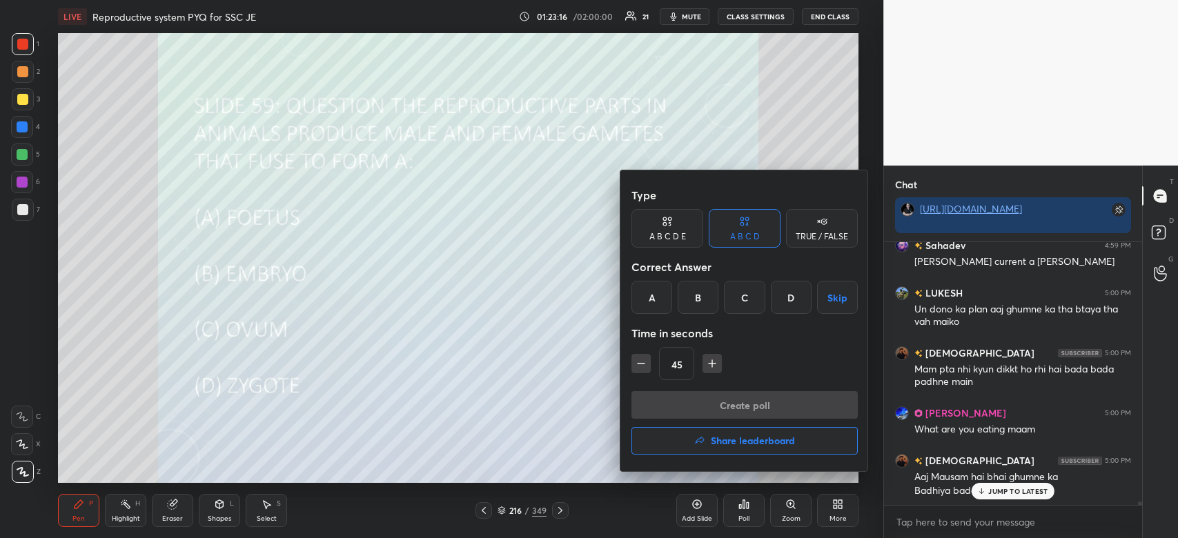
click at [786, 306] on div "D" at bounding box center [791, 297] width 41 height 33
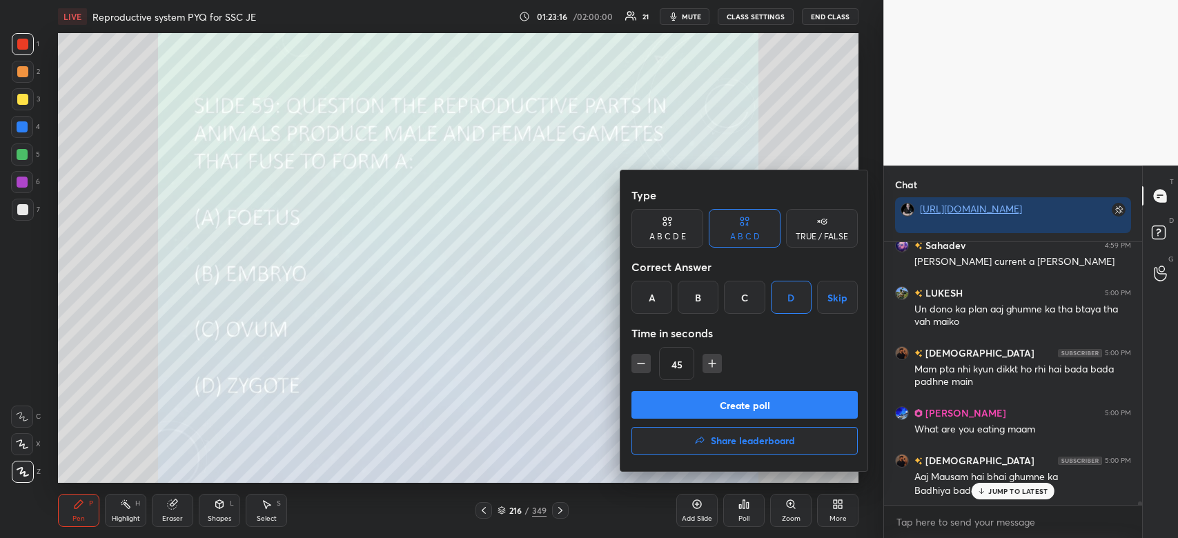
click at [780, 404] on button "Create poll" at bounding box center [744, 405] width 226 height 28
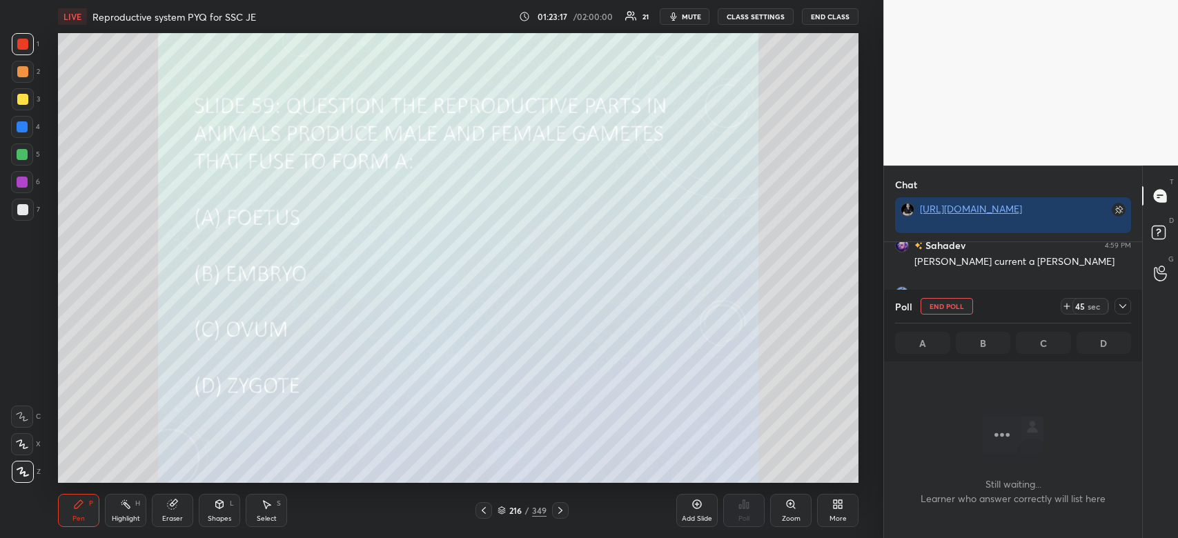
scroll to position [221, 254]
click at [1121, 307] on icon at bounding box center [1122, 306] width 7 height 4
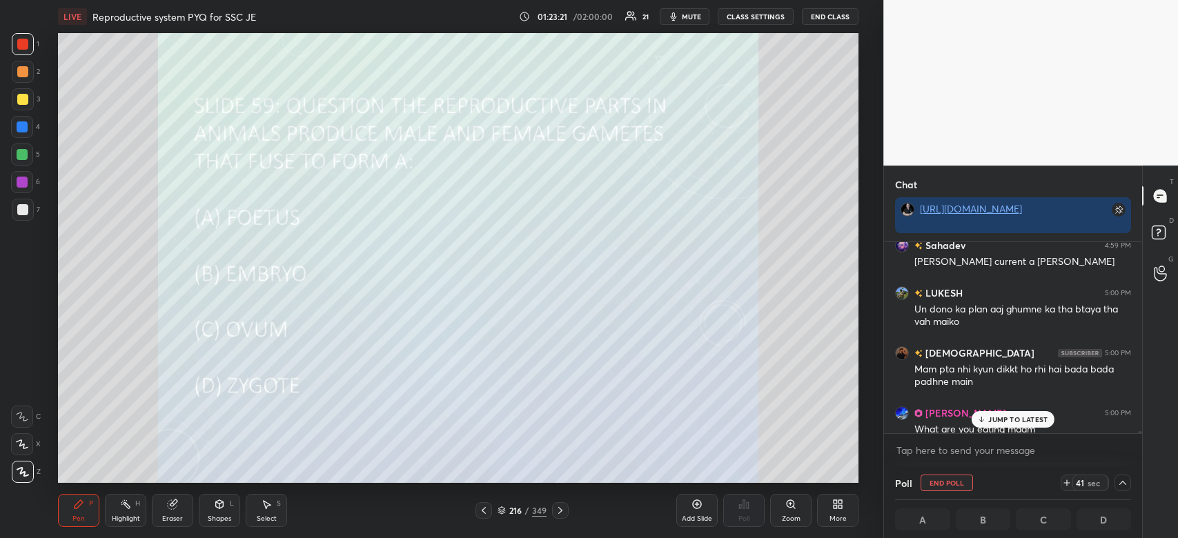
click at [1008, 420] on p "JUMP TO LATEST" at bounding box center [1017, 419] width 59 height 8
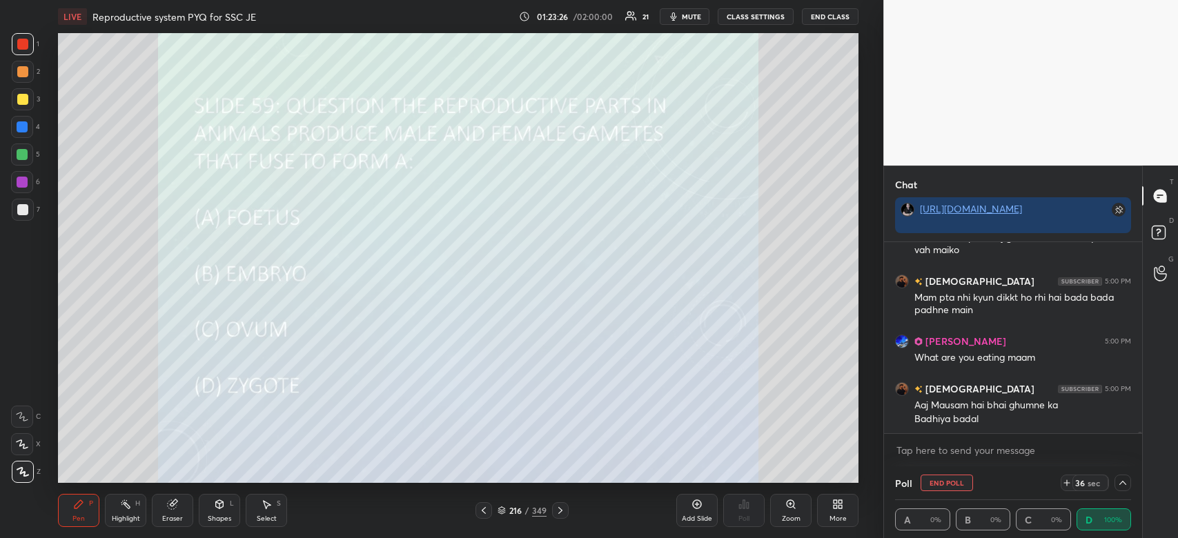
scroll to position [21186, 0]
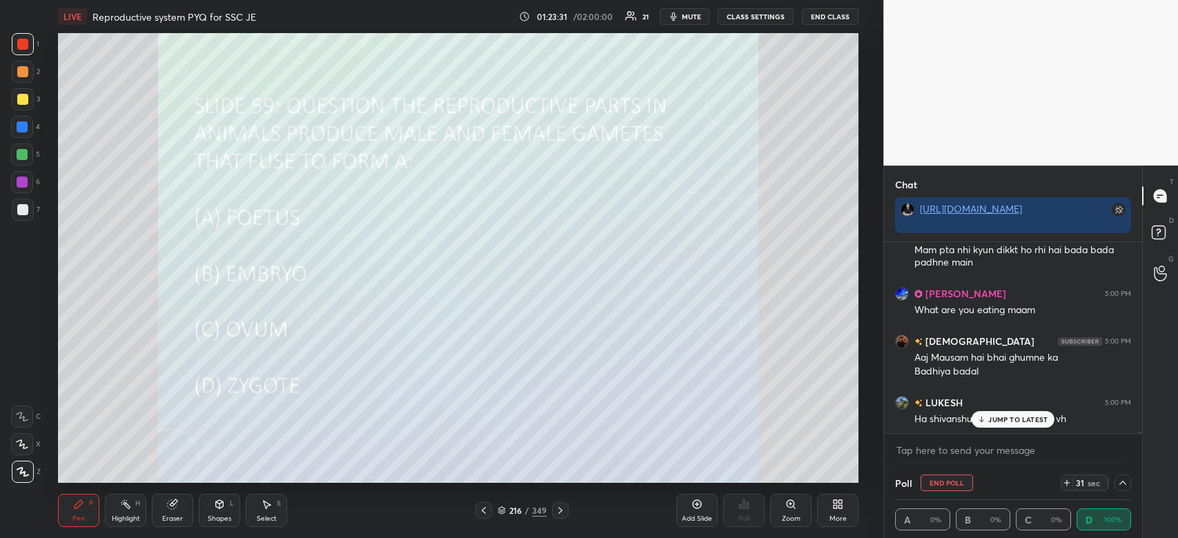
click at [1009, 424] on p "JUMP TO LATEST" at bounding box center [1017, 419] width 59 height 8
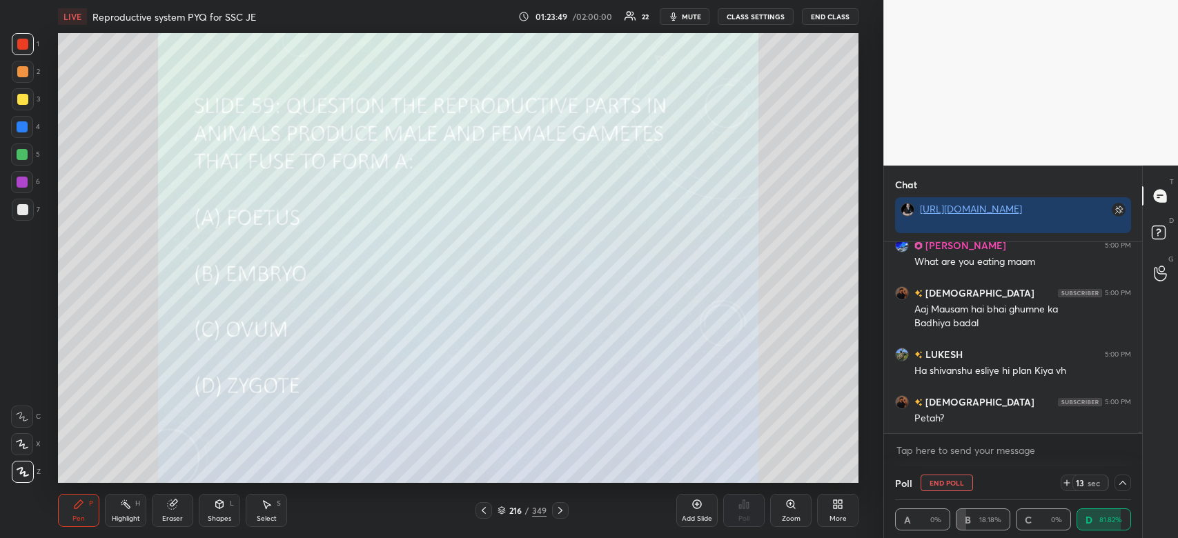
scroll to position [21281, 0]
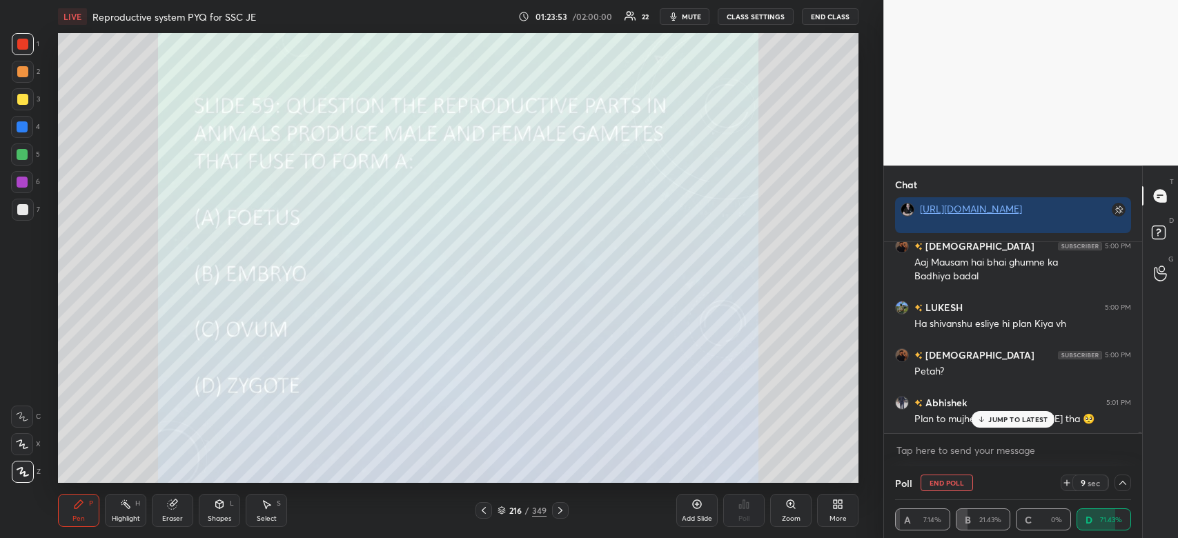
click at [1006, 420] on p "JUMP TO LATEST" at bounding box center [1017, 419] width 59 height 8
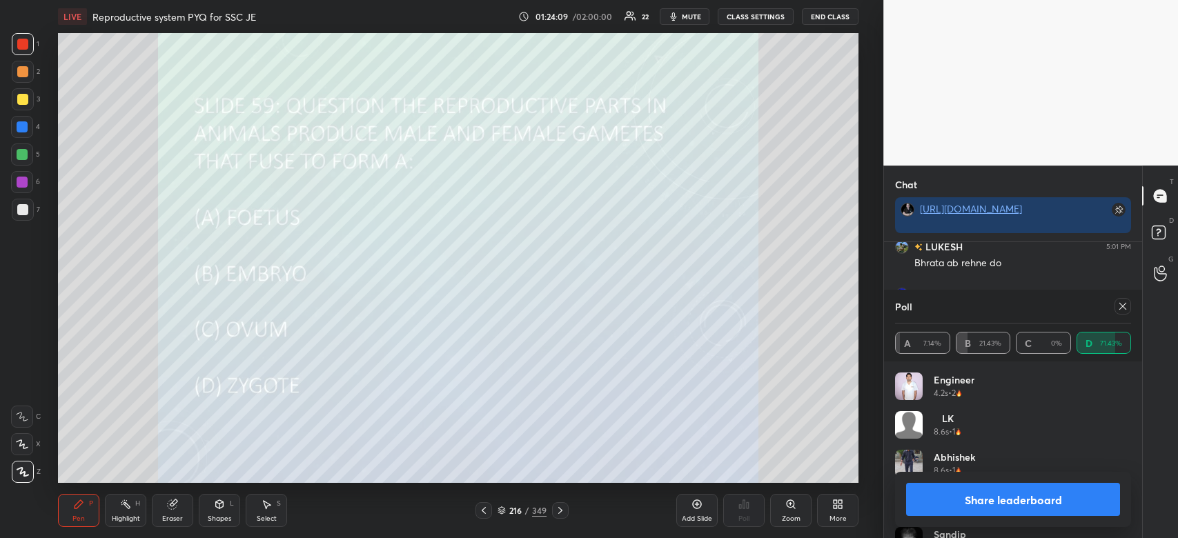
scroll to position [21579, 0]
click at [1022, 498] on button "Share leaderboard" at bounding box center [1013, 499] width 214 height 33
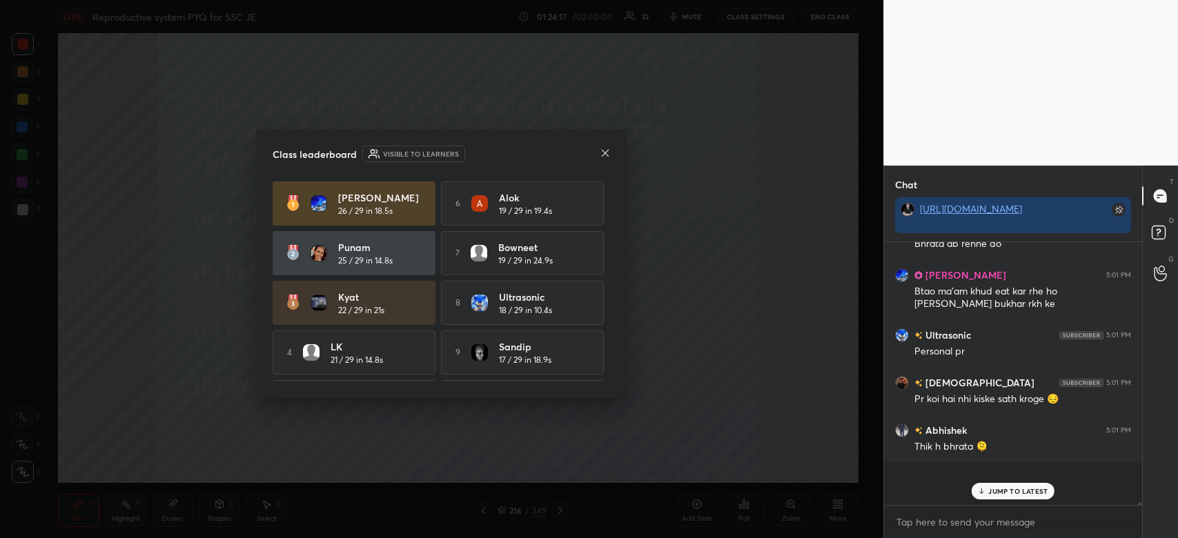
scroll to position [259, 254]
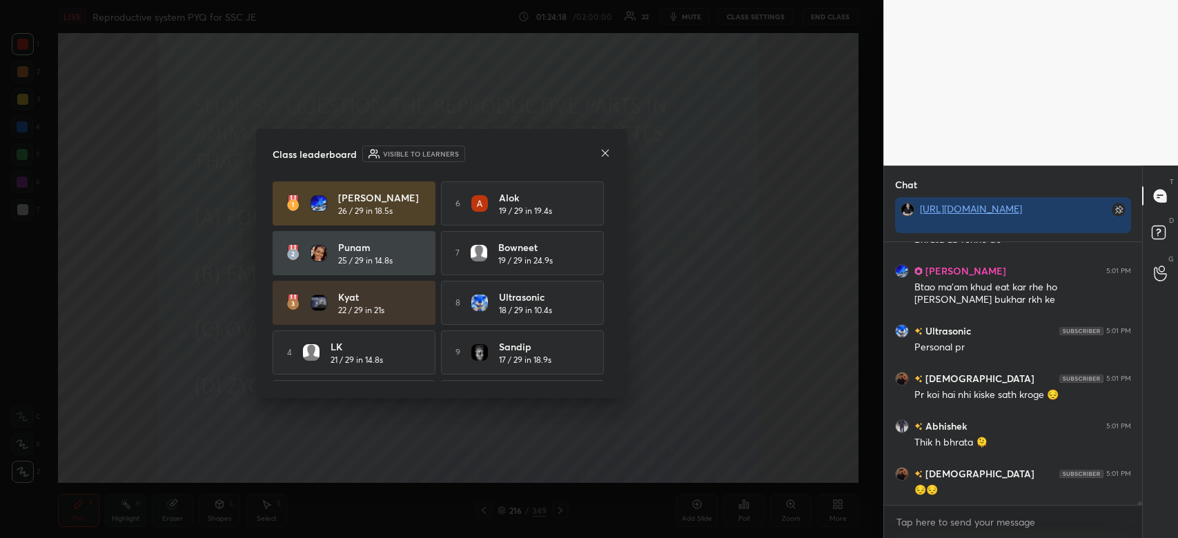
click at [612, 153] on div "Class leaderboard Visible to learners Jerry 26 / 29 in 18.5s 6 Alok 19 / 29 in …" at bounding box center [441, 263] width 371 height 269
click at [602, 155] on icon at bounding box center [604, 153] width 11 height 11
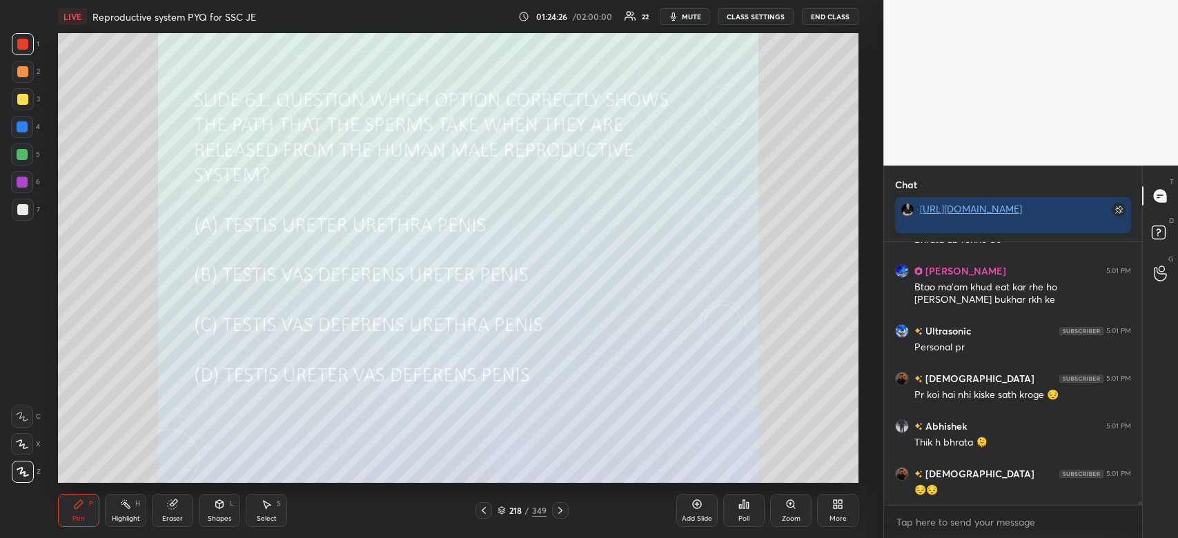
click at [734, 505] on div "Poll" at bounding box center [743, 510] width 41 height 33
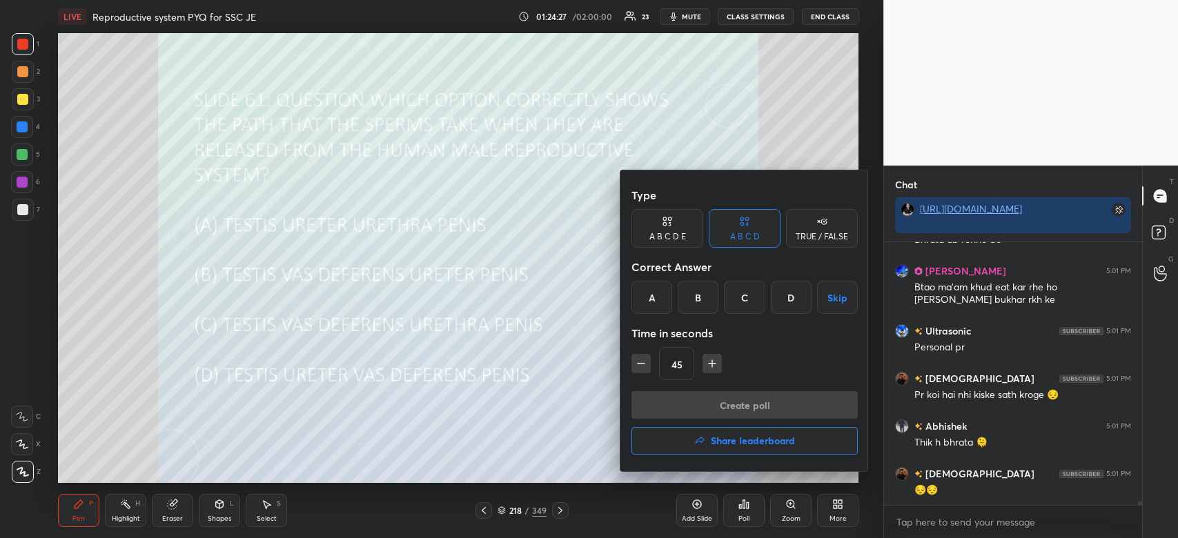
click at [744, 304] on div "C" at bounding box center [744, 297] width 41 height 33
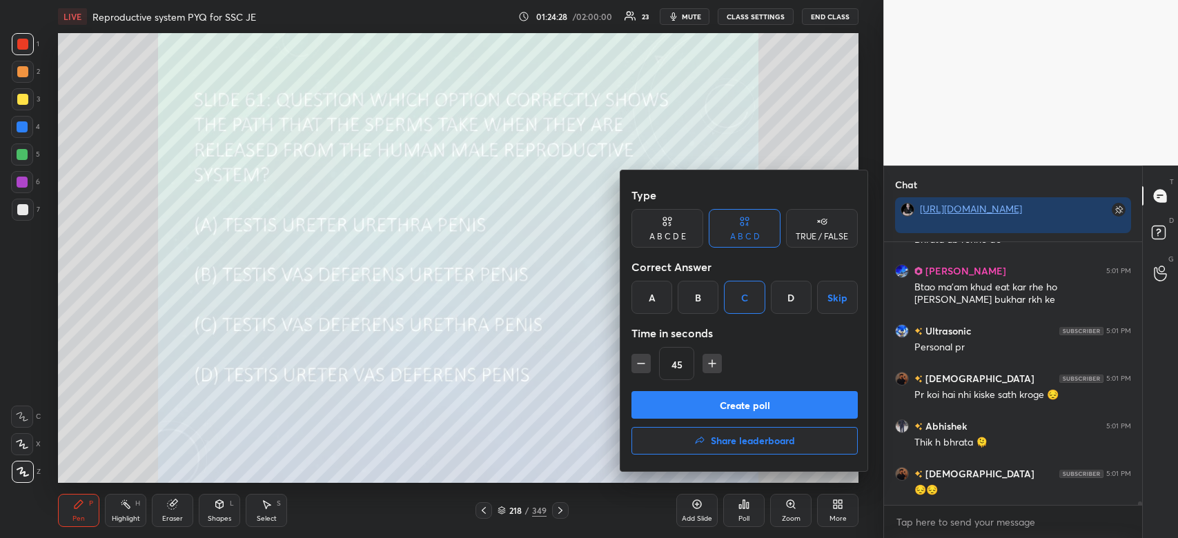
click at [740, 406] on button "Create poll" at bounding box center [744, 405] width 226 height 28
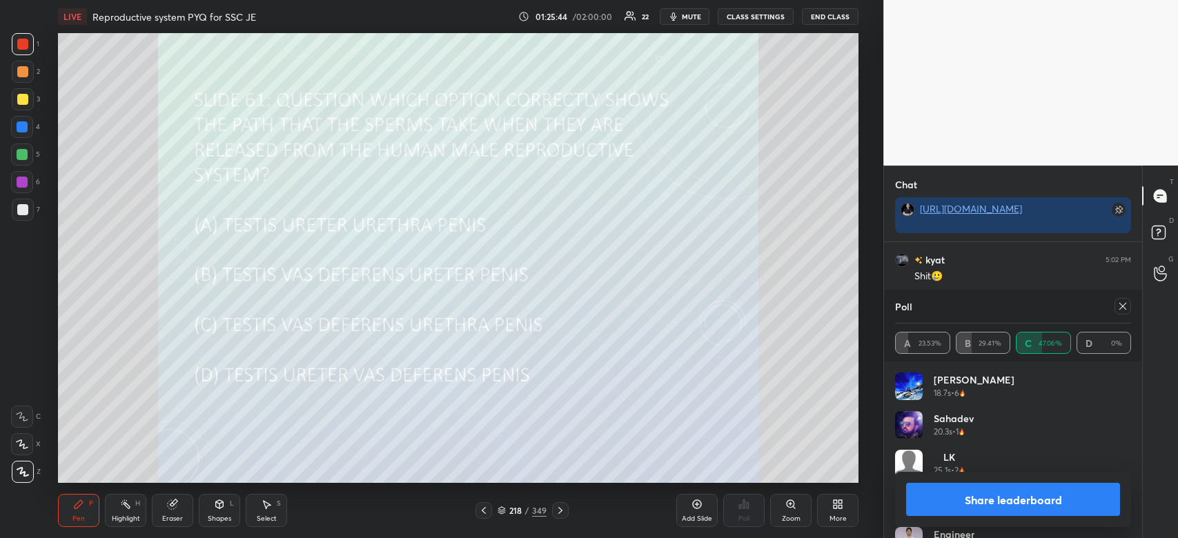
scroll to position [22020, 0]
click at [1053, 508] on button "Share leaderboard" at bounding box center [1013, 499] width 214 height 33
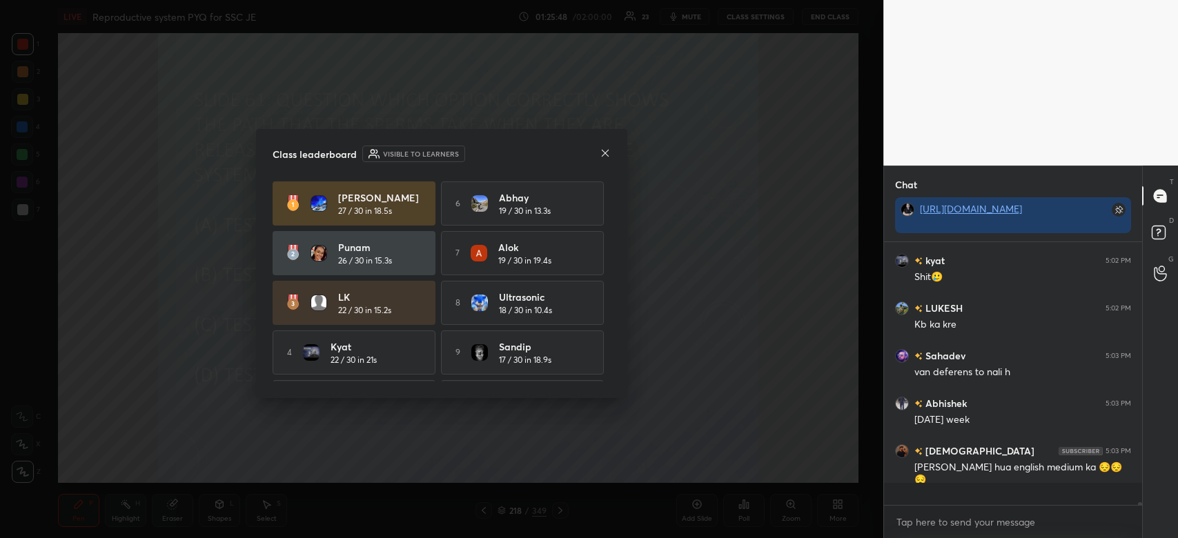
scroll to position [259, 254]
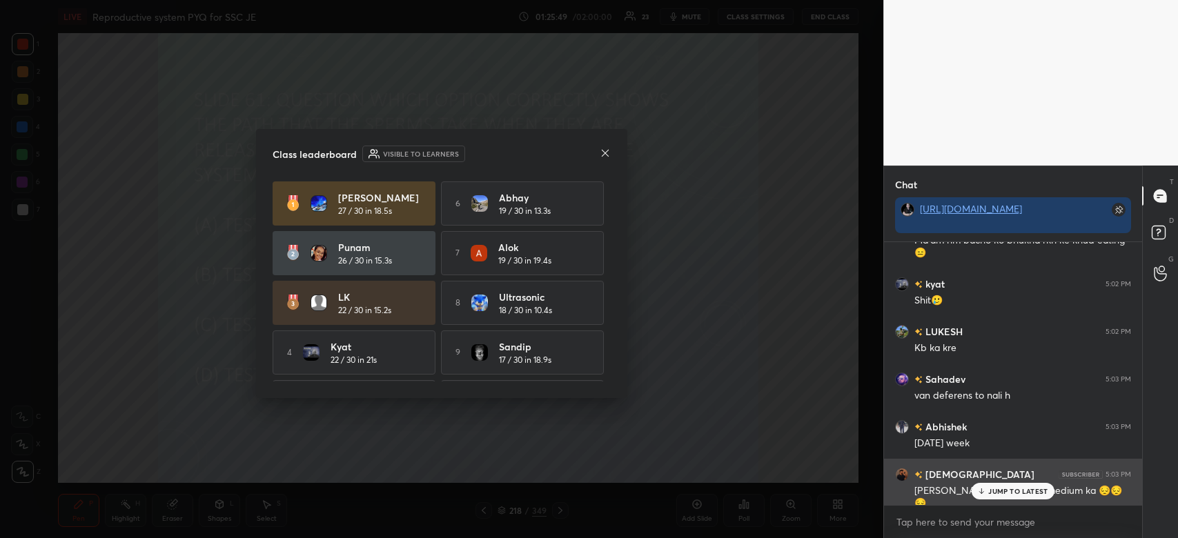
click at [1019, 491] on p "JUMP TO LATEST" at bounding box center [1017, 491] width 59 height 8
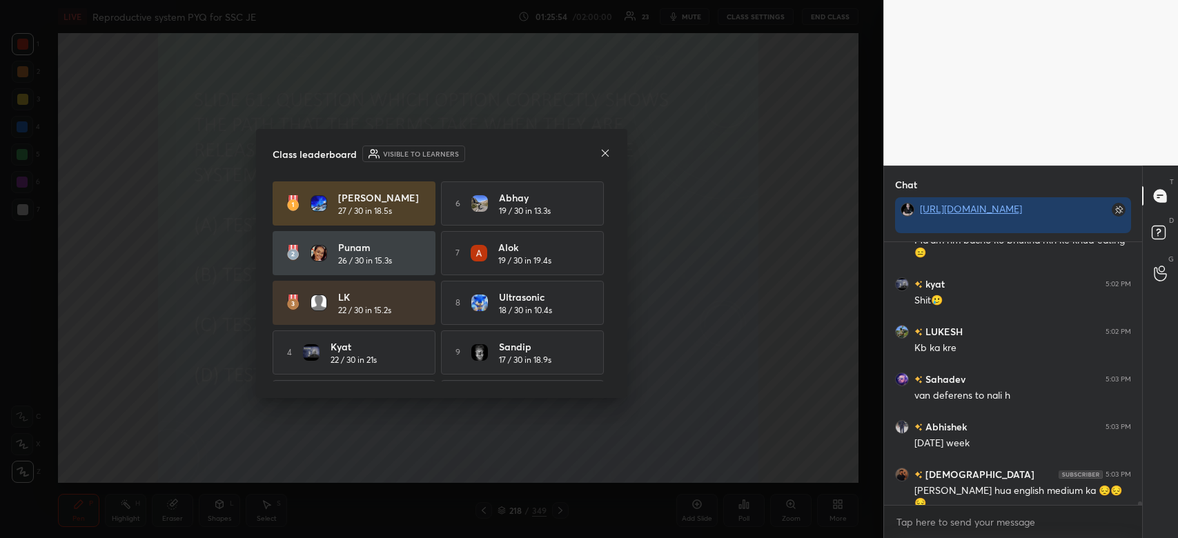
click at [606, 155] on icon at bounding box center [604, 153] width 11 height 11
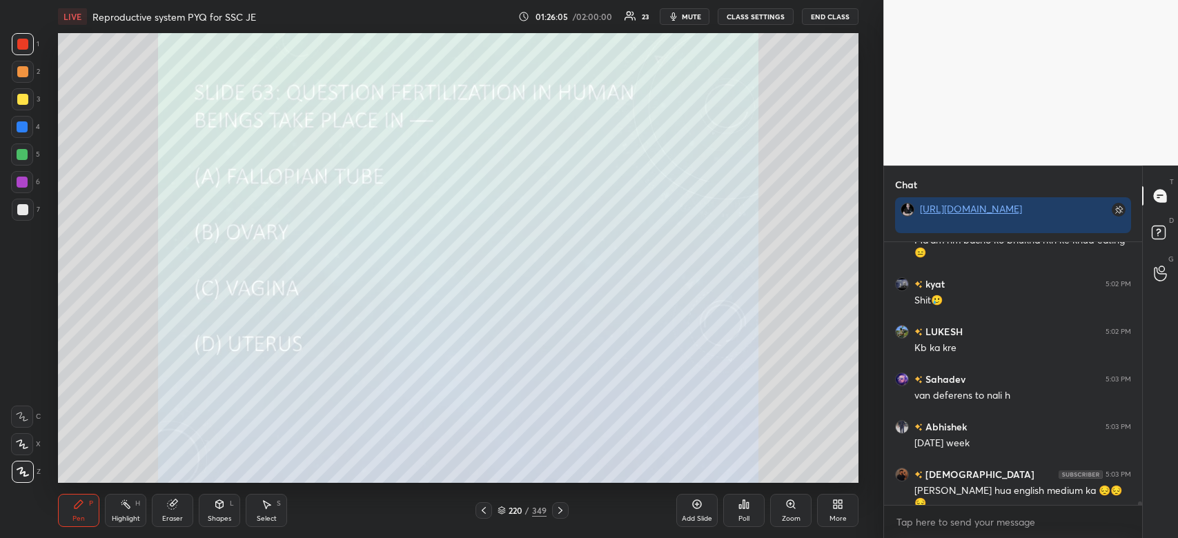
click at [746, 508] on icon at bounding box center [747, 505] width 2 height 6
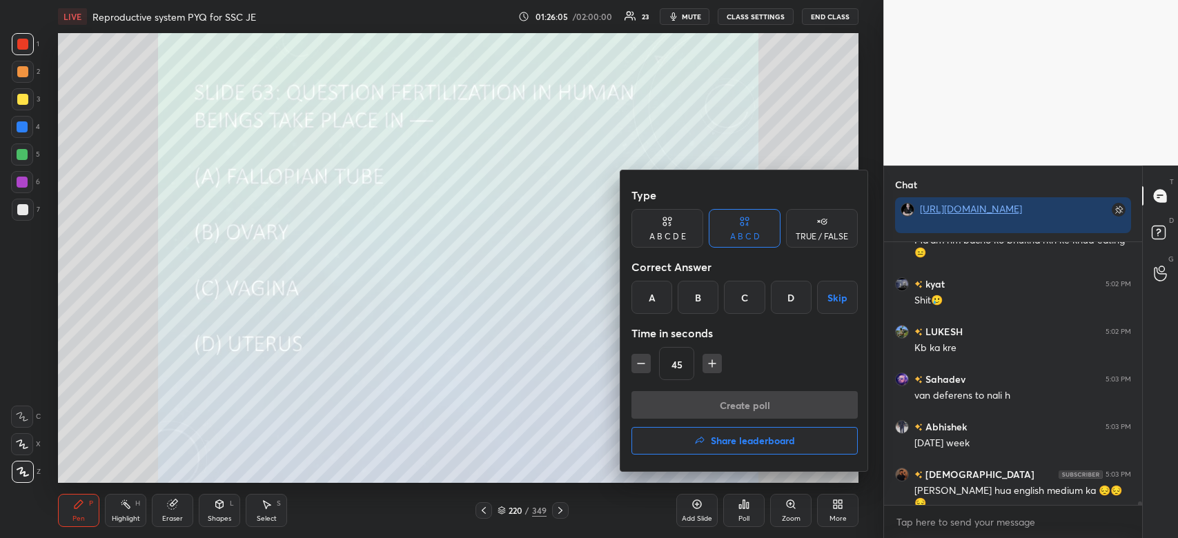
click at [649, 301] on div "A" at bounding box center [651, 297] width 41 height 33
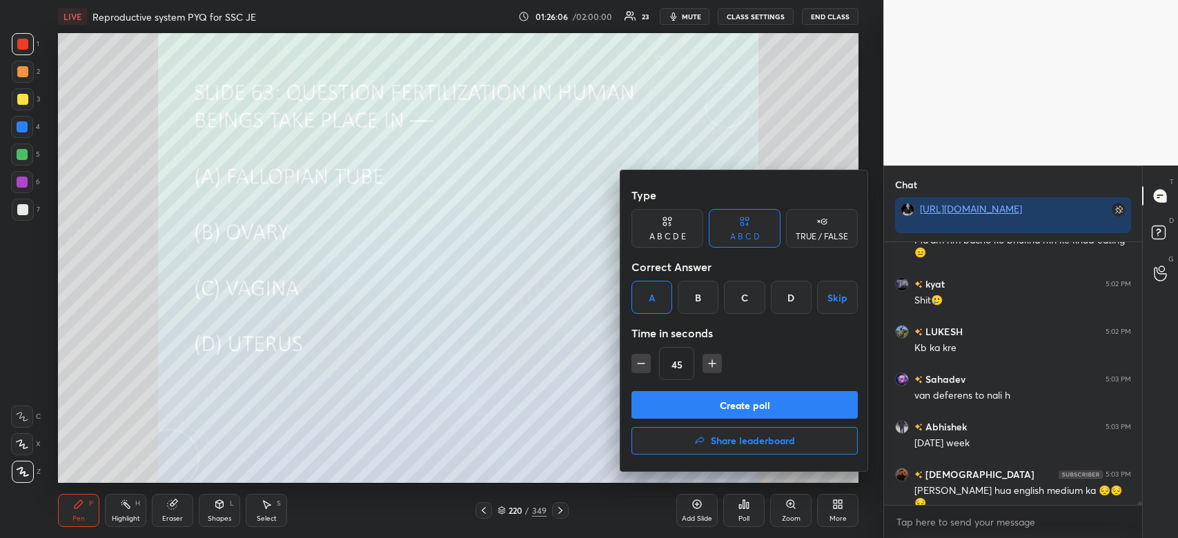
click at [677, 402] on button "Create poll" at bounding box center [744, 405] width 226 height 28
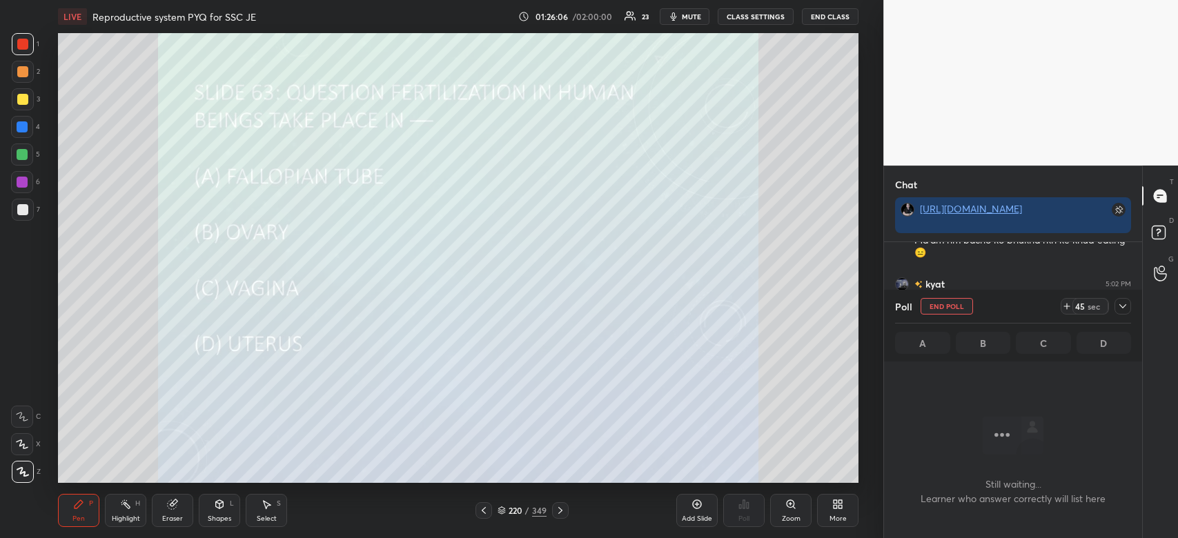
scroll to position [199, 254]
click at [1118, 308] on icon at bounding box center [1122, 306] width 11 height 11
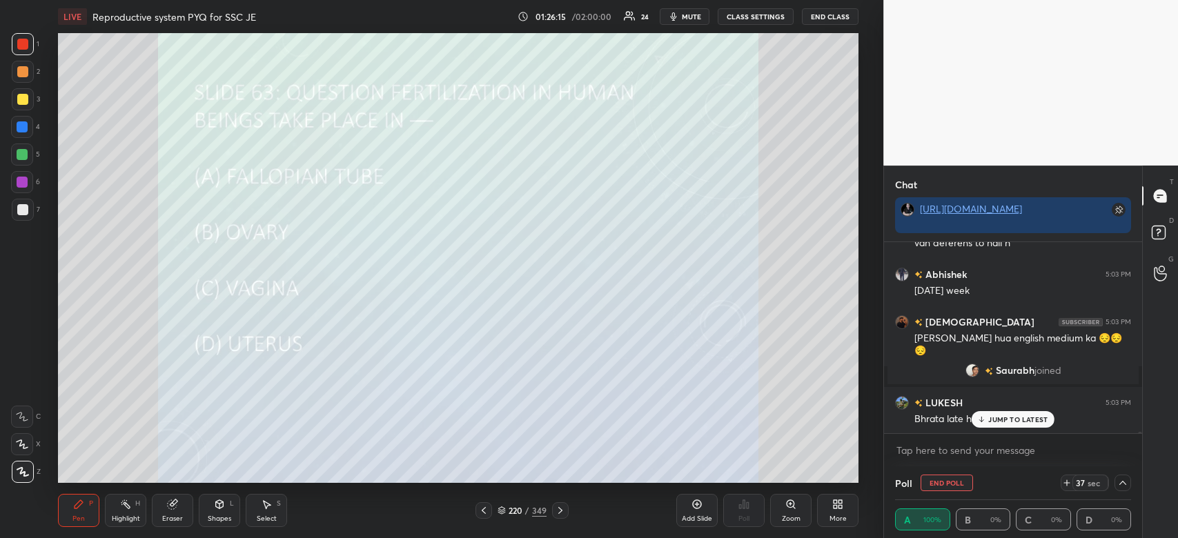
click at [1009, 421] on p "JUMP TO LATEST" at bounding box center [1017, 419] width 59 height 8
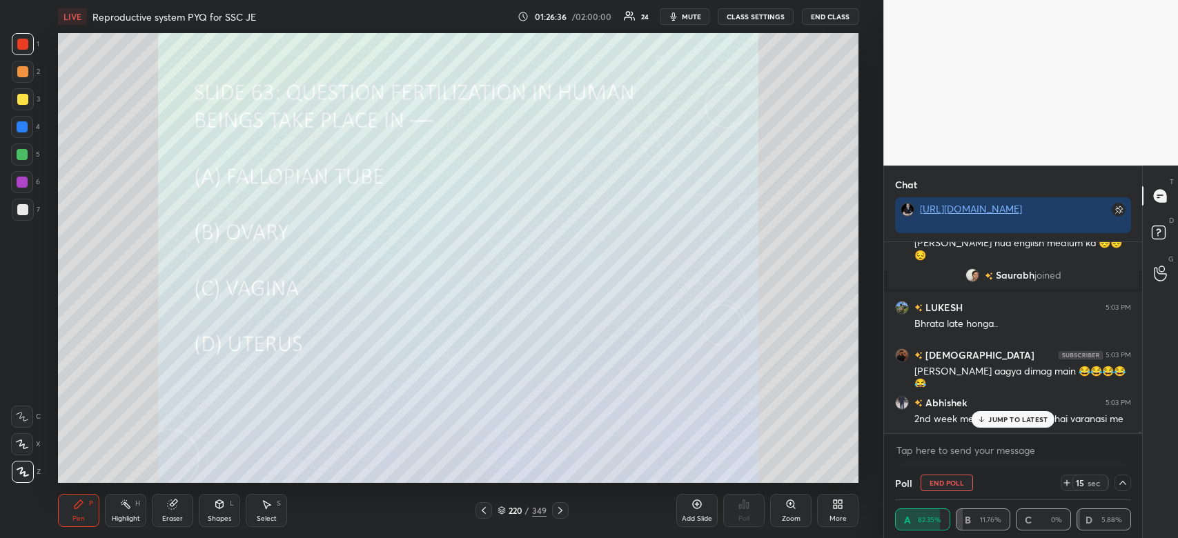
click at [972, 268] on img "grid" at bounding box center [972, 275] width 14 height 14
click at [997, 424] on p "JUMP TO LATEST" at bounding box center [1017, 419] width 59 height 8
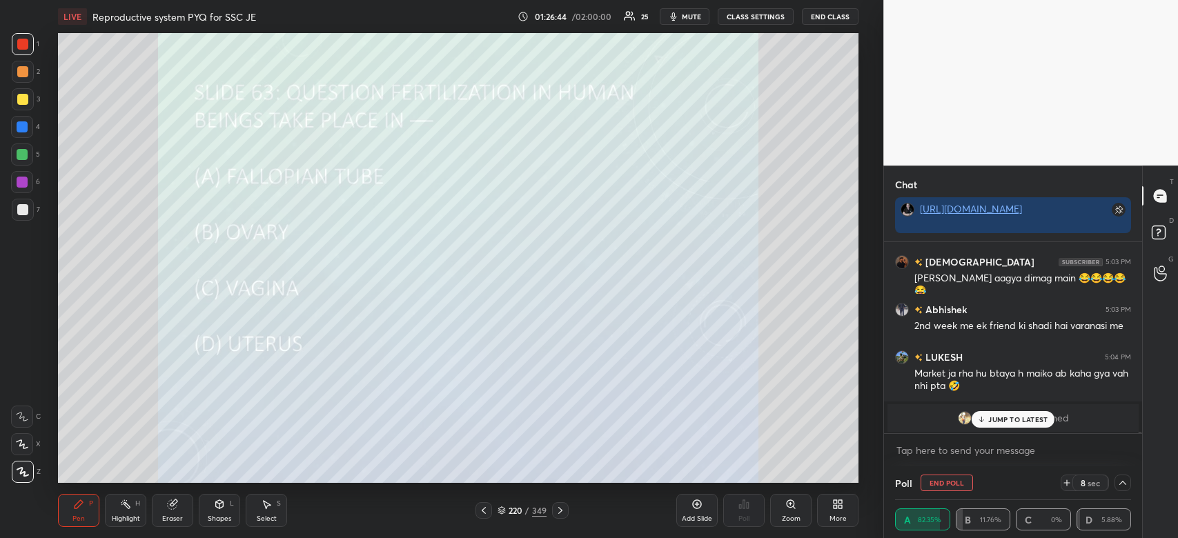
click at [1029, 423] on p "JUMP TO LATEST" at bounding box center [1017, 419] width 59 height 8
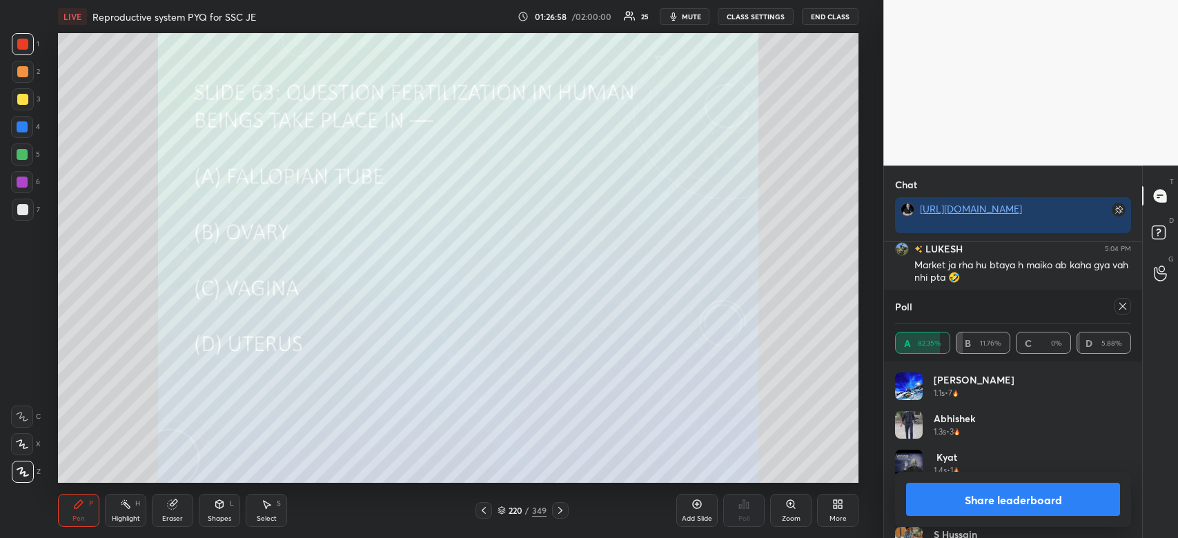
scroll to position [21790, 0]
click at [971, 508] on button "Share leaderboard" at bounding box center [1013, 499] width 214 height 33
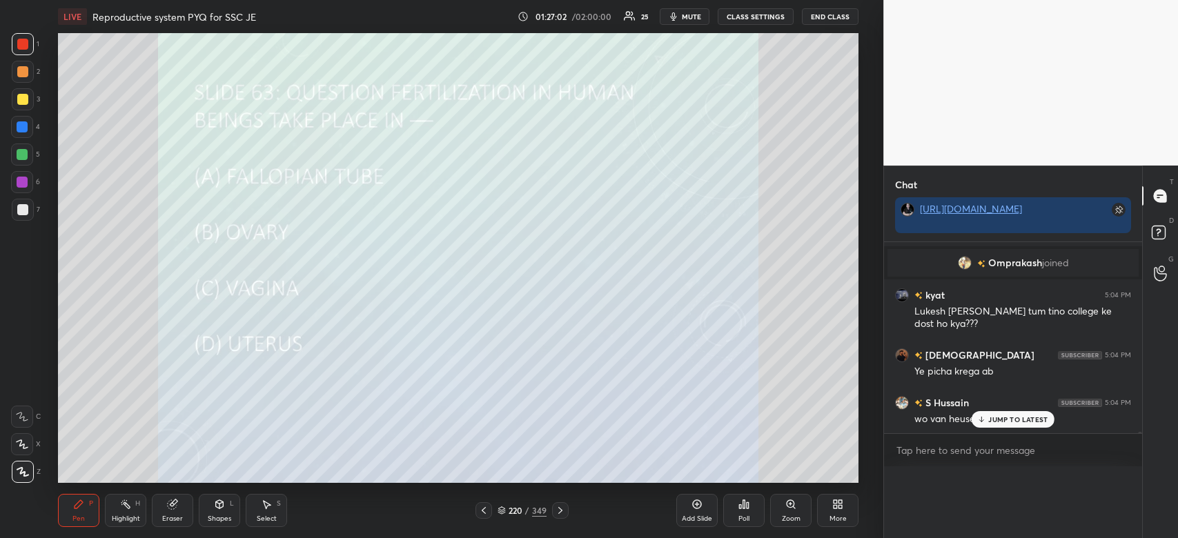
scroll to position [0, 0]
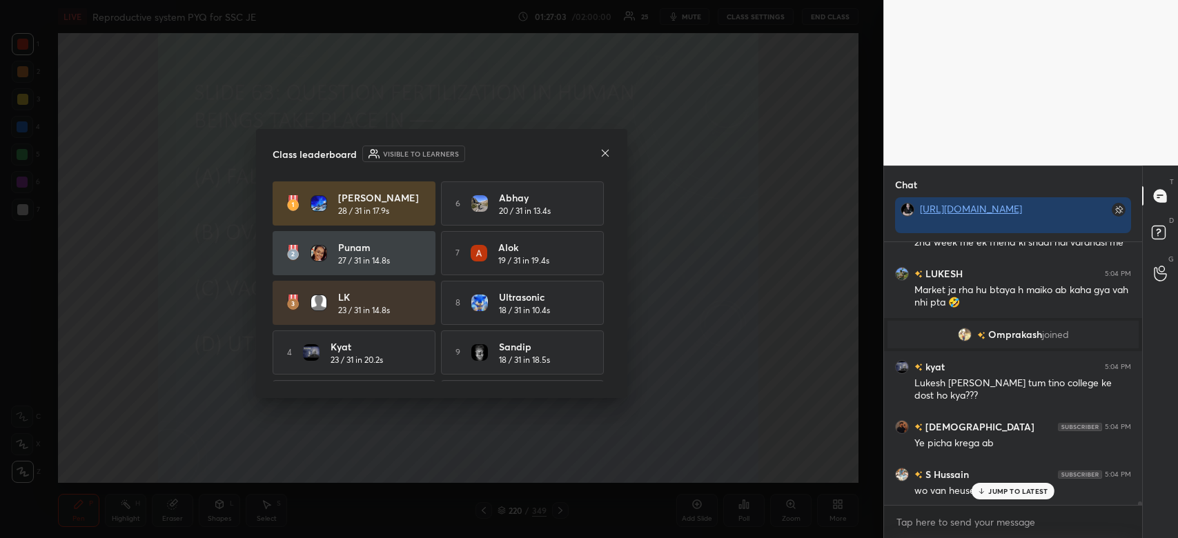
click at [605, 155] on icon at bounding box center [604, 153] width 11 height 11
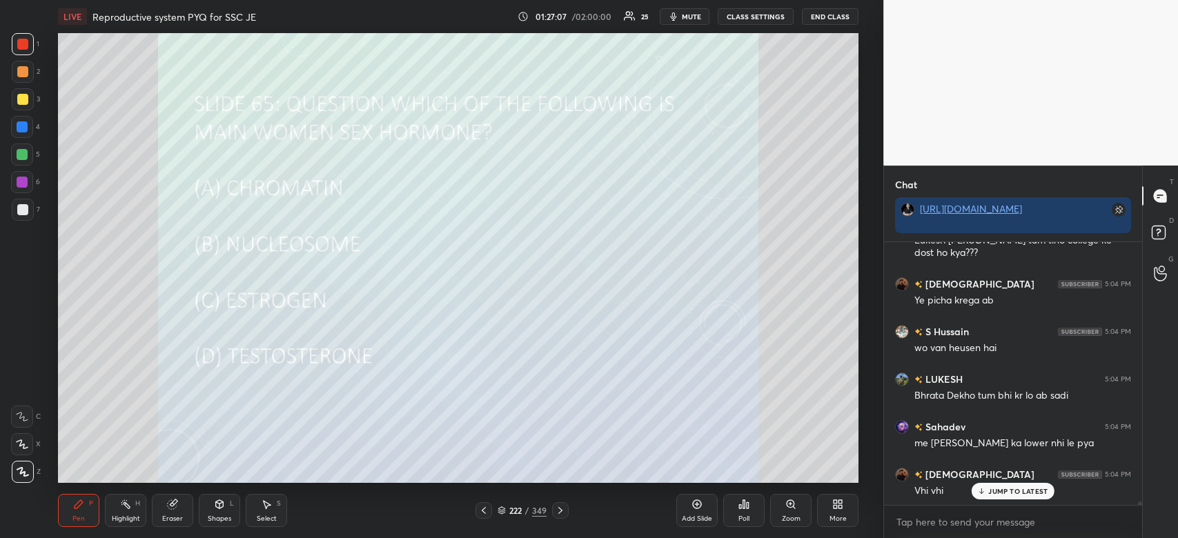
click at [746, 506] on icon at bounding box center [747, 505] width 2 height 6
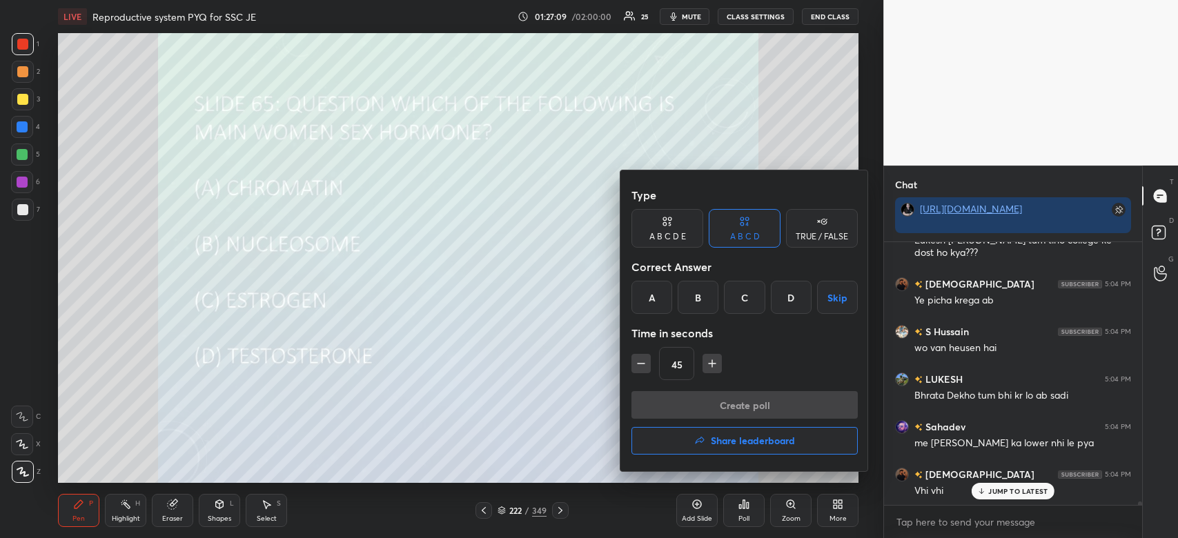
click at [744, 297] on div "C" at bounding box center [744, 297] width 41 height 33
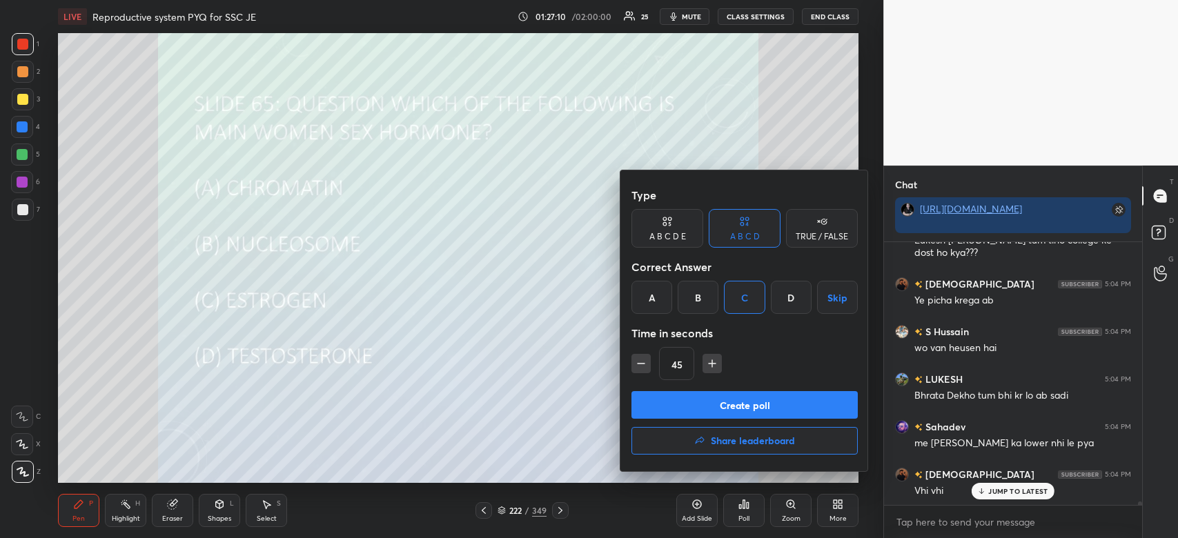
click at [726, 408] on button "Create poll" at bounding box center [744, 405] width 226 height 28
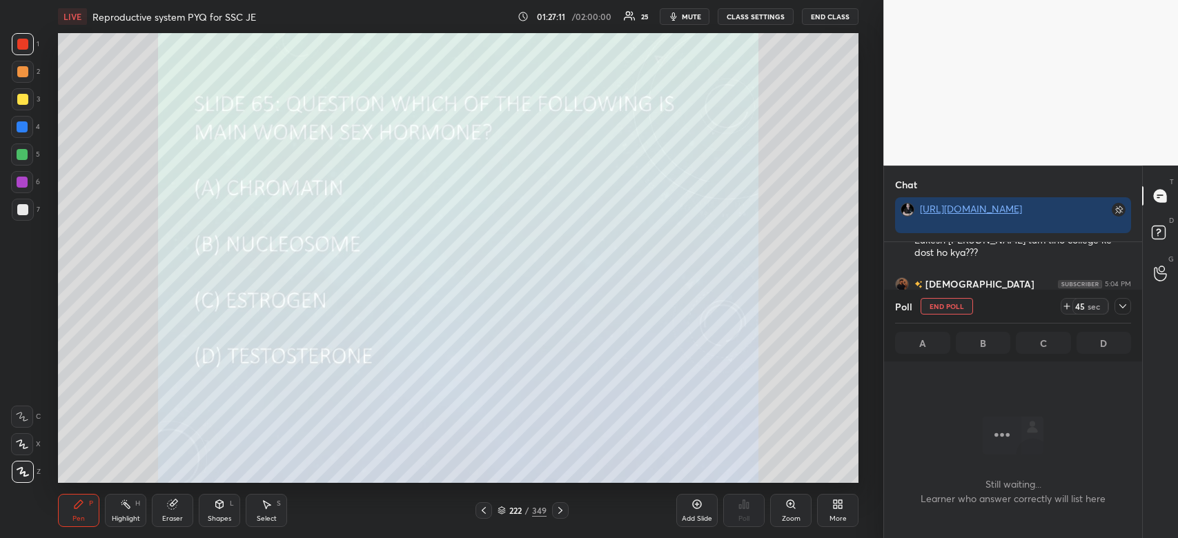
click at [1126, 312] on div at bounding box center [1122, 306] width 17 height 17
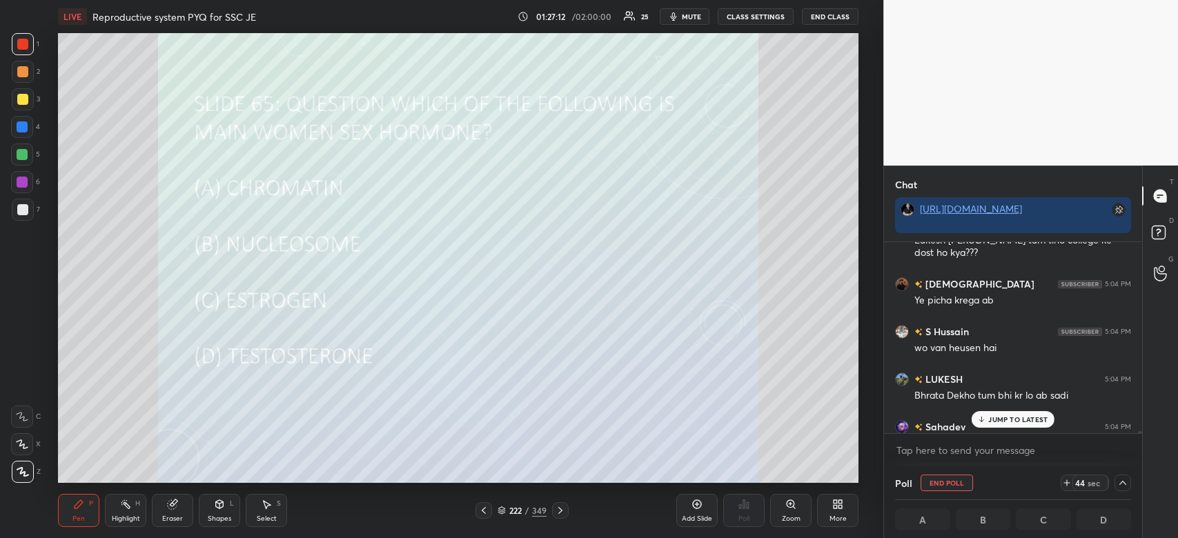
click at [1031, 422] on p "JUMP TO LATEST" at bounding box center [1017, 419] width 59 height 8
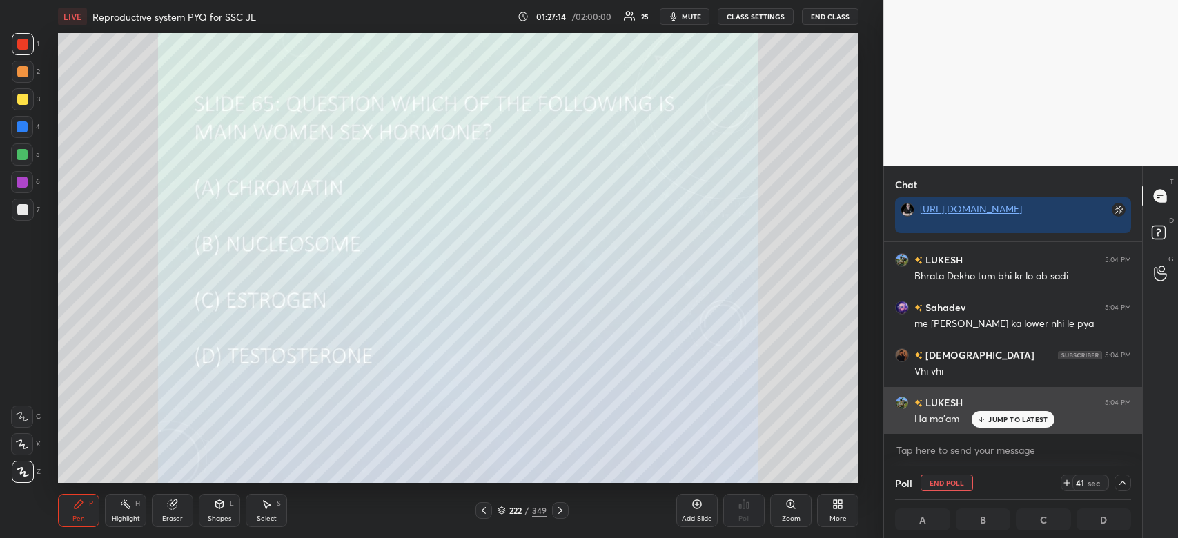
click at [1018, 419] on p "JUMP TO LATEST" at bounding box center [1017, 419] width 59 height 8
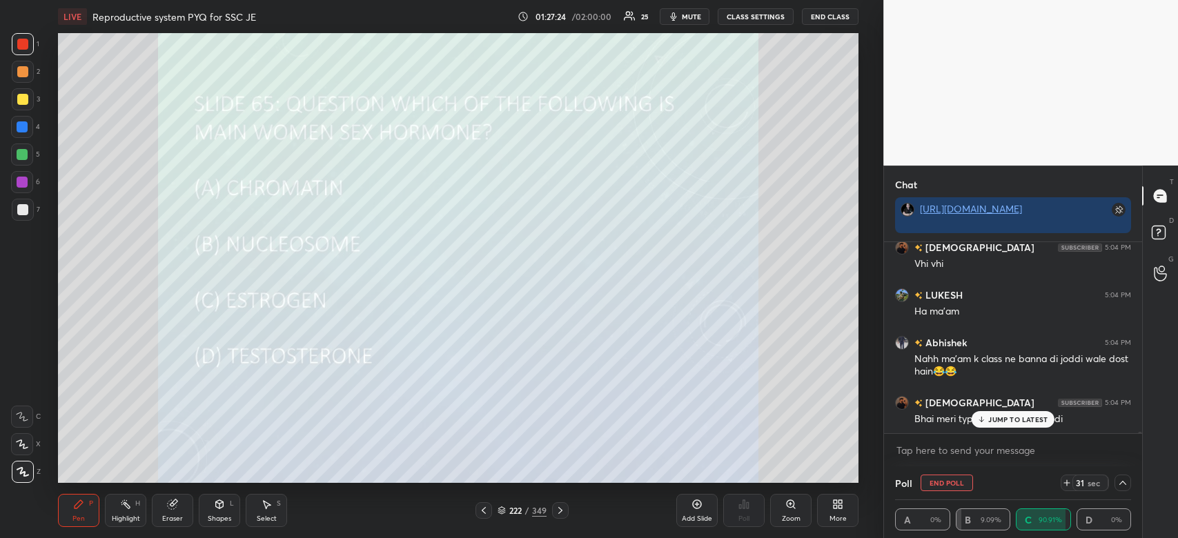
click at [1027, 419] on p "JUMP TO LATEST" at bounding box center [1017, 419] width 59 height 8
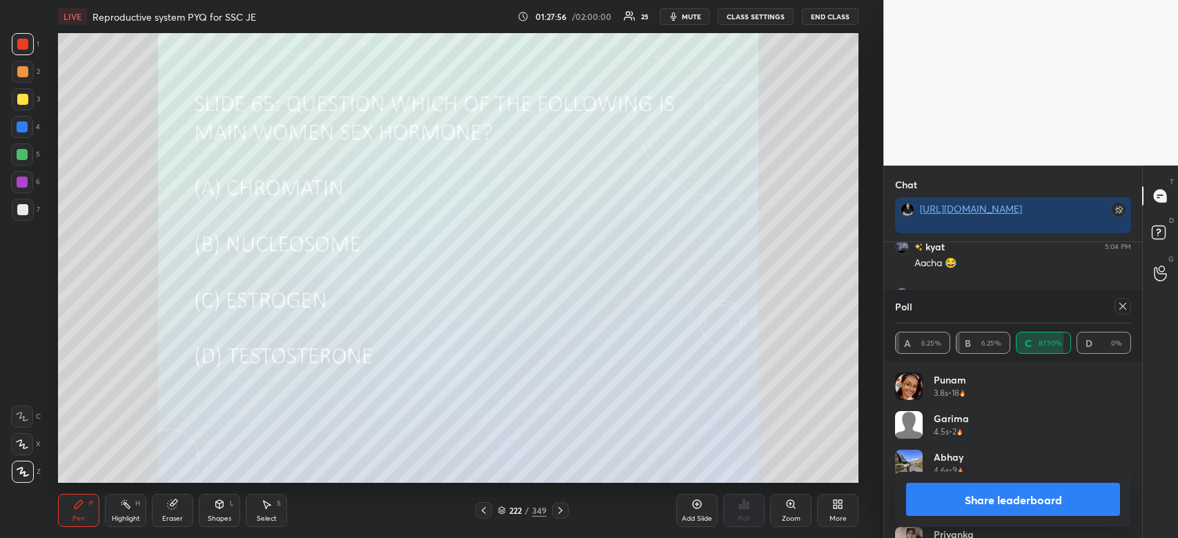
click at [1027, 504] on button "Share leaderboard" at bounding box center [1013, 499] width 214 height 33
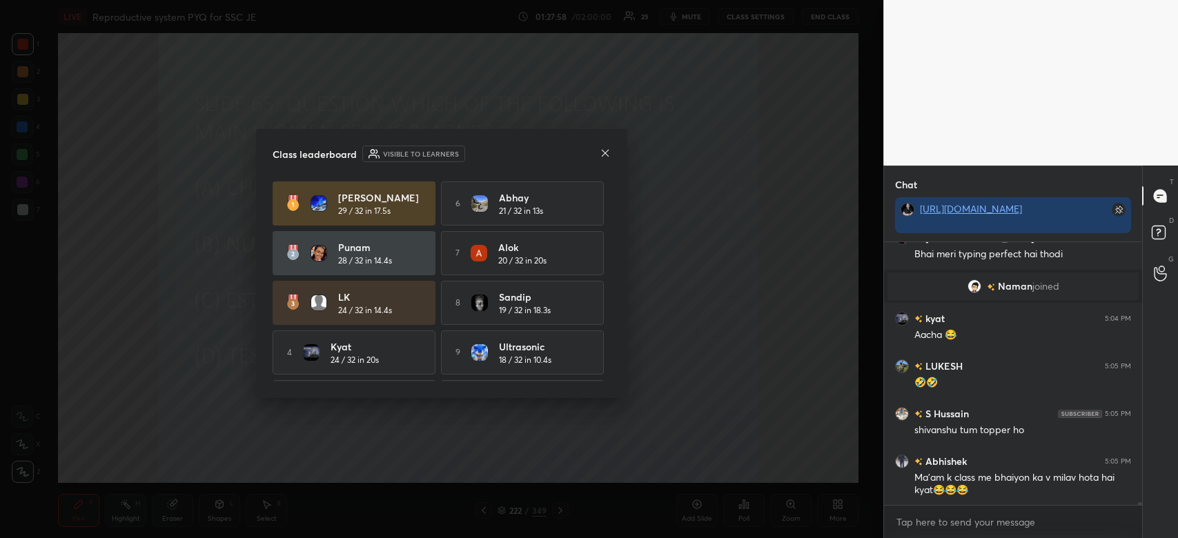
click at [606, 155] on icon at bounding box center [605, 152] width 7 height 7
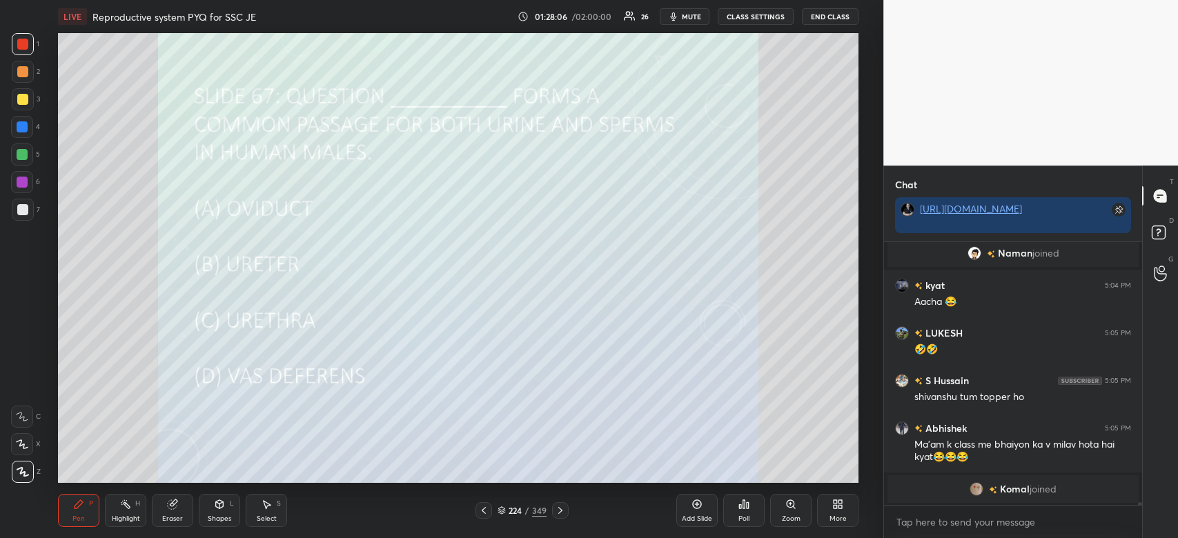
click at [735, 519] on div "Poll" at bounding box center [743, 510] width 41 height 33
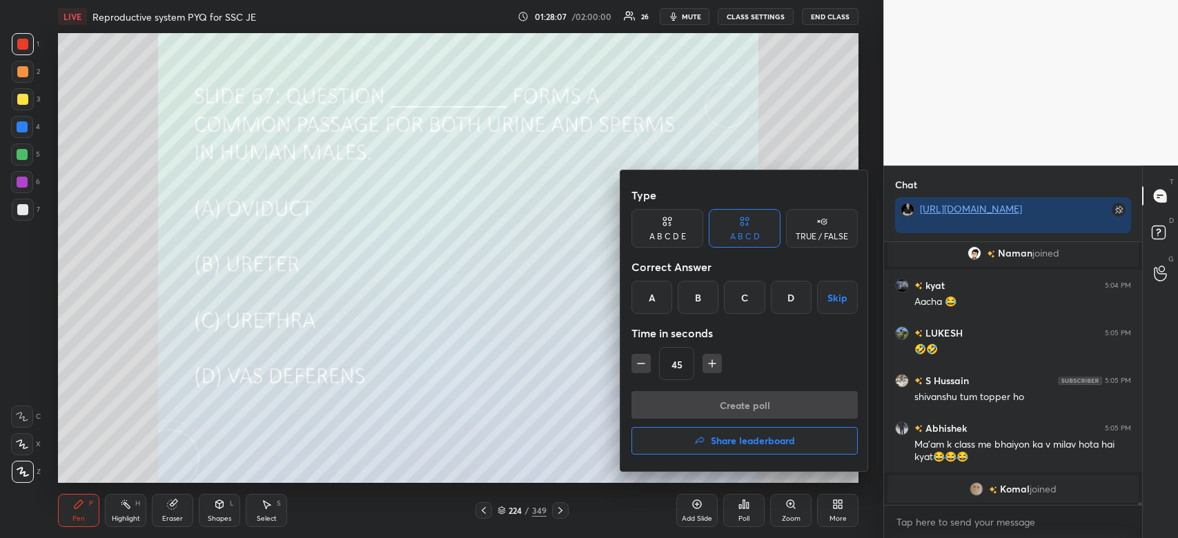
click at [745, 303] on div "C" at bounding box center [744, 297] width 41 height 33
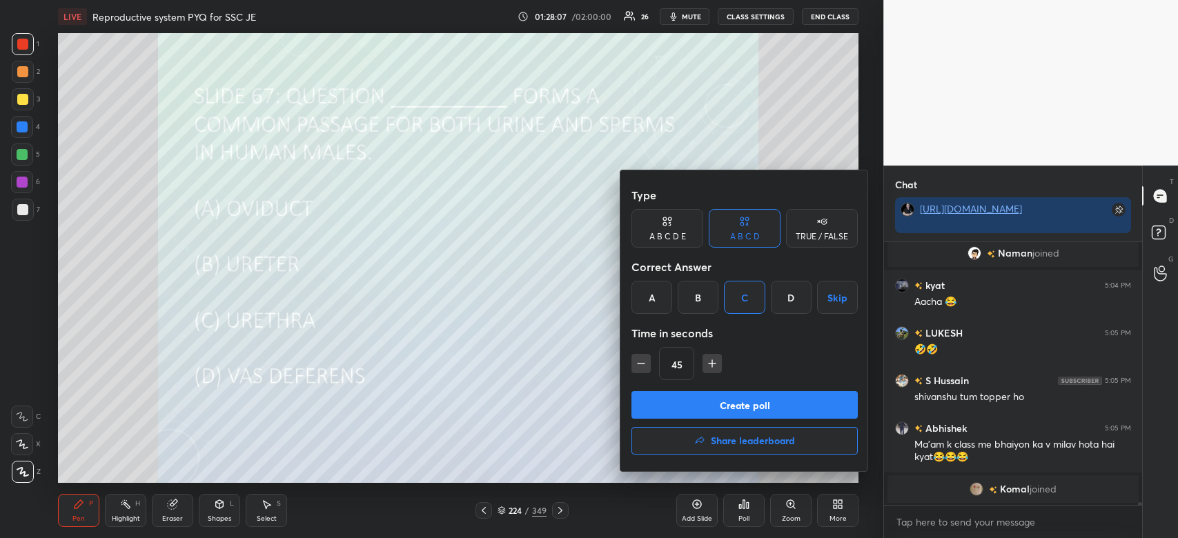
click at [750, 408] on button "Create poll" at bounding box center [744, 405] width 226 height 28
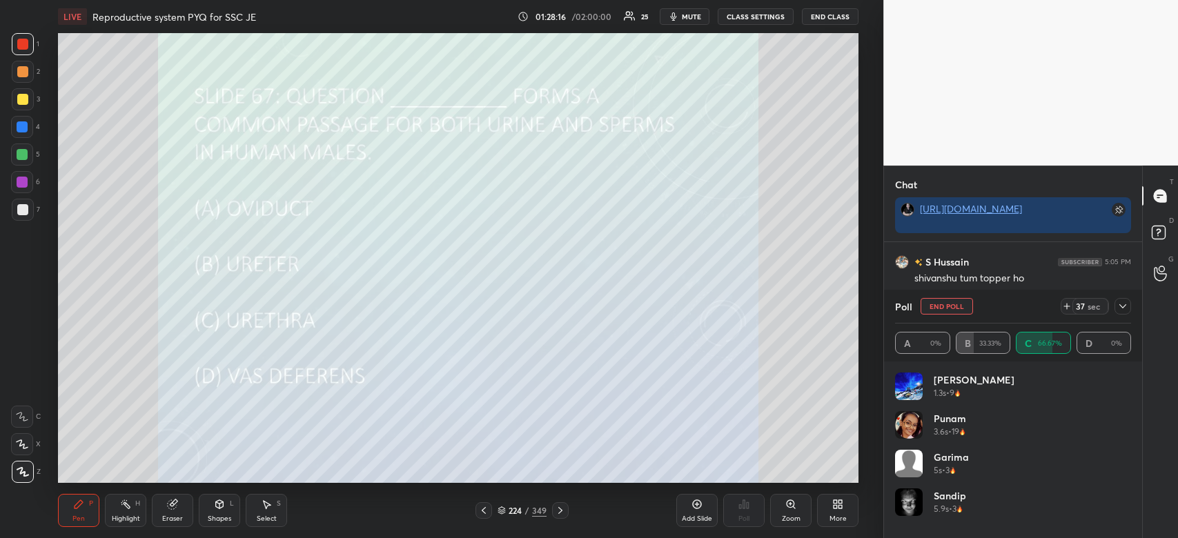
click at [1126, 308] on icon at bounding box center [1122, 306] width 11 height 11
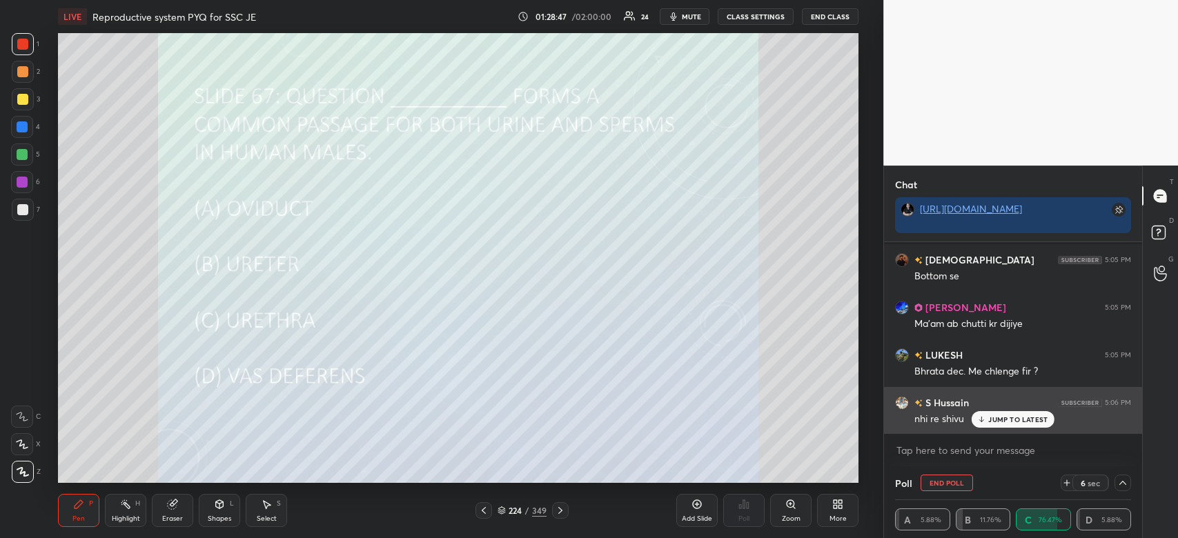
click at [1023, 418] on p "JUMP TO LATEST" at bounding box center [1017, 419] width 59 height 8
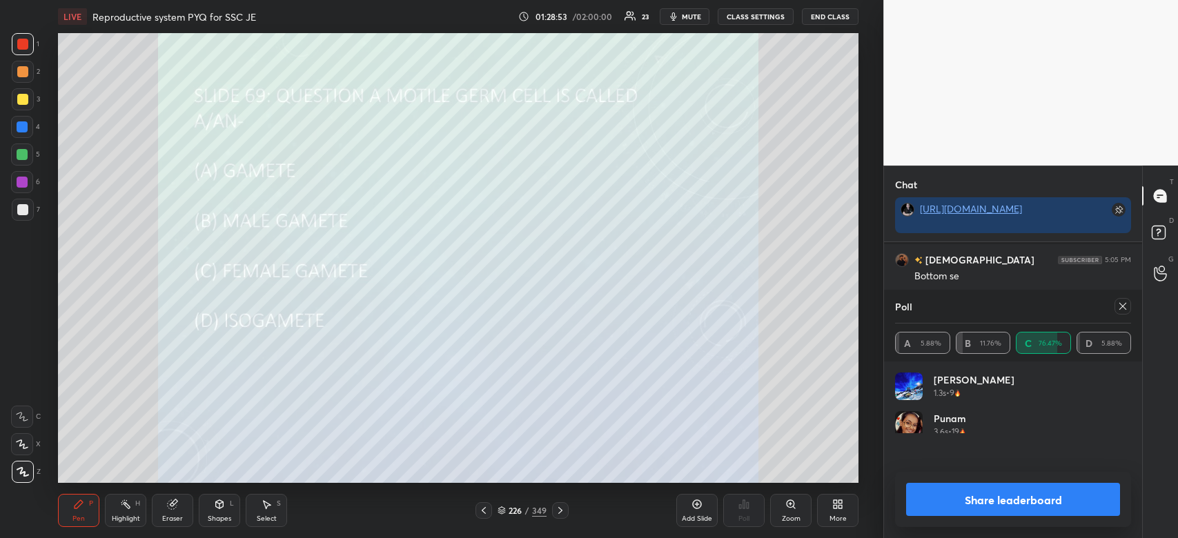
click at [959, 483] on button "Share leaderboard" at bounding box center [1013, 499] width 214 height 33
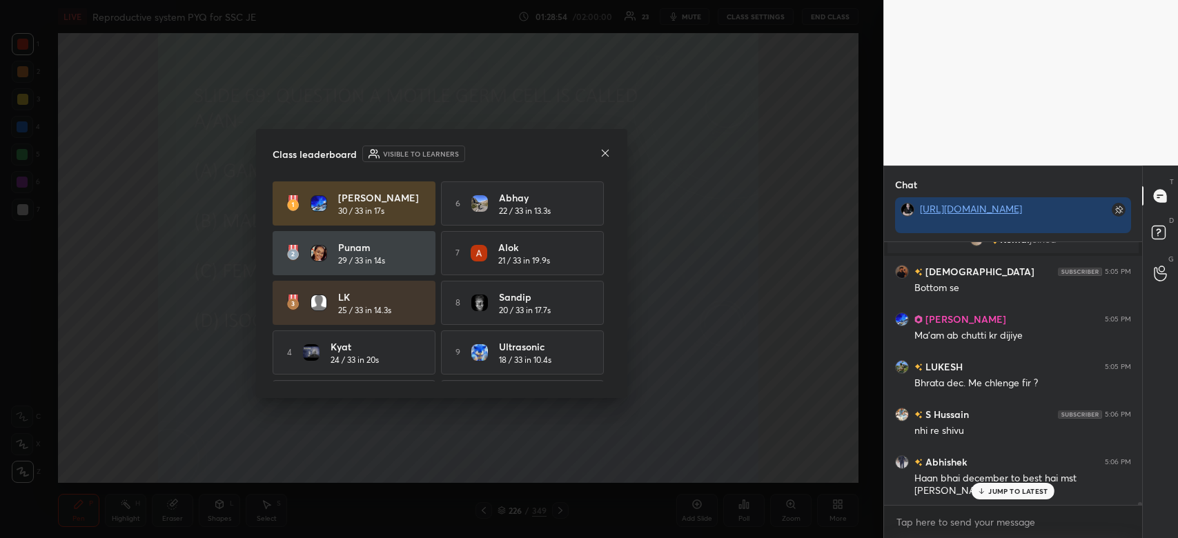
click at [606, 152] on icon at bounding box center [605, 152] width 7 height 7
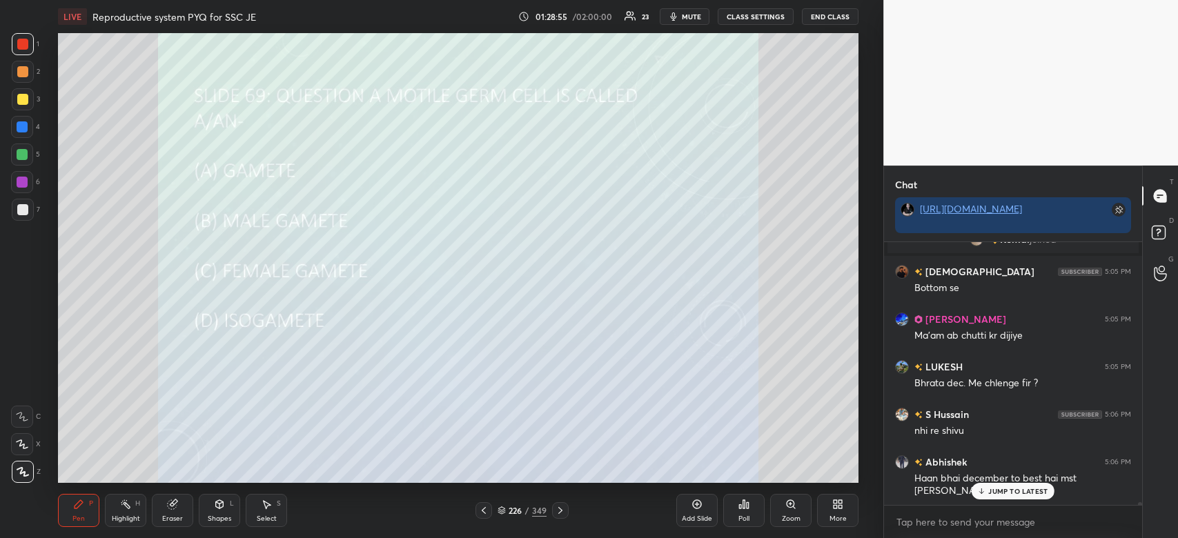
click at [740, 505] on icon at bounding box center [740, 506] width 2 height 3
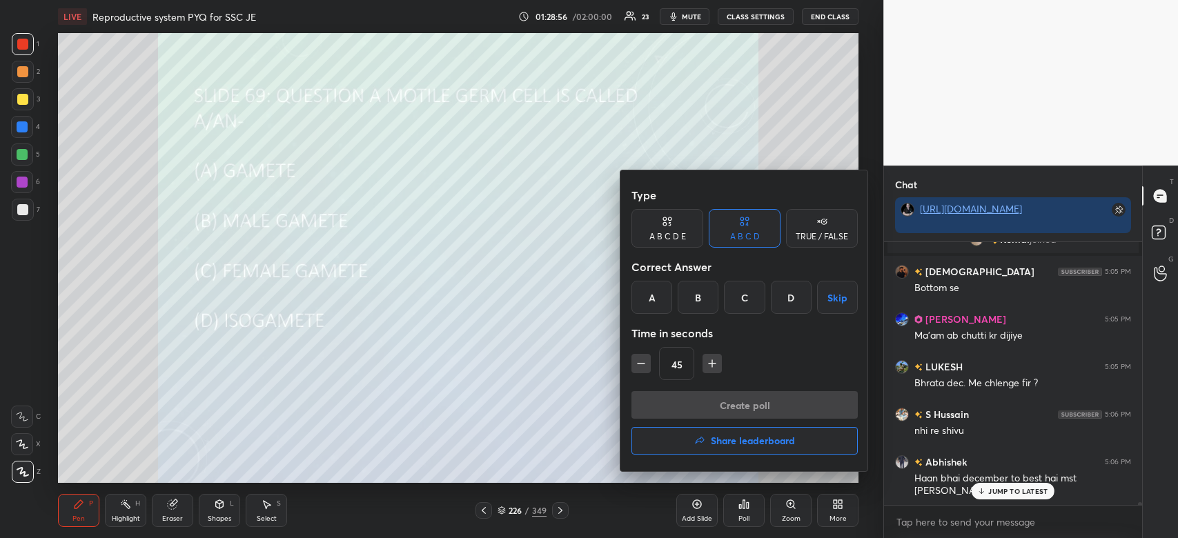
click at [699, 301] on div "B" at bounding box center [697, 297] width 41 height 33
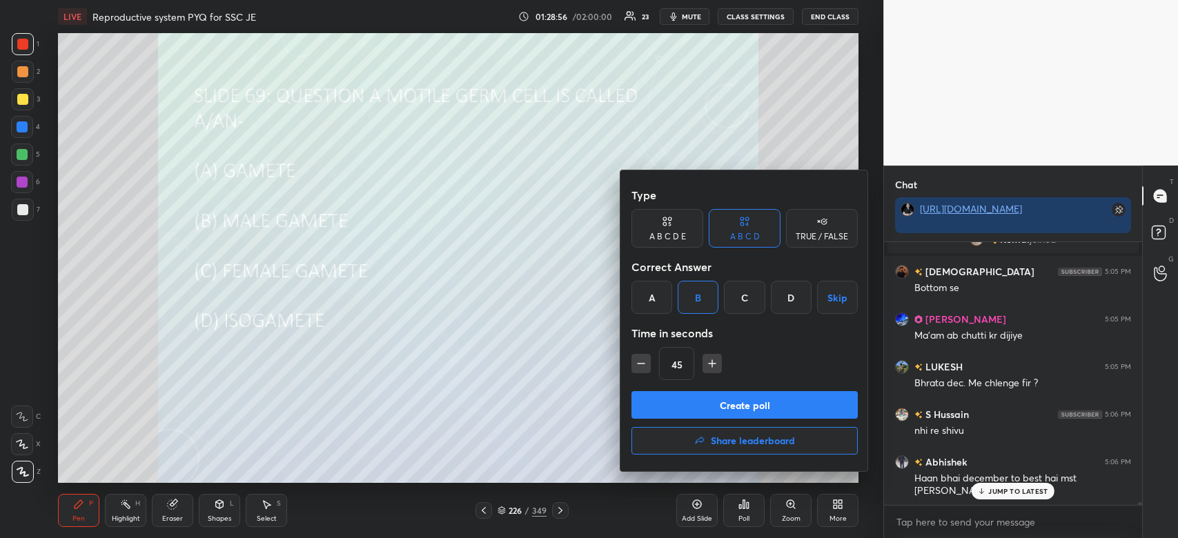
click at [719, 405] on button "Create poll" at bounding box center [744, 405] width 226 height 28
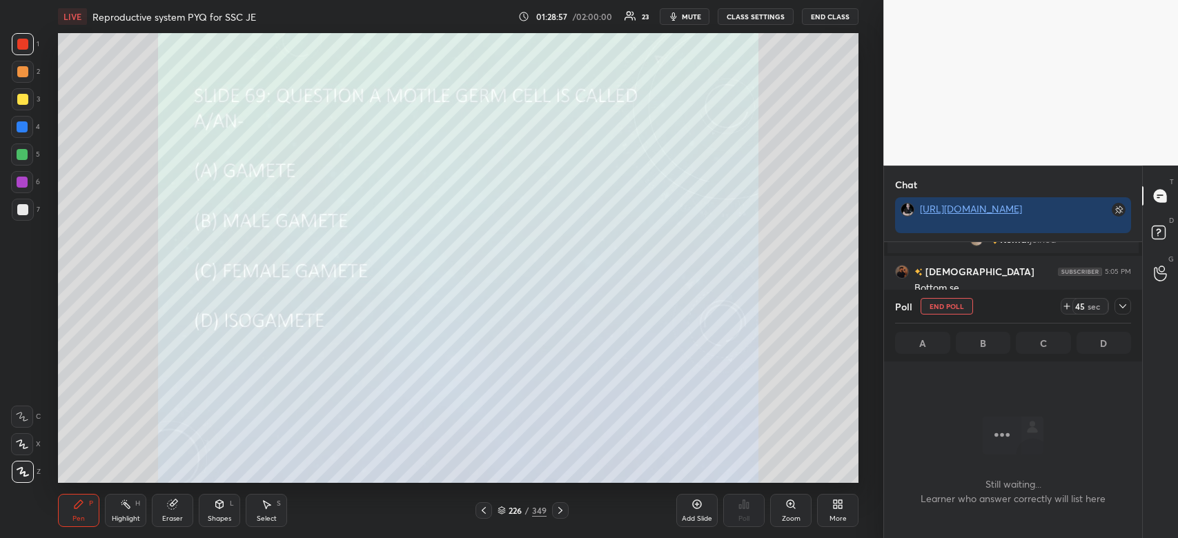
click at [1120, 306] on icon at bounding box center [1122, 306] width 11 height 11
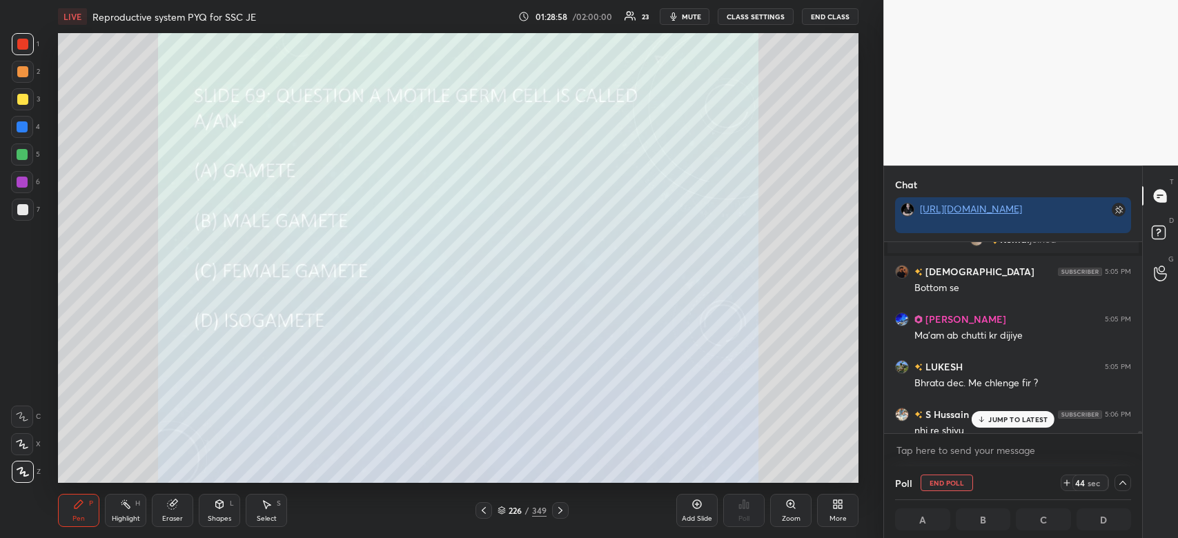
click at [1044, 422] on p "JUMP TO LATEST" at bounding box center [1017, 419] width 59 height 8
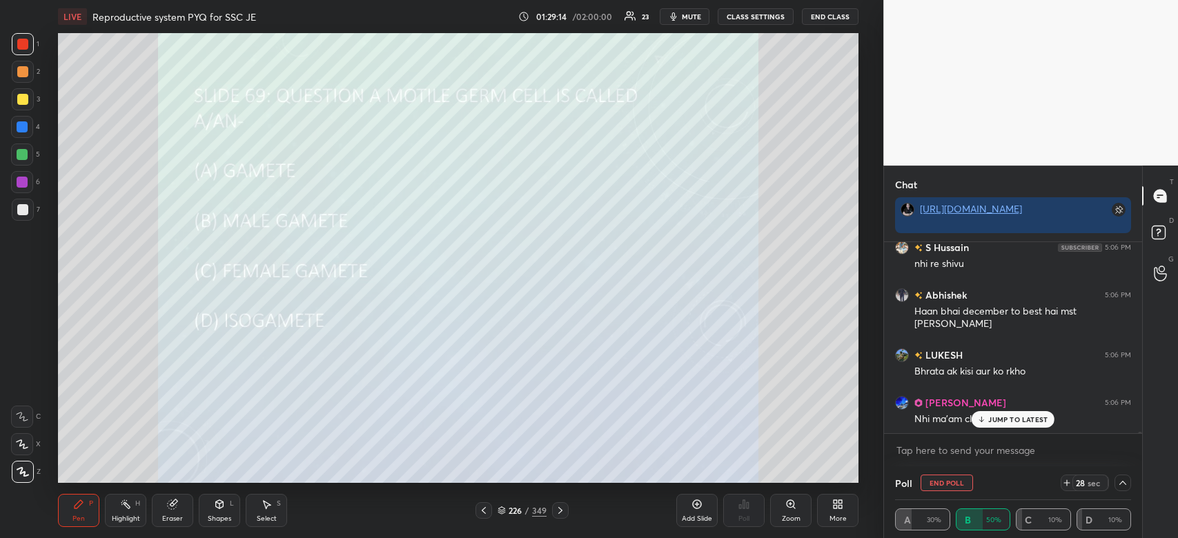
click at [1012, 419] on p "JUMP TO LATEST" at bounding box center [1017, 419] width 59 height 8
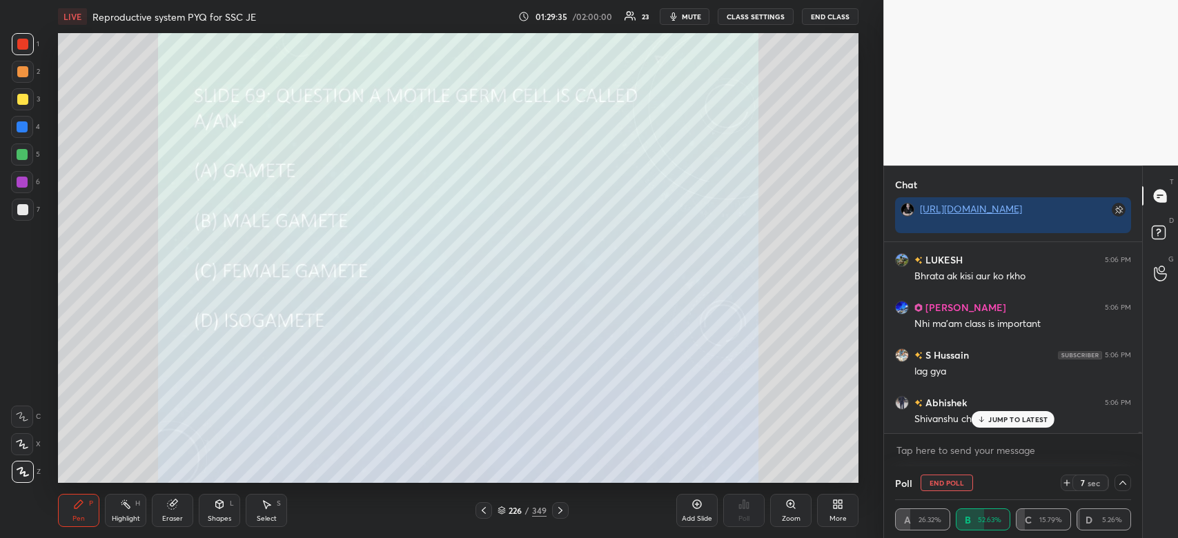
click at [1025, 416] on p "JUMP TO LATEST" at bounding box center [1017, 419] width 59 height 8
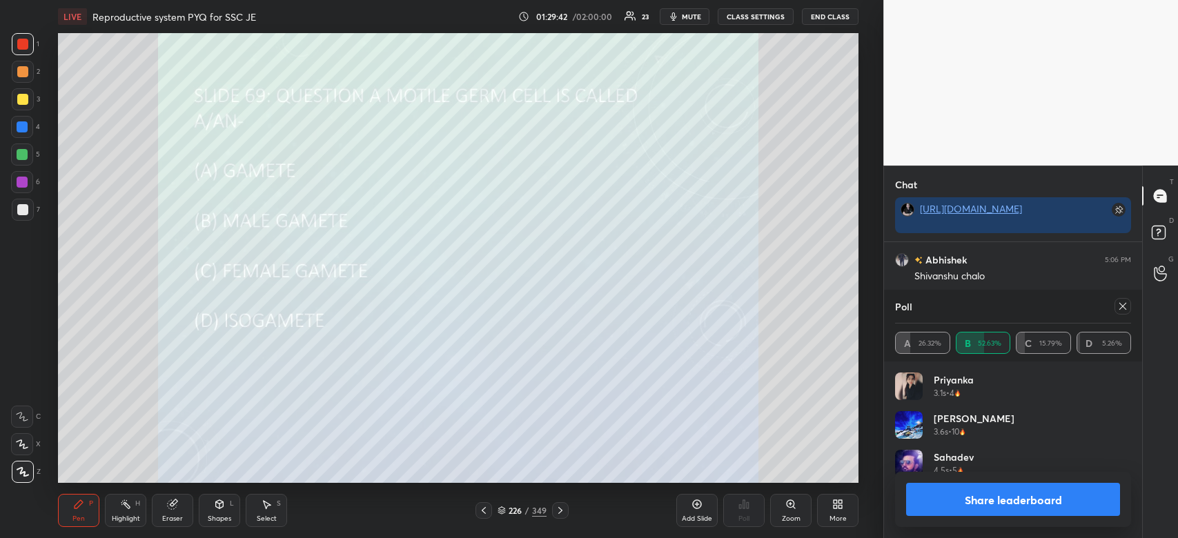
click at [1022, 411] on div "Priyanka 3.1s • 4" at bounding box center [1013, 392] width 236 height 39
click at [1057, 498] on button "Share leaderboard" at bounding box center [1013, 499] width 214 height 33
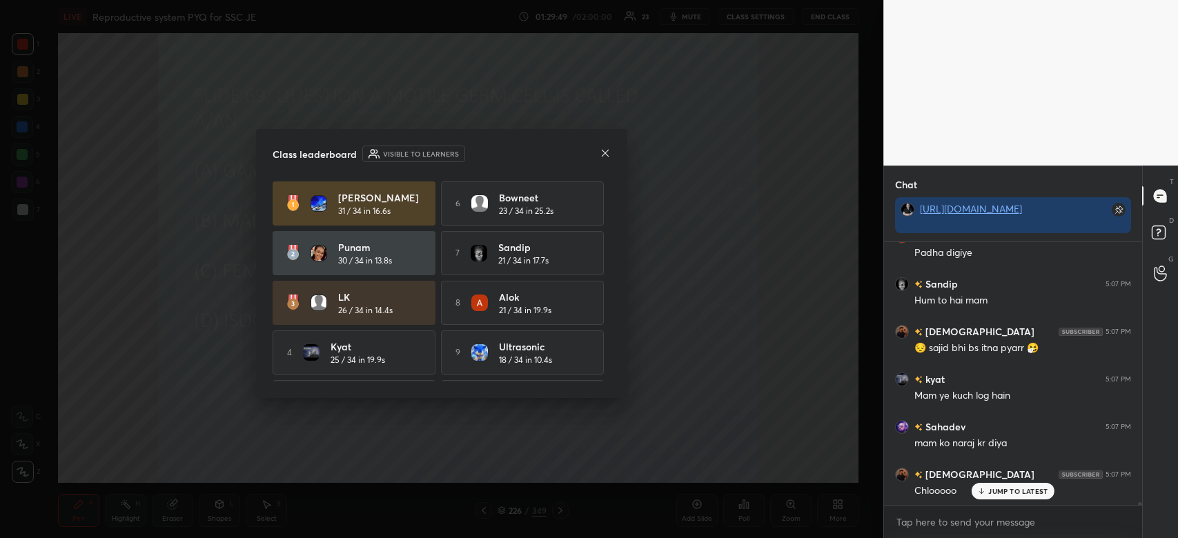
click at [608, 152] on icon at bounding box center [604, 153] width 11 height 11
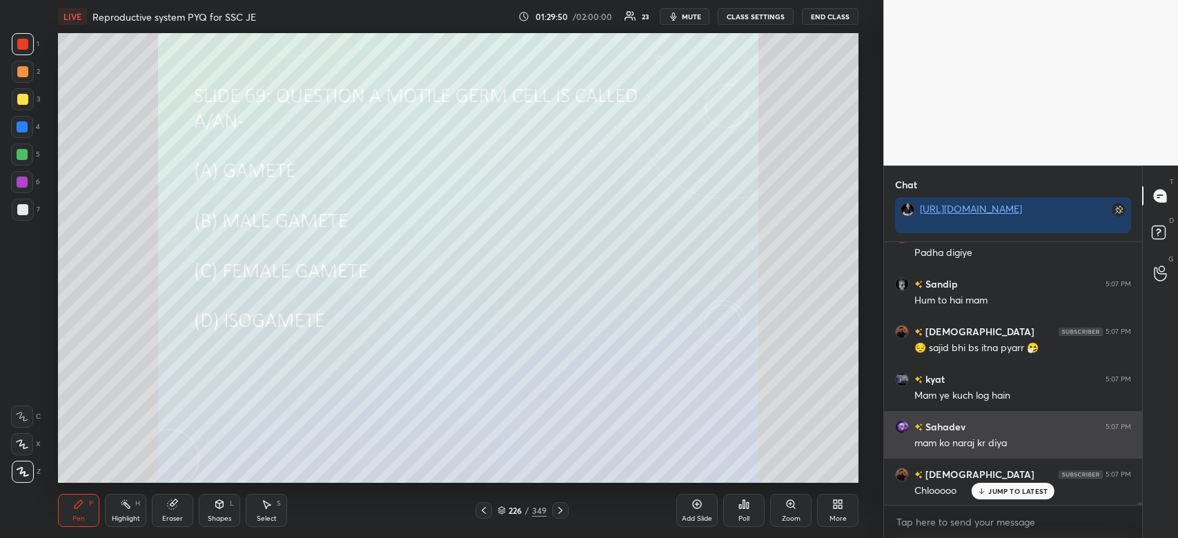
click at [1012, 486] on div "JUMP TO LATEST" at bounding box center [1012, 491] width 83 height 17
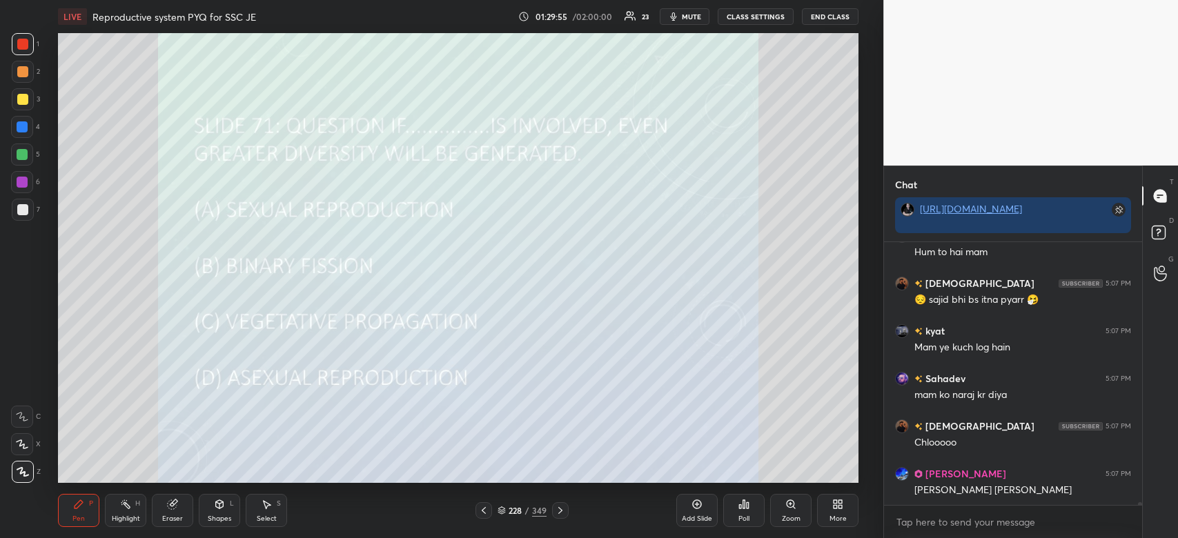
click at [738, 508] on icon at bounding box center [743, 504] width 11 height 11
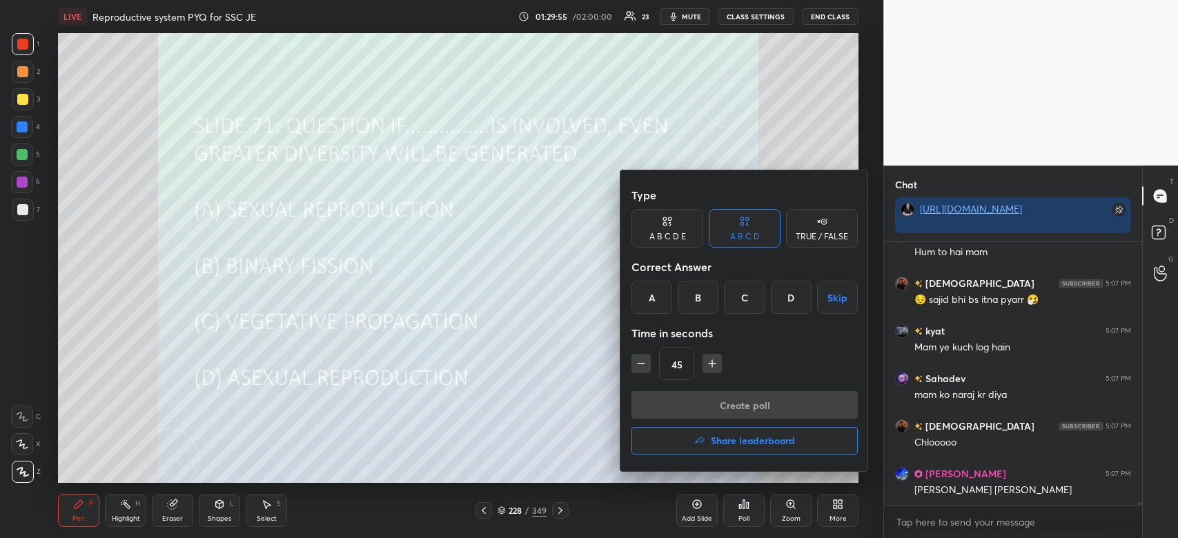
click at [645, 301] on div "A" at bounding box center [651, 297] width 41 height 33
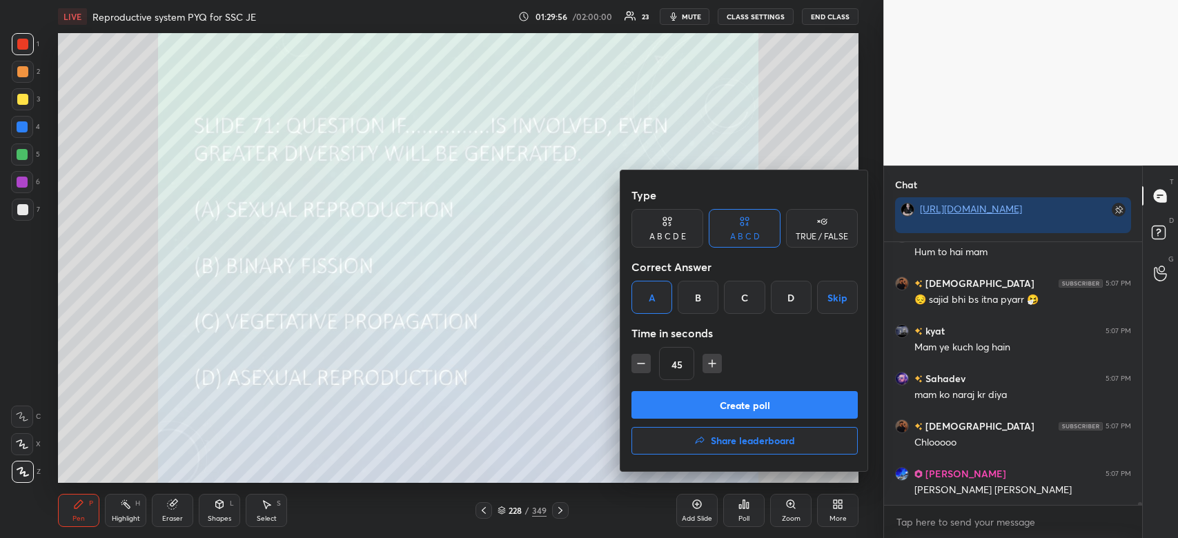
click at [686, 407] on button "Create poll" at bounding box center [744, 405] width 226 height 28
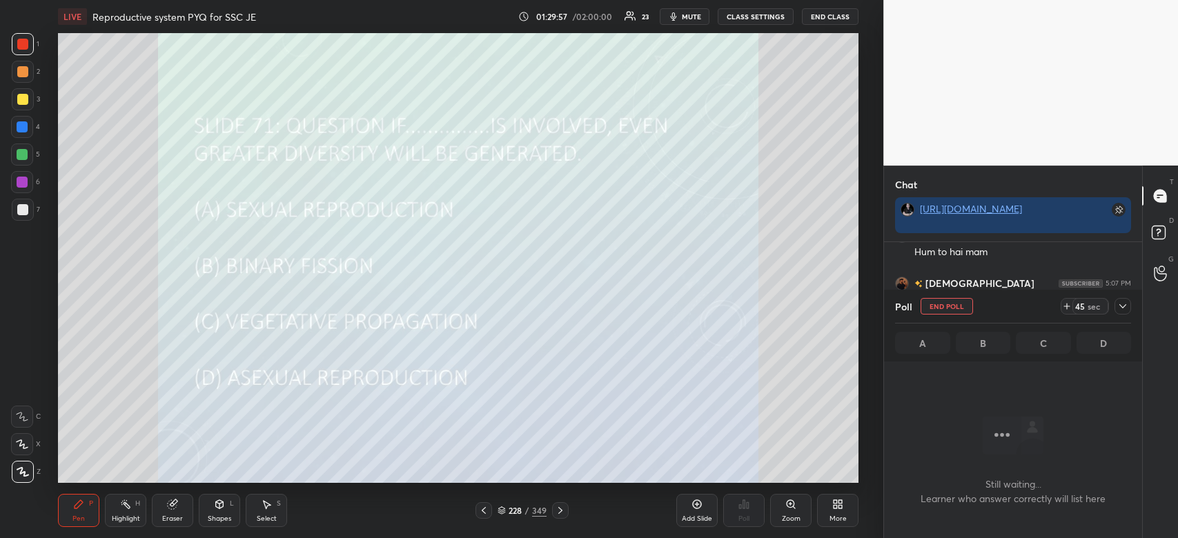
click at [1127, 310] on icon at bounding box center [1122, 306] width 11 height 11
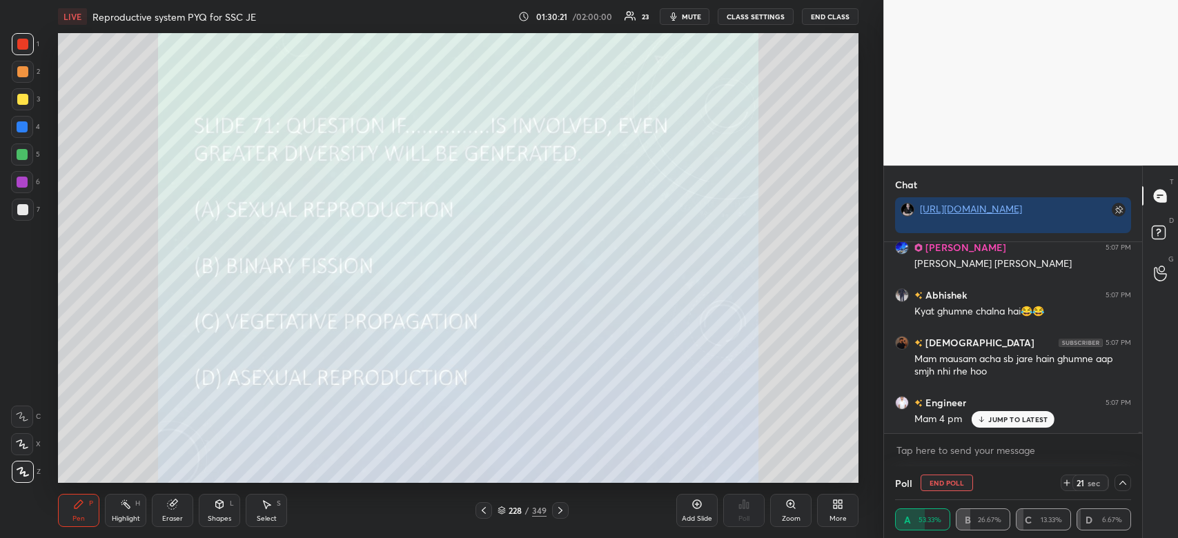
click at [1010, 411] on div "JUMP TO LATEST" at bounding box center [1012, 419] width 83 height 17
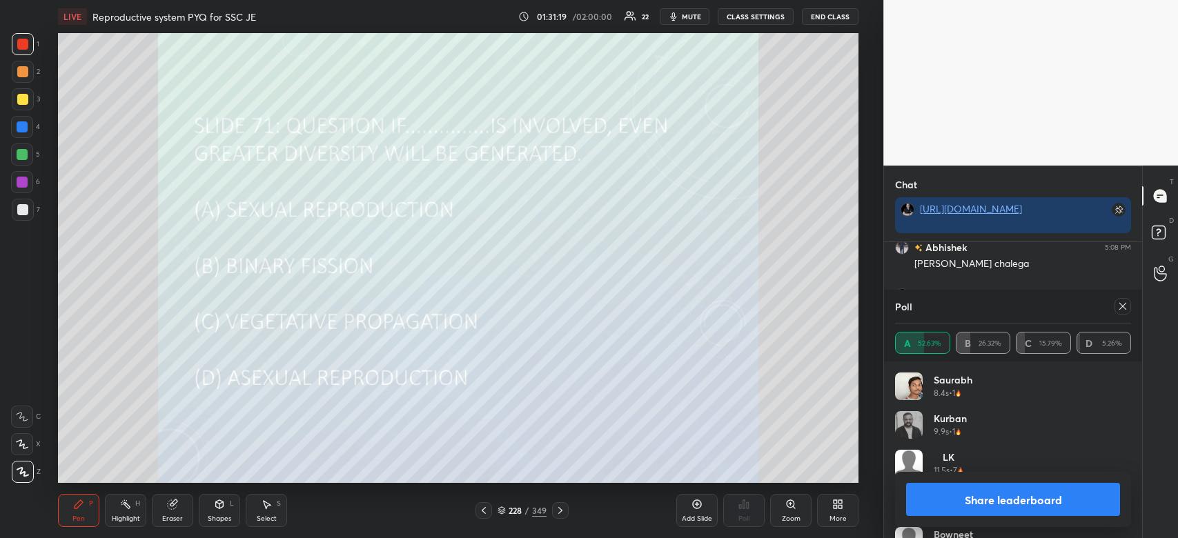
scroll to position [23576, 0]
click at [1000, 492] on button "Share leaderboard" at bounding box center [1013, 499] width 214 height 33
type textarea "x"
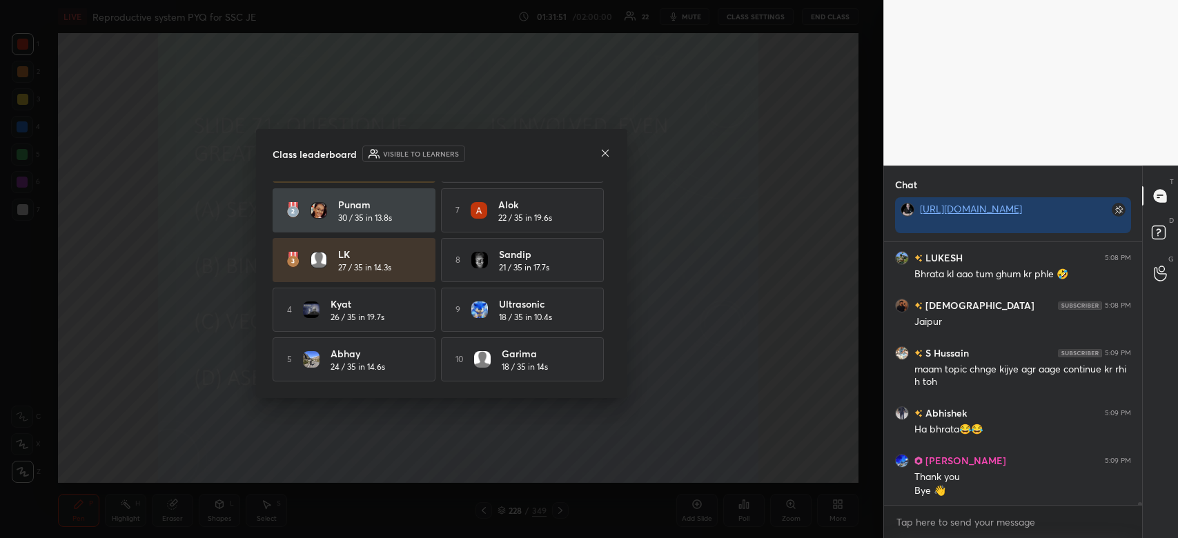
scroll to position [23817, 0]
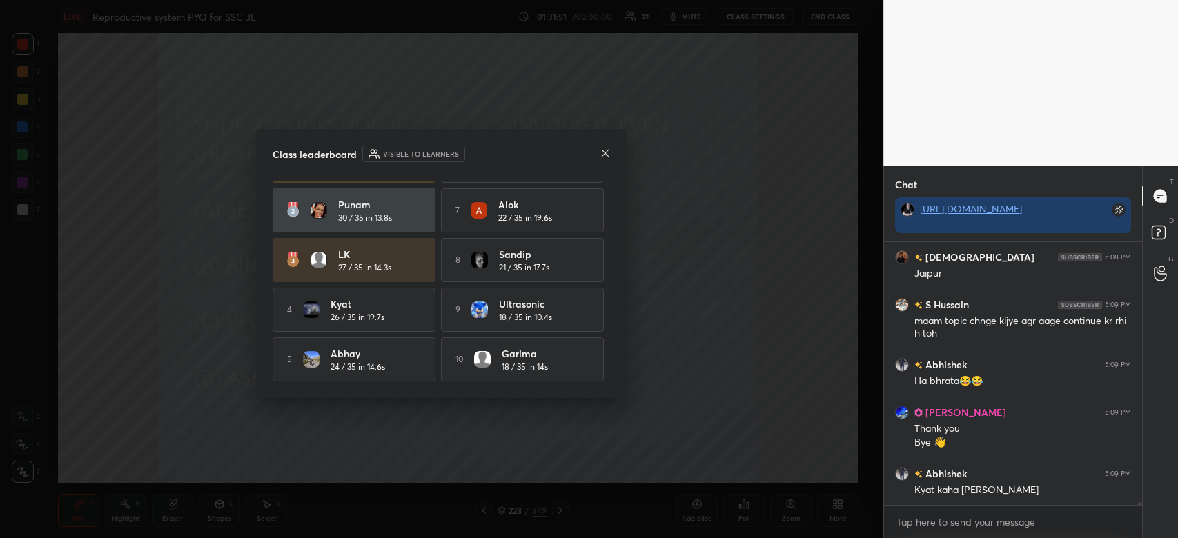
click at [605, 155] on icon at bounding box center [604, 153] width 11 height 11
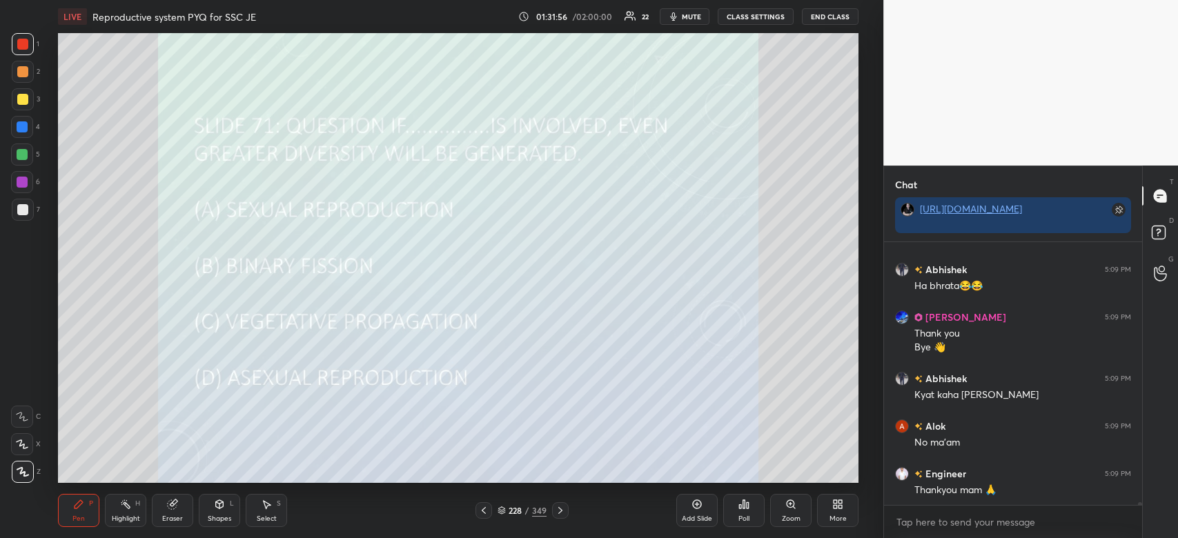
click at [1035, 489] on div "Thankyou mam 🙏" at bounding box center [1022, 491] width 217 height 14
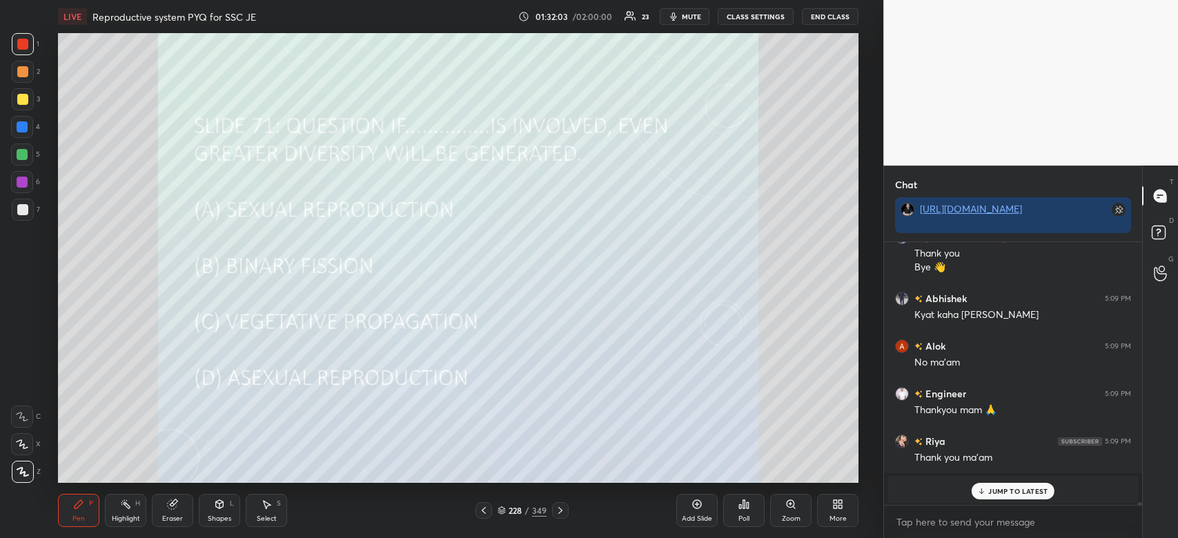
click at [999, 488] on p "JUMP TO LATEST" at bounding box center [1017, 491] width 59 height 8
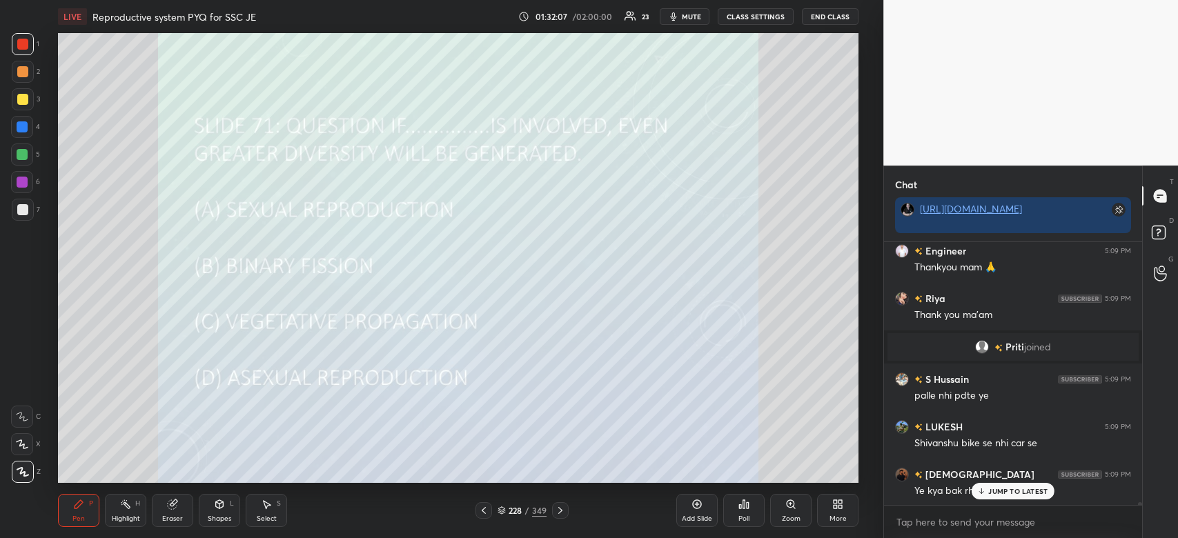
click at [1008, 494] on p "JUMP TO LATEST" at bounding box center [1017, 491] width 59 height 8
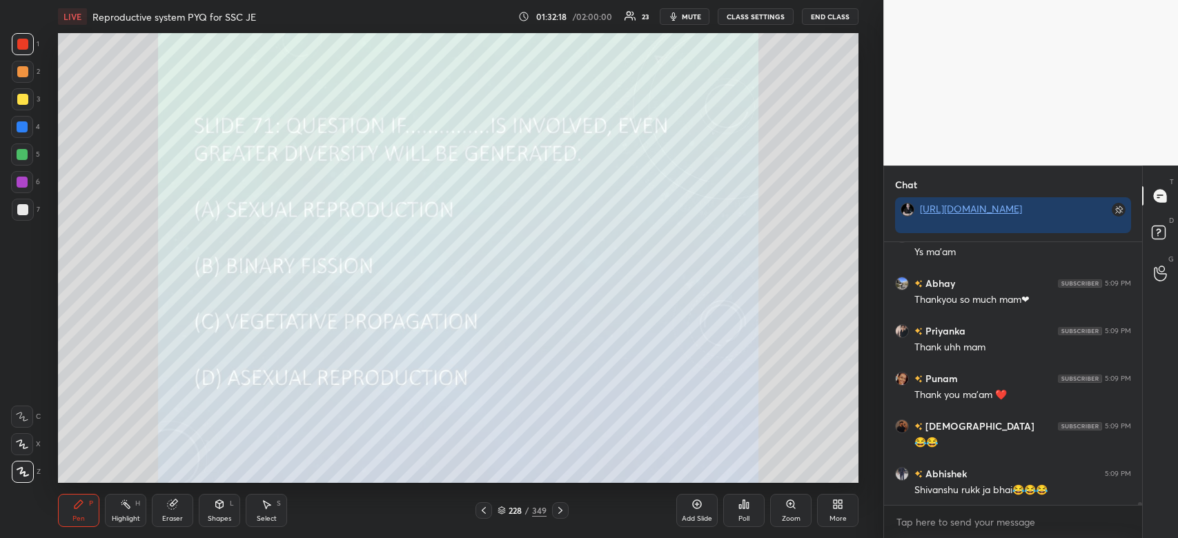
click at [996, 488] on div "Shivanshu rukk ja bhai😂😂😂" at bounding box center [1022, 491] width 217 height 14
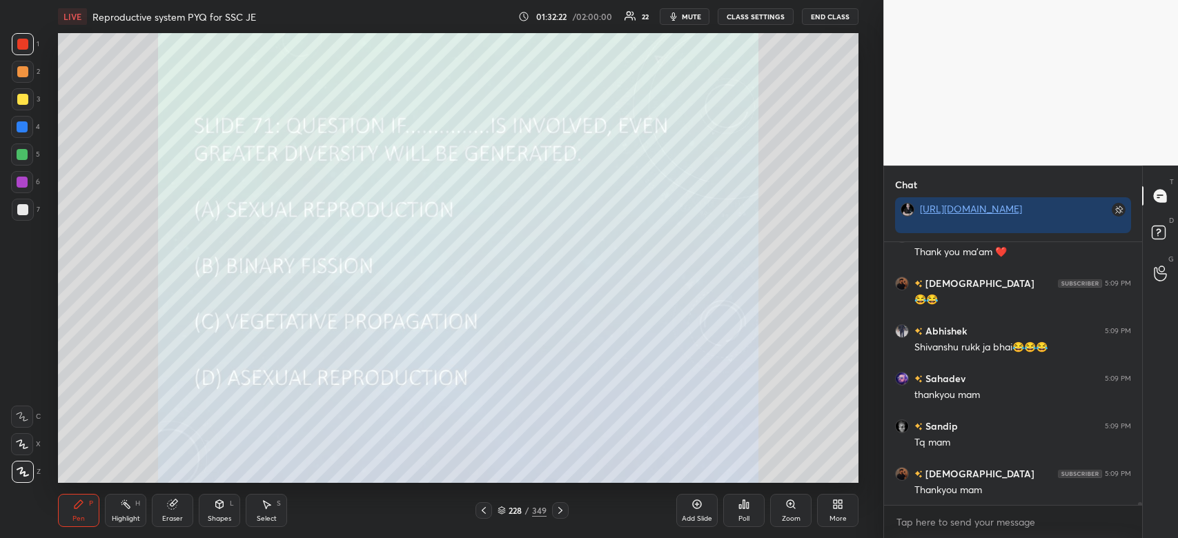
click at [701, 19] on span "mute" at bounding box center [691, 17] width 19 height 10
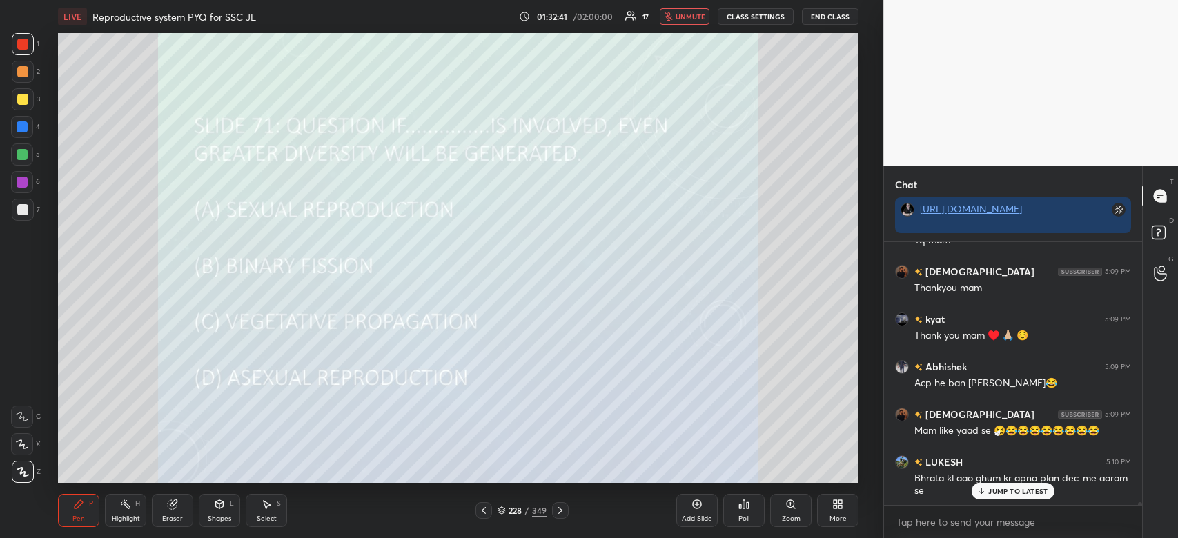
scroll to position [24862, 0]
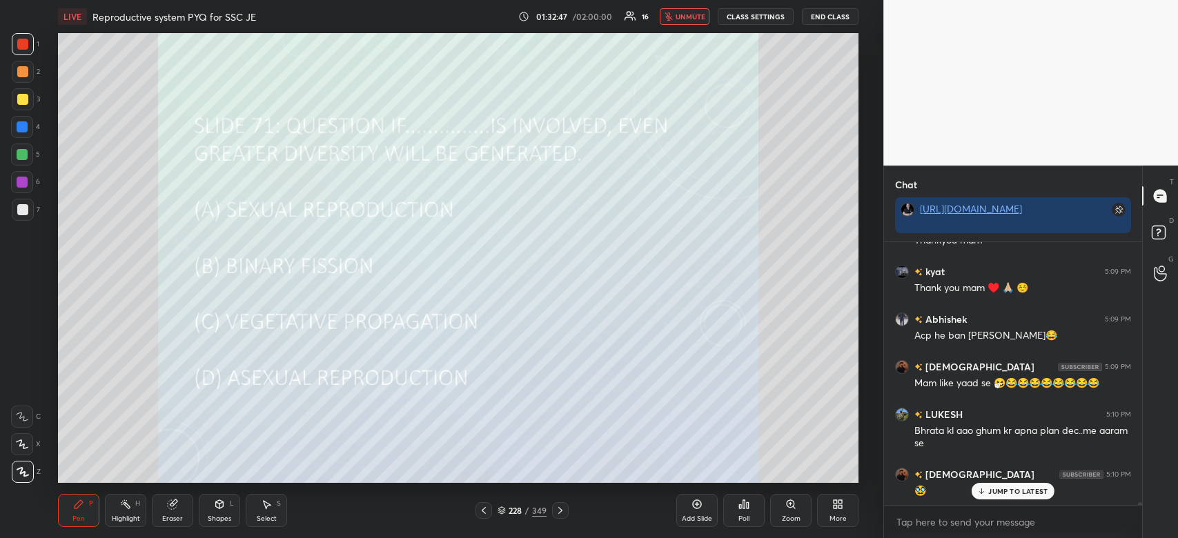
click at [1017, 493] on p "JUMP TO LATEST" at bounding box center [1017, 491] width 59 height 8
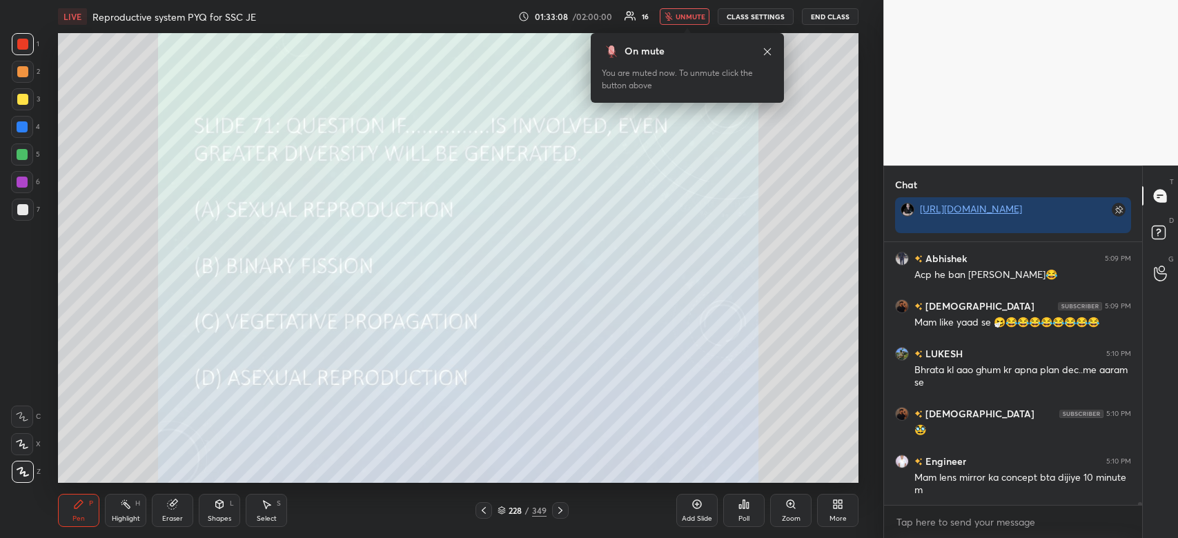
scroll to position [24969, 0]
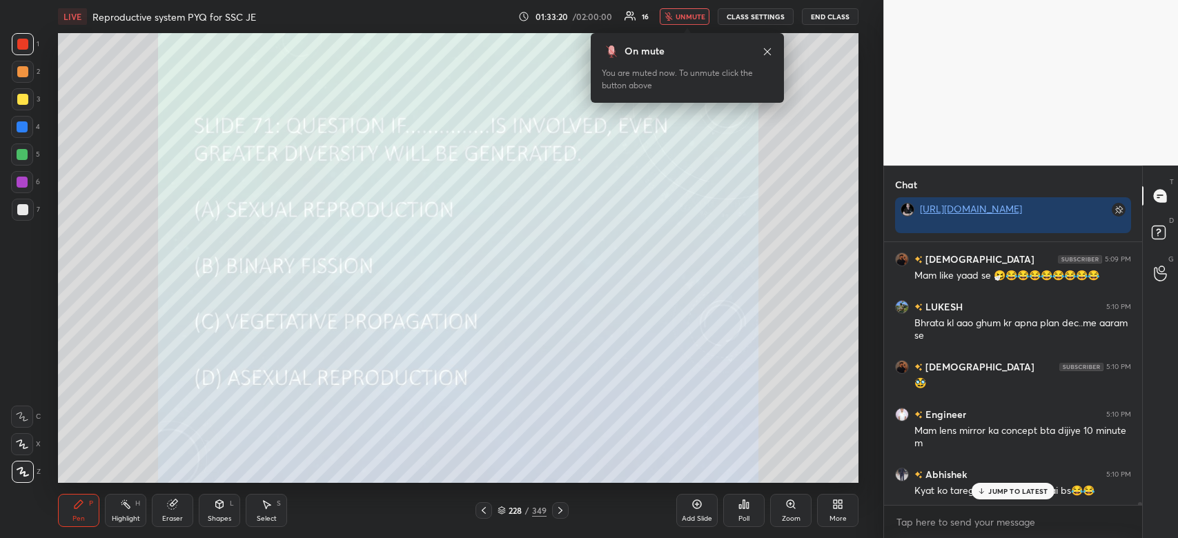
click at [828, 14] on button "End Class" at bounding box center [830, 16] width 57 height 17
